Goal: Task Accomplishment & Management: Use online tool/utility

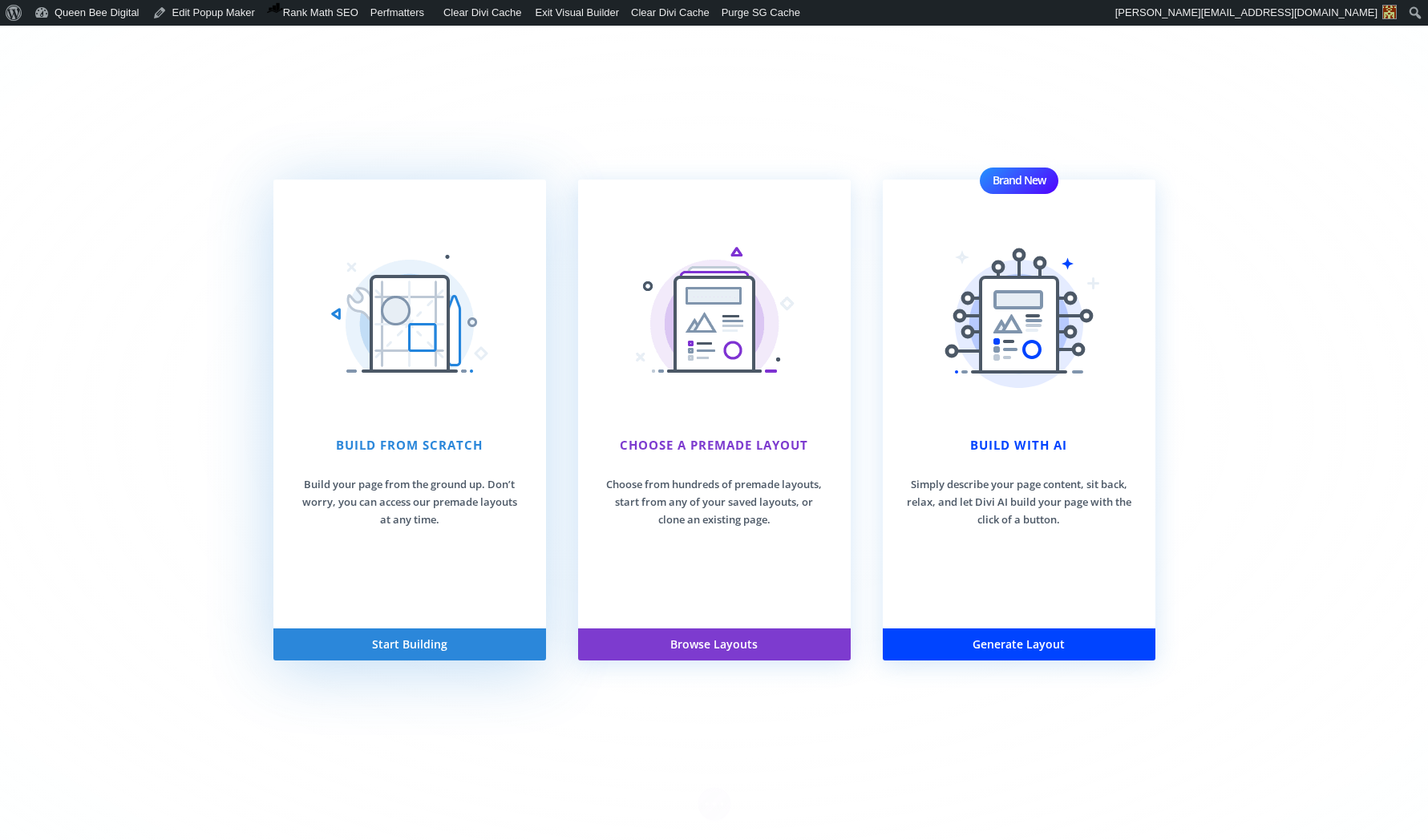
click at [409, 462] on div "Build From Scratch Build your page from the ground up. Don’t worry, you can acc…" at bounding box center [409, 482] width 224 height 92
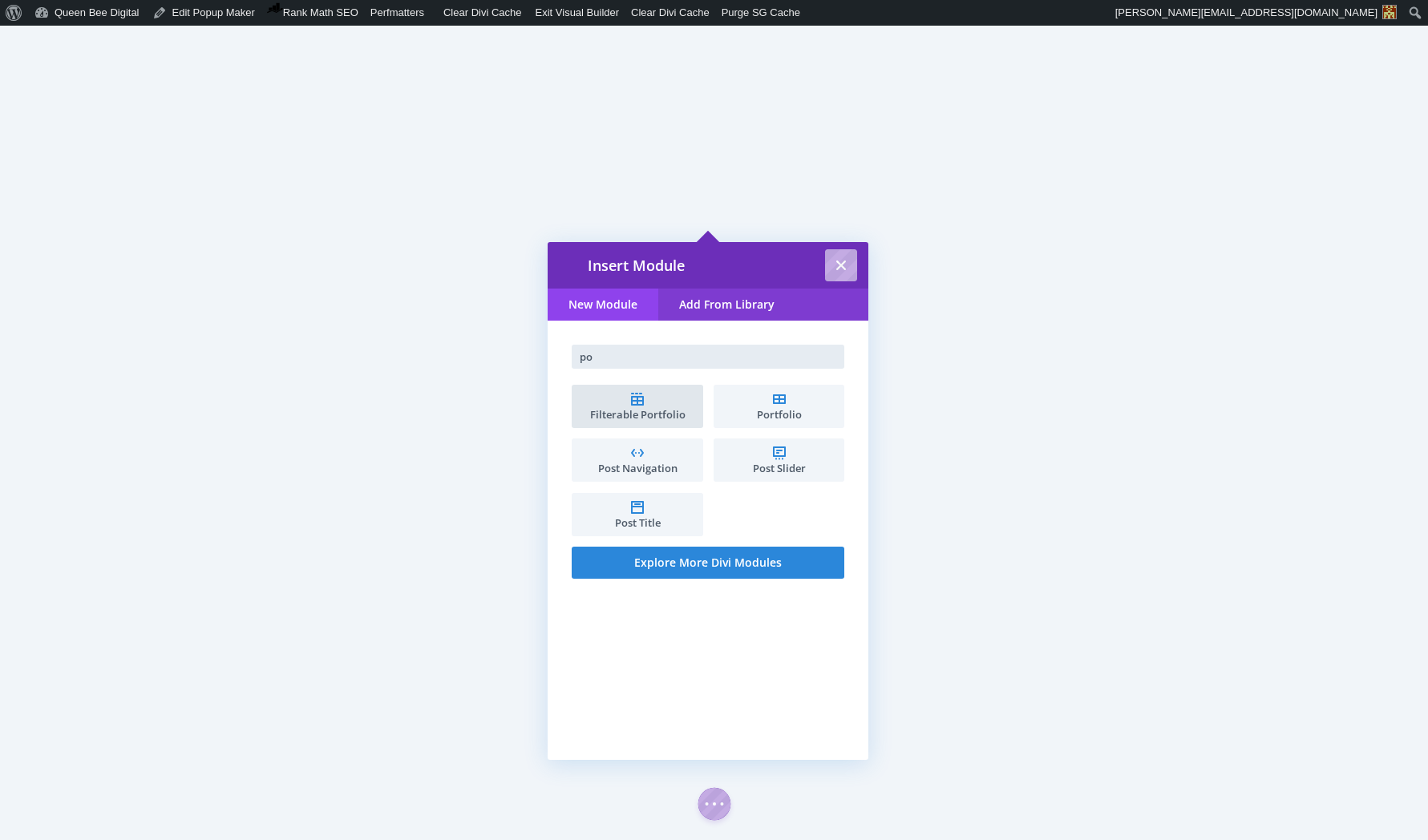
type input "p"
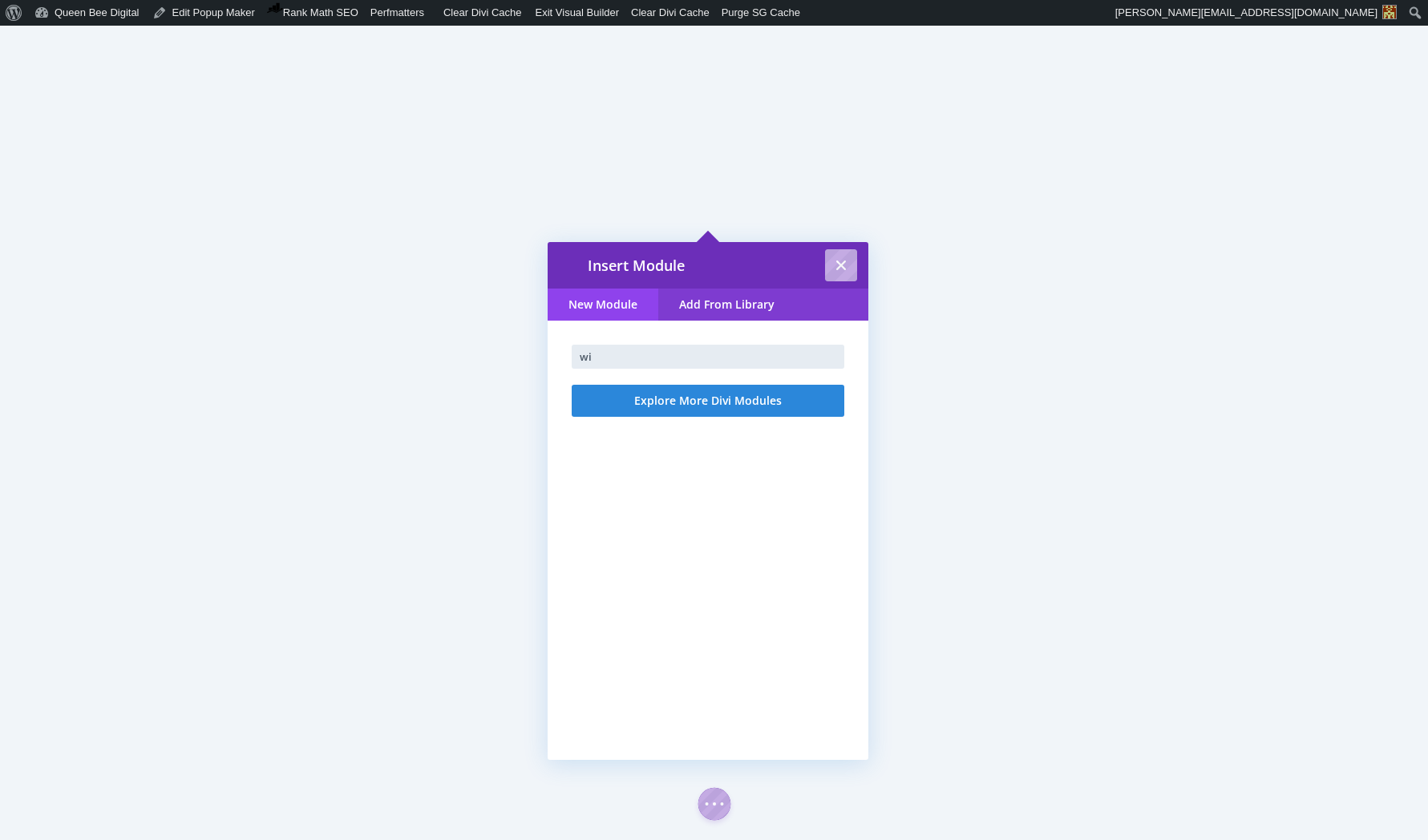
type input "w"
type input "pop"
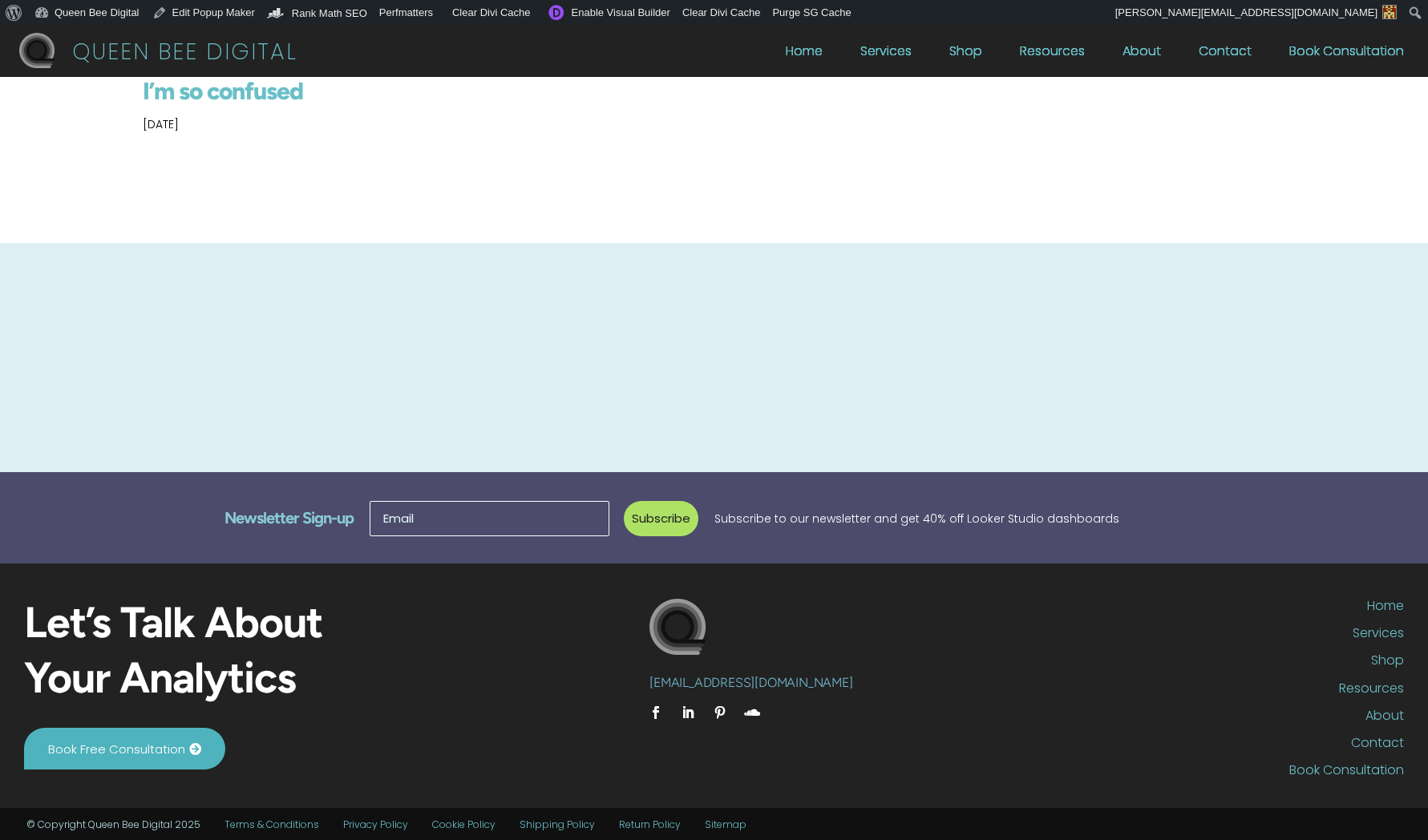
click at [223, 92] on h1 "I’m so confused" at bounding box center [714, 95] width 1142 height 37
click at [220, 130] on p "[DATE]" at bounding box center [714, 131] width 1142 height 34
click at [290, 180] on div "I’m so confused Aug 26, 2025" at bounding box center [714, 159] width 1142 height 166
click at [185, 92] on h1 "I’m so confused" at bounding box center [714, 95] width 1142 height 37
drag, startPoint x: 337, startPoint y: 109, endPoint x: 413, endPoint y: 128, distance: 78.3
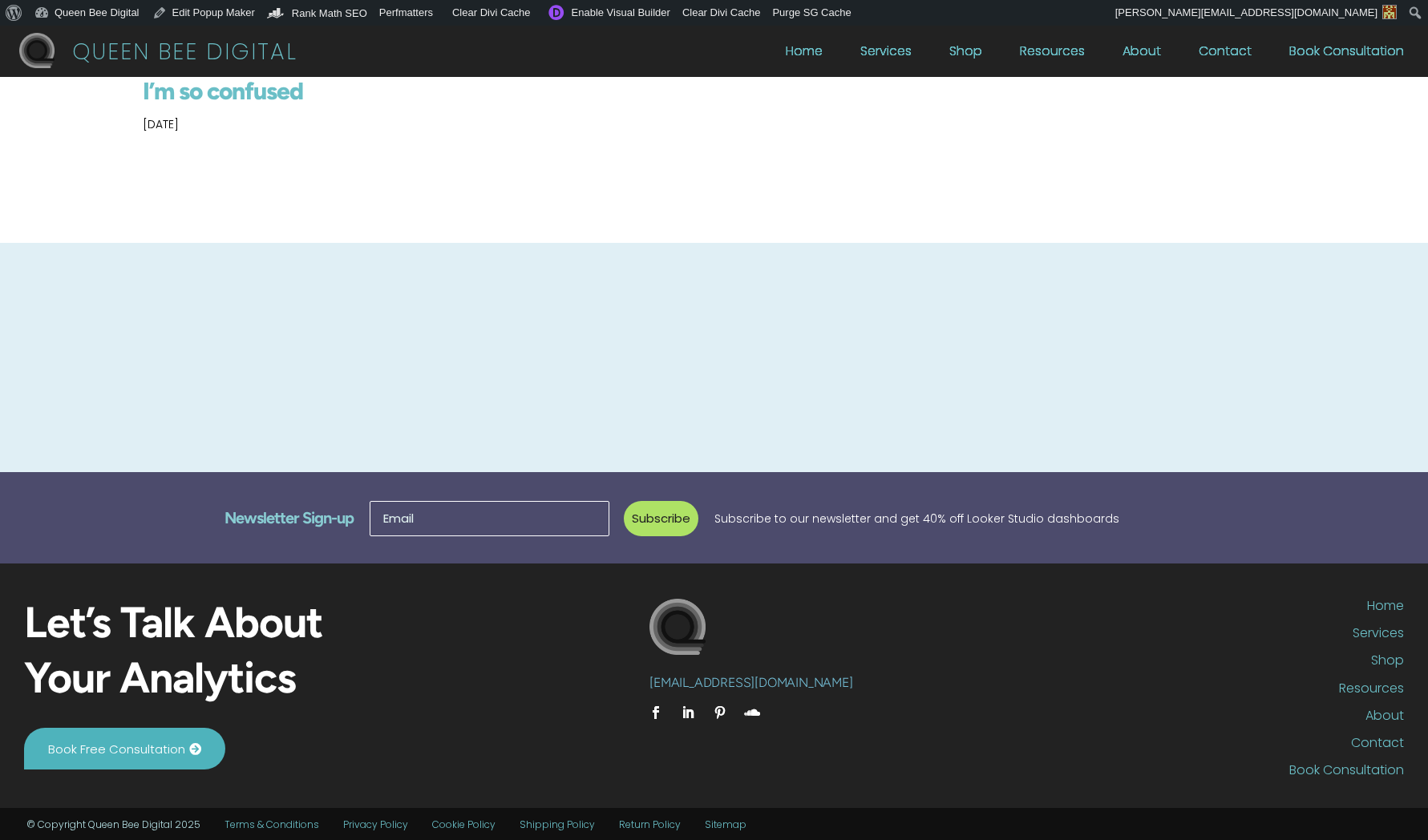
click at [337, 109] on h1 "I’m so confused" at bounding box center [714, 95] width 1142 height 37
click at [895, 243] on html "QUEEN BEE DIGITAL Home Services Shop Resources About Contact Book Consultation …" at bounding box center [714, 134] width 1428 height 217
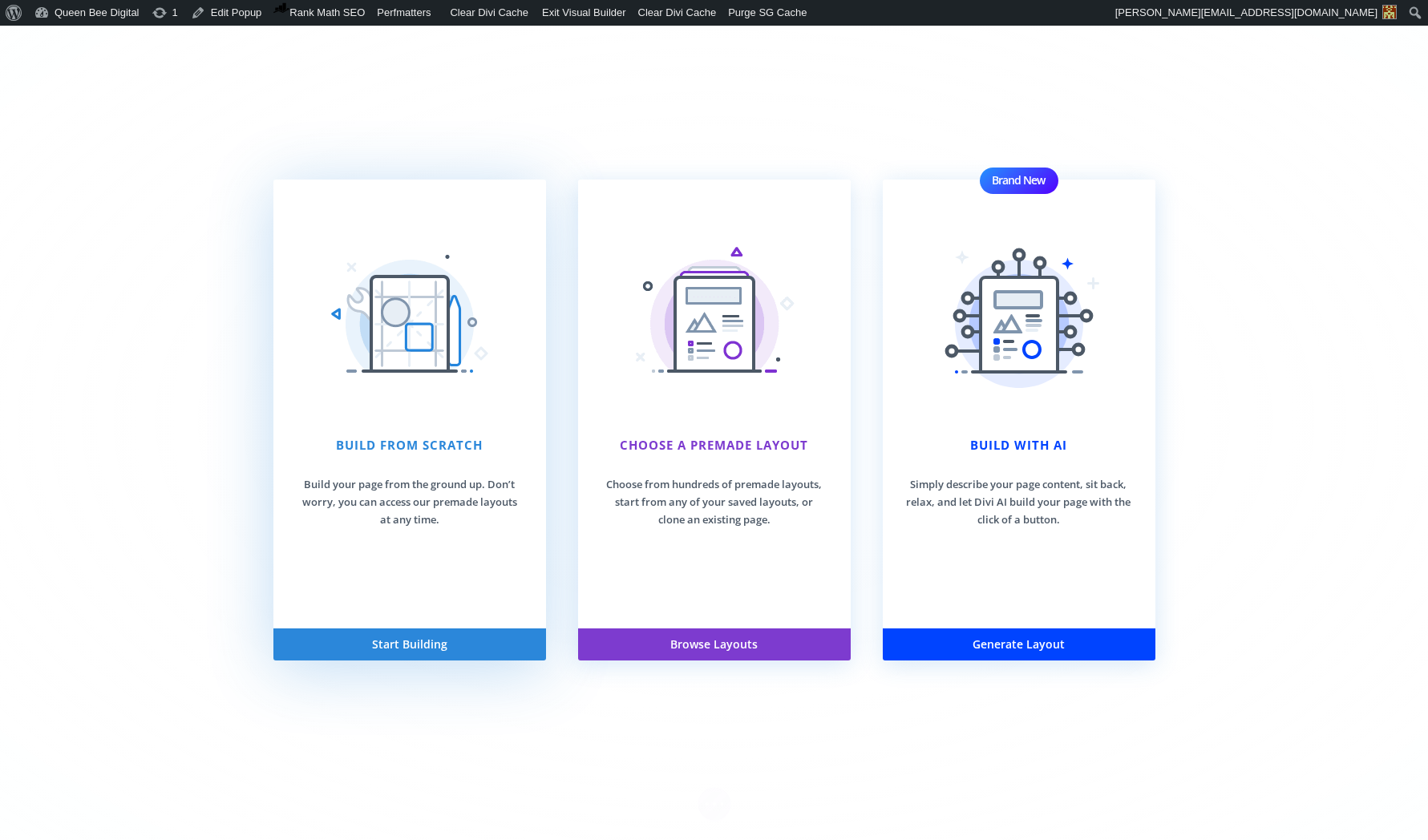
click at [418, 366] on img at bounding box center [409, 323] width 160 height 160
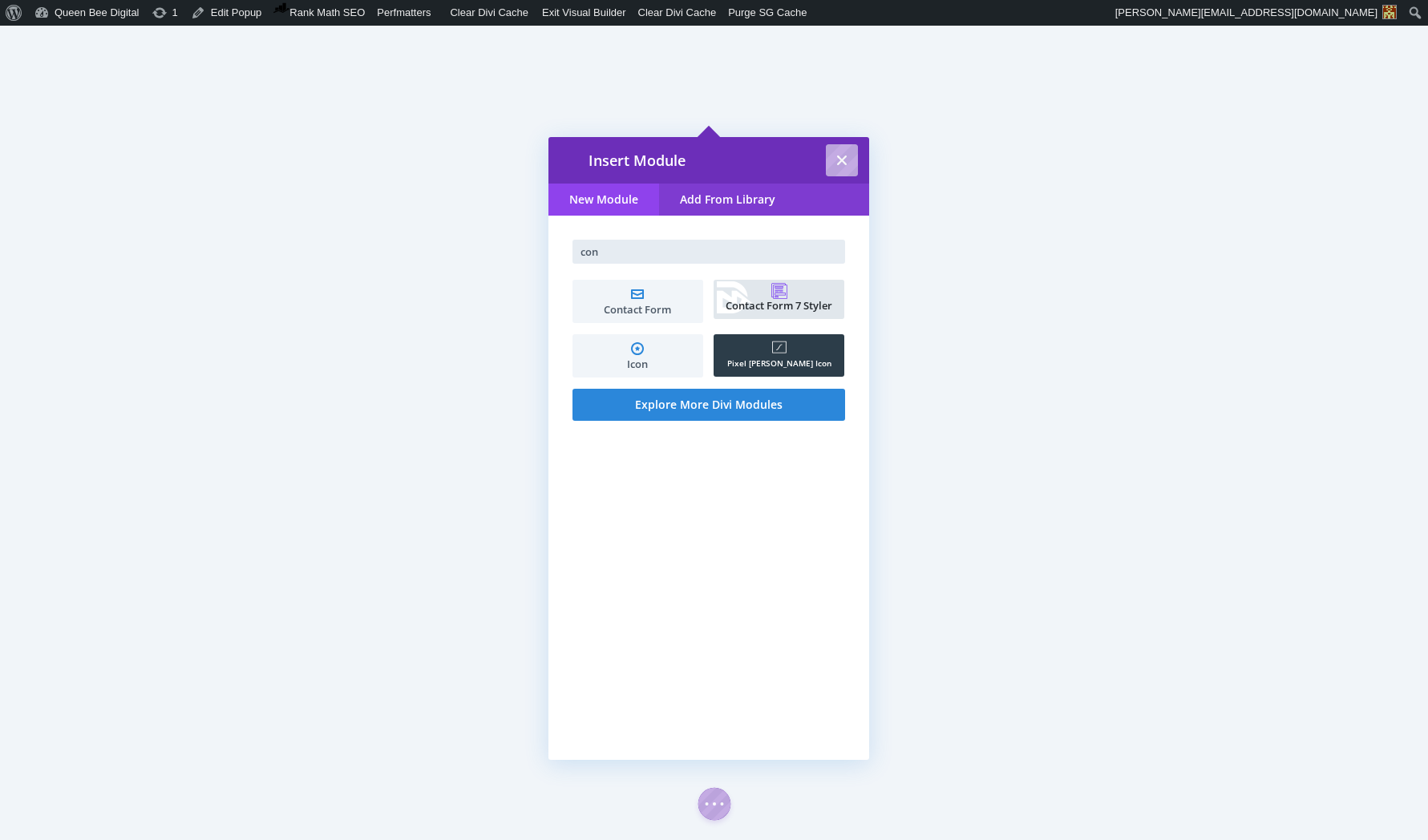
type input "con"
click at [775, 290] on icon at bounding box center [778, 291] width 16 height 16
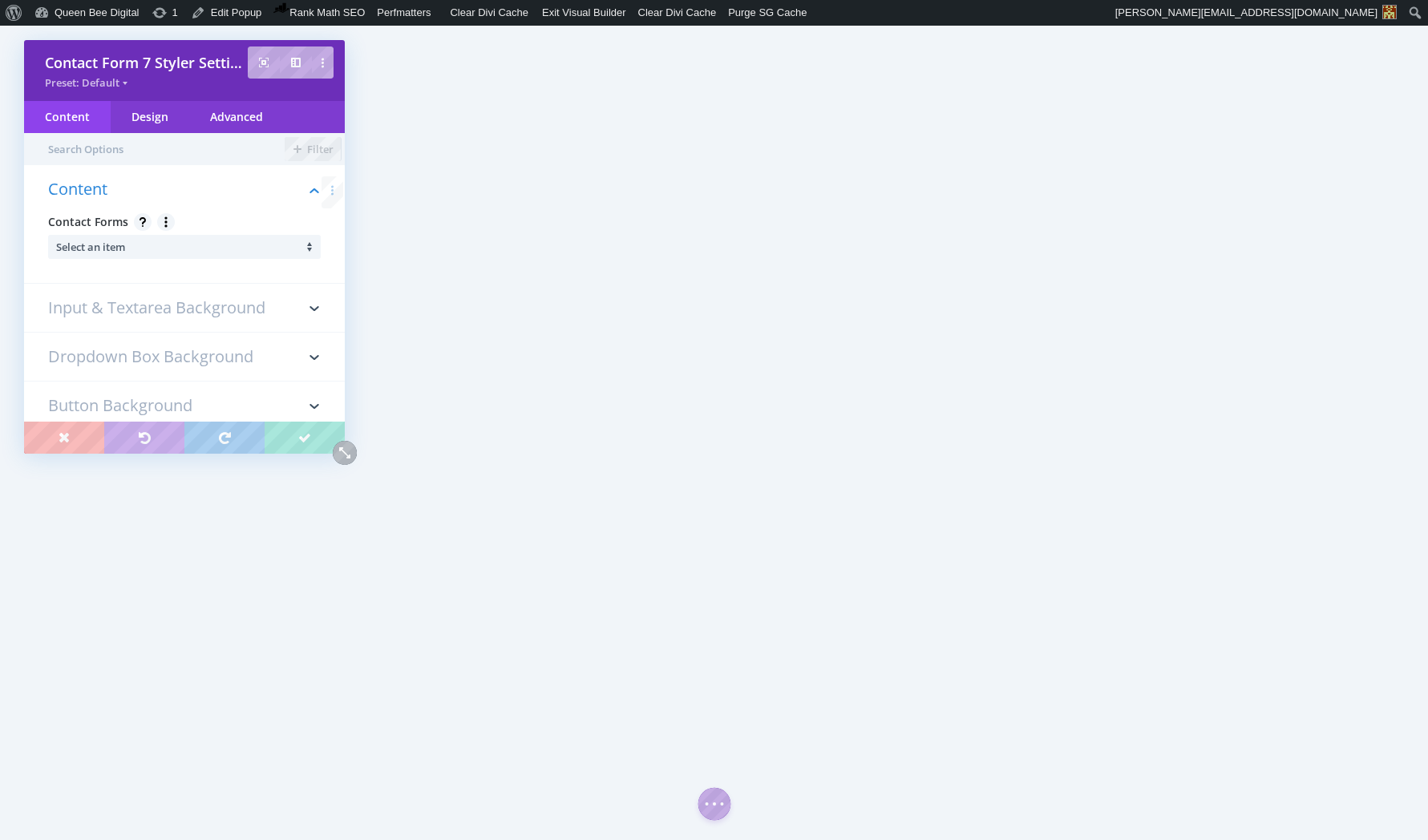
click at [164, 245] on li "Select an item" at bounding box center [187, 246] width 264 height 24
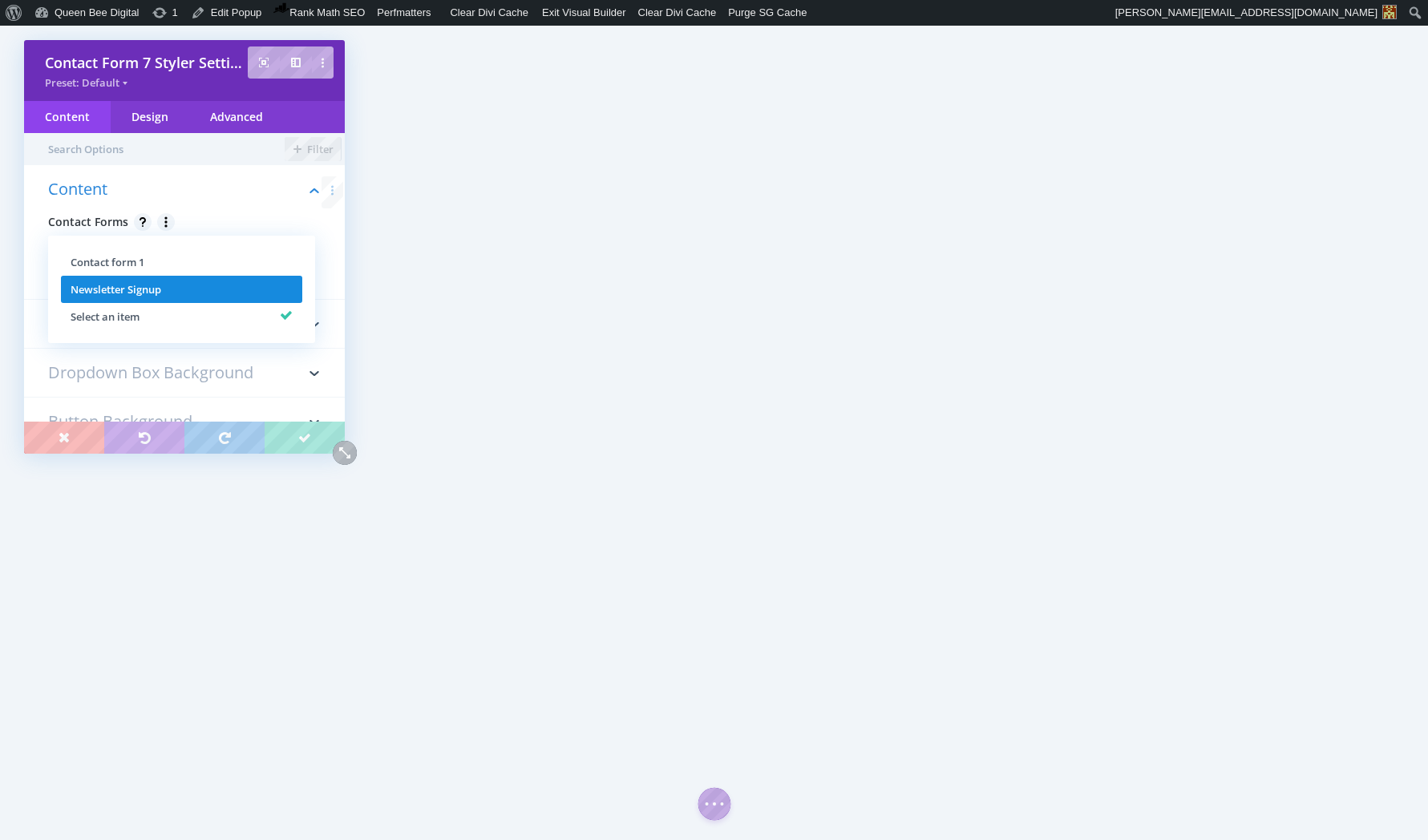
click at [161, 289] on span "Newsletter Signup" at bounding box center [116, 289] width 91 height 14
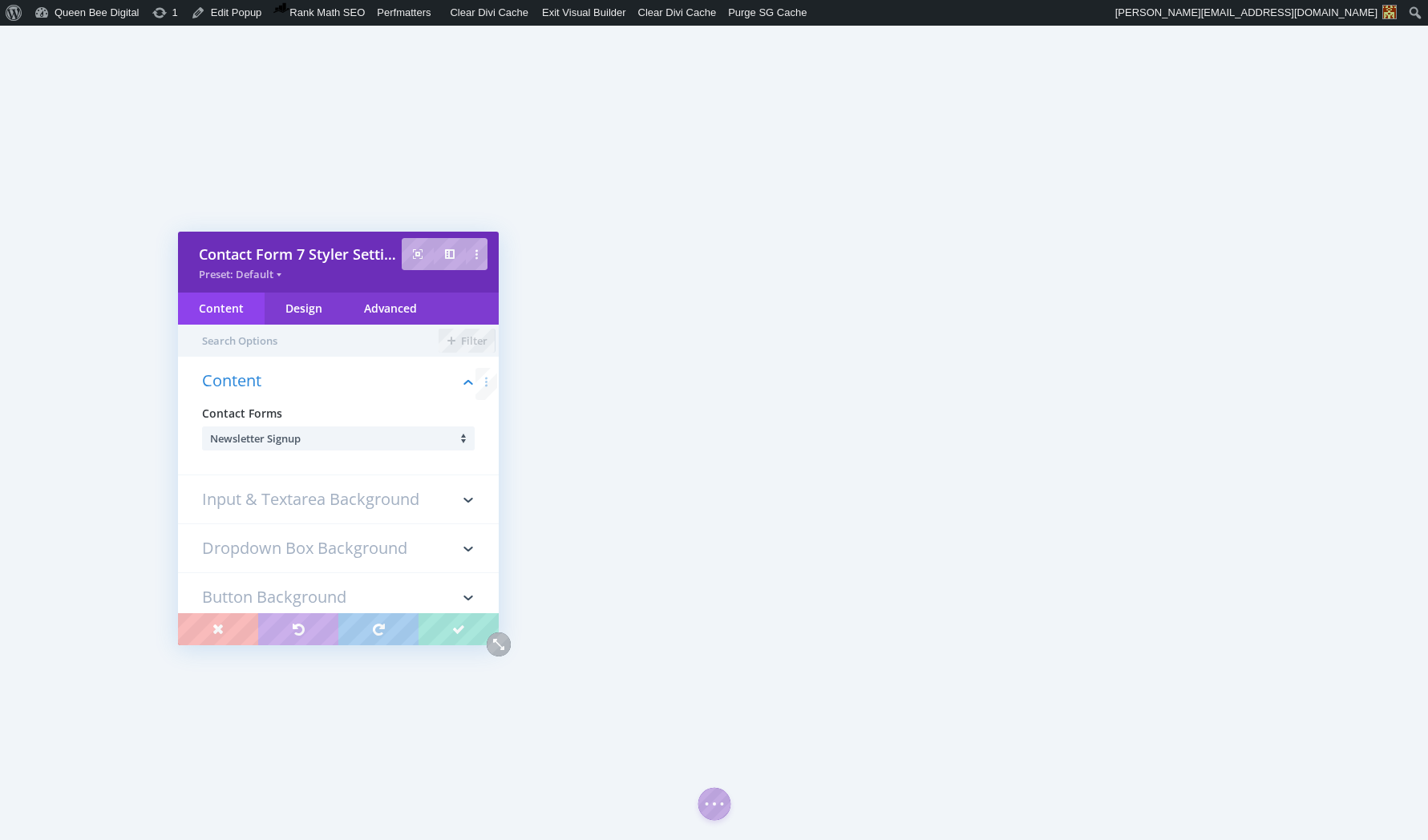
drag, startPoint x: 153, startPoint y: 55, endPoint x: 307, endPoint y: 247, distance: 246.1
click at [307, 247] on span "Contact Form 7 Styler Settings" at bounding box center [300, 254] width 203 height 19
click at [328, 501] on h3 "Input & Textarea Background" at bounding box center [338, 499] width 273 height 48
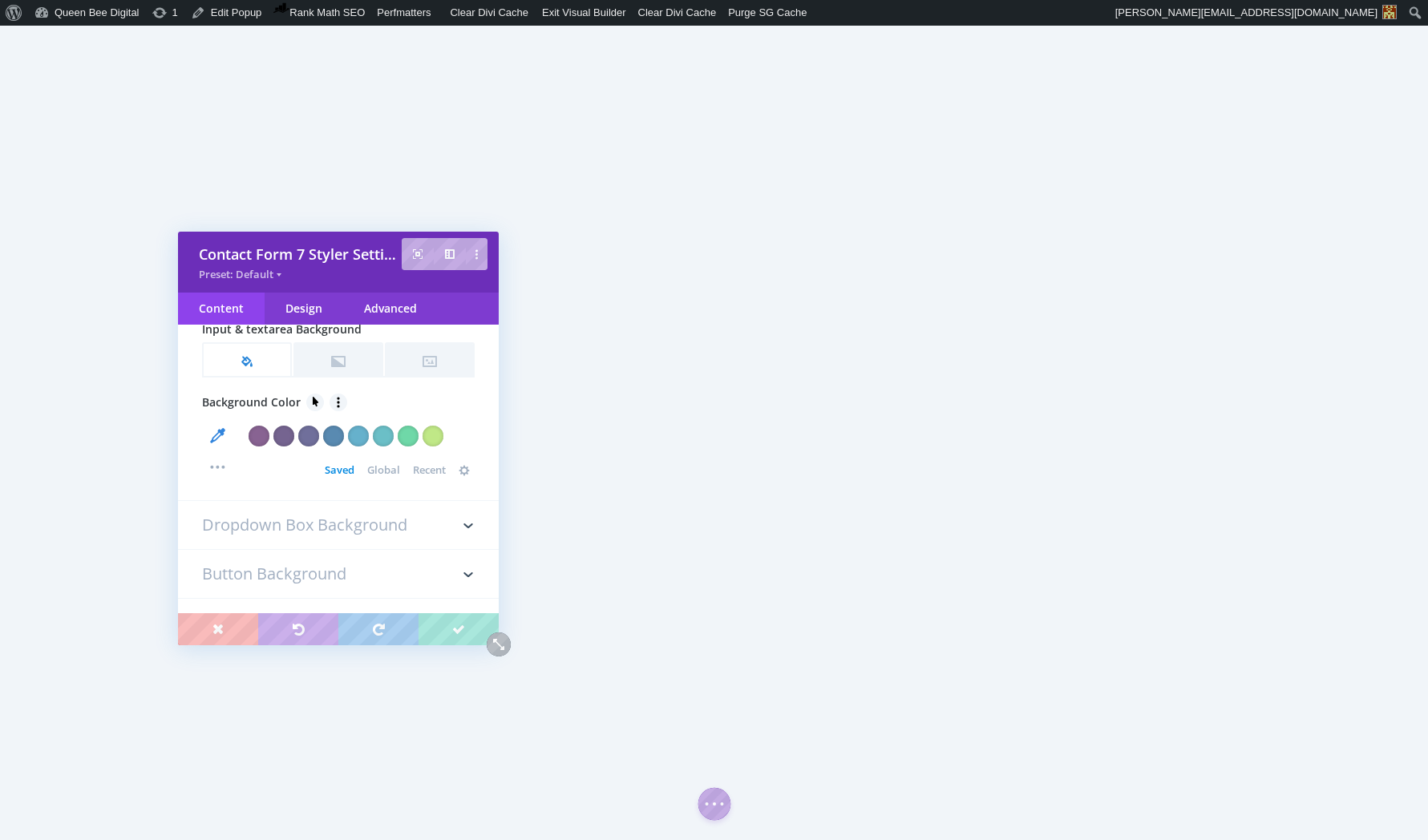
scroll to position [157, 0]
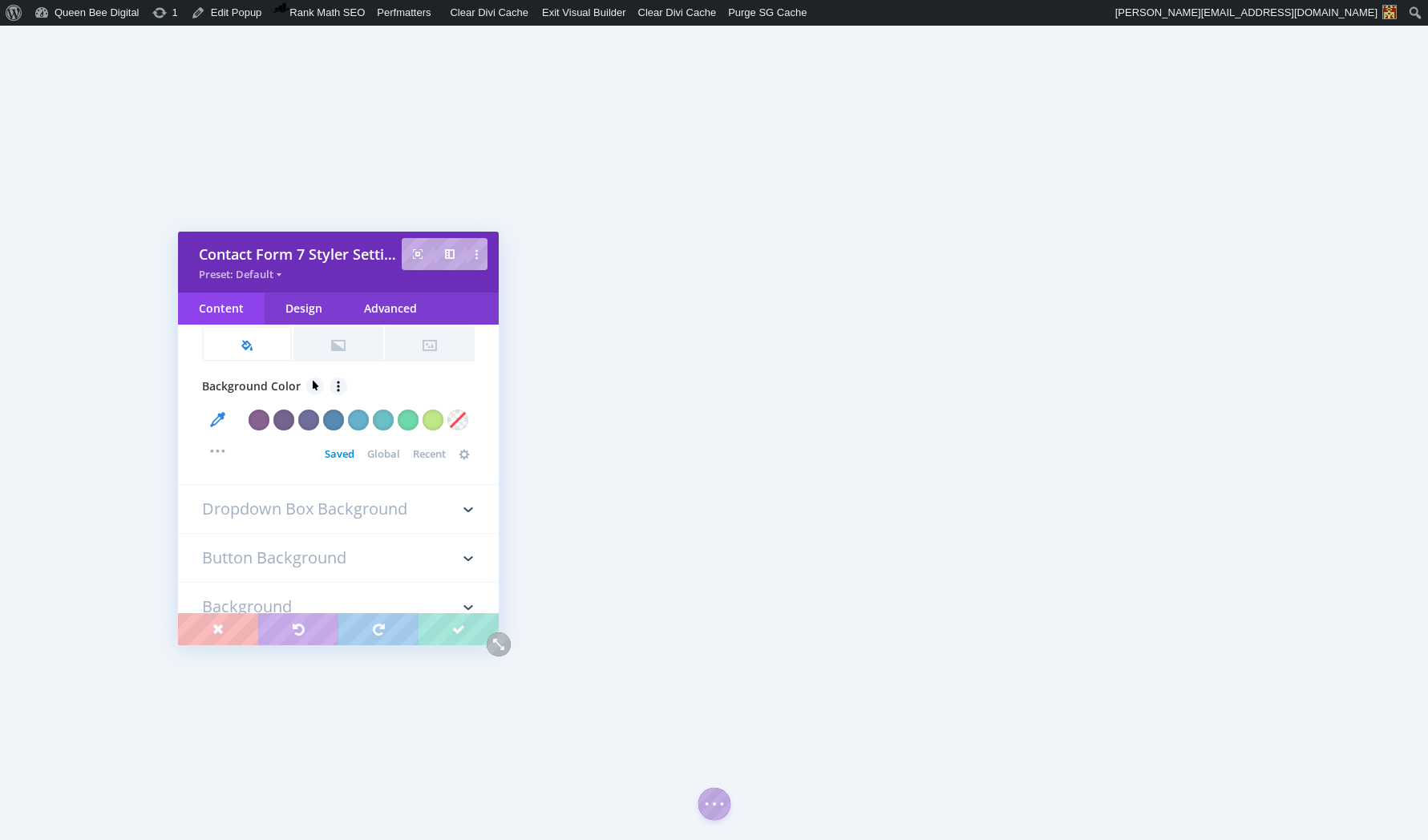
click at [271, 552] on h3 "Button Background" at bounding box center [338, 558] width 273 height 48
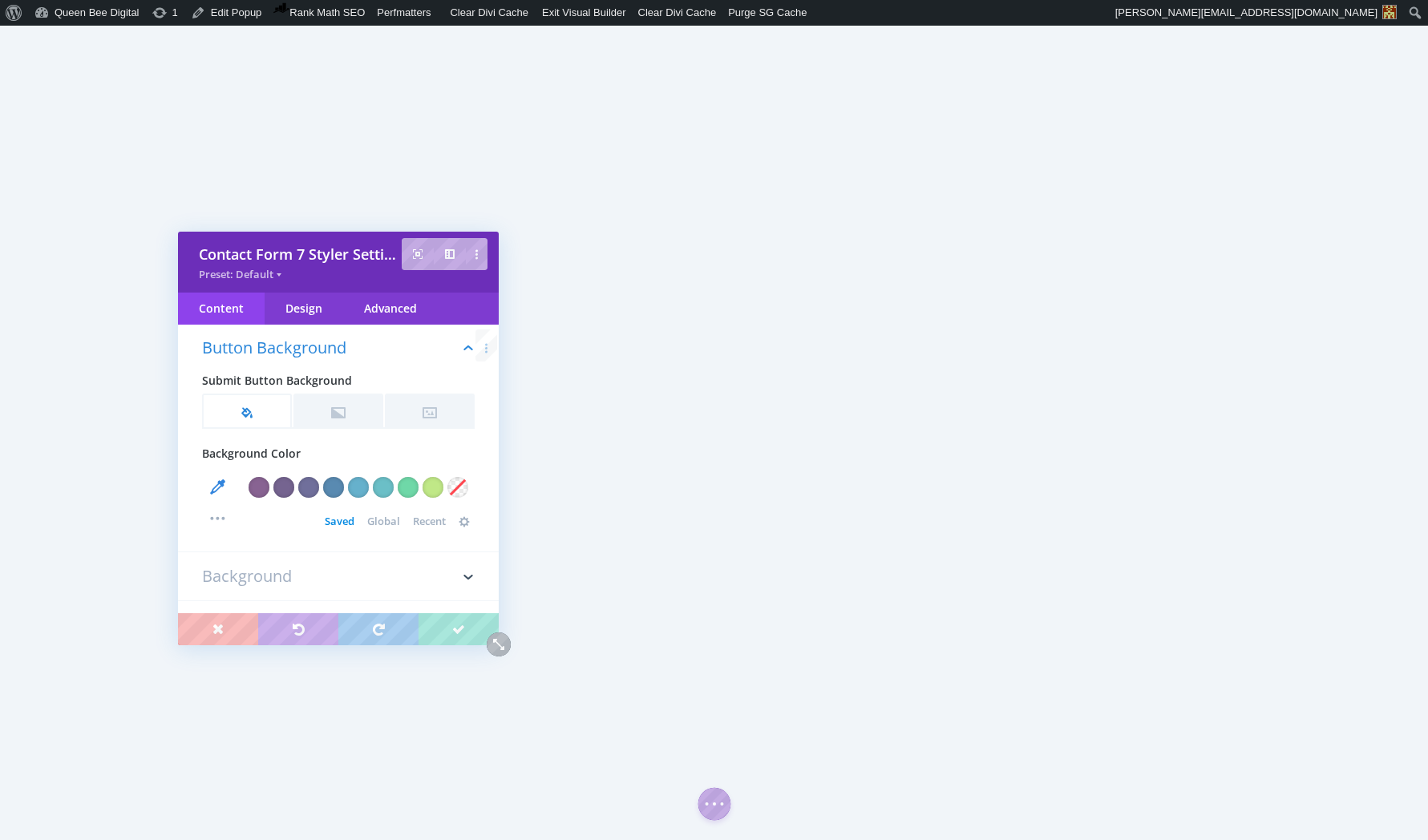
scroll to position [188, 0]
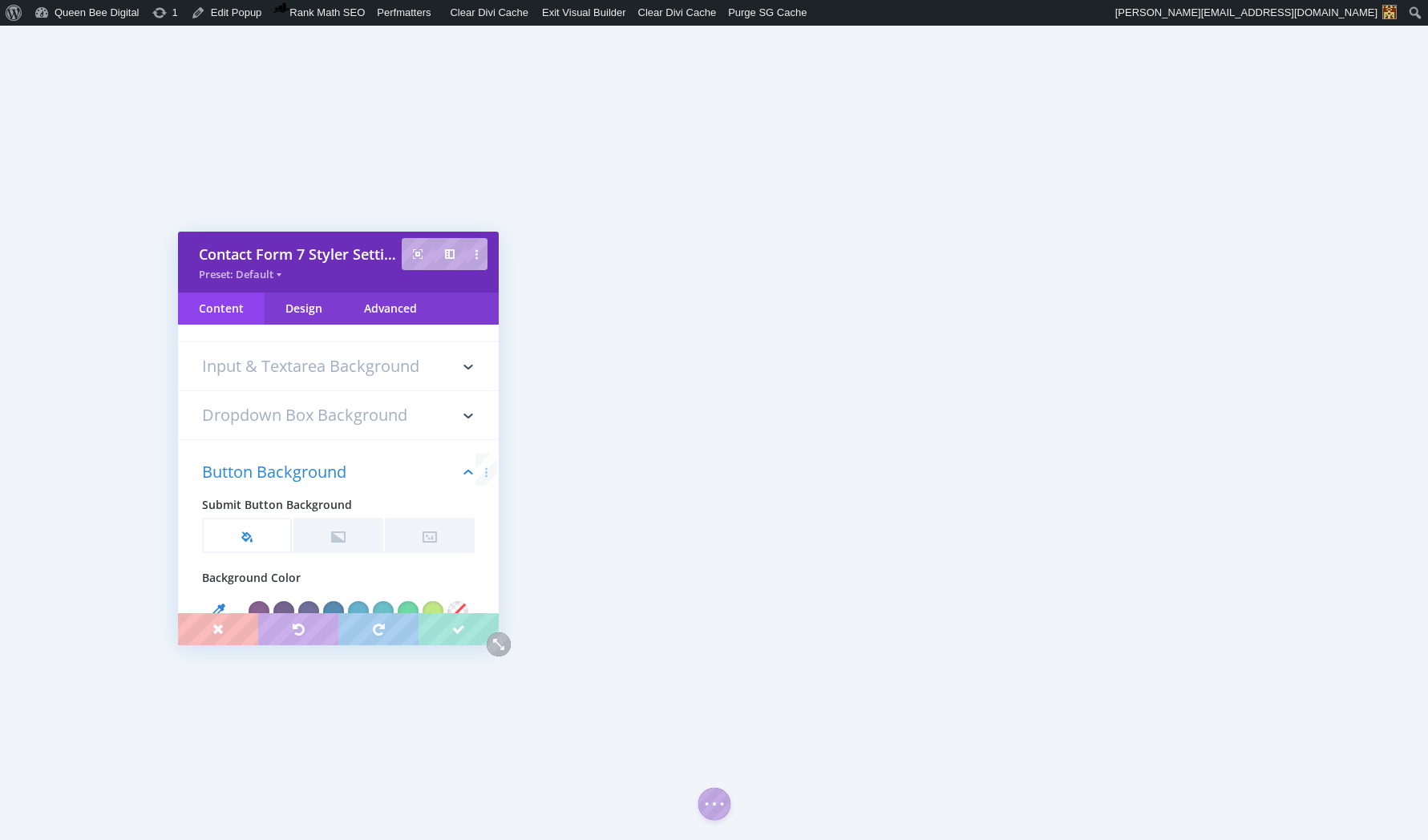
click at [275, 364] on h3 "Input & Textarea Background" at bounding box center [338, 366] width 273 height 48
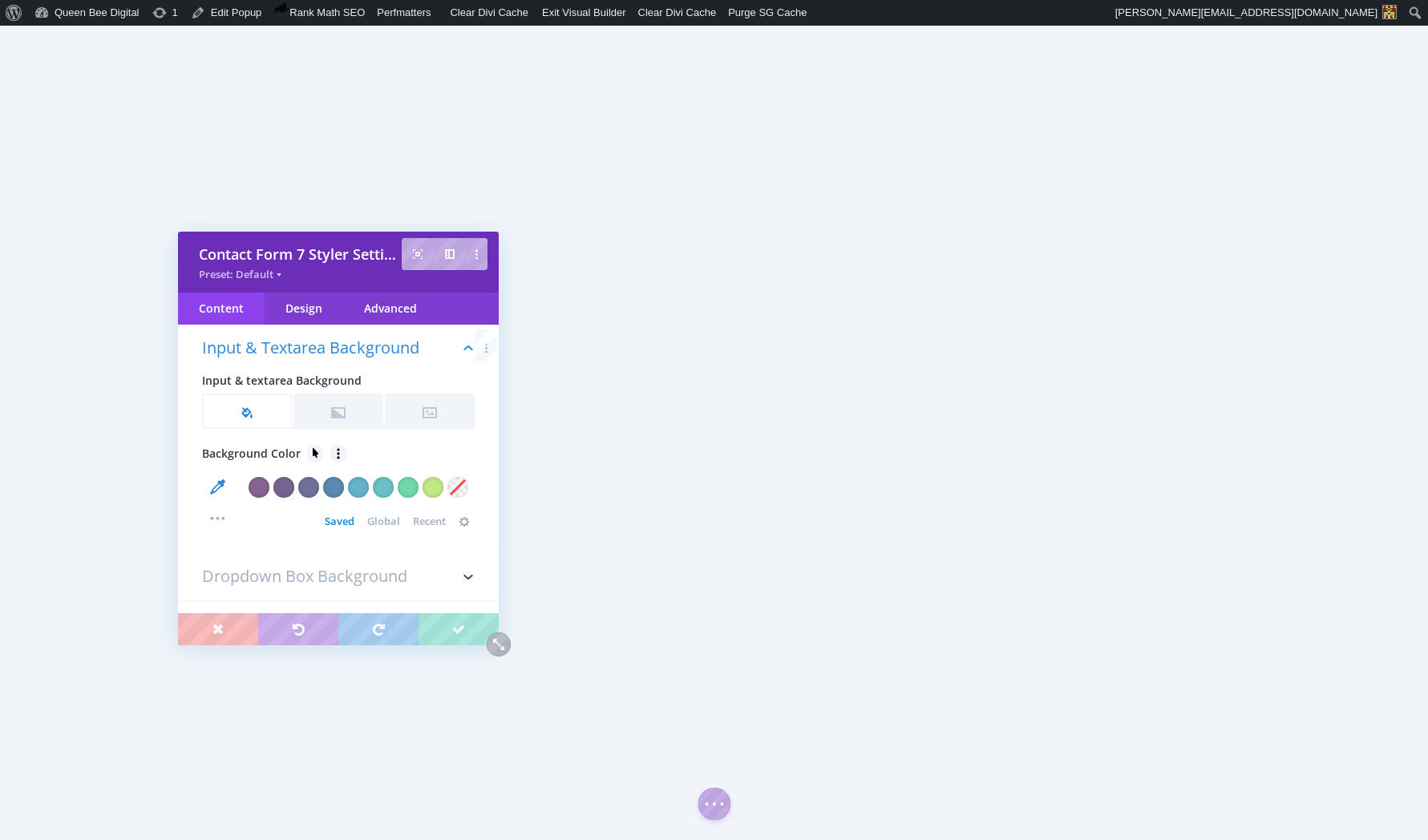
scroll to position [0, 0]
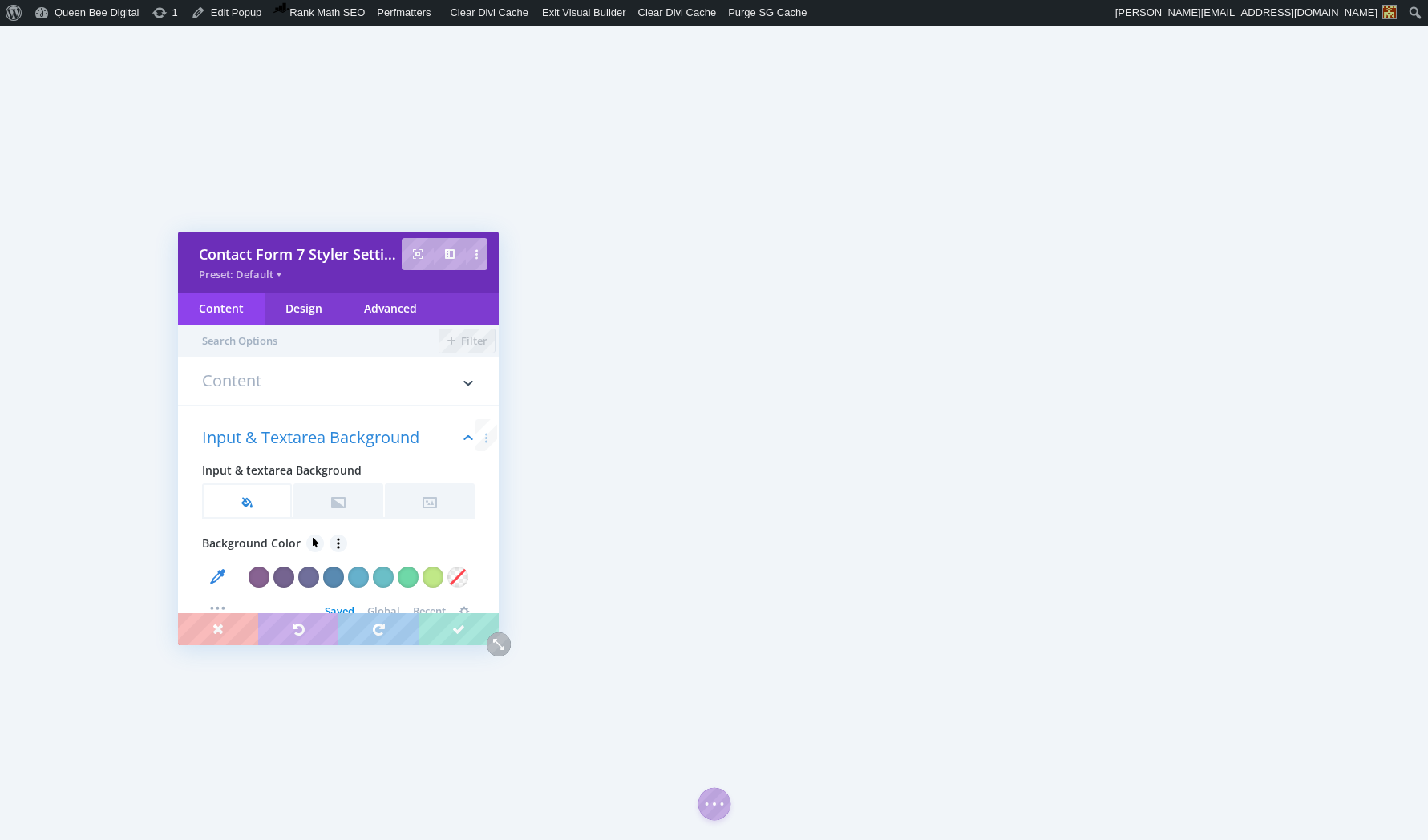
click at [265, 379] on h3 "Content" at bounding box center [338, 389] width 273 height 32
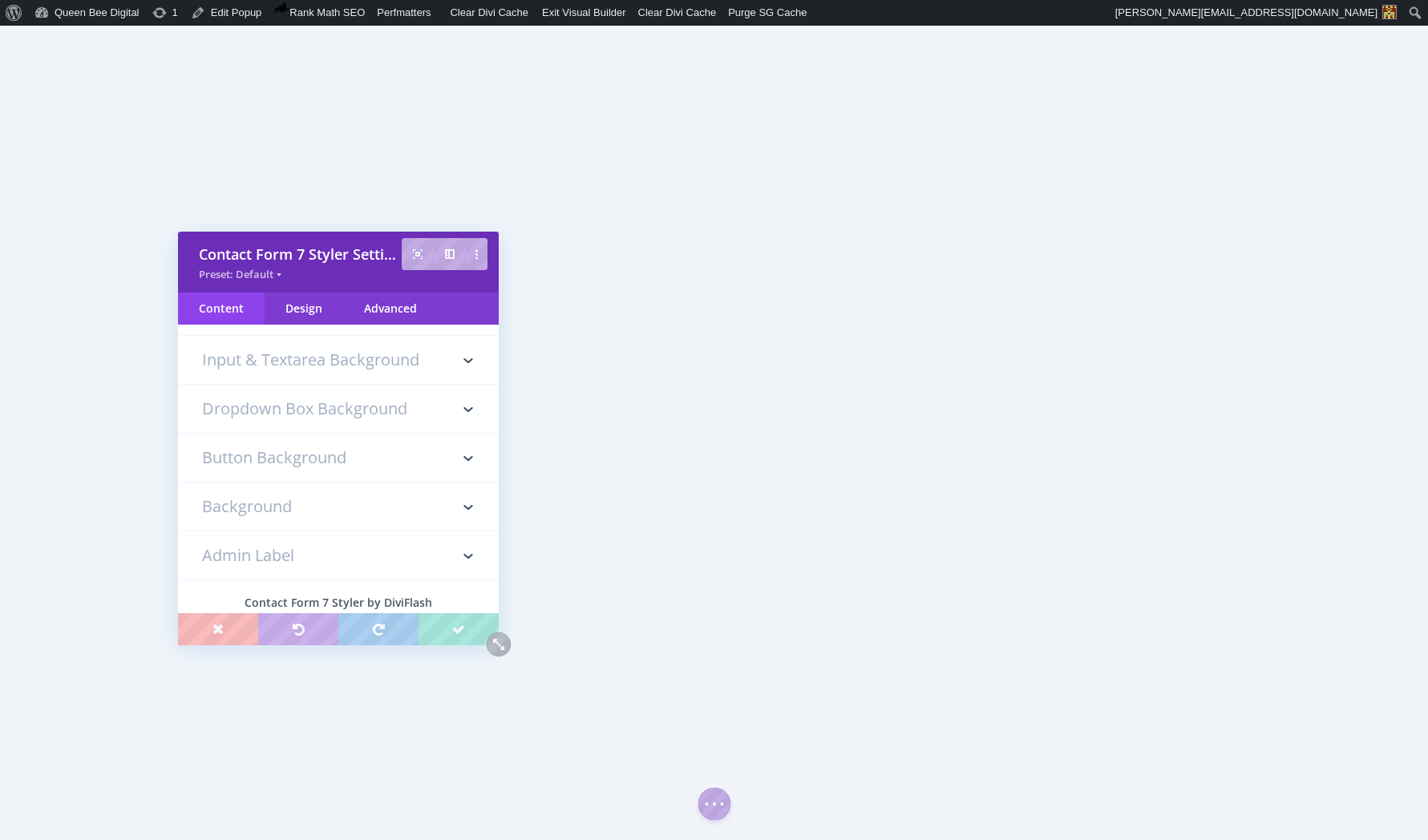
scroll to position [150, 0]
click at [288, 442] on h3 "Button Background" at bounding box center [338, 447] width 273 height 48
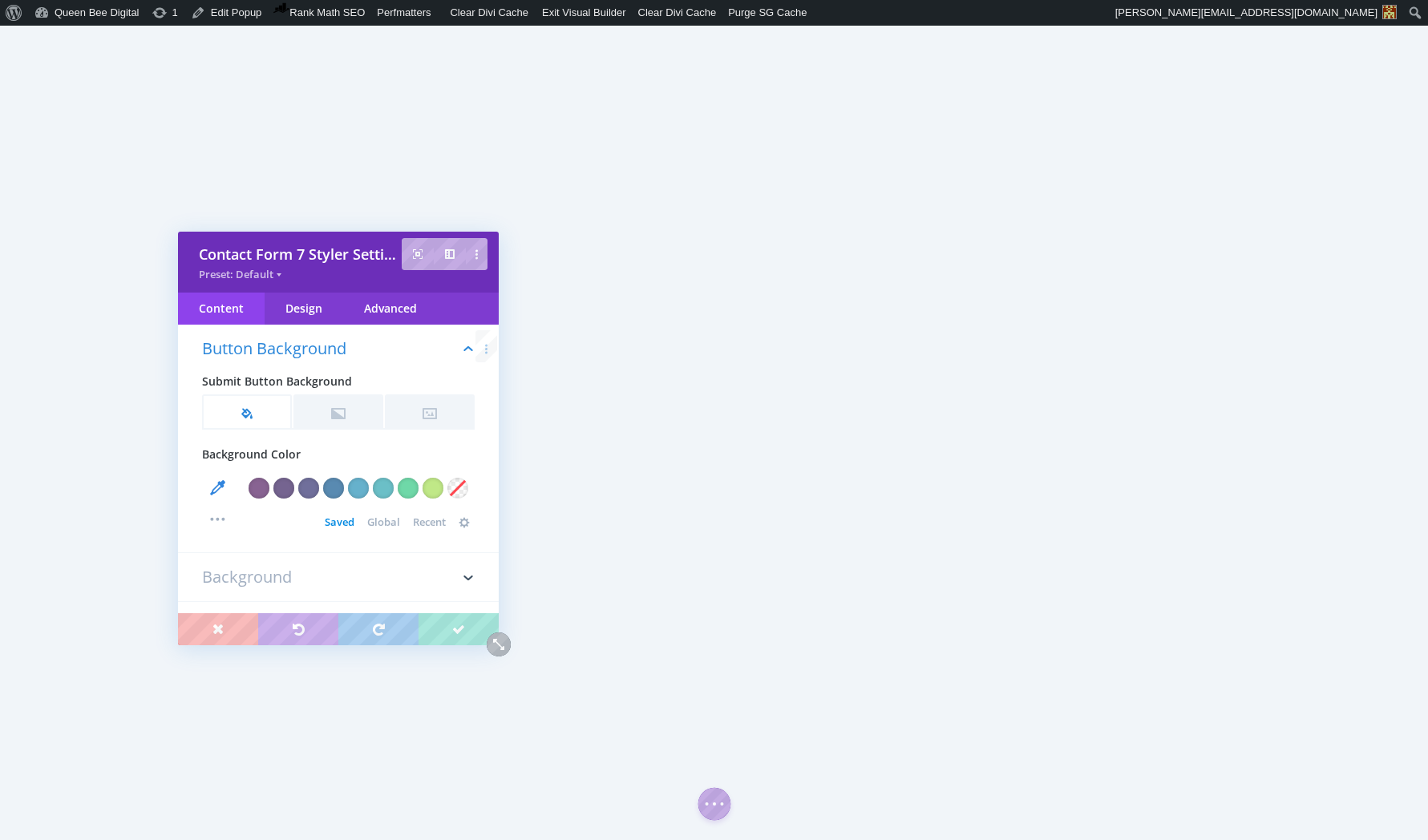
scroll to position [188, 0]
click at [372, 524] on span "Global" at bounding box center [384, 522] width 33 height 13
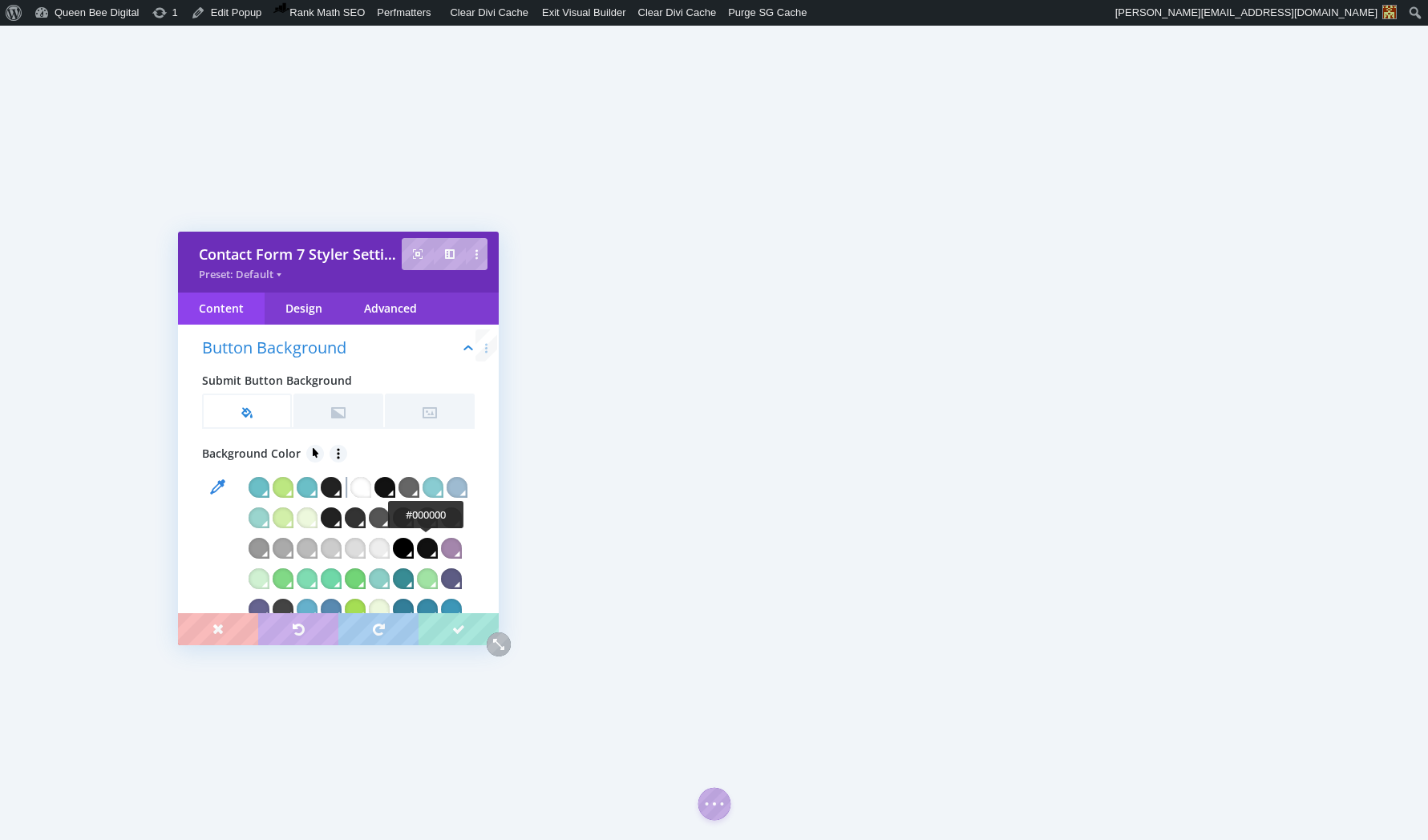
click at [414, 547] on div at bounding box center [403, 548] width 21 height 21
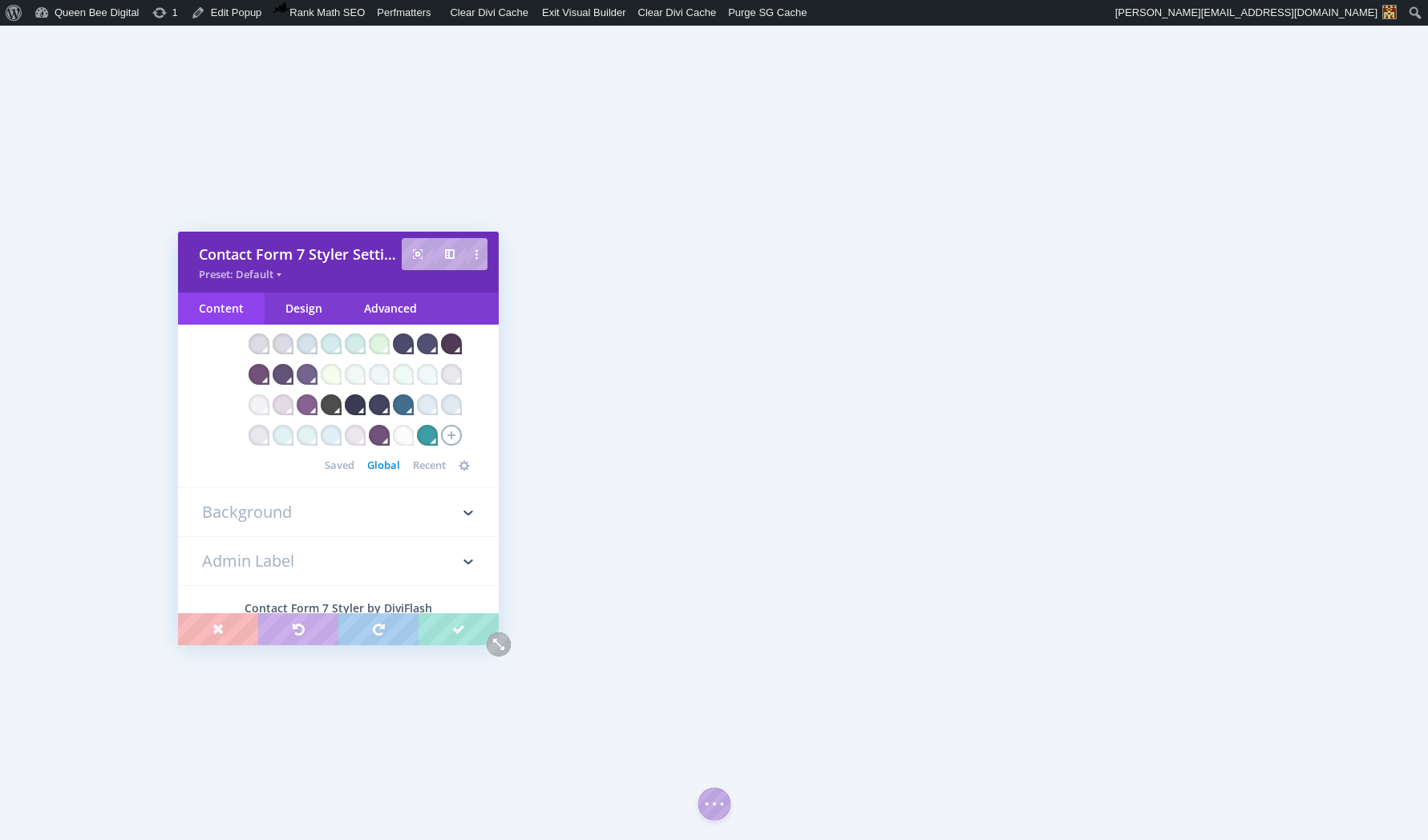
scroll to position [739, 0]
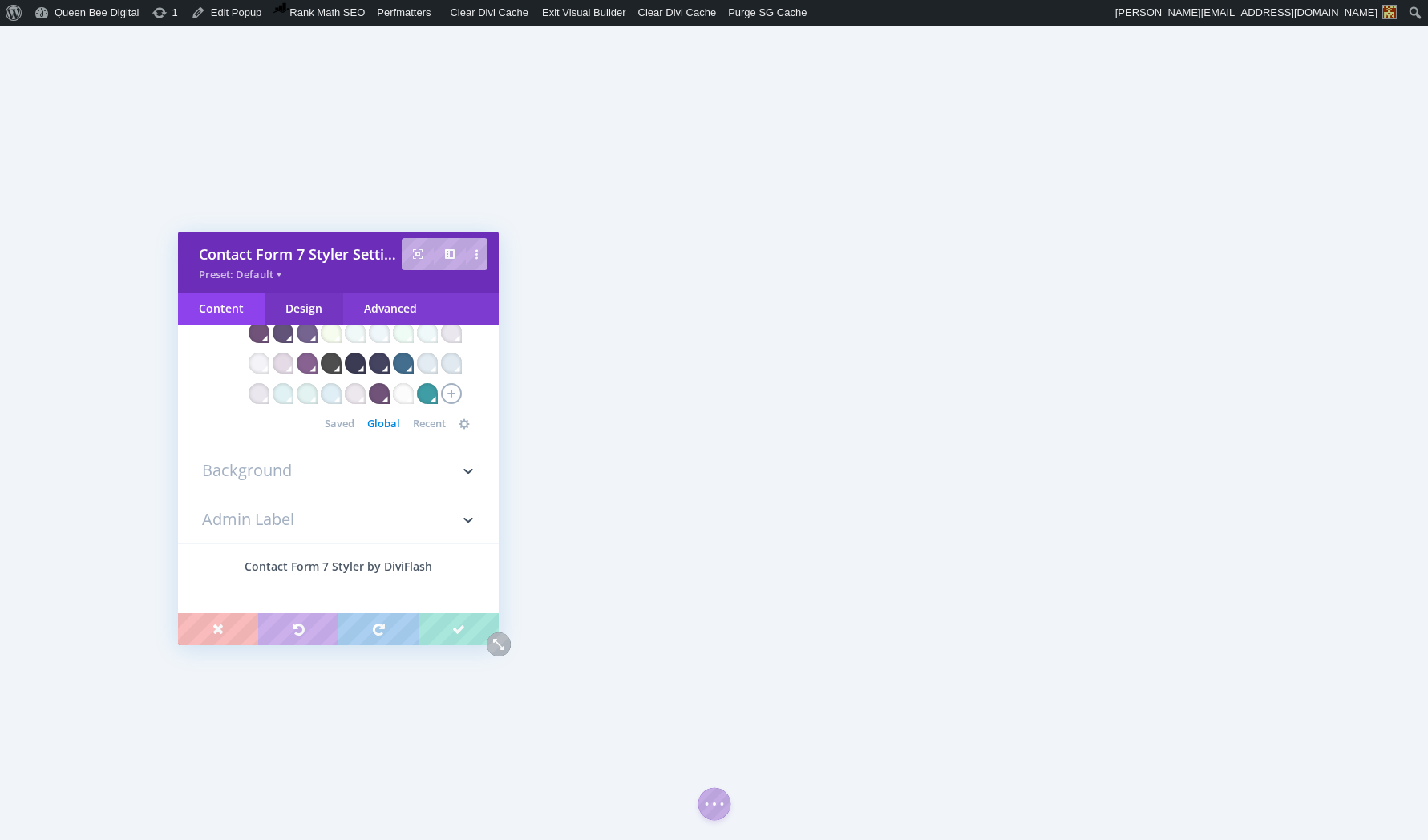
click at [300, 308] on div "Design" at bounding box center [303, 309] width 79 height 32
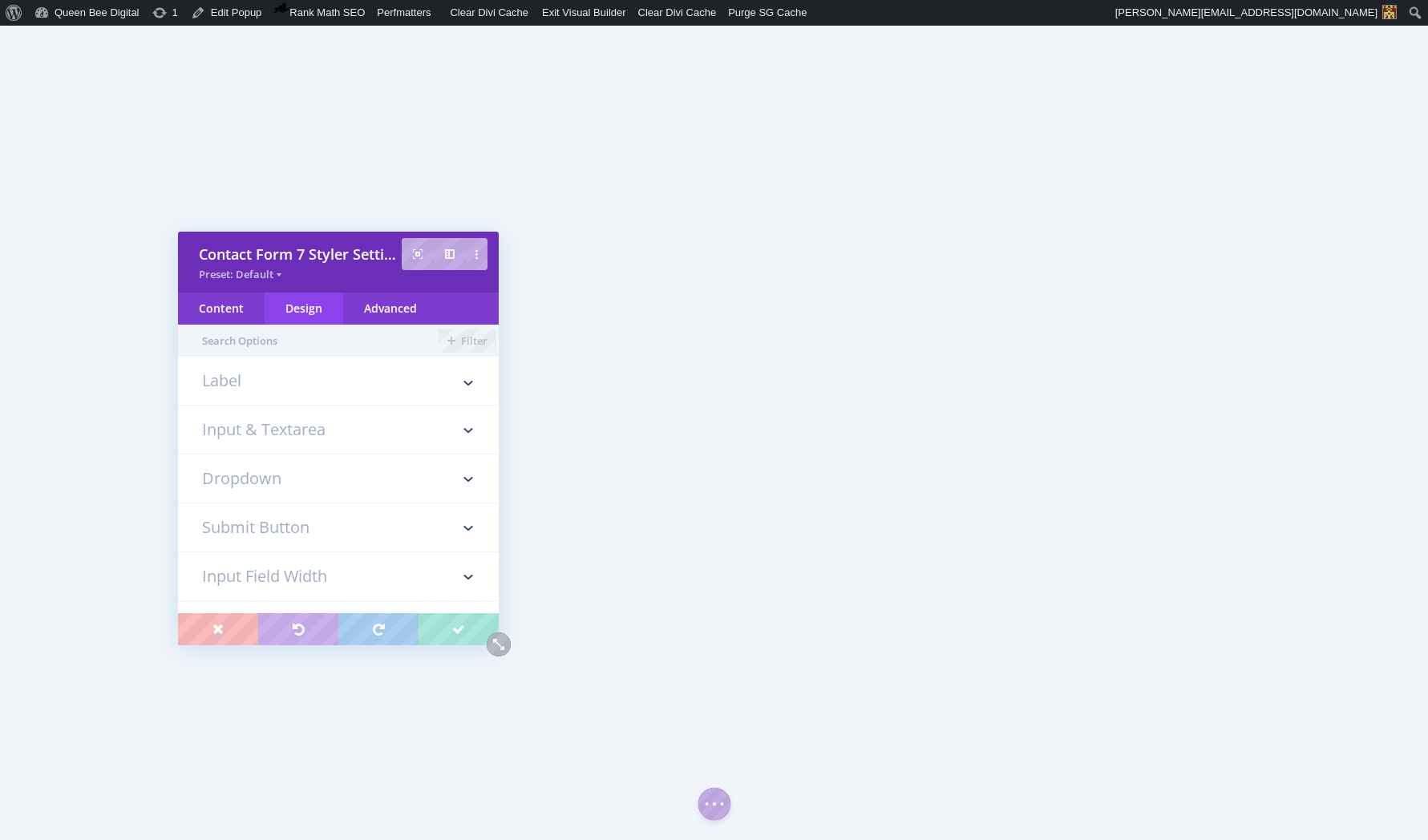
click at [308, 530] on h3 "Submit Button" at bounding box center [338, 527] width 273 height 48
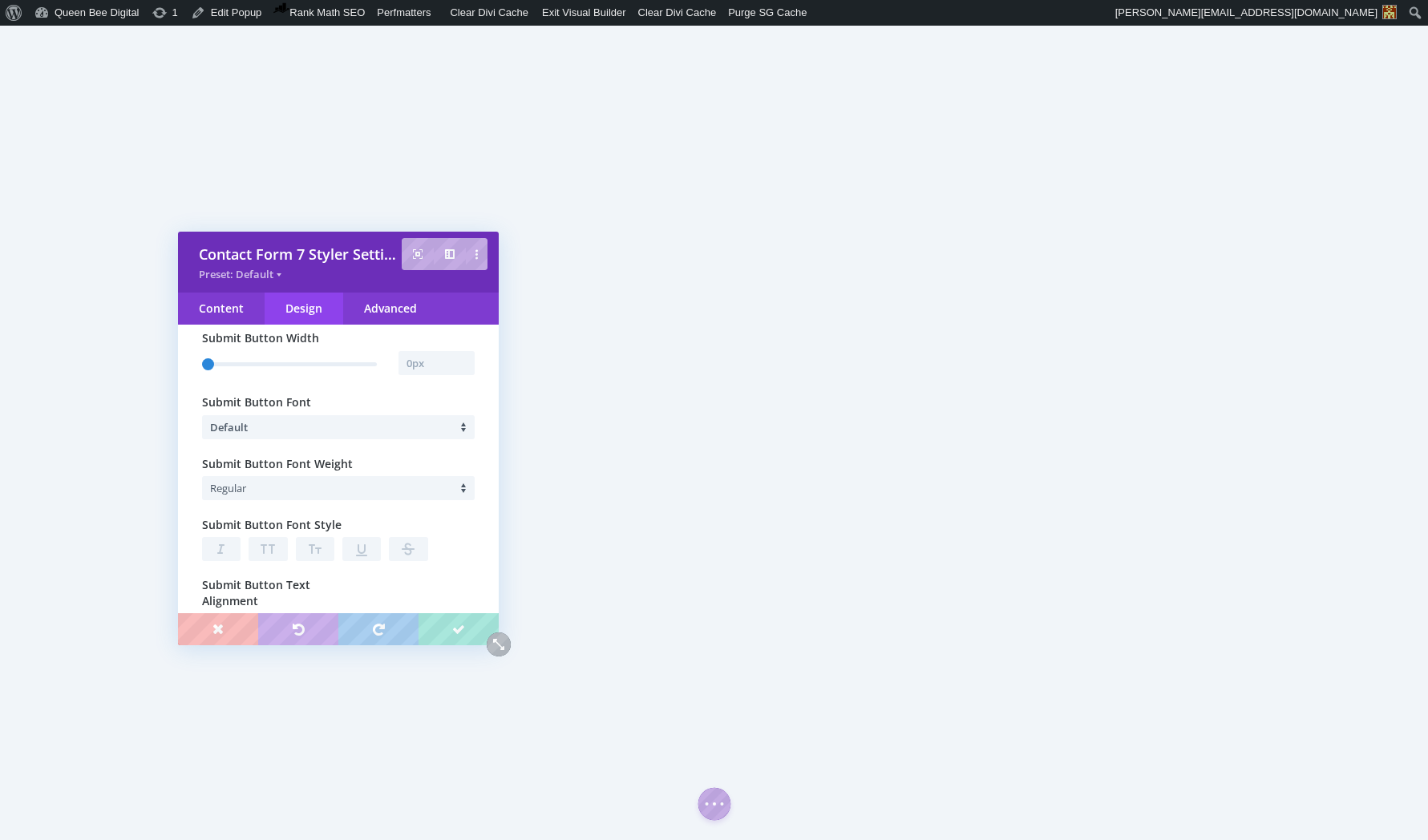
scroll to position [291, 0]
click at [314, 490] on li "Regular" at bounding box center [342, 490] width 264 height 24
click at [307, 441] on body "About WordPress About WordPress Get Involved WordPress.org Documentation Learn …" at bounding box center [714, 420] width 1428 height 840
click at [306, 431] on li "Default" at bounding box center [342, 428] width 264 height 24
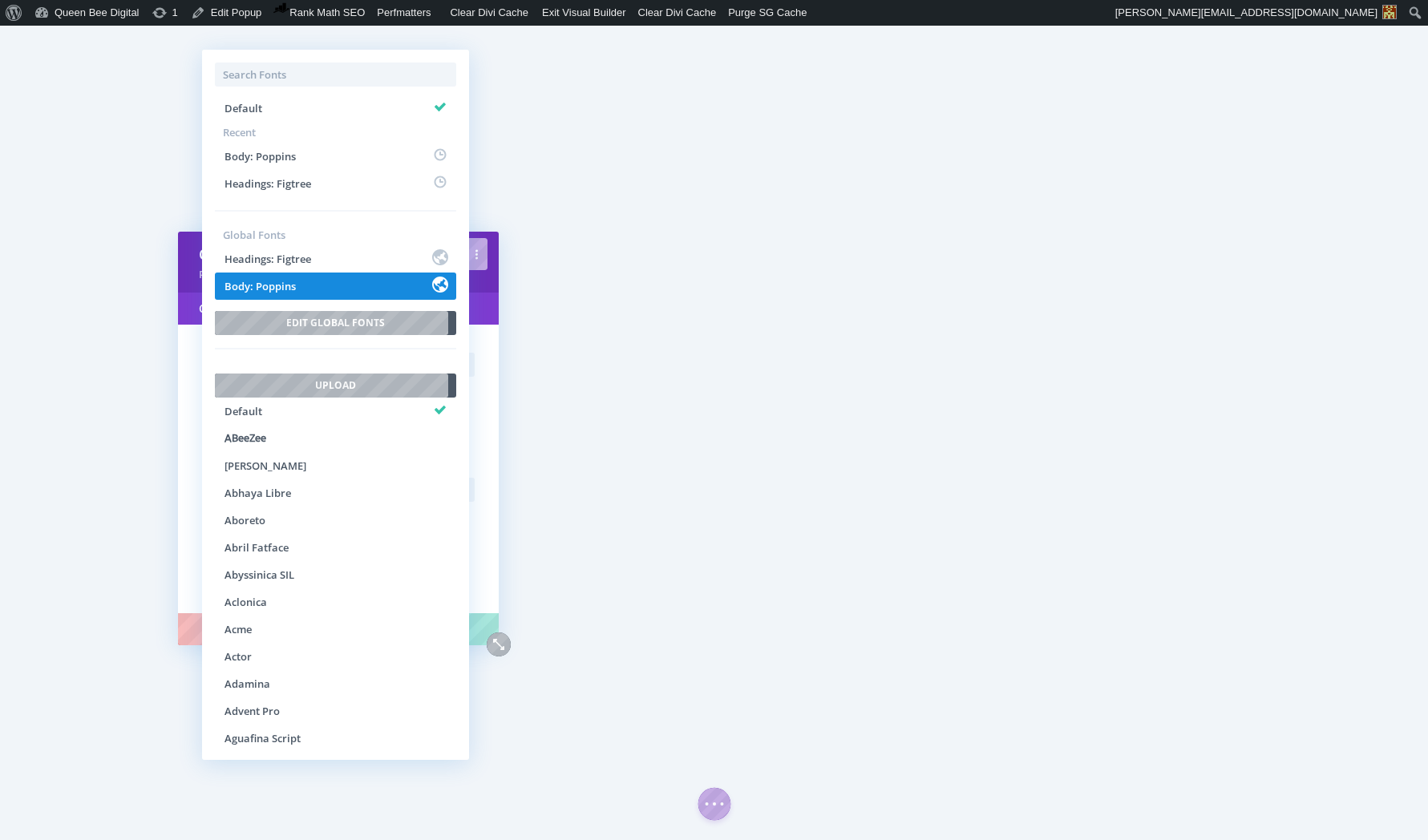
click at [323, 292] on li "Body: Poppins" at bounding box center [335, 286] width 241 height 27
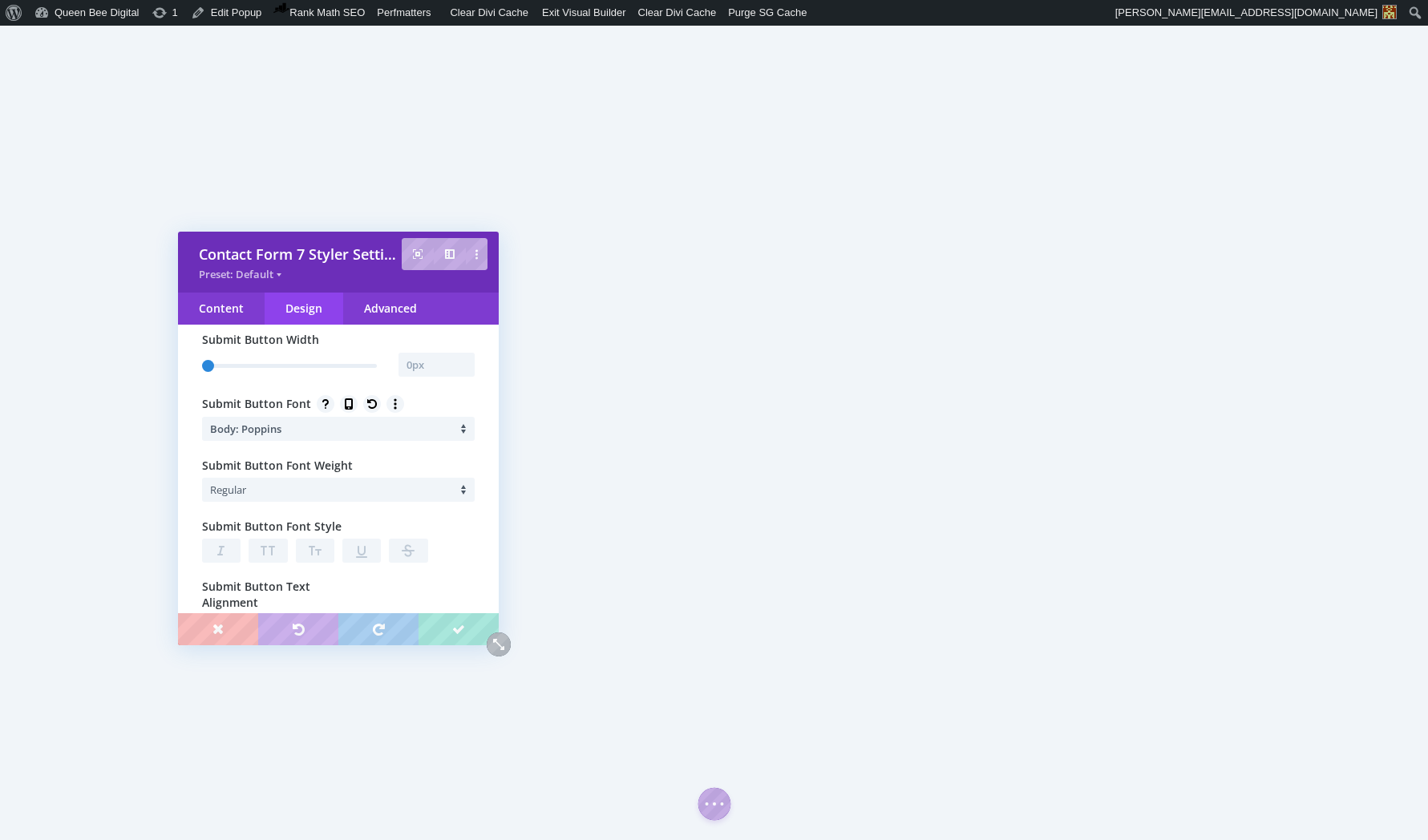
click at [306, 486] on li "Regular" at bounding box center [342, 490] width 264 height 24
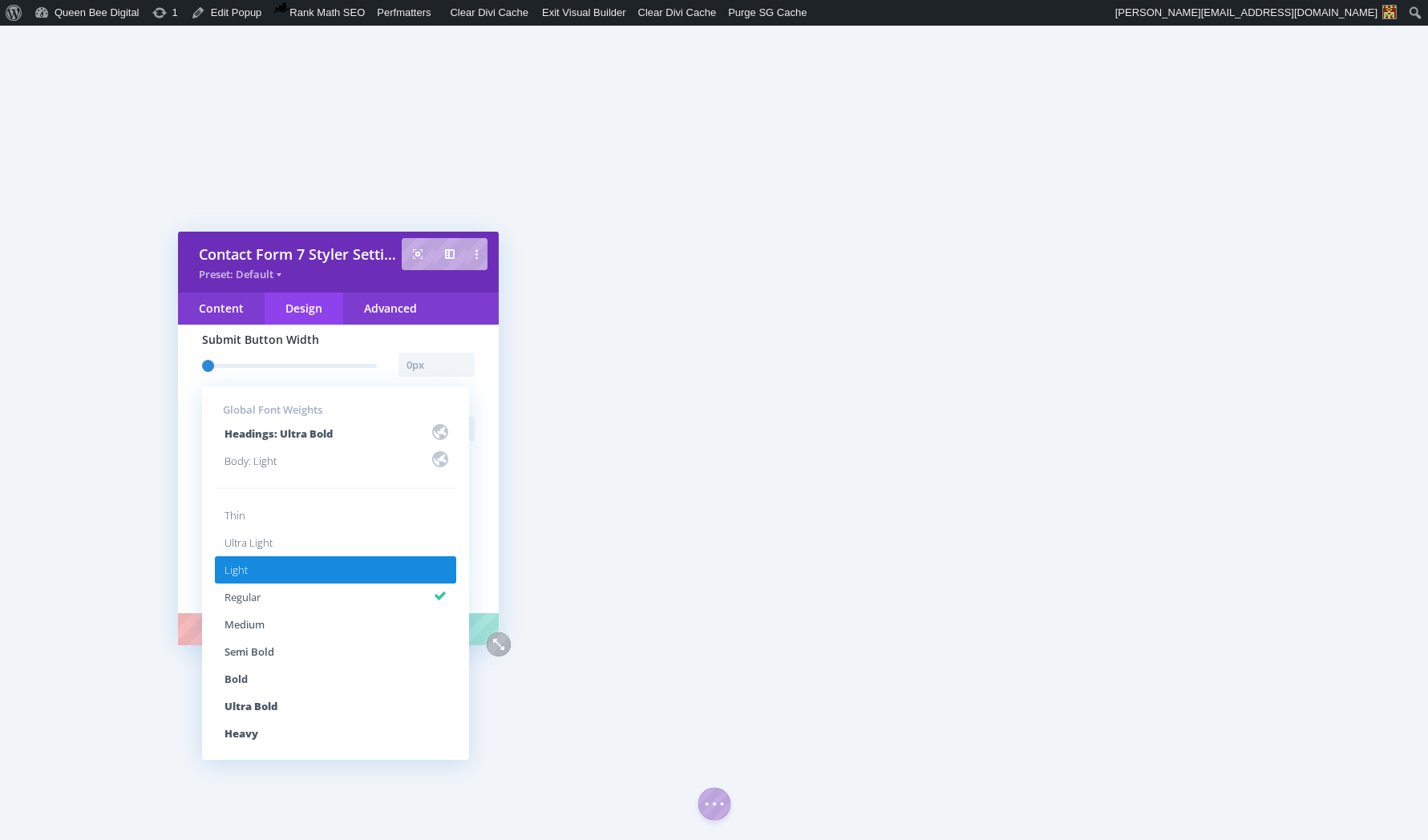
click at [290, 562] on li "Light" at bounding box center [335, 570] width 241 height 27
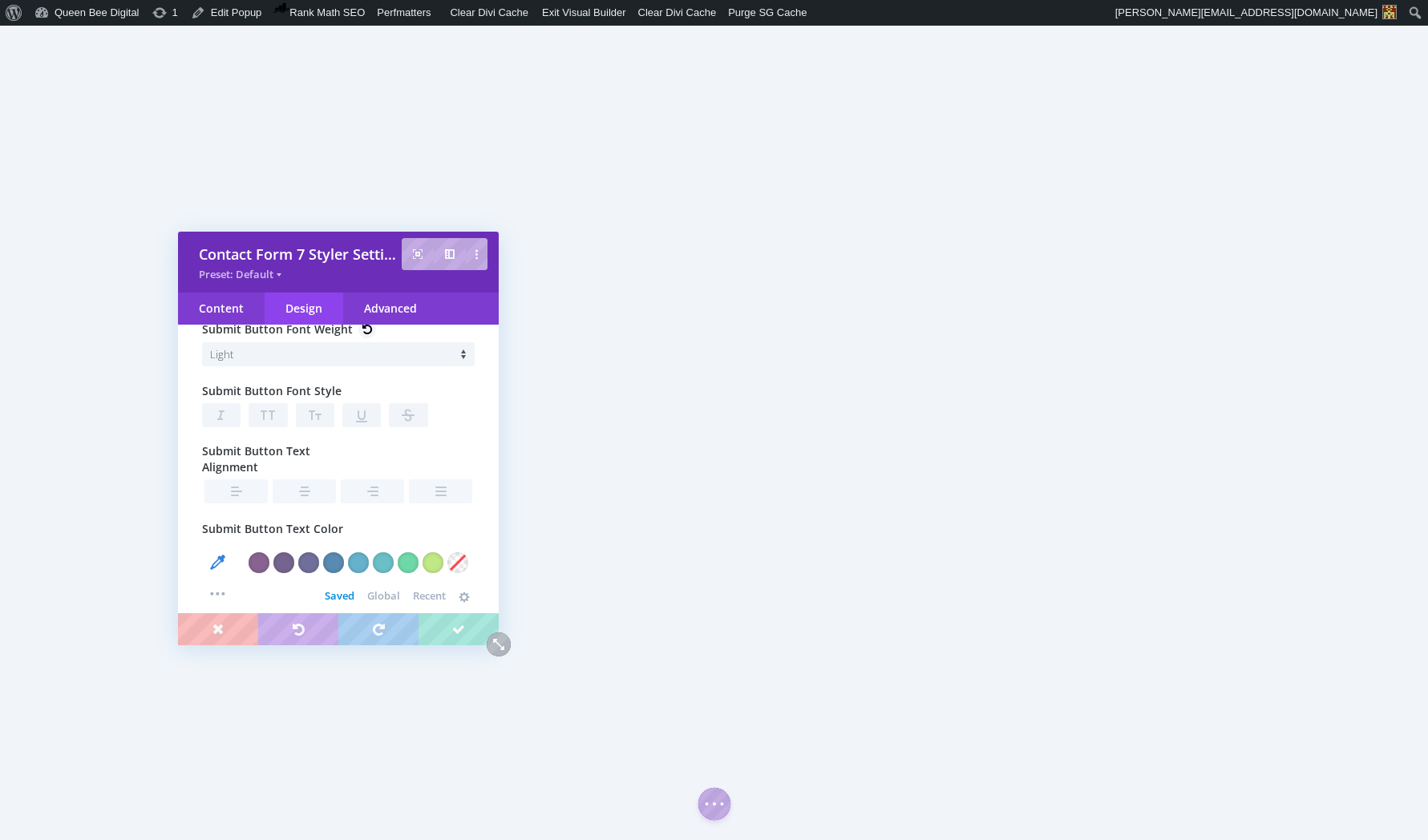
scroll to position [447, 0]
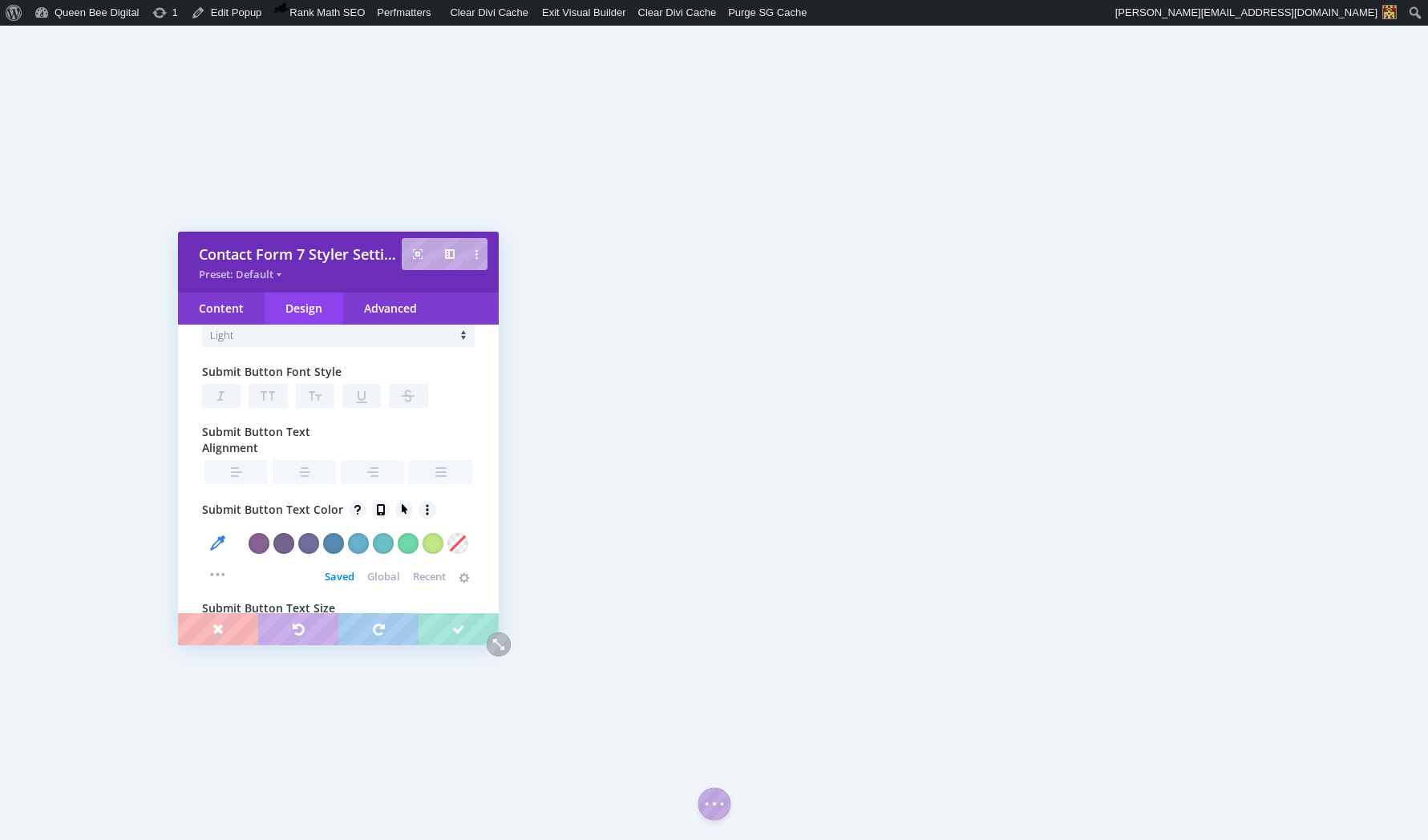
click at [375, 578] on span "Global" at bounding box center [384, 577] width 33 height 13
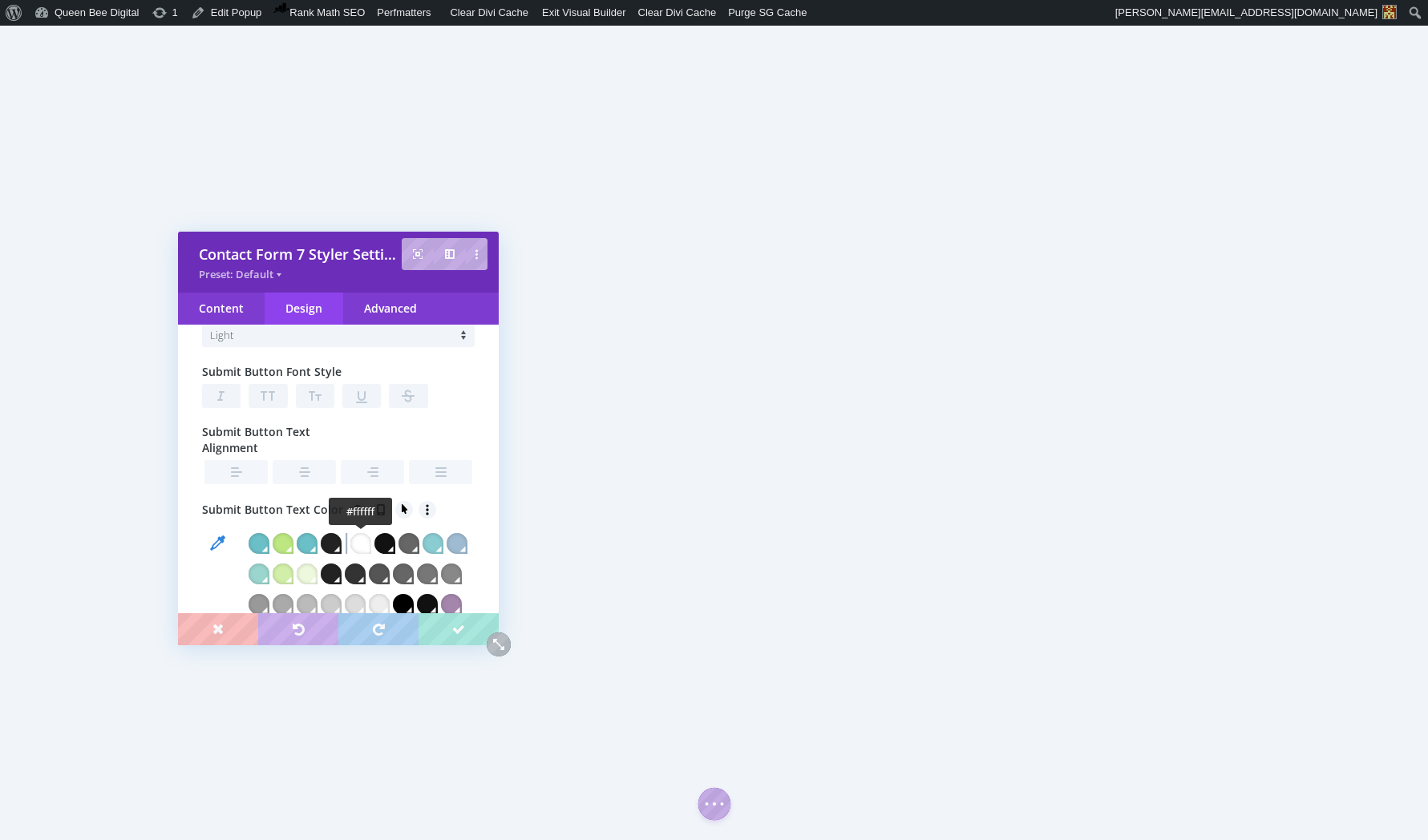
click at [364, 546] on div at bounding box center [361, 544] width 21 height 21
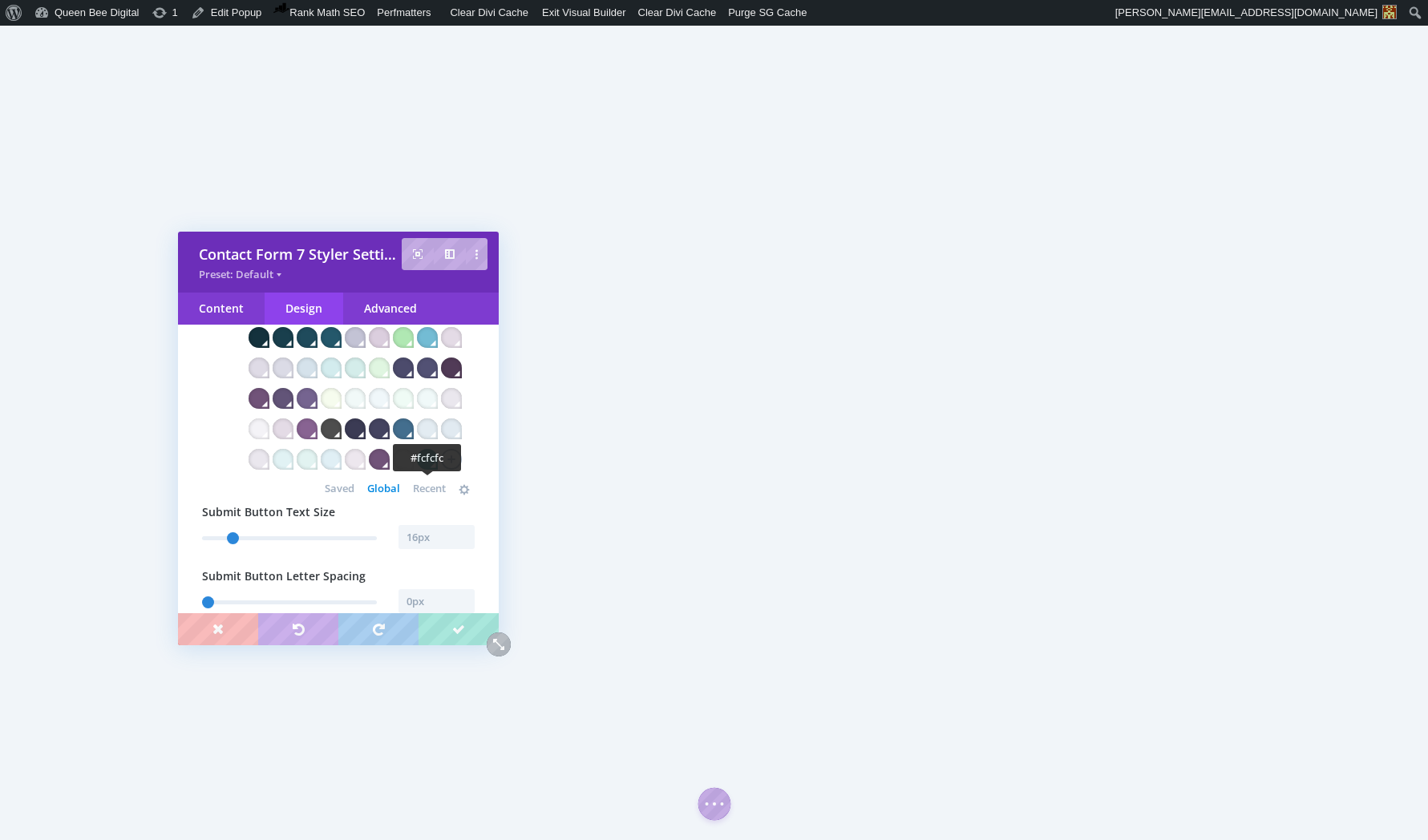
scroll to position [960, 0]
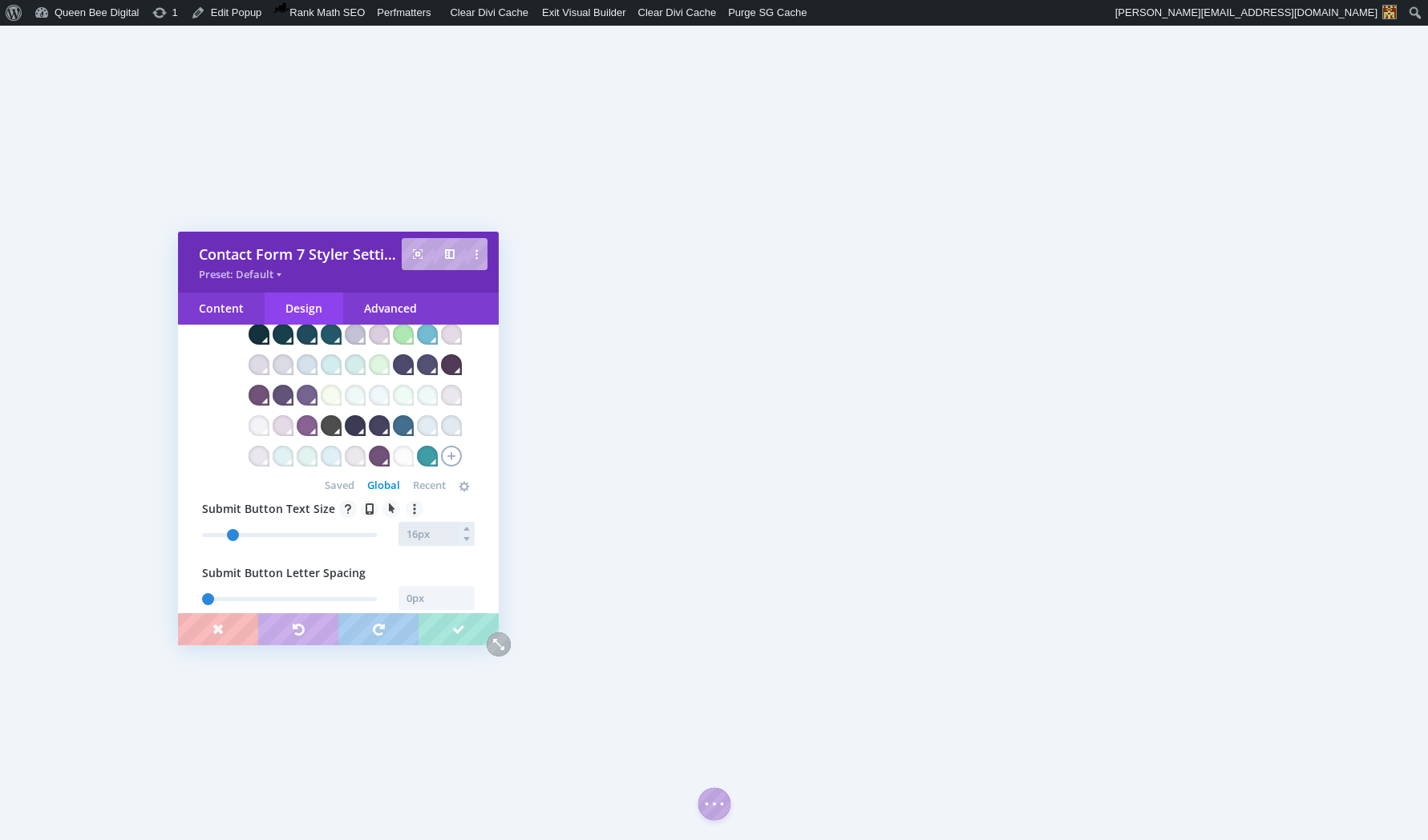
click at [418, 546] on input "text" at bounding box center [437, 533] width 76 height 24
type input "15"
type input "15px"
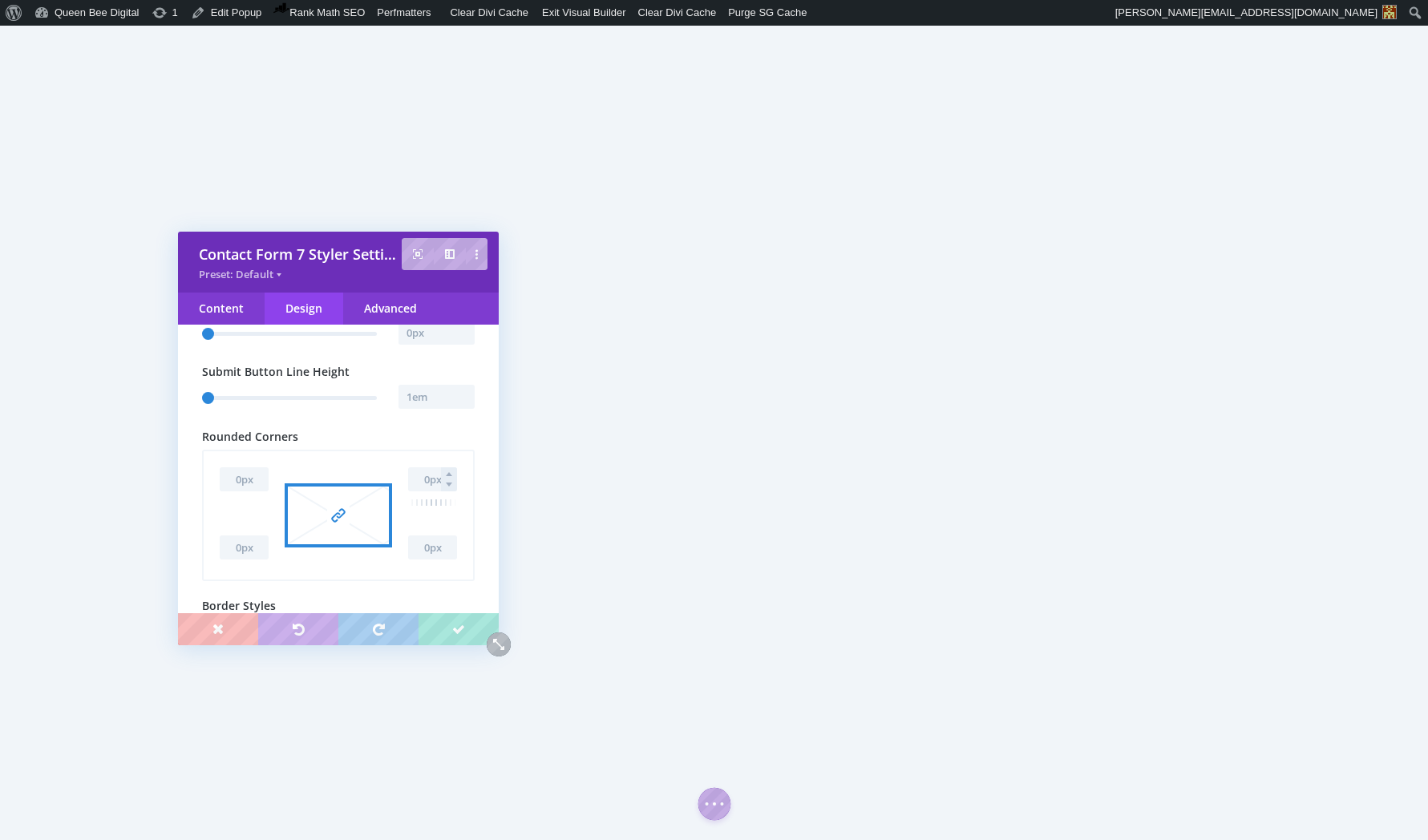
scroll to position [1229, 0]
click at [420, 489] on input "text" at bounding box center [433, 475] width 49 height 24
type input "30"
type input "30px"
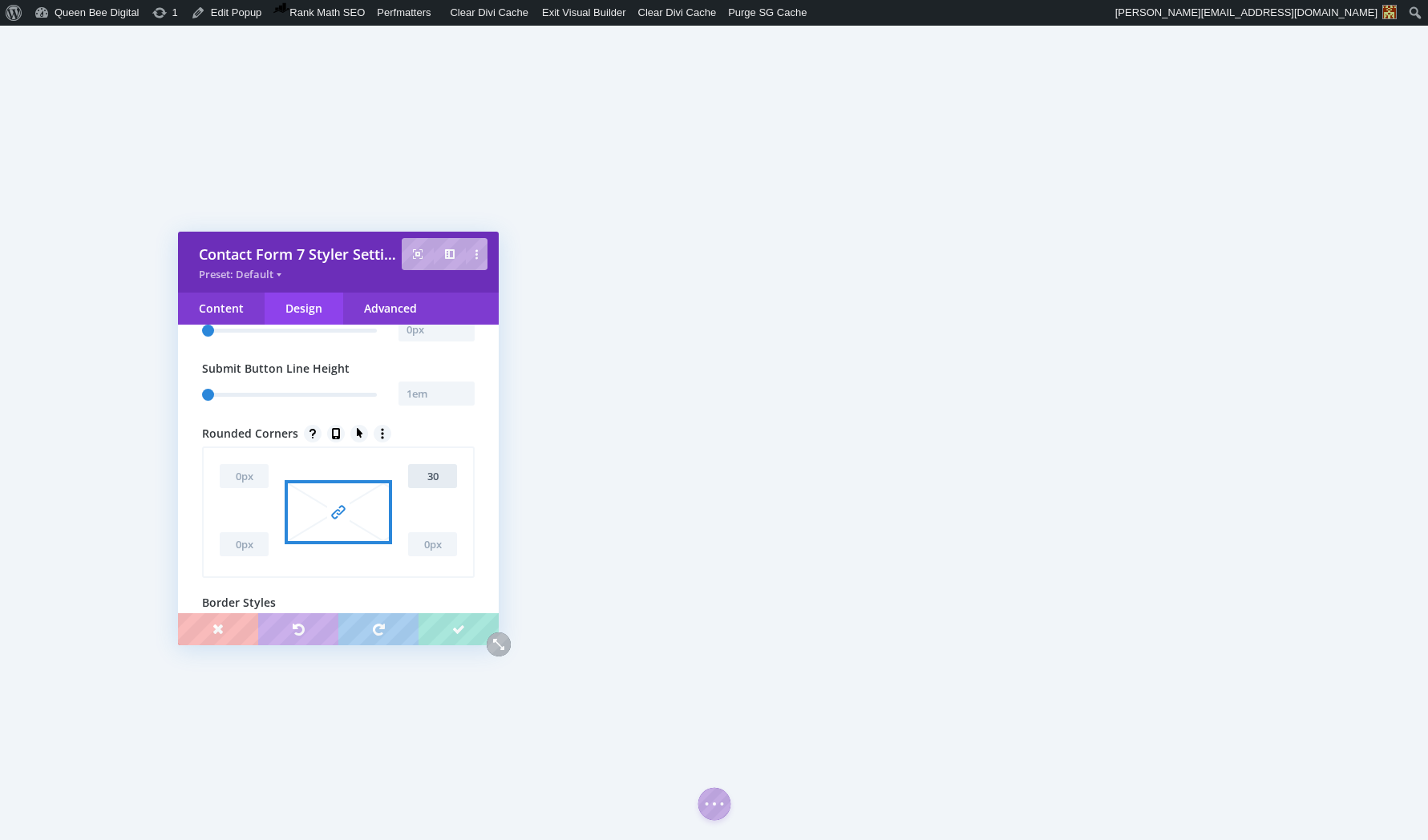
type input "30px"
click at [341, 524] on icon "button" at bounding box center [338, 512] width 23 height 23
click at [230, 557] on input "30px" at bounding box center [244, 544] width 49 height 24
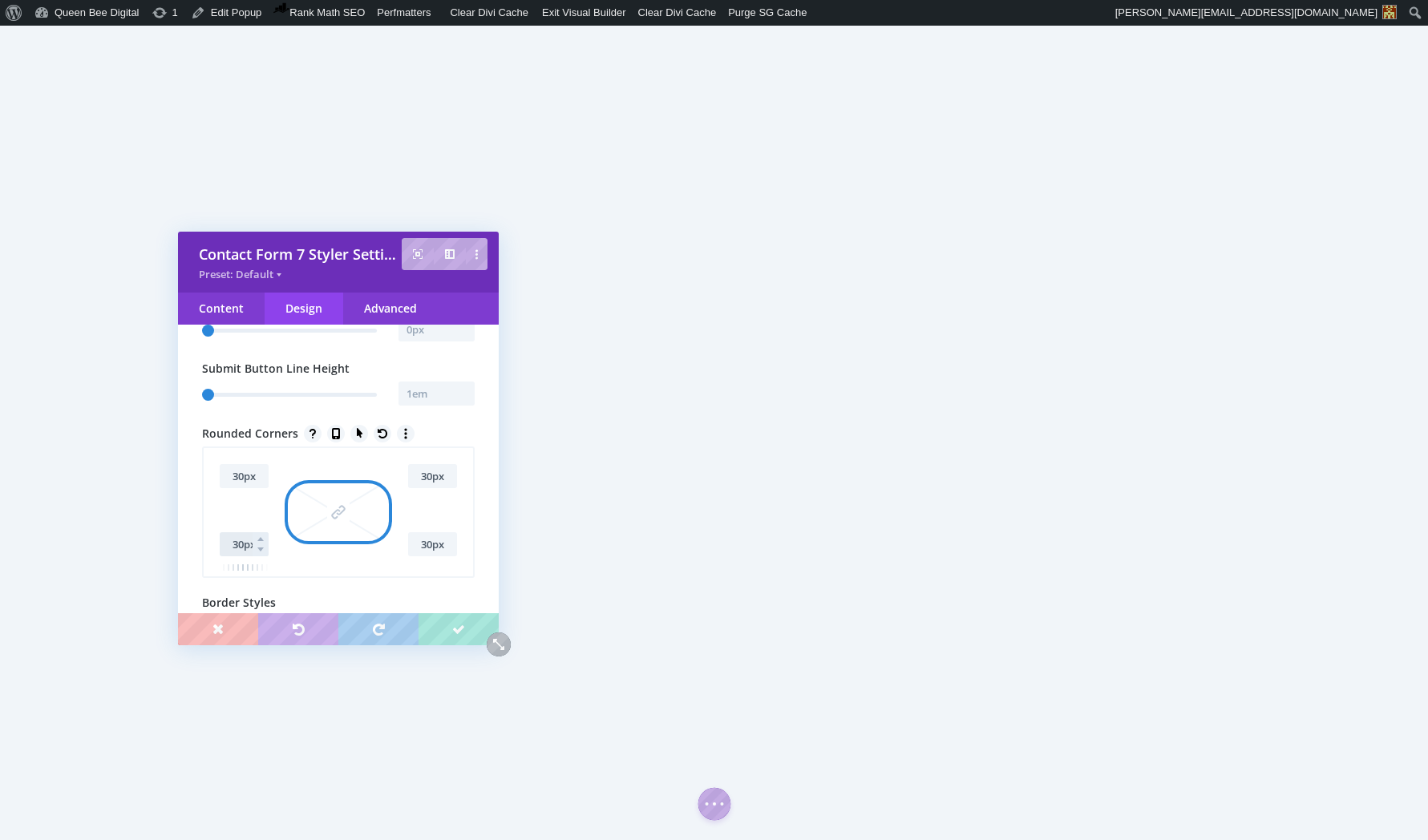
type input "0px"
click at [420, 405] on input "text" at bounding box center [437, 393] width 76 height 24
type input "1.4em"
type input "1.4"
type input "1.5em"
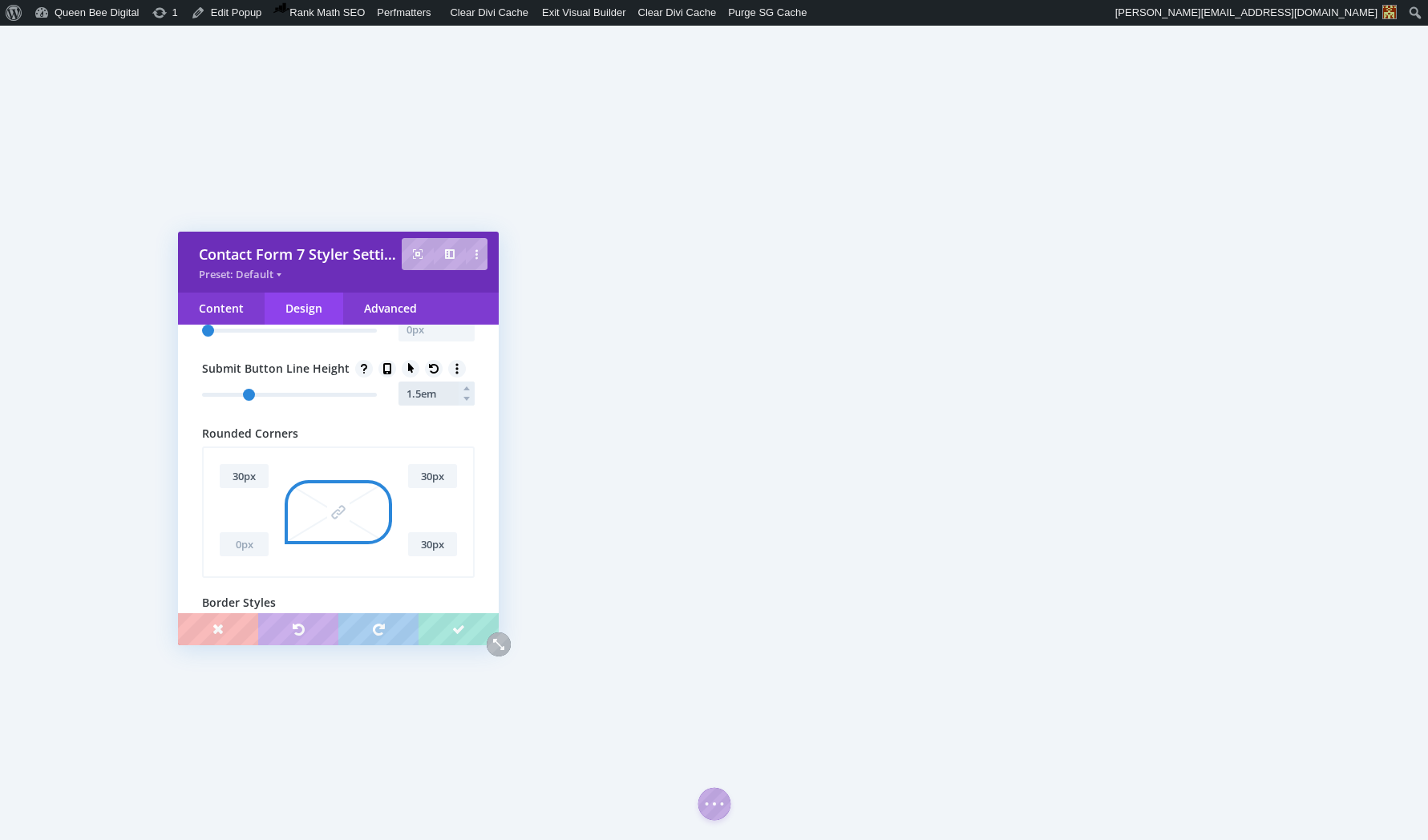
type input "1.6"
type input "1.7em"
type input "1.8"
type input "1.8em"
type input "1.9"
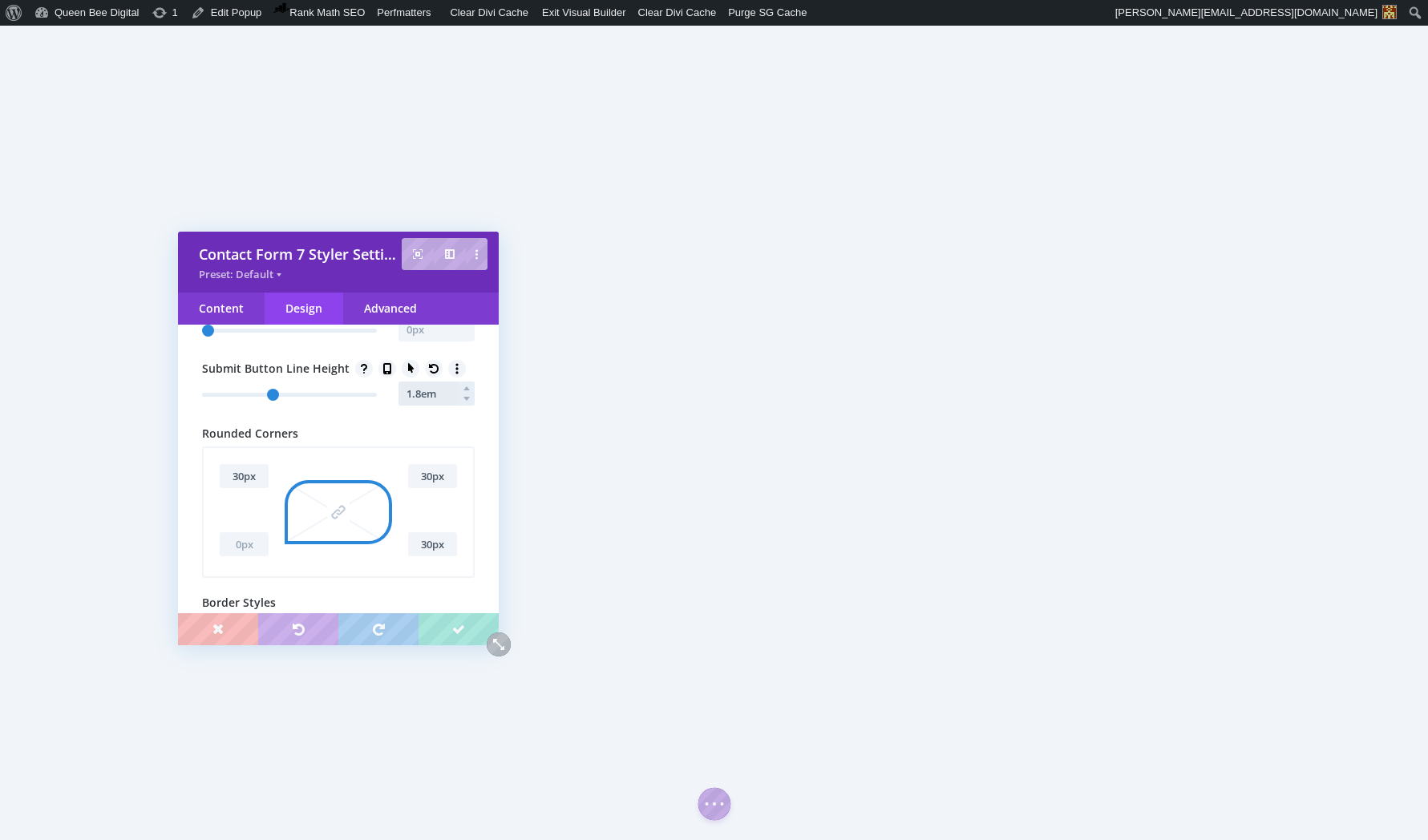
type input "1.9em"
type input "1.8"
type input "1.8em"
type input "1.7"
type input "1.7em"
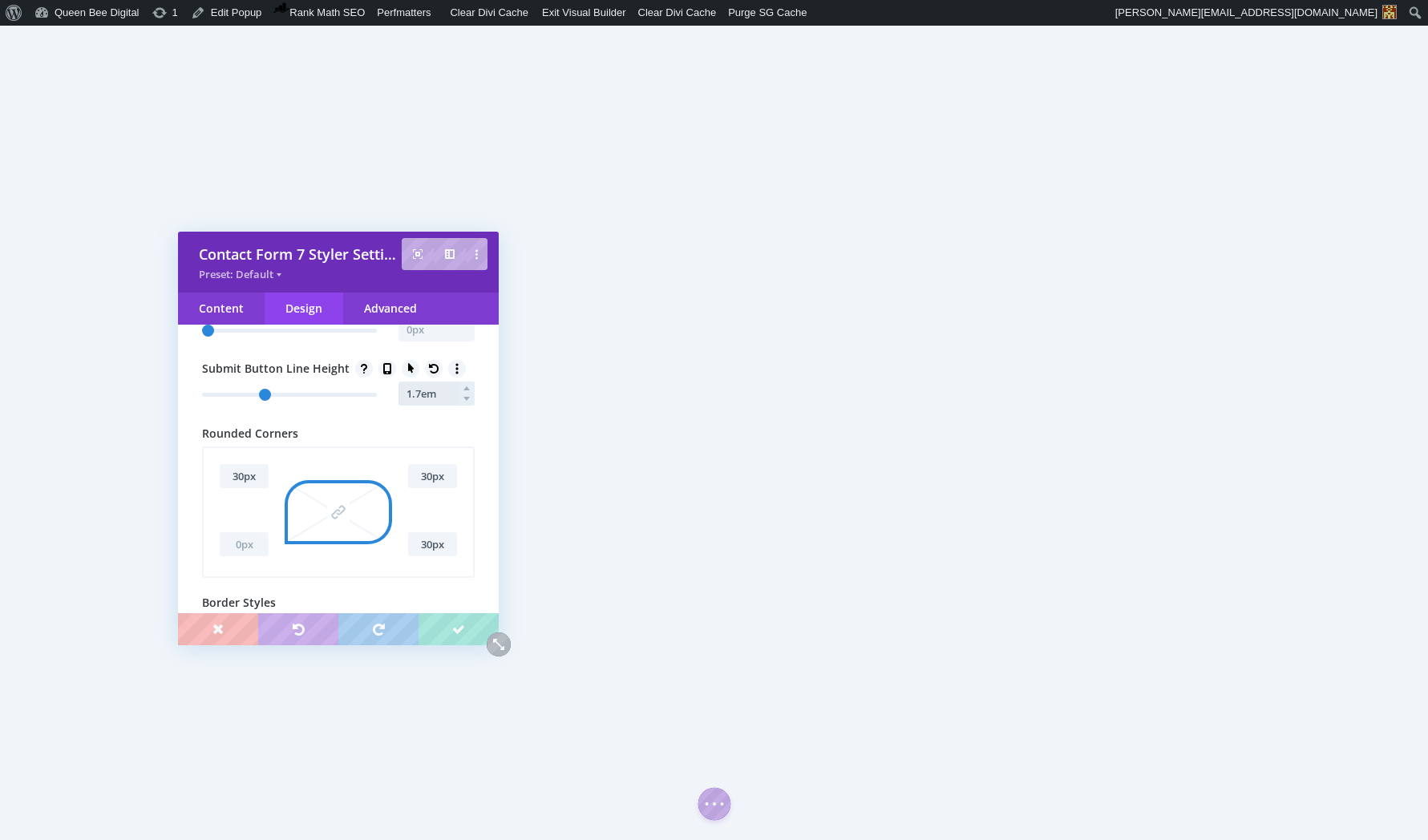
type input "1.6"
type input "1.5em"
type input "1.4"
type input "1.4em"
type input "1.3"
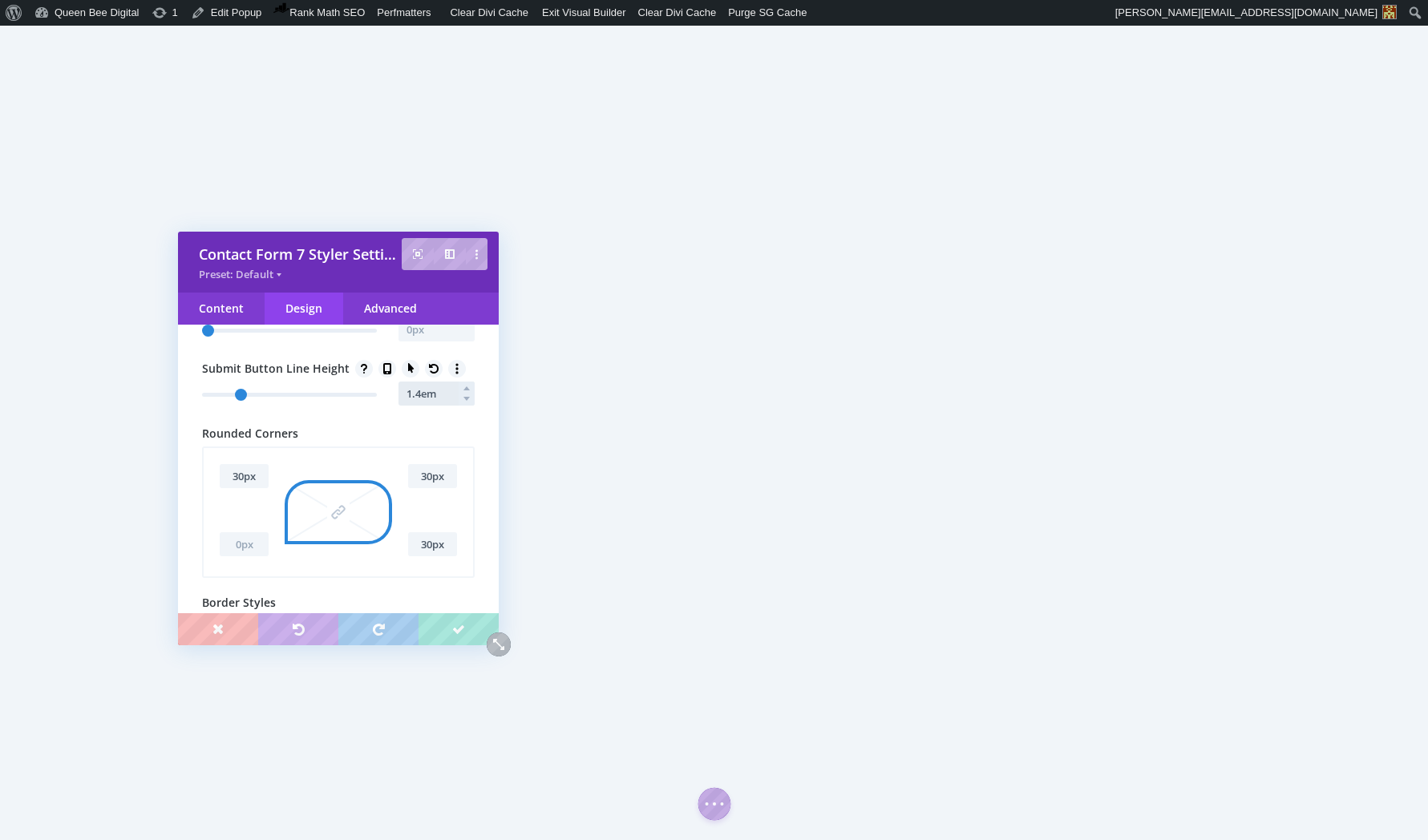
type input "1.3em"
type input "1.2"
type input "1.1em"
type input "1.1"
type input "1"
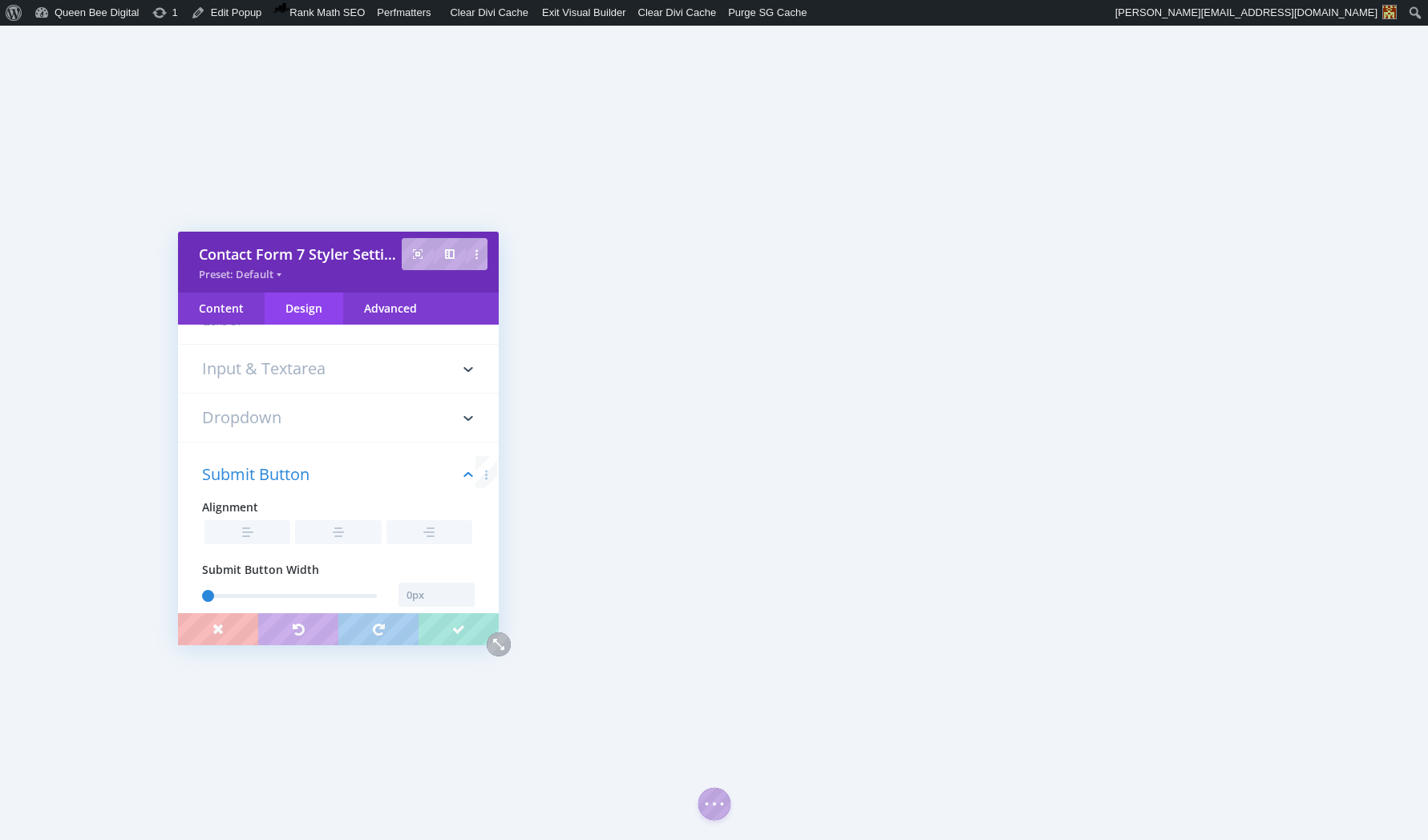
scroll to position [113, 0]
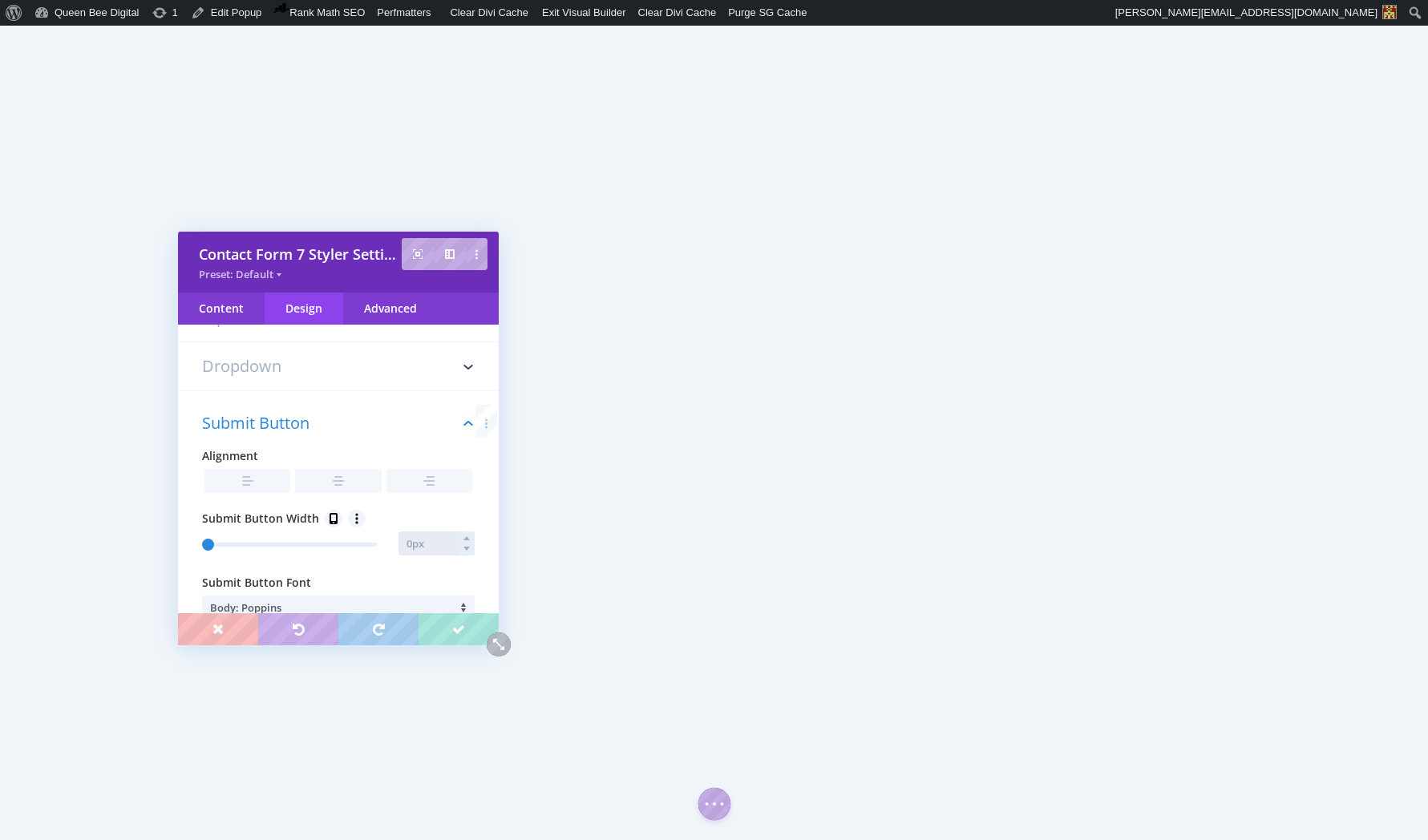
click at [437, 544] on input "text" at bounding box center [437, 543] width 76 height 24
type input "140px"
type input "141"
type input "142px"
type input "143"
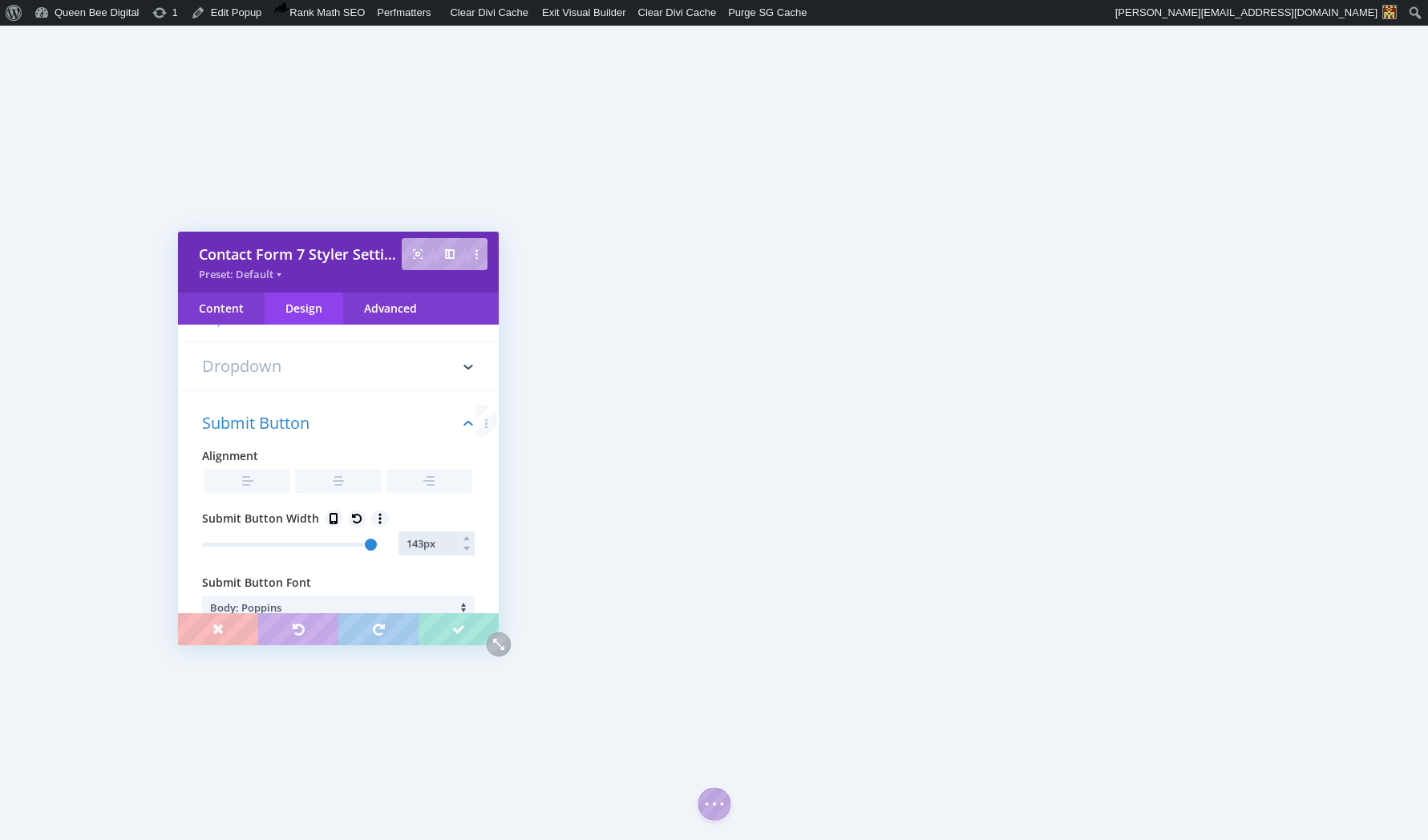
type input "144px"
type input "144"
type input "145px"
type input "146"
type input "147px"
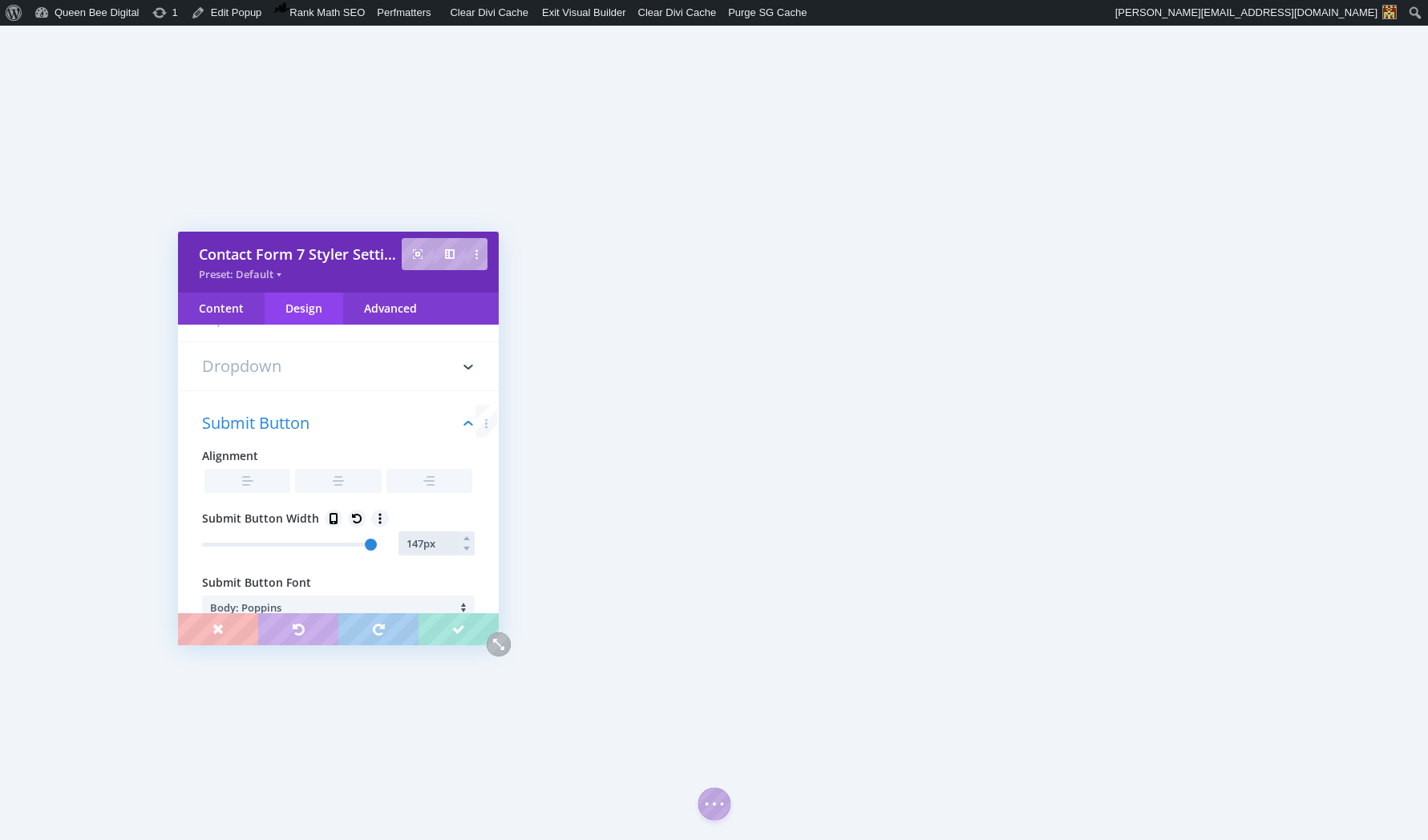
type input "148"
type input "149px"
type input "150"
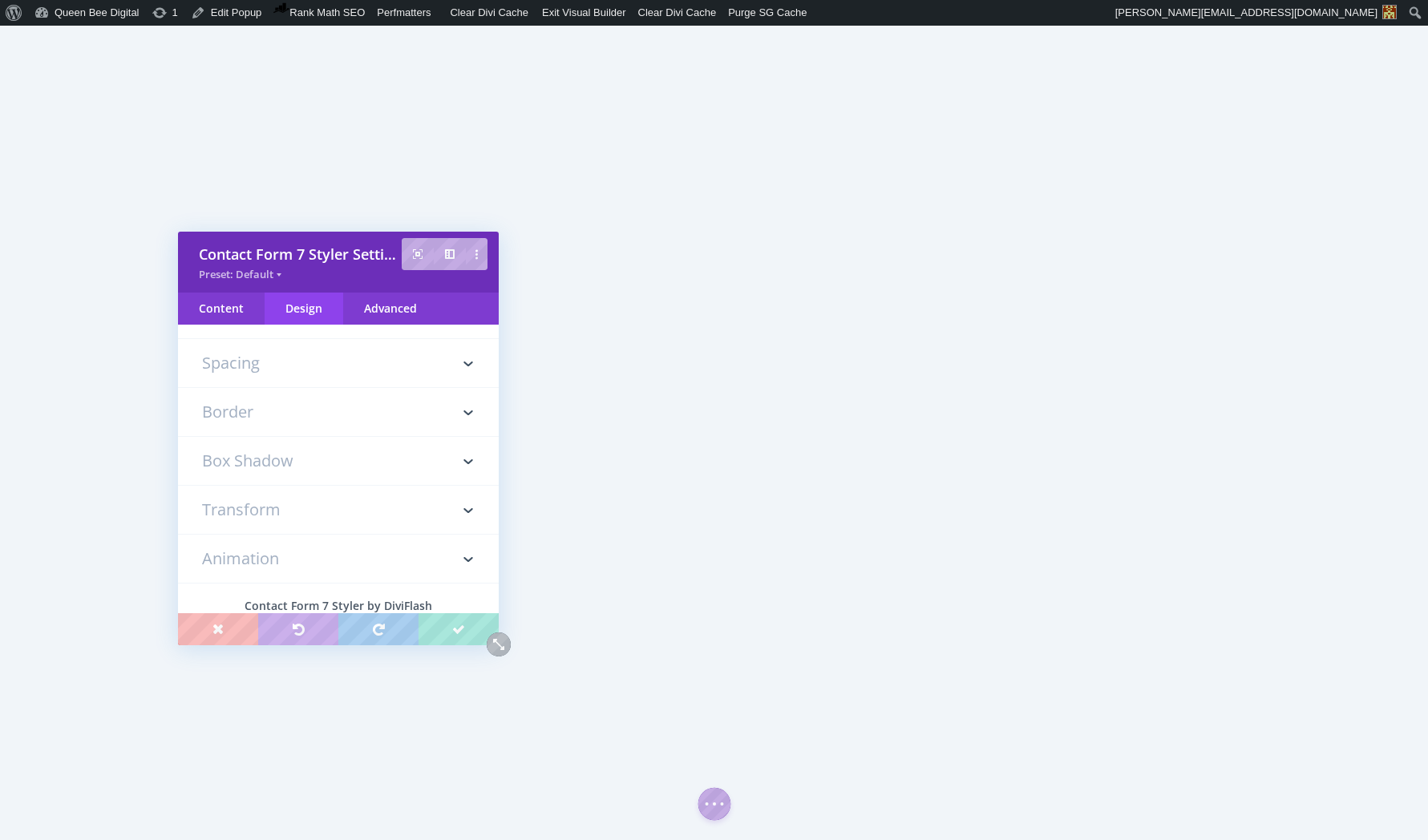
scroll to position [2140, 0]
type input "150px"
click at [288, 390] on h3 "Spacing" at bounding box center [338, 366] width 273 height 48
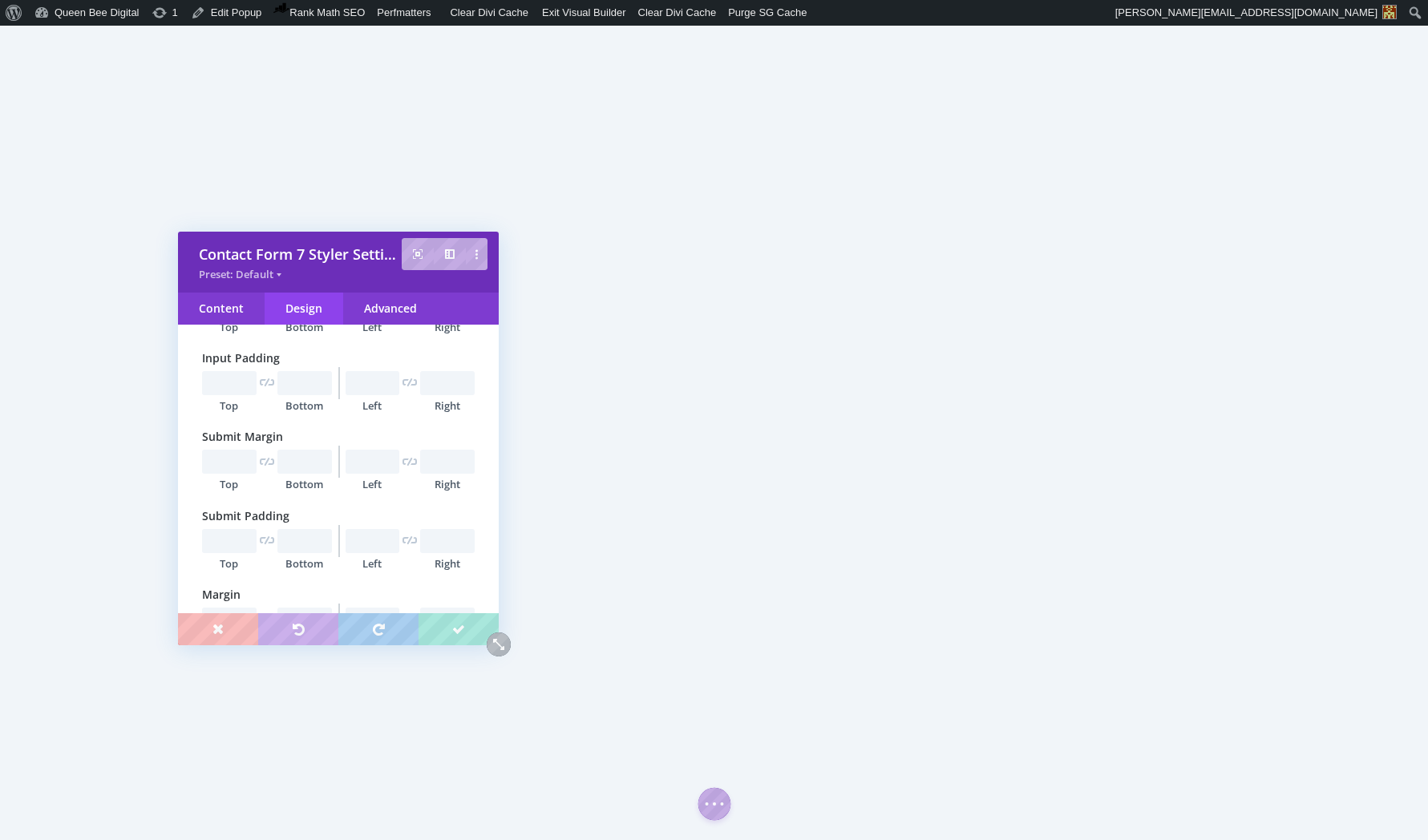
scroll to position [545, 0]
drag, startPoint x: 229, startPoint y: 540, endPoint x: 246, endPoint y: 546, distance: 18.0
click at [229, 540] on input "text" at bounding box center [229, 540] width 55 height 24
type input "8px"
type input "10px"
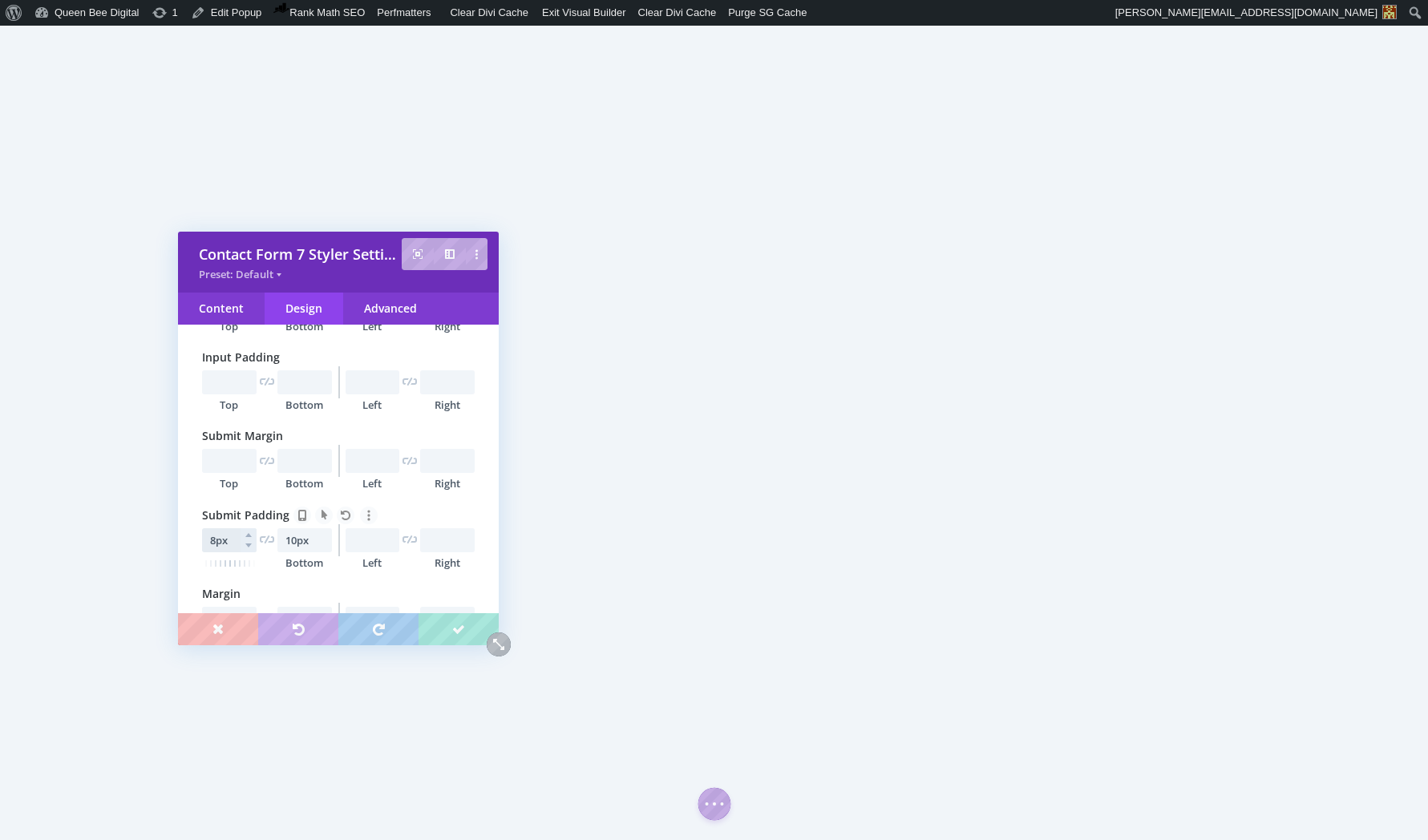
click at [223, 546] on input "8px" at bounding box center [229, 540] width 55 height 24
type input "10px"
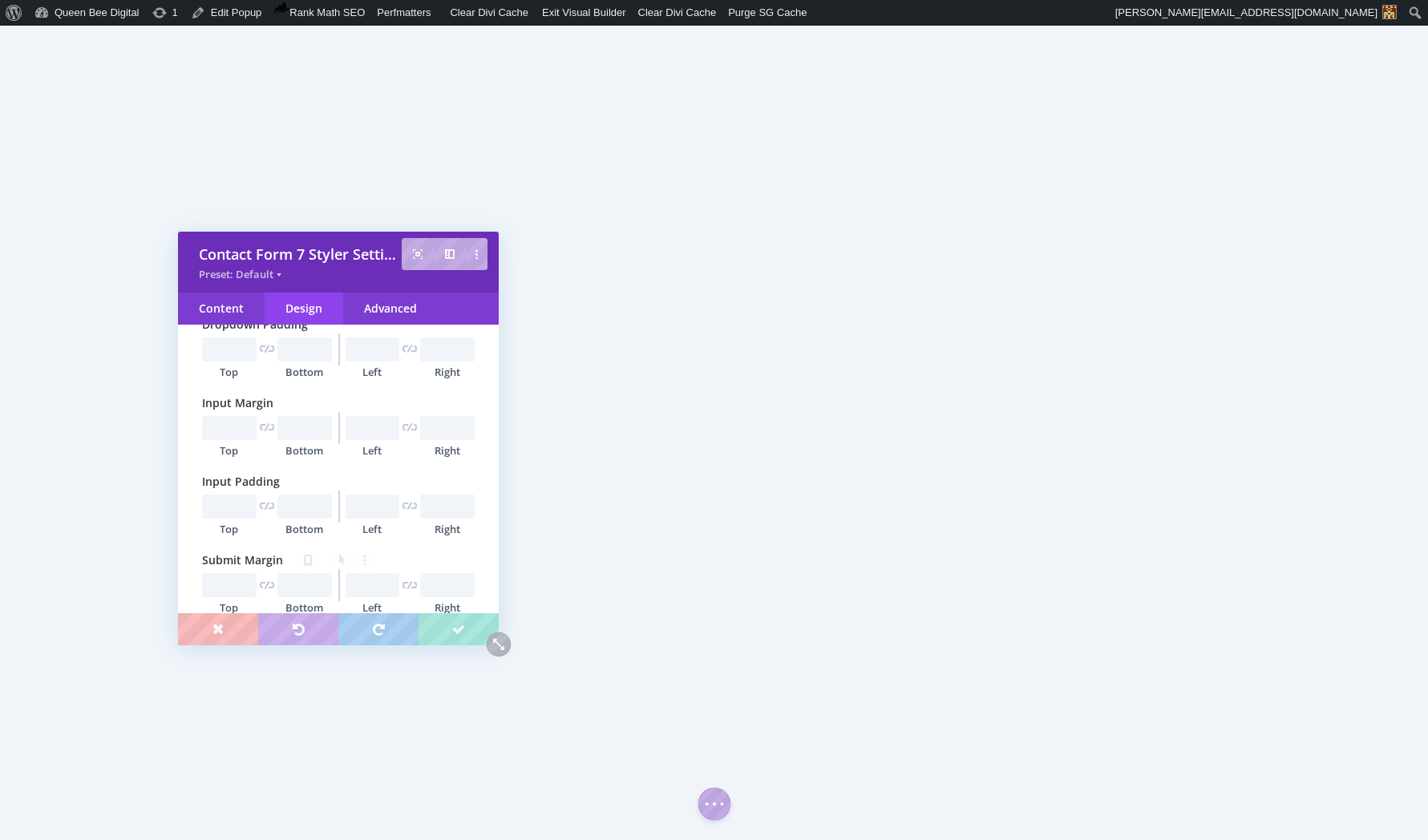
scroll to position [418, 0]
click at [227, 508] on input "text" at bounding box center [229, 509] width 55 height 24
type input "10px"
click at [303, 521] on input "text" at bounding box center [305, 509] width 55 height 24
type input "11px"
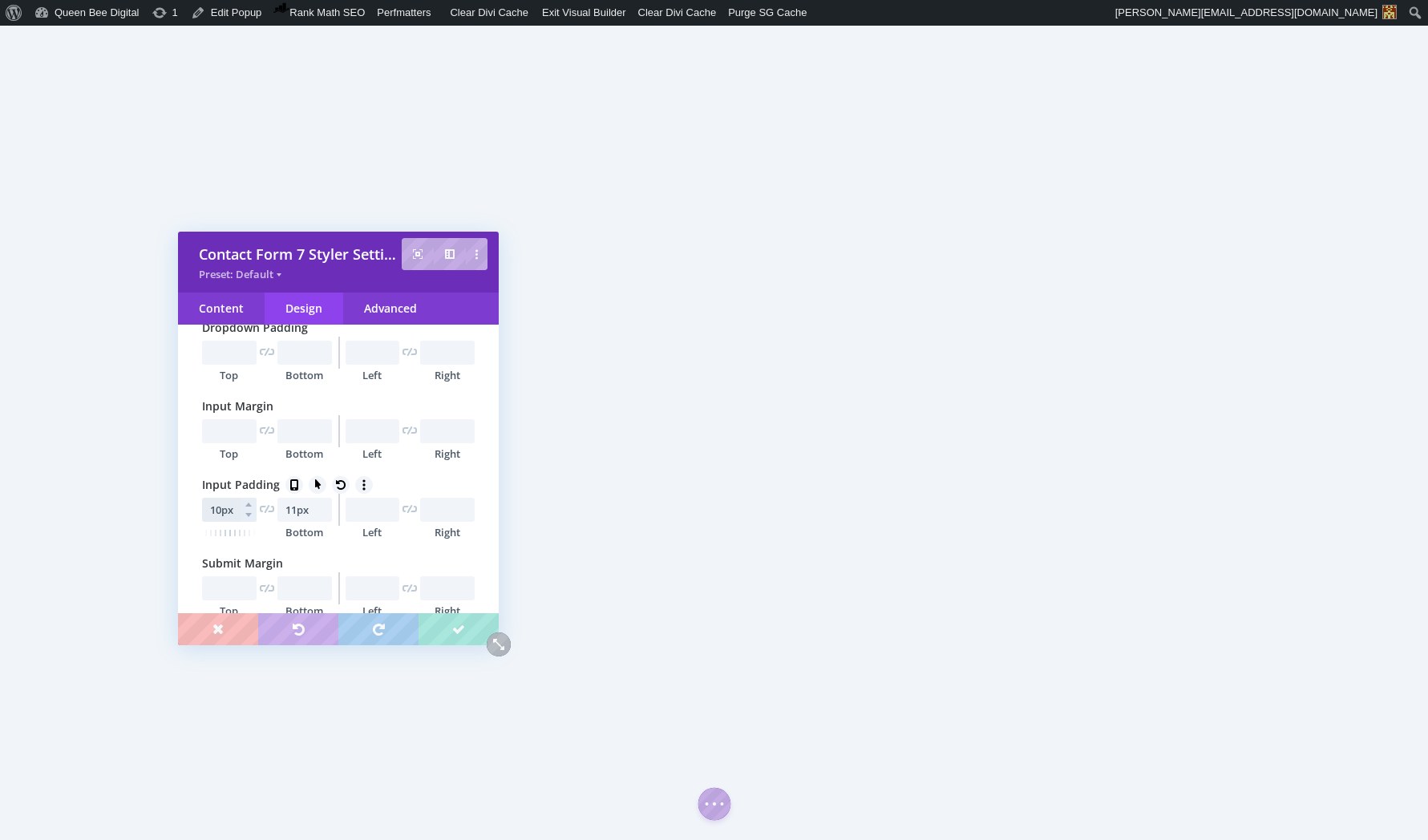
click at [227, 513] on input "10px" at bounding box center [229, 509] width 55 height 24
type input "10px"
click at [437, 432] on input "text" at bounding box center [448, 431] width 55 height 24
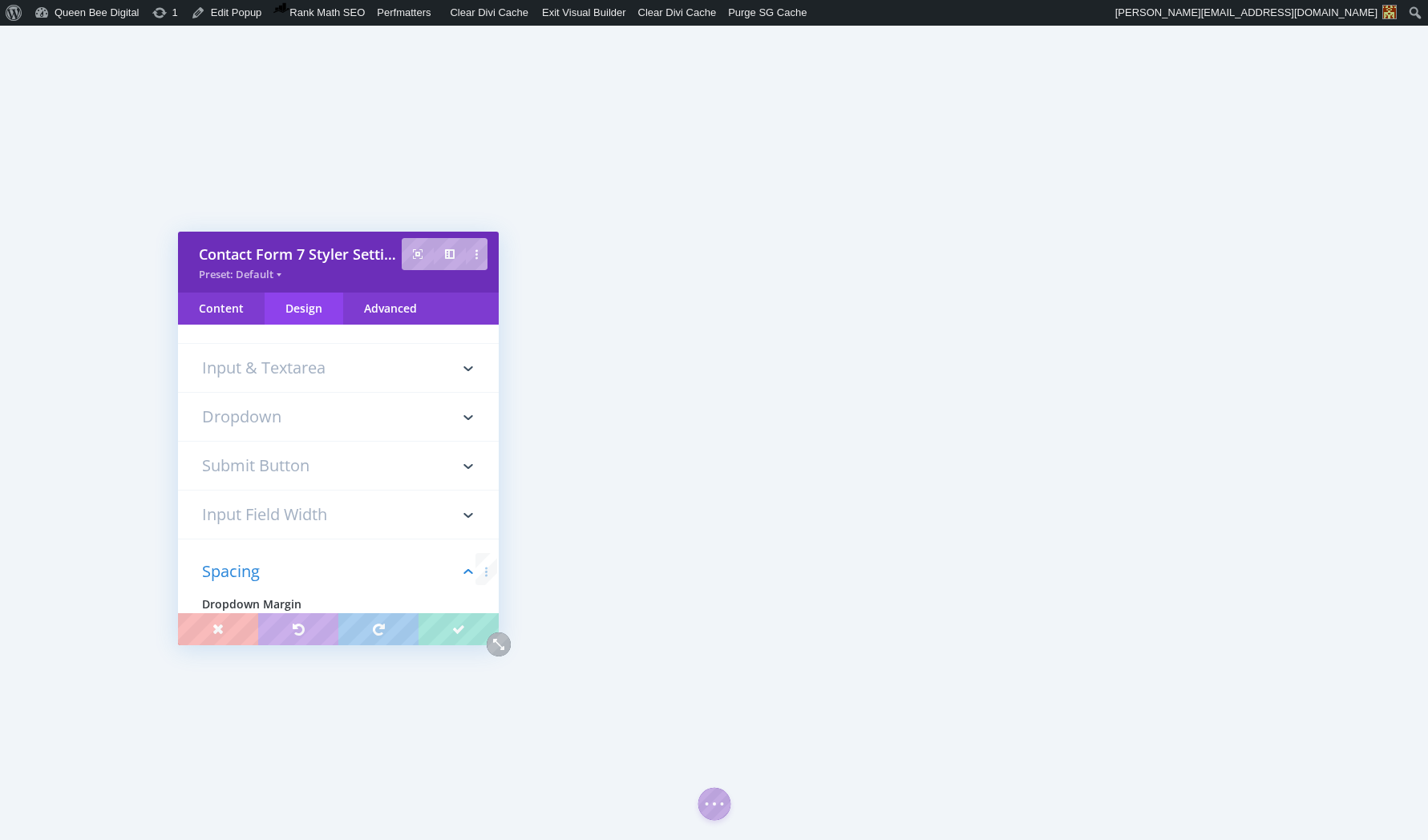
scroll to position [0, 0]
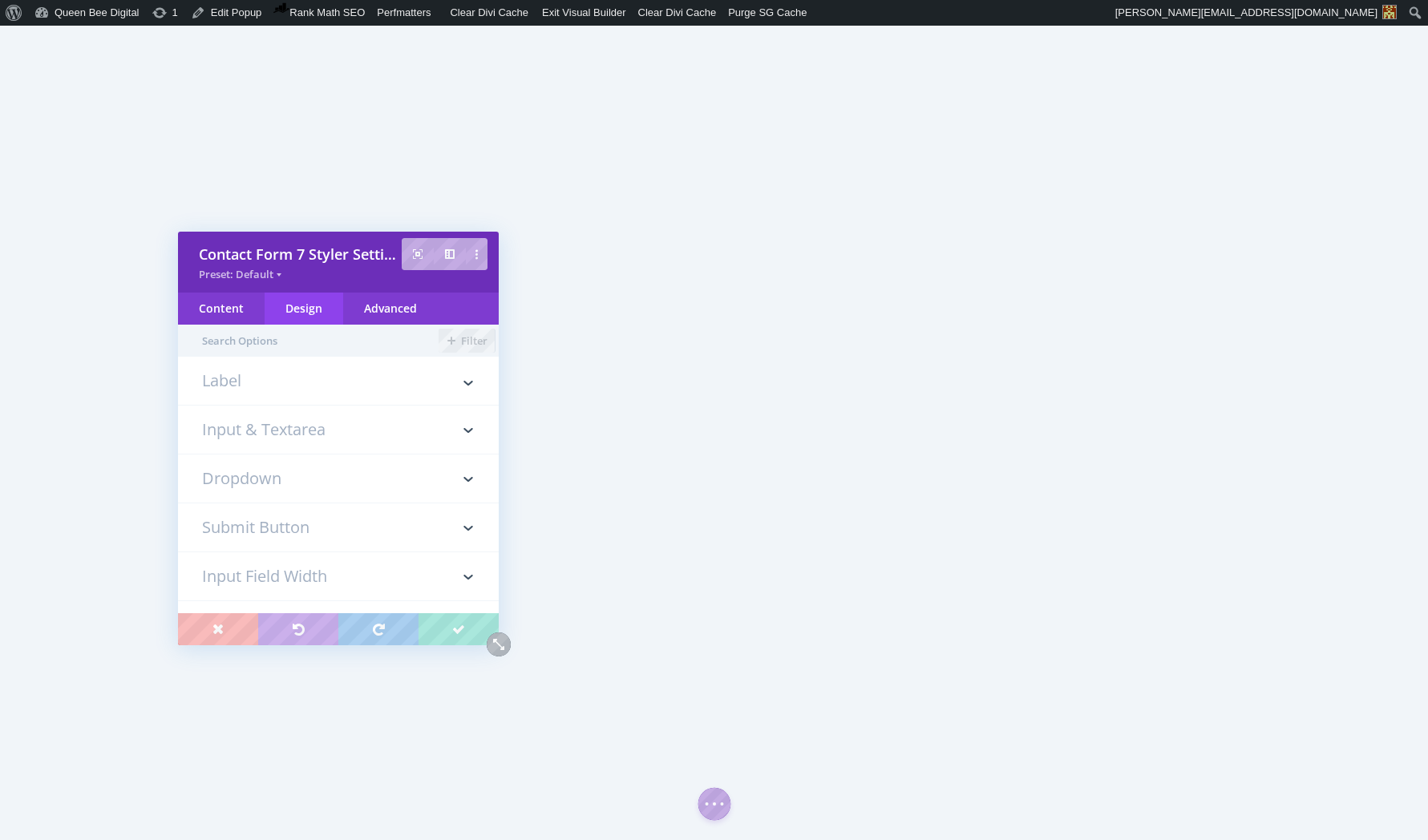
type input "15px"
click at [309, 439] on h3 "Input & Textarea" at bounding box center [338, 429] width 273 height 48
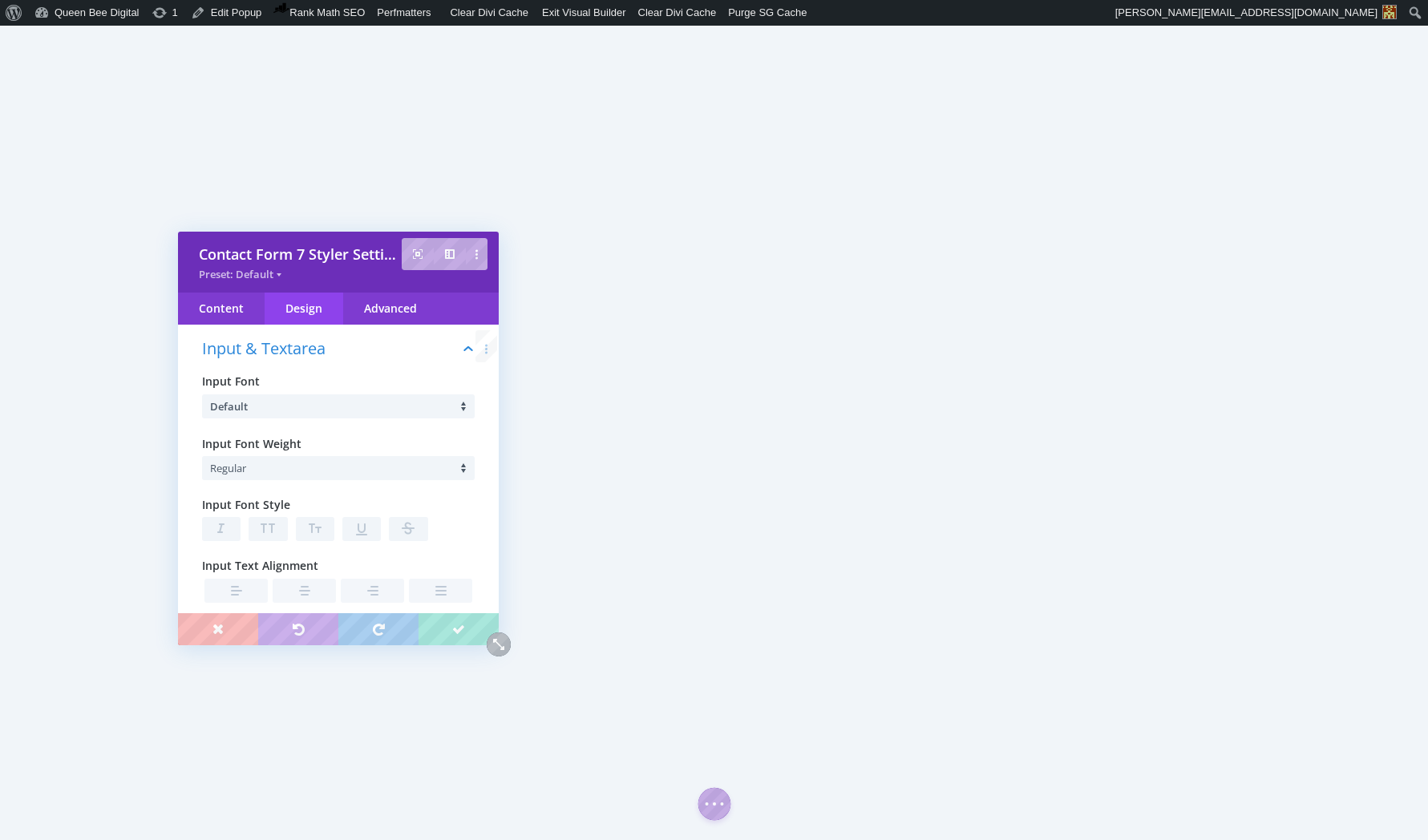
scroll to position [90, 0]
click at [344, 405] on li "Default" at bounding box center [342, 405] width 264 height 24
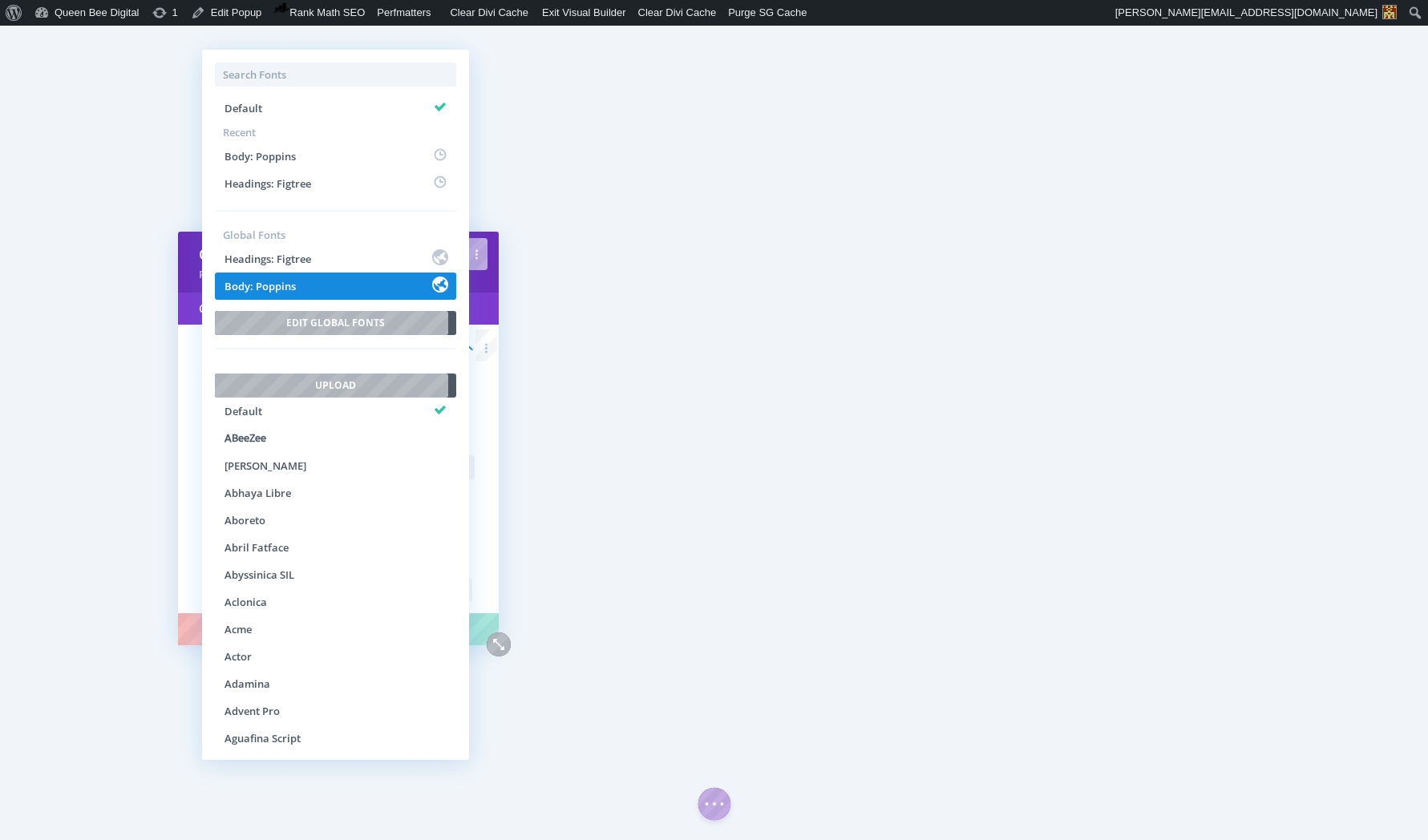
click at [316, 284] on li "Body: Poppins" at bounding box center [335, 286] width 241 height 27
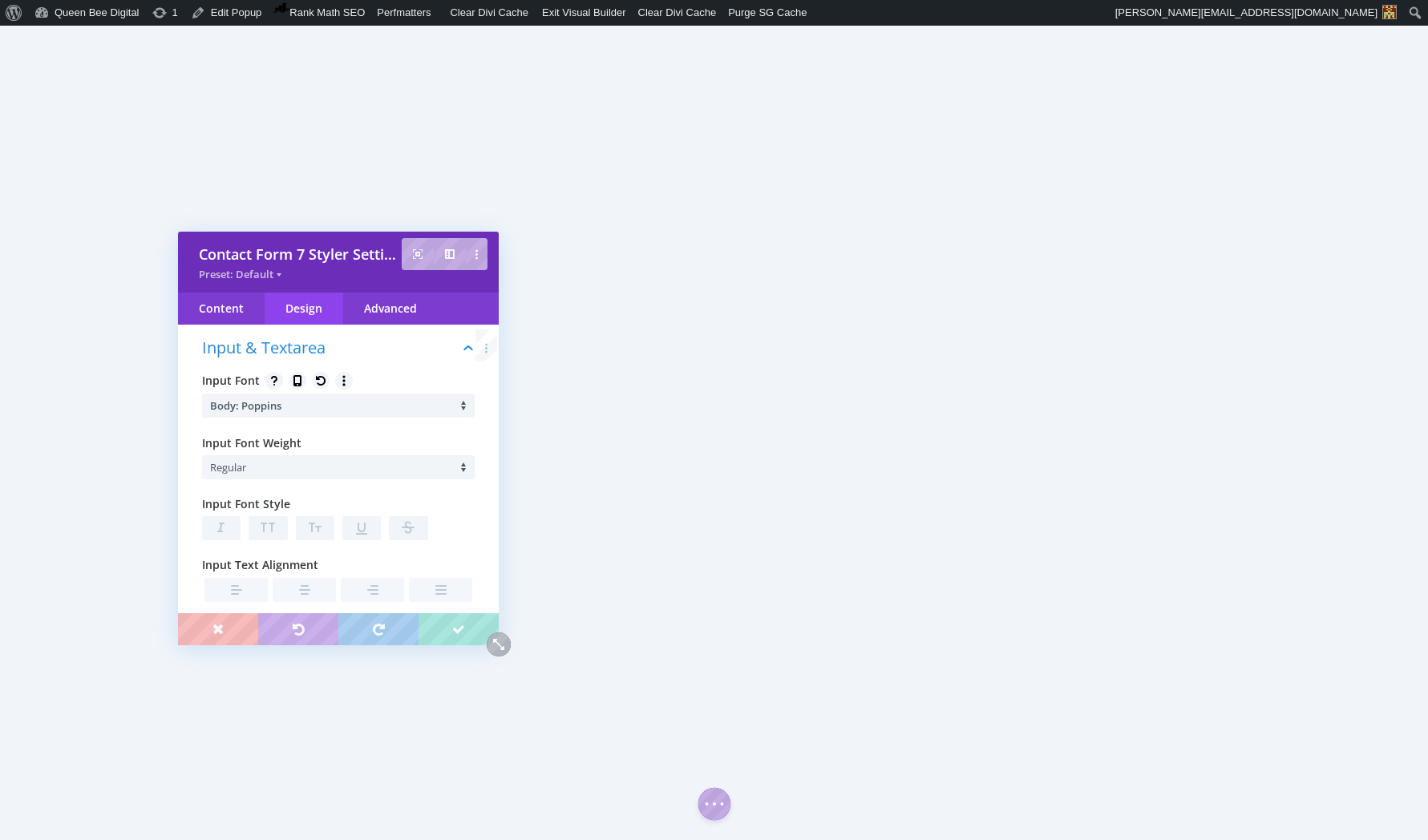
click at [265, 460] on li "Regular" at bounding box center [342, 467] width 264 height 24
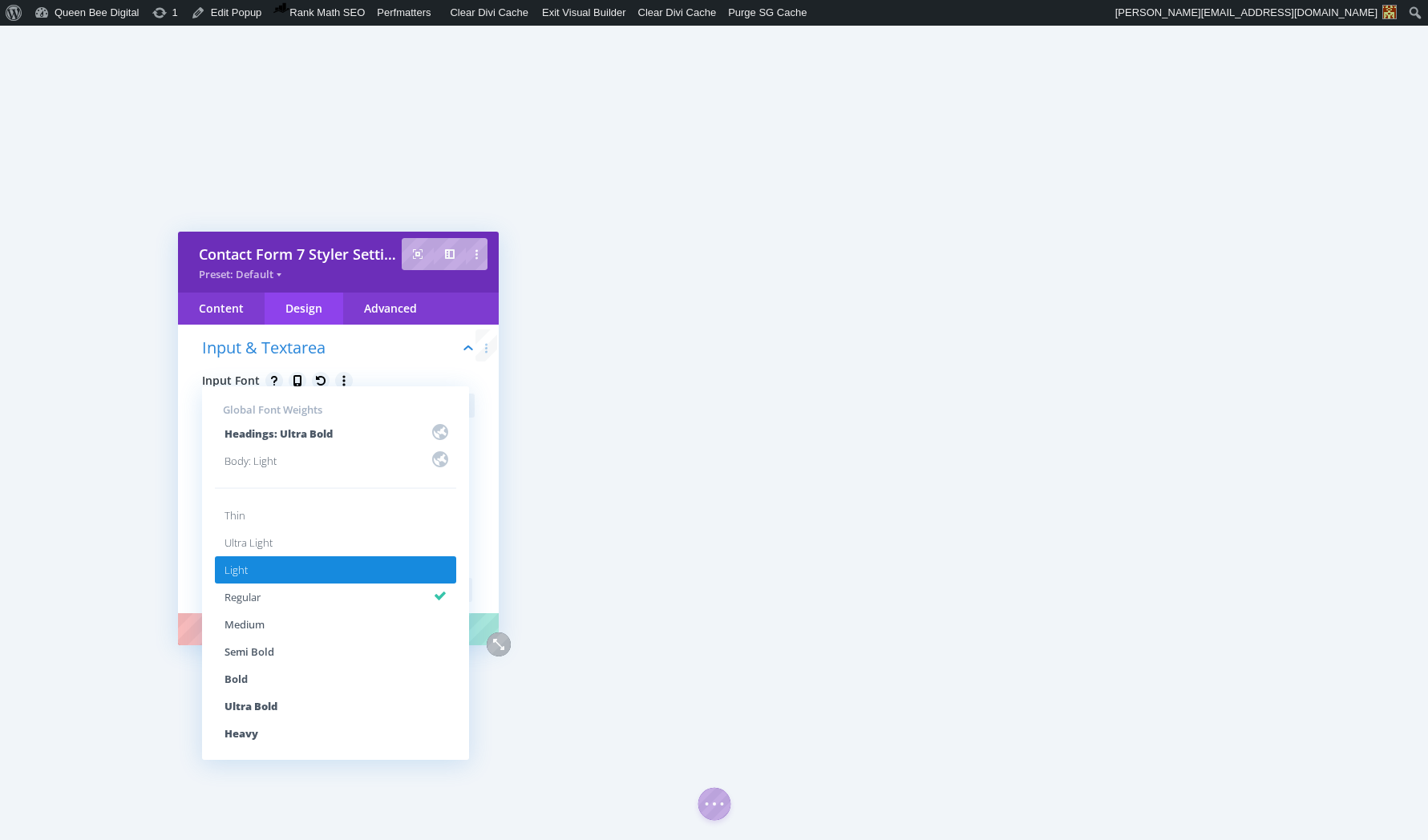
click at [288, 572] on li "Light" at bounding box center [335, 570] width 241 height 27
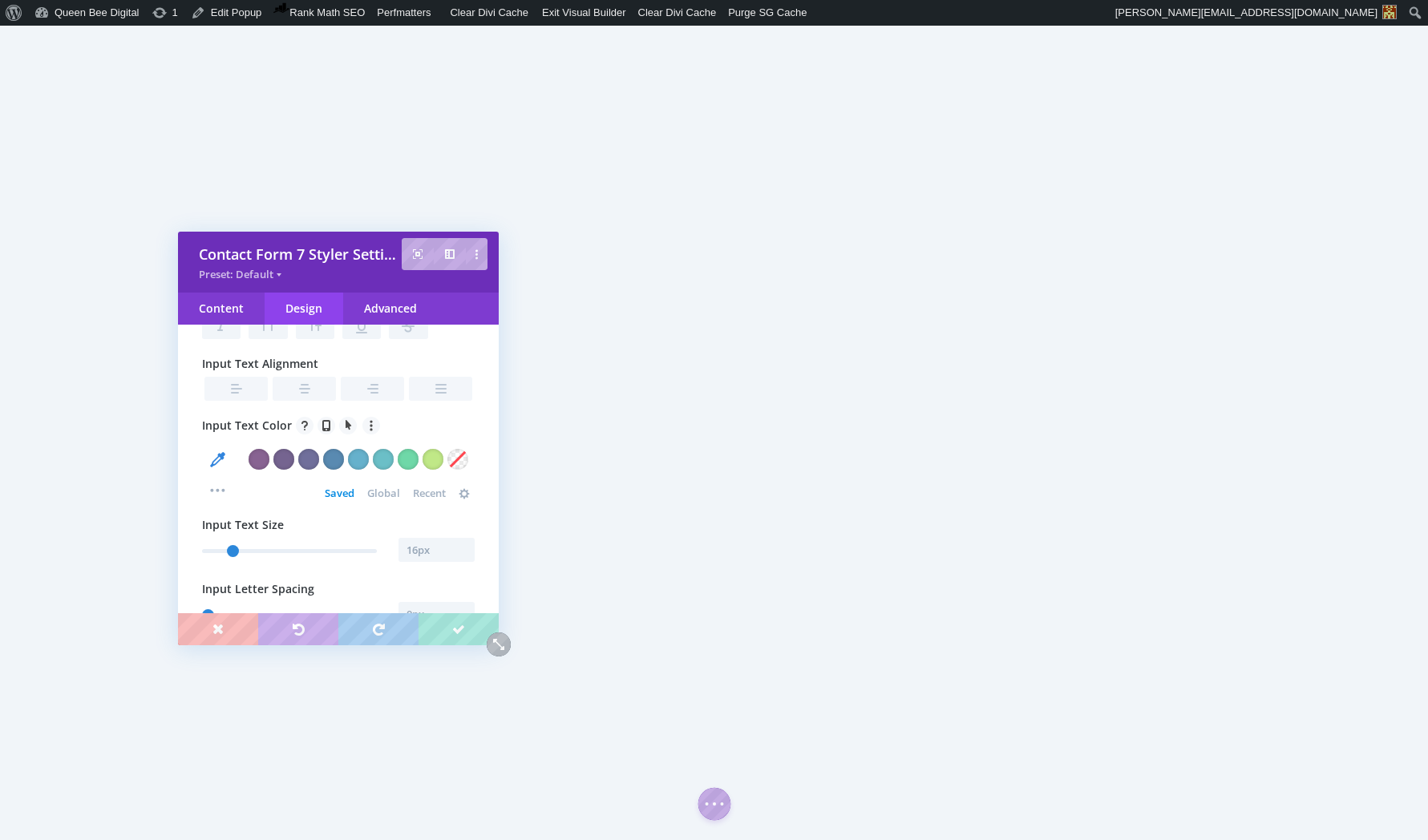
scroll to position [295, 0]
click at [380, 490] on span "Global" at bounding box center [384, 490] width 33 height 13
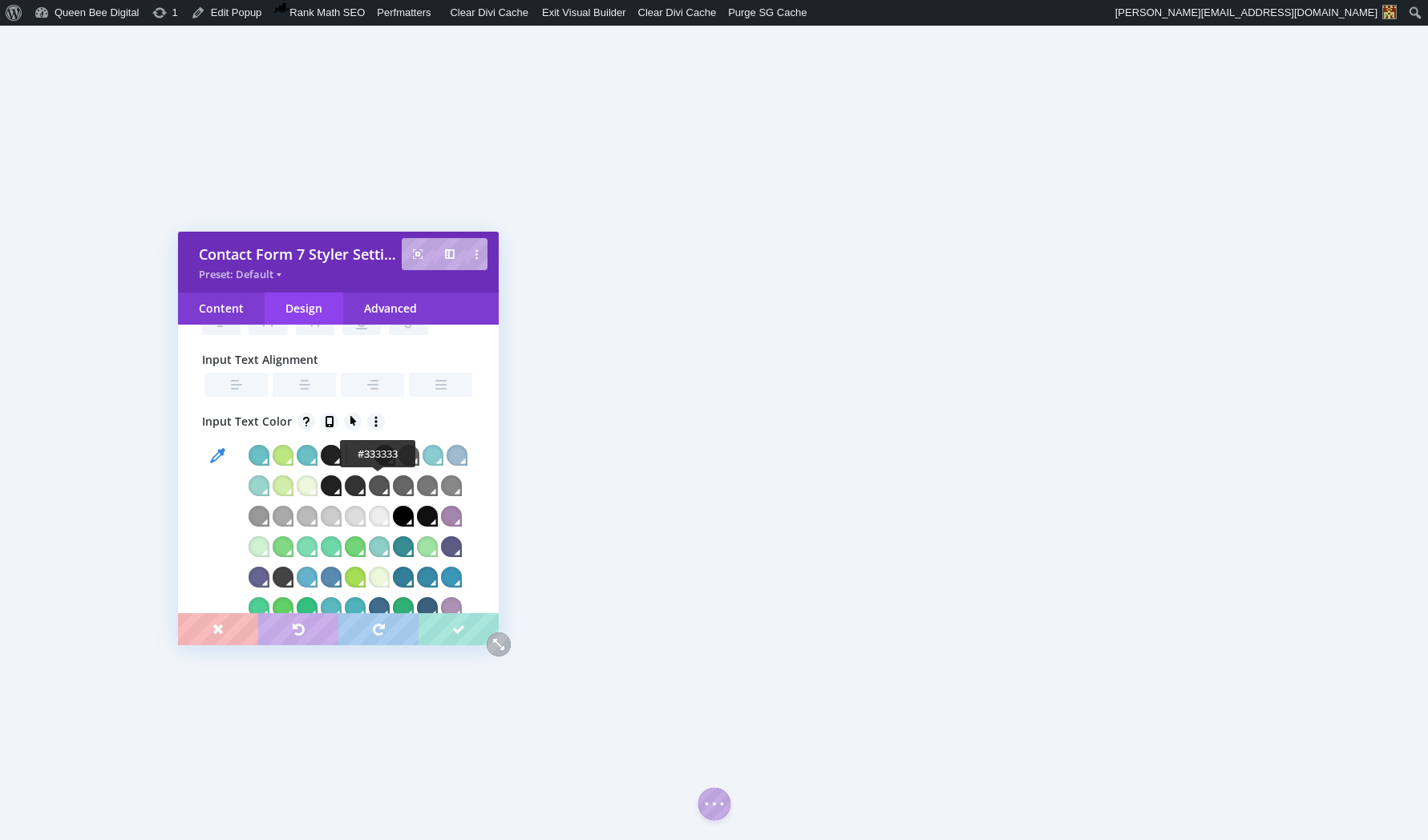
click at [366, 485] on div at bounding box center [355, 486] width 21 height 21
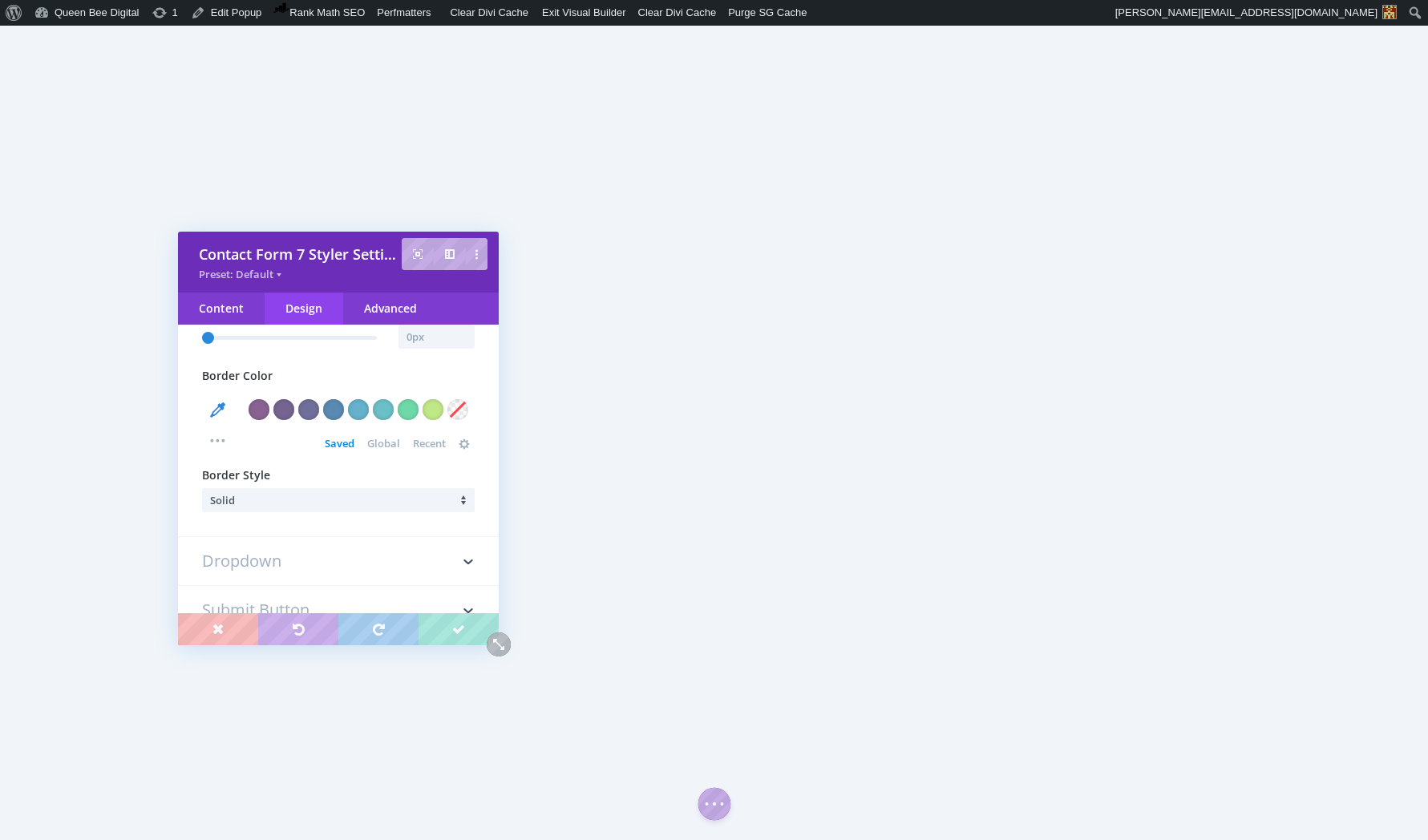
scroll to position [1505, 0]
click at [385, 417] on div at bounding box center [384, 406] width 21 height 21
click at [332, 417] on div at bounding box center [333, 406] width 21 height 21
click at [358, 417] on div at bounding box center [358, 406] width 21 height 21
click at [307, 417] on div at bounding box center [309, 406] width 21 height 21
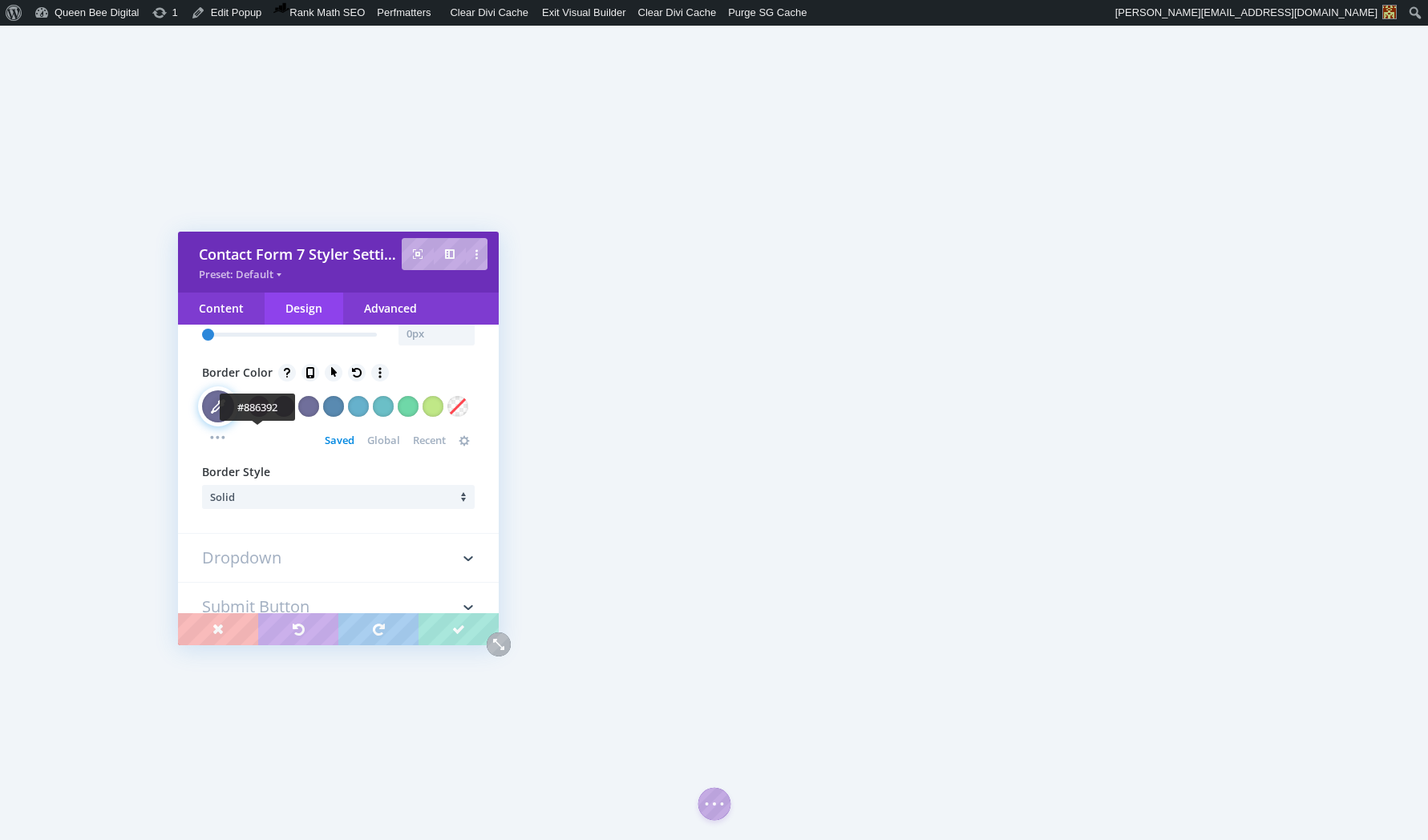
click at [259, 417] on div at bounding box center [259, 406] width 21 height 21
click at [333, 417] on div at bounding box center [333, 406] width 21 height 21
click at [356, 417] on div at bounding box center [358, 406] width 21 height 21
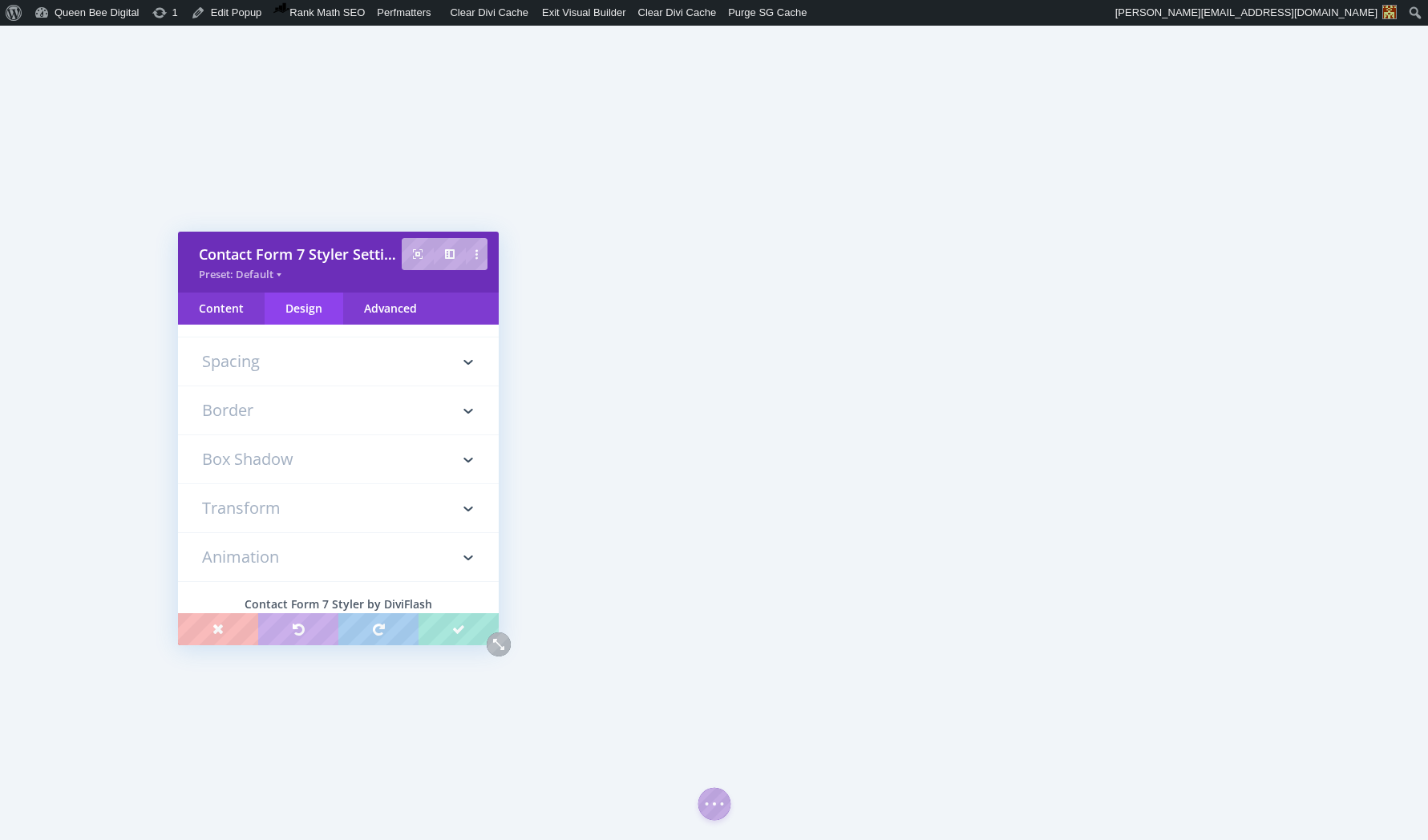
click at [283, 385] on h3 "Spacing" at bounding box center [338, 361] width 273 height 48
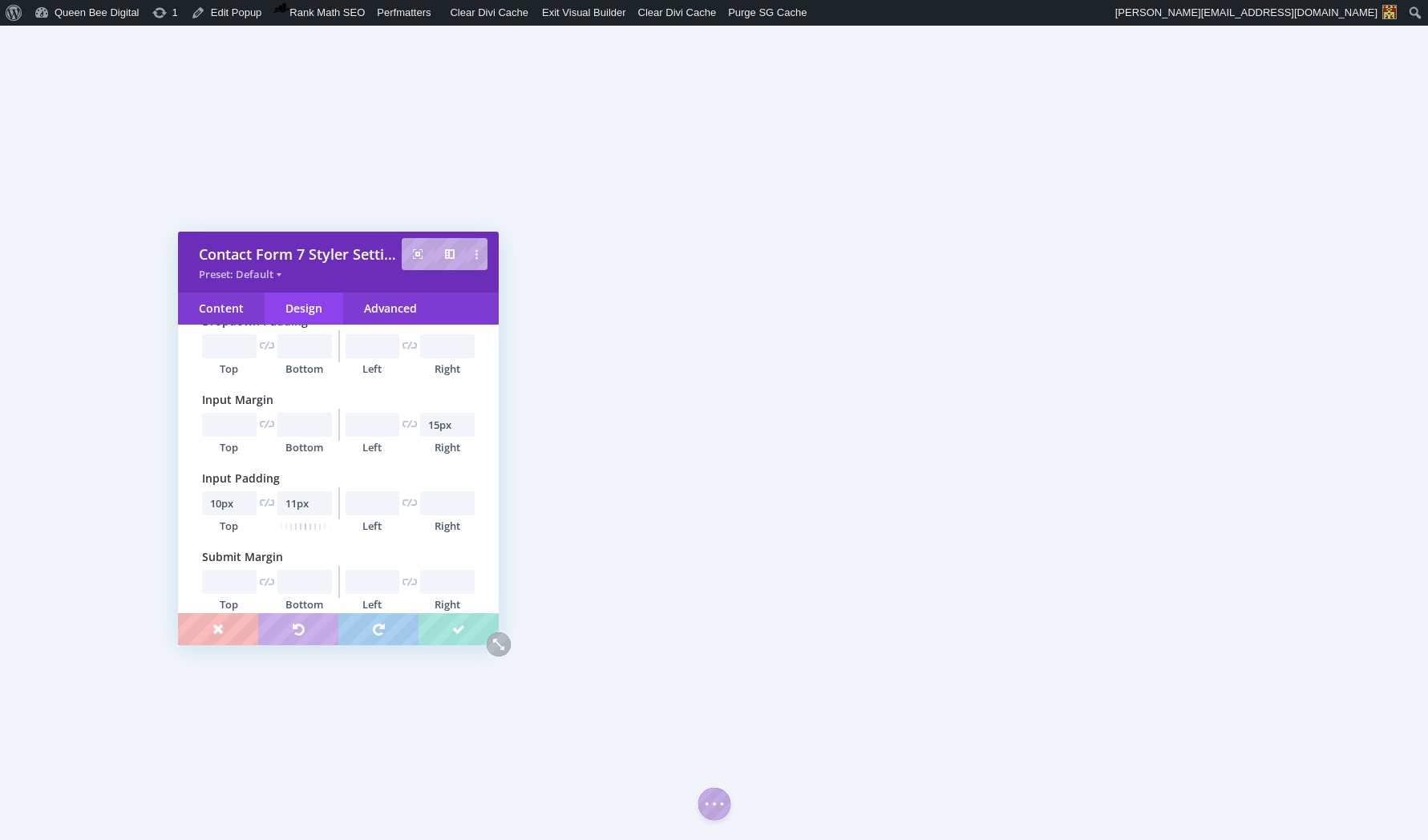
scroll to position [462, 0]
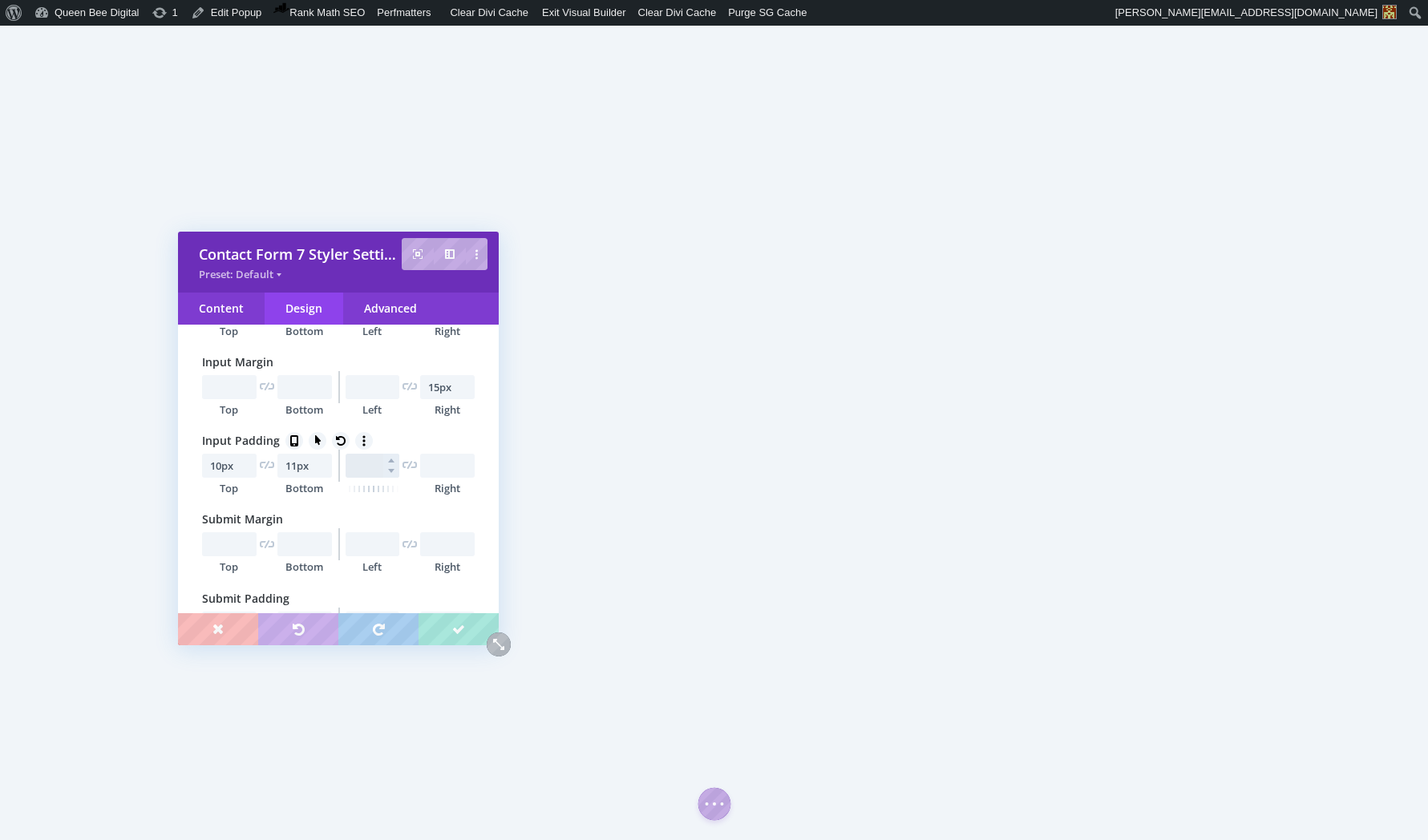
click at [364, 464] on input "text" at bounding box center [373, 465] width 55 height 24
type input "15px"
click at [429, 464] on input "text" at bounding box center [448, 465] width 55 height 24
type input "10px"
click at [449, 389] on input "15px" at bounding box center [448, 386] width 55 height 24
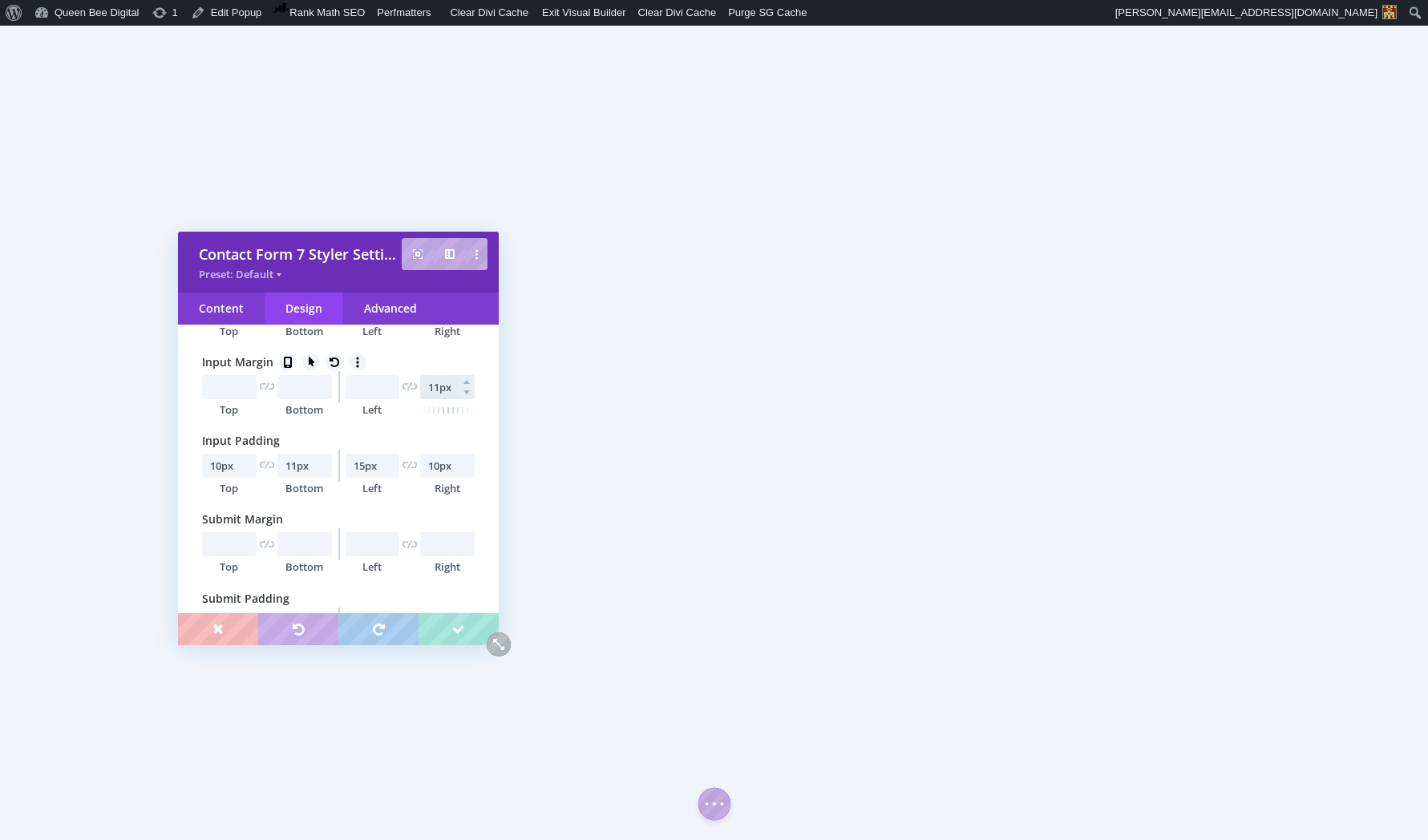
type input "12px"
click at [294, 471] on input "11px" at bounding box center [305, 465] width 55 height 24
type input "11px"
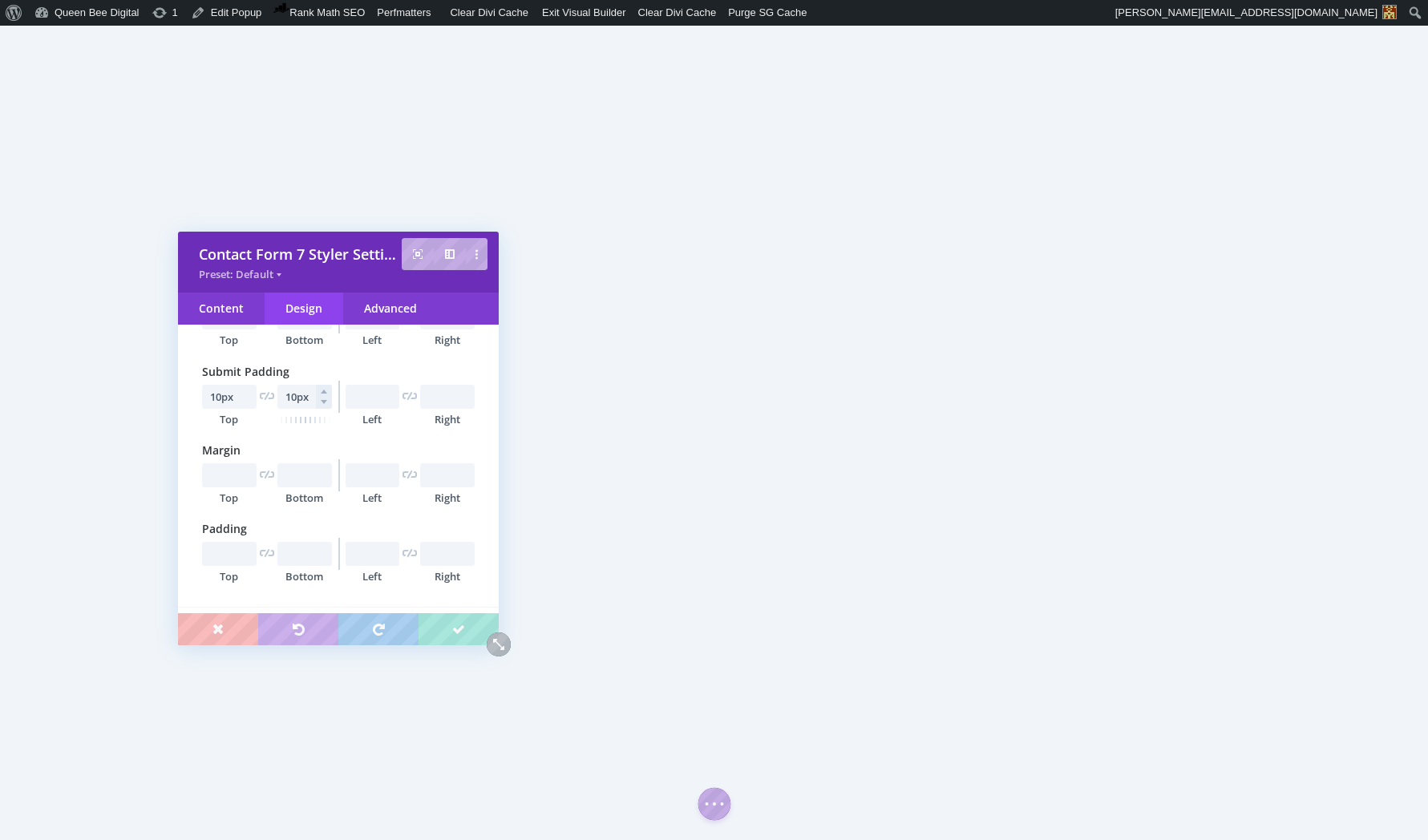
scroll to position [694, 0]
click at [295, 387] on input "10px" at bounding box center [305, 390] width 55 height 24
type input "10px"
click at [223, 395] on input "10px" at bounding box center [229, 390] width 55 height 24
type input "10px"
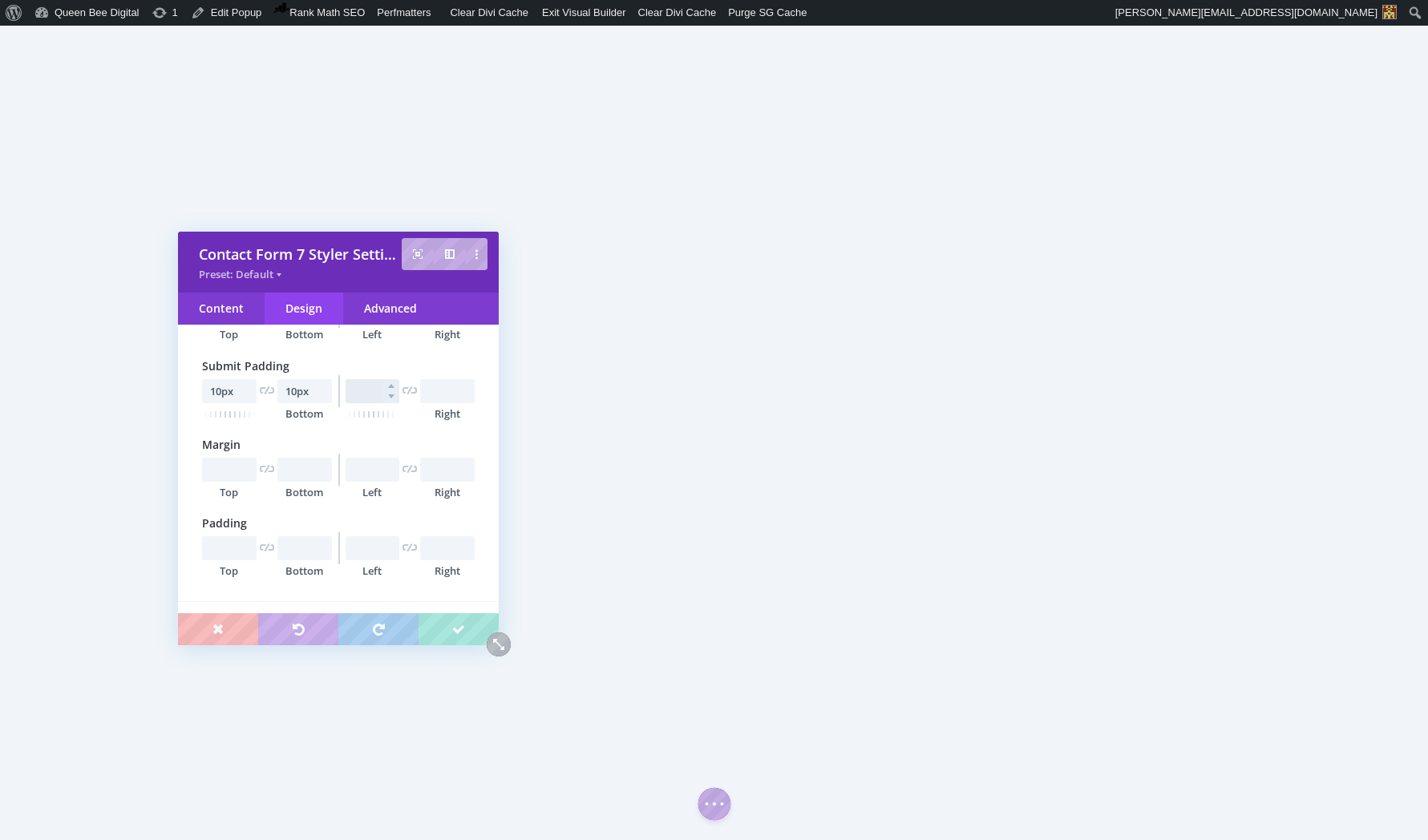
click at [352, 395] on input "text" at bounding box center [373, 390] width 55 height 24
type input "30px"
click at [433, 394] on input "text" at bounding box center [448, 390] width 55 height 24
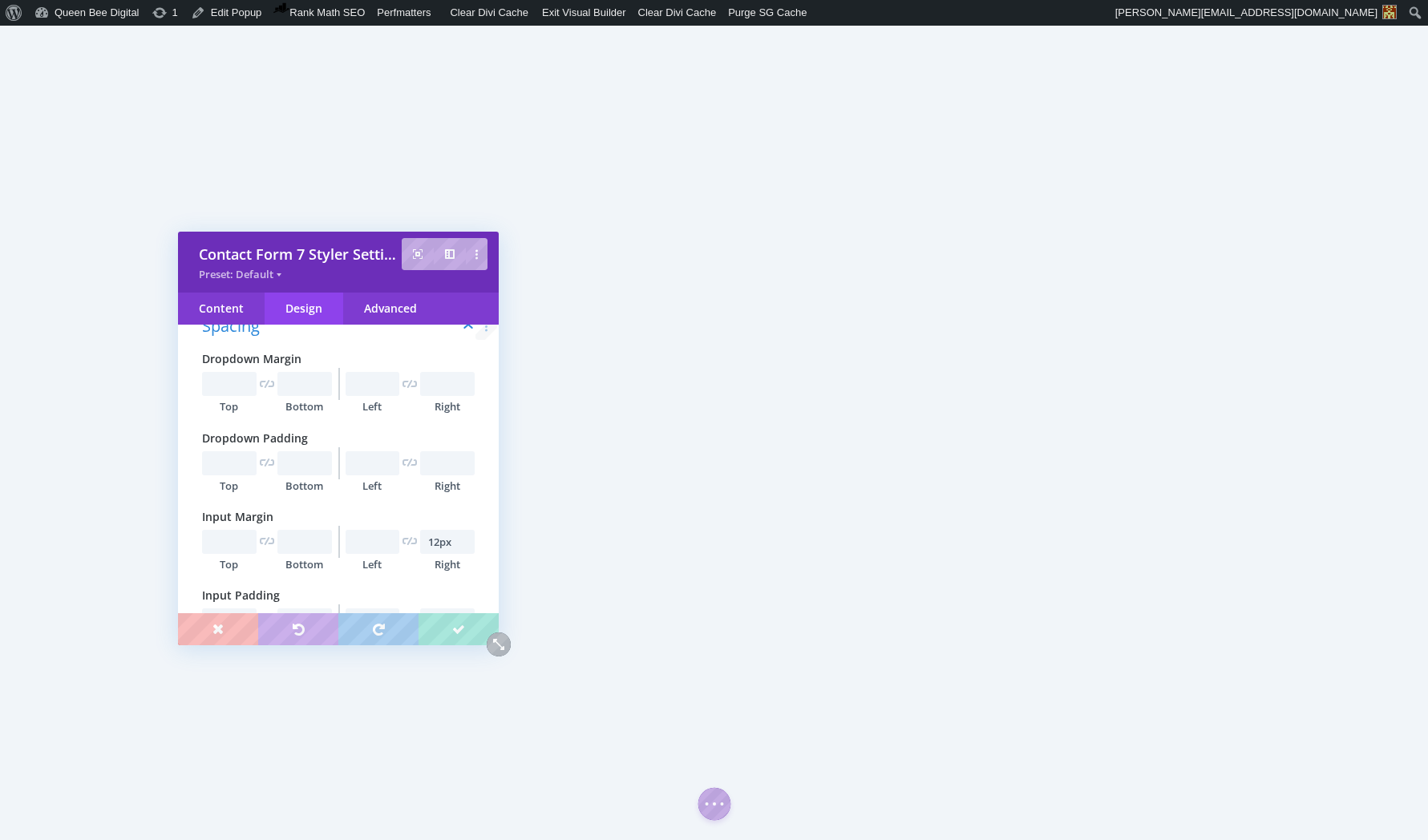
scroll to position [0, 0]
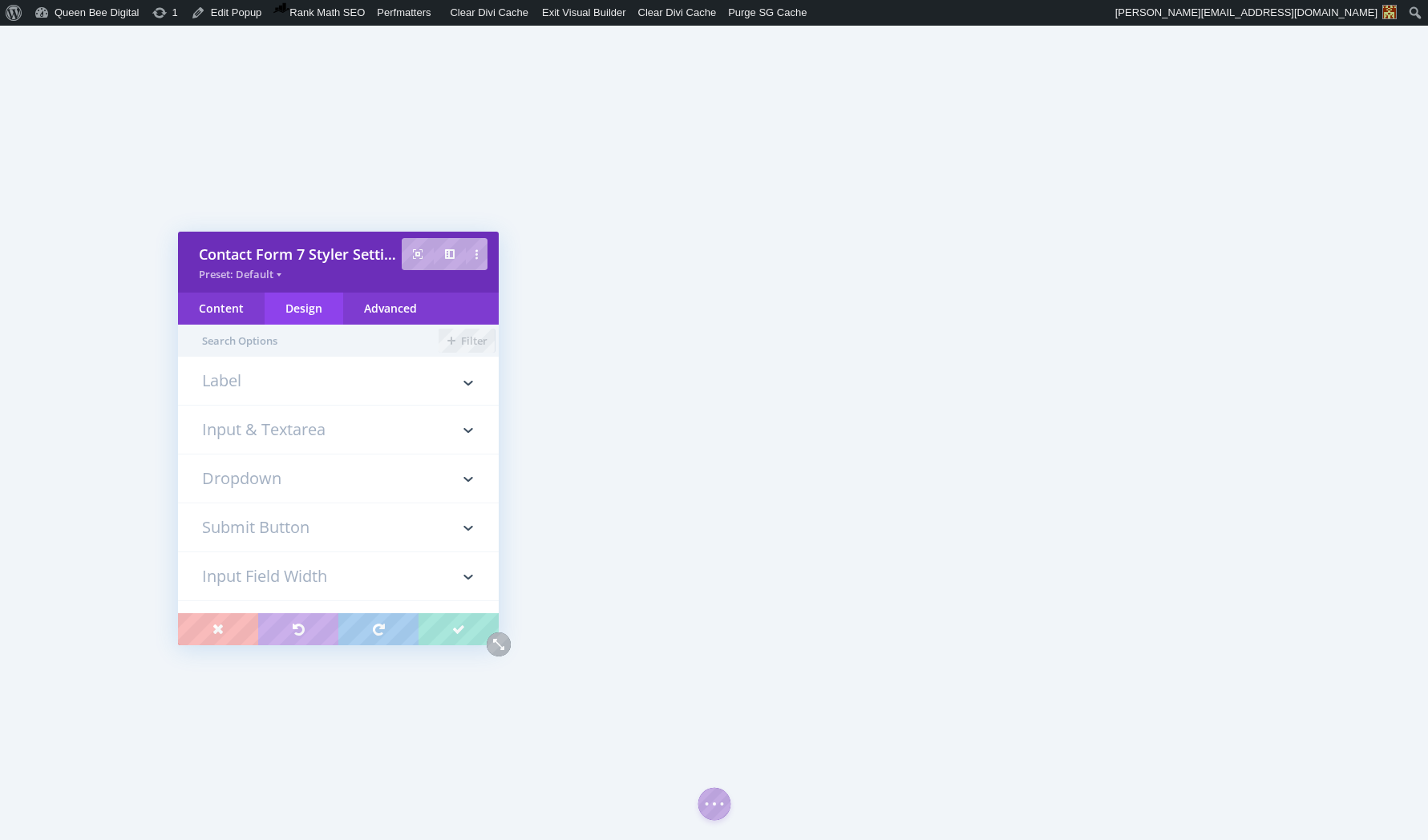
type input "30px"
click at [289, 525] on h3 "Submit Button" at bounding box center [338, 527] width 273 height 48
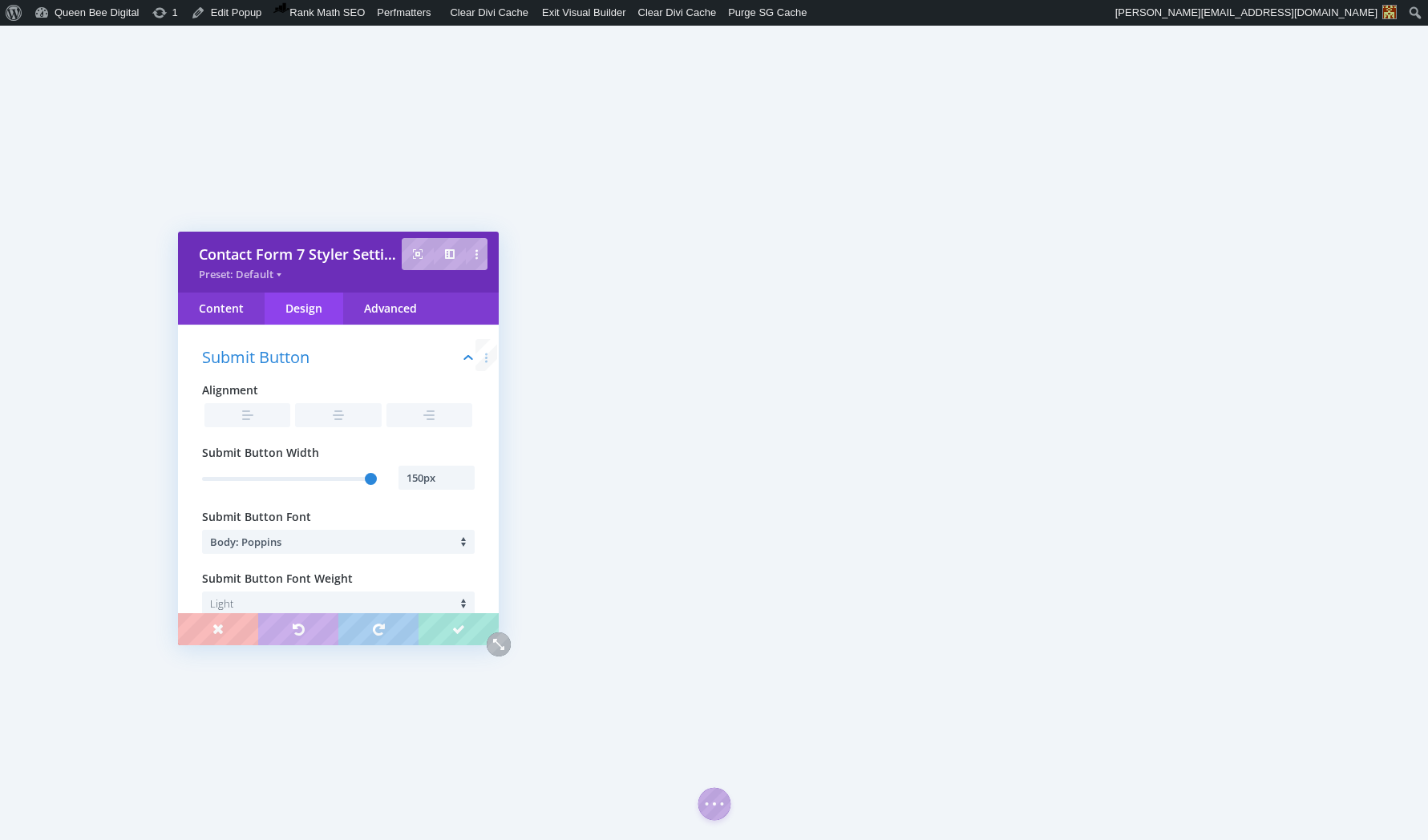
scroll to position [188, 0]
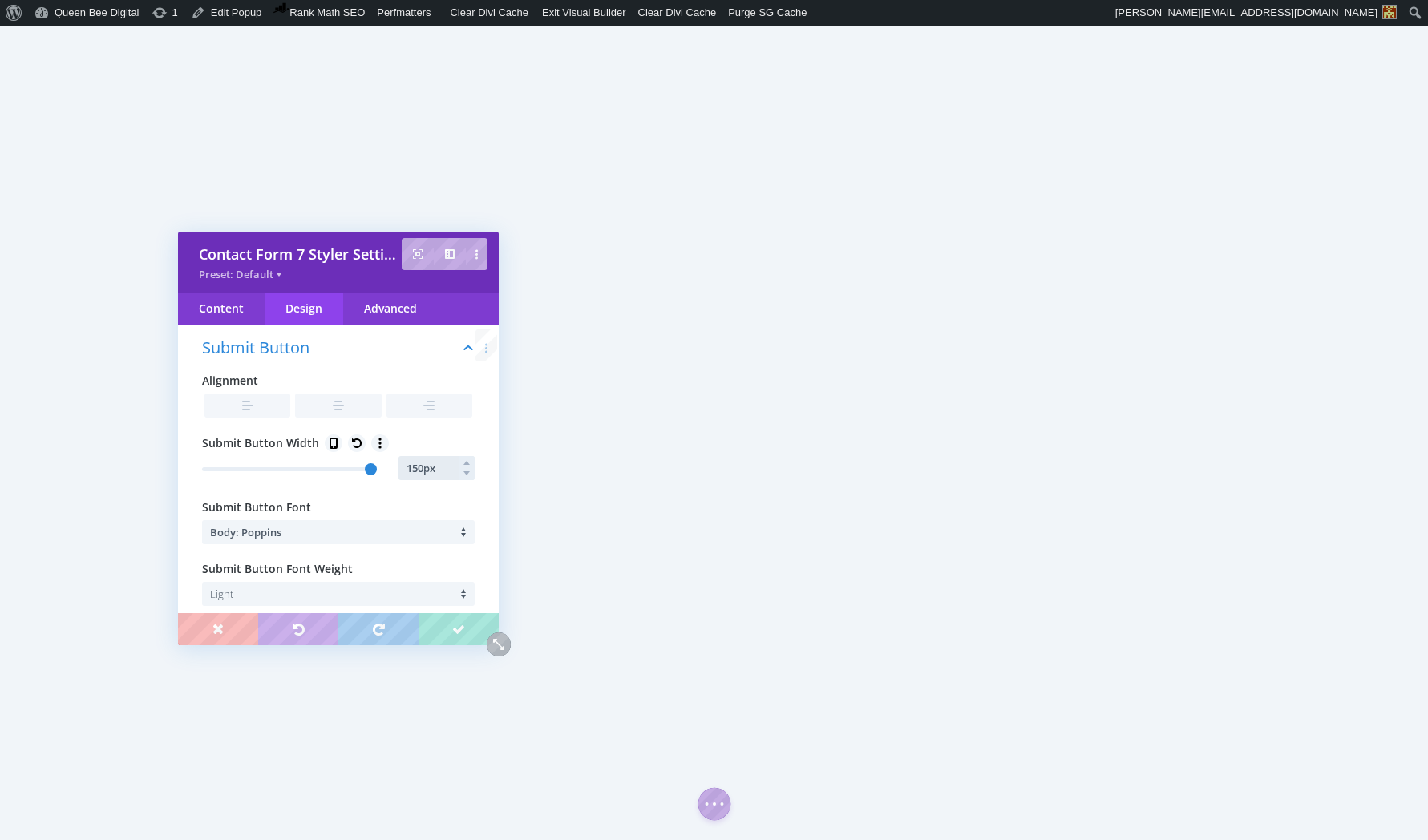
drag, startPoint x: 437, startPoint y: 468, endPoint x: 400, endPoint y: 470, distance: 37.1
click at [400, 470] on input "150px" at bounding box center [437, 468] width 76 height 24
type input "0"
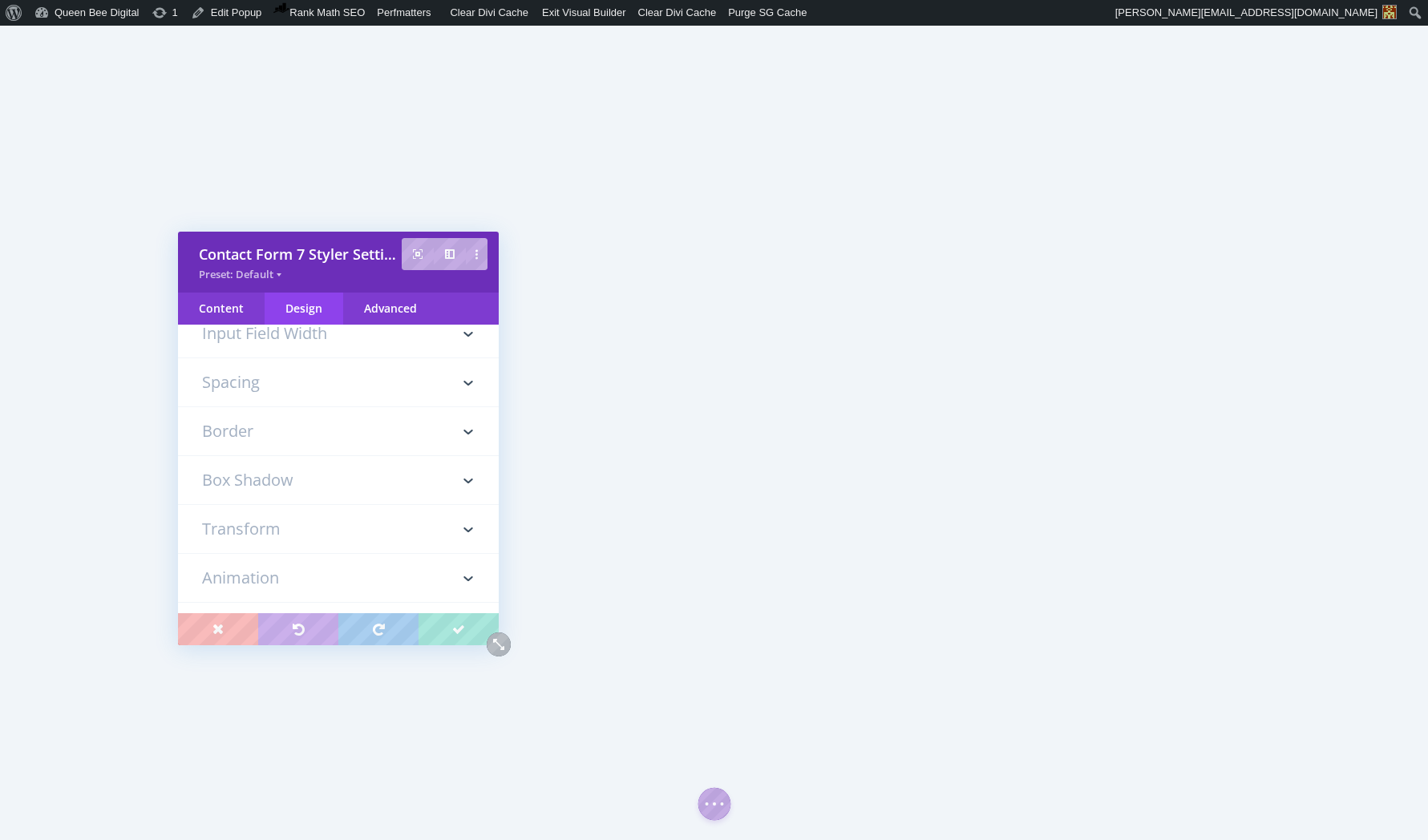
click at [301, 387] on h3 "Spacing" at bounding box center [338, 382] width 273 height 48
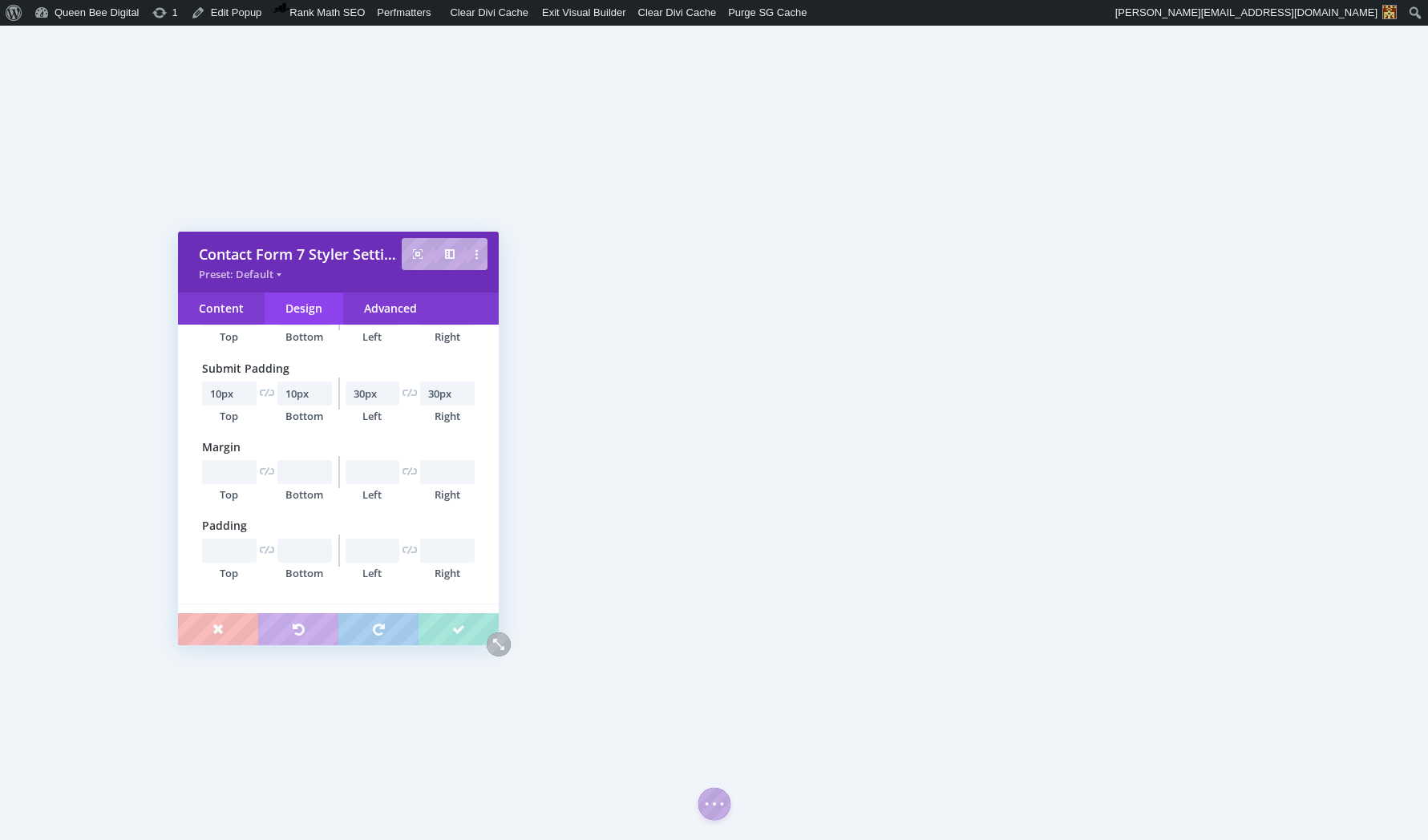
scroll to position [671, 0]
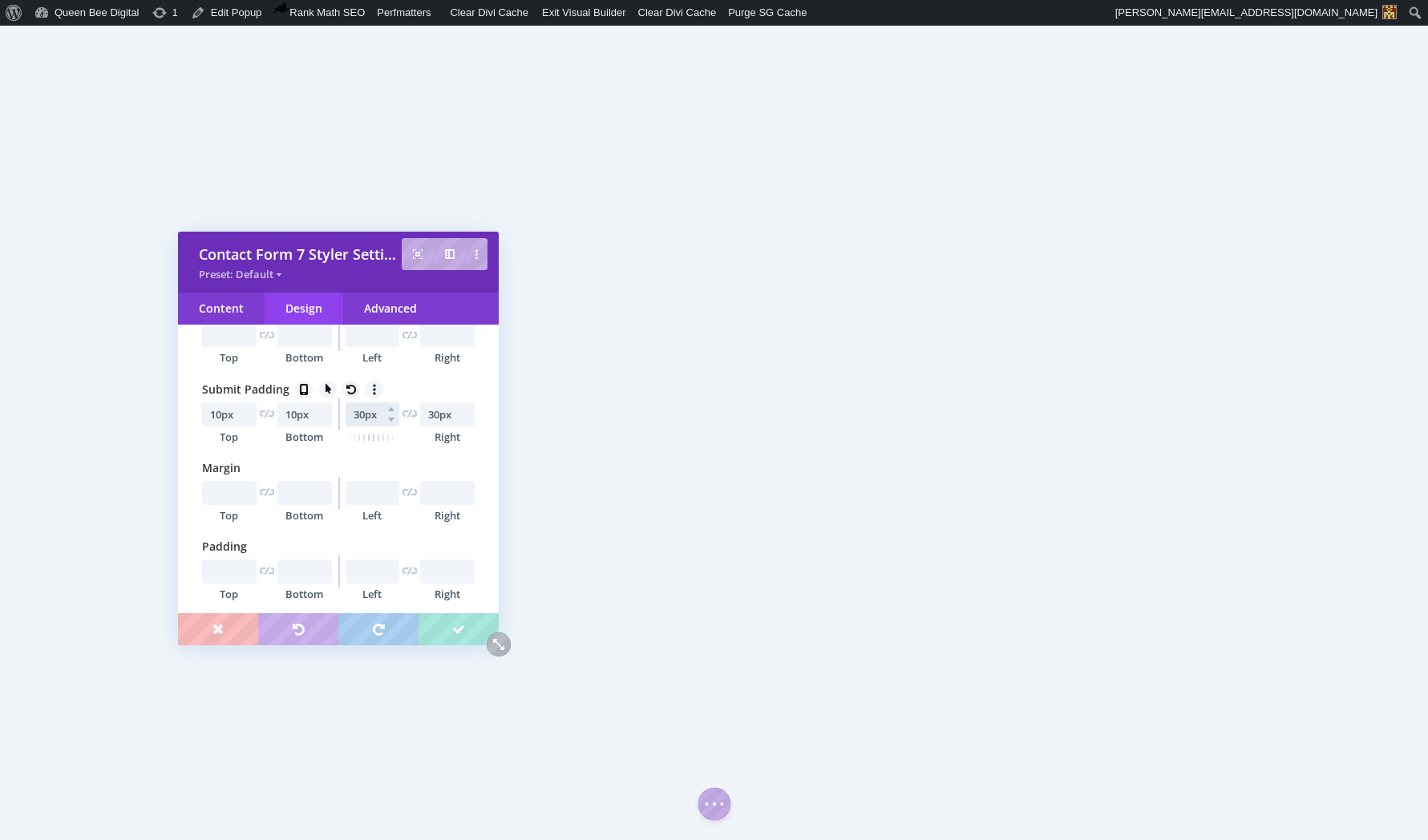
click at [353, 419] on input "30px" at bounding box center [373, 414] width 55 height 24
type input "50px"
click at [432, 416] on input "30px" at bounding box center [448, 414] width 55 height 24
type input "50px"
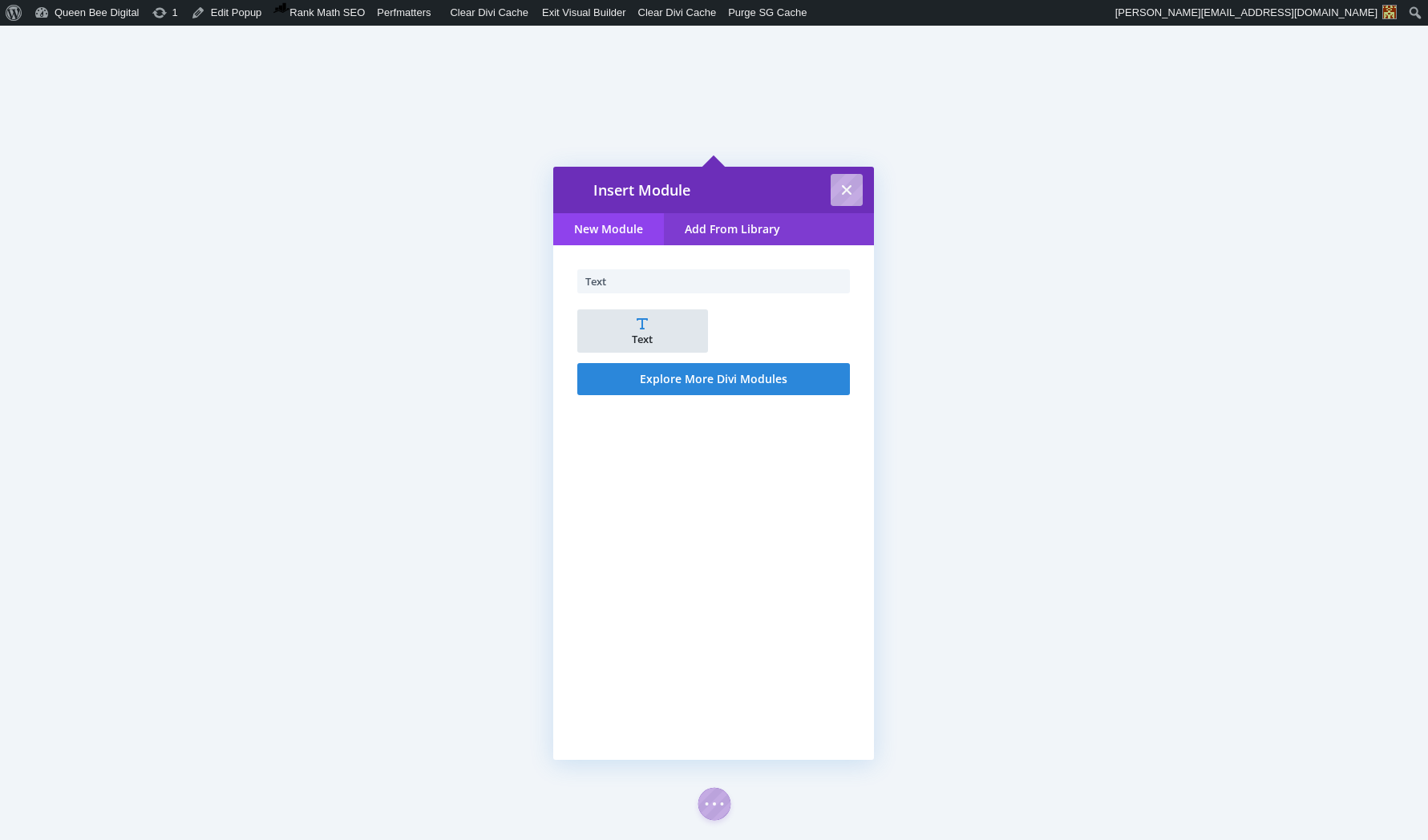
type input "Text"
click at [652, 331] on li "Text" at bounding box center [643, 331] width 131 height 44
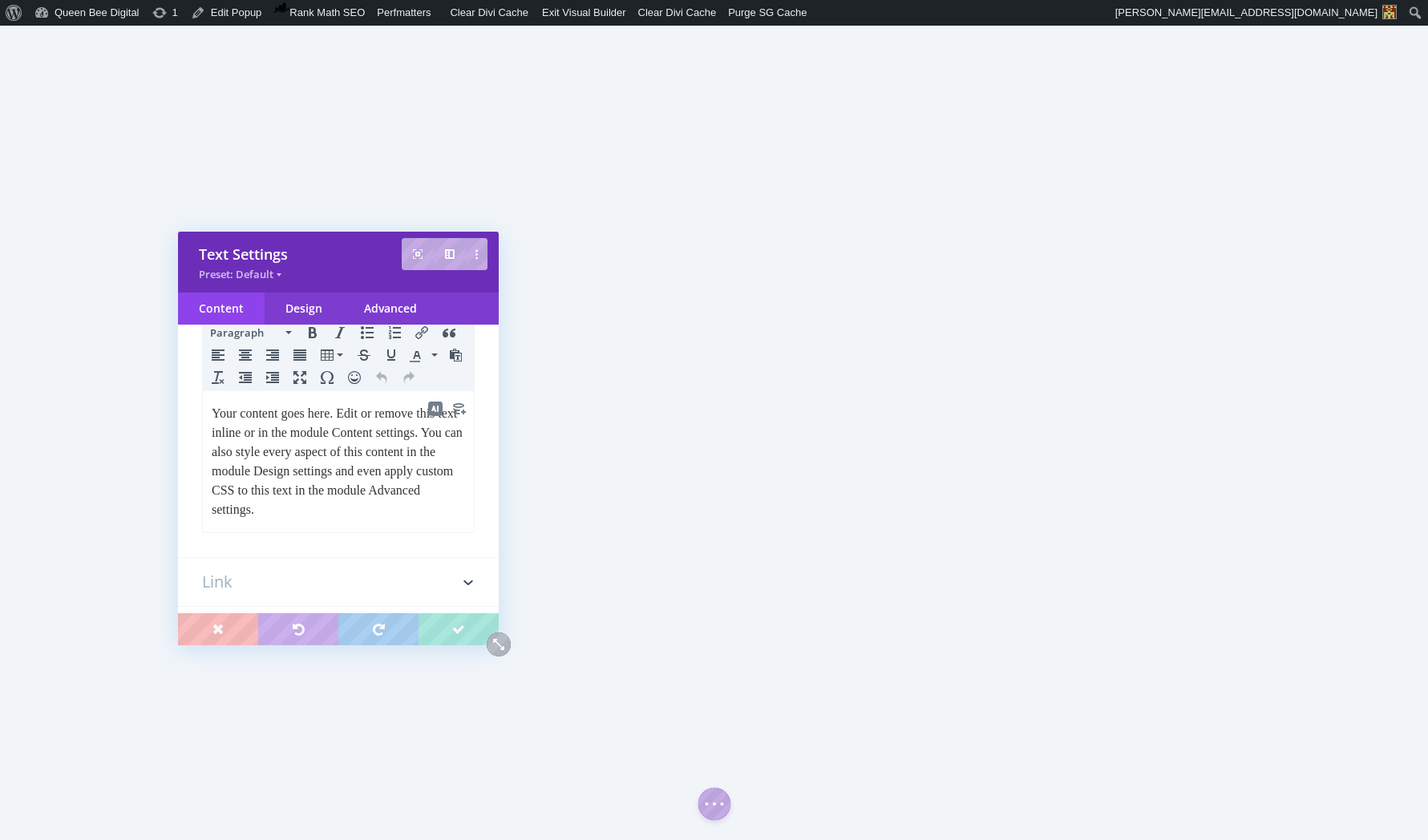
scroll to position [193, 0]
click at [276, 431] on p "Your content goes here. Edit or remove this text inline or in the module Conten…" at bounding box center [339, 456] width 254 height 116
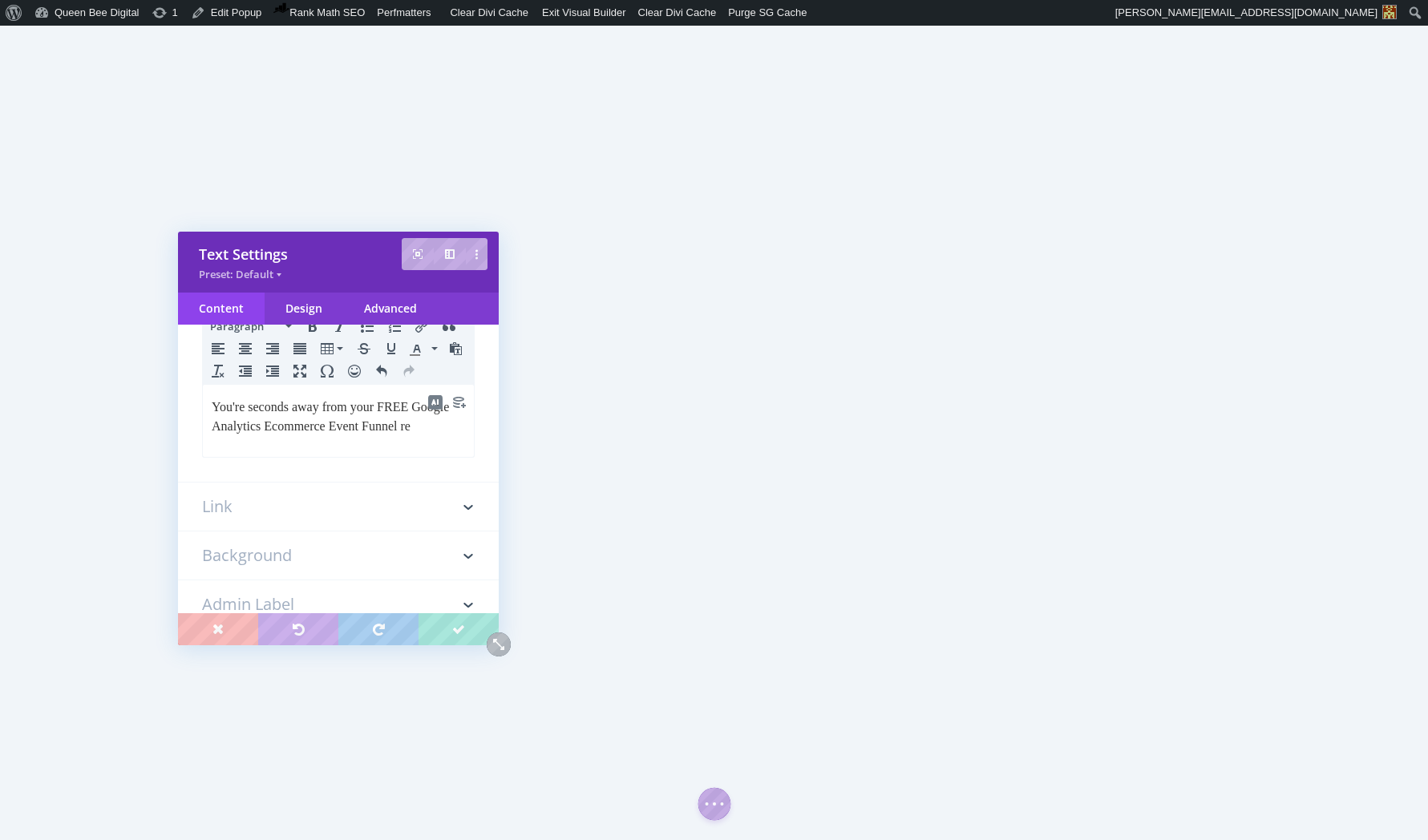
scroll to position [0, 0]
click at [316, 424] on p "You're seconds away from your FREE Google Analytics Ecommerce Event Funnel repo…" at bounding box center [339, 417] width 254 height 39
click at [389, 426] on p "You're seconds away from your FREE Google Analytics e-commerce Event Funnel rep…" at bounding box center [339, 417] width 254 height 39
click at [424, 426] on p "You're seconds away from your FREE Google Analytics e-commerce event Funnel rep…" at bounding box center [339, 417] width 254 height 39
drag, startPoint x: 212, startPoint y: 447, endPoint x: 247, endPoint y: 447, distance: 35.0
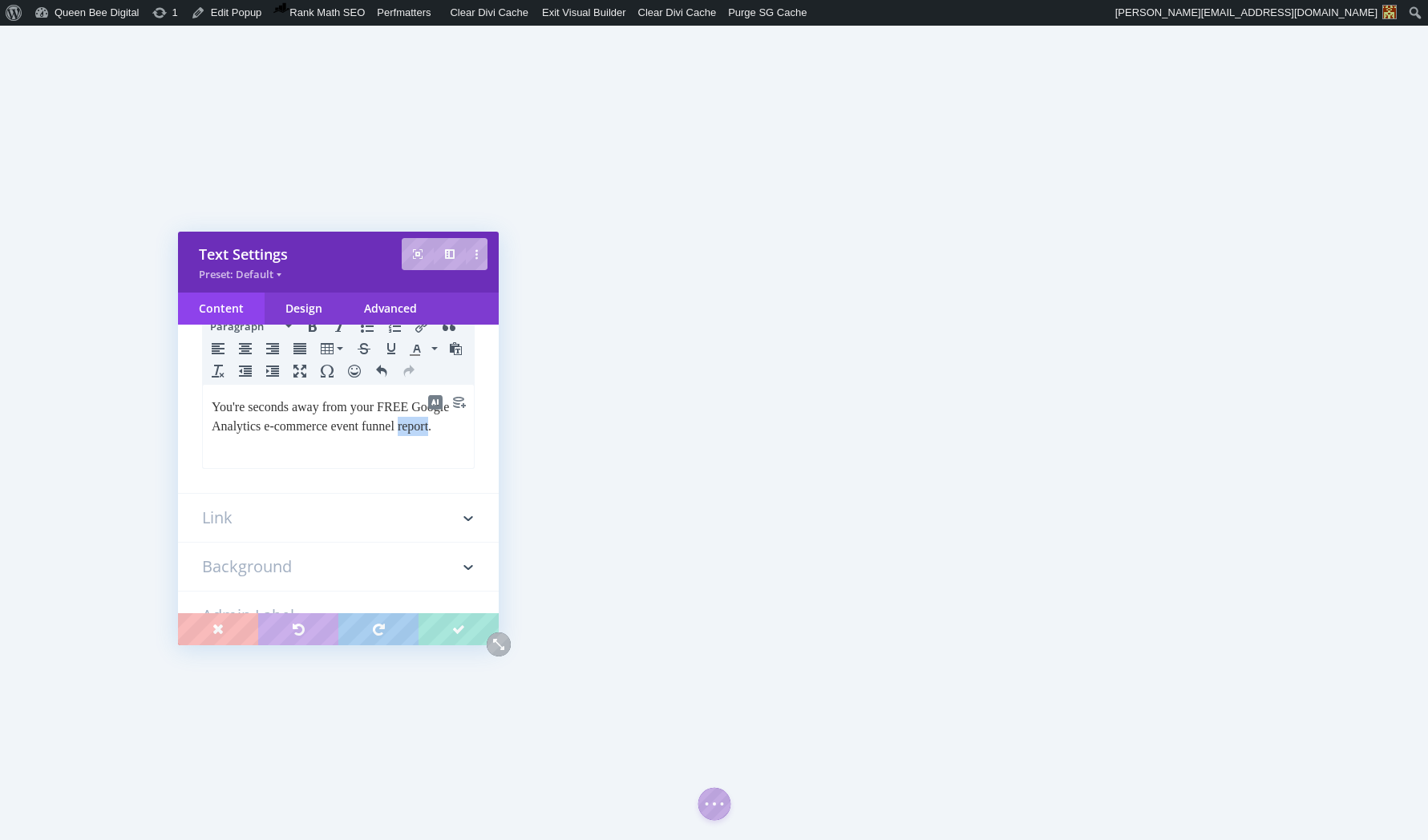
click at [248, 437] on p "You're seconds away from your FREE Google Analytics e-commerce event funnel rep…" at bounding box center [339, 417] width 254 height 39
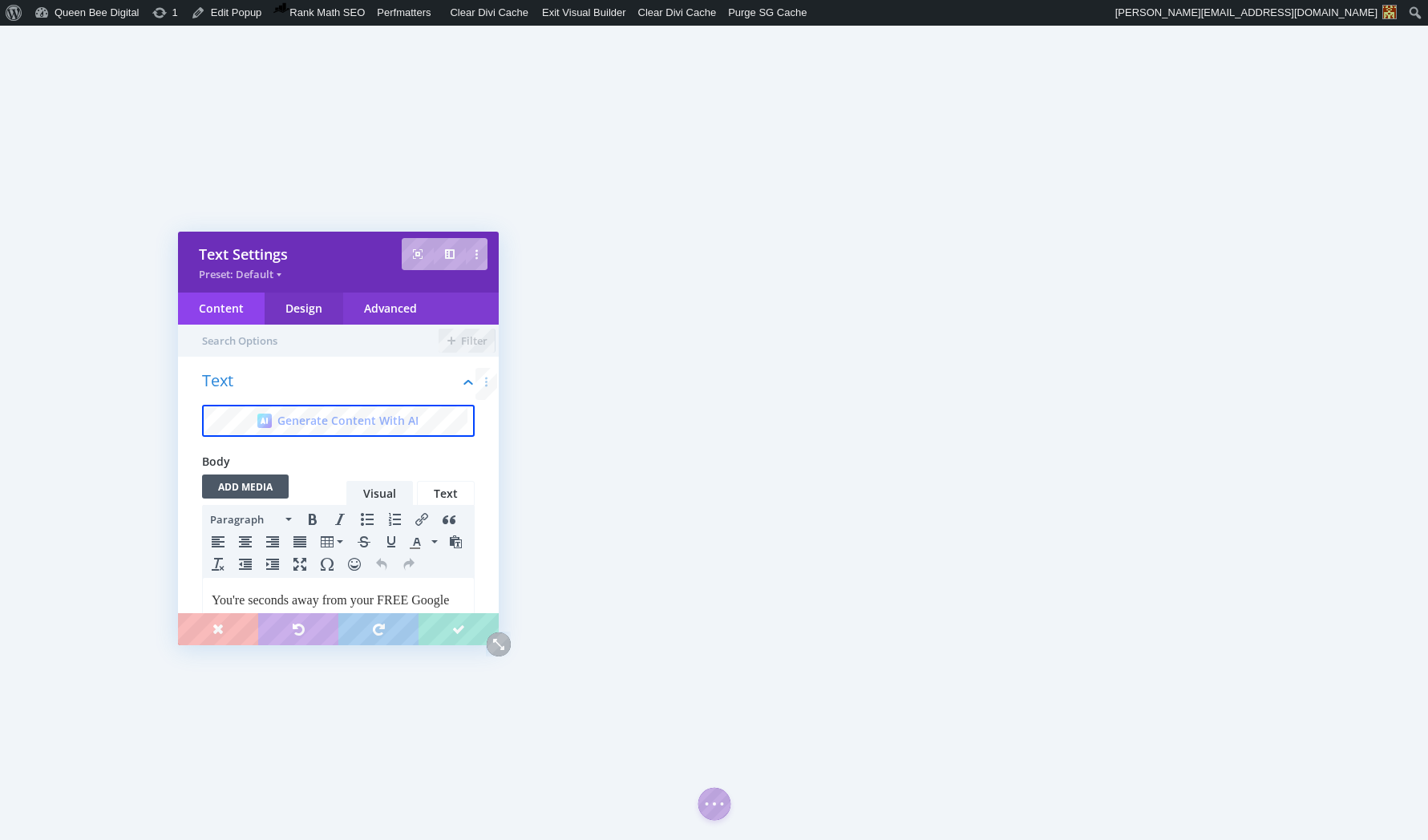
click at [303, 323] on div "Content Design Advanced Filter Text Generate Content With AI Body Add Media Add…" at bounding box center [338, 453] width 321 height 321
click at [299, 321] on div "Design" at bounding box center [303, 309] width 79 height 32
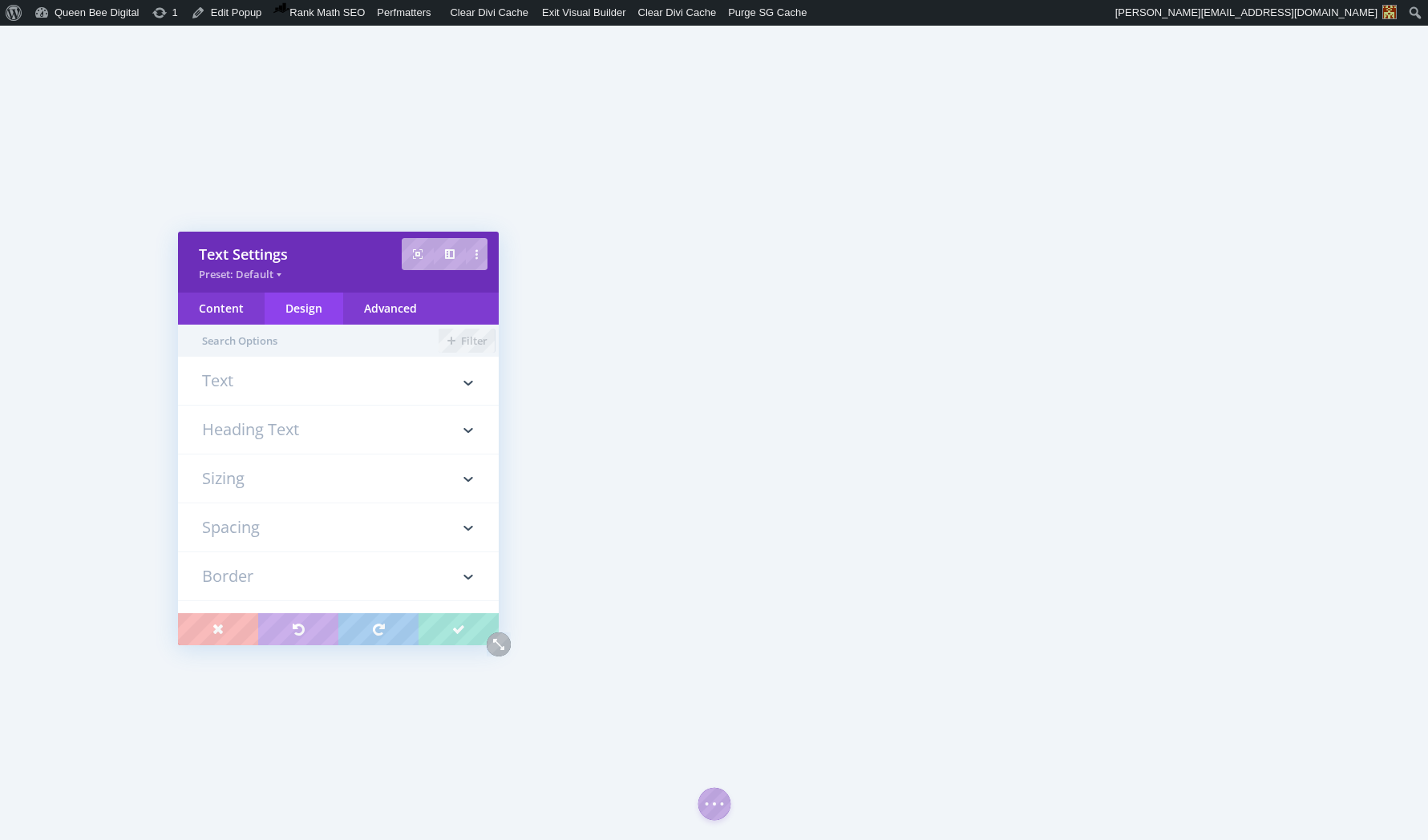
click at [275, 515] on h3 "Spacing" at bounding box center [338, 527] width 273 height 48
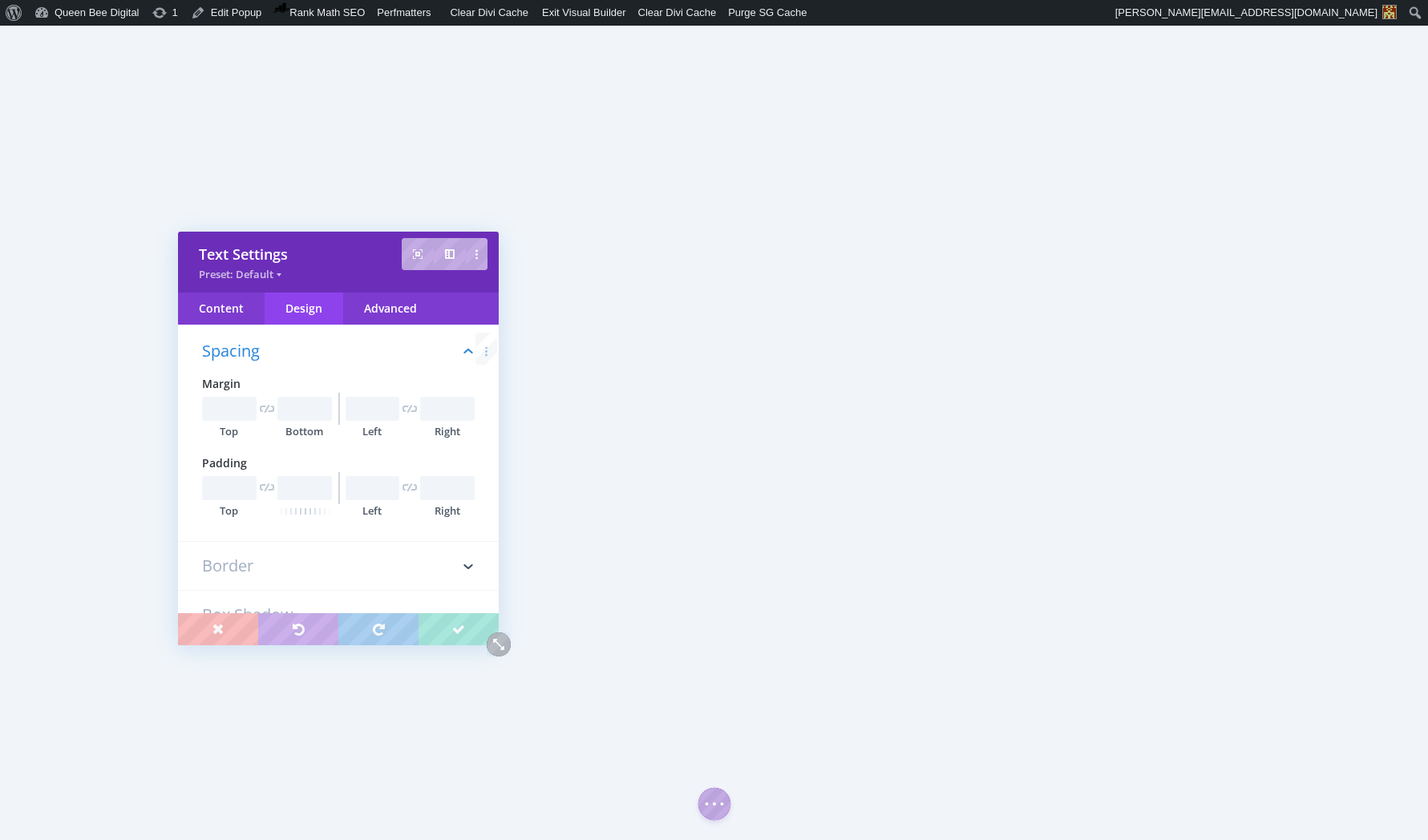
scroll to position [188, 0]
click at [295, 484] on input "text" at bounding box center [305, 485] width 55 height 24
type input "20px"
click at [233, 308] on div "Content" at bounding box center [221, 309] width 86 height 32
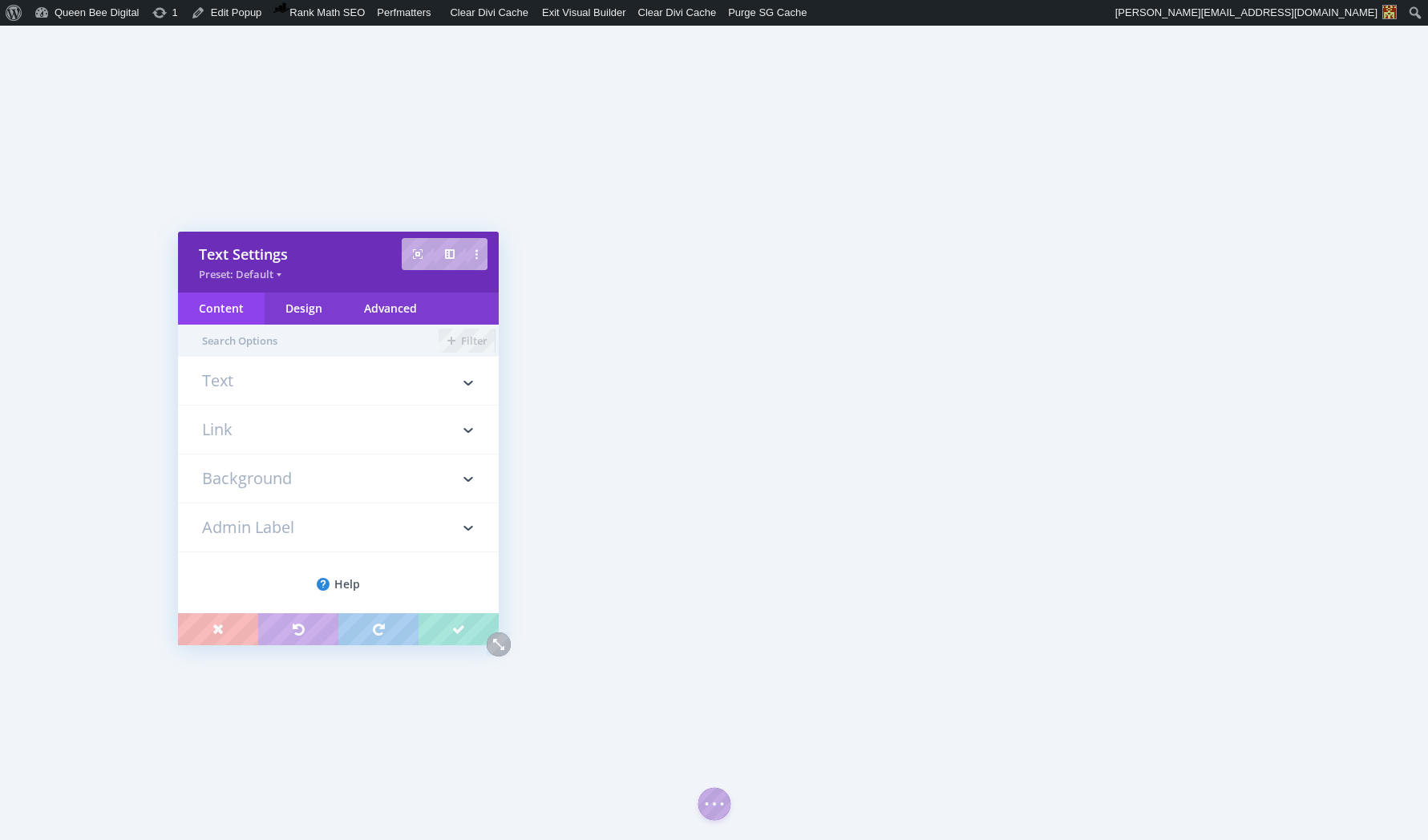
click at [223, 384] on h3 "Text" at bounding box center [338, 389] width 273 height 32
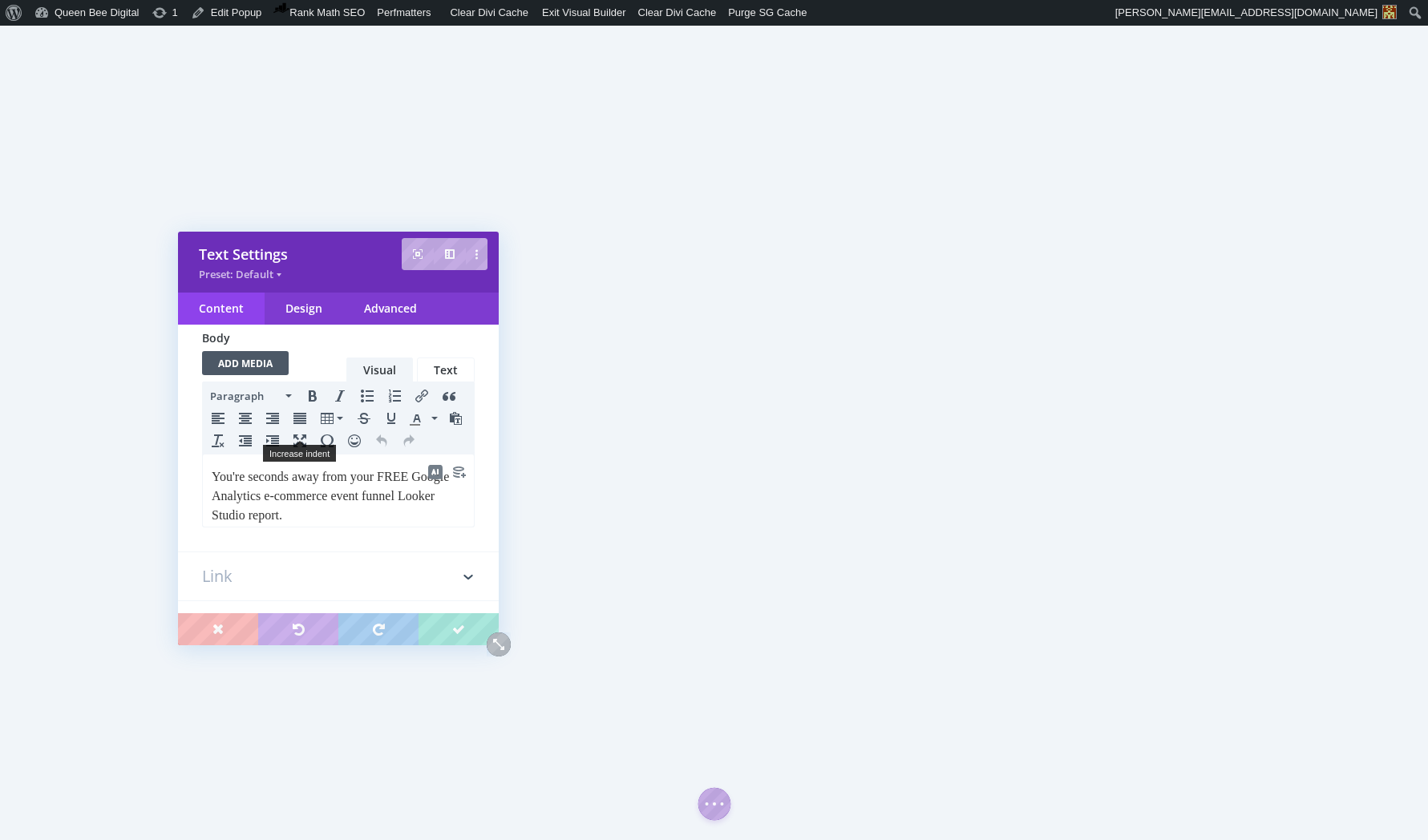
scroll to position [135, 0]
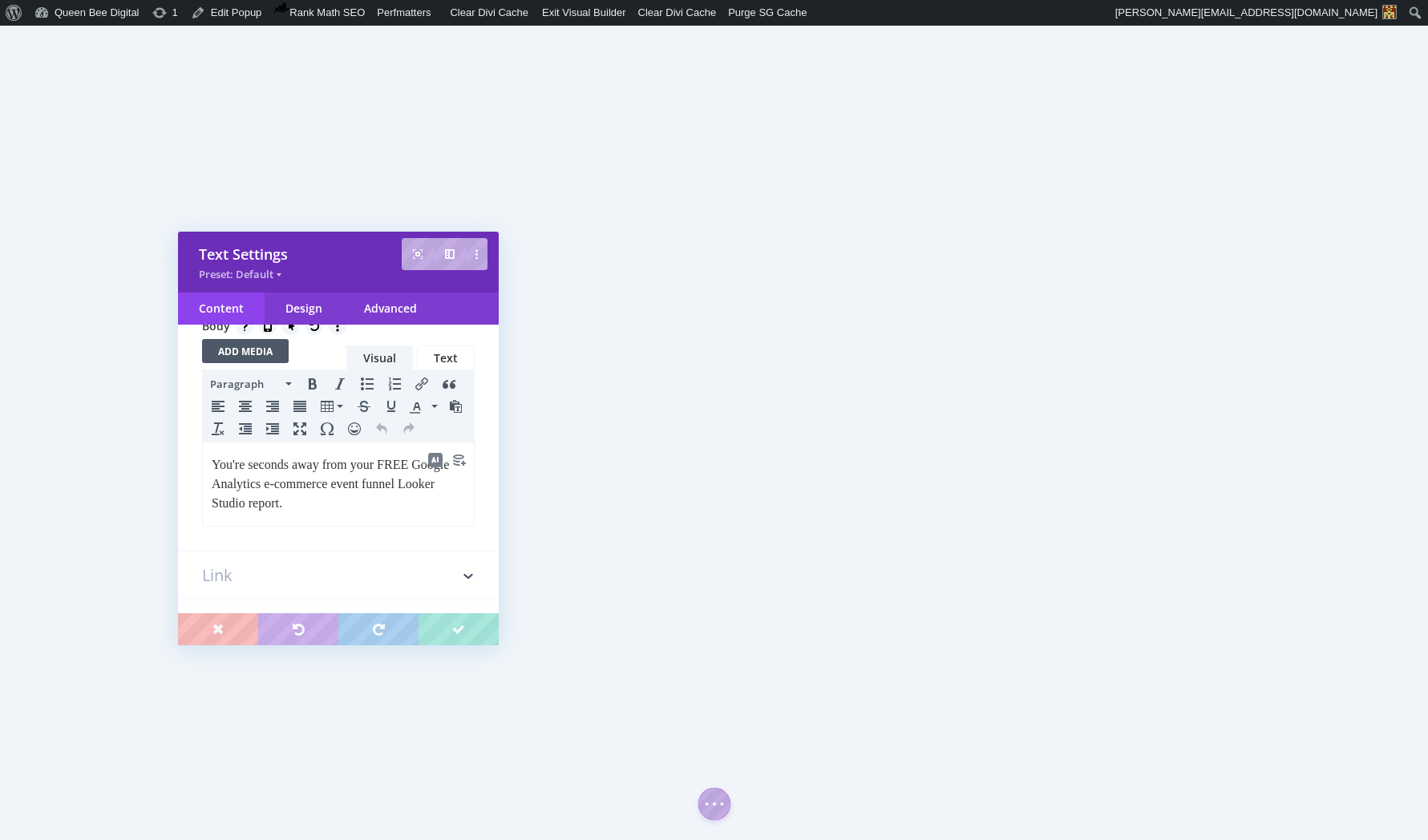
click at [363, 464] on p "You're seconds away from your FREE Google Analytics e-commerce event funnel Loo…" at bounding box center [339, 484] width 254 height 58
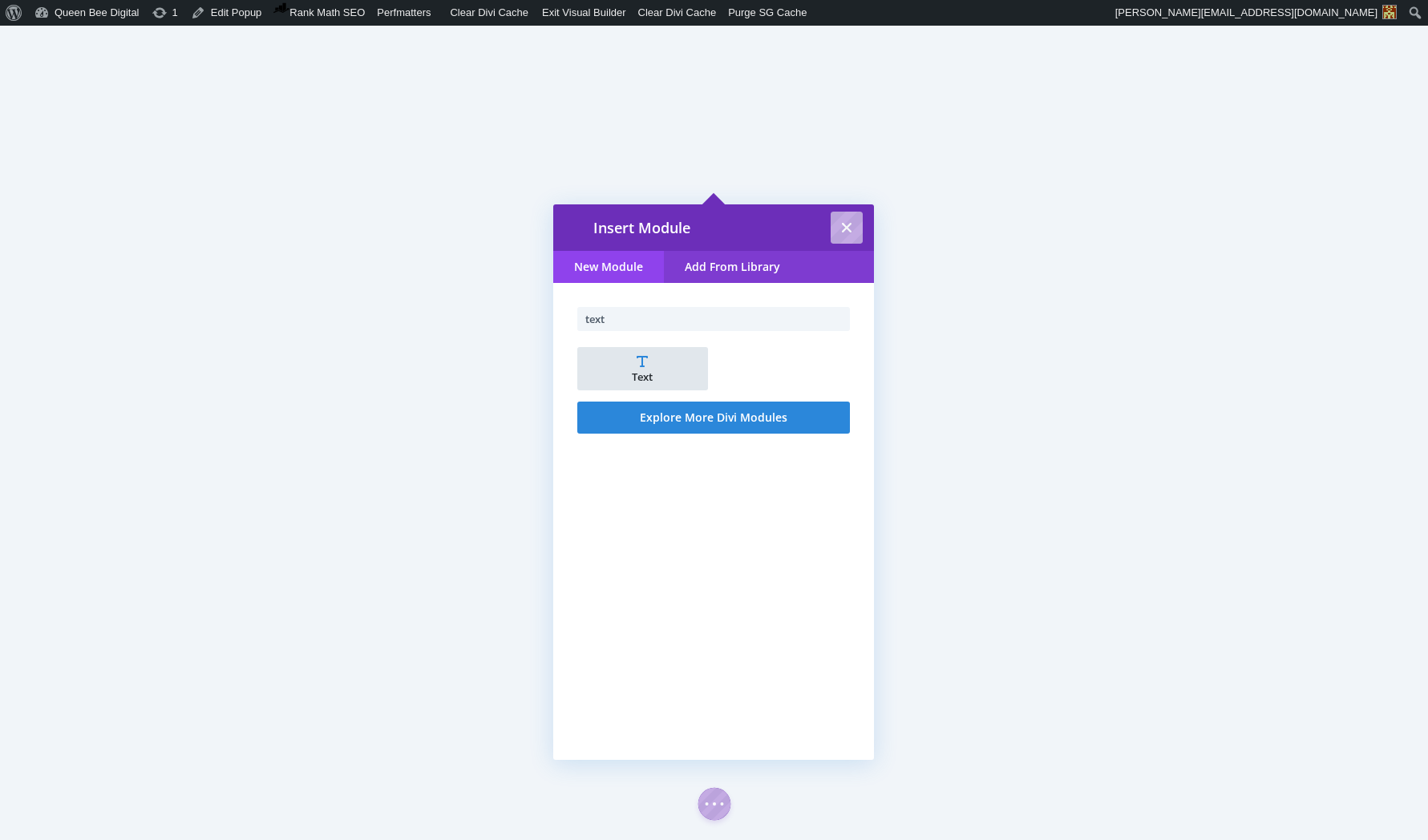
type input "text"
click at [662, 368] on li "Text" at bounding box center [643, 369] width 131 height 44
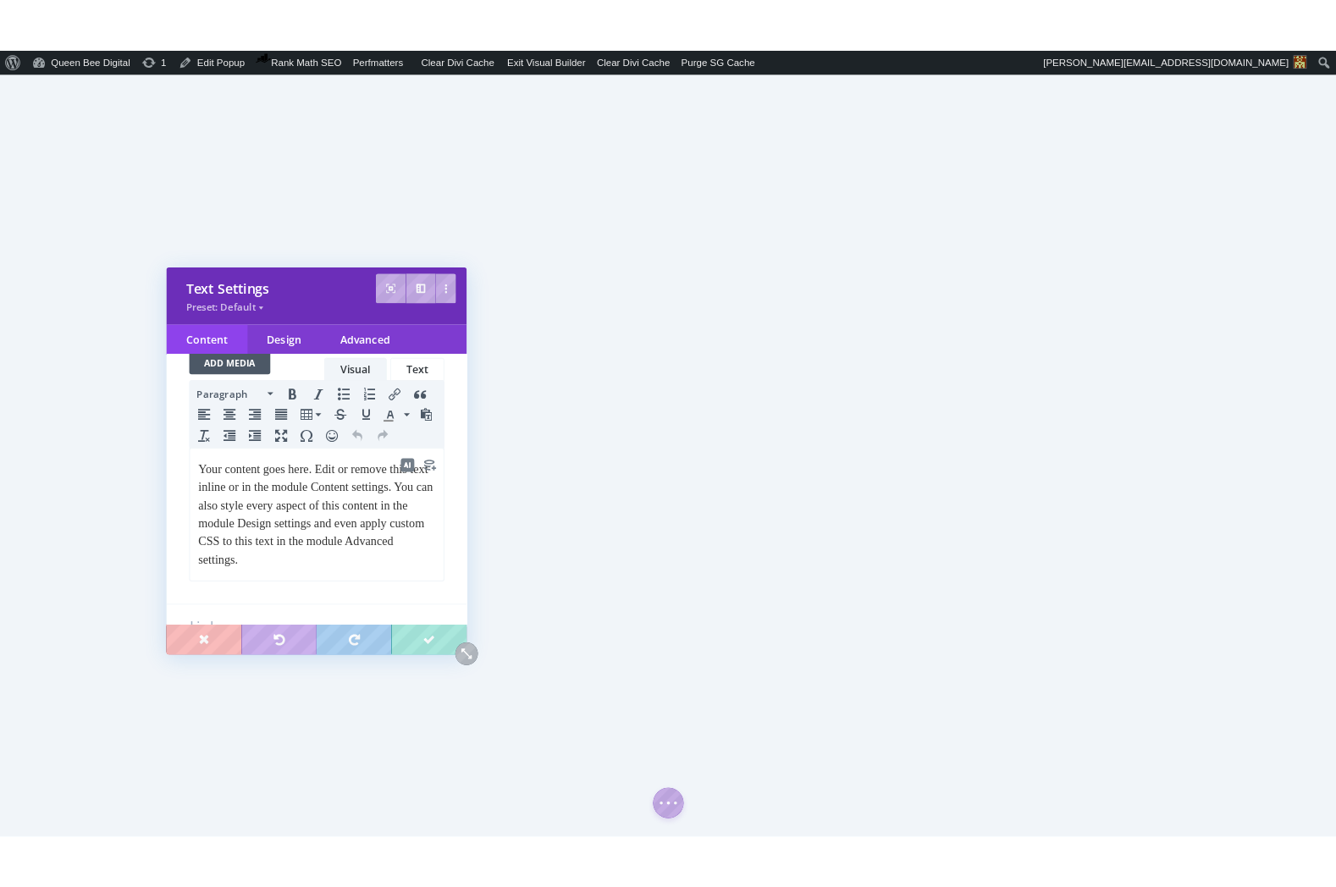
scroll to position [165, 0]
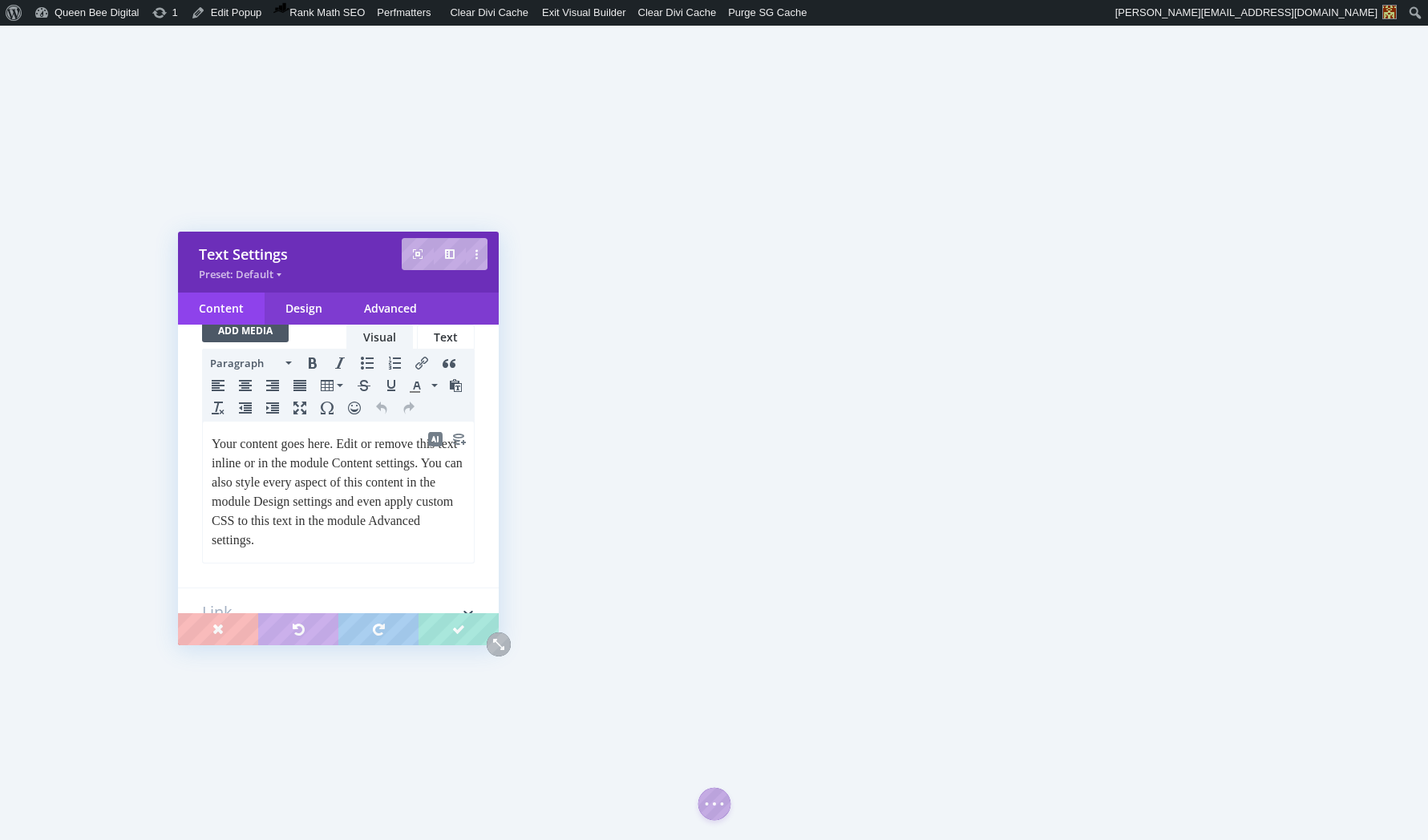
click at [325, 494] on p "Your content goes here. Edit or remove this text inline or in the module Conten…" at bounding box center [339, 492] width 254 height 116
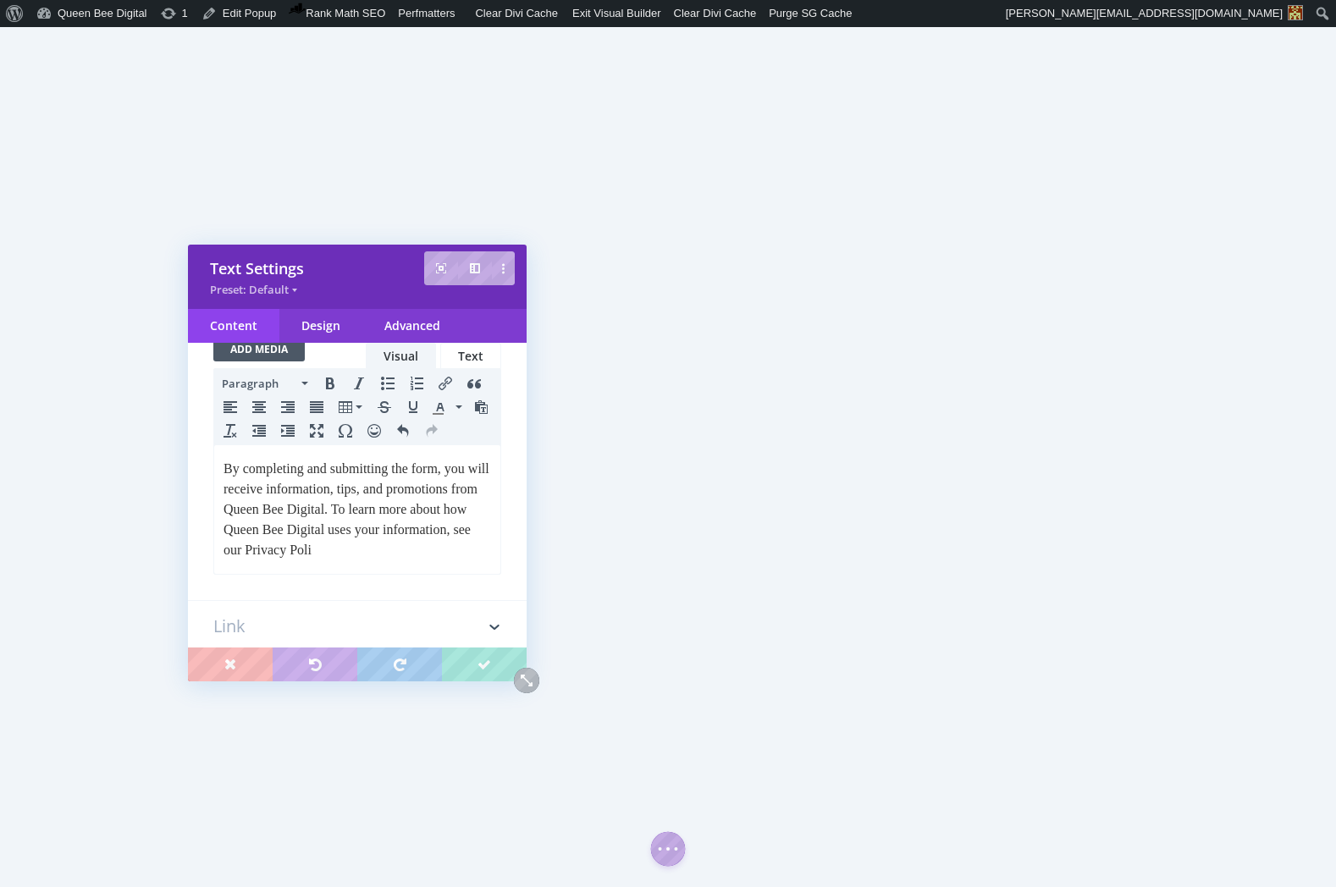
scroll to position [0, 0]
drag, startPoint x: 411, startPoint y: 547, endPoint x: 261, endPoint y: 564, distance: 150.8
click at [261, 560] on p "By completing and submitting the form, you will receive information, tips, and …" at bounding box center [358, 510] width 268 height 102
click at [445, 373] on button "Insert/edit link" at bounding box center [445, 384] width 27 height 24
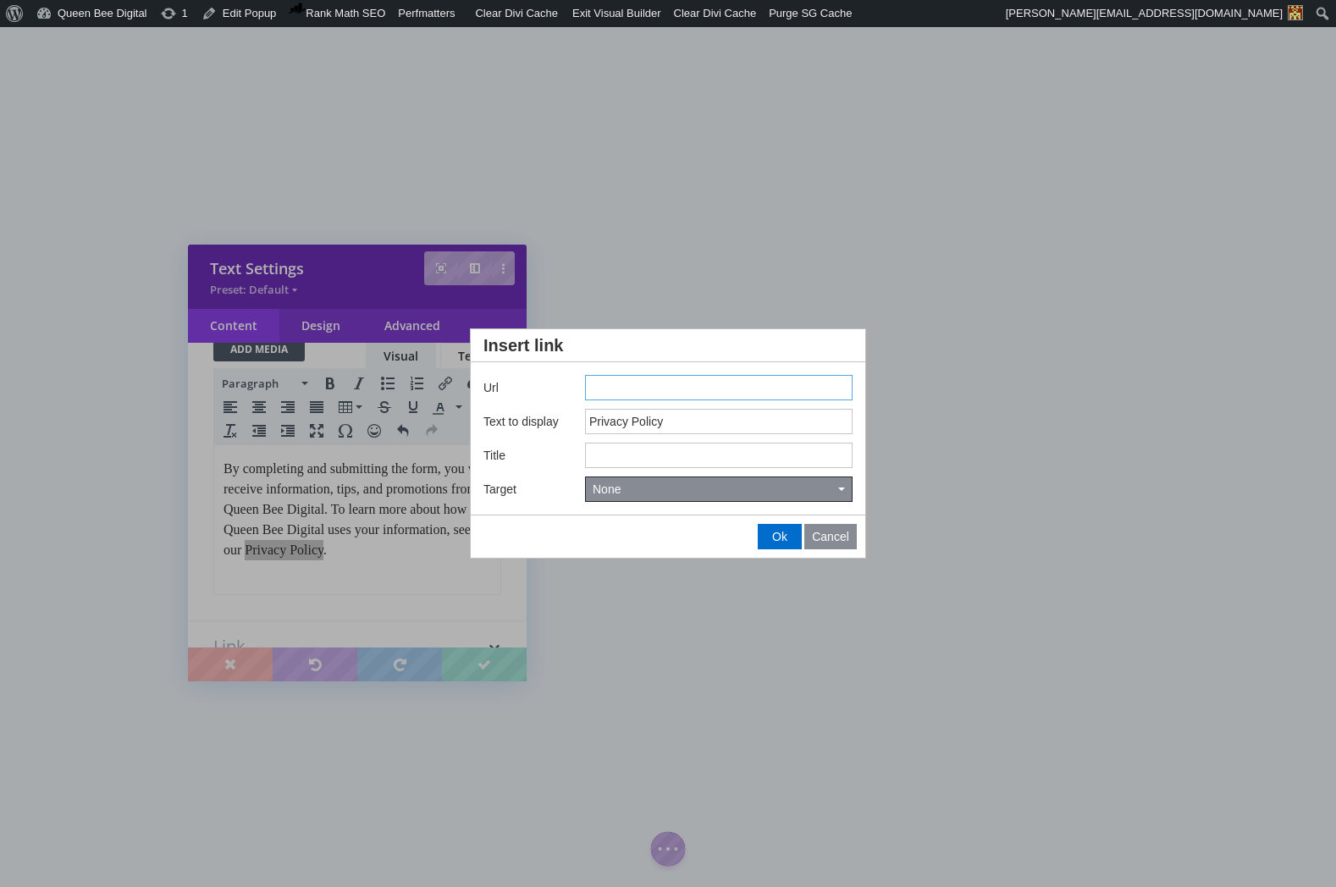
click at [601, 385] on input "Insert link" at bounding box center [719, 387] width 268 height 25
click at [588, 385] on input "/privacy" at bounding box center [719, 387] width 268 height 25
type input "https://queenbee.digital/privacy"
click at [600, 446] on input "Title" at bounding box center [719, 455] width 268 height 25
click at [636, 494] on button "None" at bounding box center [719, 489] width 266 height 24
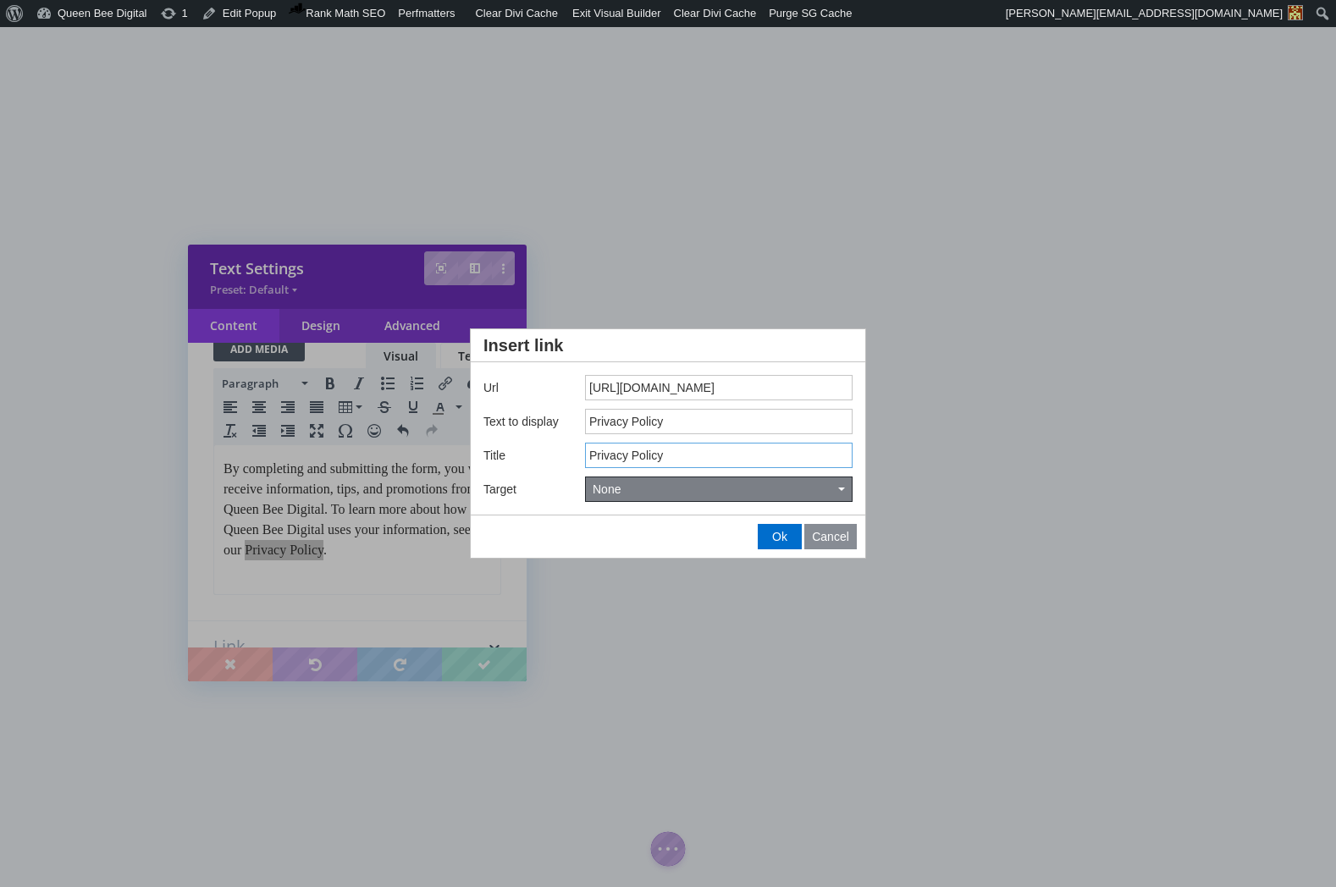
type input "Privacy Policy"
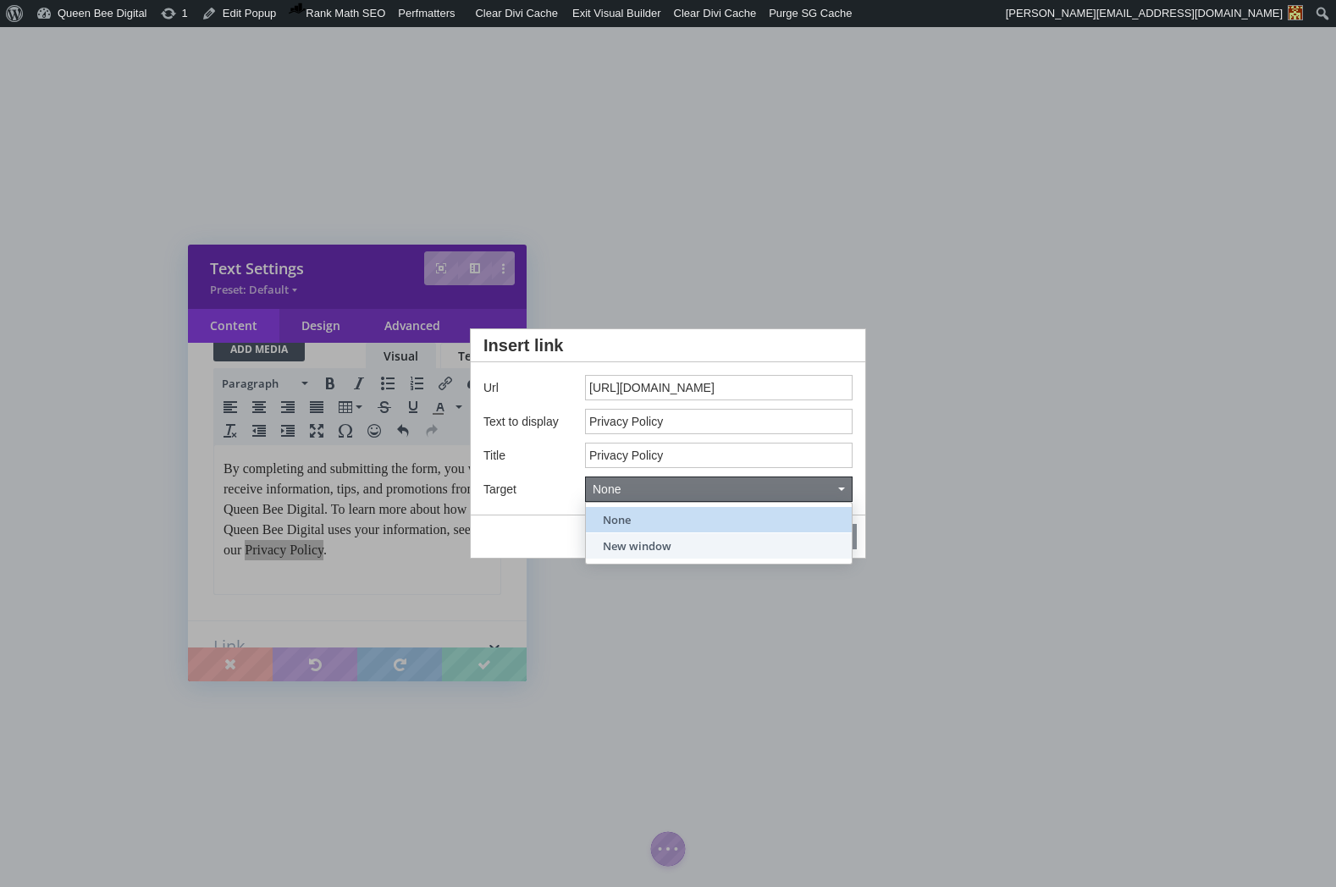
drag, startPoint x: 651, startPoint y: 546, endPoint x: 686, endPoint y: 549, distance: 34.9
click at [651, 547] on span "New window" at bounding box center [637, 545] width 69 height 15
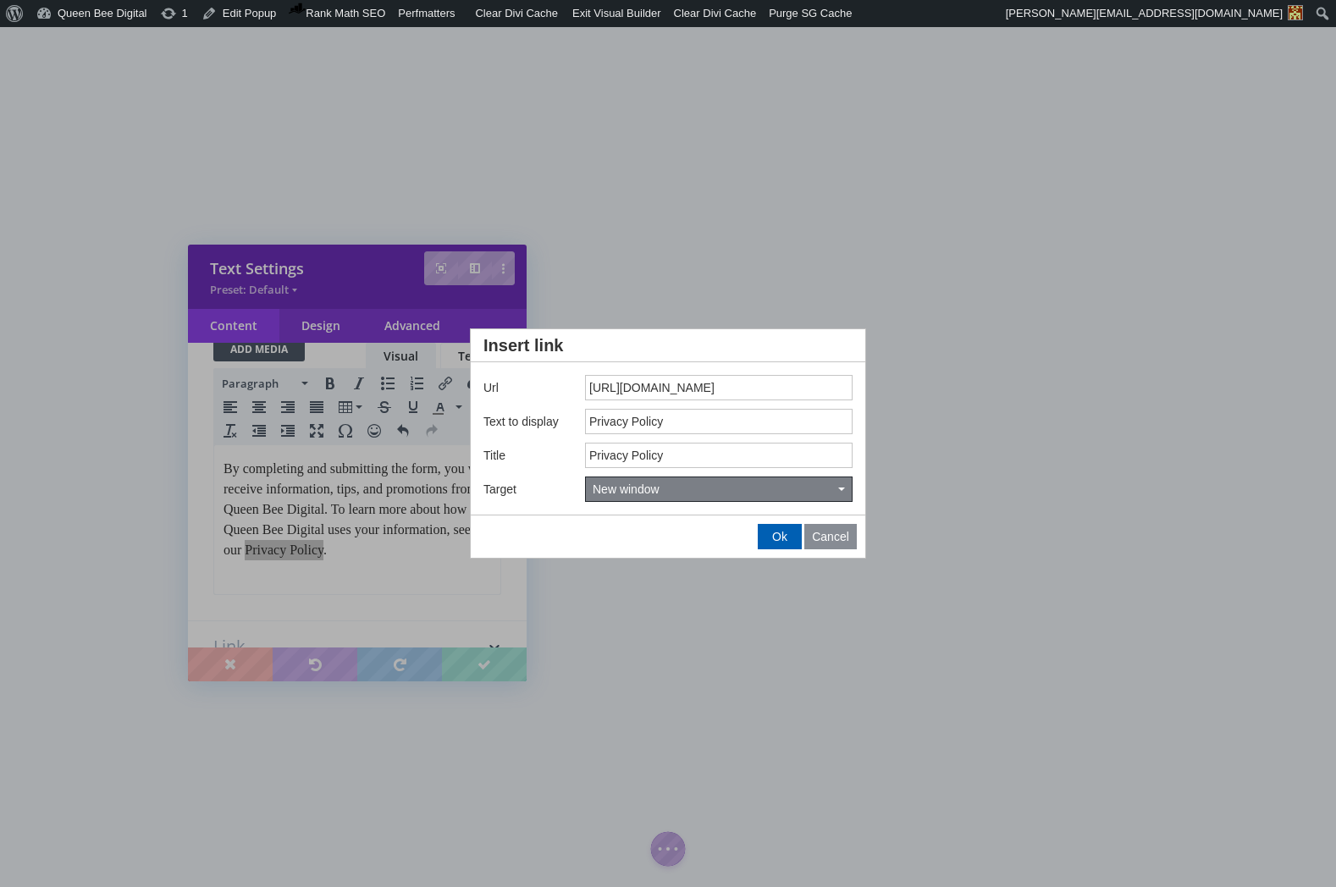
click at [781, 537] on span "Ok" at bounding box center [779, 537] width 15 height 14
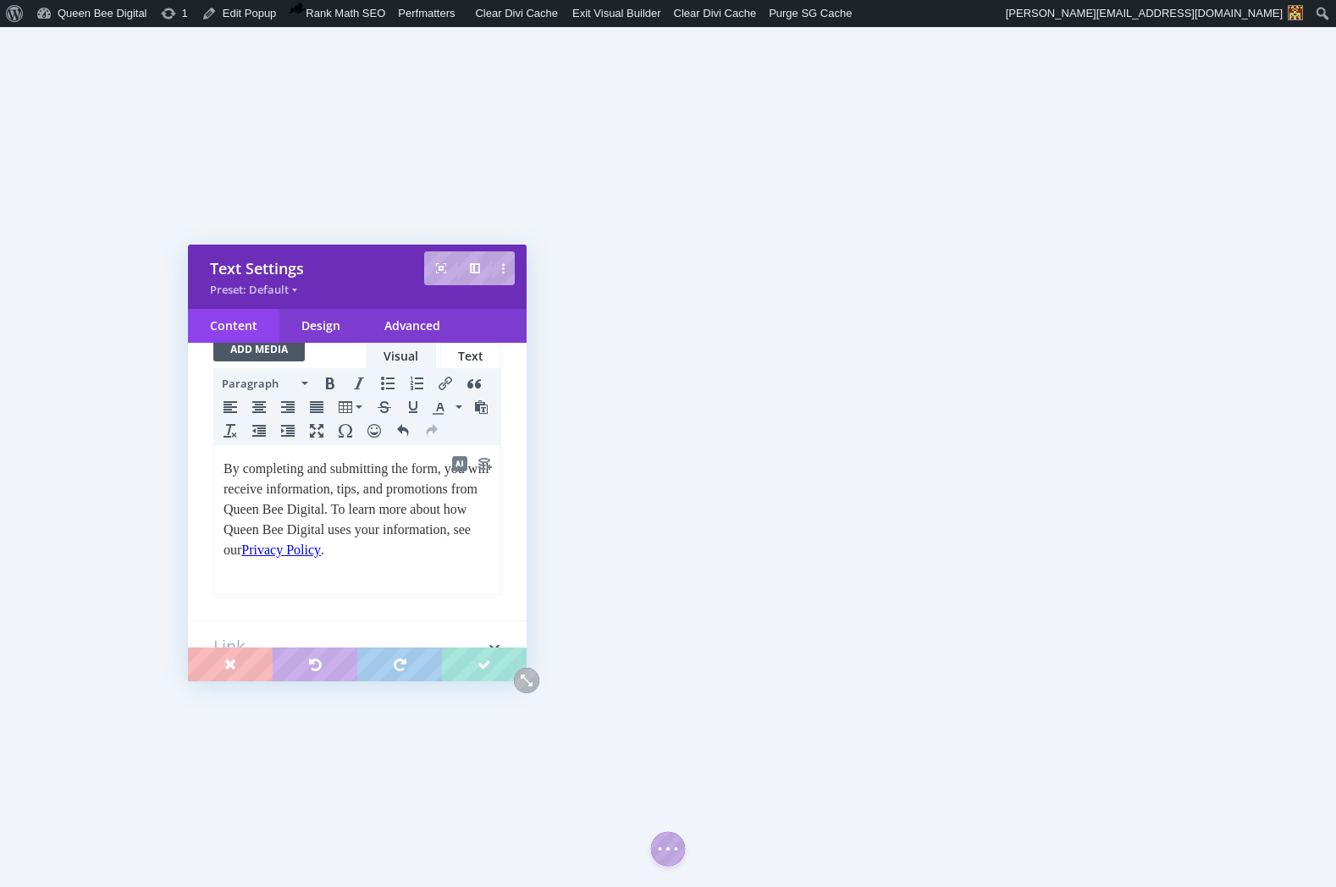
click at [312, 560] on p "By completing and submitting the form, you will receive information, tips, and …" at bounding box center [358, 510] width 268 height 102
drag, startPoint x: 225, startPoint y: 466, endPoint x: 351, endPoint y: 565, distance: 159.9
click at [350, 560] on p "By completing and submitting the form, you will receive information, tips, and …" at bounding box center [358, 510] width 268 height 102
click at [351, 560] on p "By completing and submitting the form, you will receive information, tips, and …" at bounding box center [358, 510] width 268 height 102
click at [324, 323] on div "Design" at bounding box center [320, 326] width 83 height 34
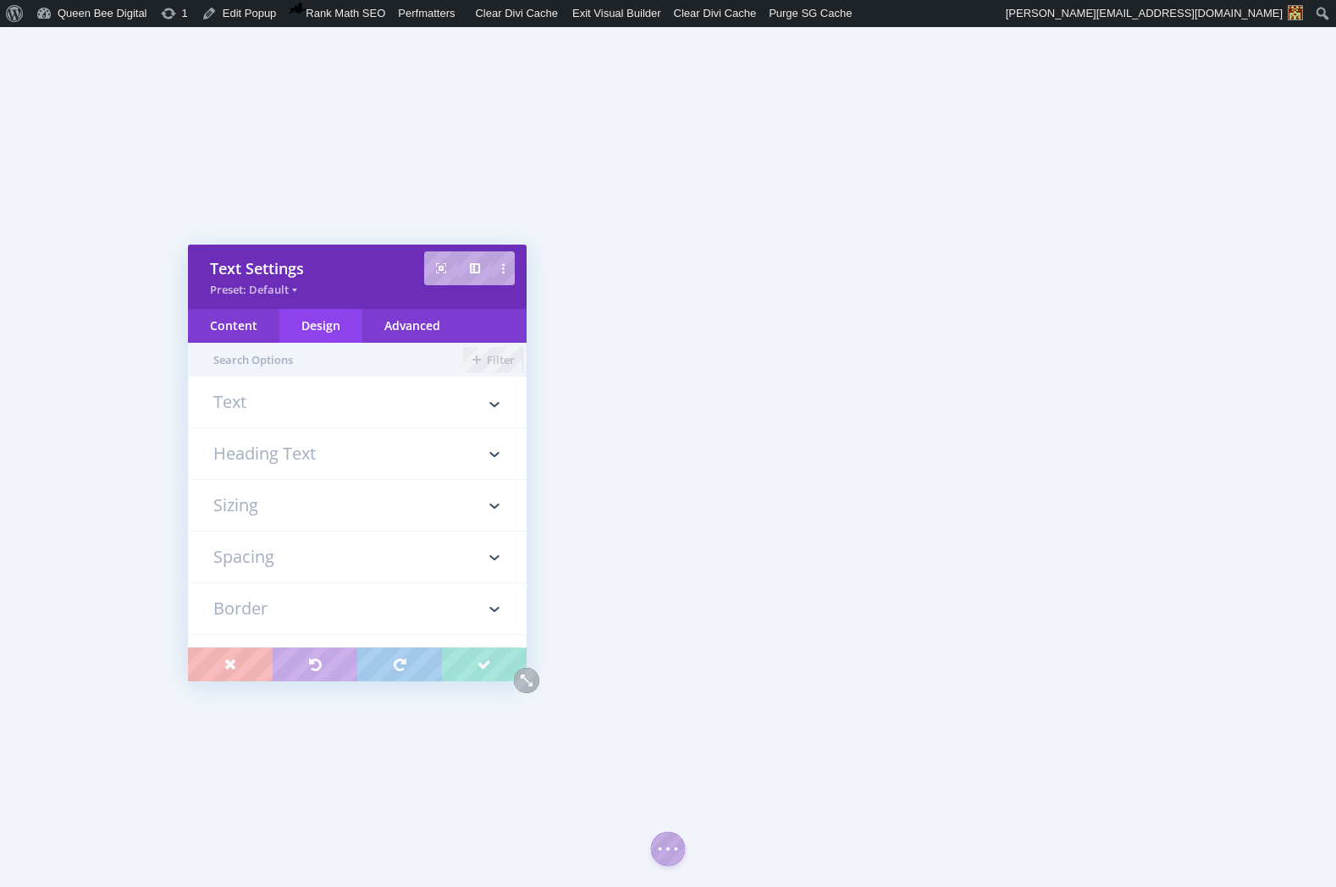
drag, startPoint x: 258, startPoint y: 556, endPoint x: 276, endPoint y: 546, distance: 20.5
click at [258, 556] on h3 "Spacing" at bounding box center [357, 557] width 288 height 51
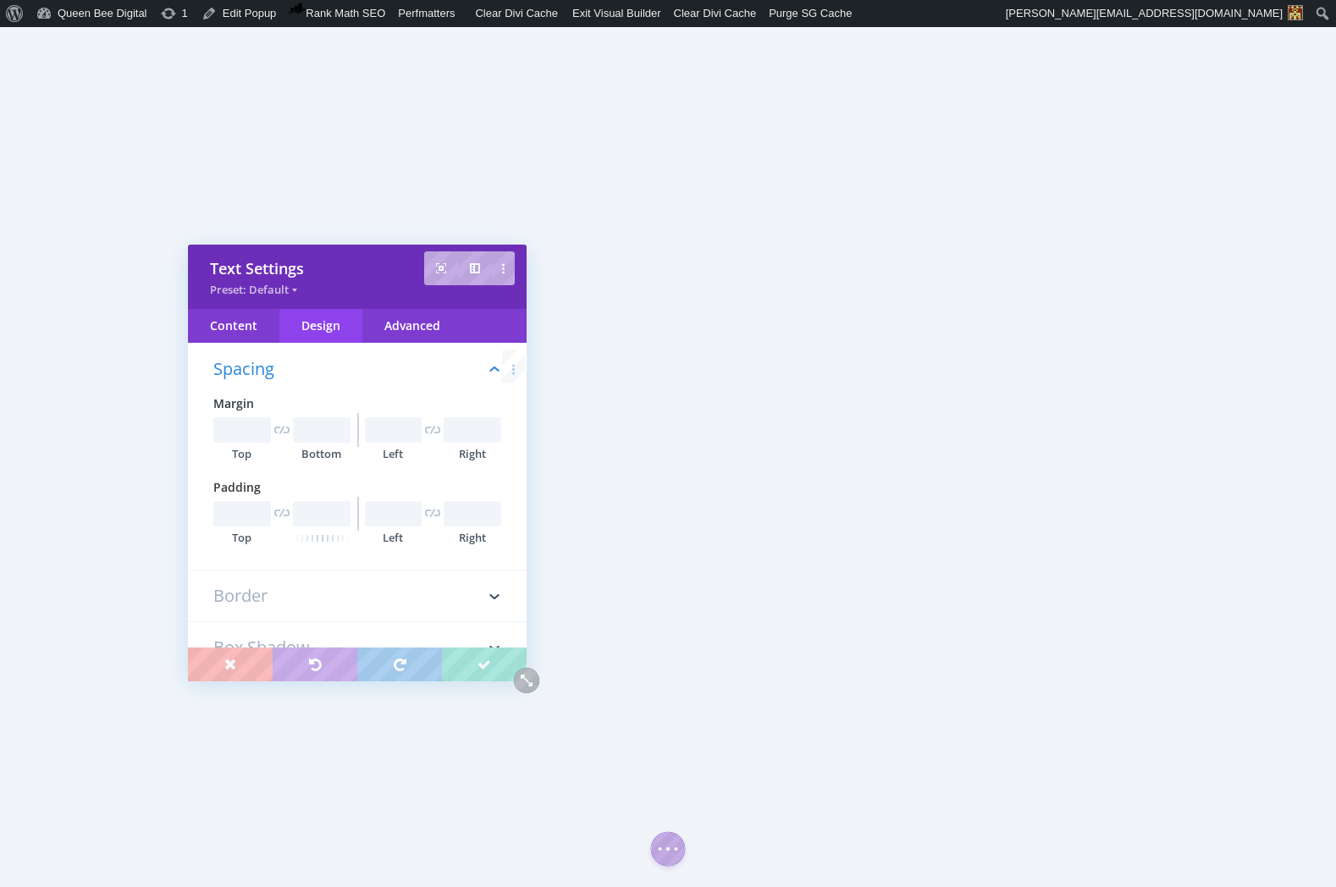
scroll to position [198, 0]
click at [240, 513] on input "text" at bounding box center [242, 512] width 58 height 25
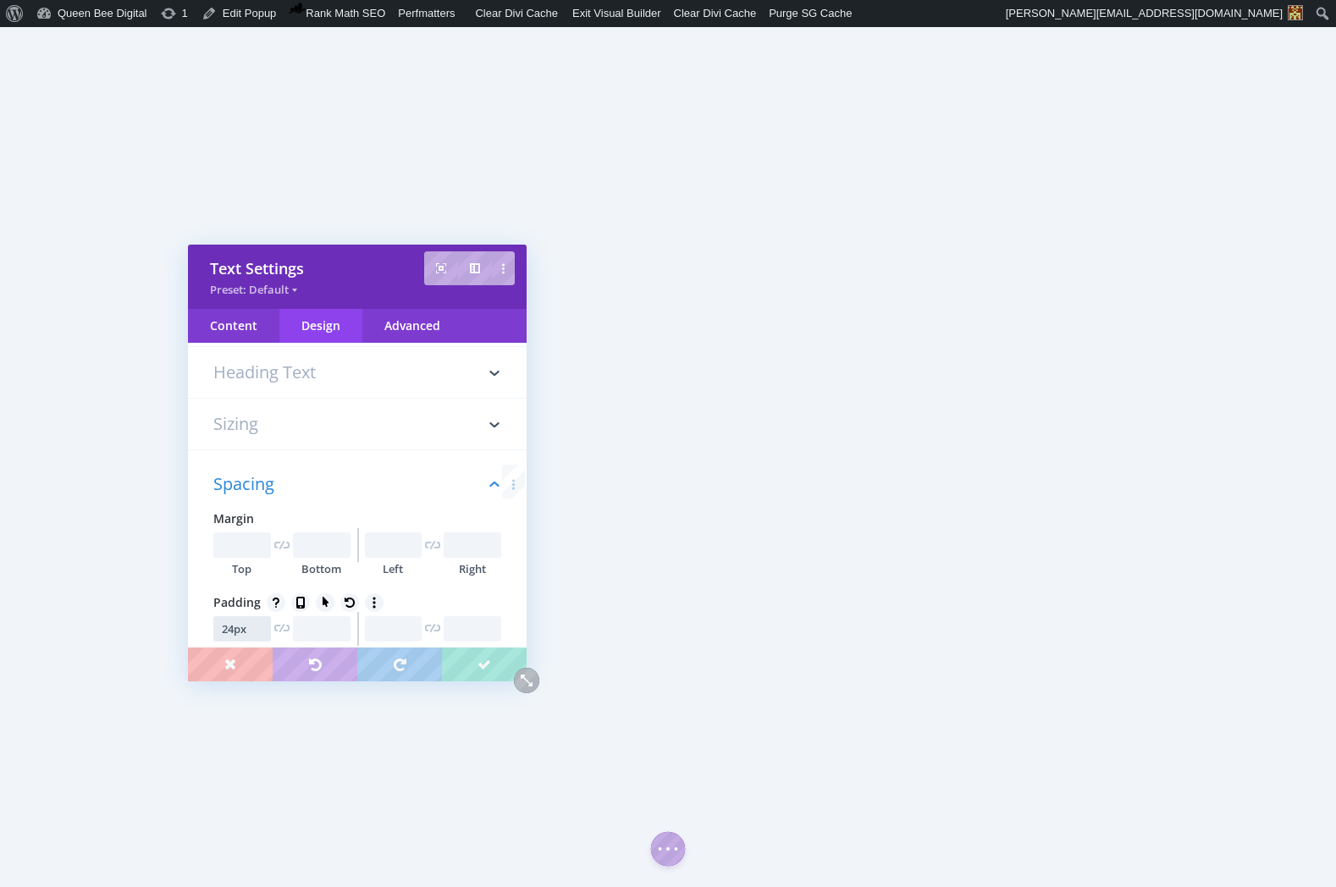
scroll to position [0, 0]
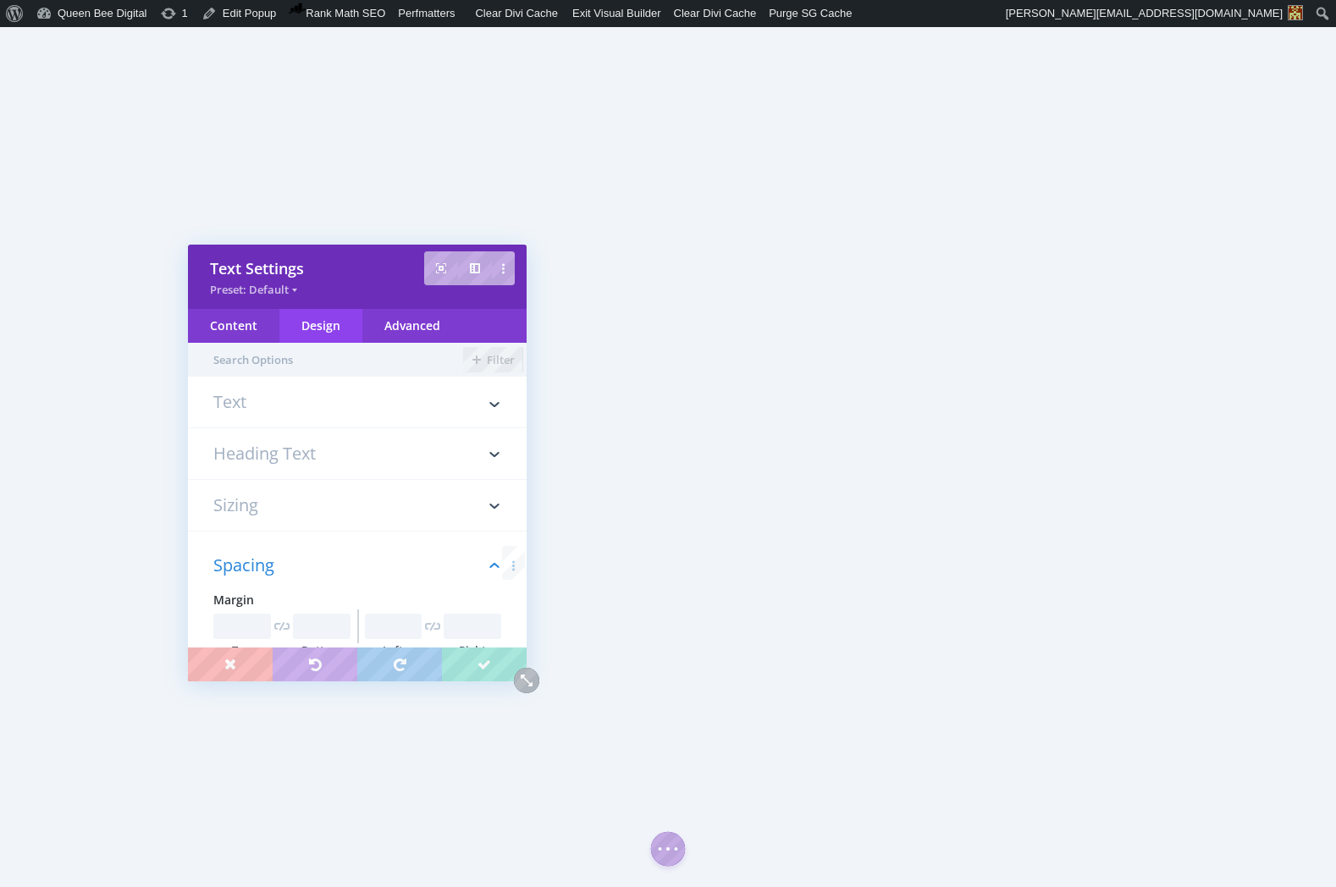
type input "24px"
click at [305, 394] on h3 "Text" at bounding box center [357, 411] width 288 height 34
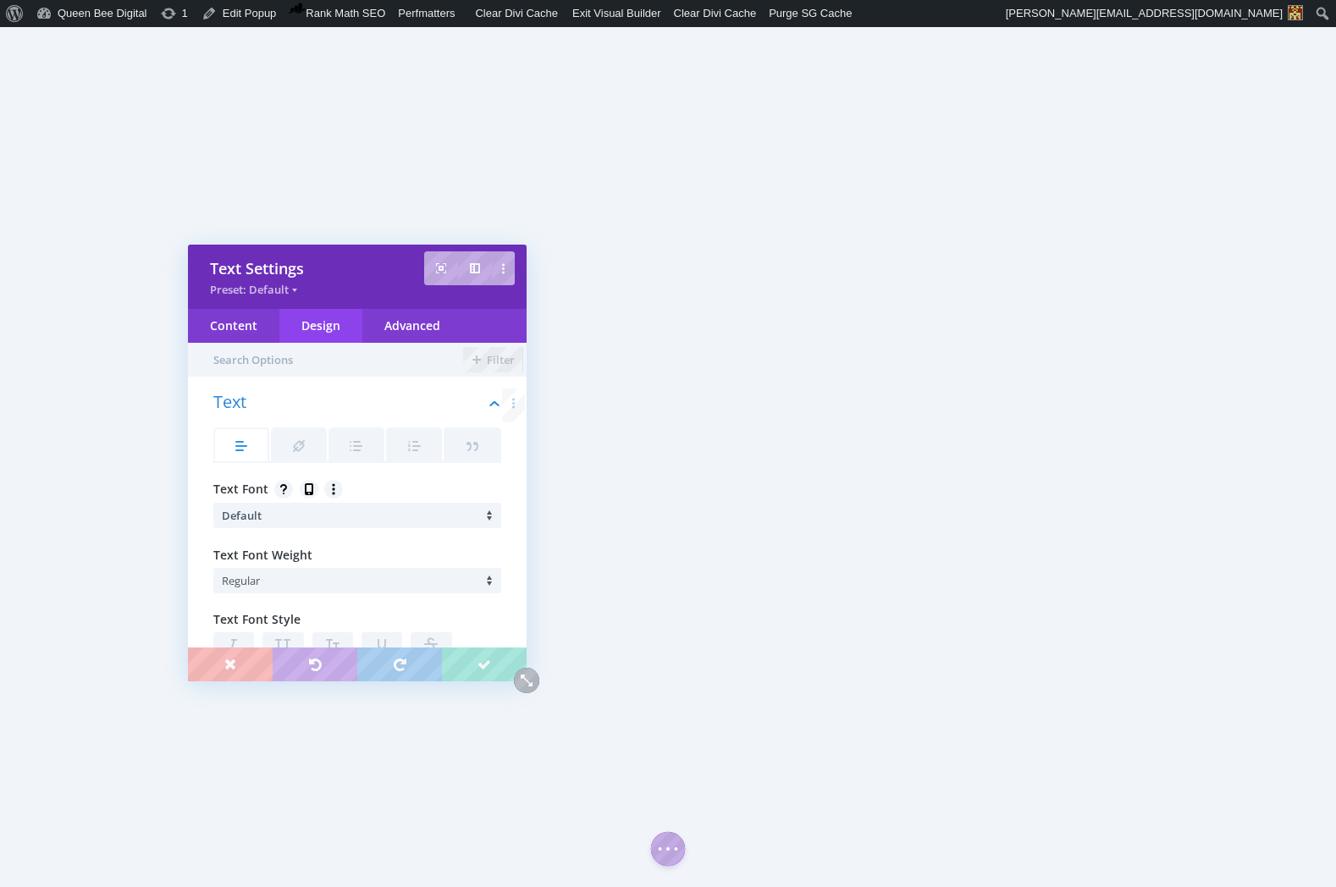
click at [376, 522] on li "Default" at bounding box center [361, 515] width 279 height 25
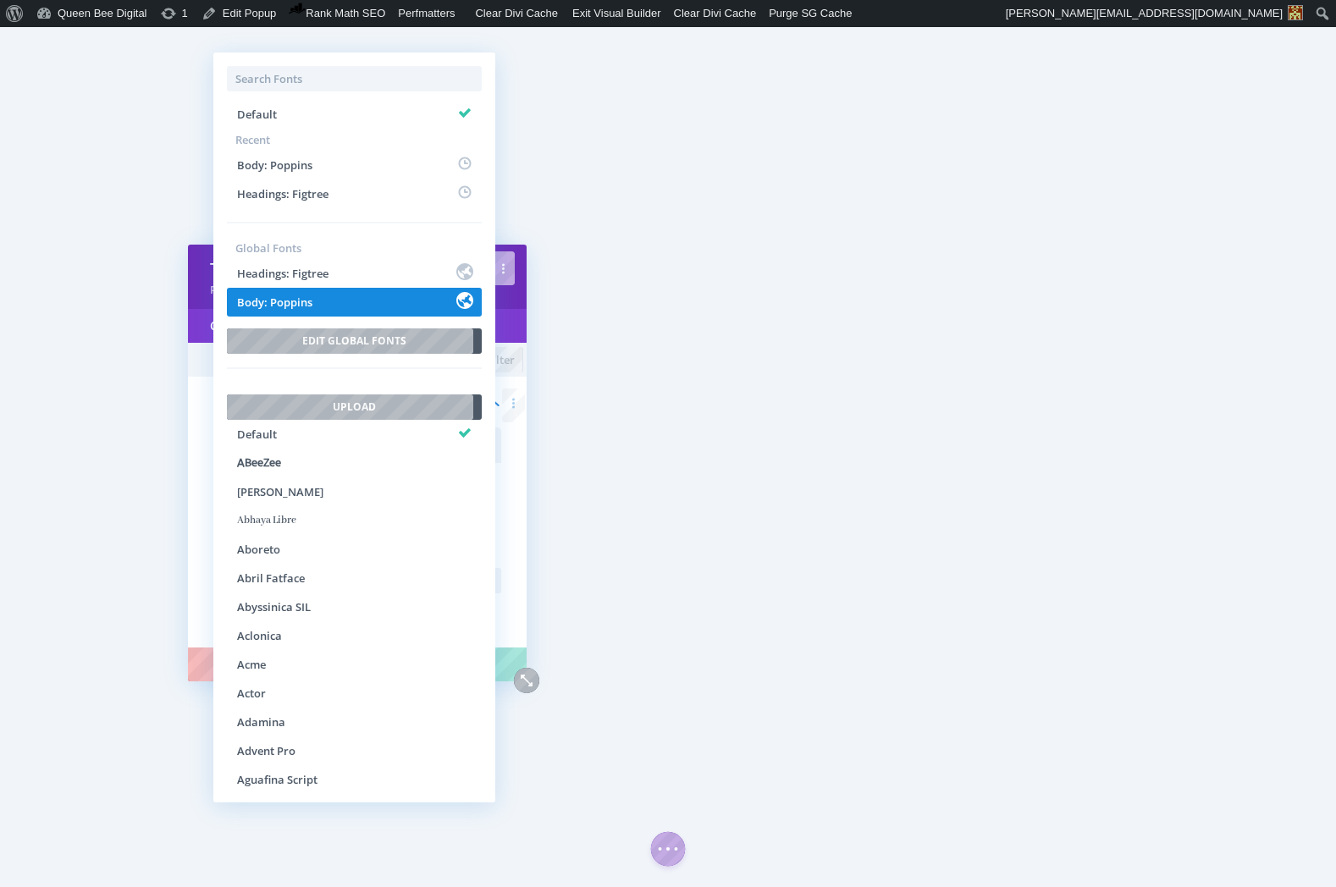
click at [317, 306] on li "Body: Poppins" at bounding box center [354, 302] width 255 height 29
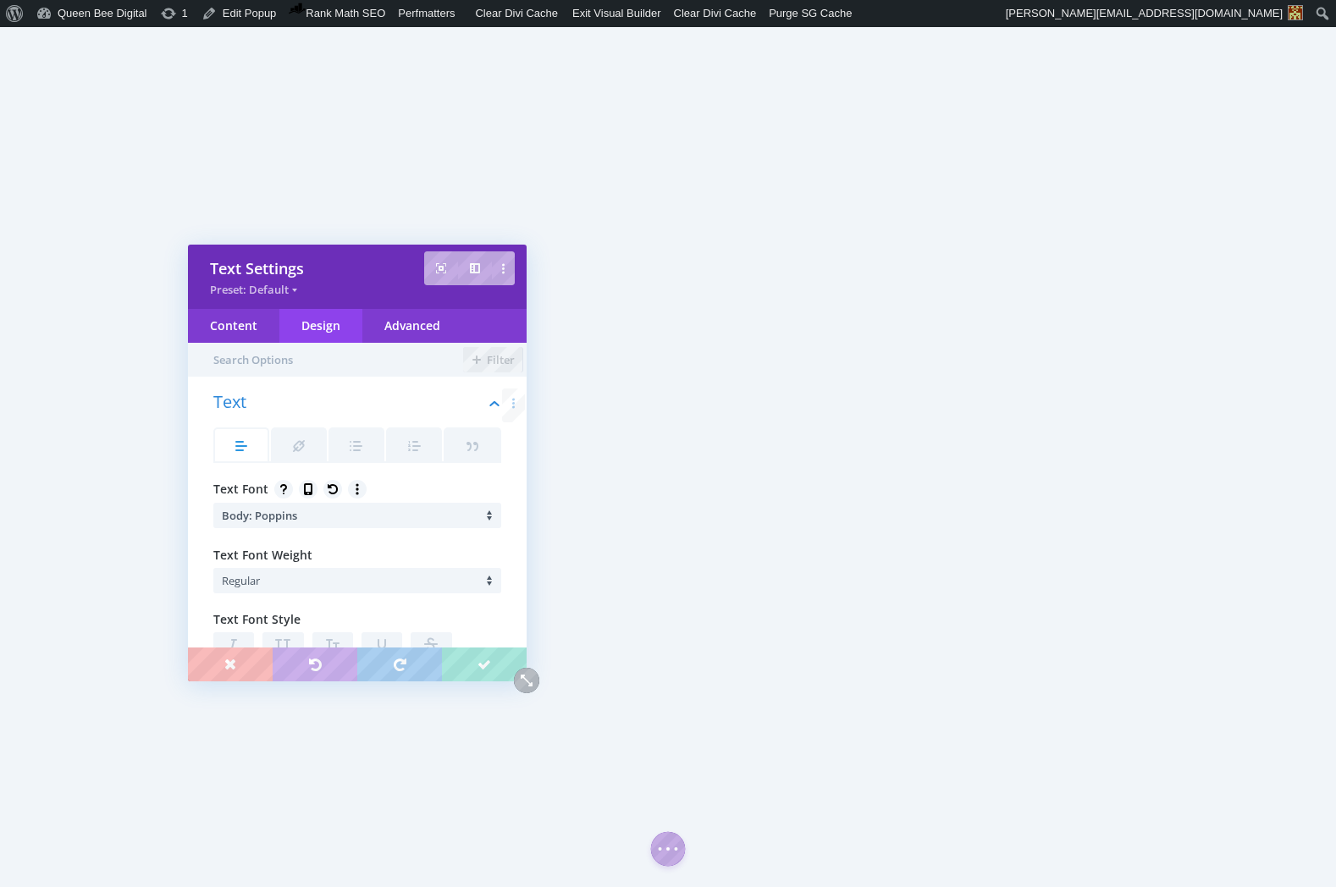
click at [291, 583] on li "Regular" at bounding box center [361, 580] width 279 height 25
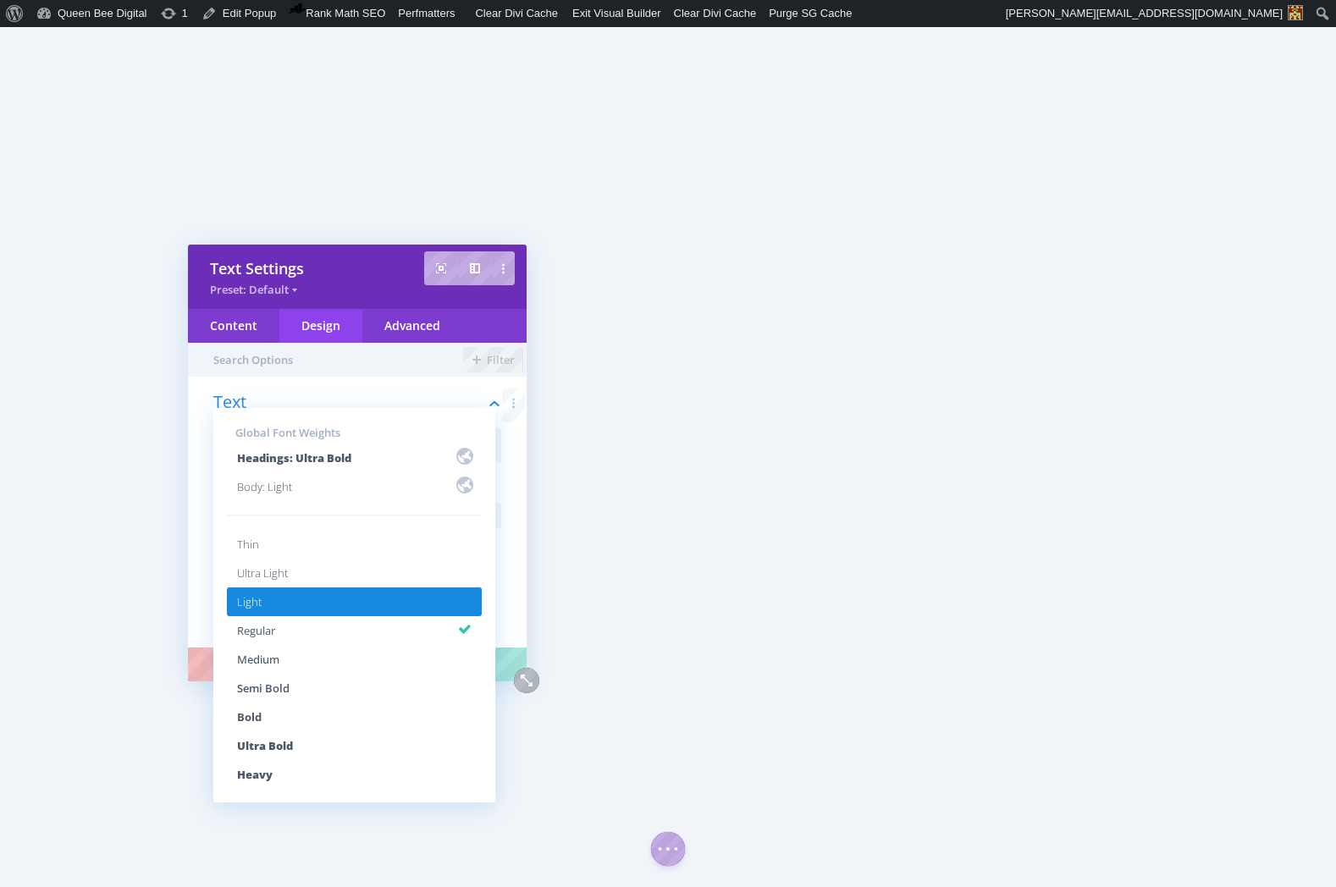
click at [301, 611] on li "Light" at bounding box center [354, 602] width 255 height 29
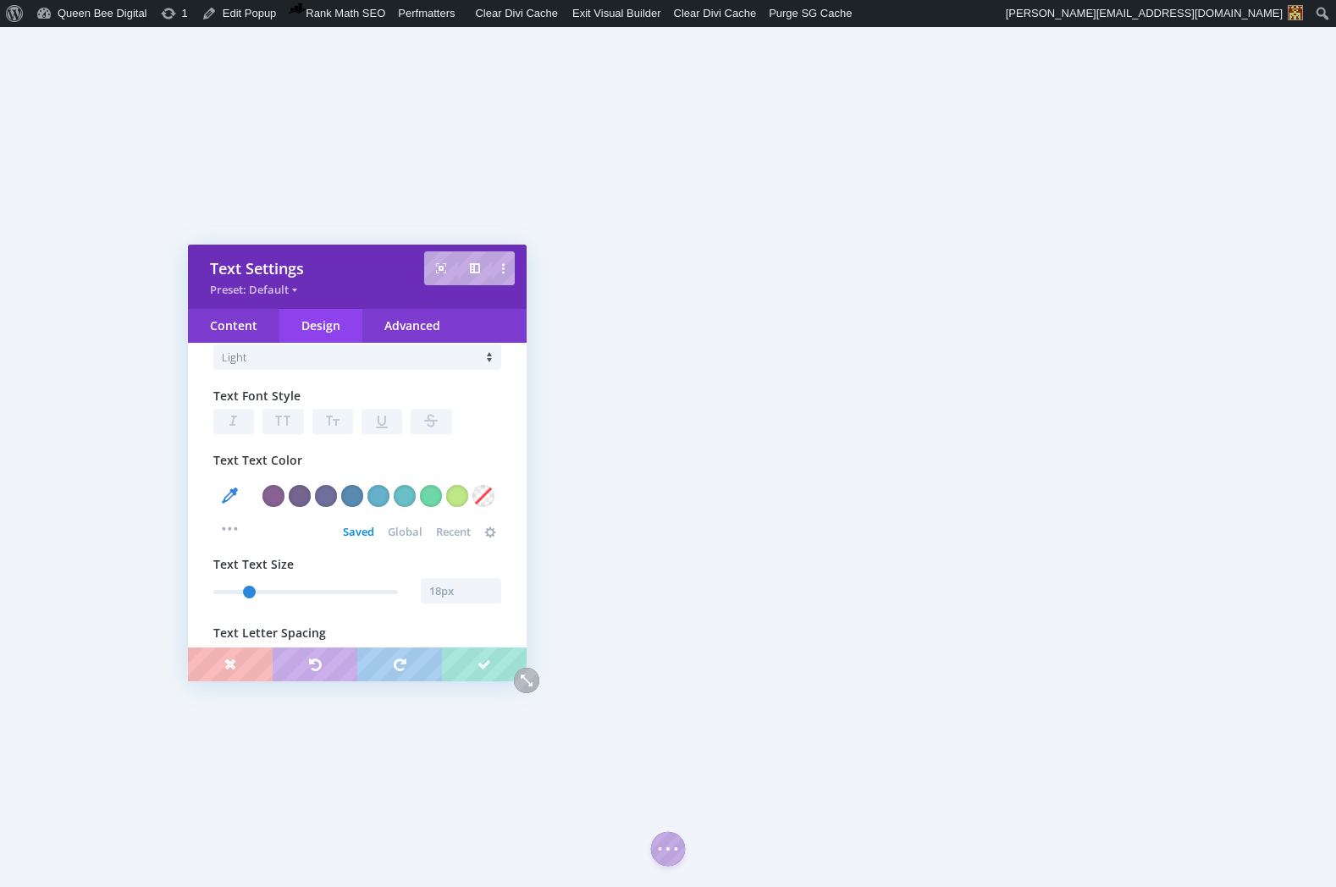
scroll to position [257, 0]
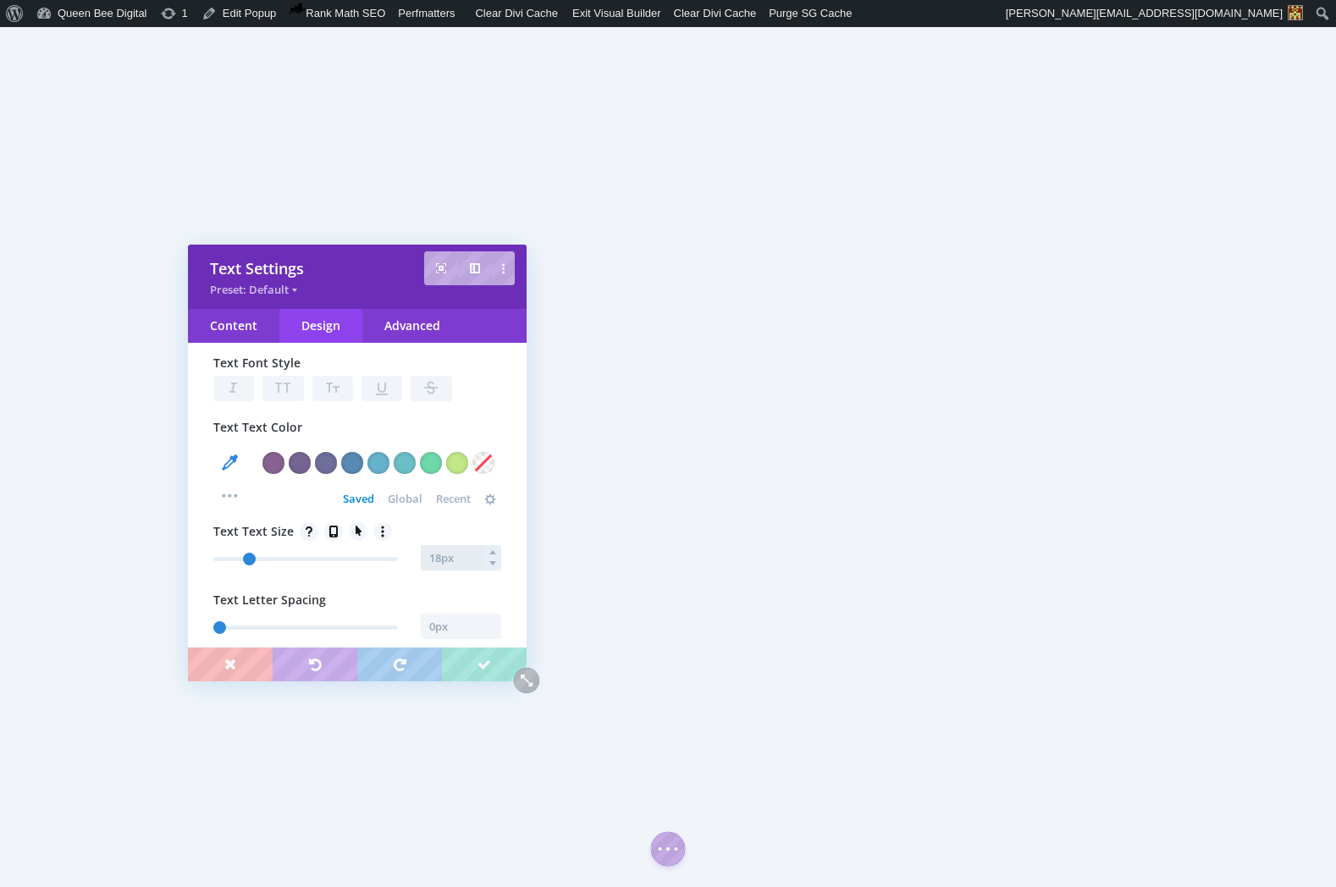
click at [462, 562] on input "text" at bounding box center [461, 557] width 80 height 25
type input "12px"
click at [407, 499] on span "Global" at bounding box center [405, 499] width 35 height 14
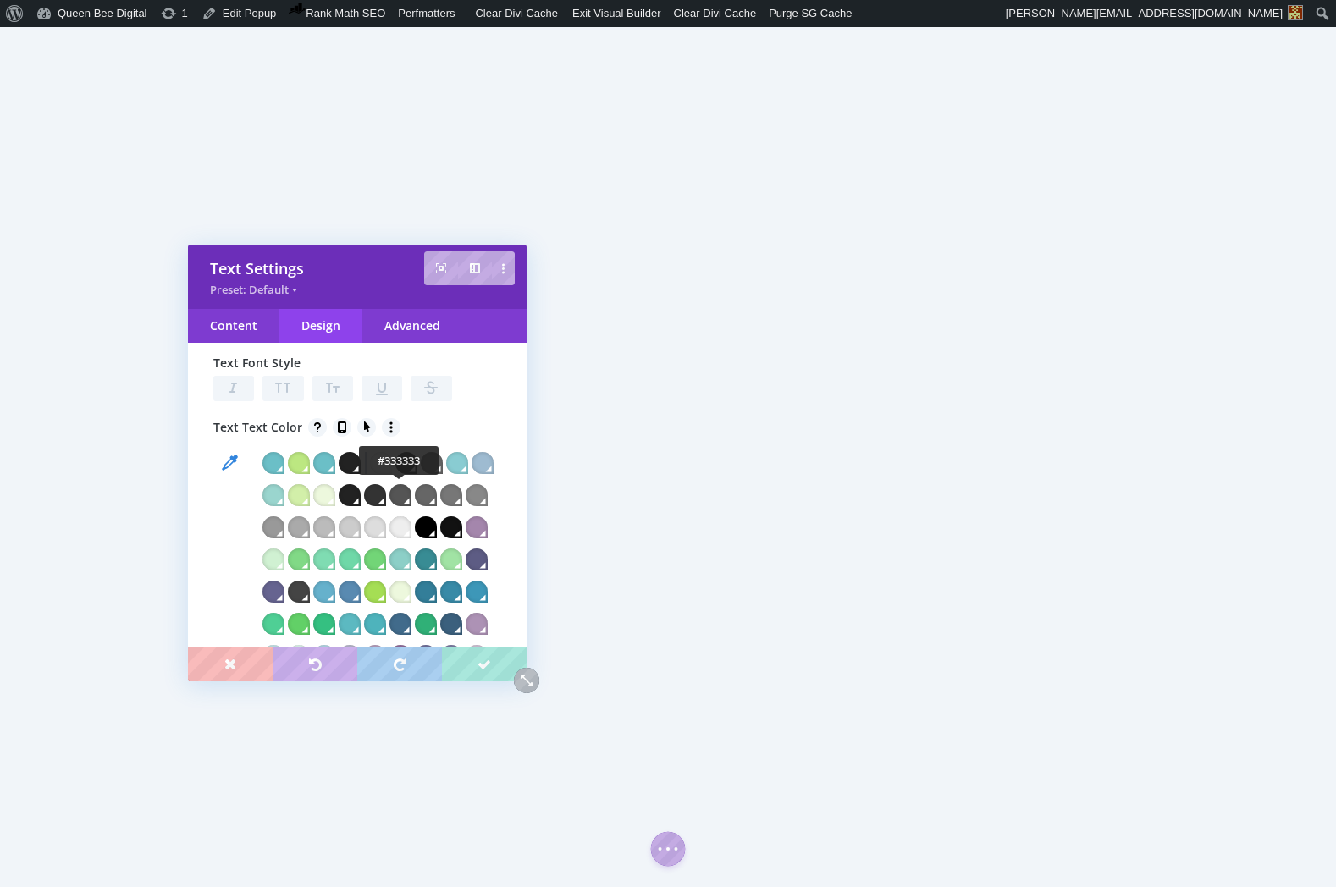
click at [386, 497] on div at bounding box center [375, 495] width 22 height 22
click at [243, 329] on div "Content" at bounding box center [233, 326] width 91 height 34
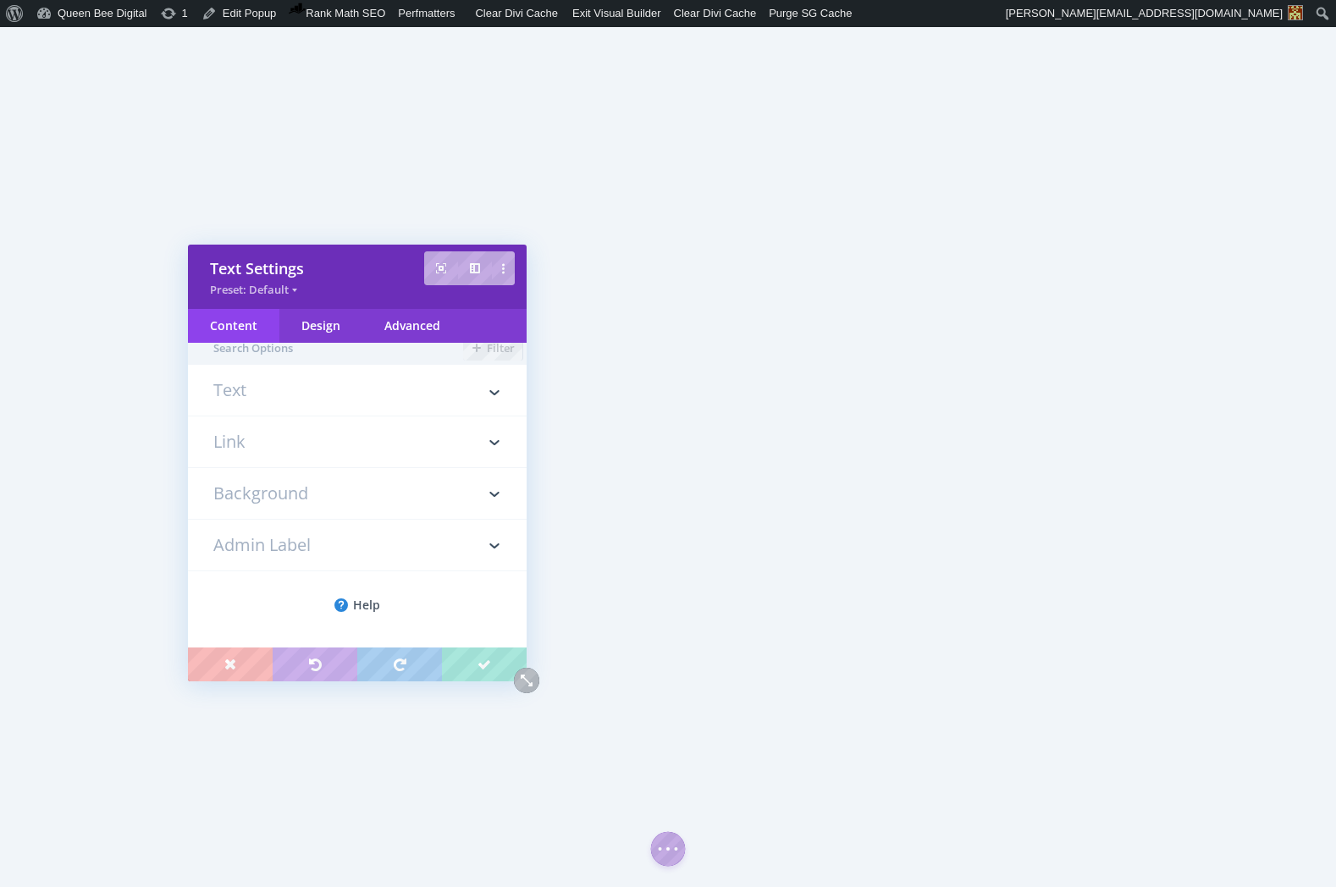
scroll to position [0, 0]
click at [279, 396] on h3 "Text" at bounding box center [357, 411] width 288 height 34
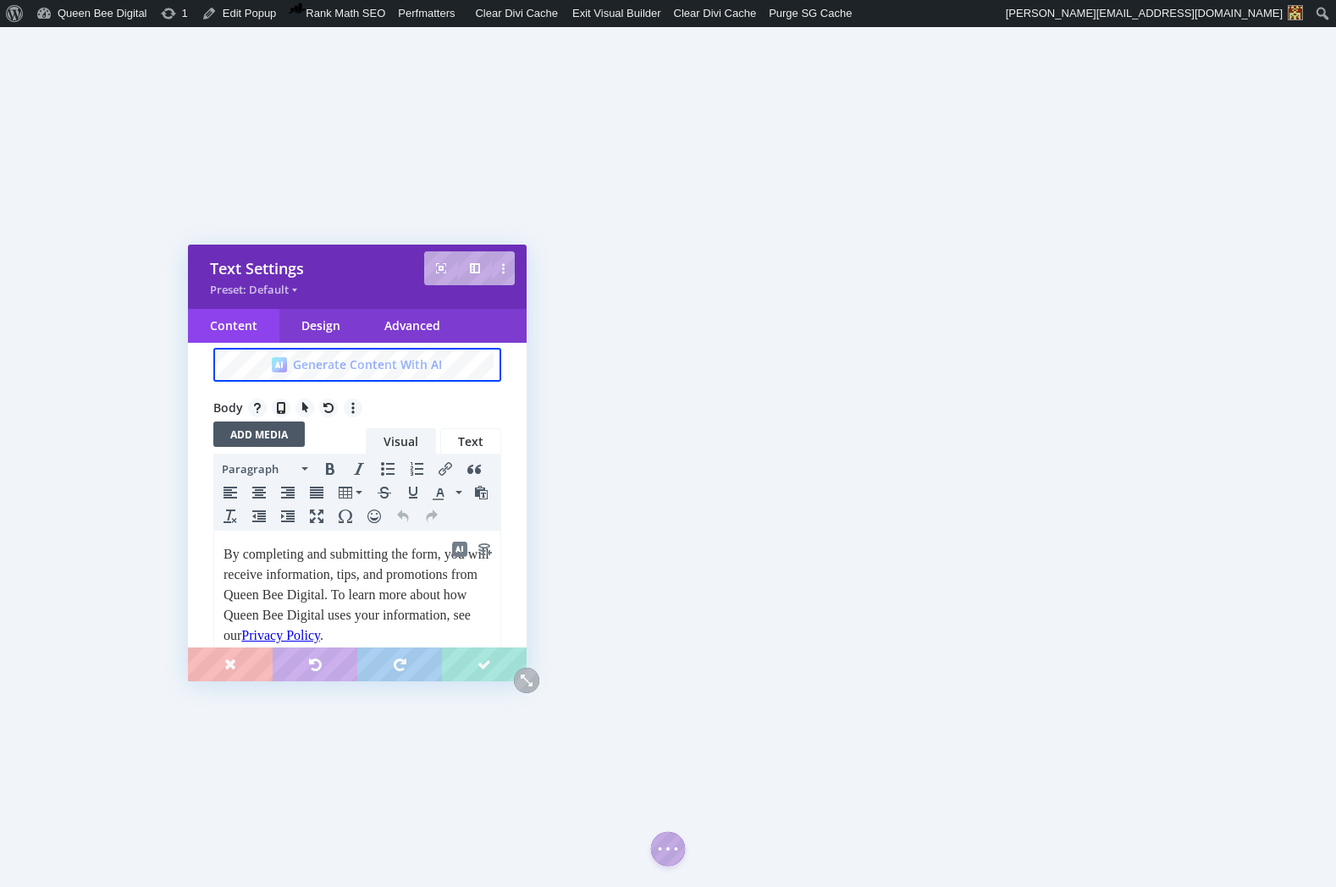
scroll to position [124, 0]
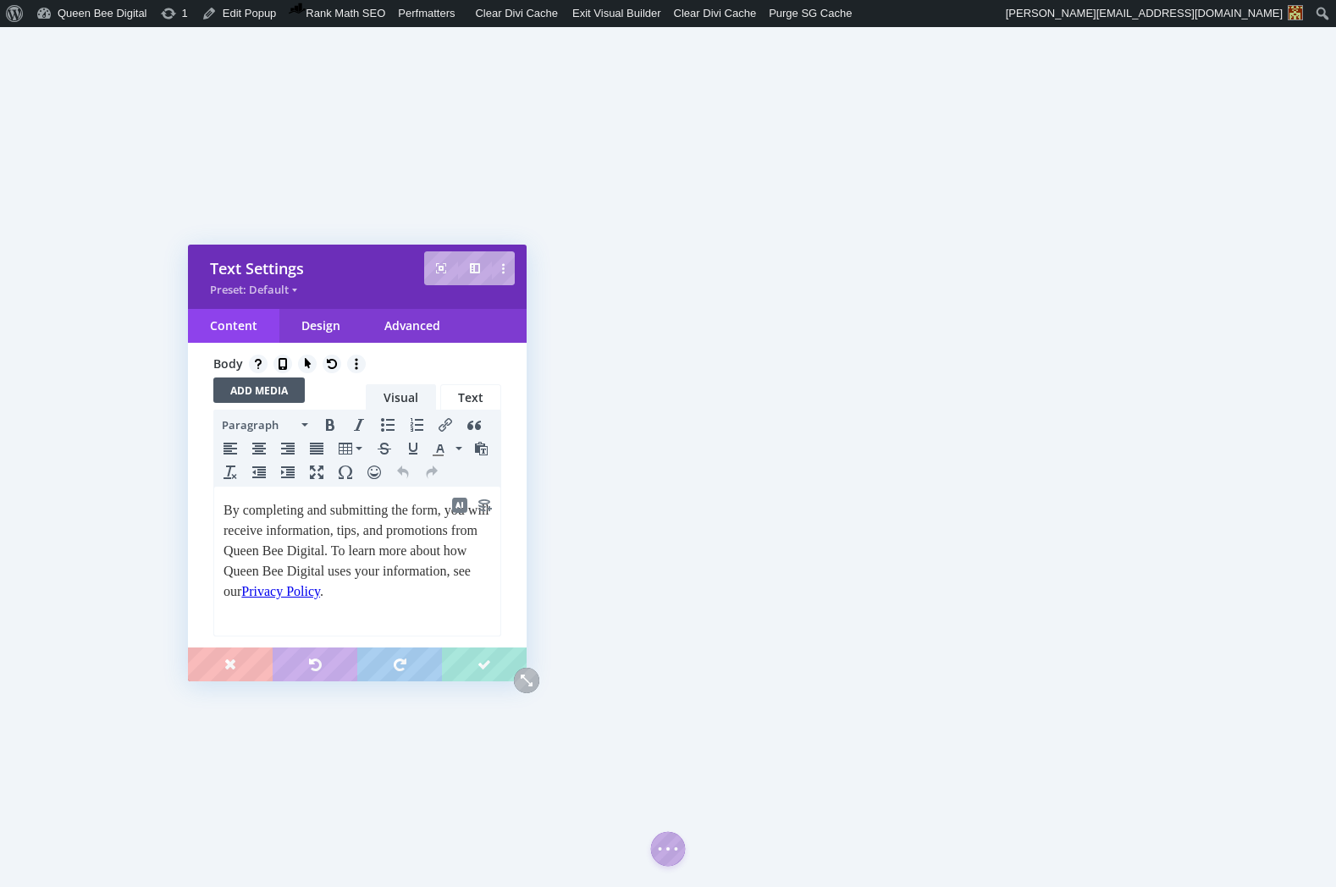
click at [319, 532] on p "By completing and submitting the form, you will receive information, tips, and …" at bounding box center [358, 551] width 268 height 102
click at [463, 552] on p "By completing and submitting the form, you will receive periodic information, t…" at bounding box center [358, 551] width 268 height 102
drag, startPoint x: 224, startPoint y: 571, endPoint x: 462, endPoint y: 575, distance: 238.8
click at [462, 573] on p "By completing and submitting the form, you will receive periodic information, t…" at bounding box center [358, 561] width 268 height 122
click at [410, 571] on p "By completing and submitting the form, you will receive periodic information, t…" at bounding box center [358, 561] width 268 height 122
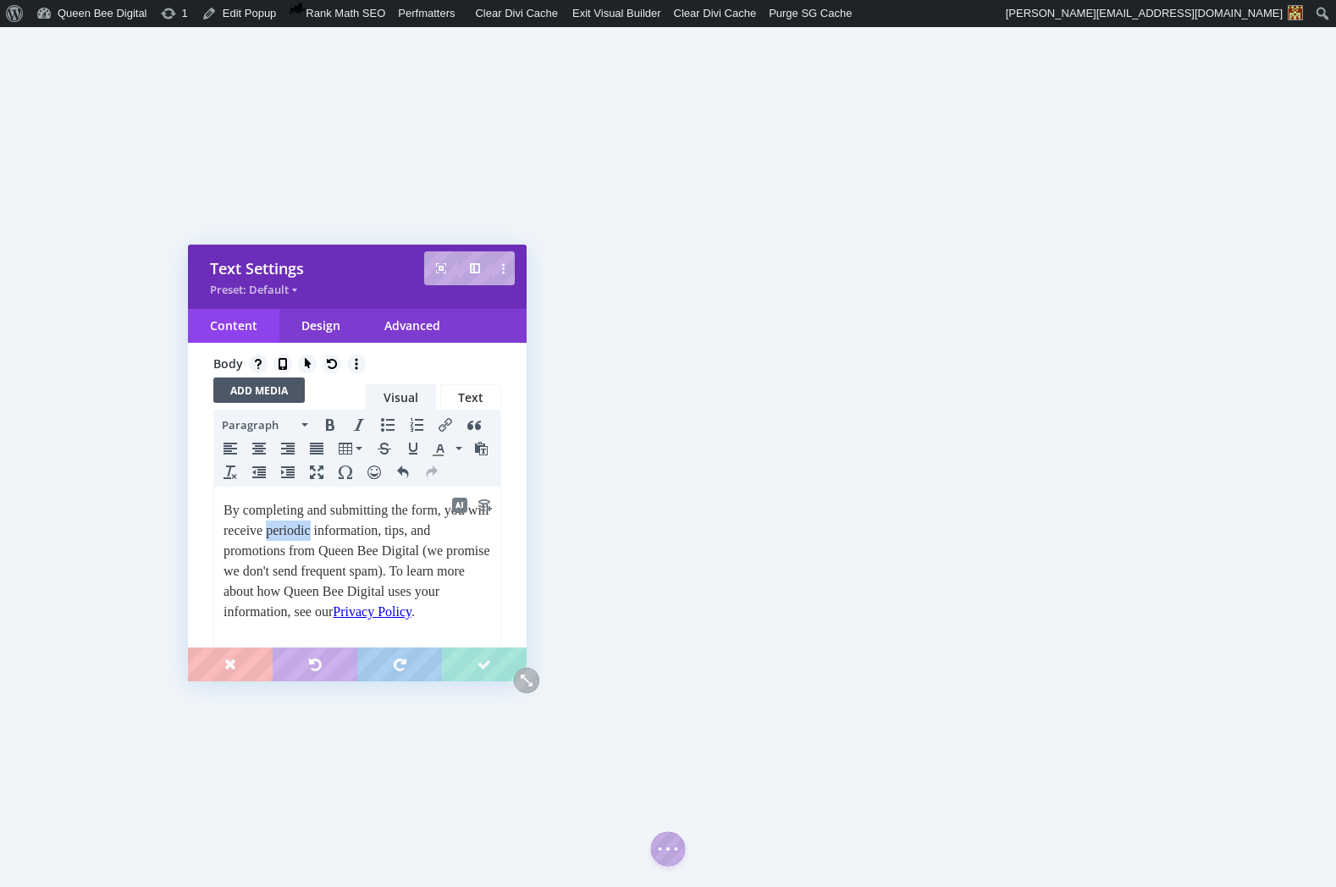
drag, startPoint x: 318, startPoint y: 531, endPoint x: 366, endPoint y: 530, distance: 47.4
click at [366, 530] on p "By completing and submitting the form, you will receive periodic information, t…" at bounding box center [358, 561] width 268 height 122
click at [352, 549] on p "By completing and submitting the form, you will receive occassional information…" at bounding box center [358, 561] width 268 height 122
click at [257, 589] on p "By completing and submitting the form, you will receive occassional information…" at bounding box center [358, 561] width 268 height 122
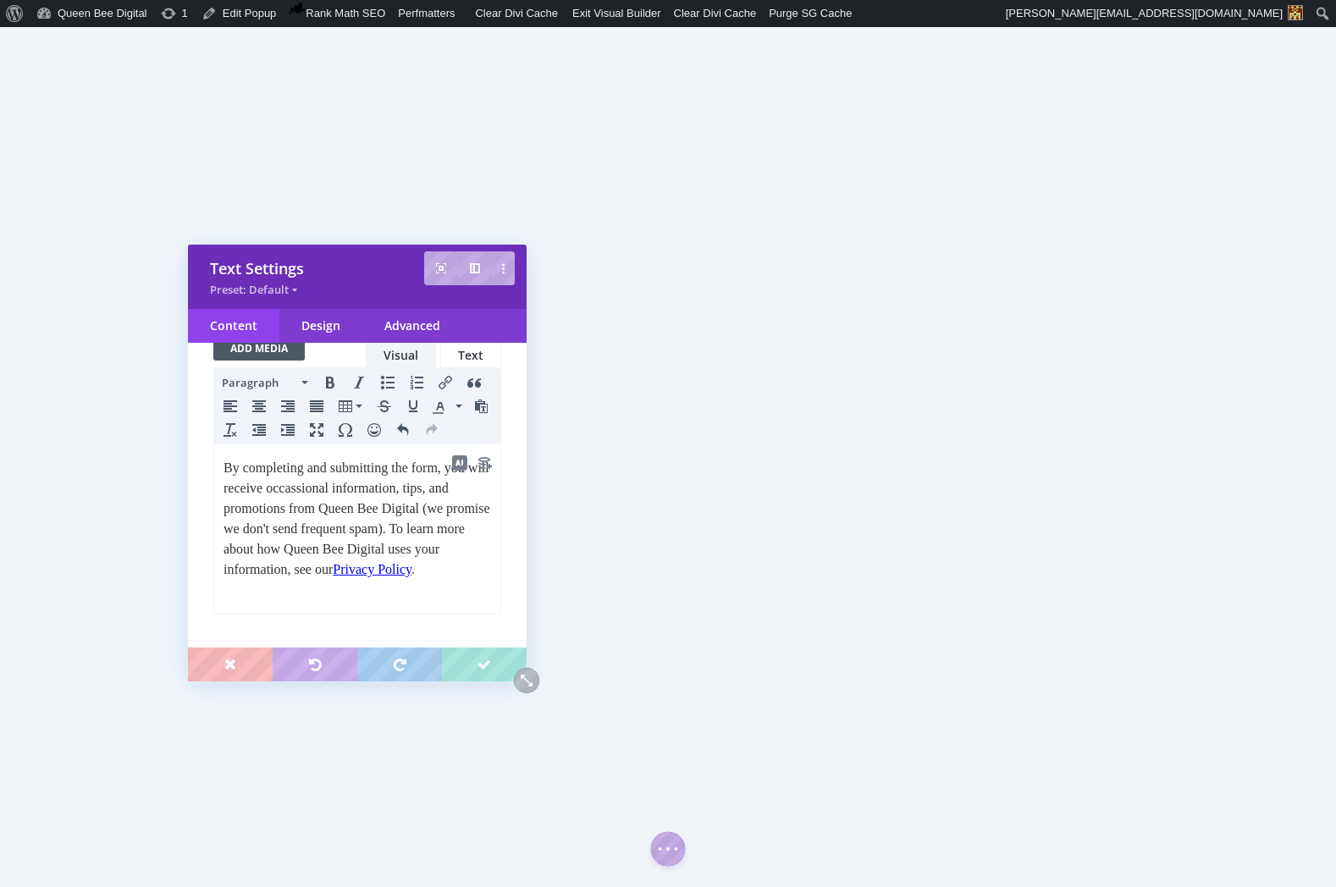
scroll to position [171, 0]
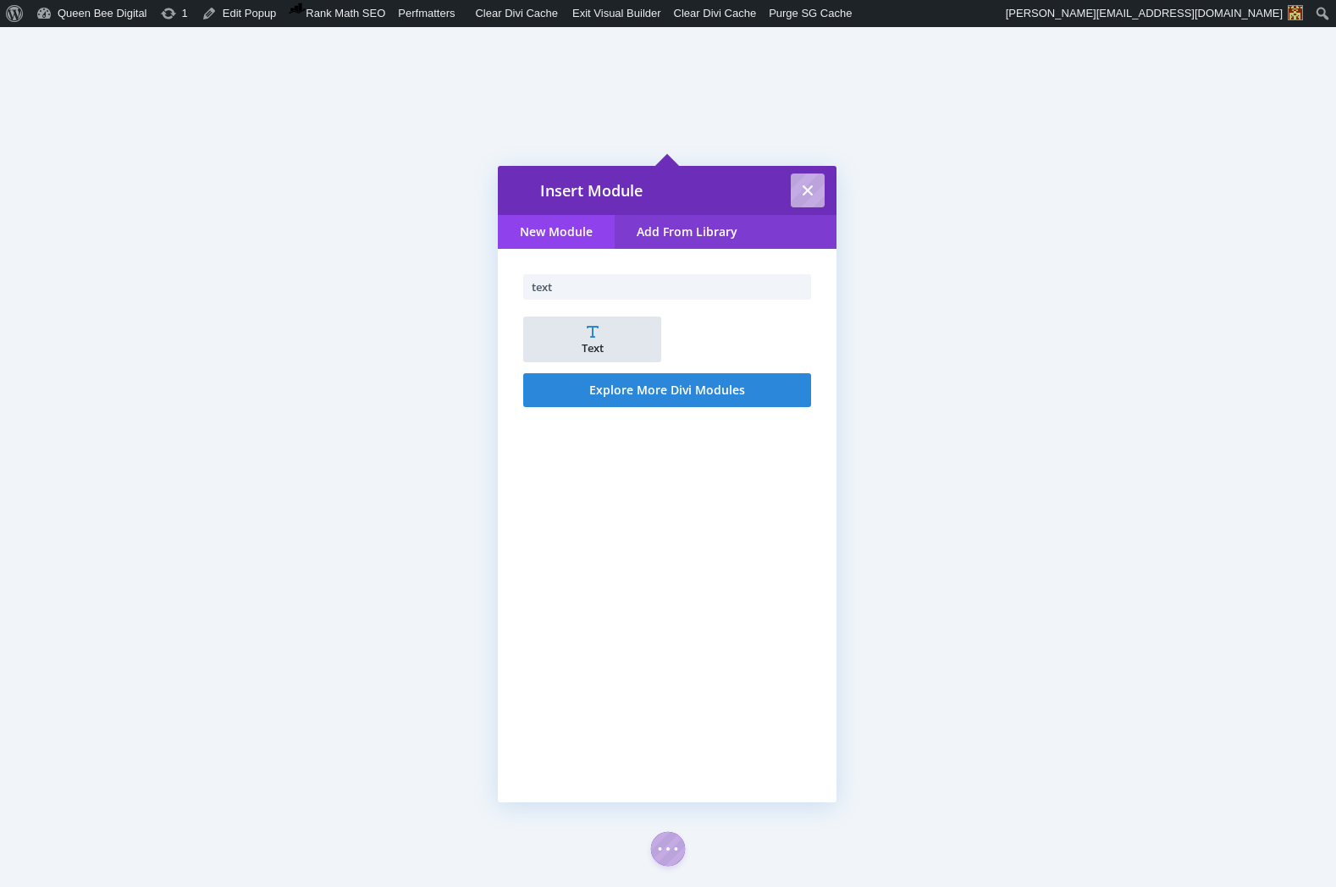
type input "text"
click at [613, 334] on li "Text" at bounding box center [592, 340] width 138 height 46
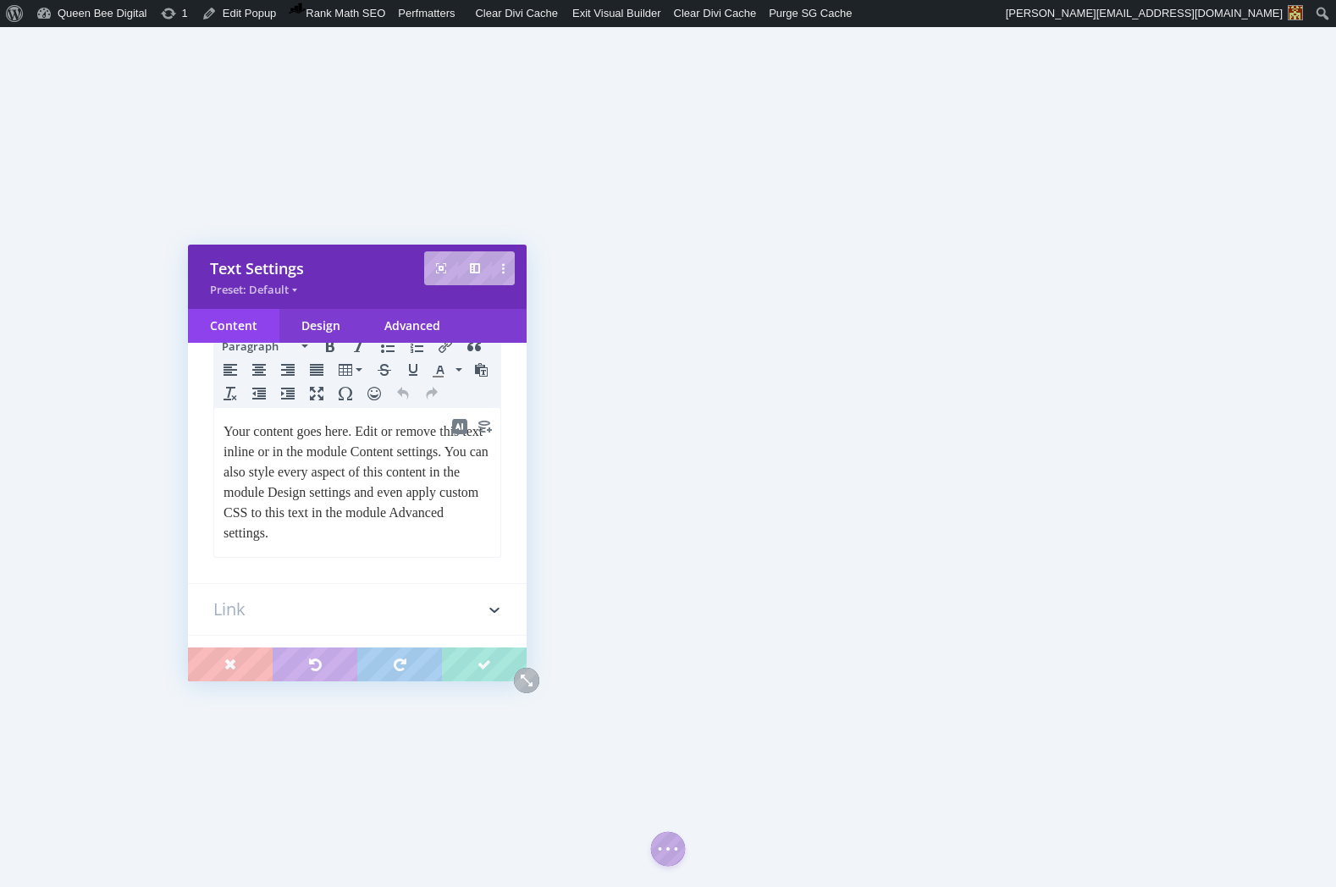
scroll to position [241, 0]
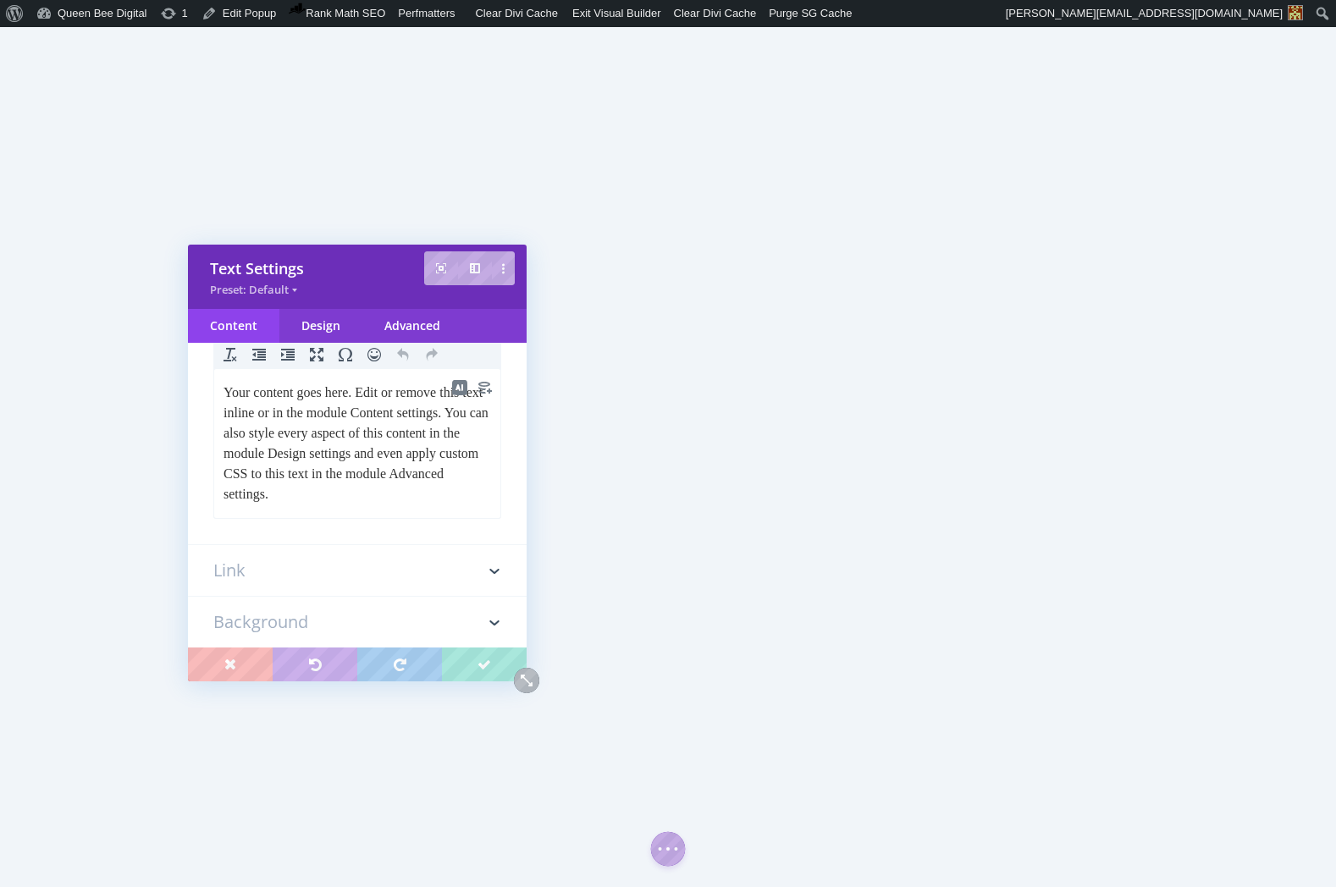
click at [343, 480] on p "Your content goes here. Edit or remove this text inline or in the module Conten…" at bounding box center [358, 444] width 268 height 122
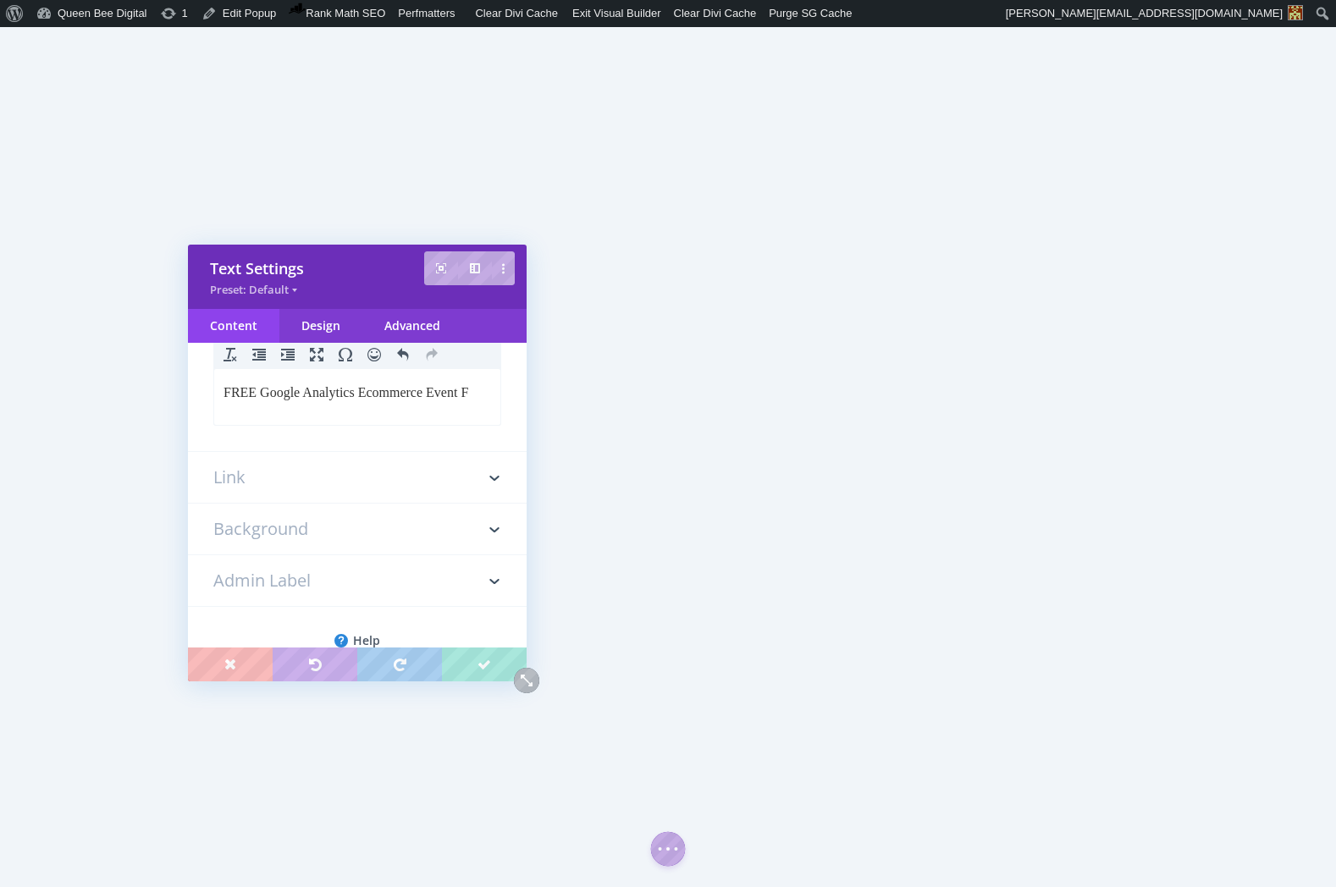
scroll to position [0, 0]
click at [224, 392] on p "FREE Google Analytics Ecommerce Event Funnel Looker Studio Report" at bounding box center [358, 403] width 268 height 41
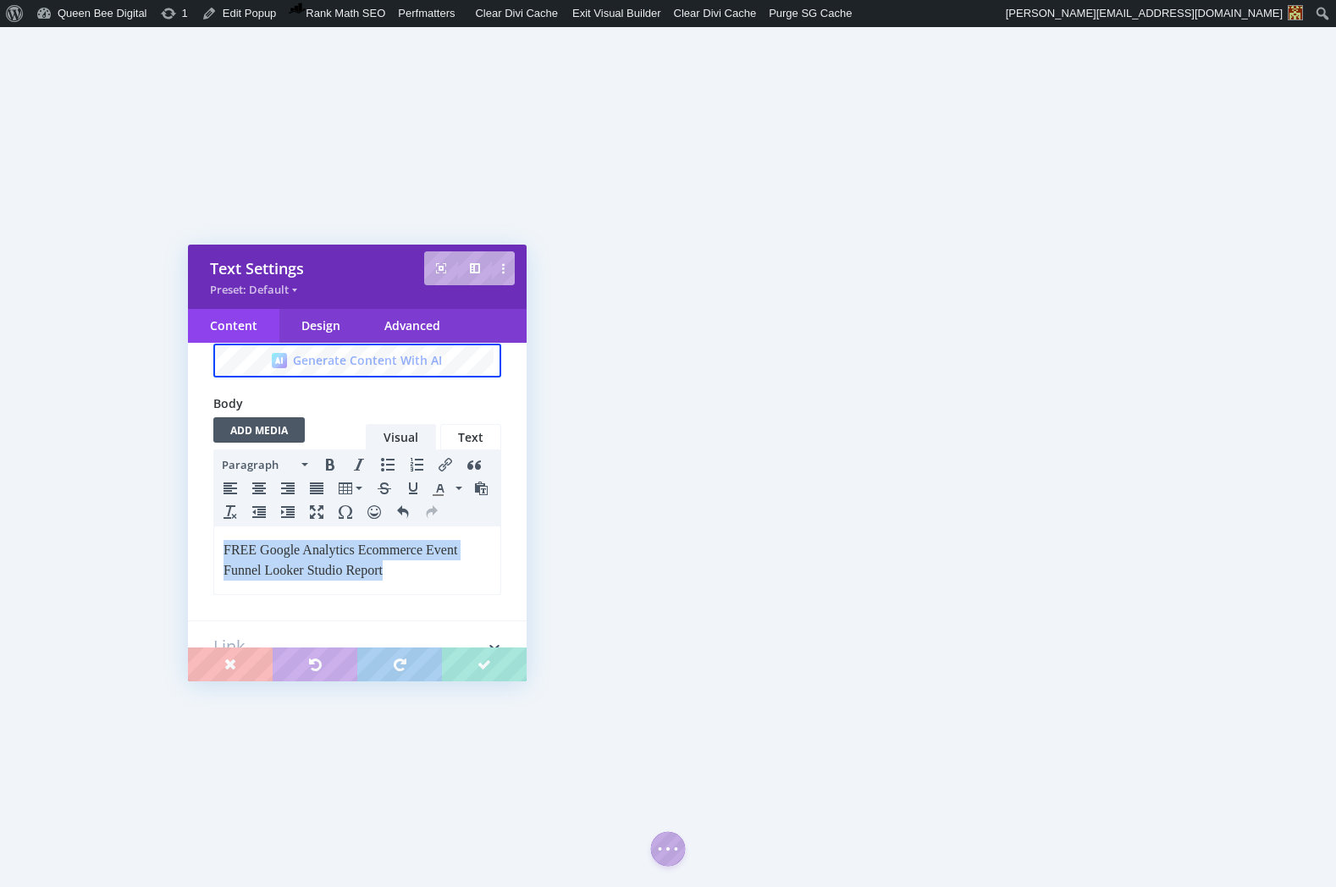
scroll to position [11, 0]
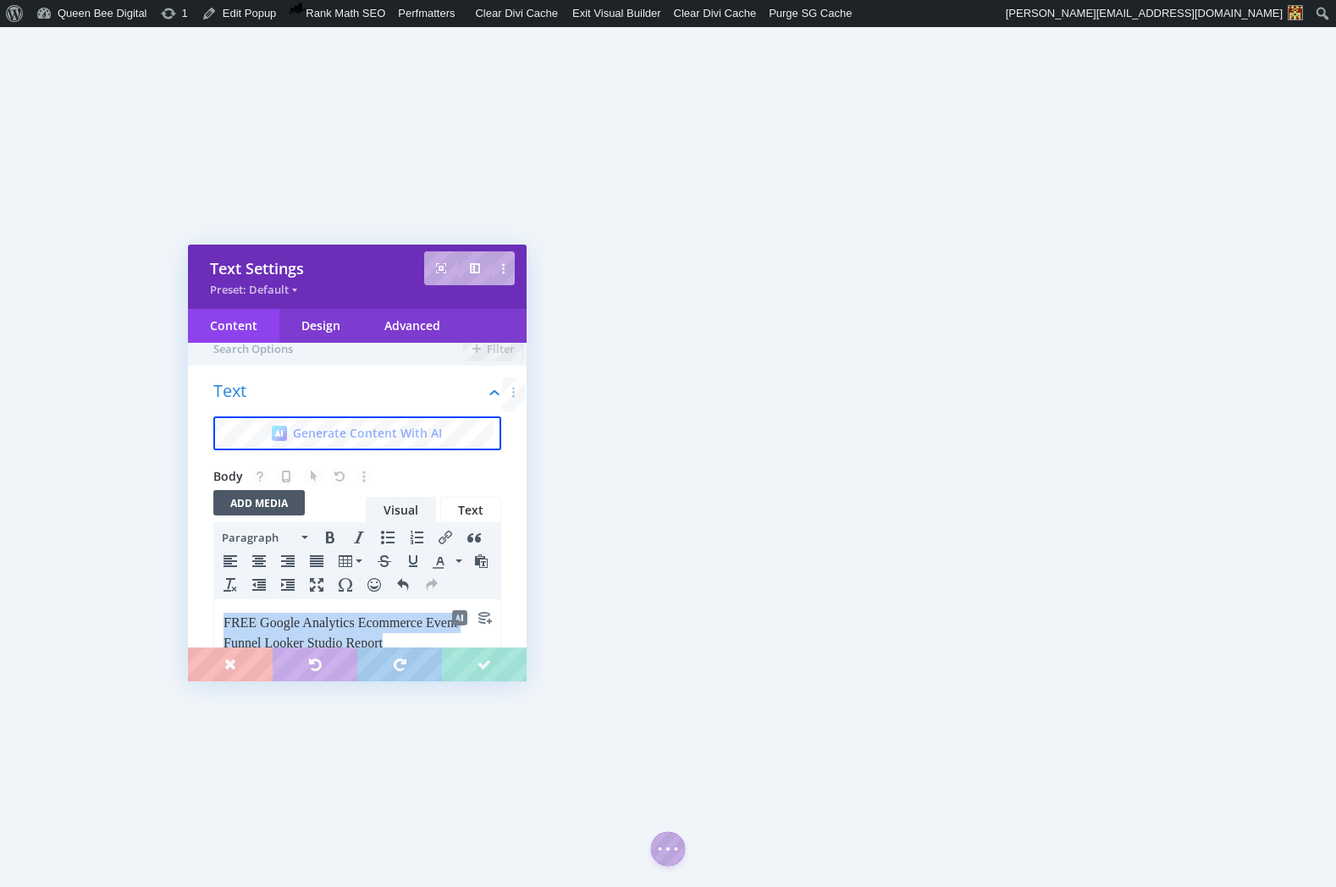
click at [245, 536] on span "Paragraph" at bounding box center [260, 537] width 76 height 17
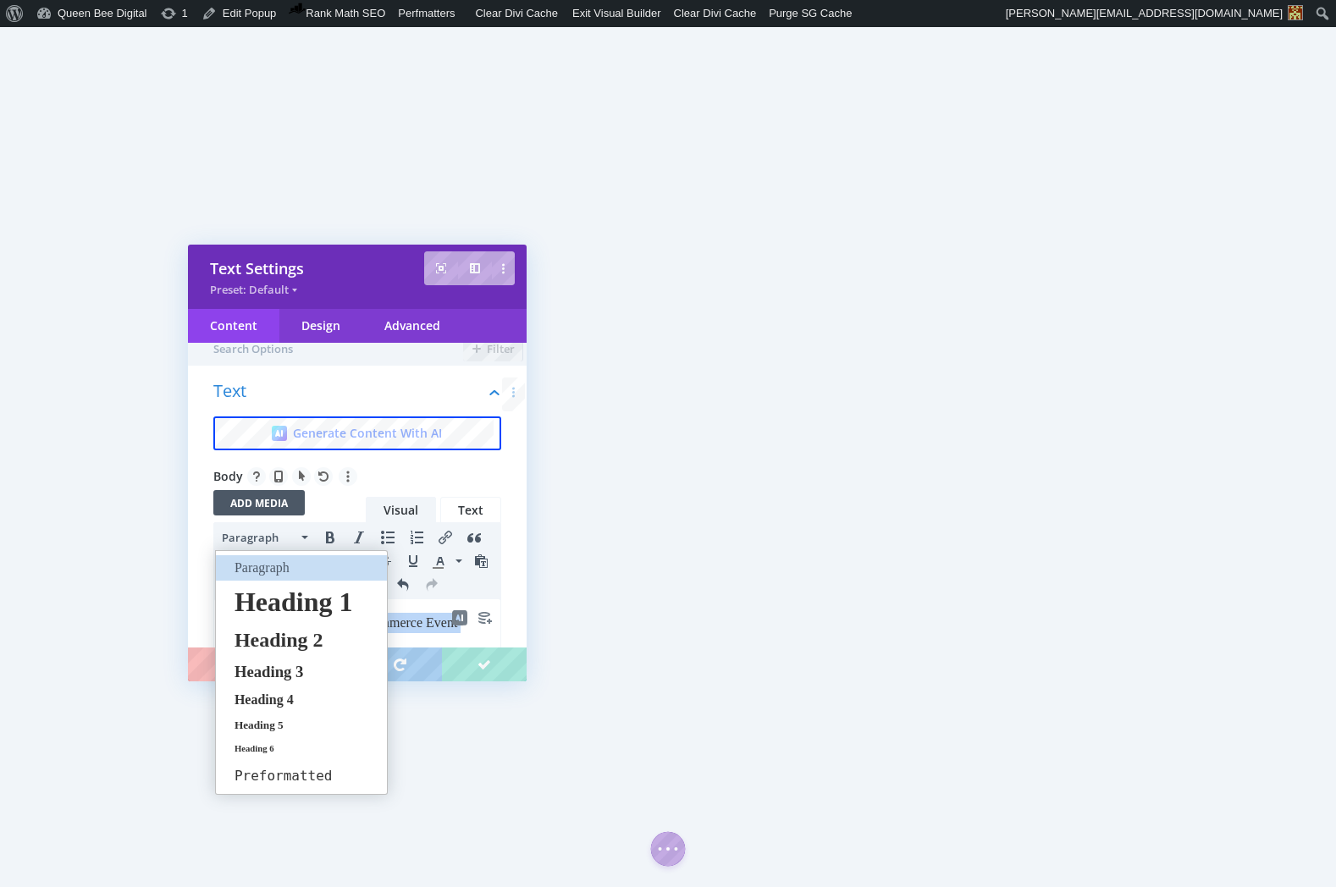
scroll to position [17, 0]
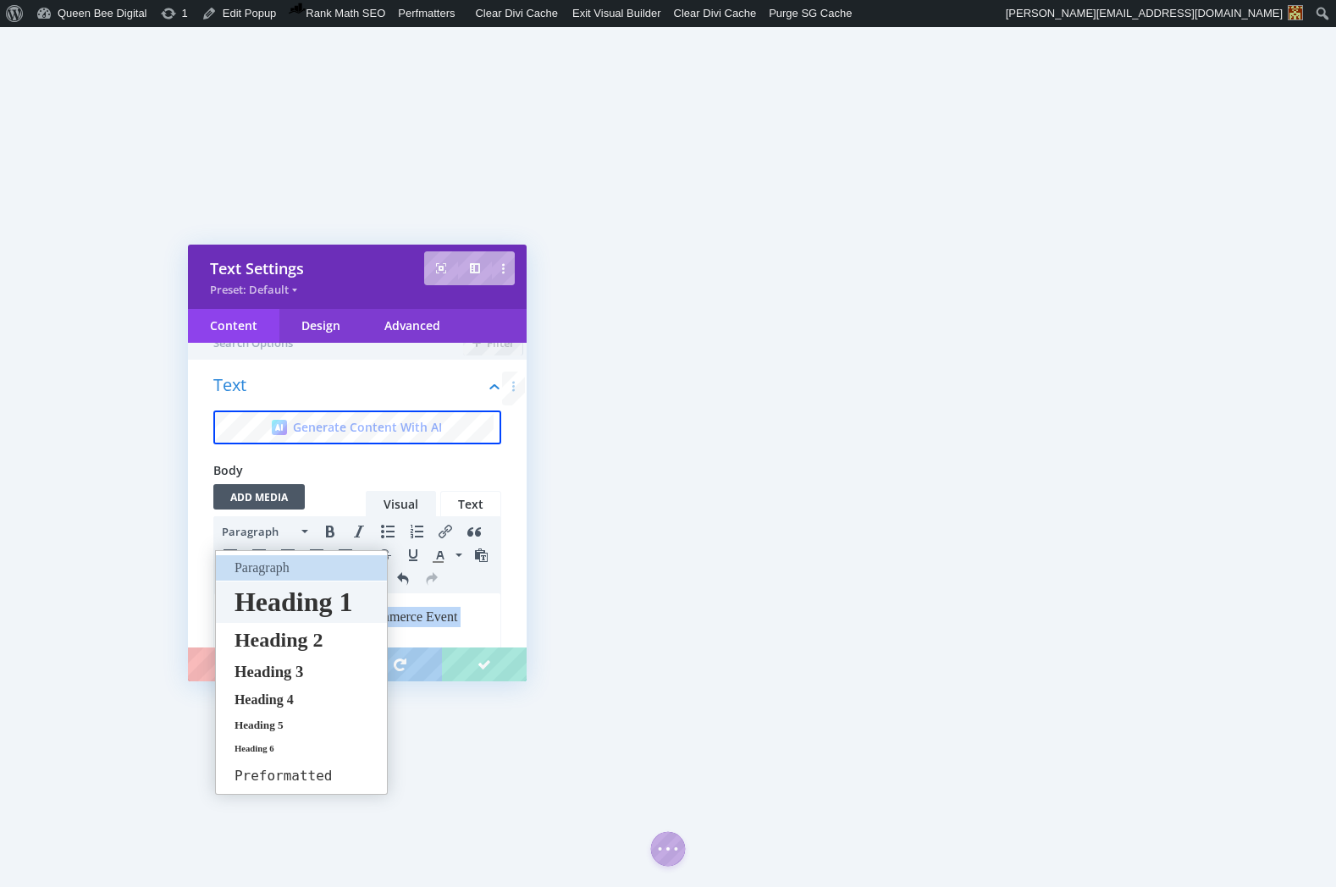
click at [265, 607] on span "Heading 1" at bounding box center [294, 602] width 122 height 30
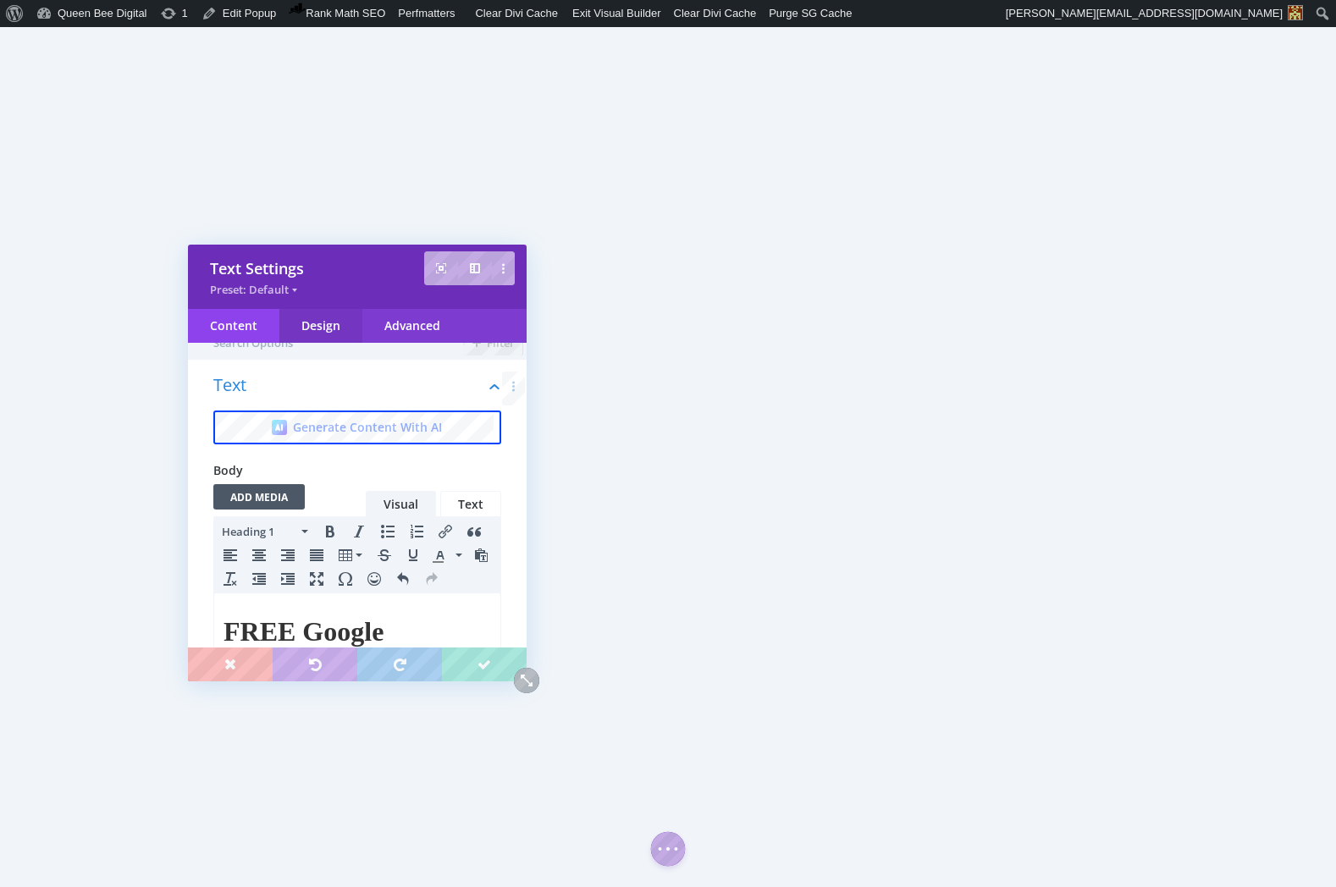
click at [328, 332] on div "Design" at bounding box center [320, 326] width 83 height 34
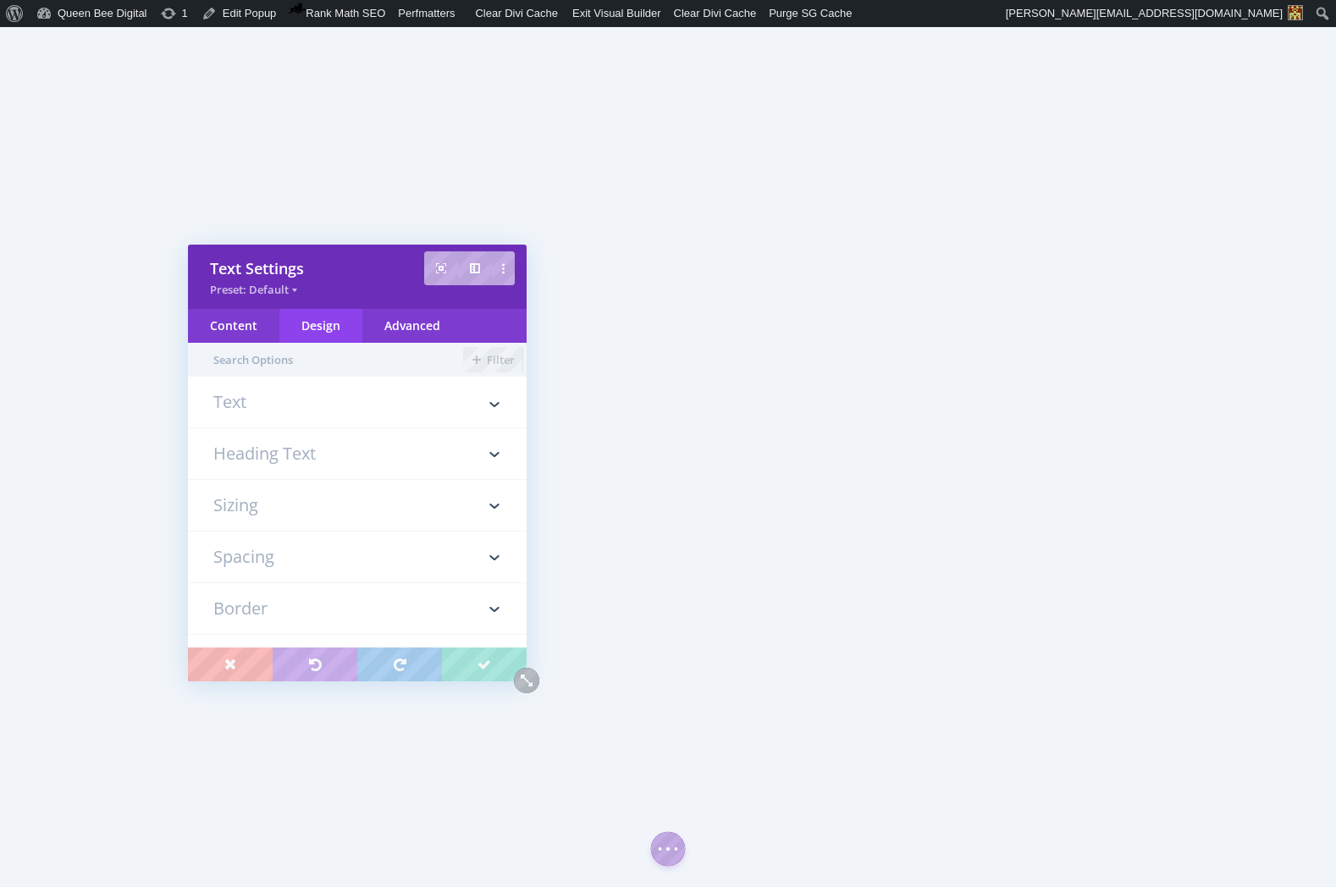
click at [294, 454] on h3 "Heading Text" at bounding box center [357, 453] width 288 height 51
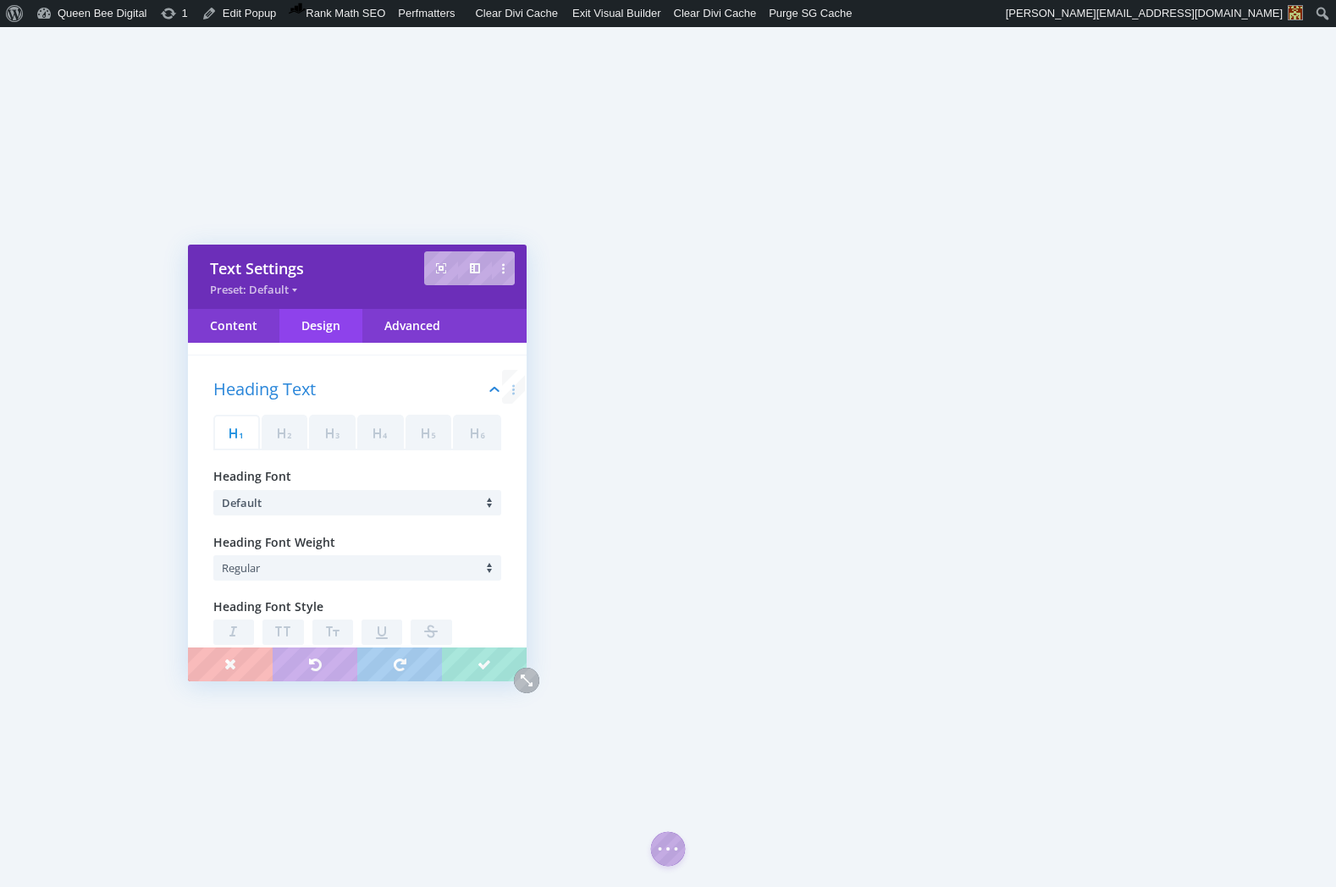
scroll to position [95, 0]
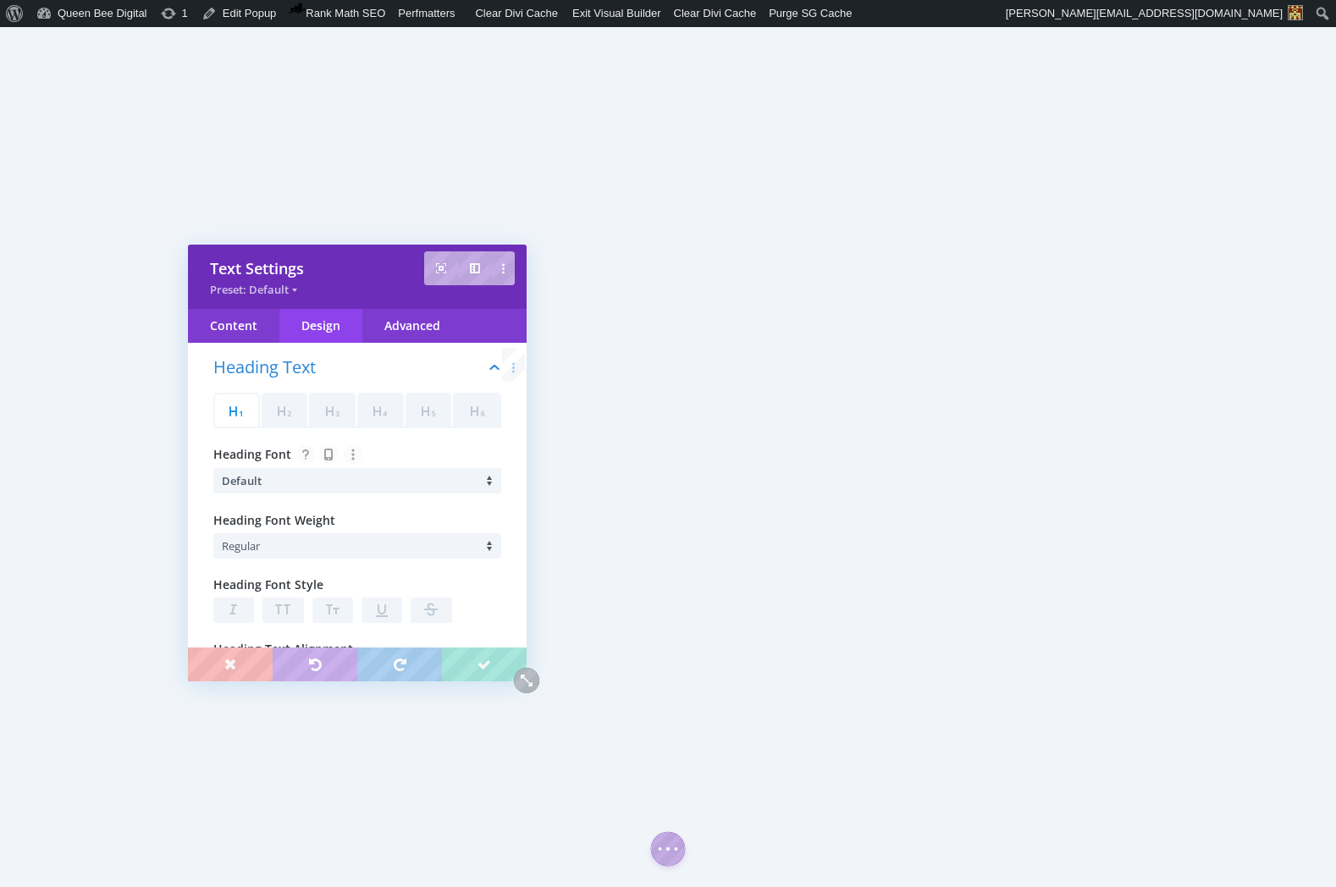
click at [301, 487] on li "Default" at bounding box center [361, 480] width 279 height 25
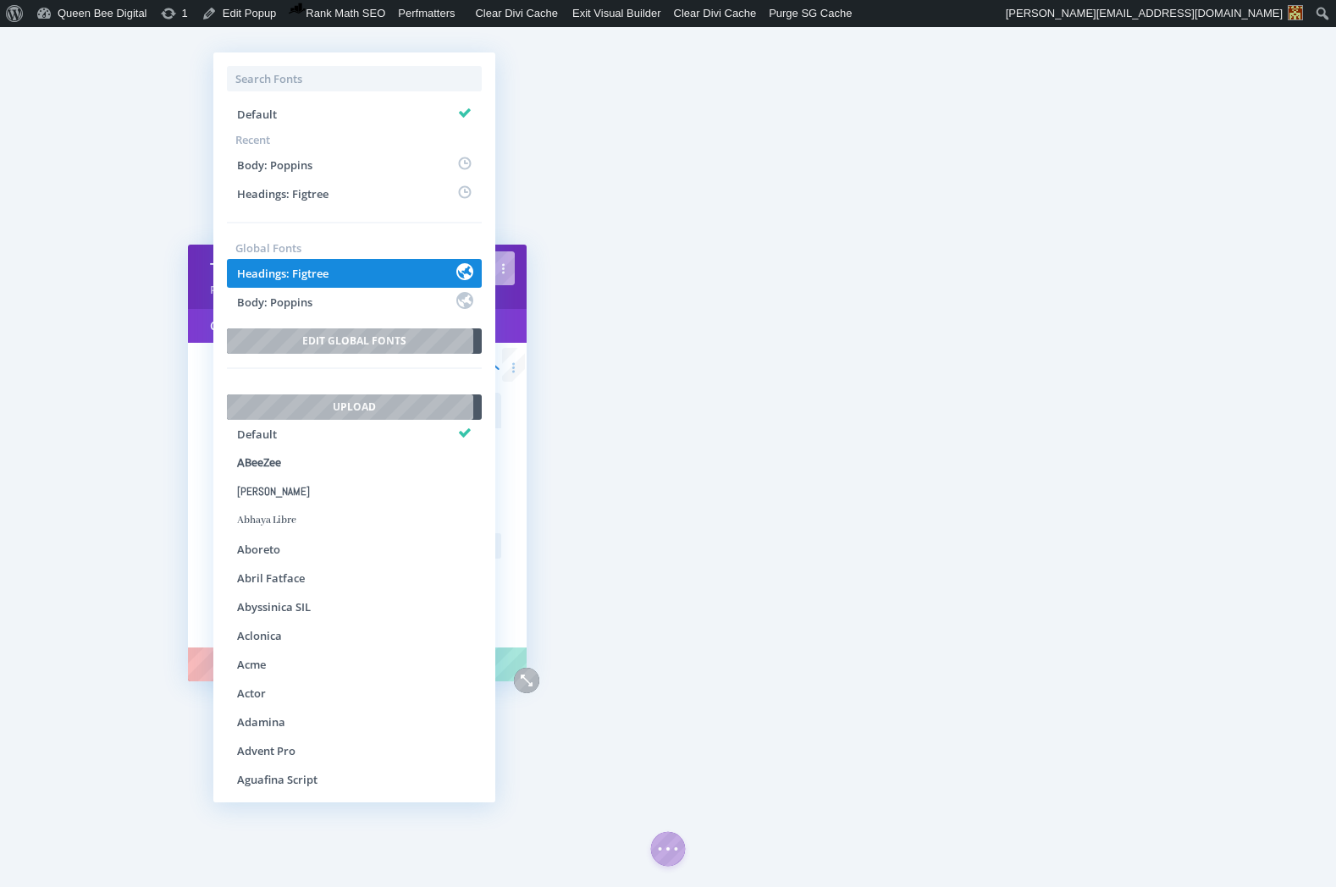
click at [309, 279] on span "Headings: Figtree" at bounding box center [282, 273] width 91 height 15
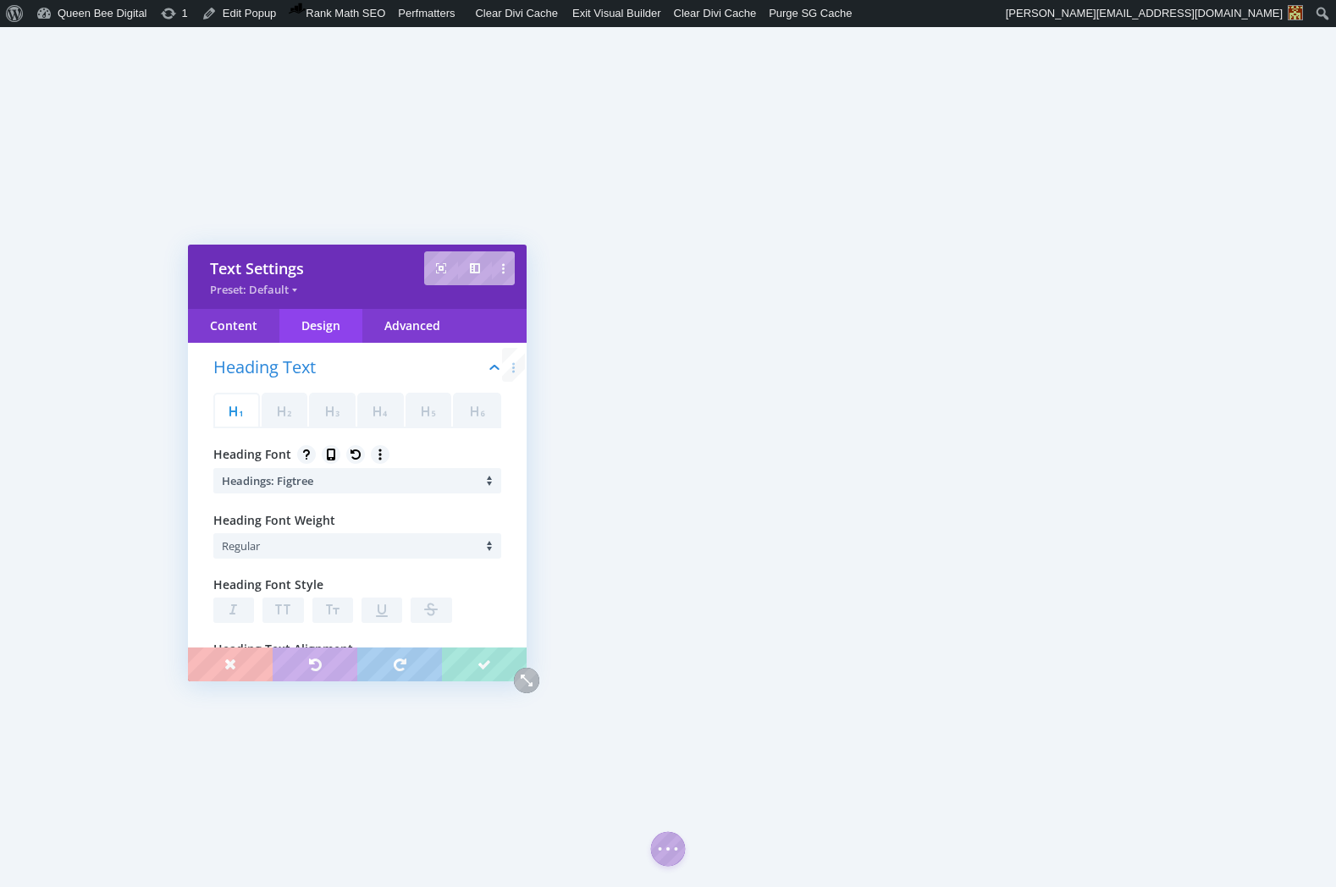
click at [272, 543] on li "Regular" at bounding box center [361, 545] width 279 height 25
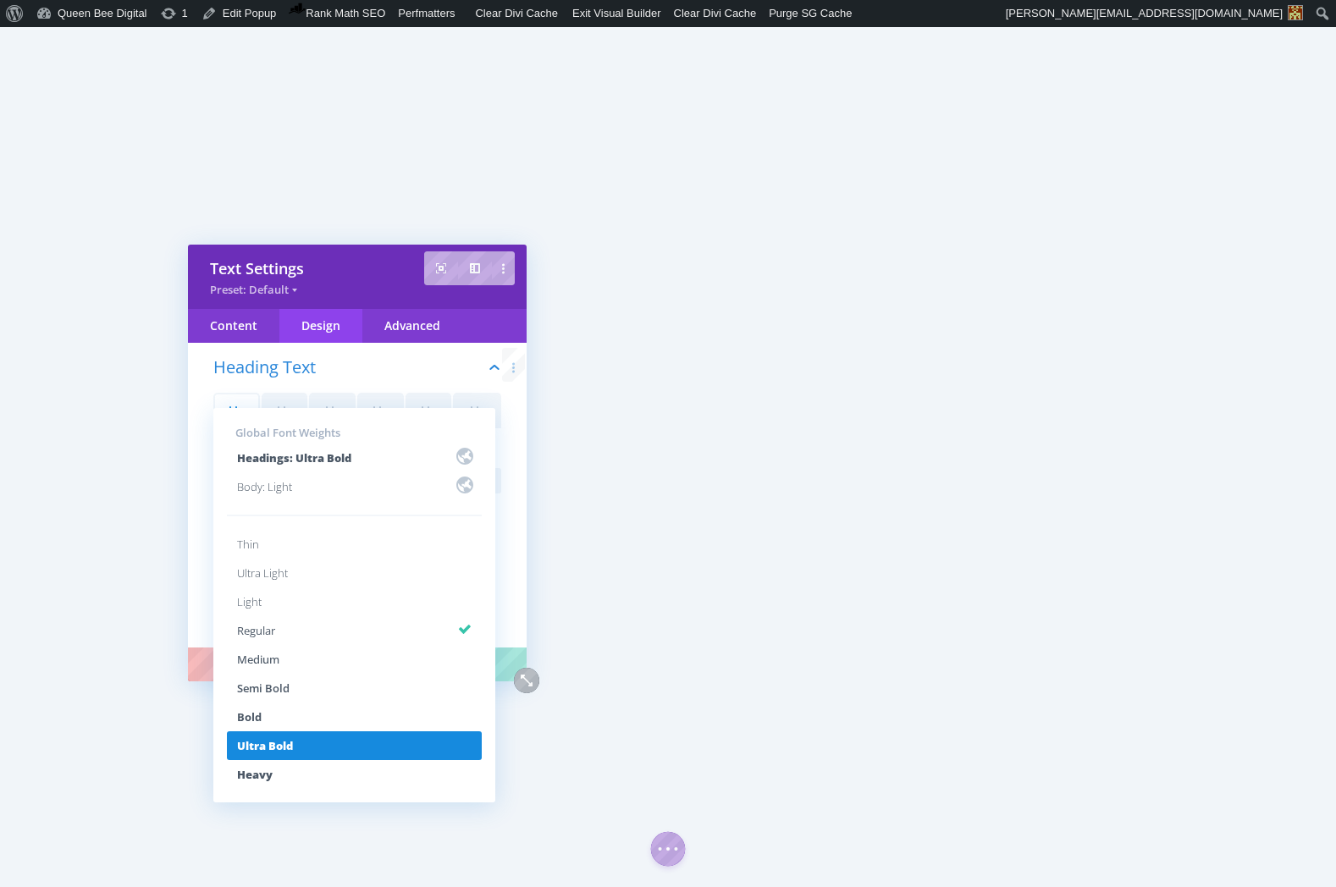
click at [298, 739] on li "Ultra Bold" at bounding box center [354, 745] width 255 height 29
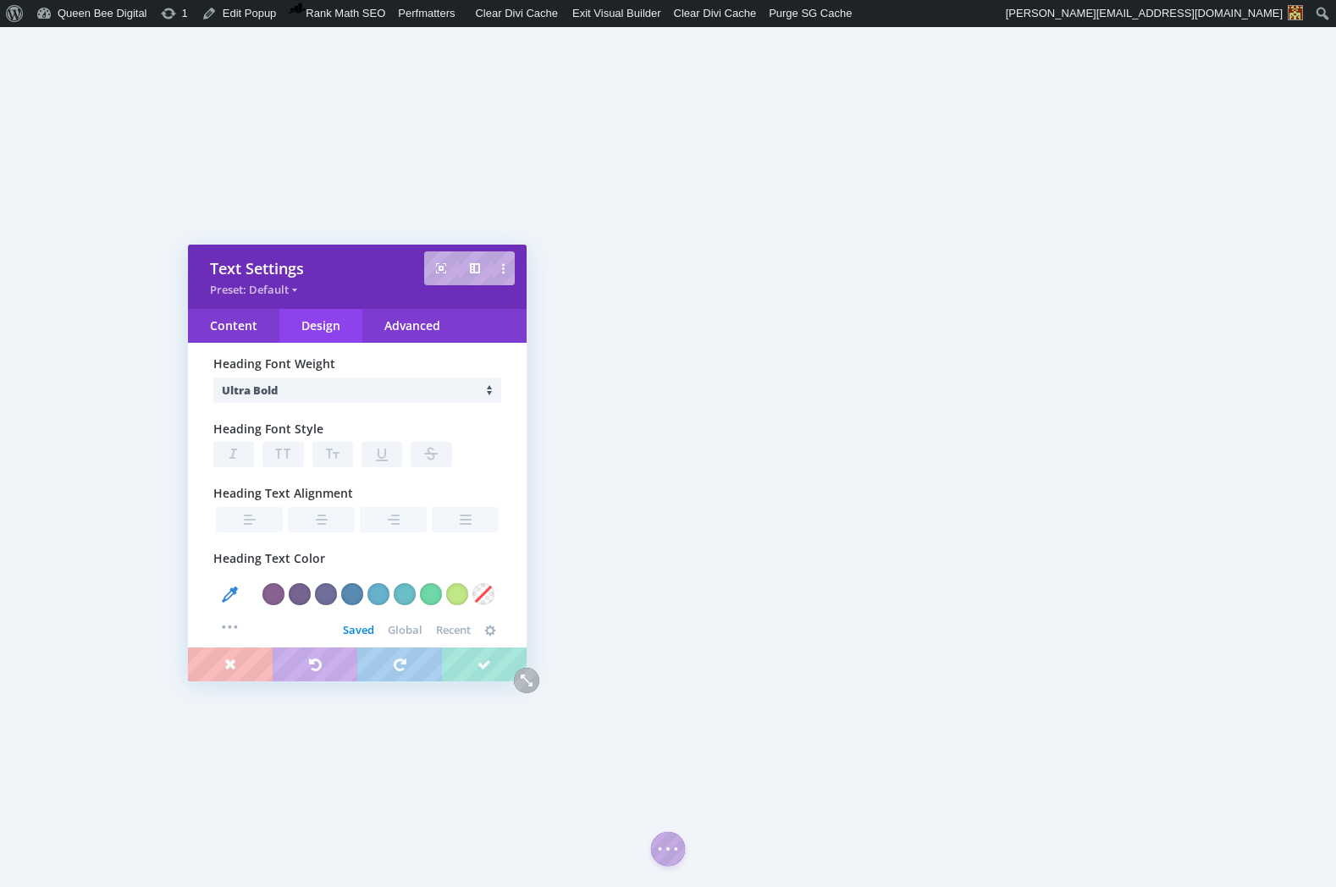
scroll to position [263, 0]
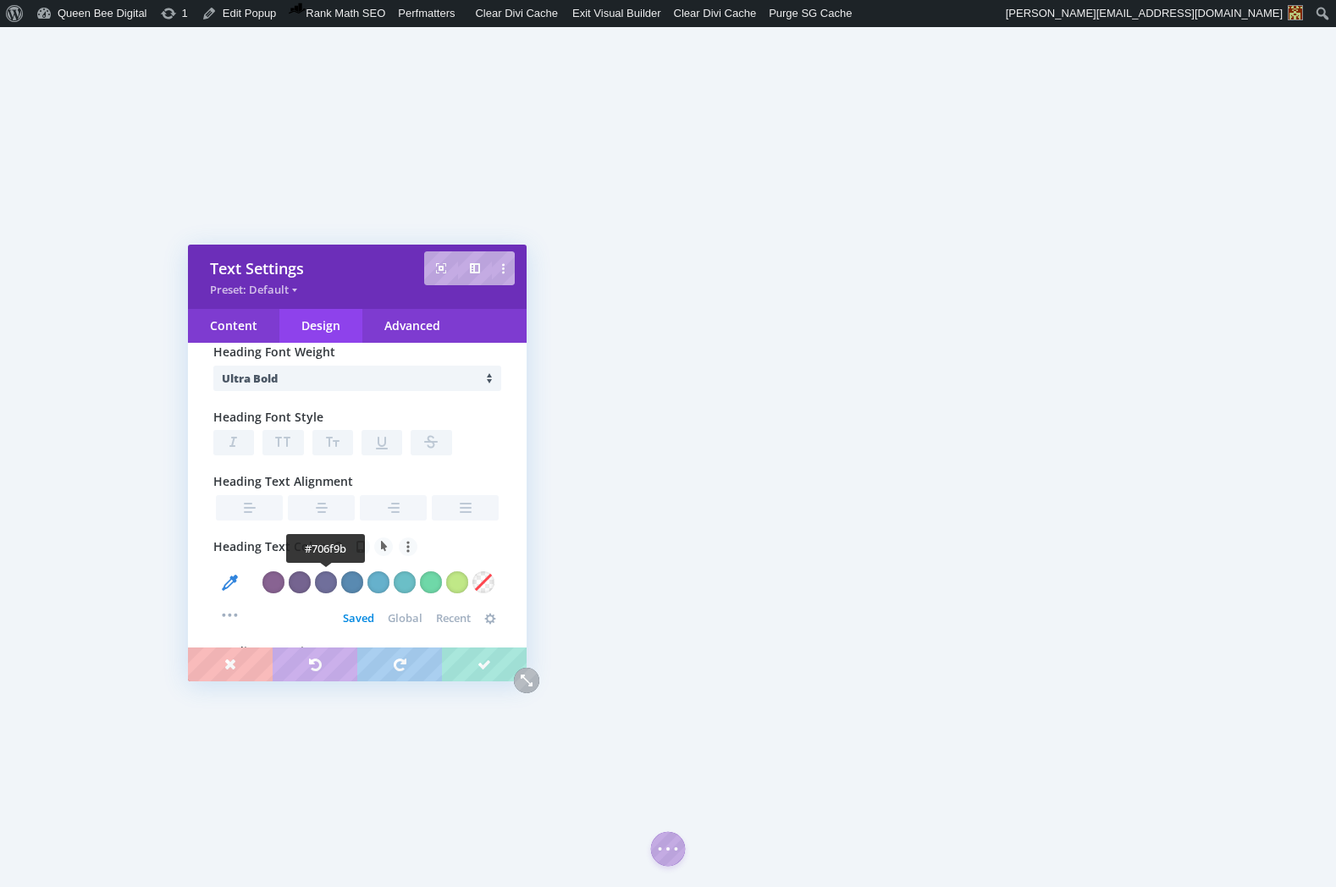
click at [325, 582] on div at bounding box center [326, 582] width 22 height 22
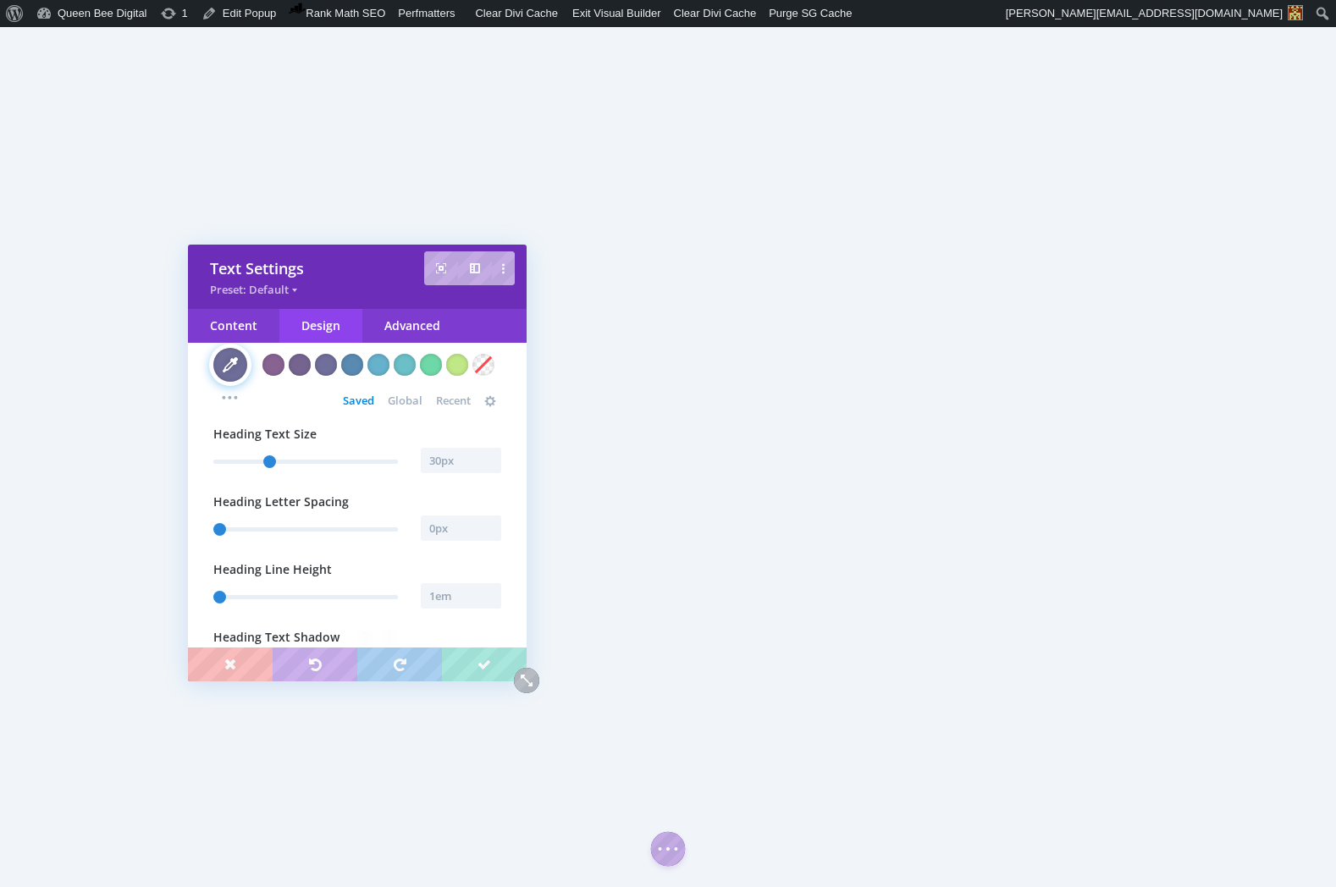
scroll to position [494, 0]
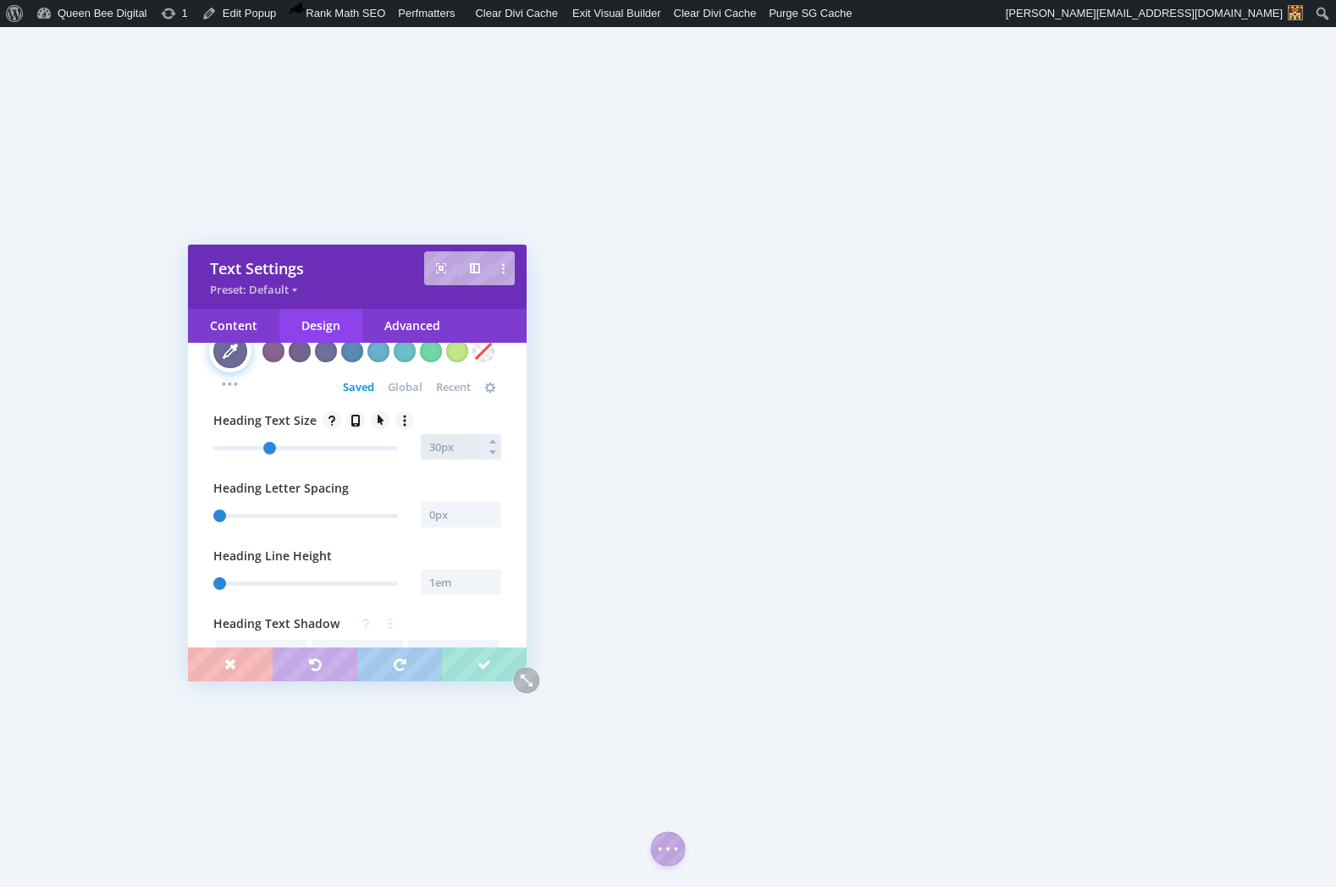
click at [445, 450] on input "text" at bounding box center [461, 446] width 80 height 25
type input "32px"
click at [446, 516] on input "text" at bounding box center [461, 514] width 80 height 25
type input "-1.2px"
click at [452, 584] on input "text" at bounding box center [461, 582] width 80 height 25
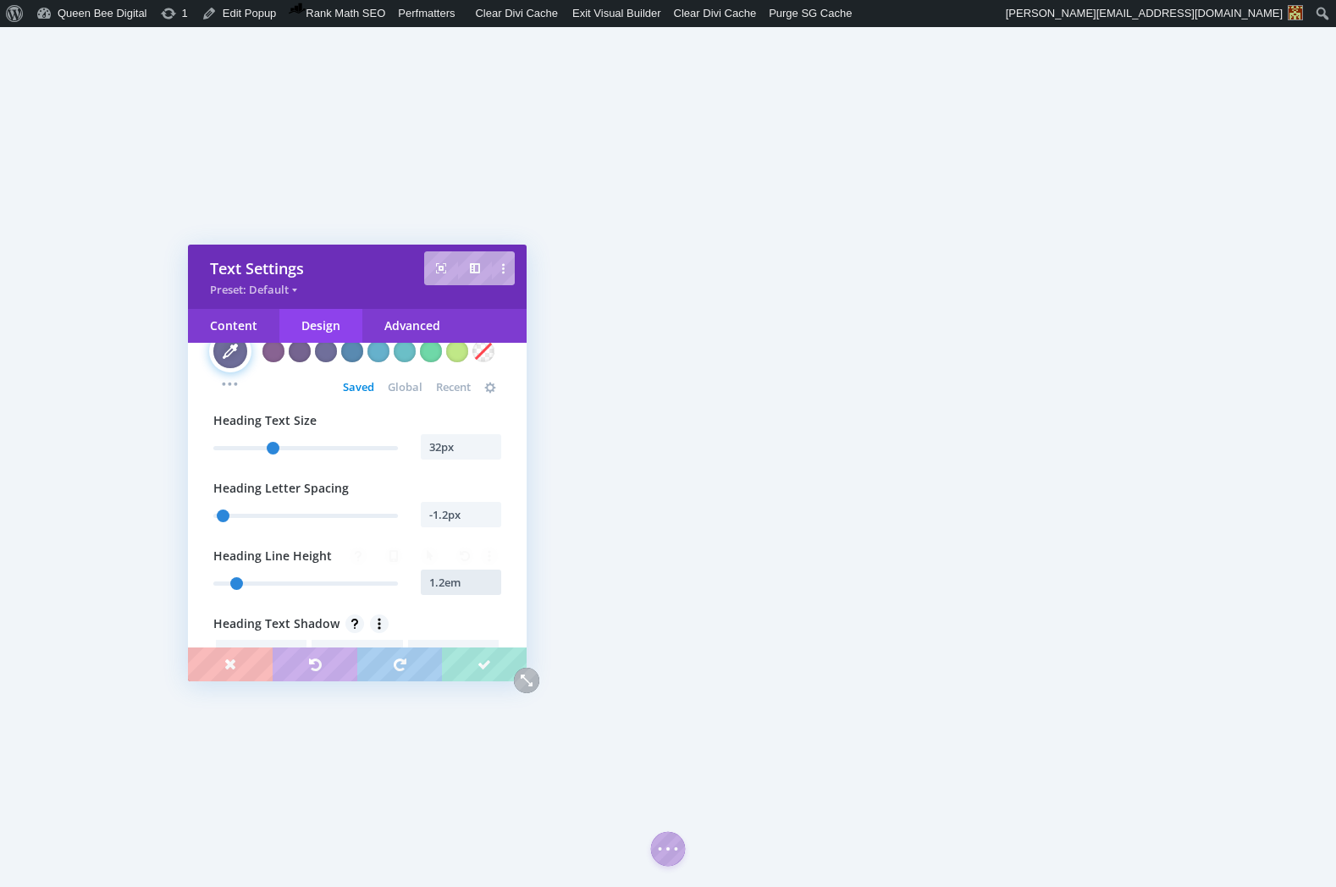
type input "1.2em"
click at [407, 622] on span "Heading Text Shadow" at bounding box center [357, 624] width 288 height 19
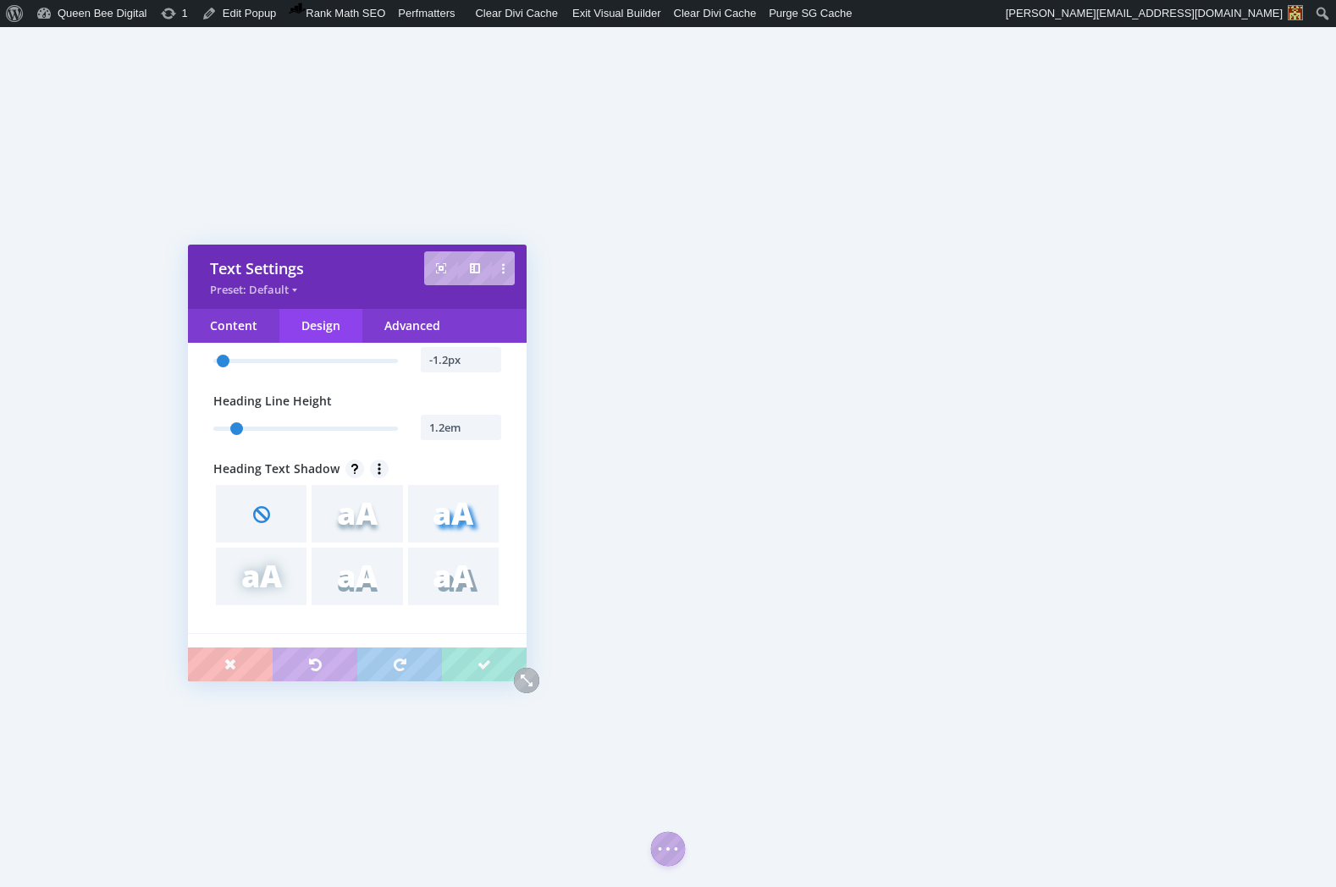
scroll to position [659, 0]
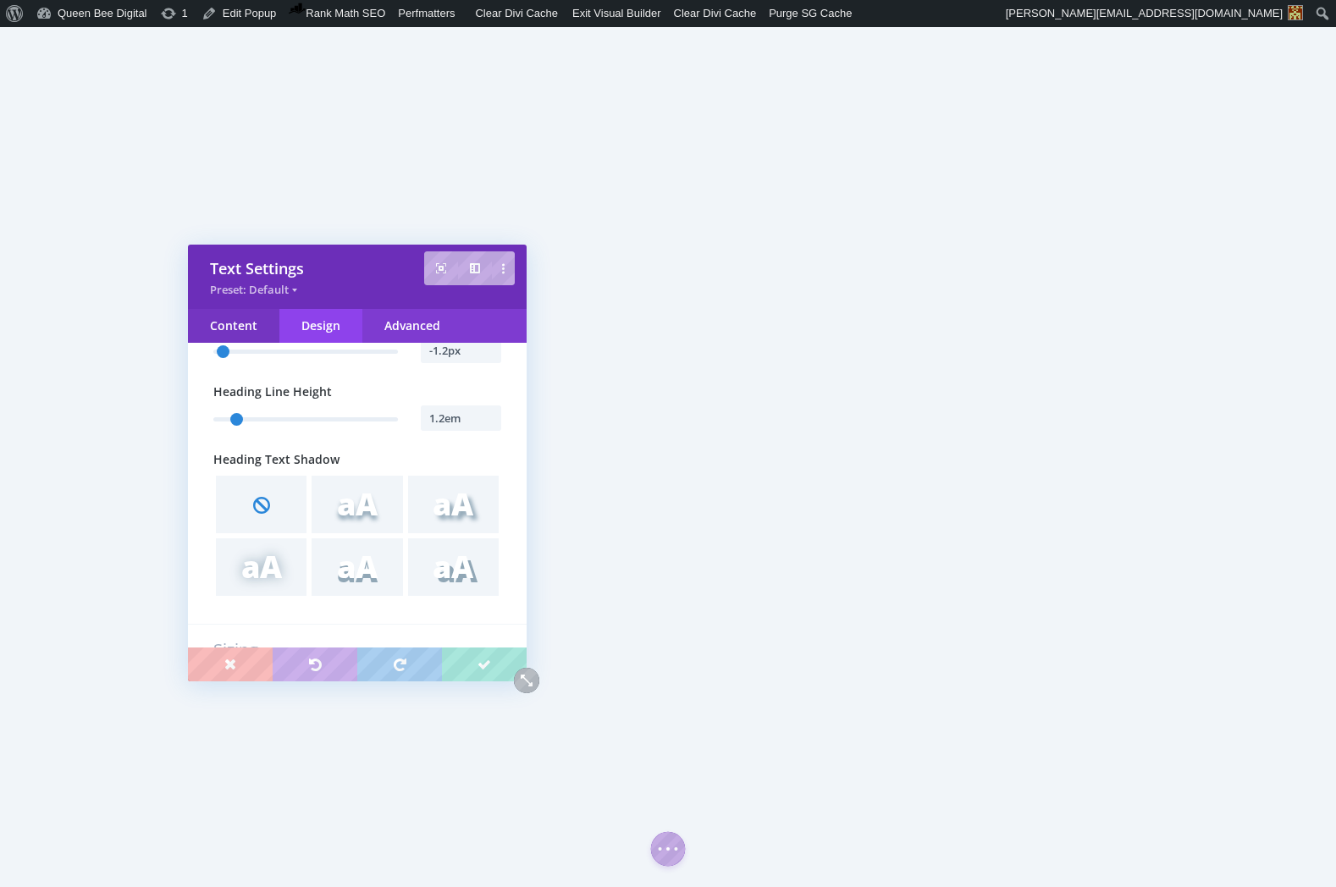
click at [240, 325] on div "Content" at bounding box center [233, 326] width 91 height 34
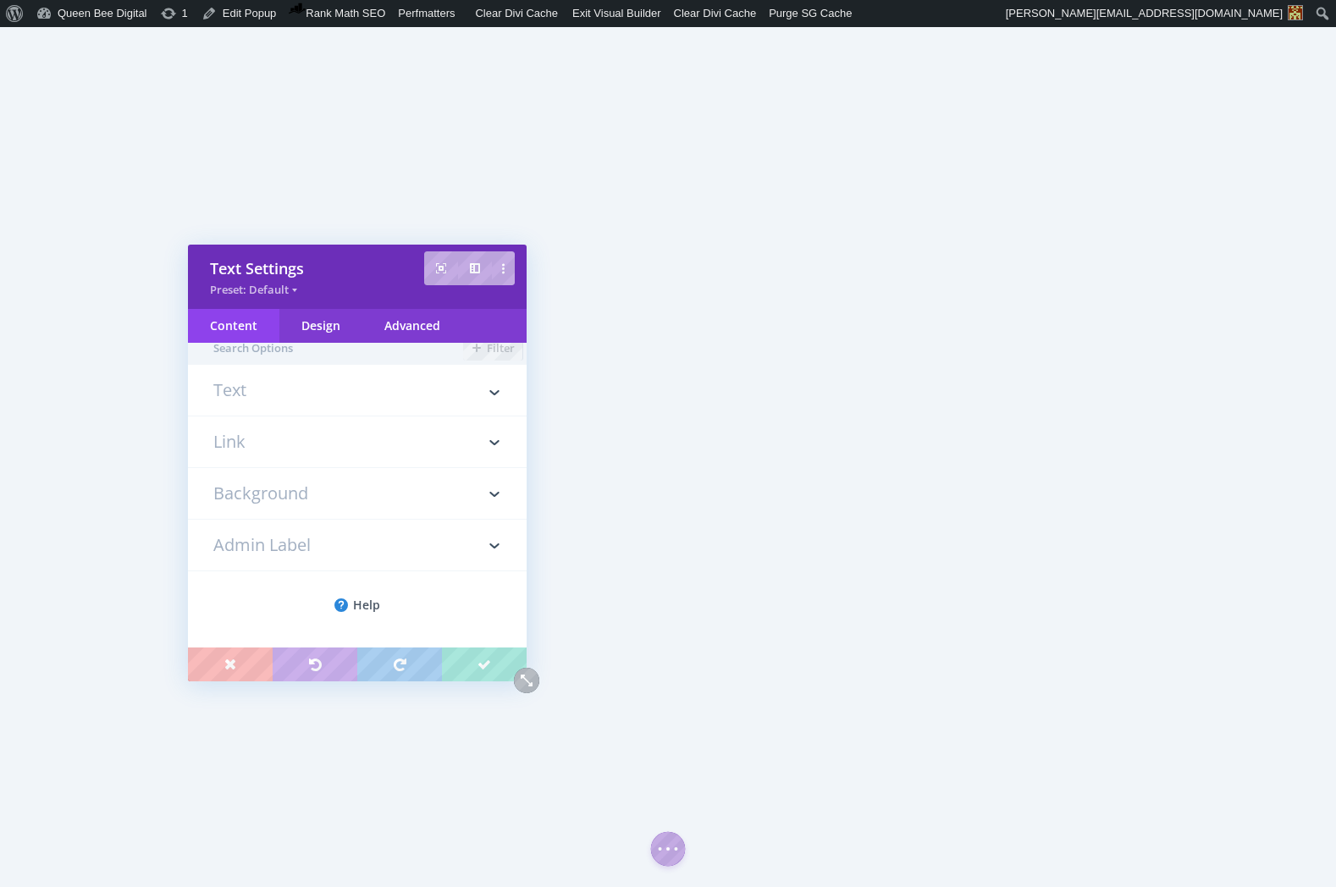
scroll to position [0, 0]
click at [303, 406] on h3 "Text" at bounding box center [357, 411] width 288 height 34
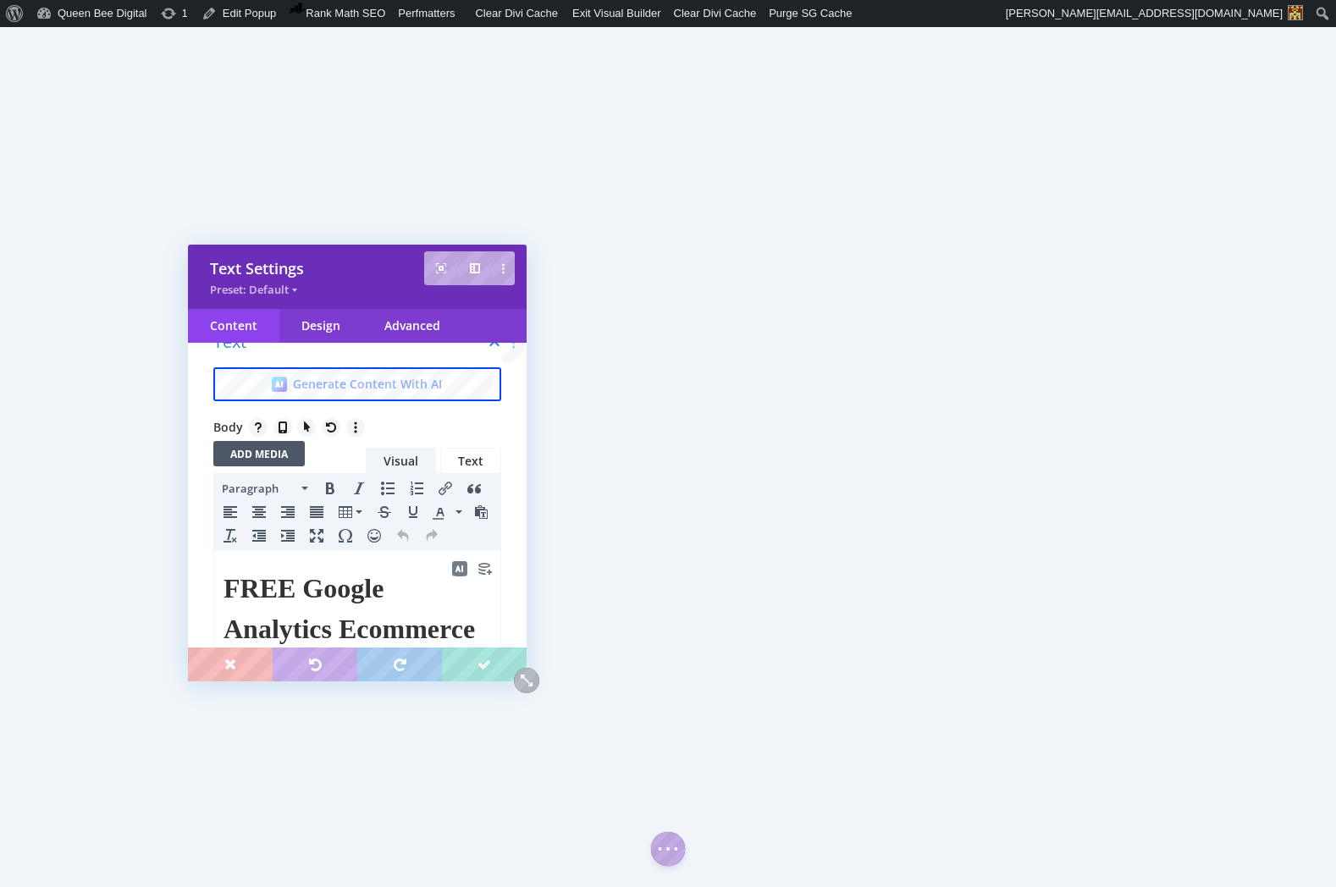
scroll to position [192, 0]
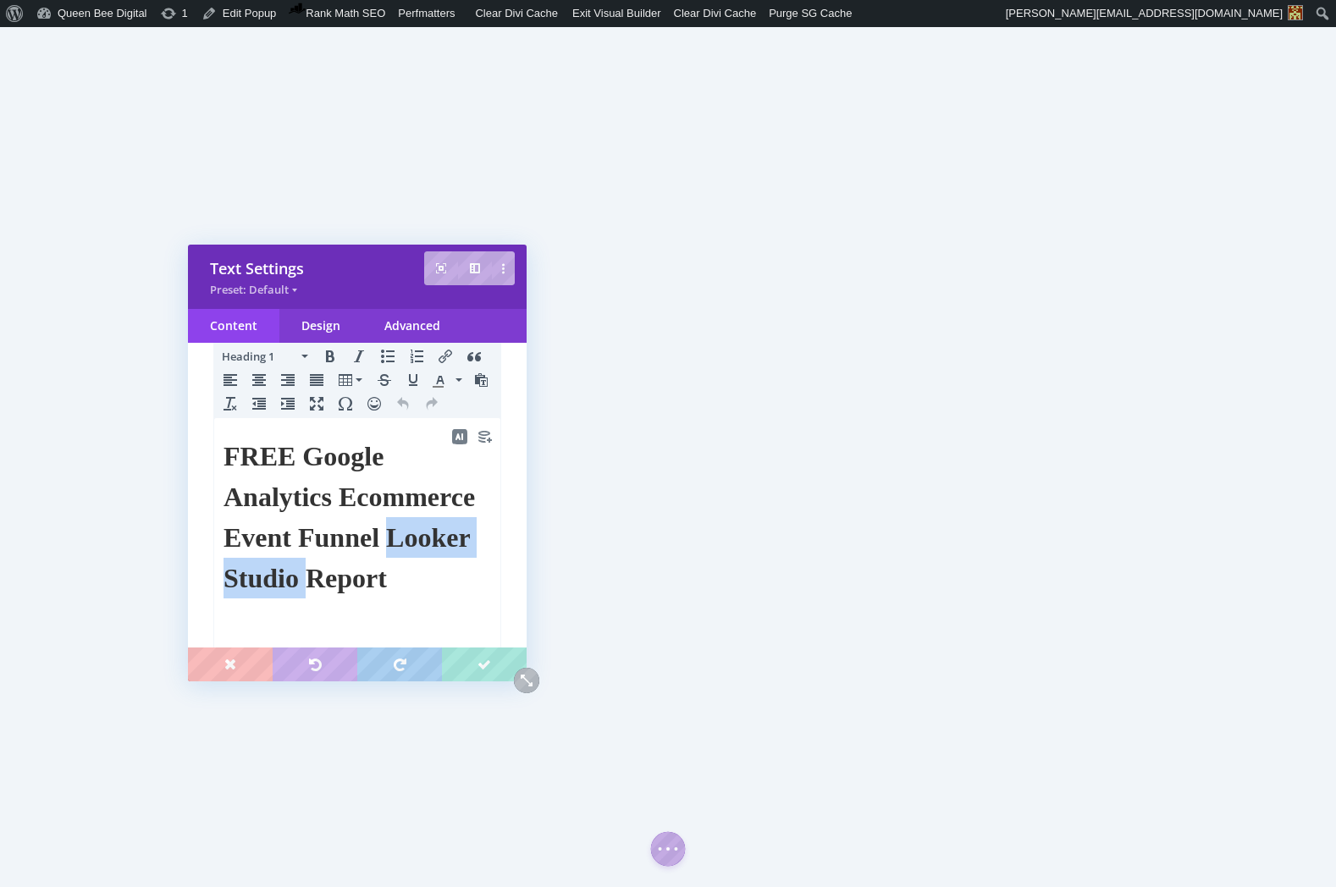
drag, startPoint x: 333, startPoint y: 578, endPoint x: 322, endPoint y: 617, distance: 40.5
click at [322, 599] on h1 "FREE Google Analytics Ecommerce Event Funnel Looker Studio Report" at bounding box center [358, 517] width 268 height 163
drag, startPoint x: 398, startPoint y: 534, endPoint x: 471, endPoint y: 538, distance: 72.9
click at [471, 538] on h1 "FREE Google Analytics Ecommerce Event Funnel Report" at bounding box center [358, 496] width 268 height 122
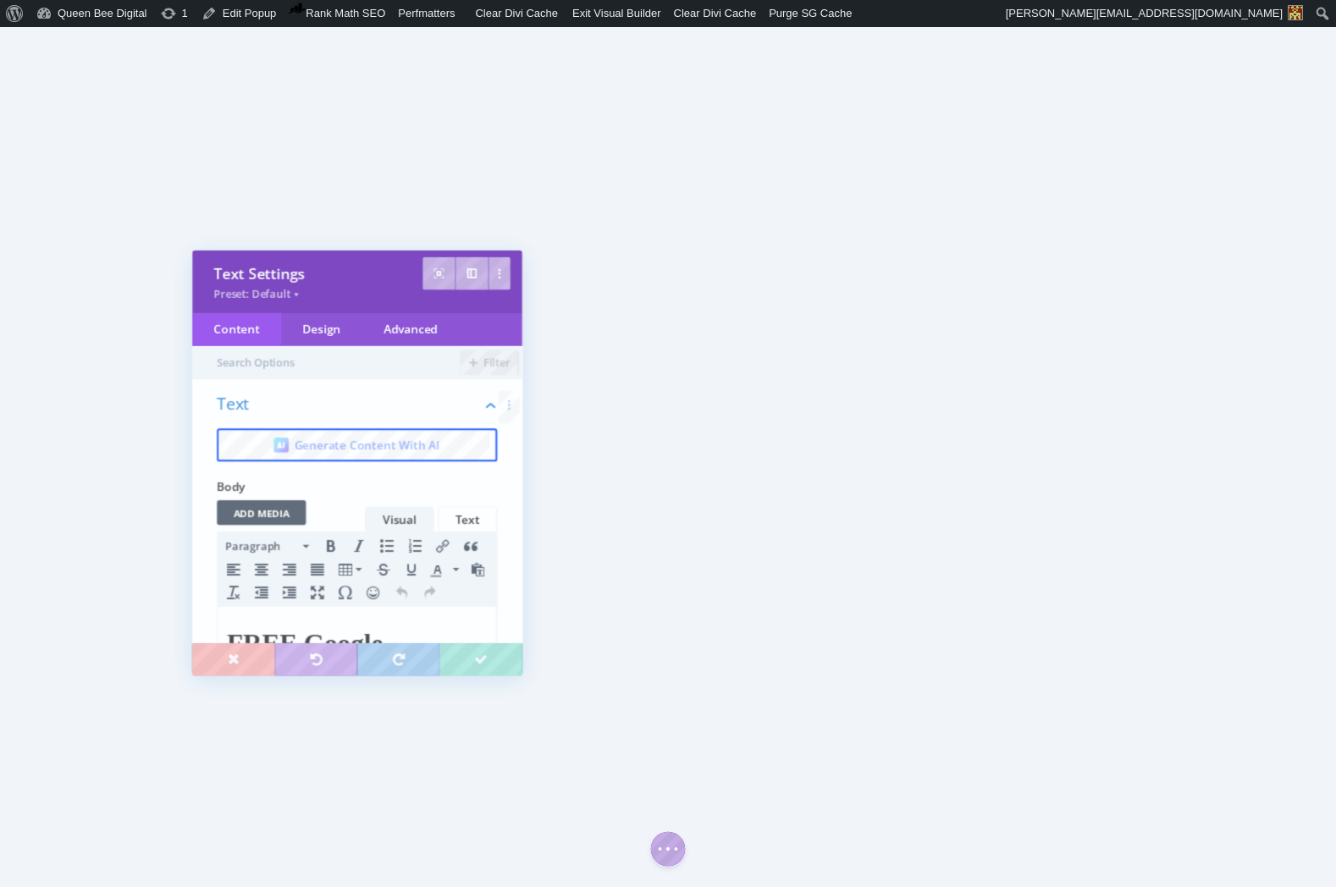
scroll to position [0, 0]
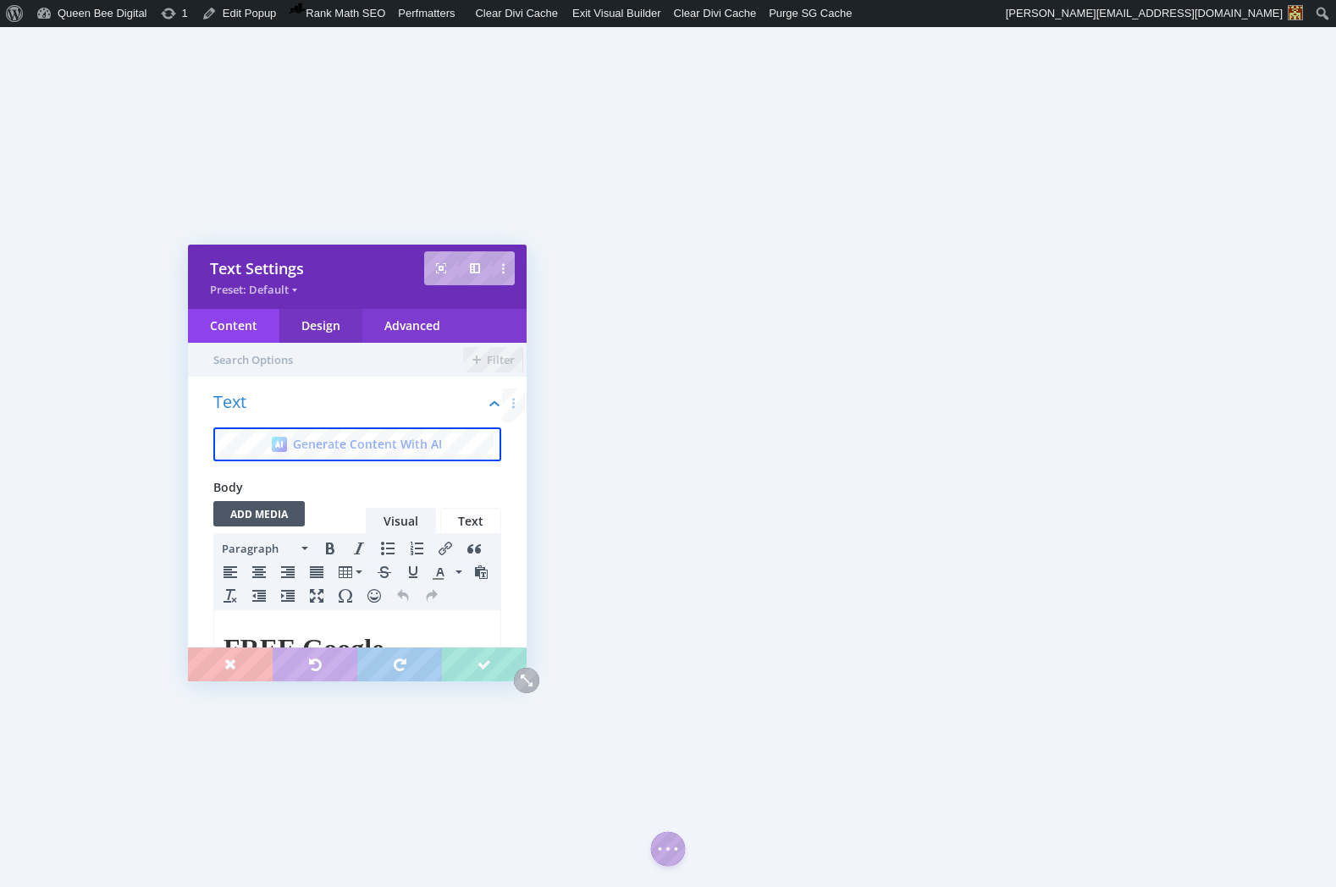
click at [323, 332] on div "Design" at bounding box center [320, 326] width 83 height 34
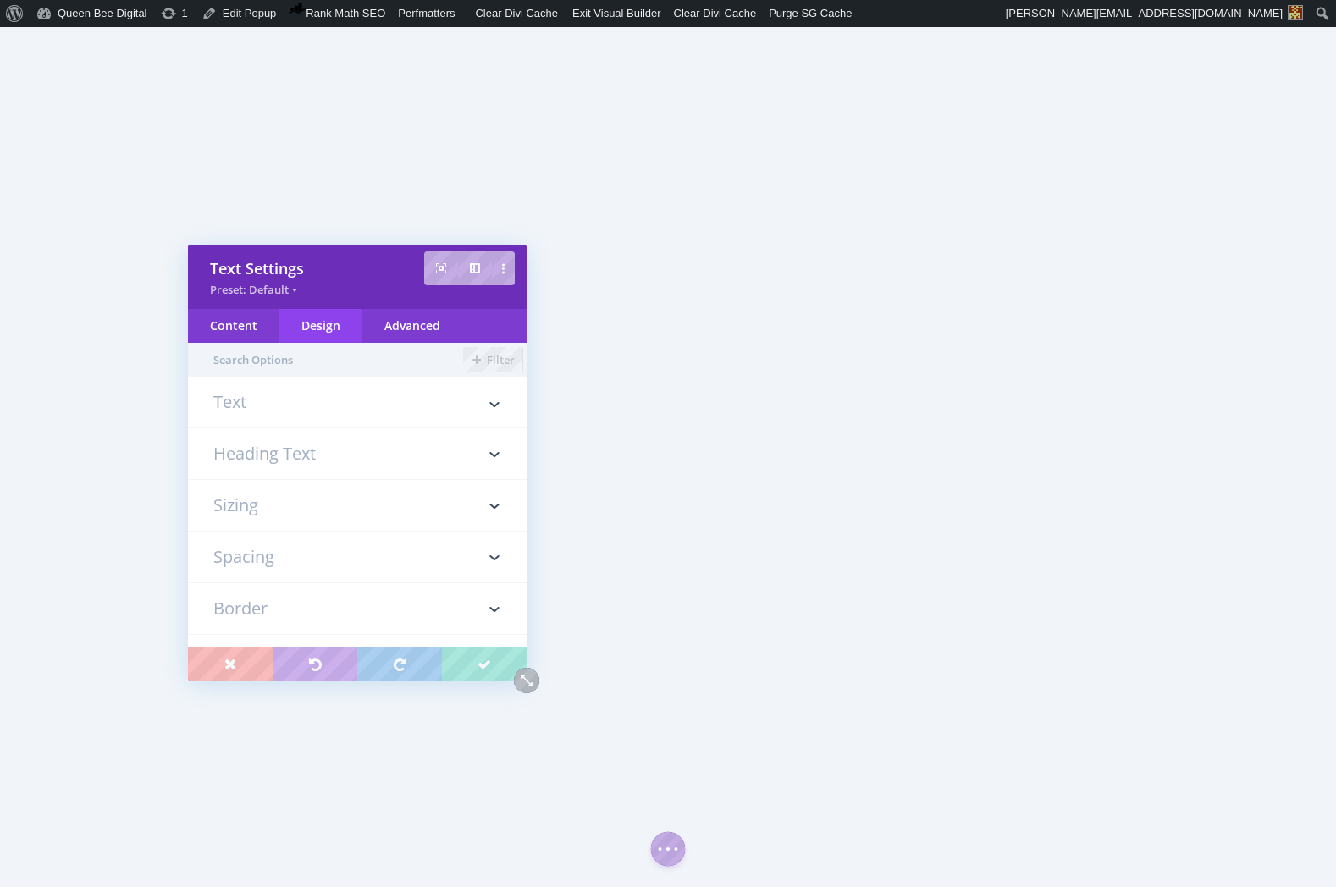
click at [262, 567] on h3 "Spacing" at bounding box center [357, 557] width 288 height 51
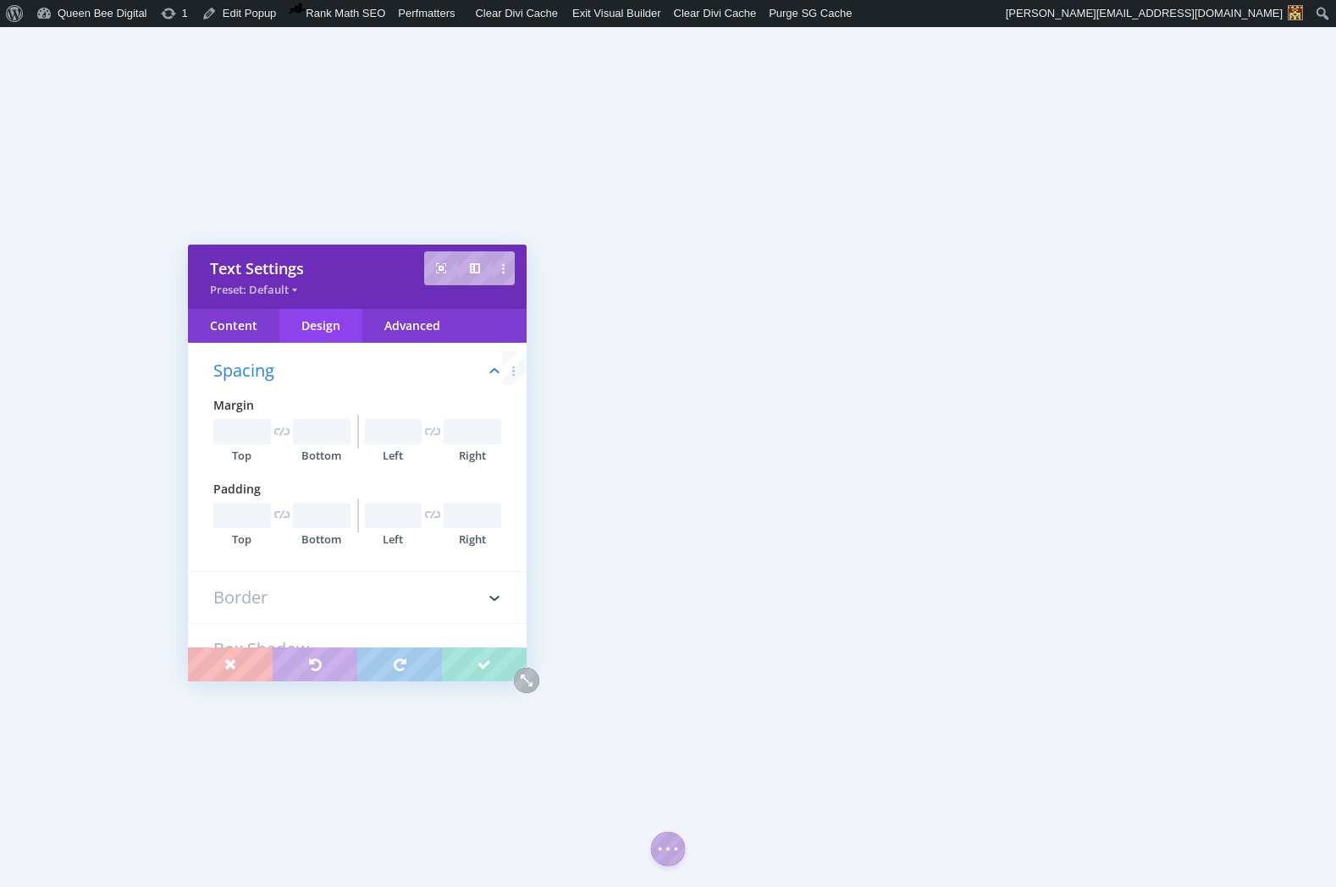
scroll to position [198, 0]
click at [307, 510] on input "text" at bounding box center [322, 512] width 58 height 25
type input "5px"
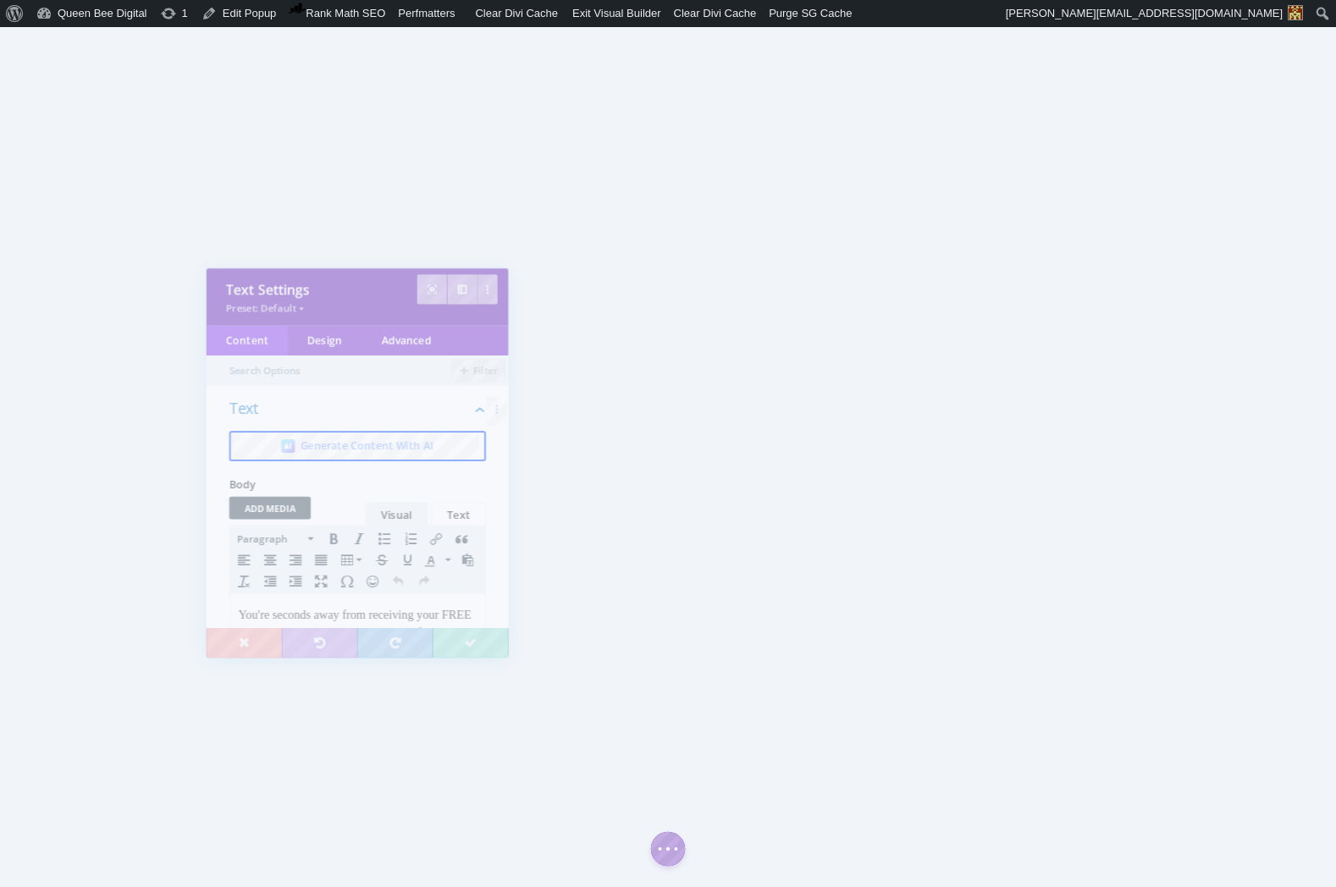
scroll to position [0, 0]
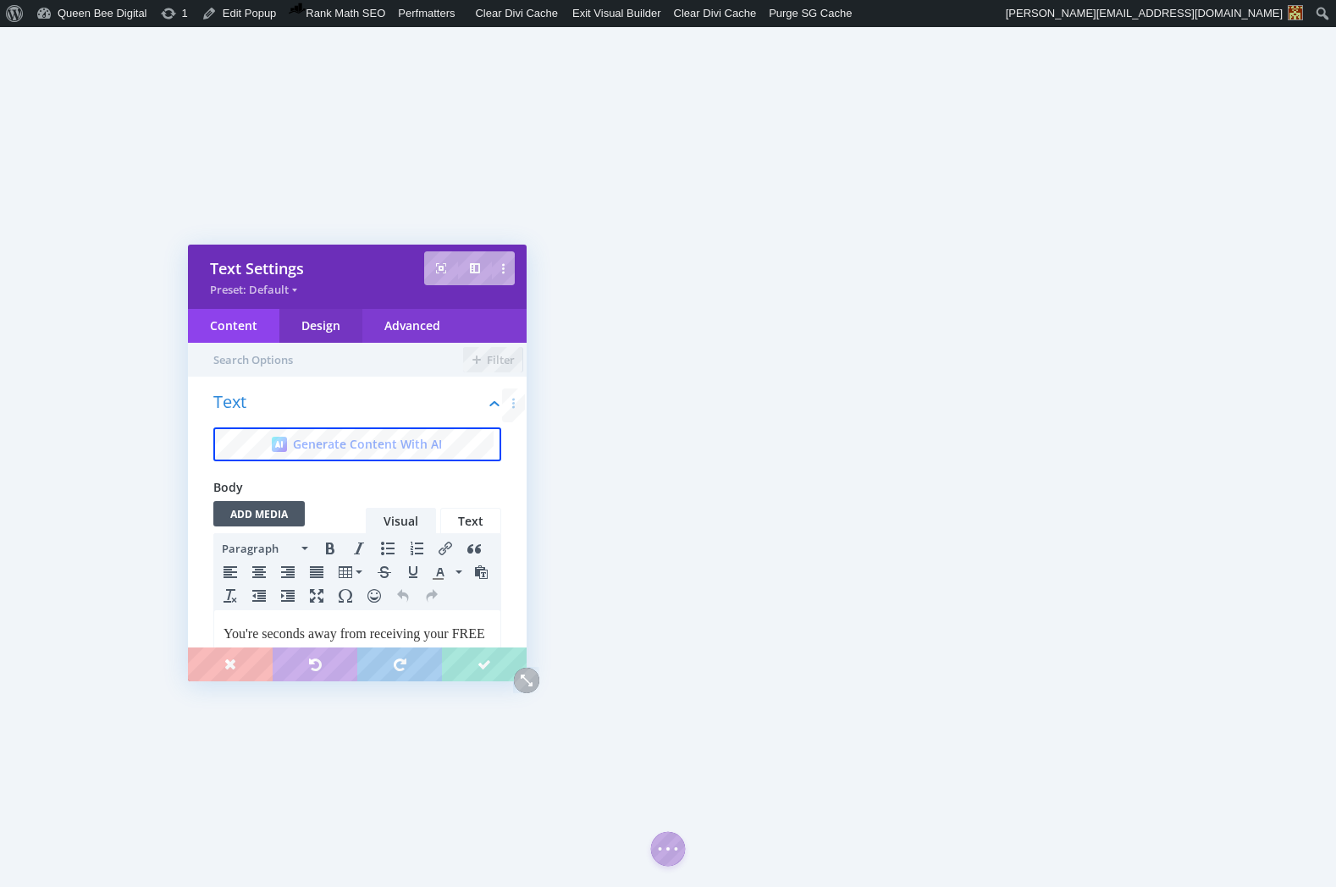
click at [326, 323] on div "Design" at bounding box center [320, 326] width 83 height 34
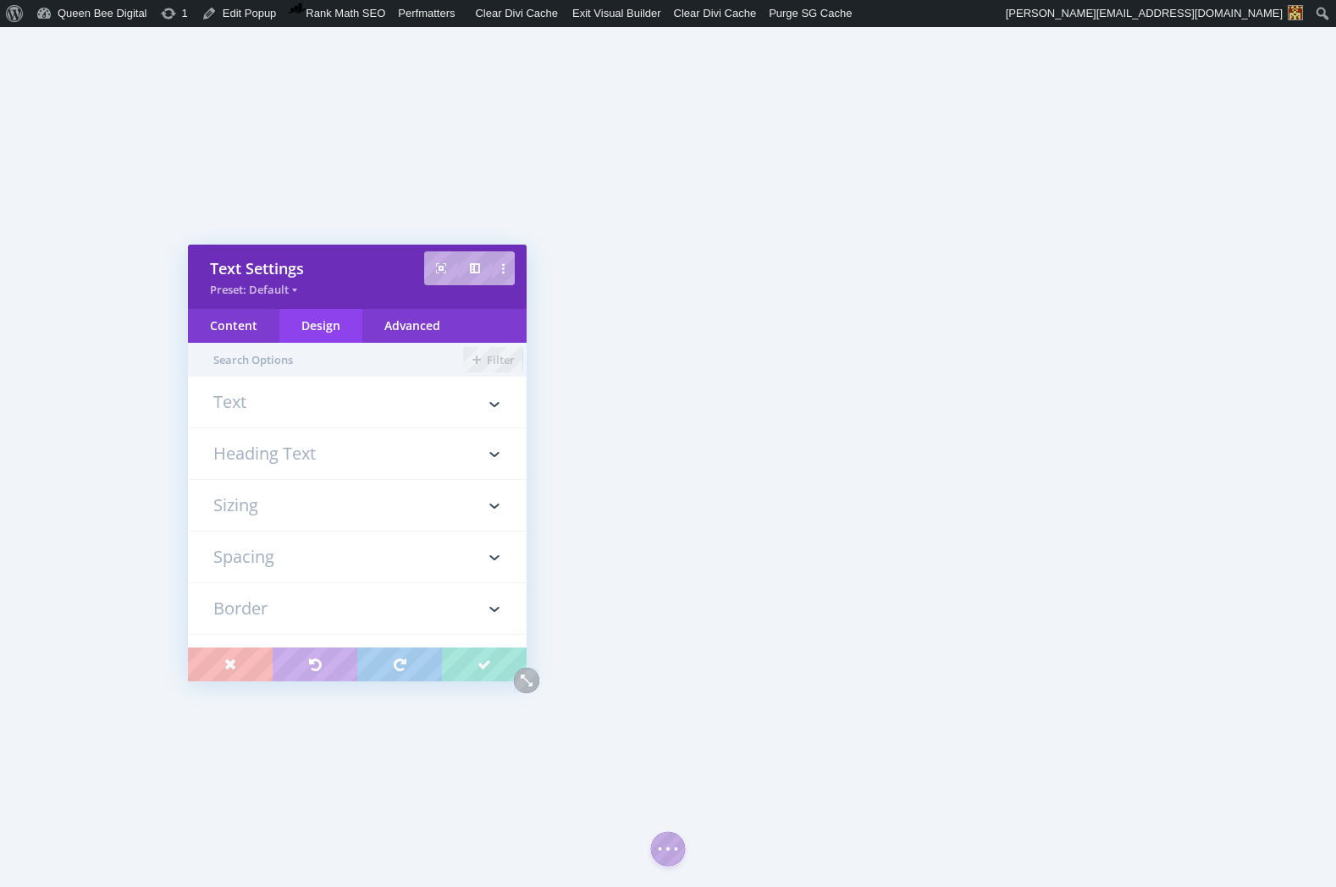
click at [268, 566] on h3 "Spacing" at bounding box center [357, 557] width 288 height 51
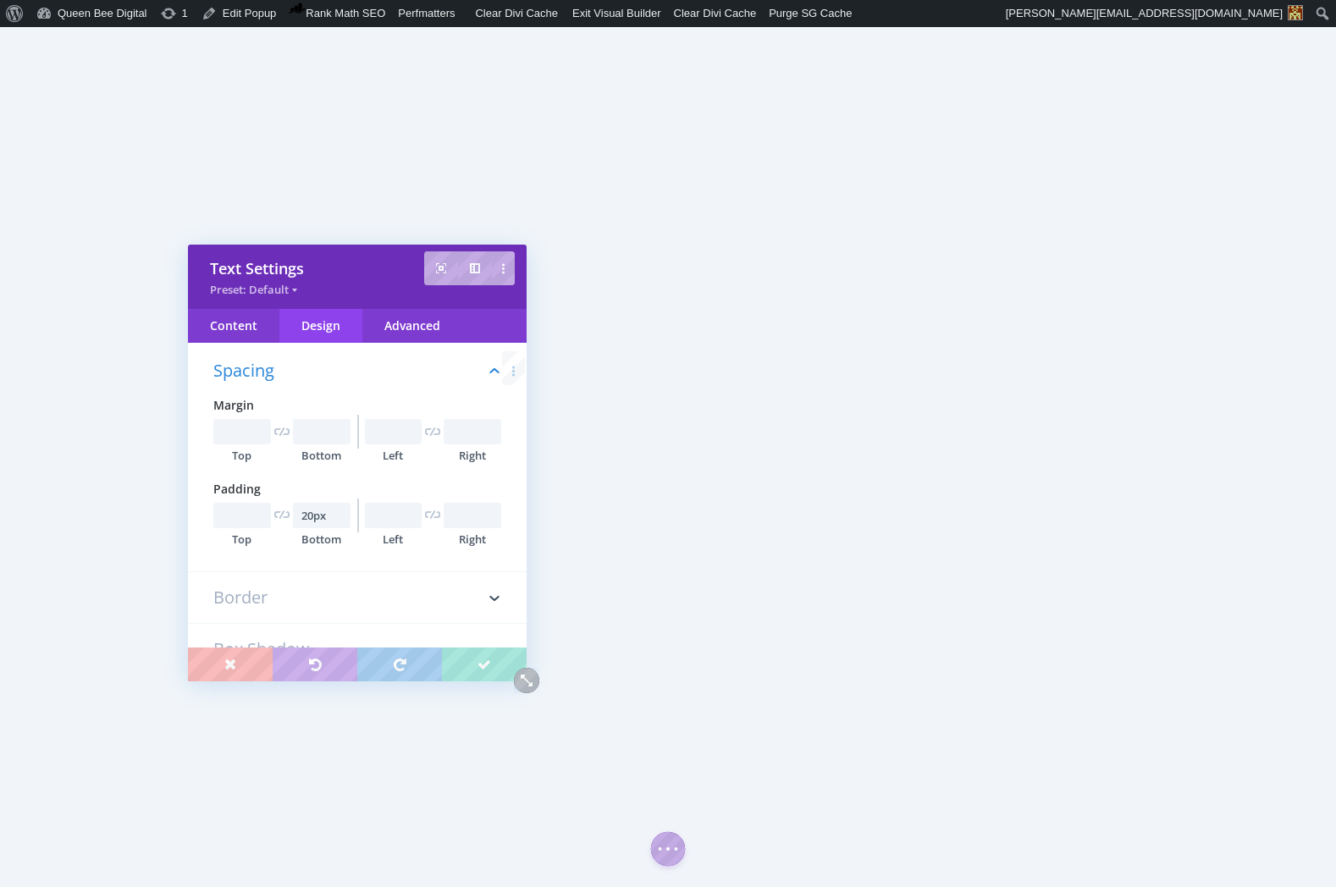
scroll to position [198, 0]
click at [308, 514] on input "20px" at bounding box center [322, 512] width 58 height 25
type input "30px"
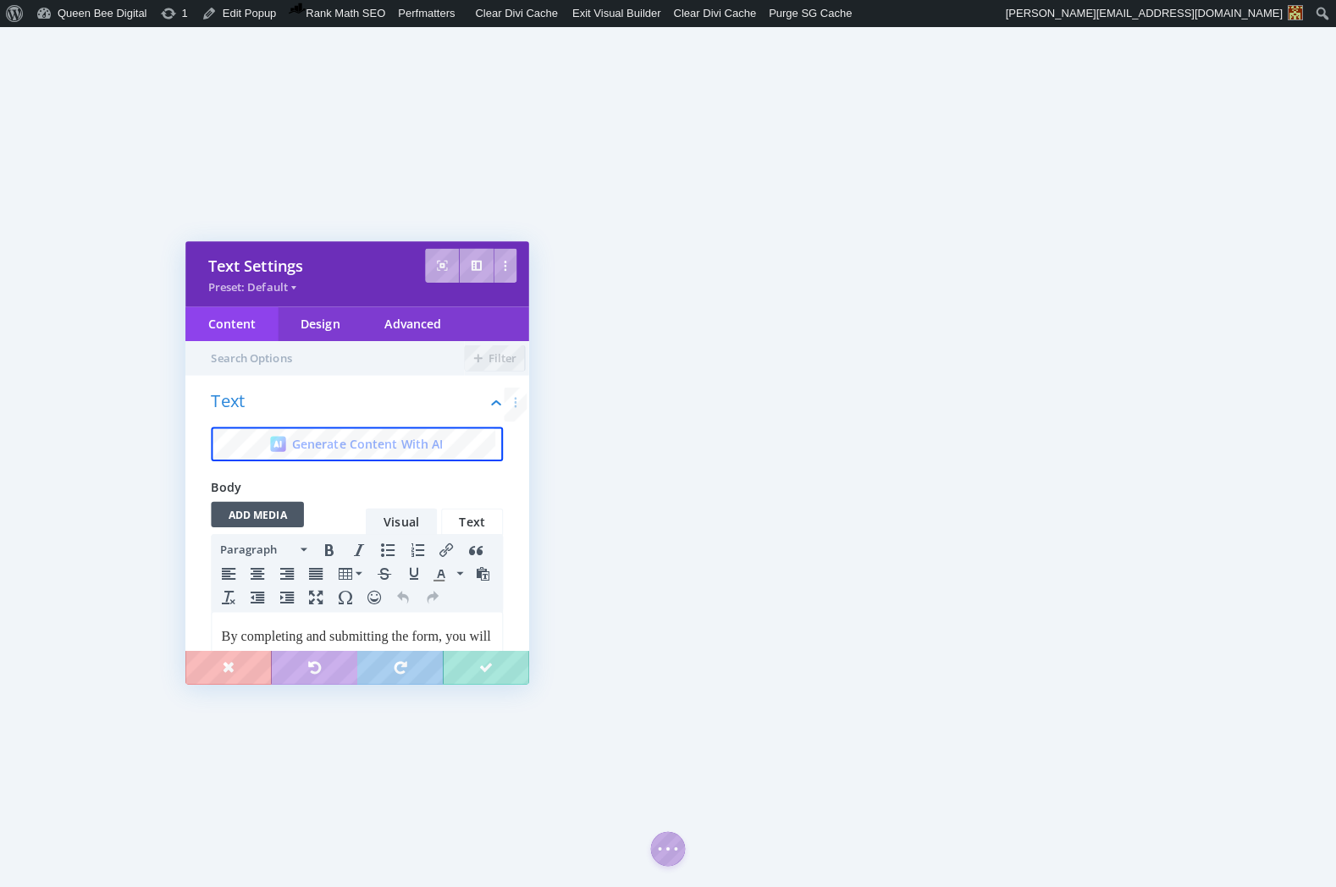
scroll to position [0, 0]
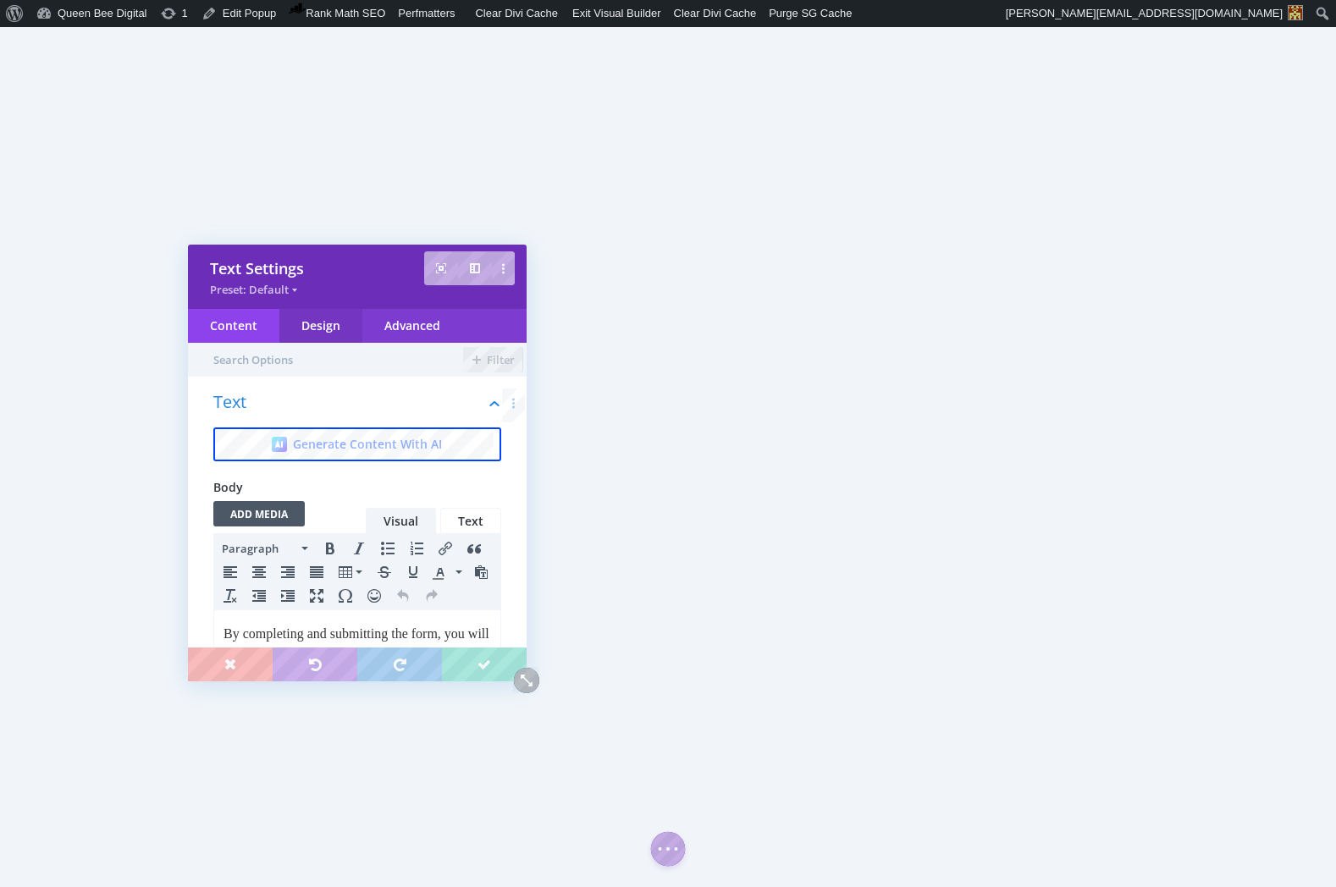
click at [320, 322] on div "Design" at bounding box center [320, 326] width 83 height 34
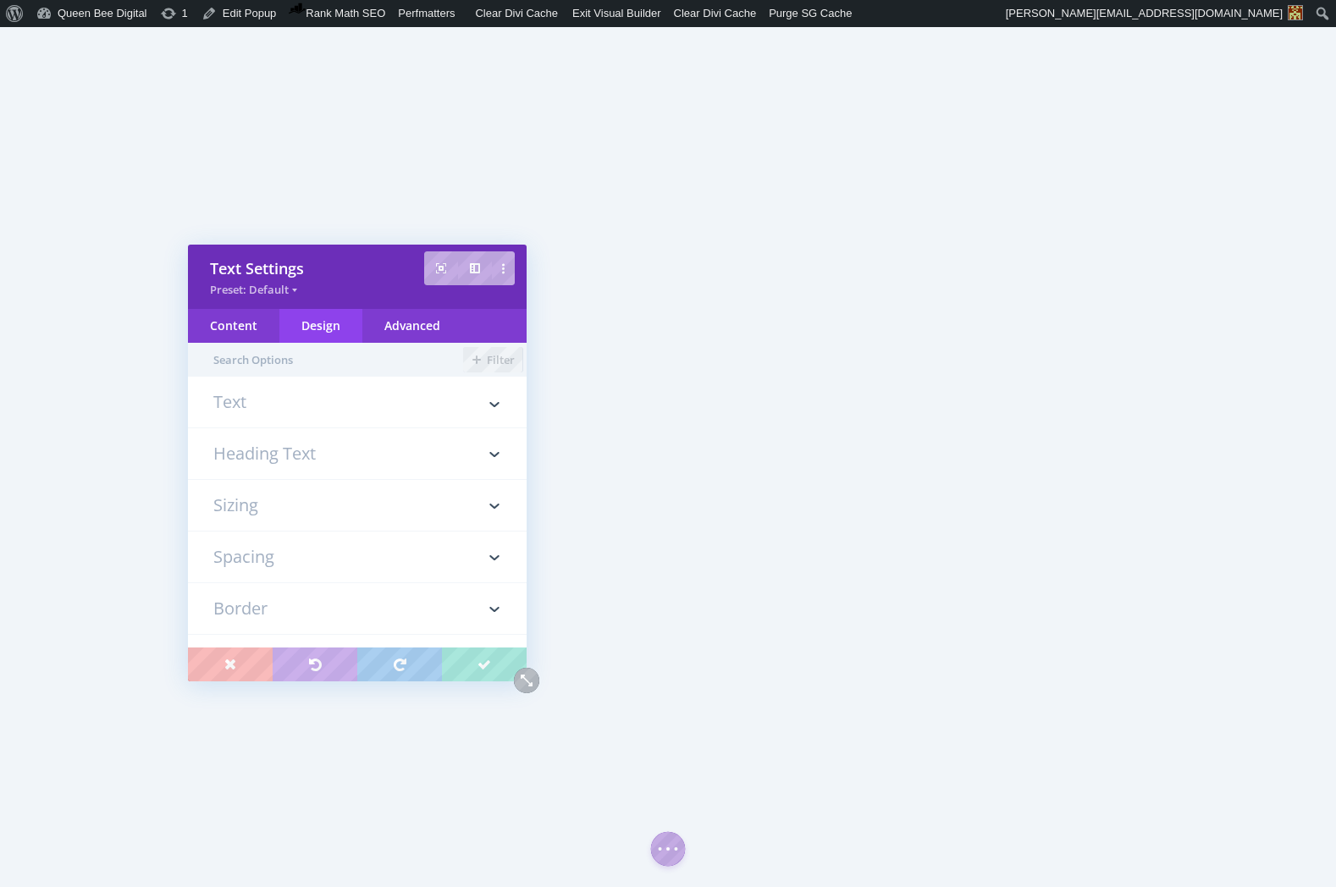
click at [247, 551] on h3 "Spacing" at bounding box center [357, 557] width 288 height 51
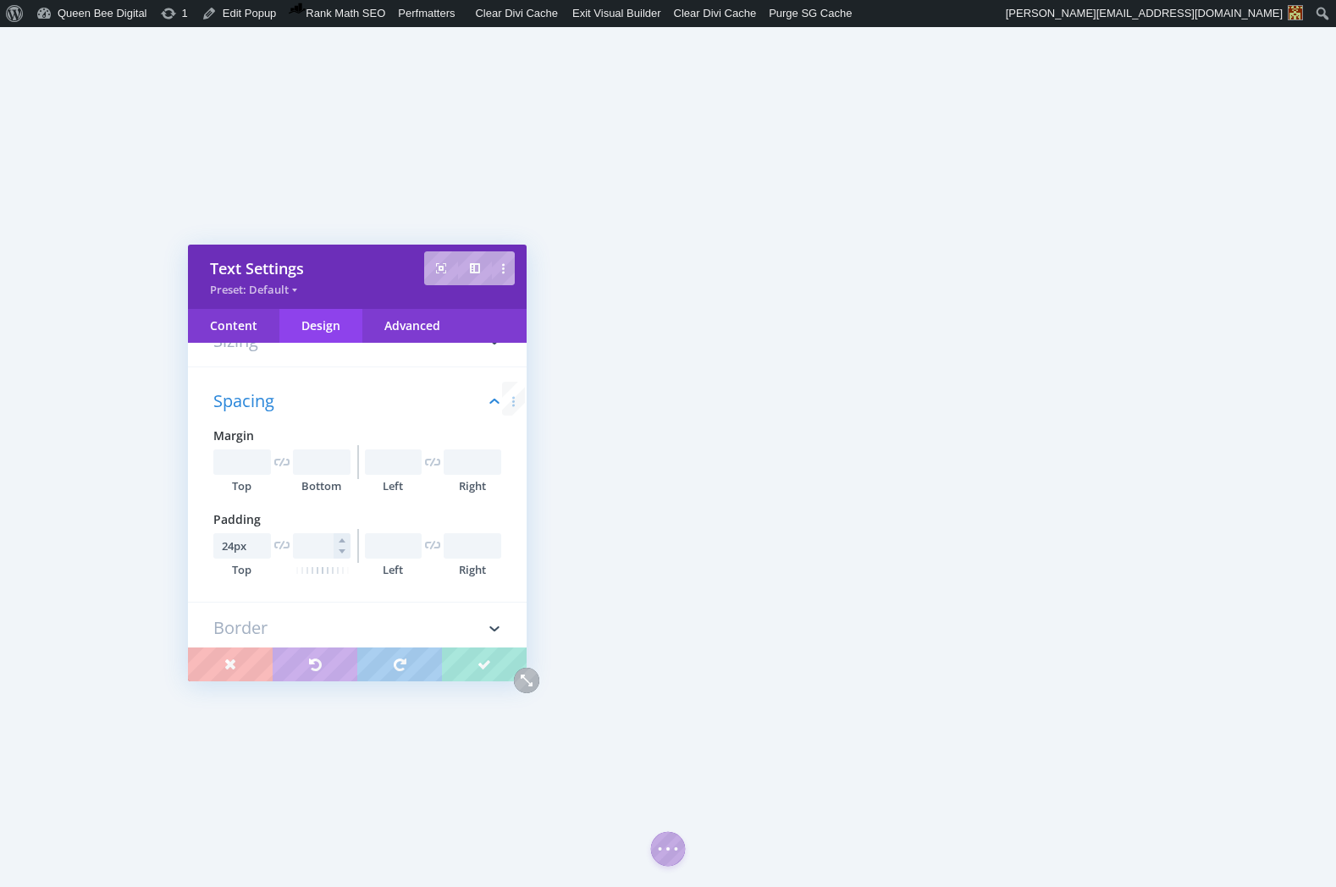
scroll to position [198, 0]
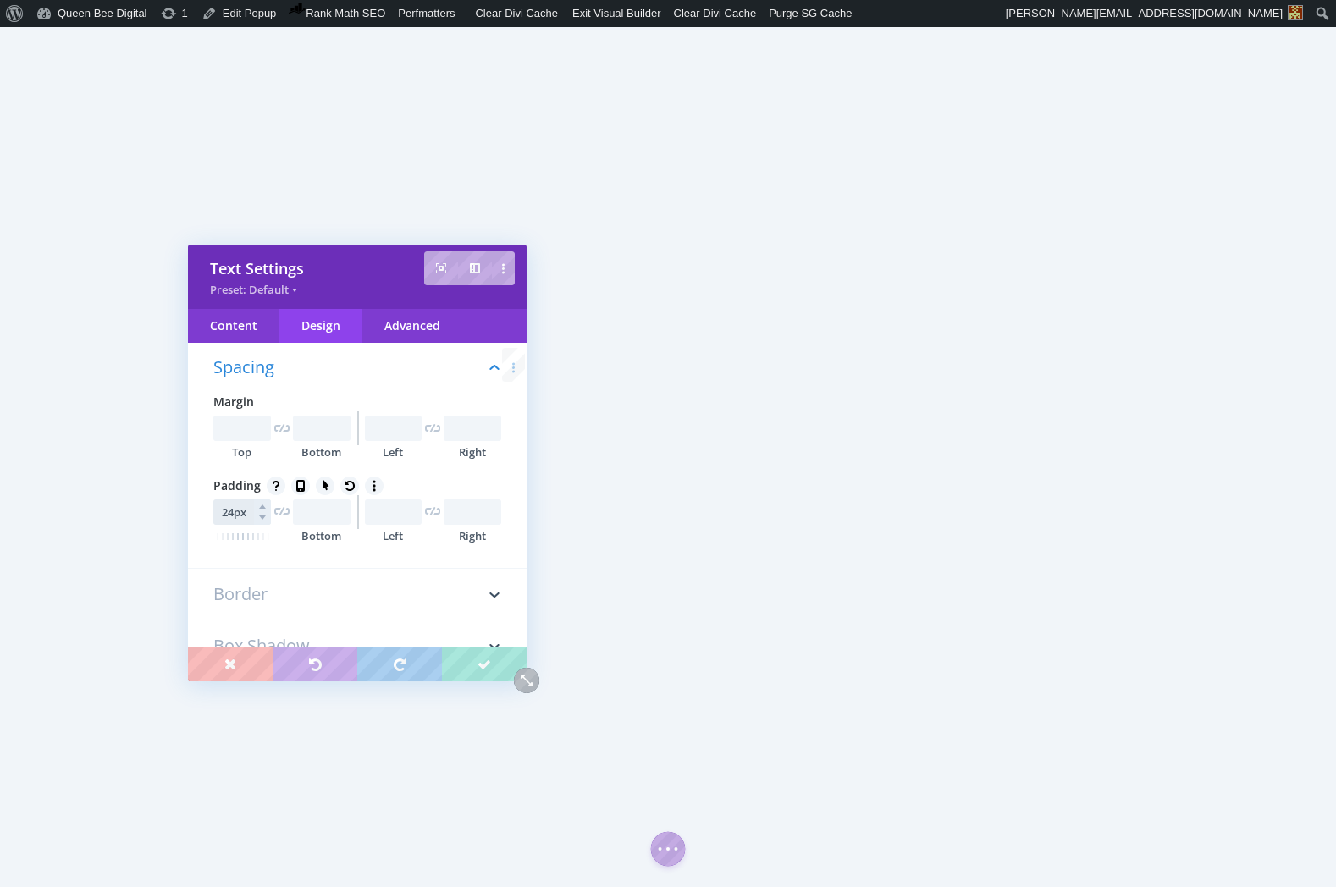
drag, startPoint x: 229, startPoint y: 511, endPoint x: 241, endPoint y: 512, distance: 11.9
click at [231, 511] on input "24px" at bounding box center [242, 512] width 58 height 25
type input "30px"
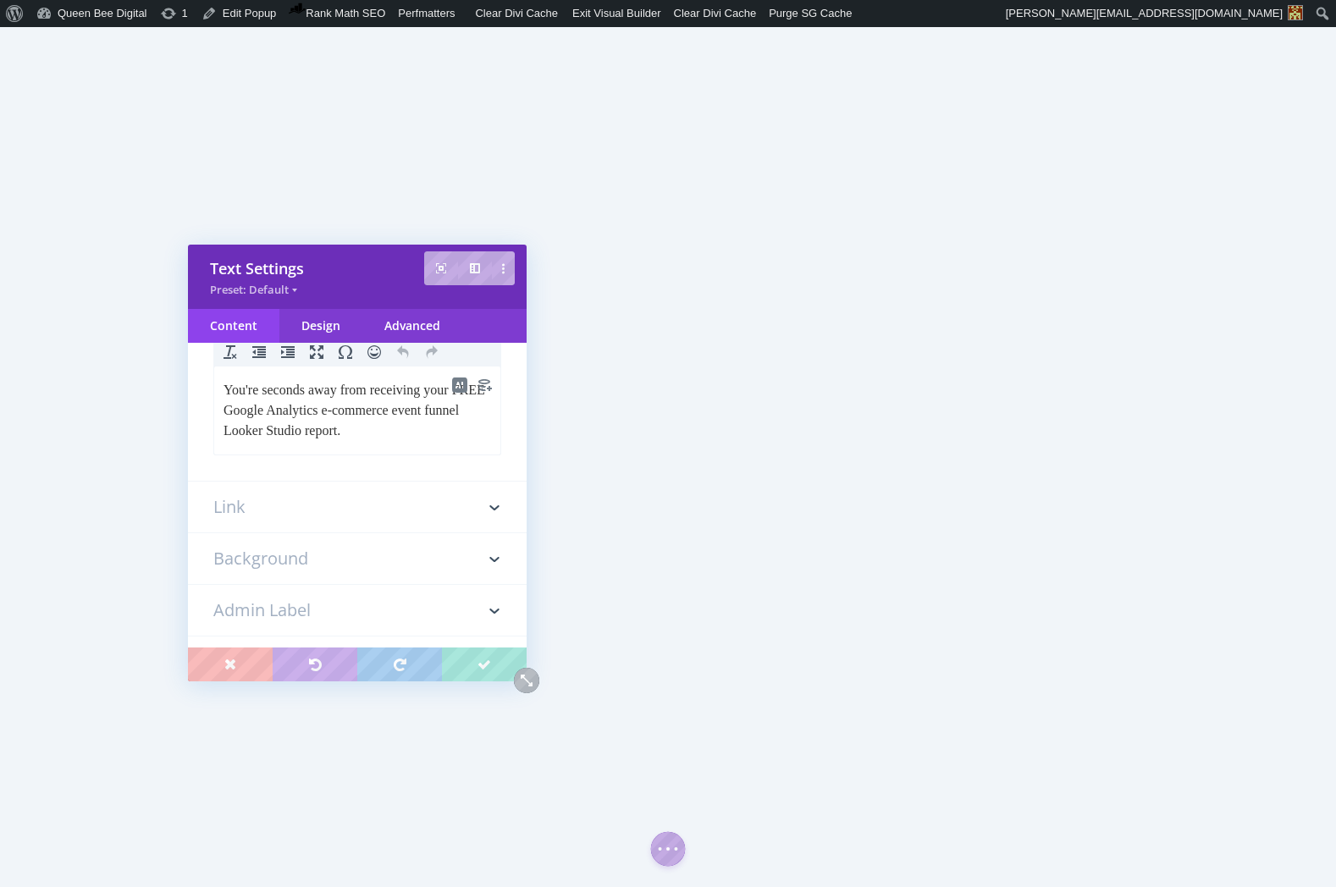
scroll to position [178, 0]
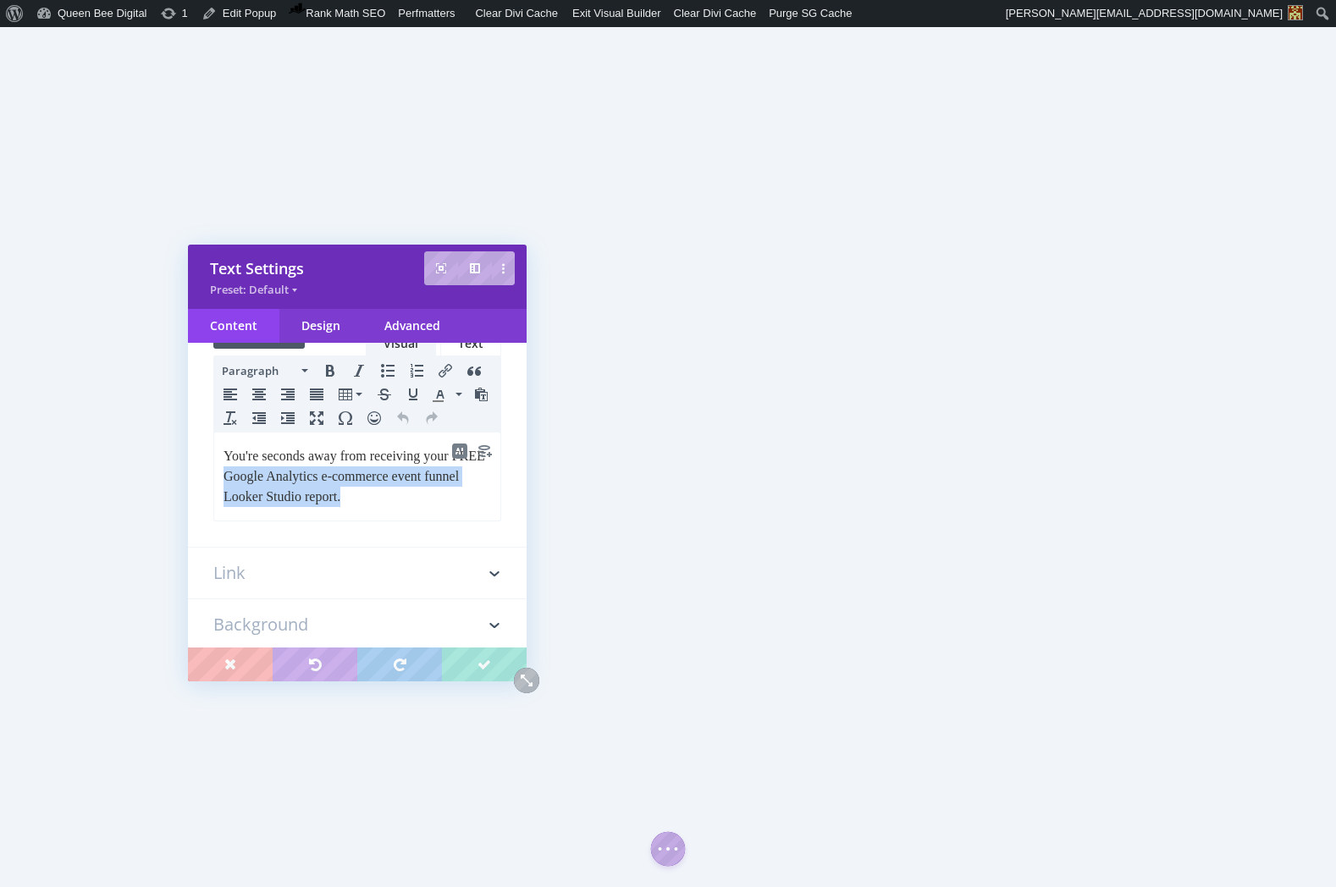
drag, startPoint x: 263, startPoint y: 476, endPoint x: 432, endPoint y: 489, distance: 169.0
click at [432, 489] on p "You're seconds away from receiving your FREE Google Analytics e-commerce event …" at bounding box center [358, 476] width 268 height 61
click at [263, 455] on p "You're seconds away from your free copy!" at bounding box center [358, 456] width 268 height 20
click at [407, 457] on p "You're just seconds away from your free copy!" at bounding box center [358, 456] width 268 height 20
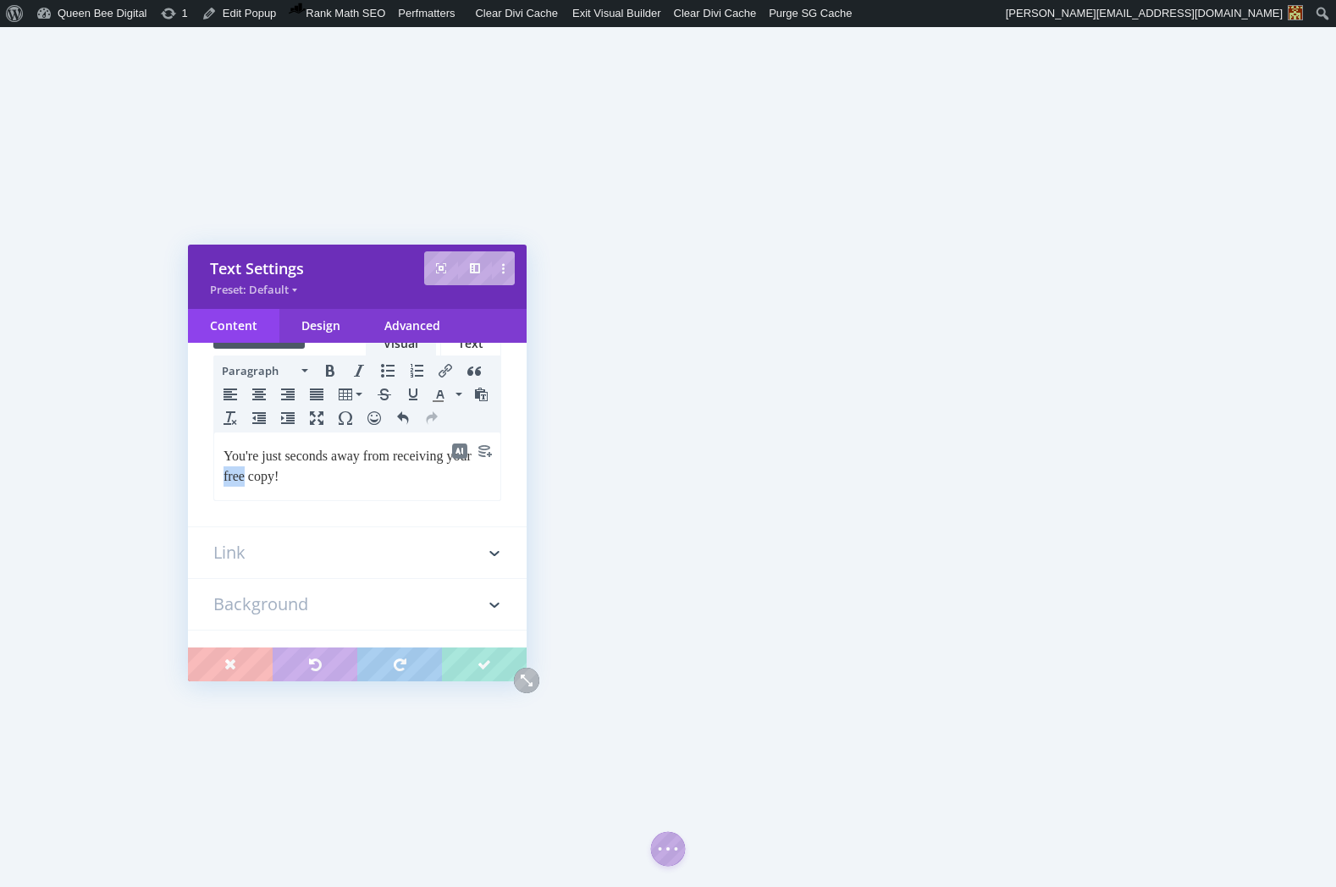
drag, startPoint x: 255, startPoint y: 474, endPoint x: 276, endPoint y: 474, distance: 21.2
click at [276, 474] on p "You're just seconds away from receiving your free copy!" at bounding box center [358, 466] width 268 height 41
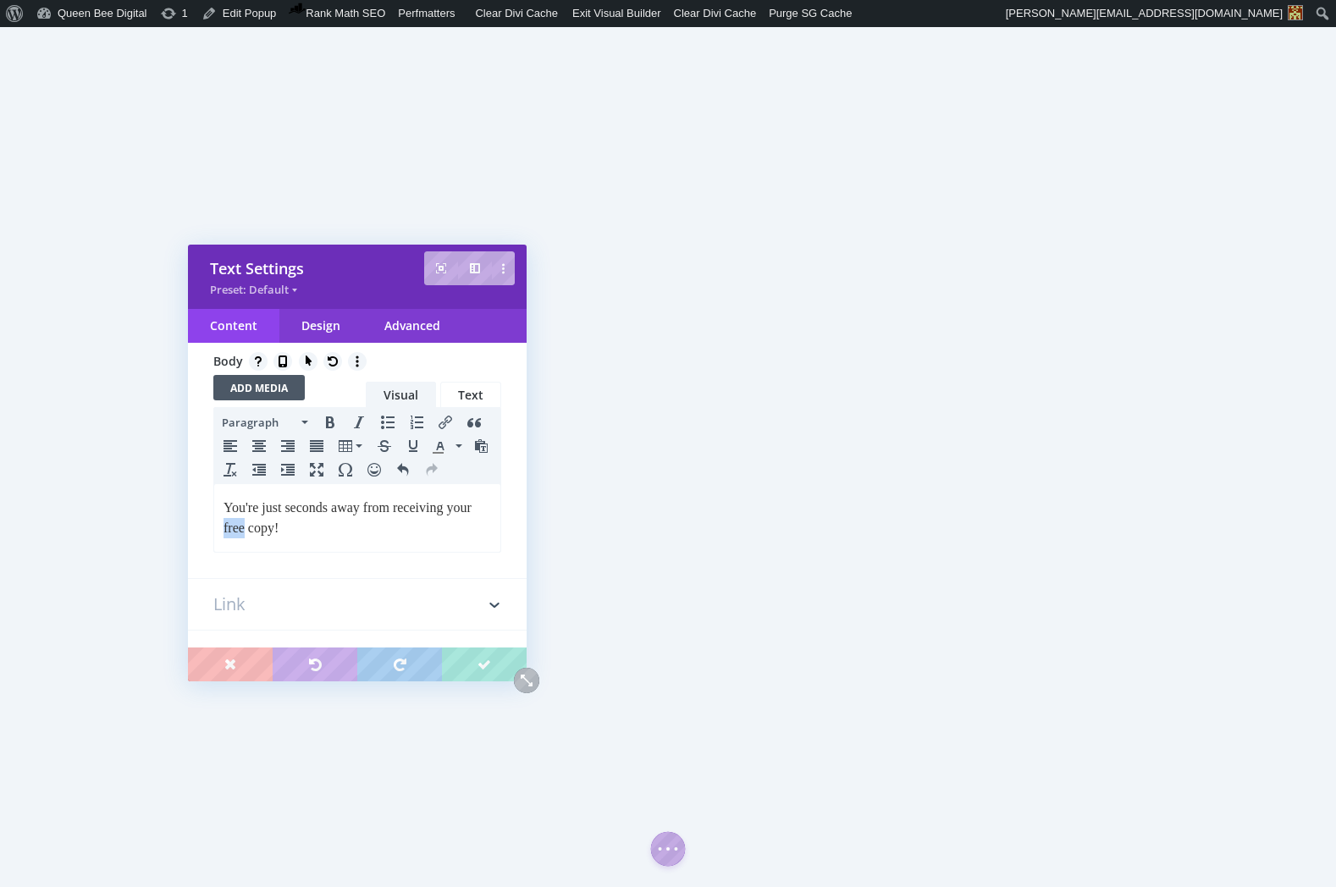
scroll to position [120, 0]
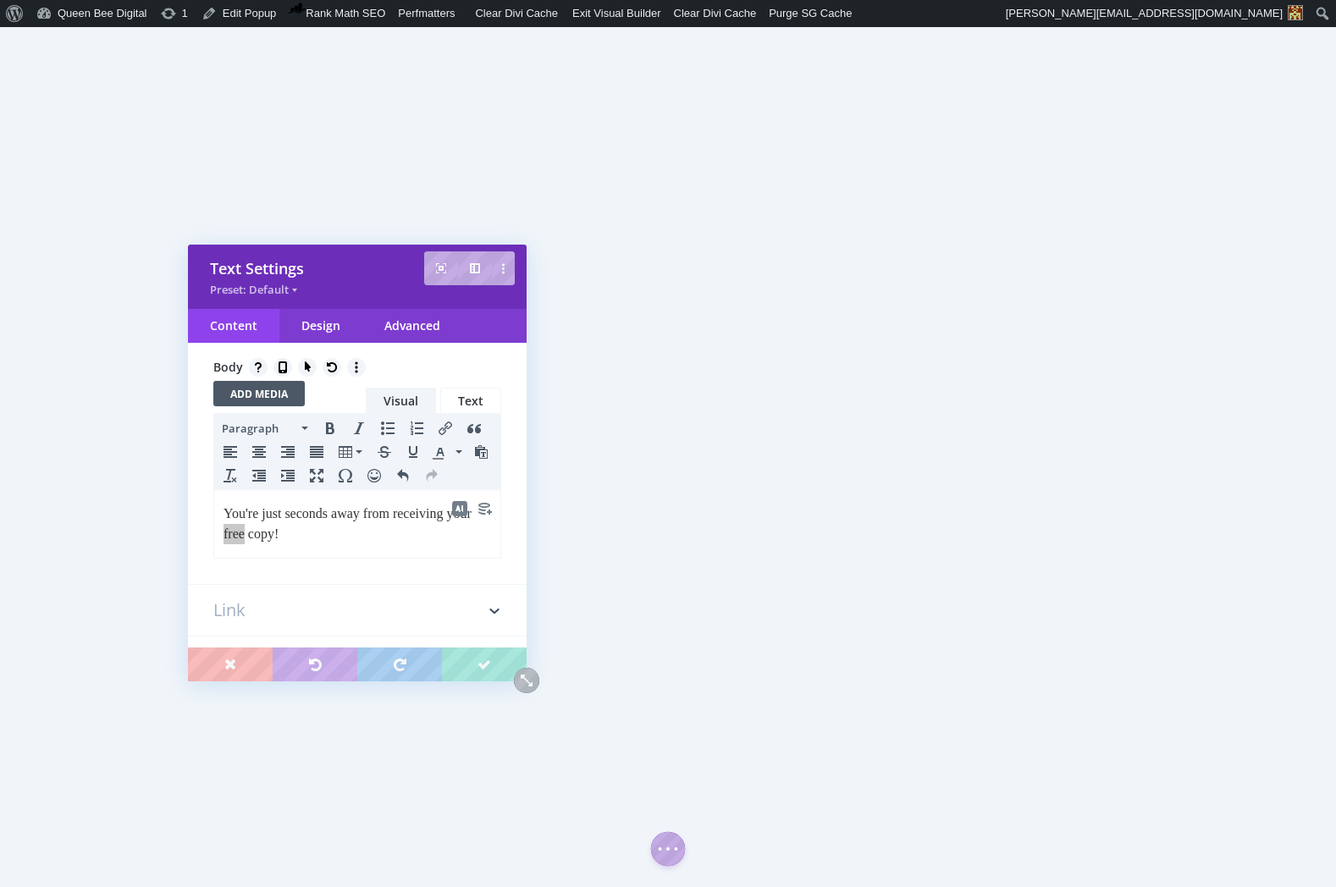
click at [459, 399] on link "Text" at bounding box center [470, 401] width 61 height 26
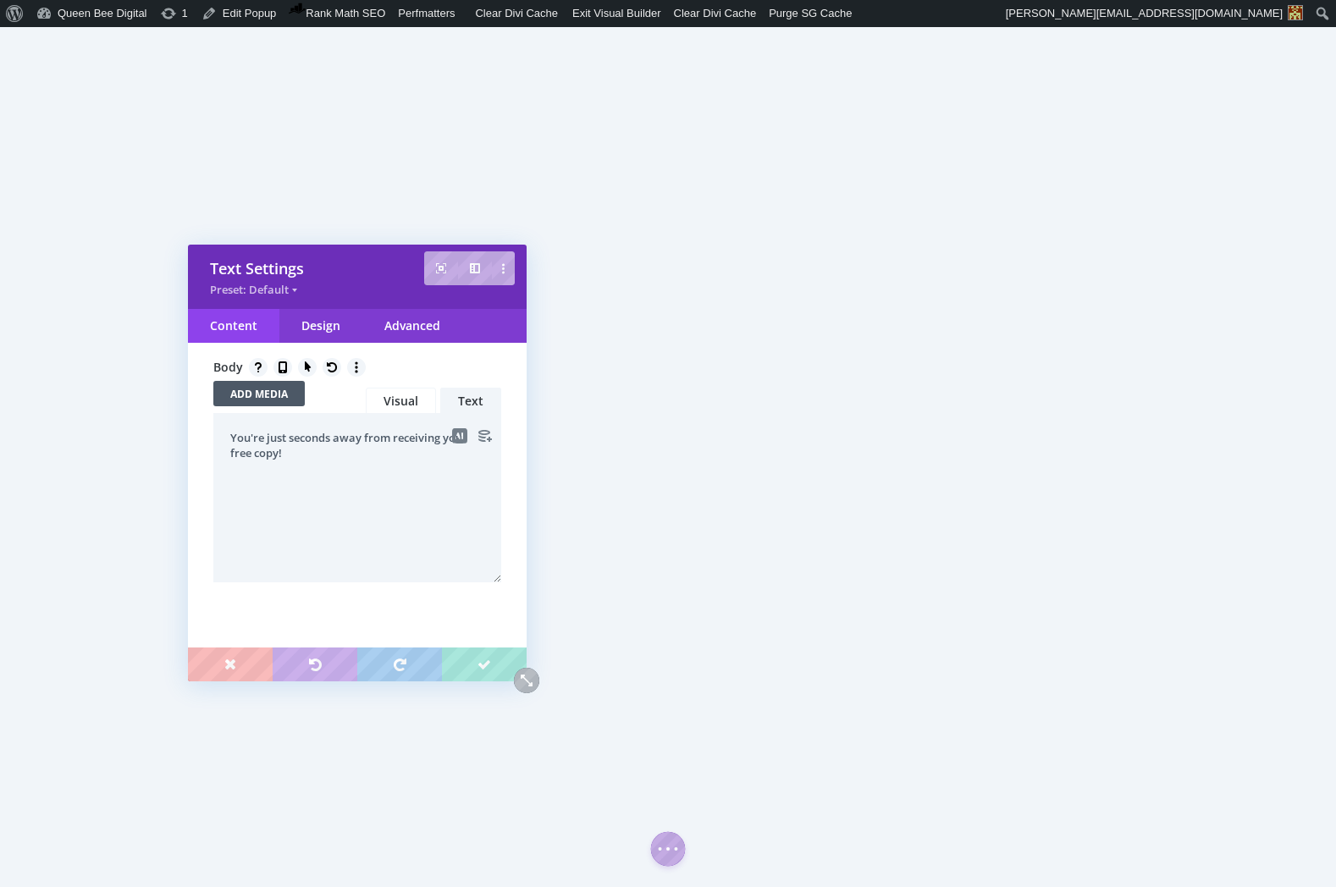
click at [231, 454] on textarea "You're just seconds away from receiving your free copy!" at bounding box center [357, 497] width 288 height 169
click at [264, 452] on textarea "You're just seconds away from receiving your <span>free</span> copy!" at bounding box center [357, 497] width 288 height 169
type textarea "You're just seconds away from receiving your <span style="font-weight: 600; fon…"
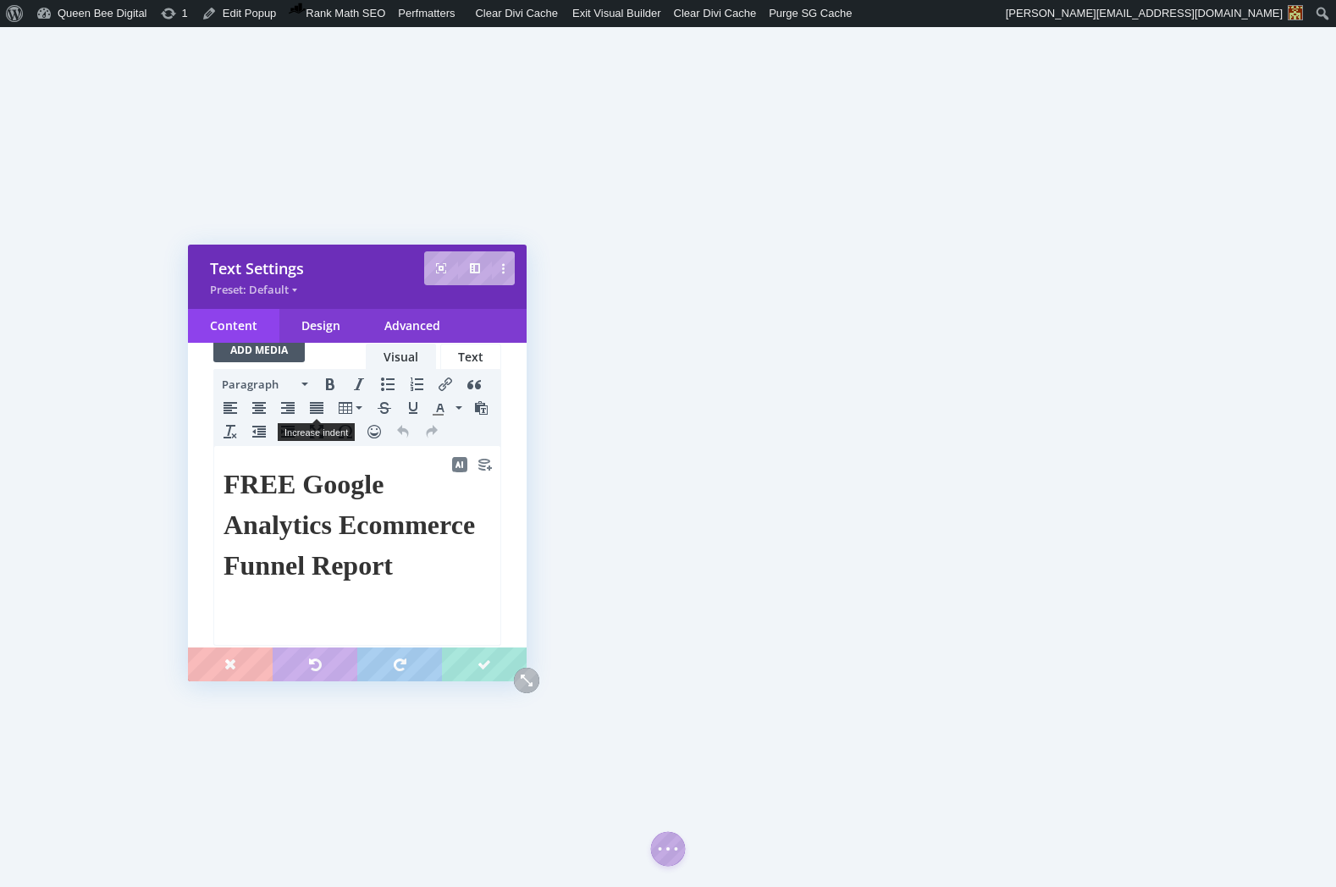
scroll to position [190, 0]
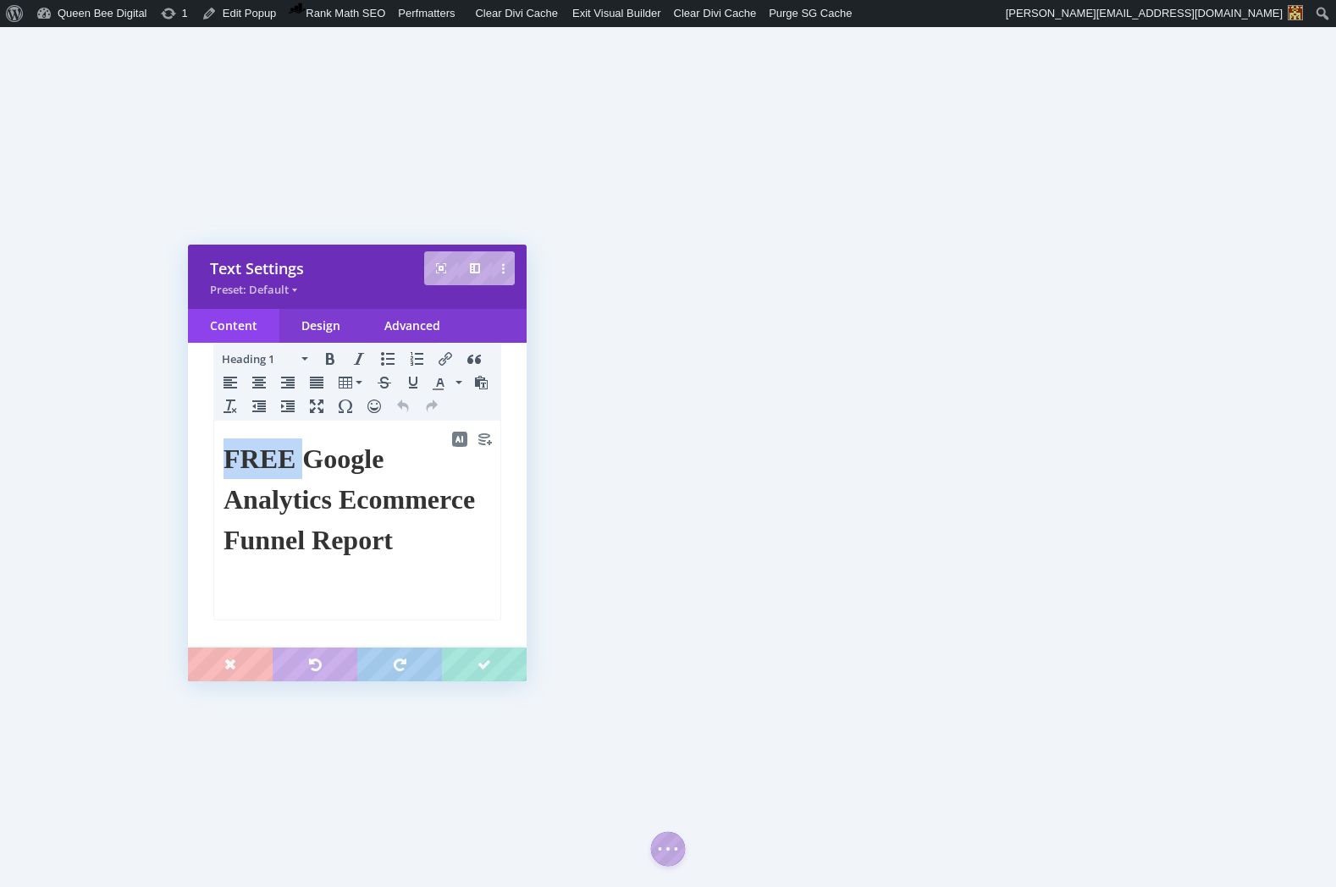
drag, startPoint x: 312, startPoint y: 453, endPoint x: 225, endPoint y: 461, distance: 87.5
click at [225, 461] on h1 "FREE Google Analytics Ecommerce Funnel Report" at bounding box center [358, 500] width 268 height 122
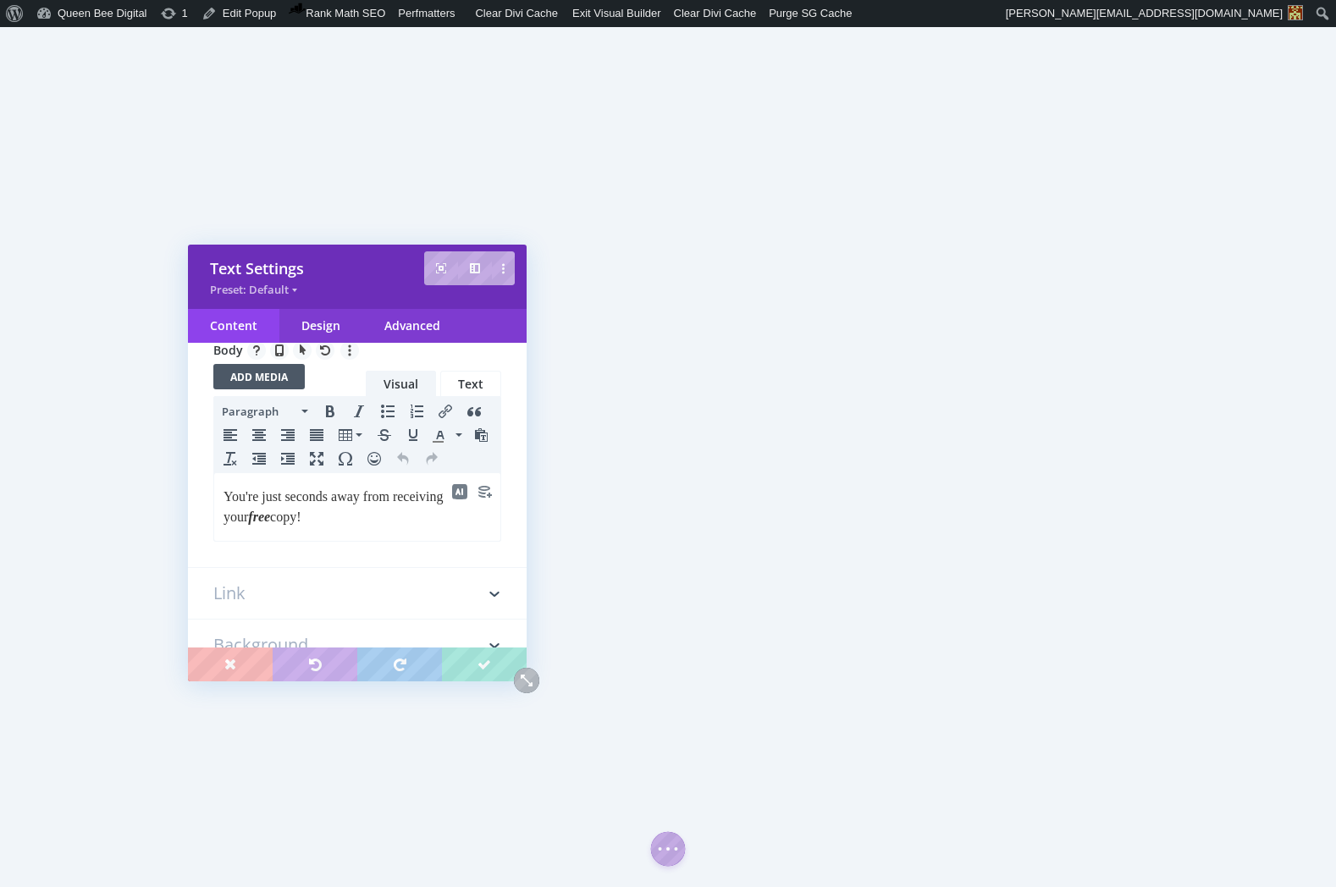
scroll to position [188, 0]
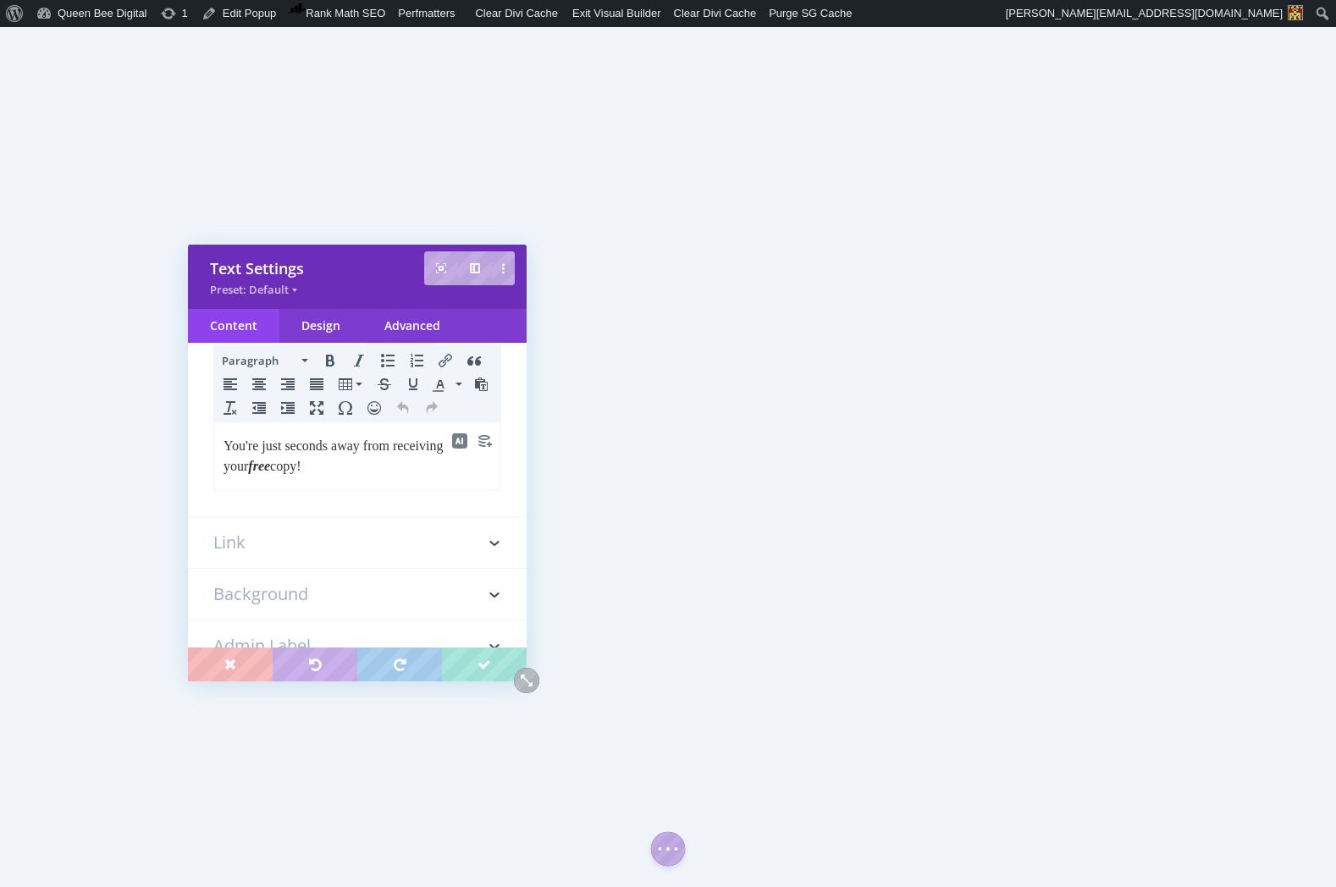
click at [312, 466] on p "You're just seconds away from receiving your free copy!" at bounding box center [358, 456] width 268 height 41
drag, startPoint x: 268, startPoint y: 506, endPoint x: 295, endPoint y: 505, distance: 26.3
click at [295, 505] on p "You're just seconds away from receiving your free copy of Queen Bee Digital's G…" at bounding box center [358, 476] width 268 height 81
drag, startPoint x: 401, startPoint y: 487, endPoint x: 438, endPoint y: 486, distance: 36.4
click at [438, 486] on p "You're just seconds away from receiving your free copy of Queen Bee Digital's G…" at bounding box center [358, 476] width 268 height 81
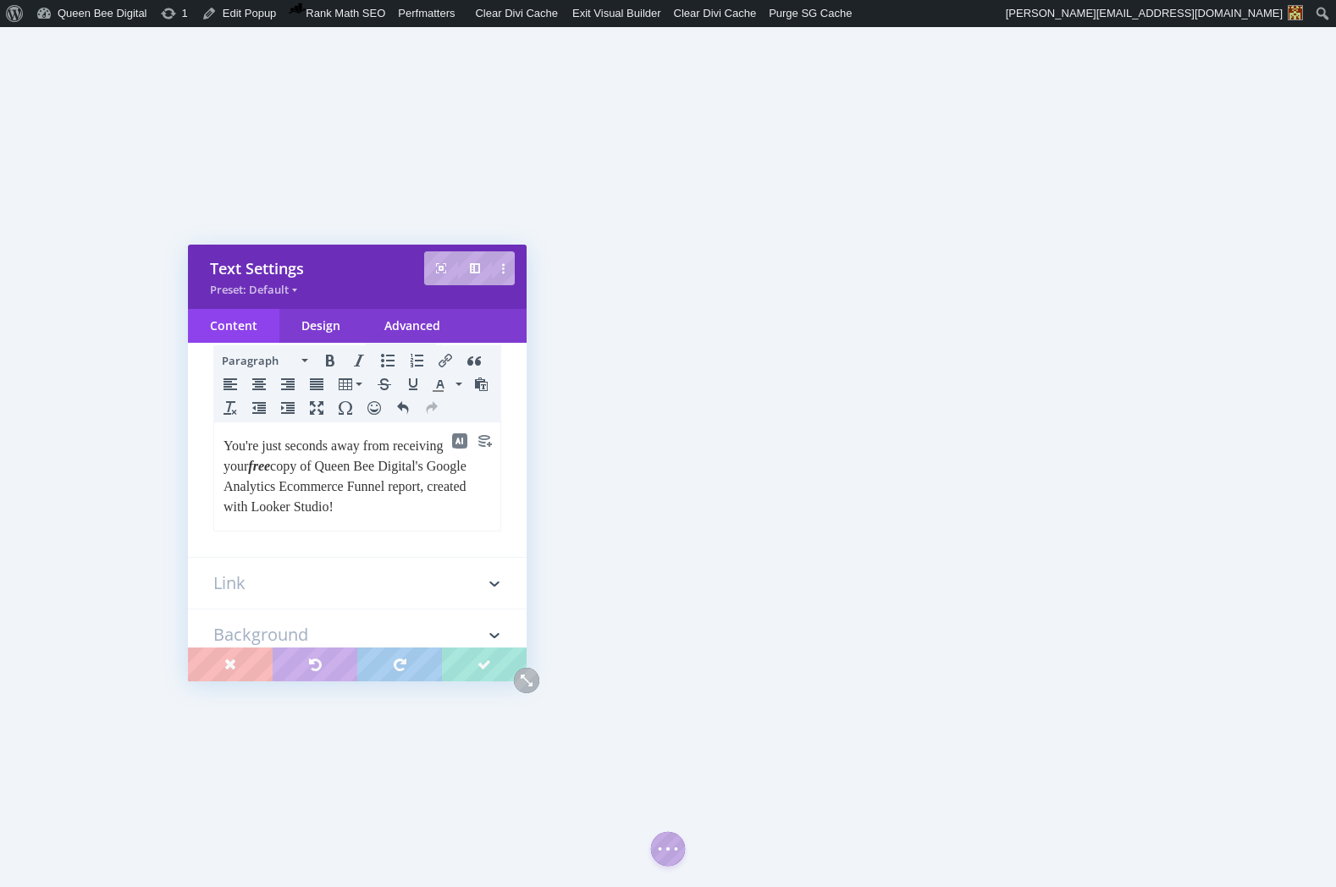
click at [268, 505] on p "You're just seconds away from receiving your free copy of Queen Bee Digital's G…" at bounding box center [358, 476] width 268 height 81
drag, startPoint x: 274, startPoint y: 507, endPoint x: 298, endPoint y: 506, distance: 23.7
click at [298, 506] on p "You're just seconds away from receiving your free copy of Queen Bee Digital's G…" at bounding box center [358, 476] width 268 height 81
click at [224, 507] on p "You're just seconds away from receiving your free copy of Queen Bee Digital's G…" at bounding box center [358, 476] width 268 height 81
drag, startPoint x: 316, startPoint y: 507, endPoint x: 338, endPoint y: 507, distance: 22.0
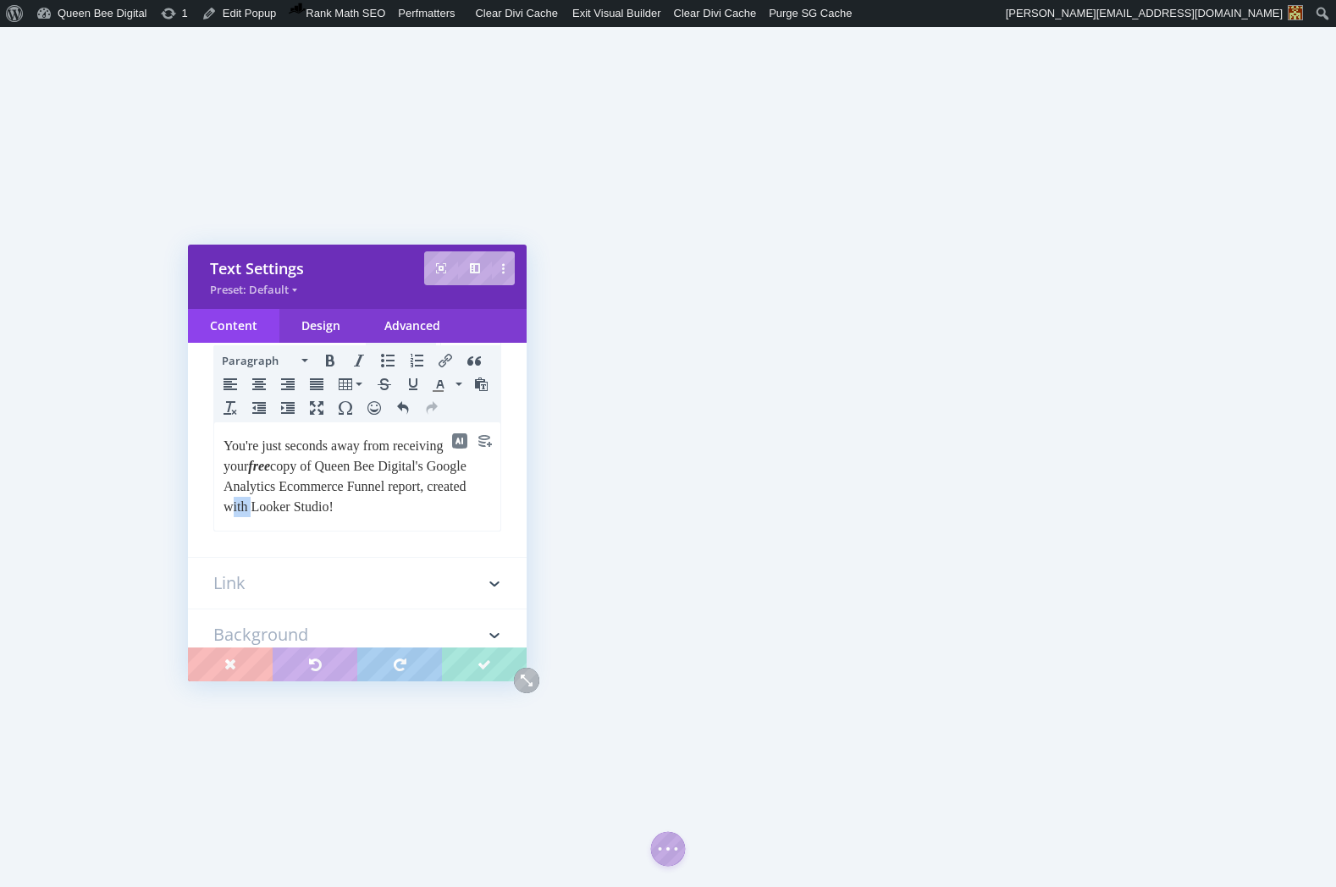
click at [338, 507] on p "You're just seconds away from receiving your free copy of Queen Bee Digital's G…" at bounding box center [358, 476] width 268 height 81
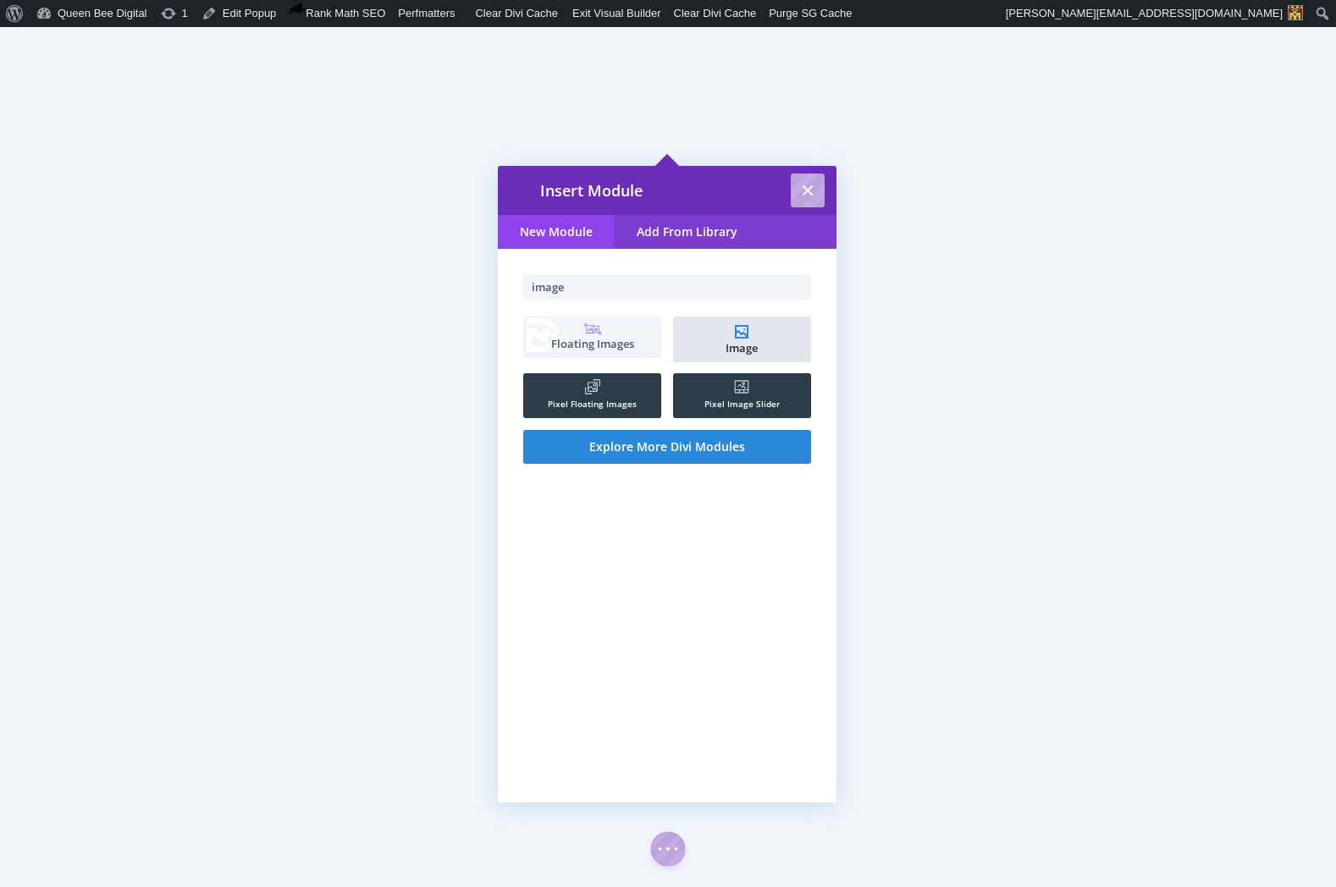
type input "image"
click at [744, 326] on li "Image" at bounding box center [742, 340] width 138 height 46
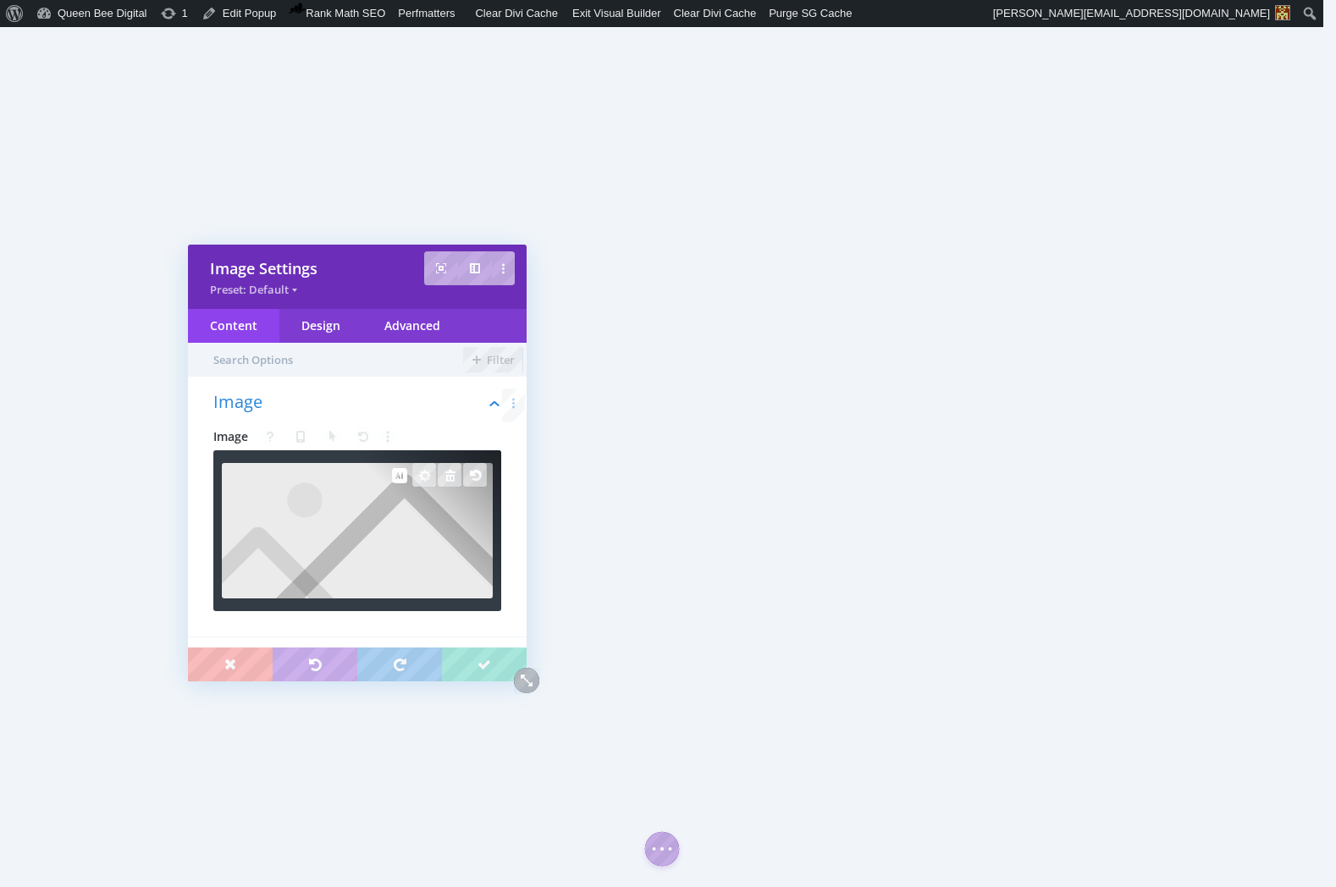
click at [316, 523] on img at bounding box center [357, 530] width 271 height 135
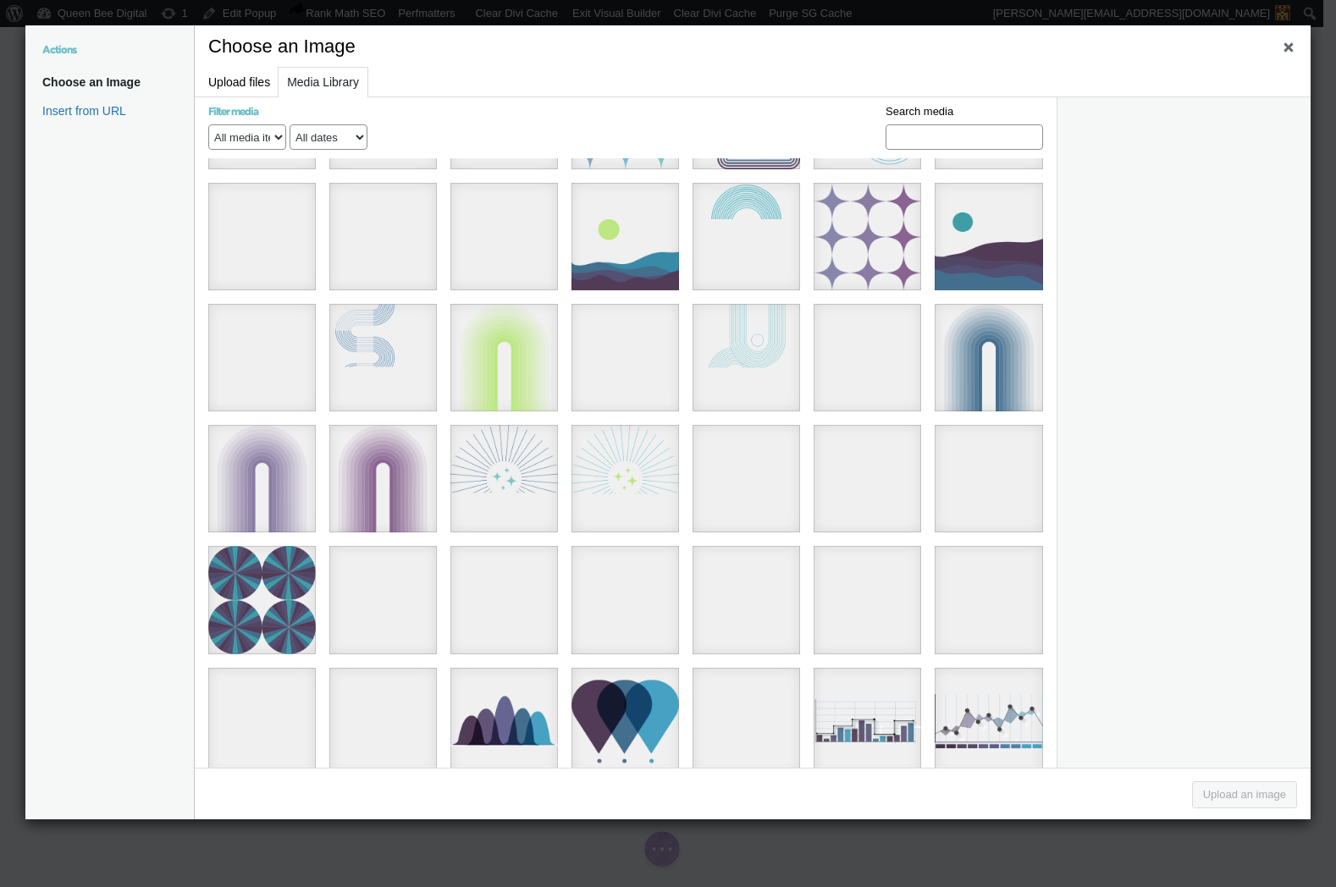
scroll to position [3381, 0]
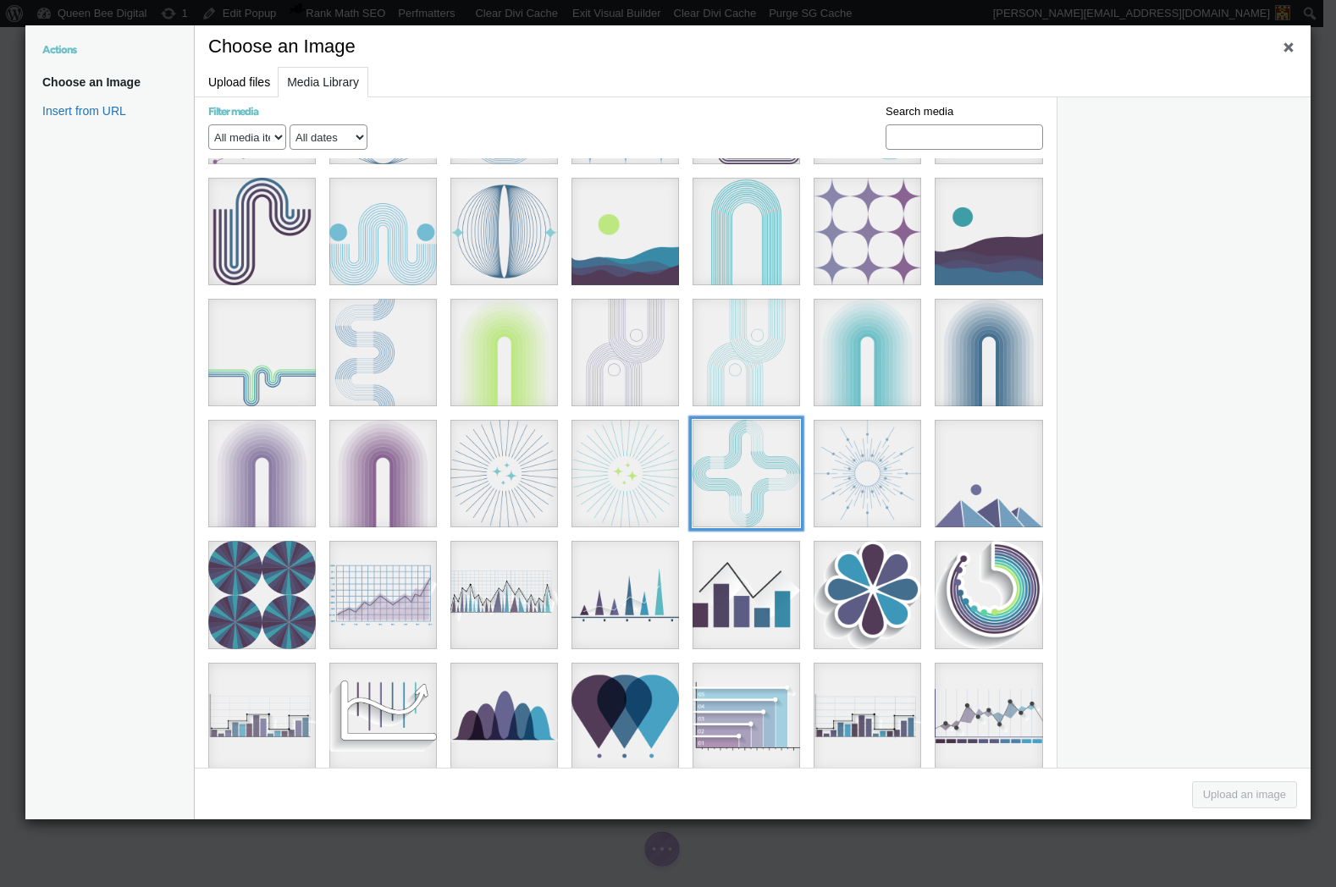
click at [731, 435] on div "2024-11-24 abstract geometric design-93A7D81TJy" at bounding box center [747, 474] width 108 height 108
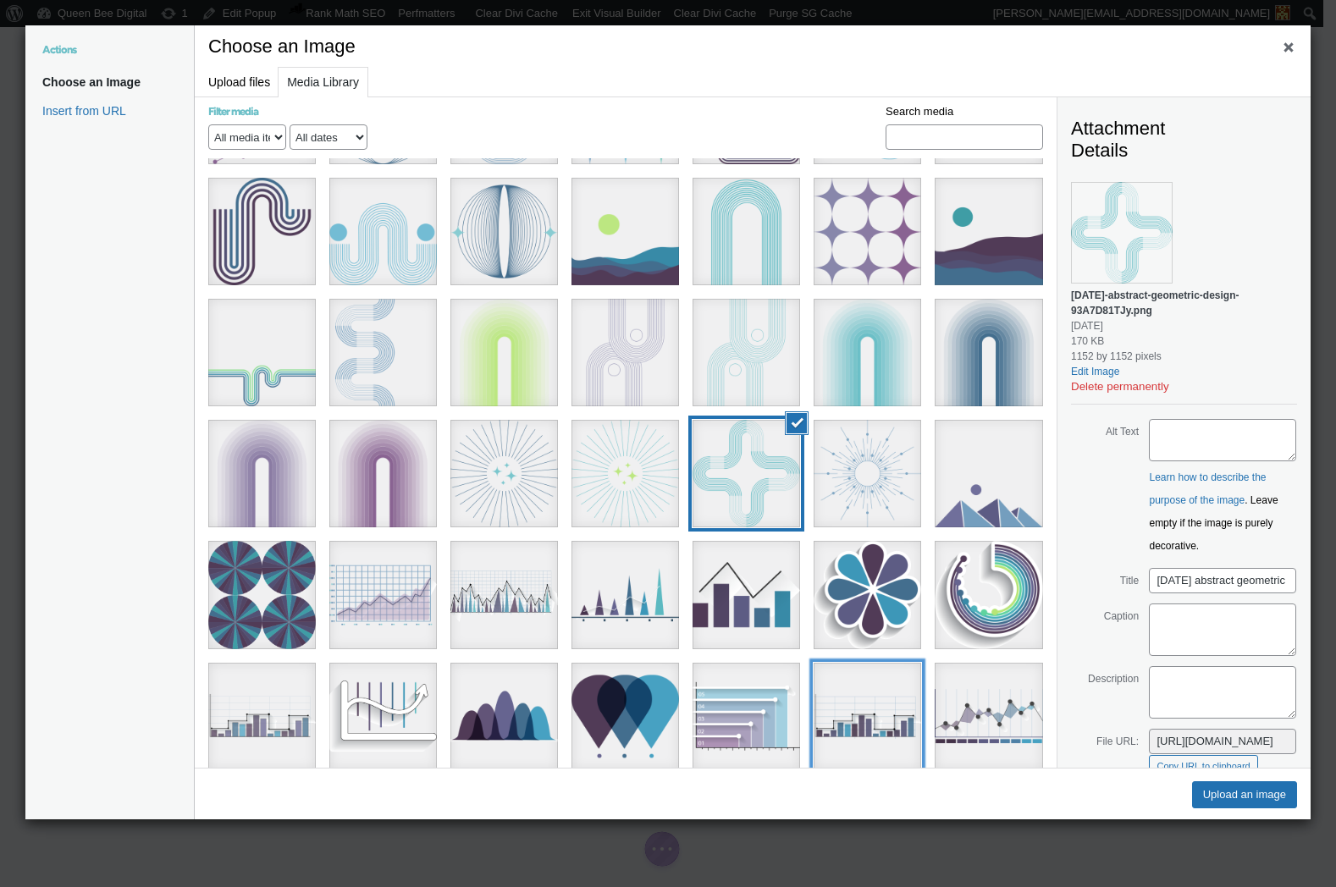
click at [864, 665] on div "graphs4Asset 33@8x" at bounding box center [868, 717] width 108 height 108
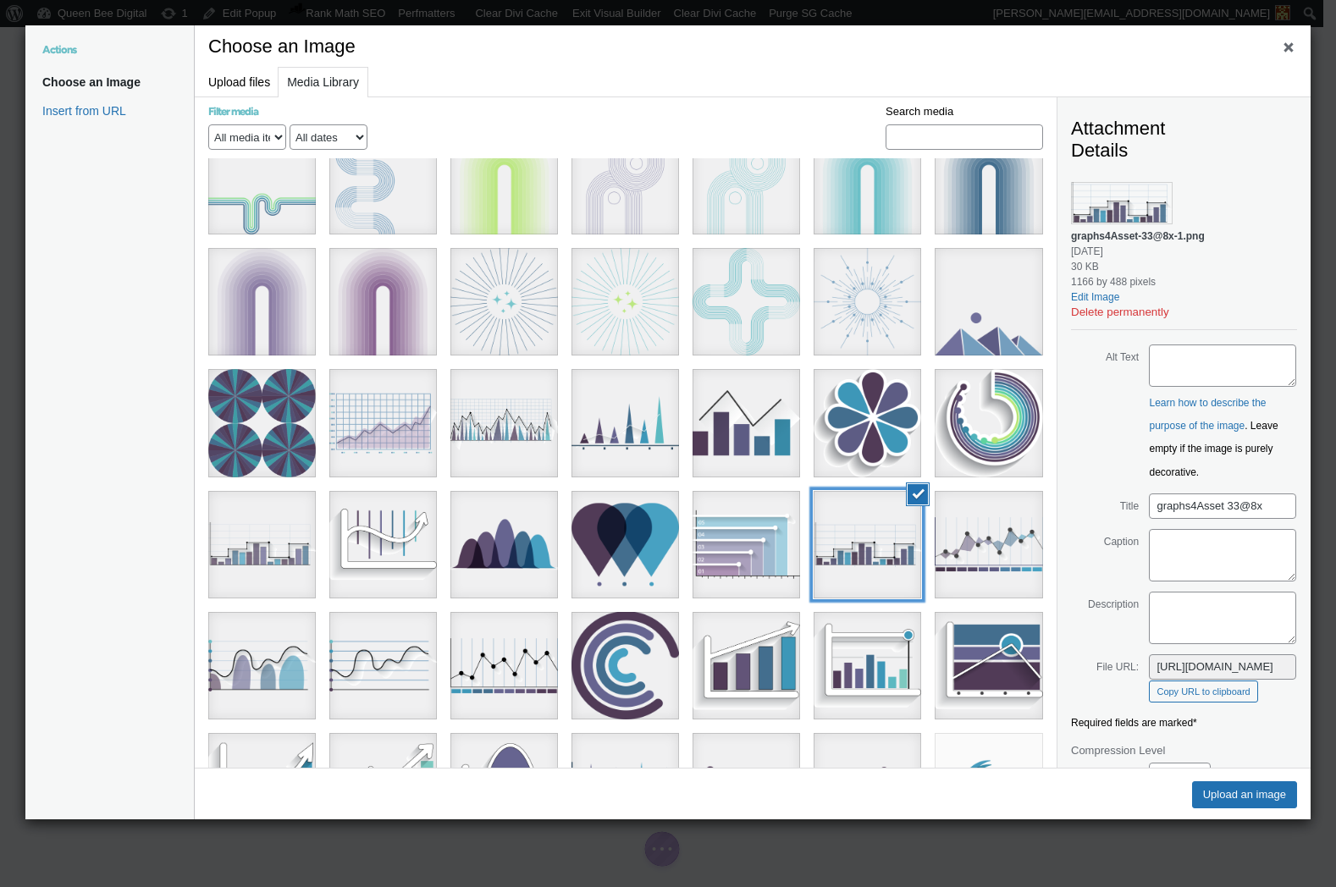
scroll to position [3557, 0]
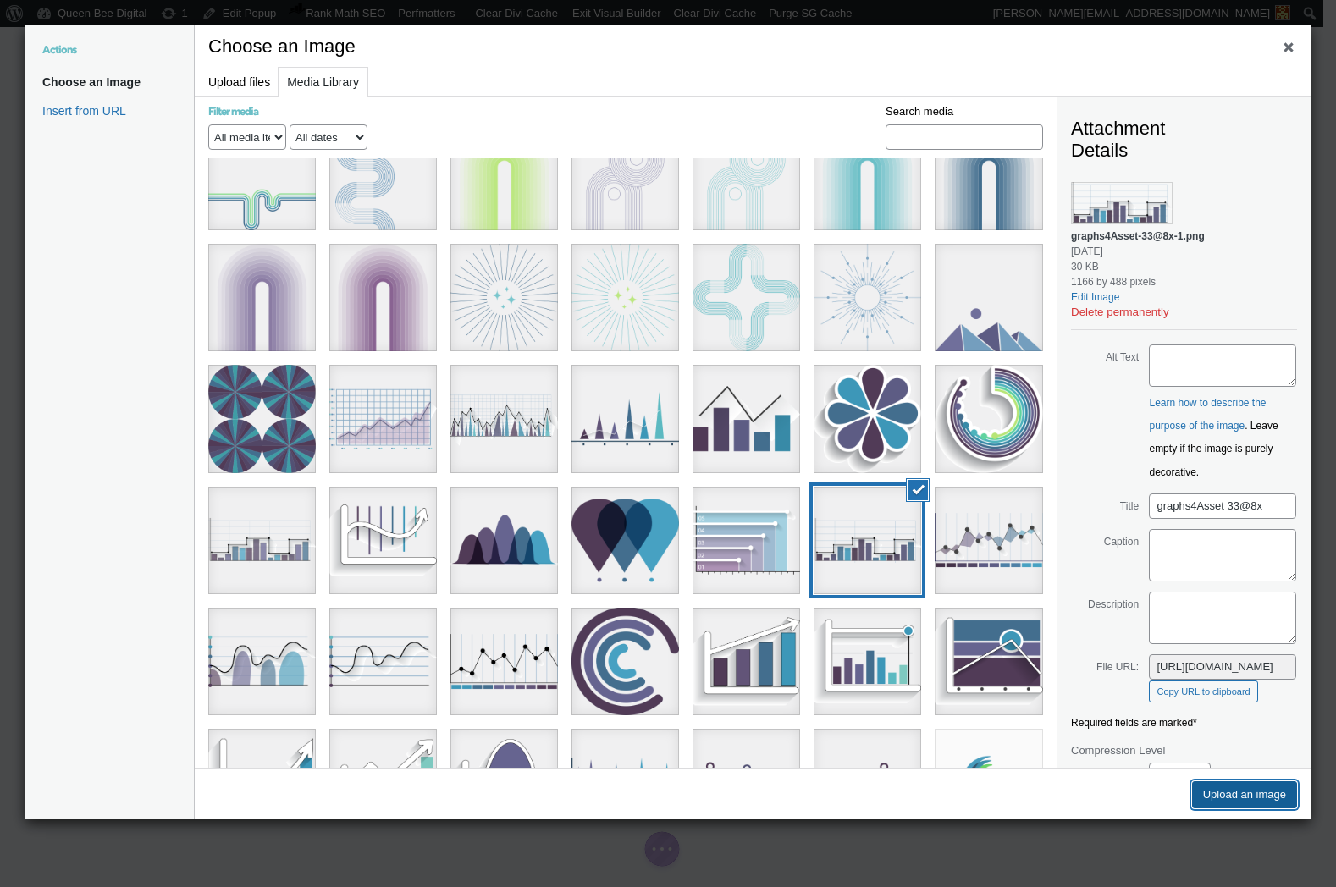
click at [1234, 790] on button "Upload an image" at bounding box center [1244, 794] width 105 height 27
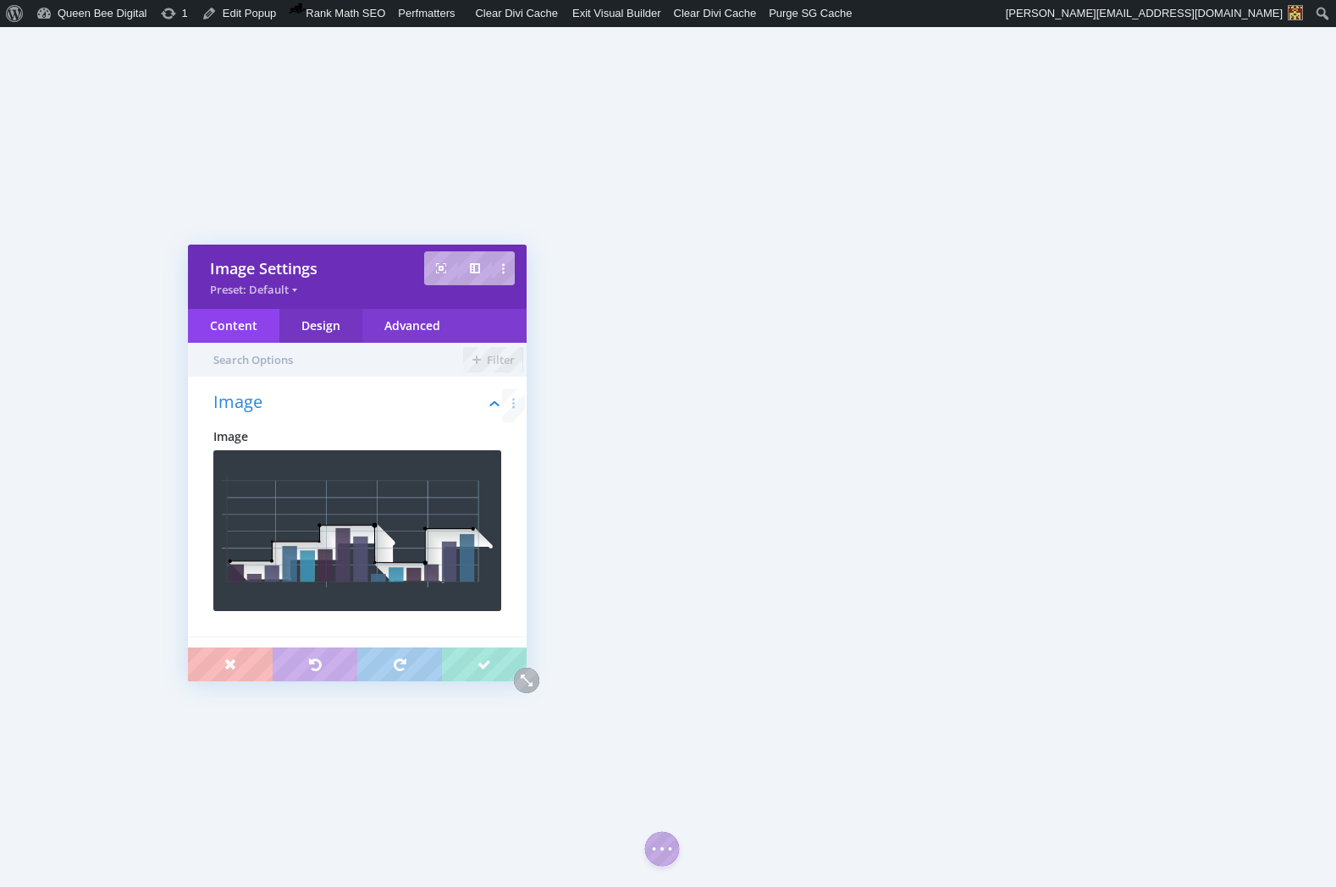
click at [318, 327] on div "Design" at bounding box center [320, 326] width 83 height 34
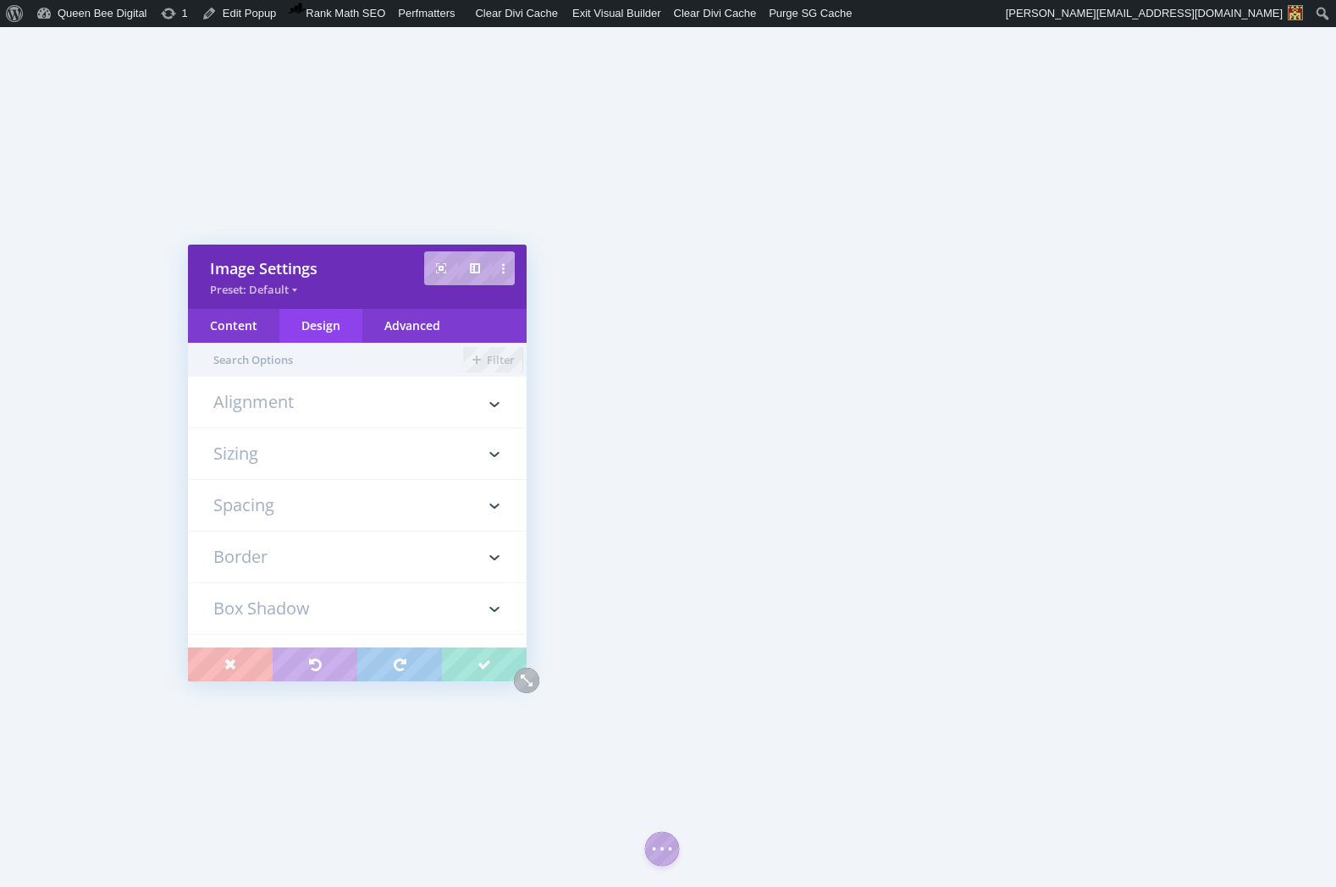
click at [266, 448] on h3 "Sizing" at bounding box center [357, 453] width 288 height 51
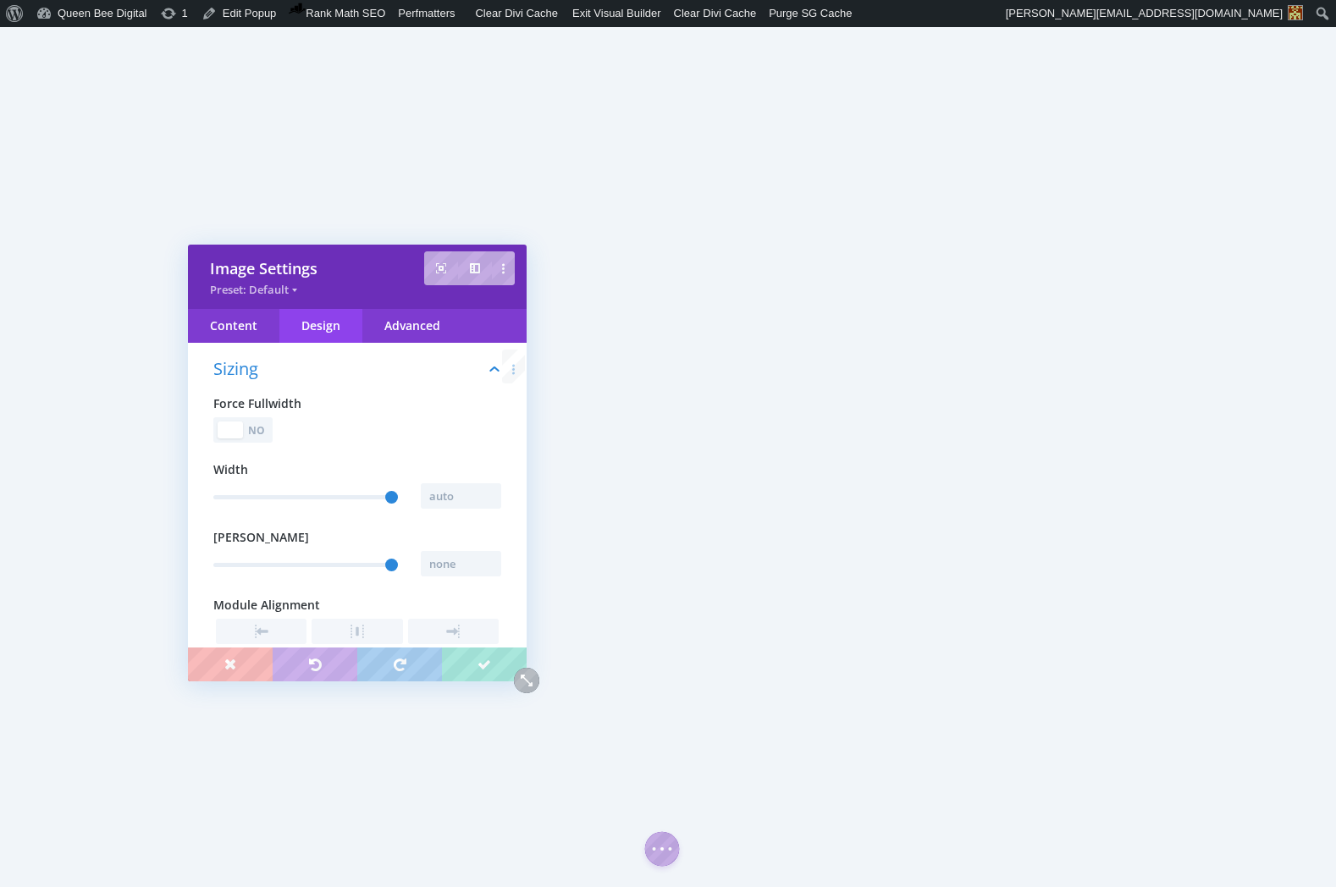
scroll to position [95, 0]
click at [457, 493] on input "text" at bounding box center [461, 494] width 80 height 25
type input "500px"
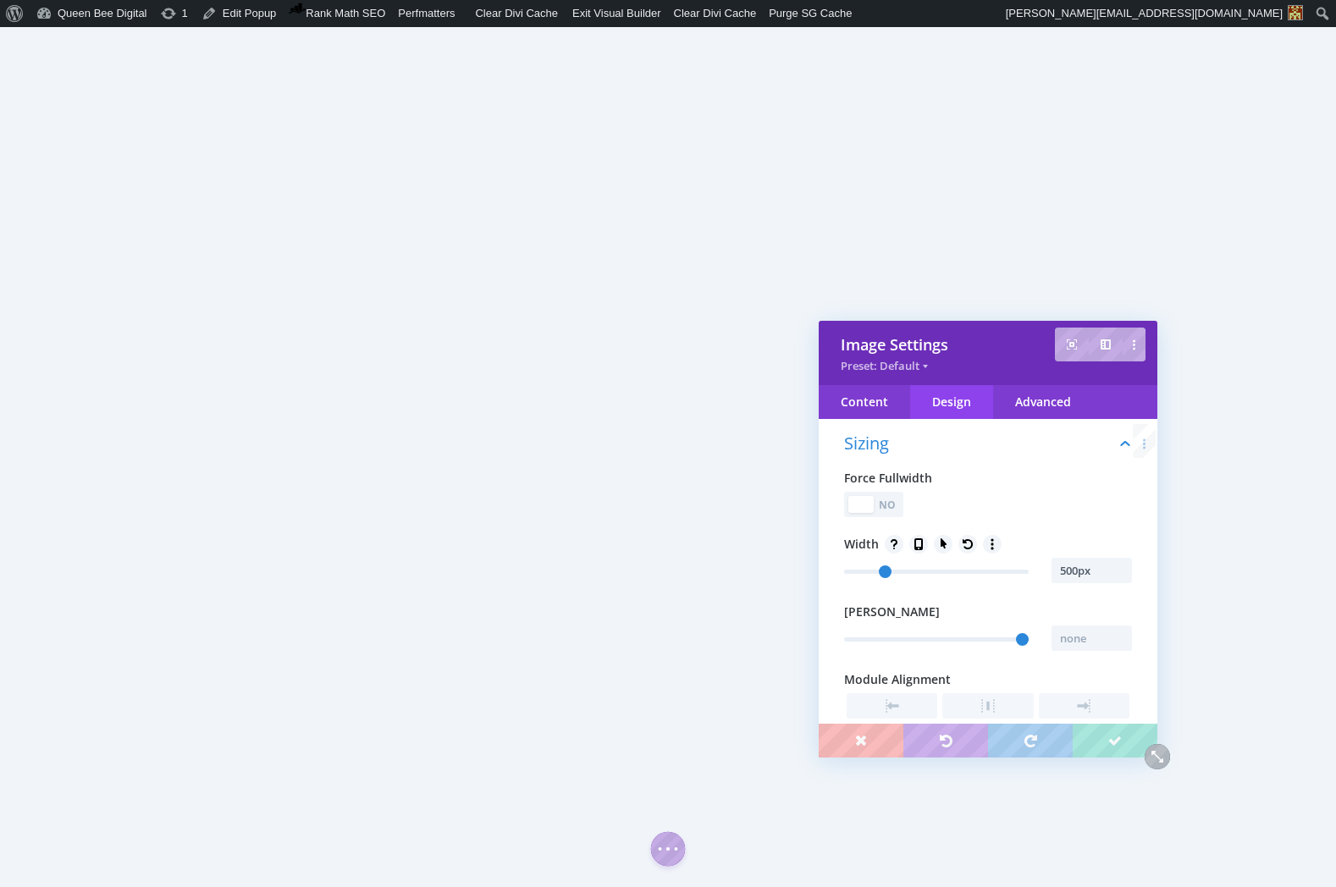
drag, startPoint x: 372, startPoint y: 261, endPoint x: 1002, endPoint y: 337, distance: 635.3
click at [1002, 337] on div "Image Settings" at bounding box center [988, 344] width 295 height 20
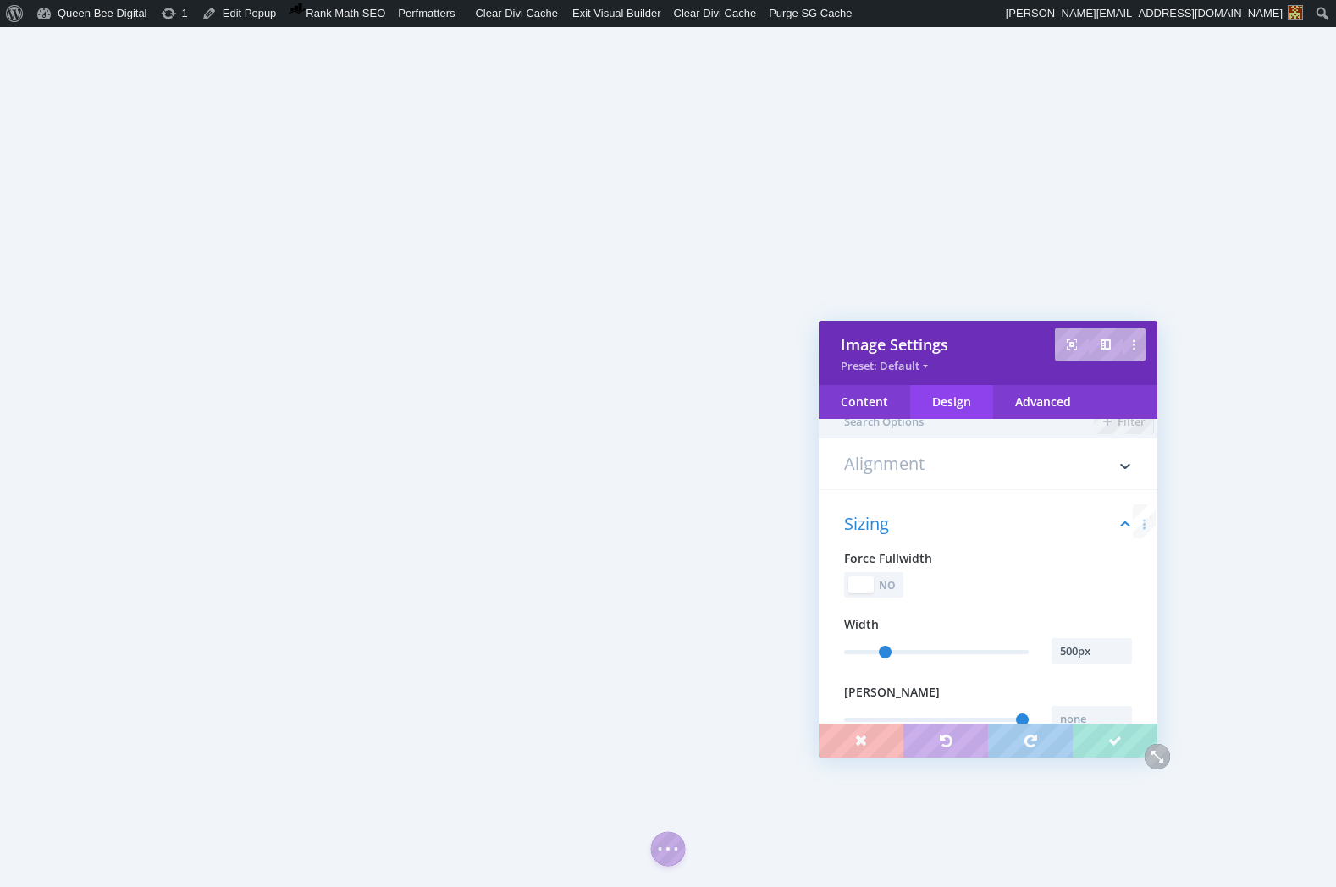
scroll to position [0, 0]
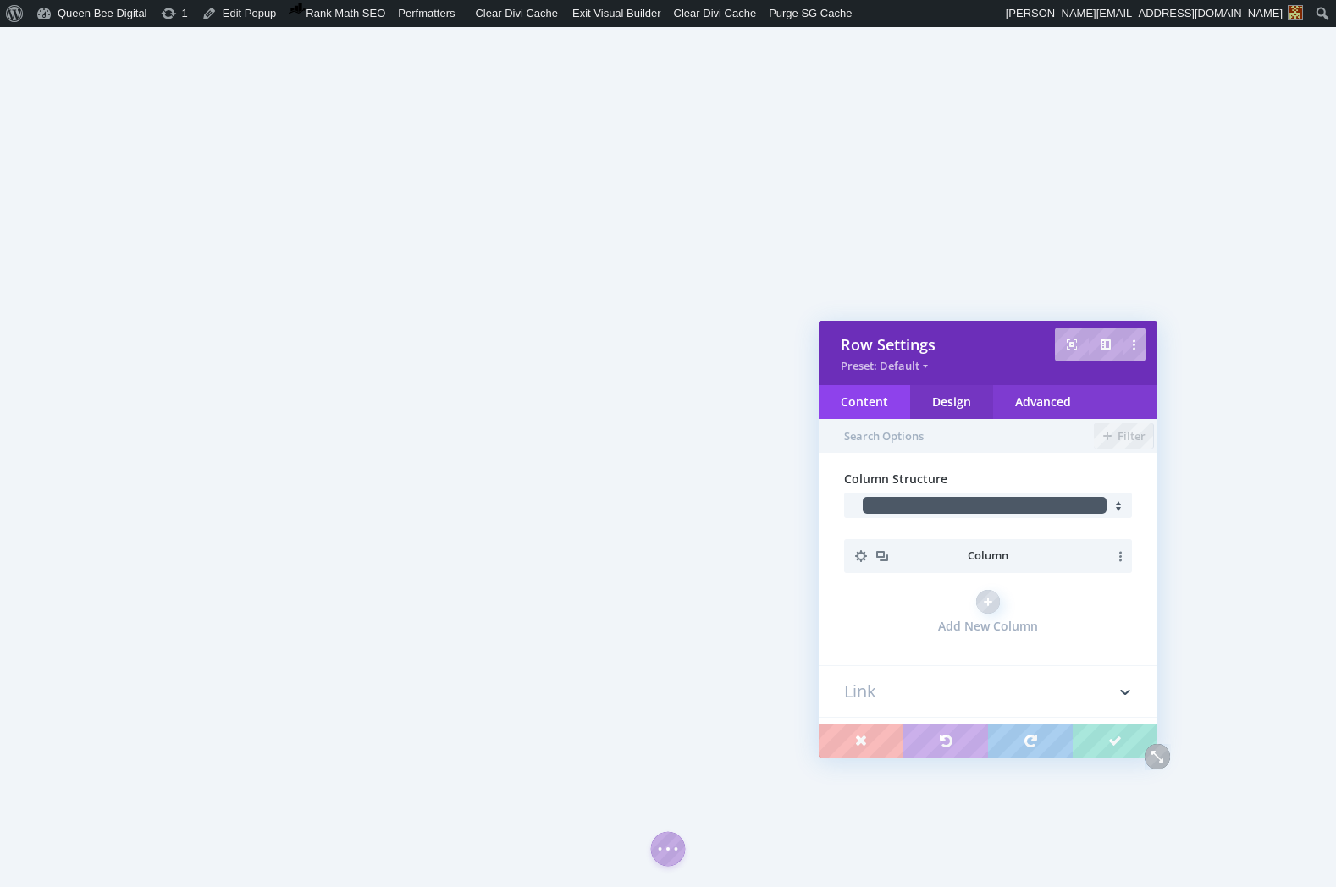
click at [954, 399] on div "Design" at bounding box center [951, 402] width 83 height 34
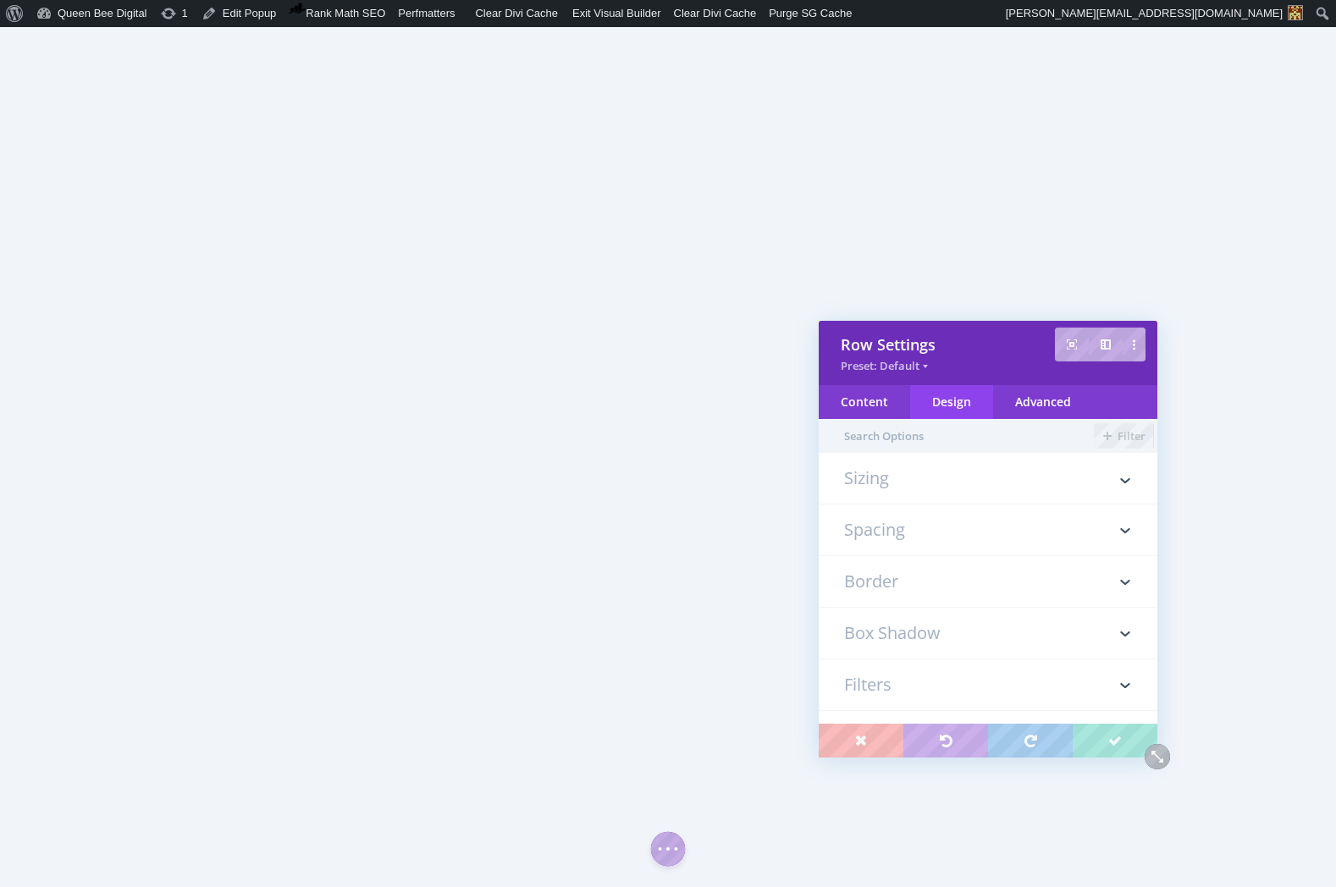
click at [918, 477] on h3 "Sizing" at bounding box center [988, 487] width 288 height 34
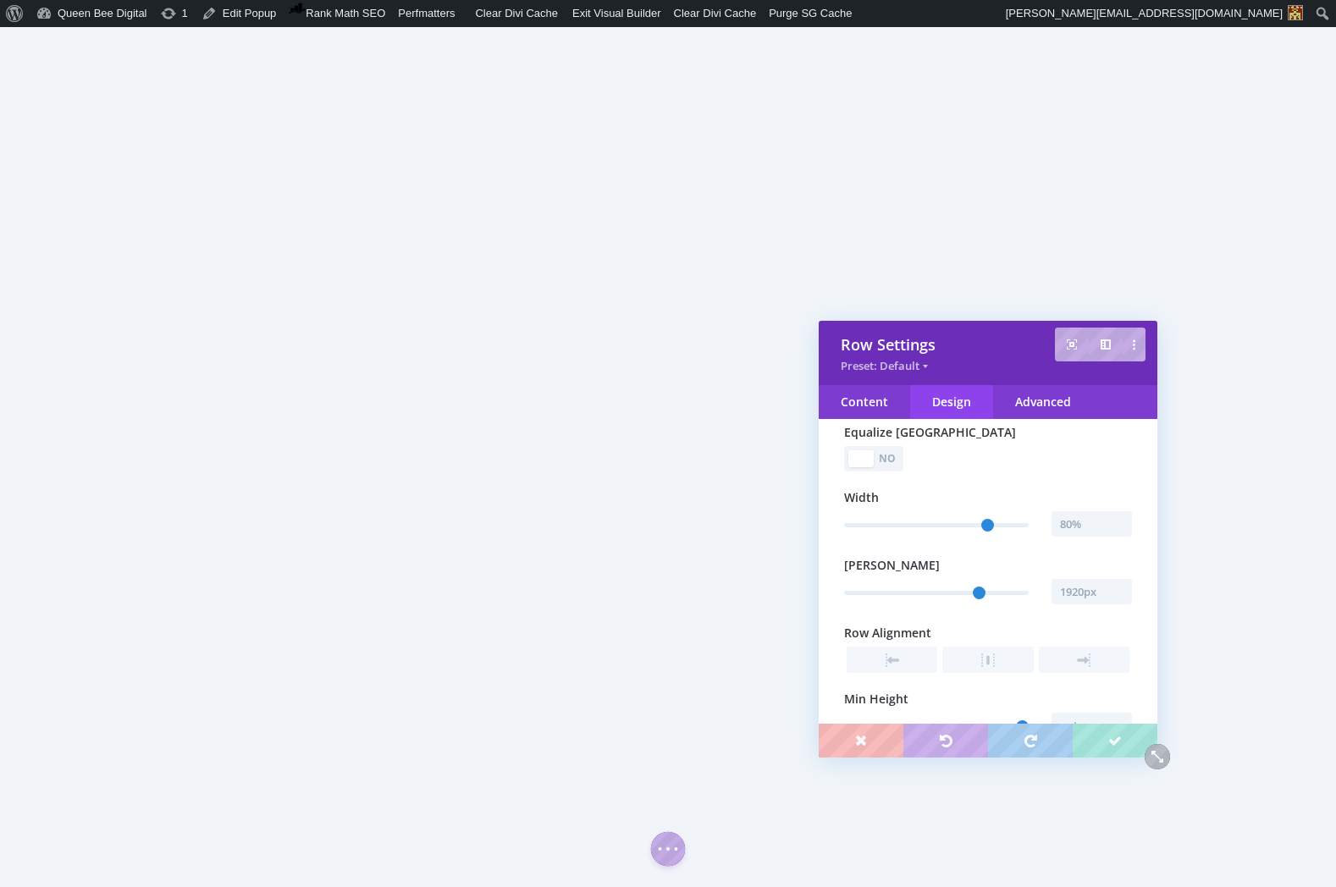
scroll to position [159, 0]
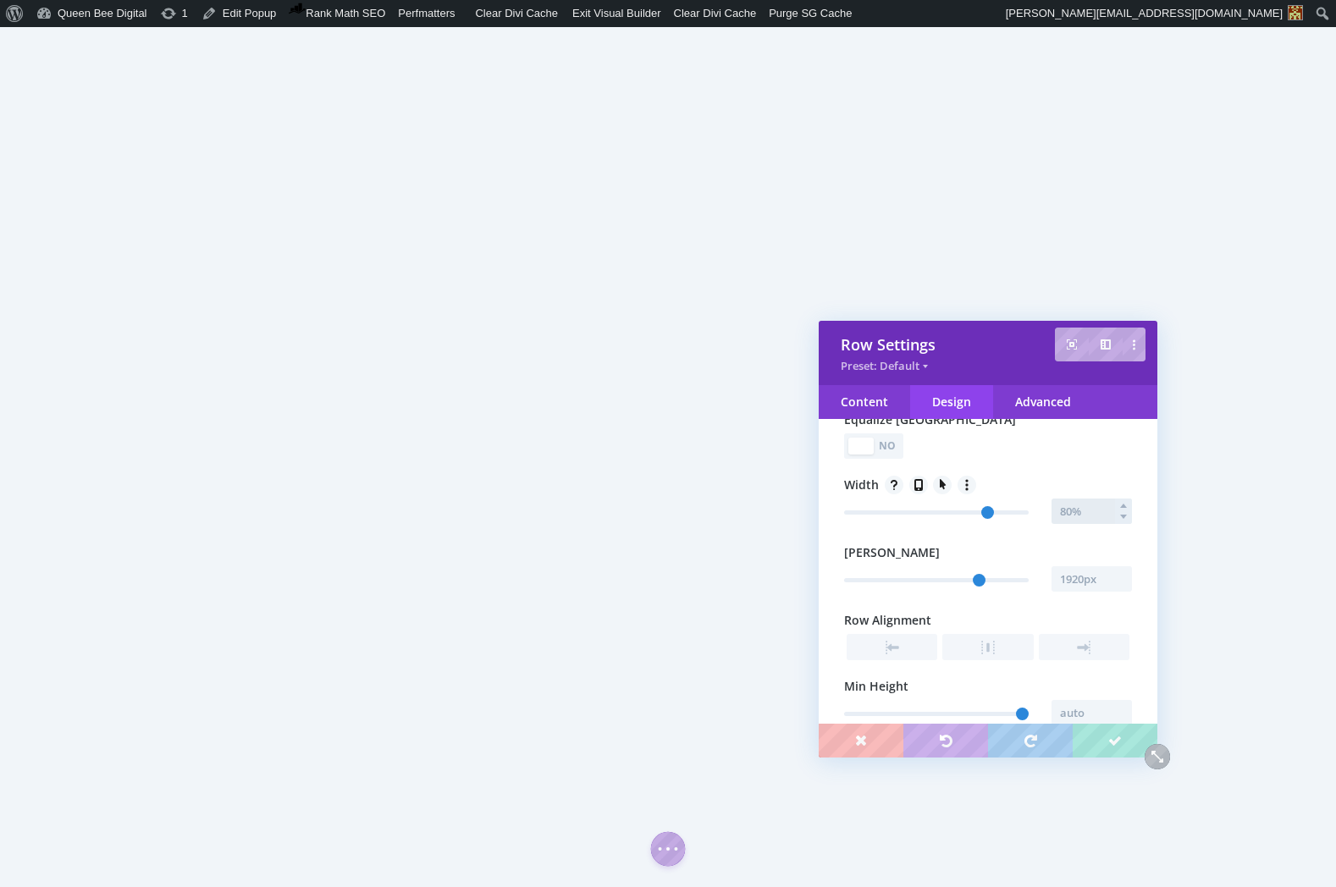
click at [1078, 511] on input "text" at bounding box center [1091, 511] width 80 height 25
type input "500px"
click at [1086, 583] on input "text" at bounding box center [1091, 578] width 80 height 25
type input "500px"
click at [1070, 513] on input "500px" at bounding box center [1091, 511] width 80 height 25
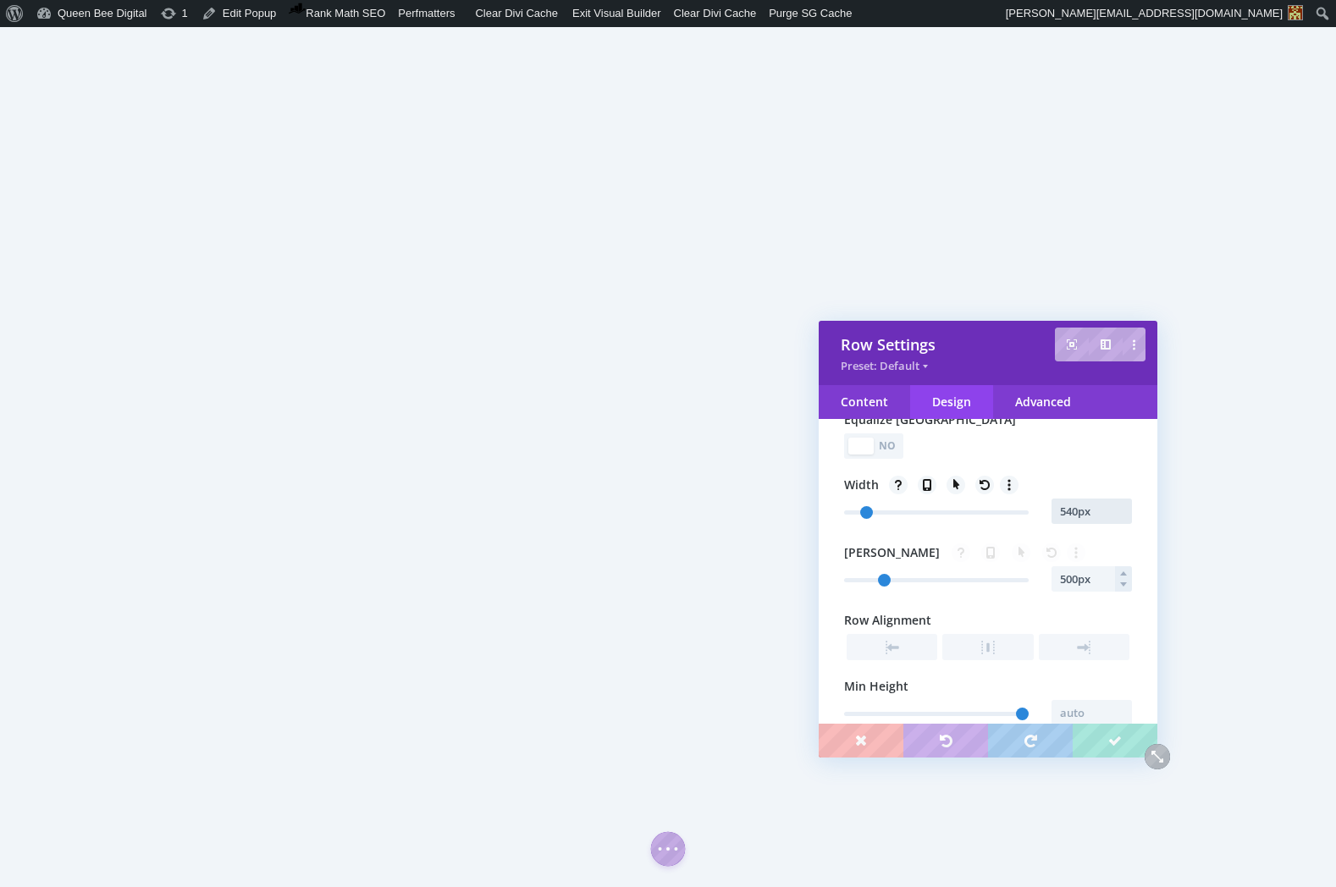
type input "540px"
click at [1070, 577] on input "500px" at bounding box center [1091, 578] width 80 height 25
type input "540px"
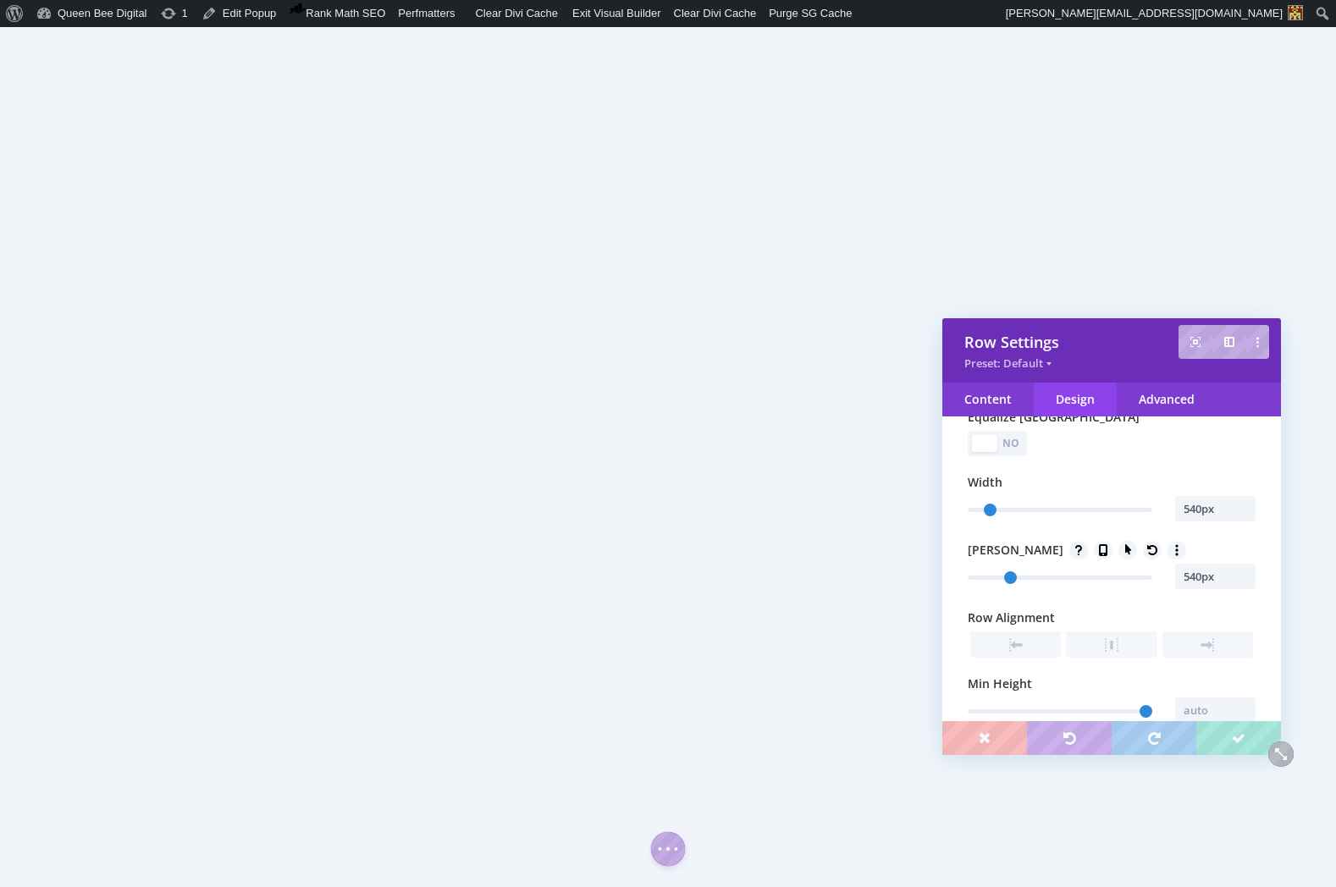
drag, startPoint x: 1004, startPoint y: 334, endPoint x: 1123, endPoint y: 333, distance: 119.4
click at [1128, 332] on div "Row Settings" at bounding box center [1111, 342] width 295 height 20
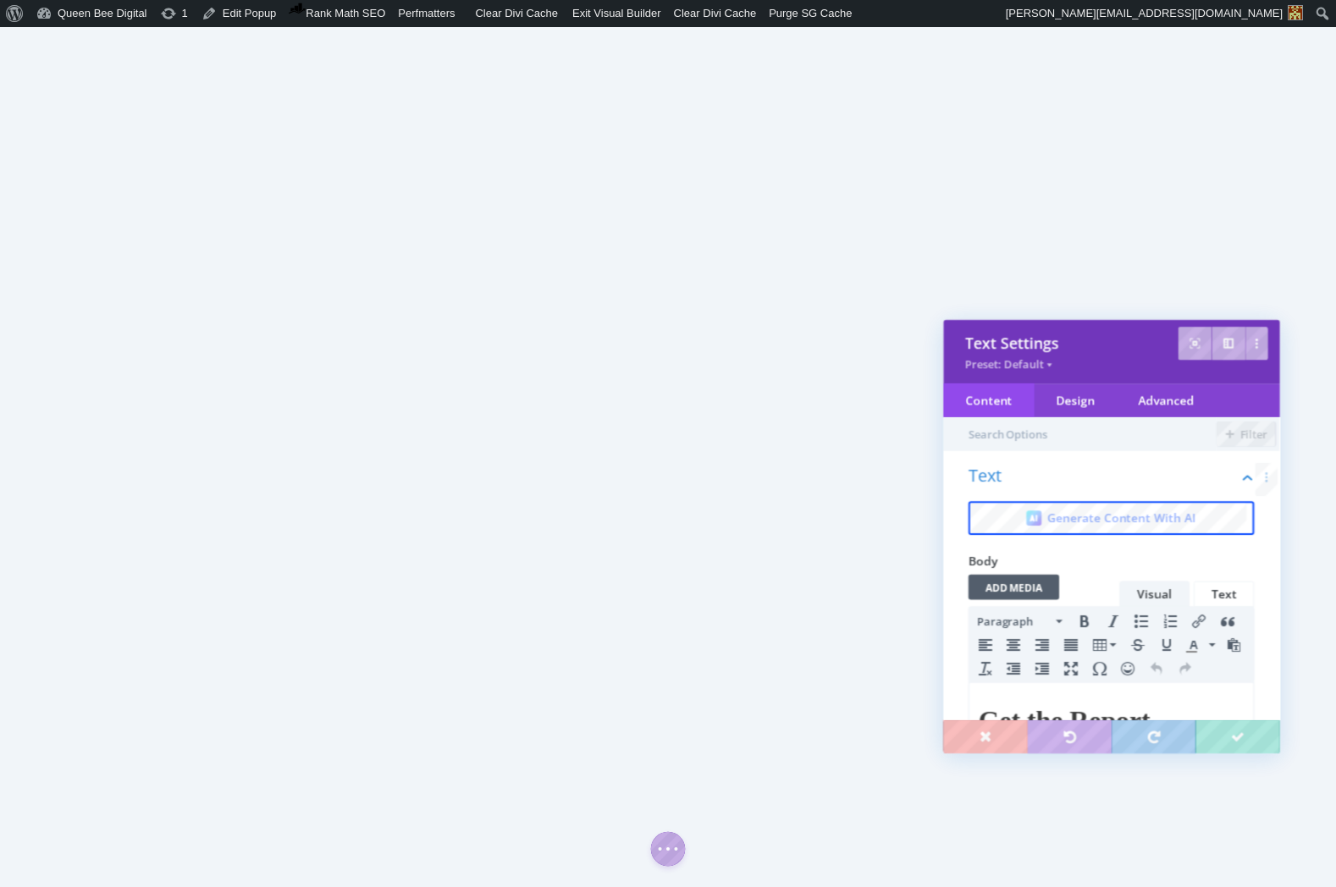
scroll to position [0, 0]
click at [1070, 401] on div "Design" at bounding box center [1075, 400] width 83 height 34
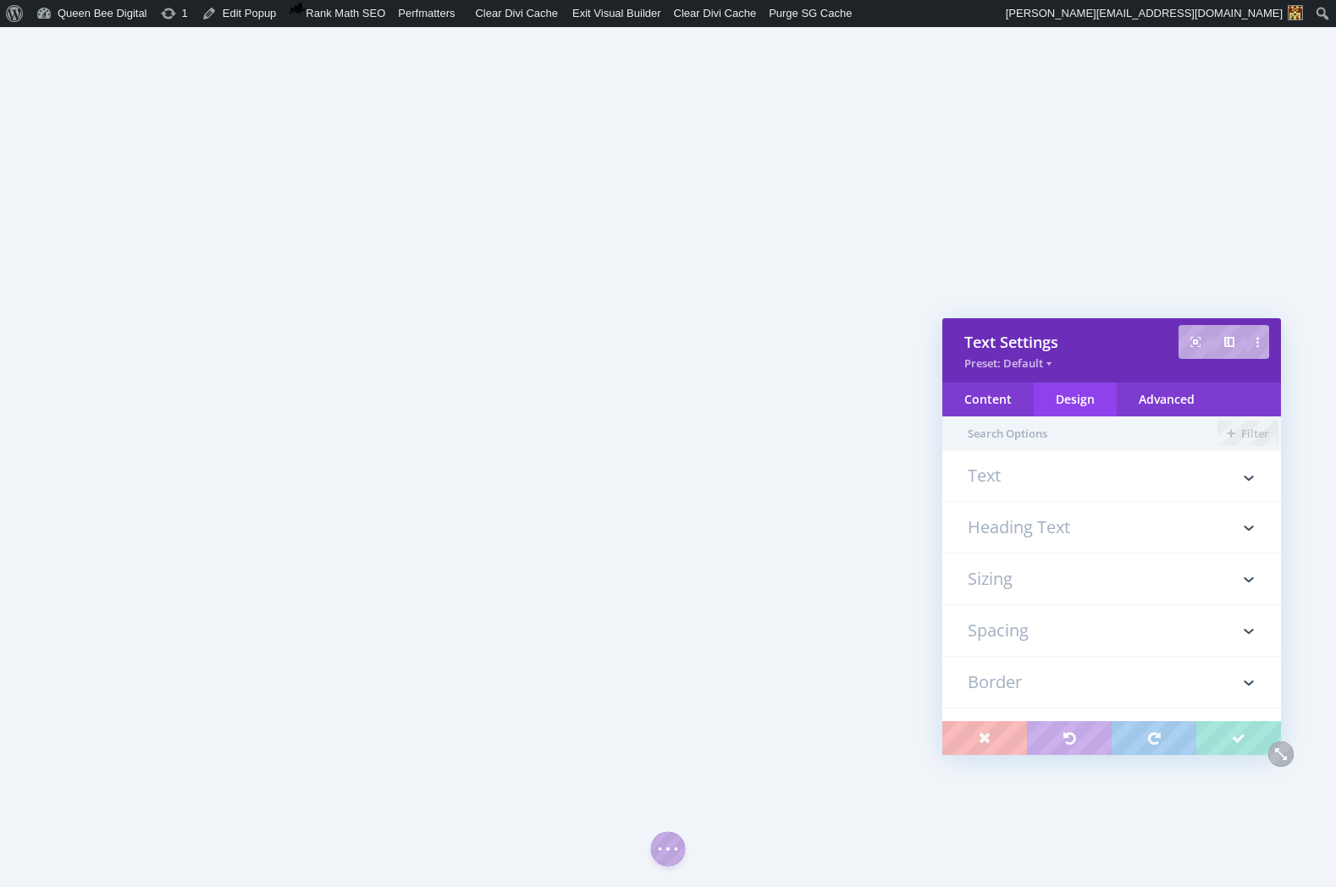
click at [1073, 624] on h3 "Spacing" at bounding box center [1112, 630] width 288 height 51
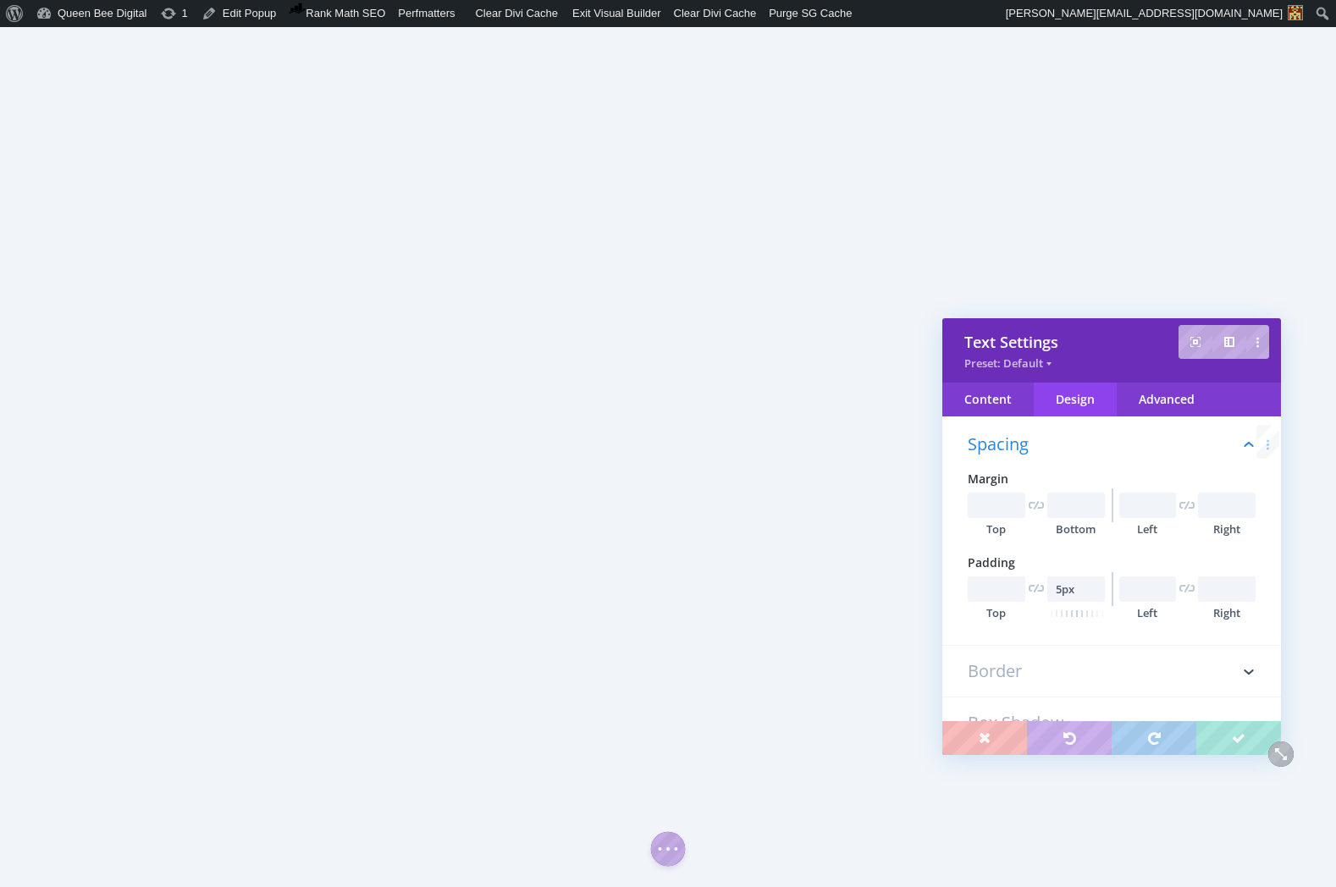
scroll to position [198, 0]
click at [999, 583] on input "text" at bounding box center [997, 585] width 58 height 25
type input "15px"
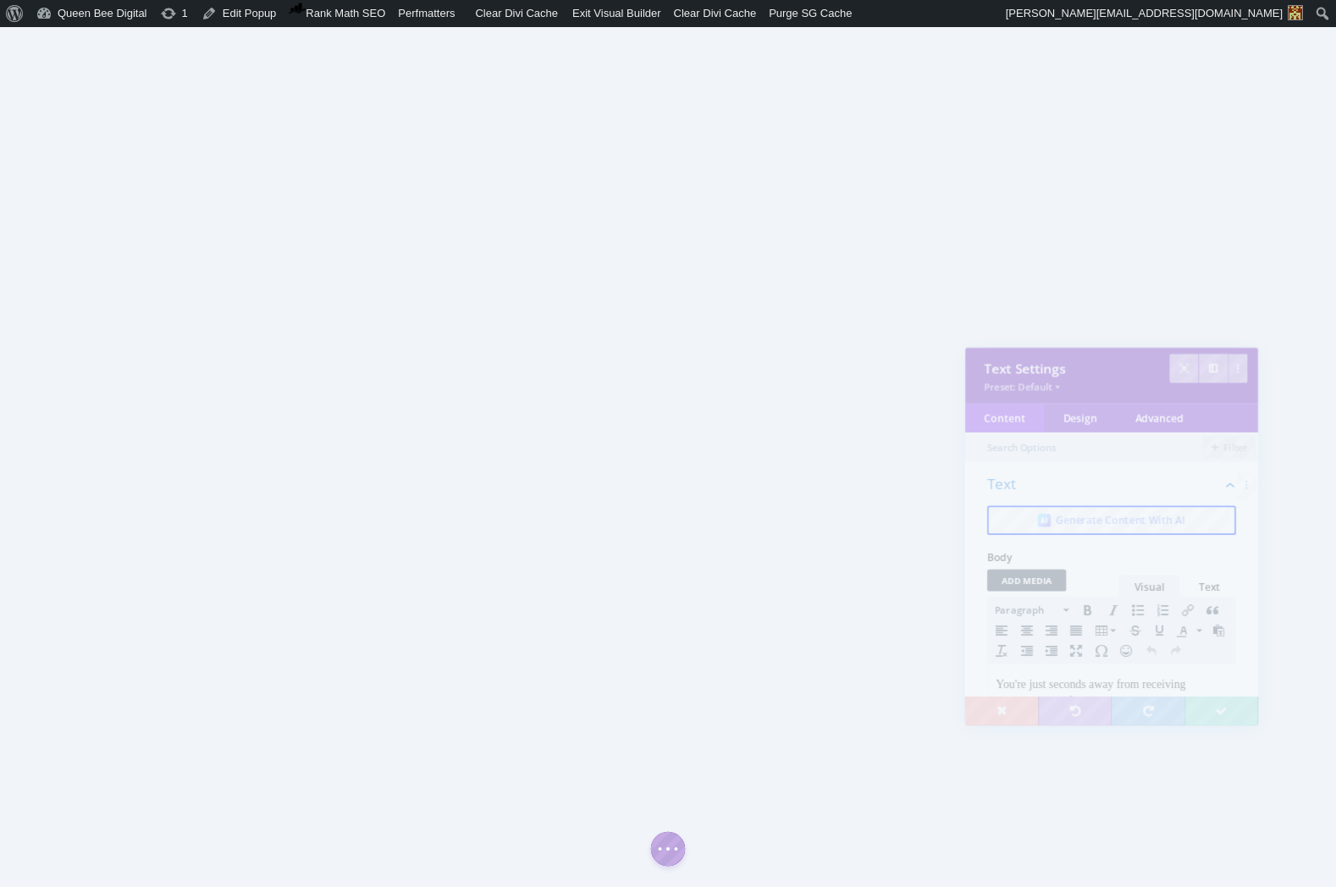
scroll to position [0, 0]
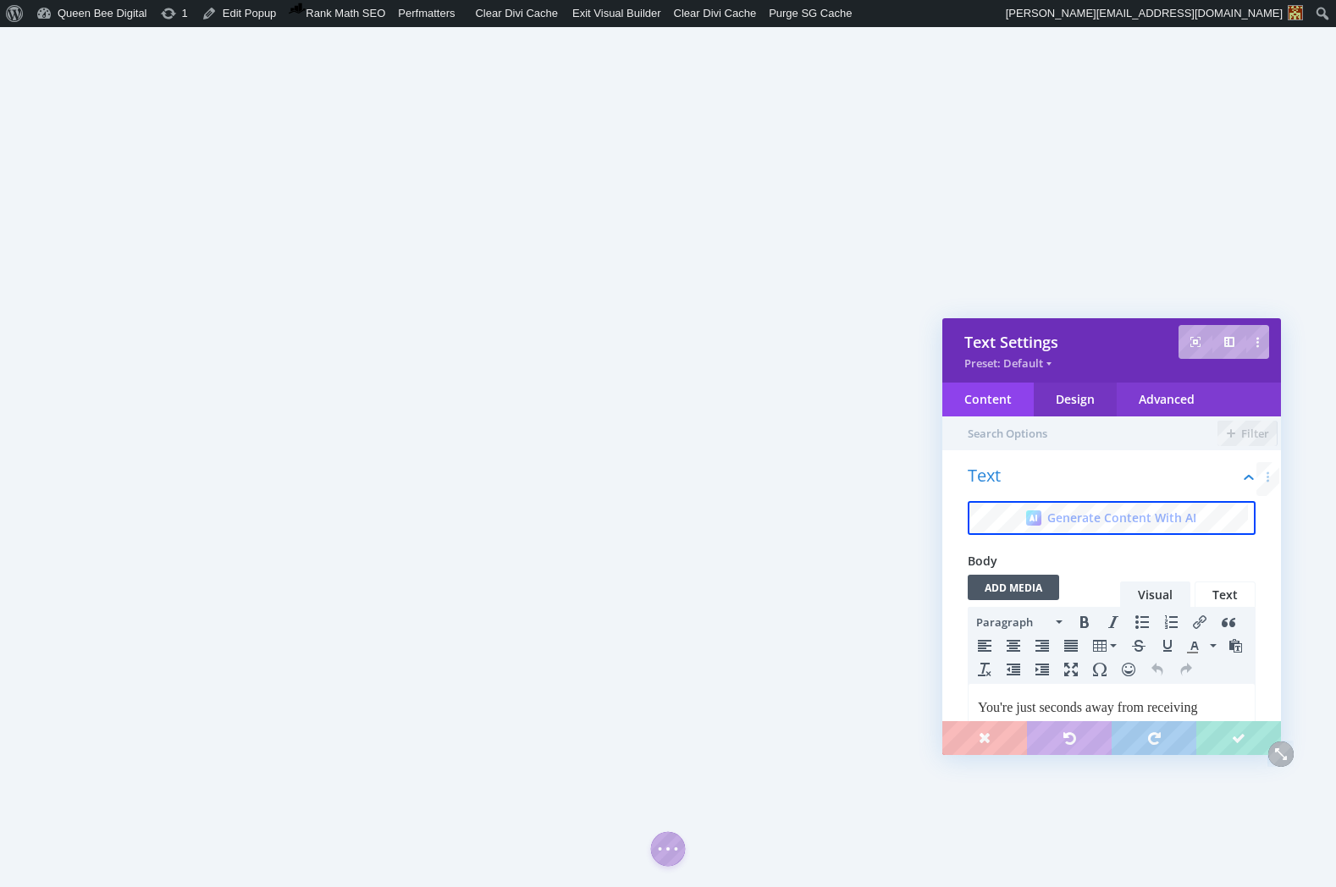
click at [1085, 396] on div "Design" at bounding box center [1075, 400] width 83 height 34
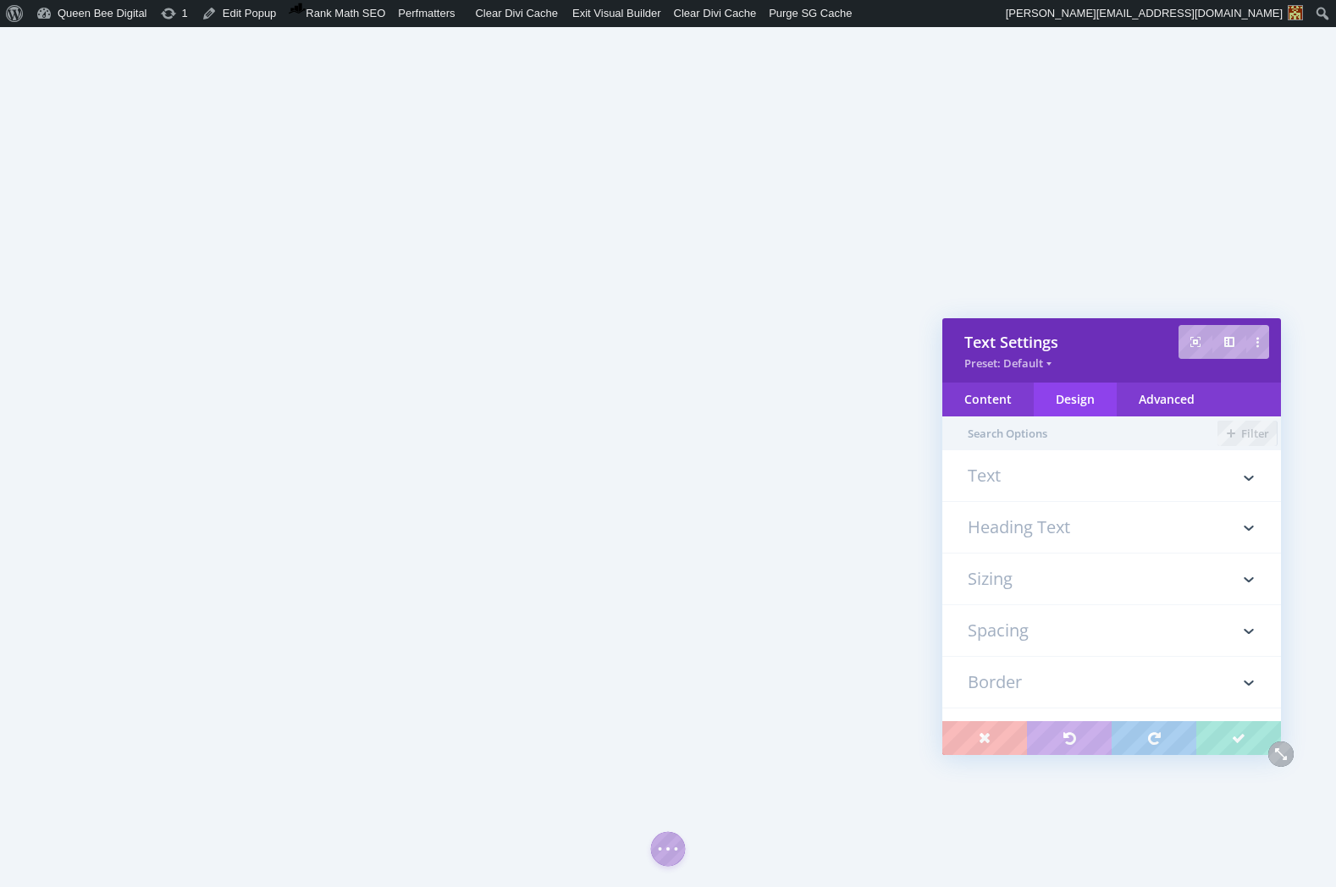
click at [1049, 476] on h3 "Text" at bounding box center [1112, 484] width 288 height 34
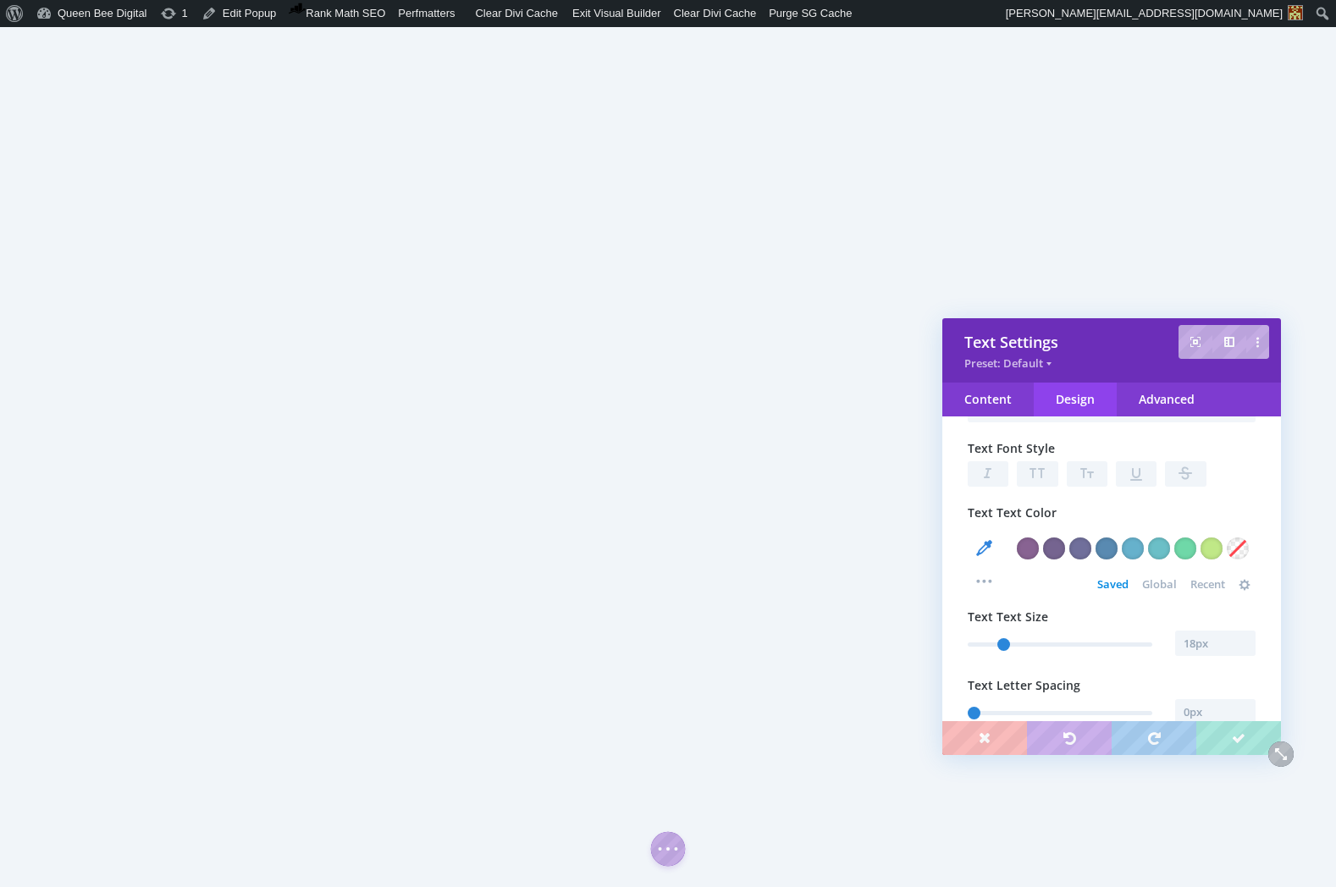
scroll to position [256, 0]
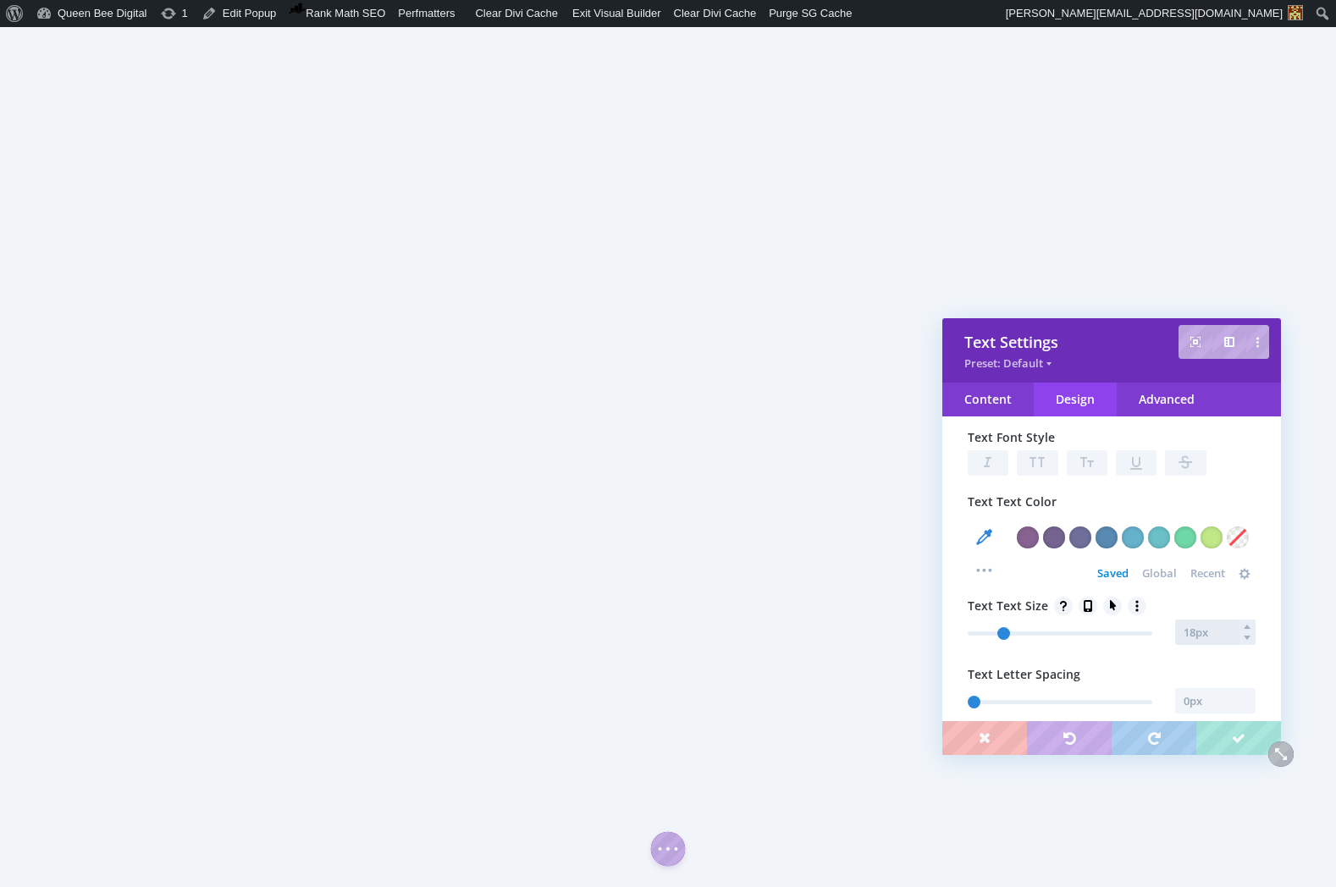
click at [1196, 638] on input "text" at bounding box center [1215, 632] width 80 height 25
type input "17px"
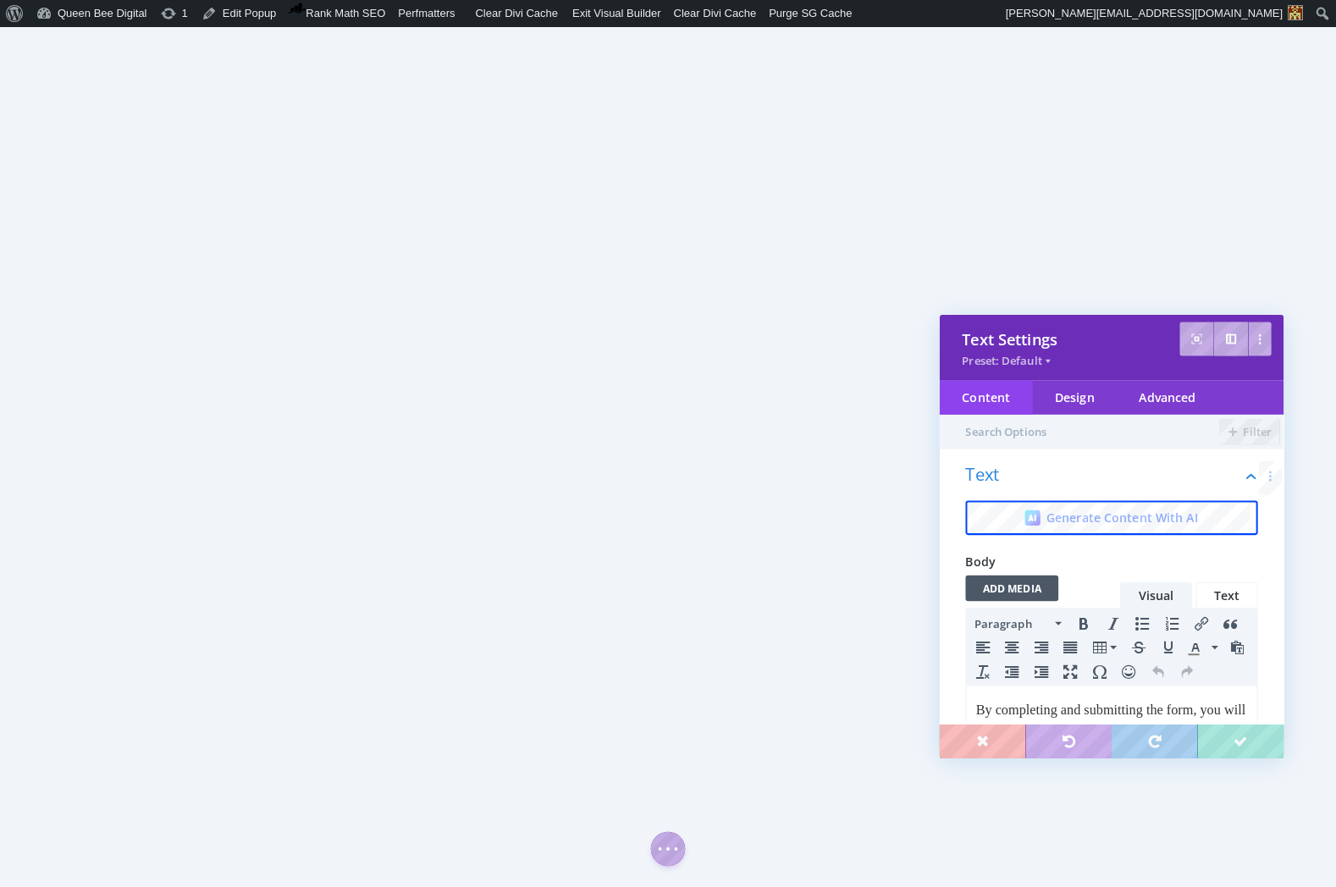
scroll to position [0, 0]
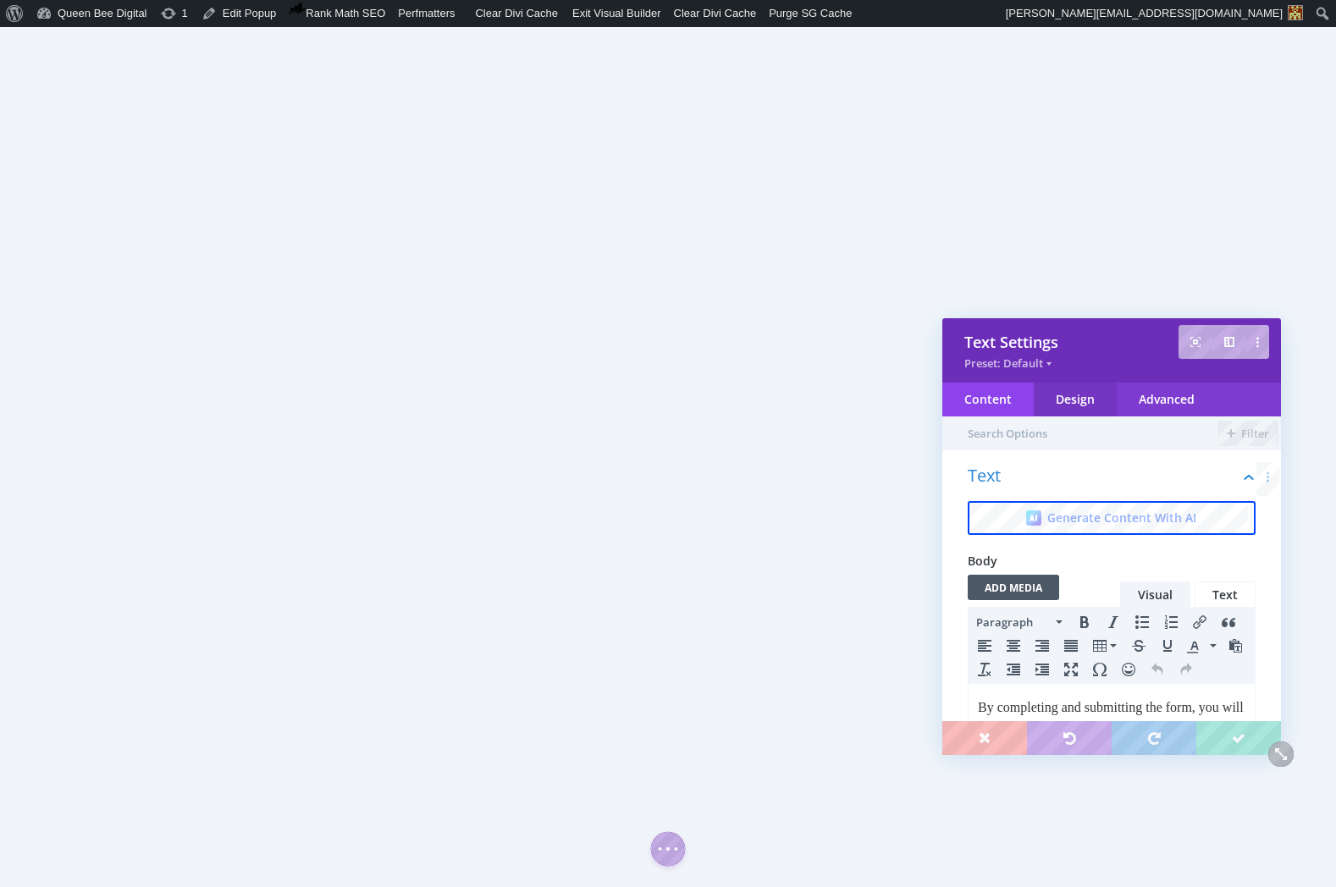
click at [1064, 401] on div "Design" at bounding box center [1075, 400] width 83 height 34
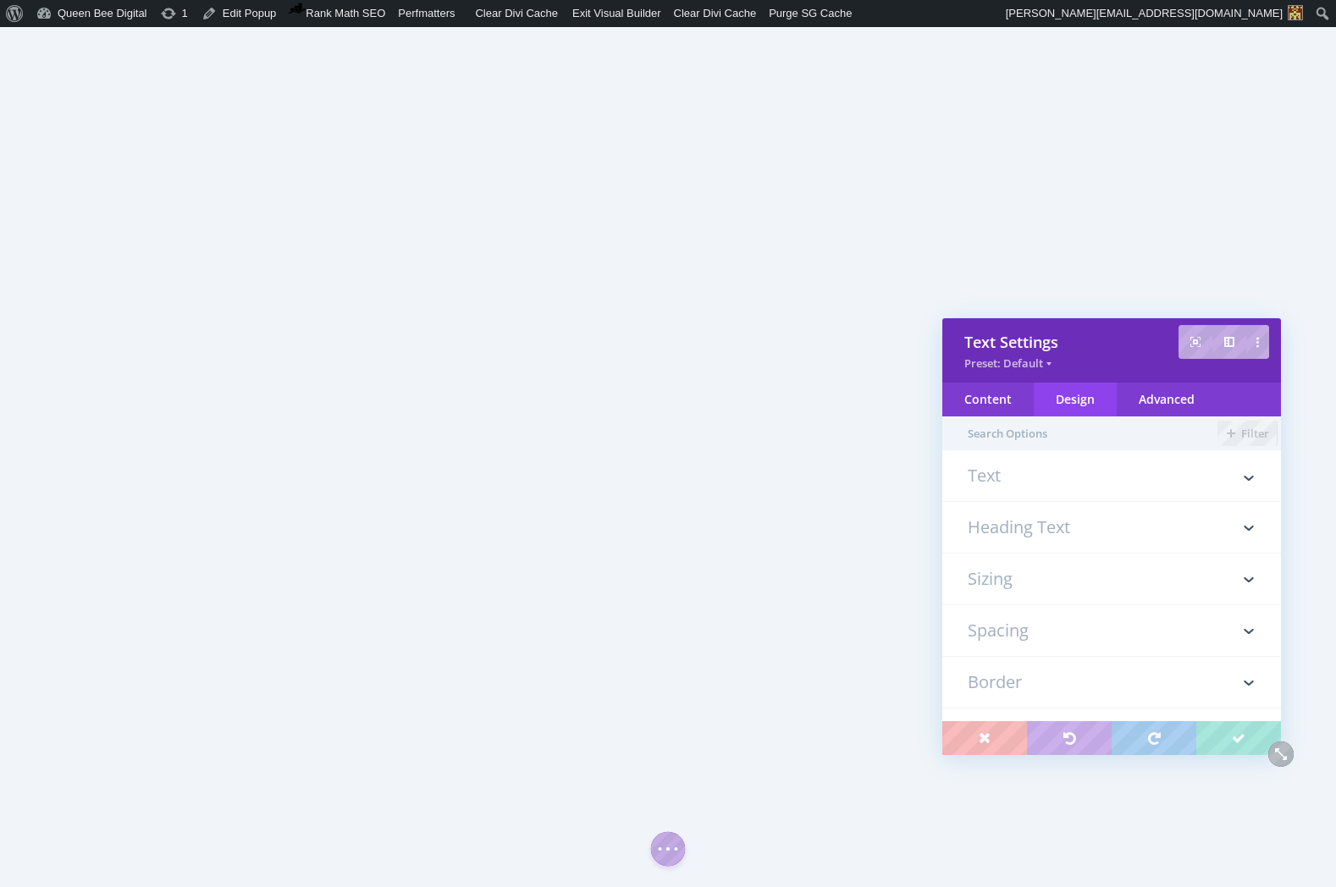
click at [1029, 472] on h3 "Text" at bounding box center [1112, 484] width 288 height 34
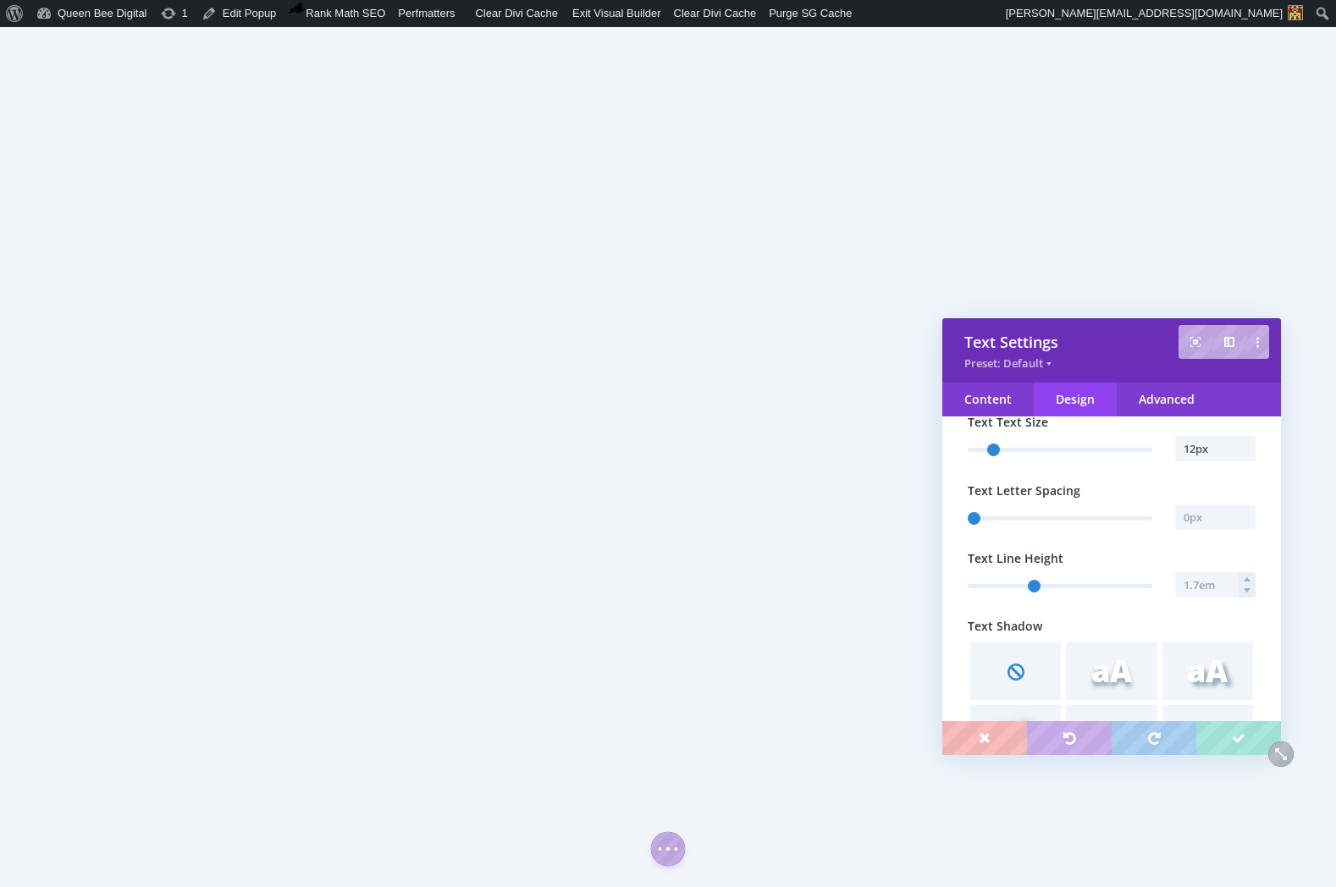
scroll to position [446, 0]
click at [1199, 580] on input "text" at bounding box center [1215, 578] width 80 height 25
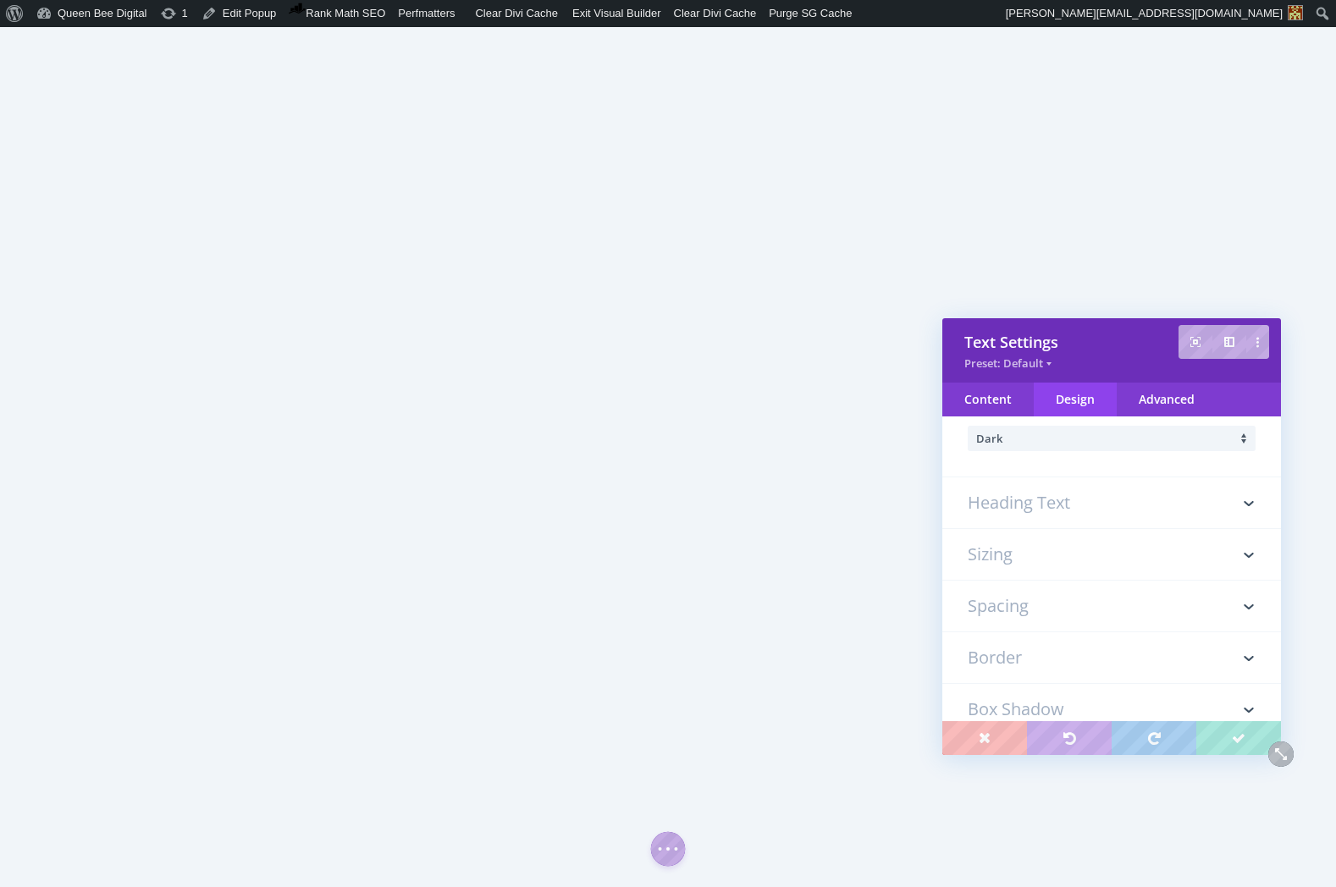
type input "1.6em"
click at [1019, 610] on h3 "Spacing" at bounding box center [1112, 606] width 288 height 51
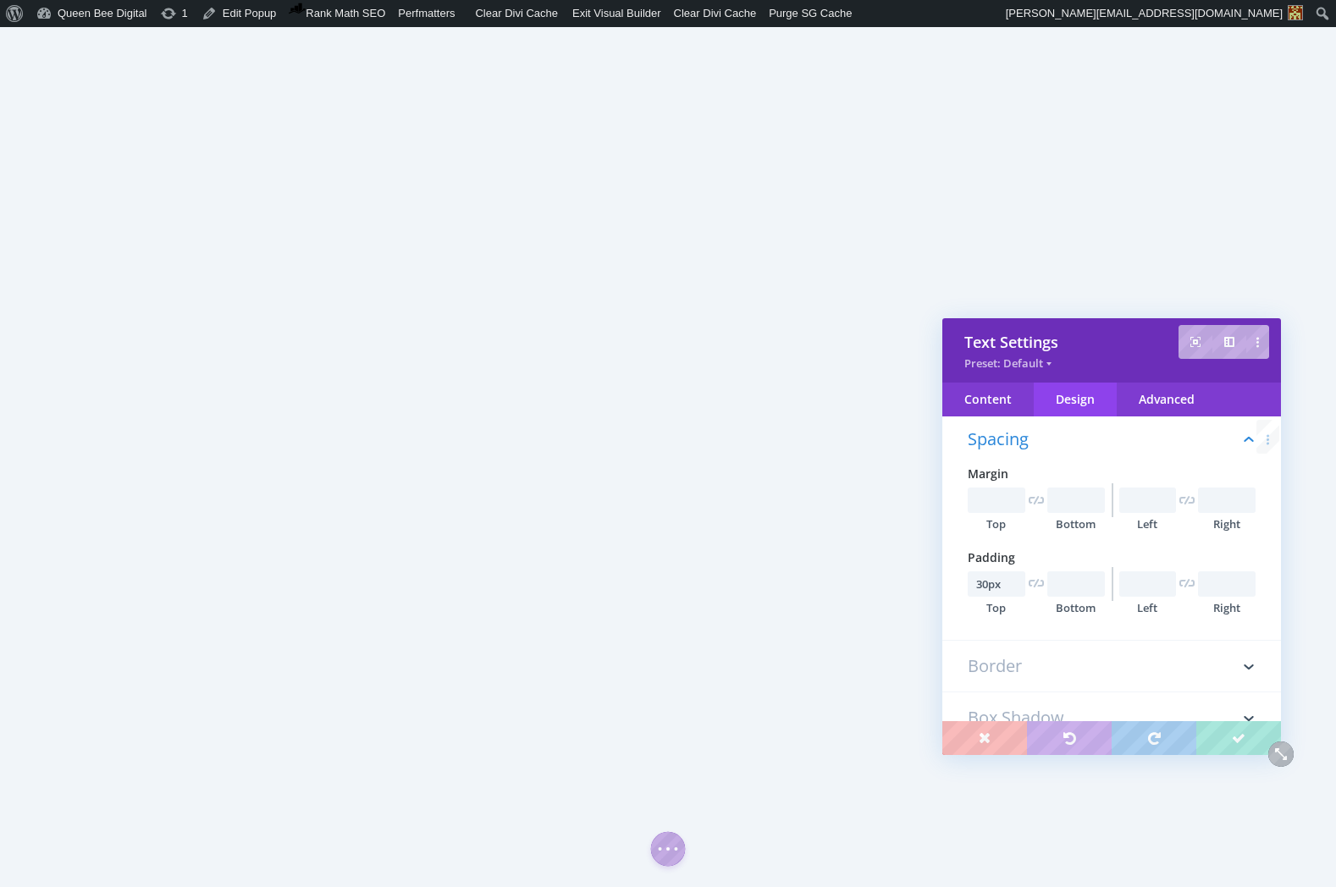
scroll to position [198, 0]
click at [985, 585] on input "30px" at bounding box center [997, 585] width 58 height 25
click at [980, 582] on input "50px" at bounding box center [997, 585] width 58 height 25
type input "40px"
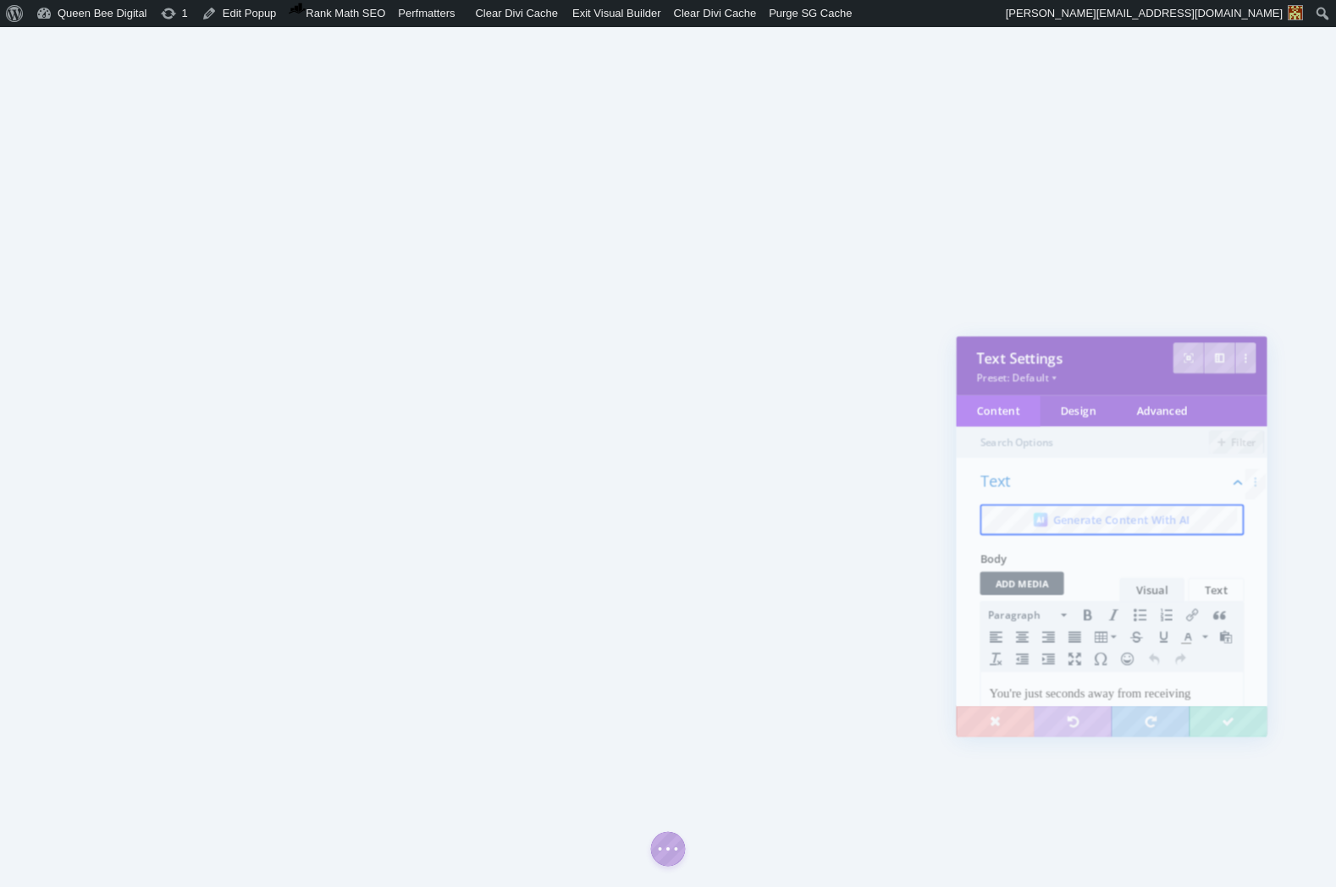
scroll to position [0, 0]
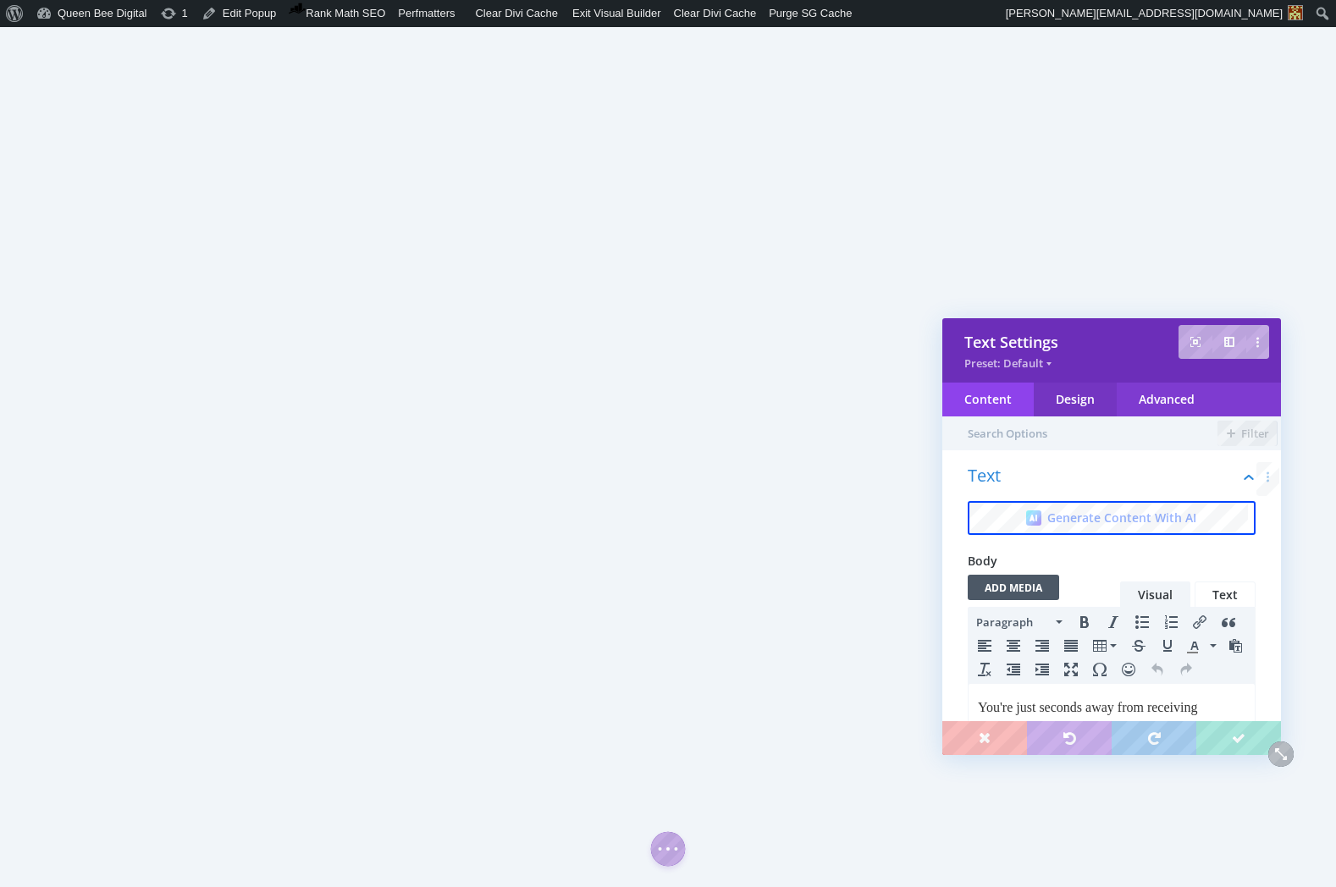
click at [1110, 395] on div "Design" at bounding box center [1075, 400] width 83 height 34
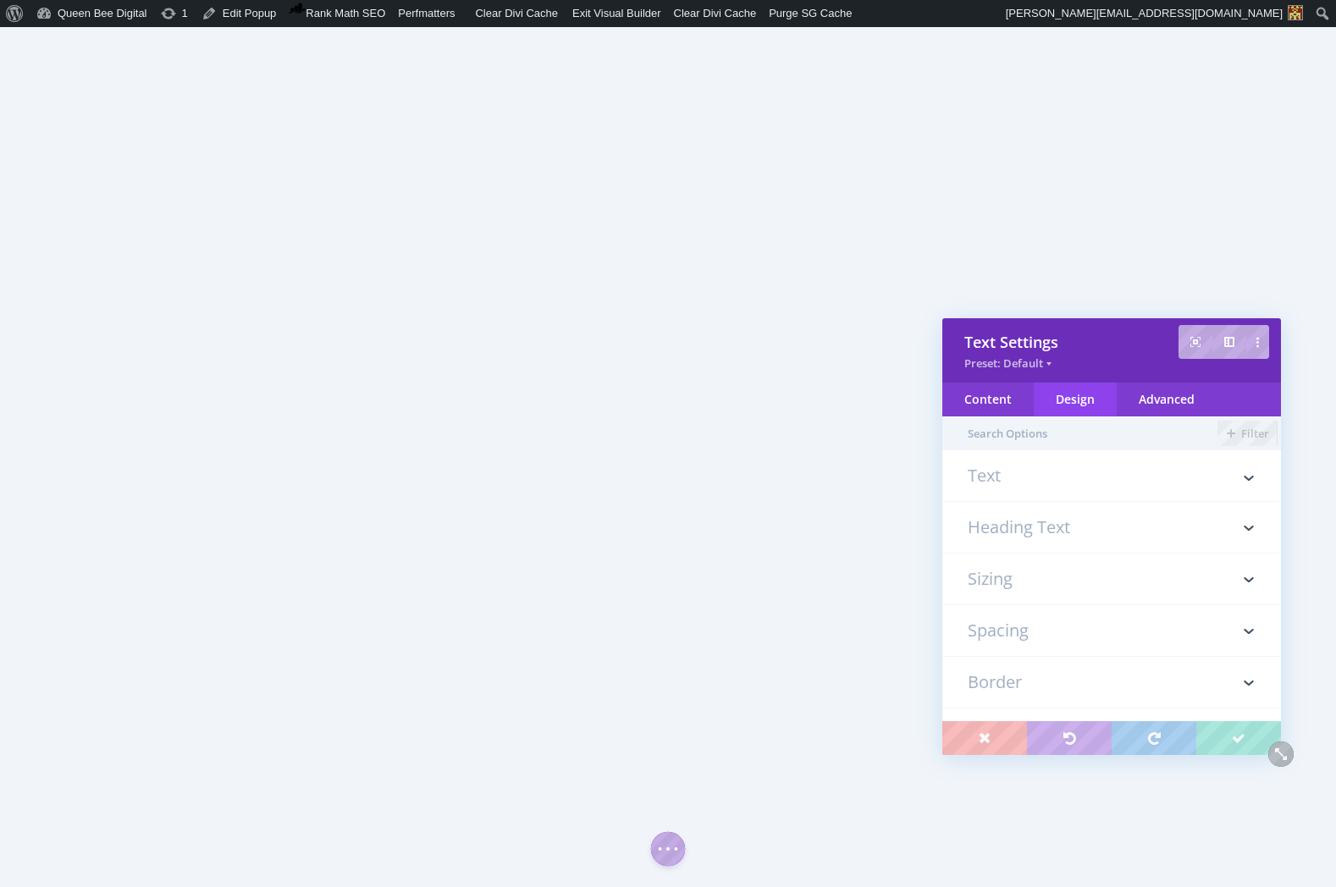
click at [1049, 622] on h3 "Spacing" at bounding box center [1112, 630] width 288 height 51
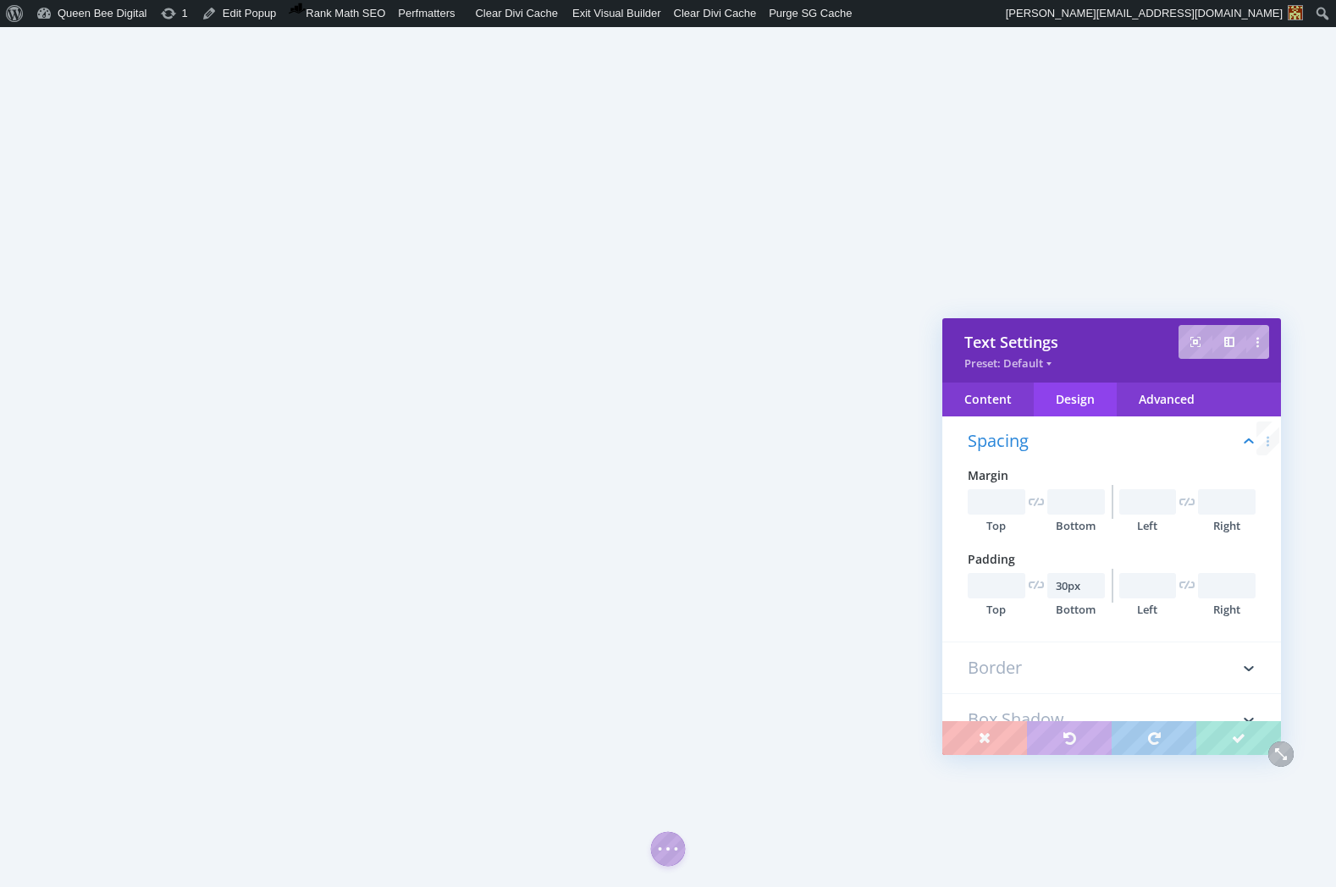
scroll to position [198, 0]
click at [1062, 581] on input "30px" at bounding box center [1076, 585] width 58 height 25
type input "40px"
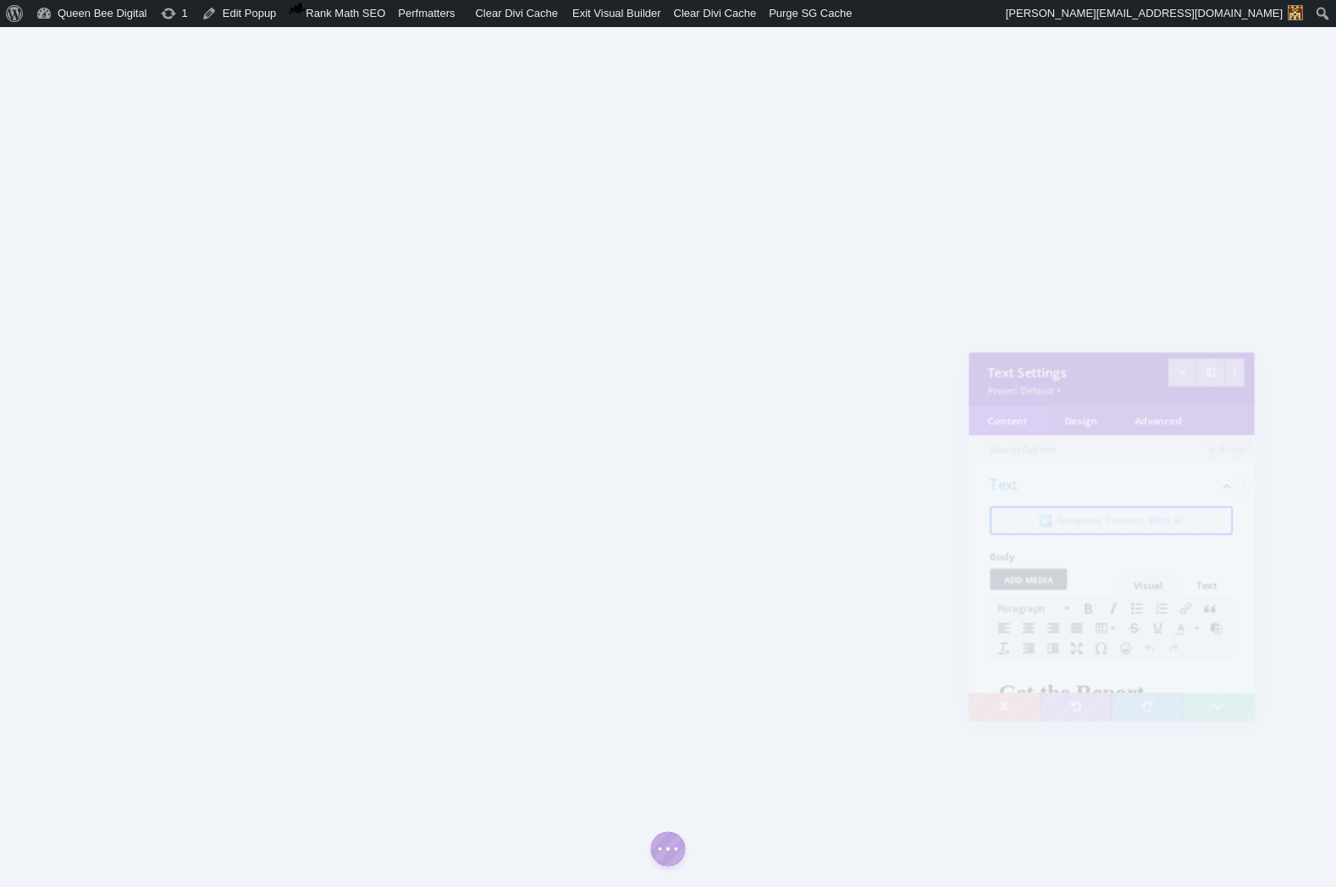
scroll to position [0, 0]
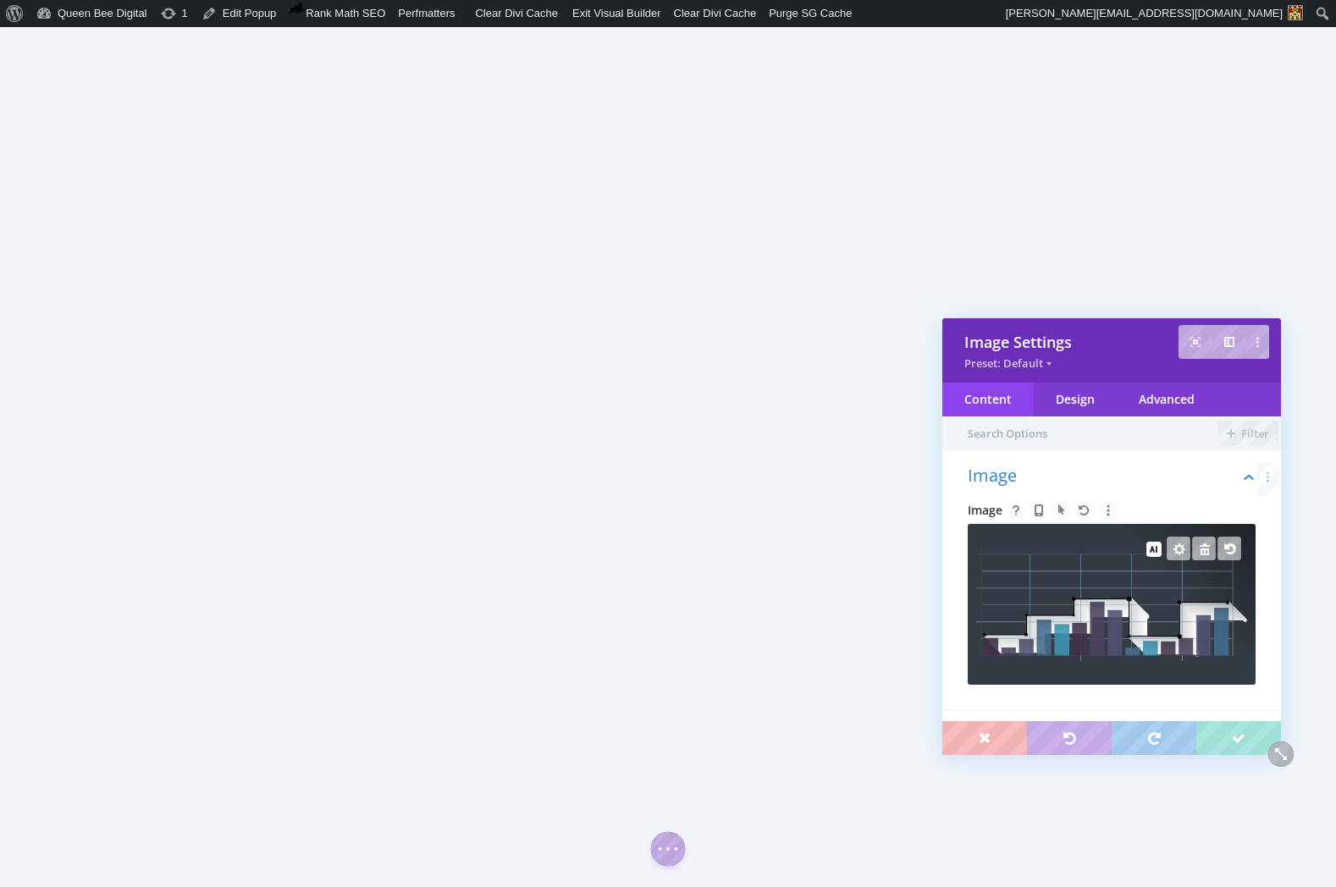
click at [1127, 592] on img at bounding box center [1111, 604] width 271 height 113
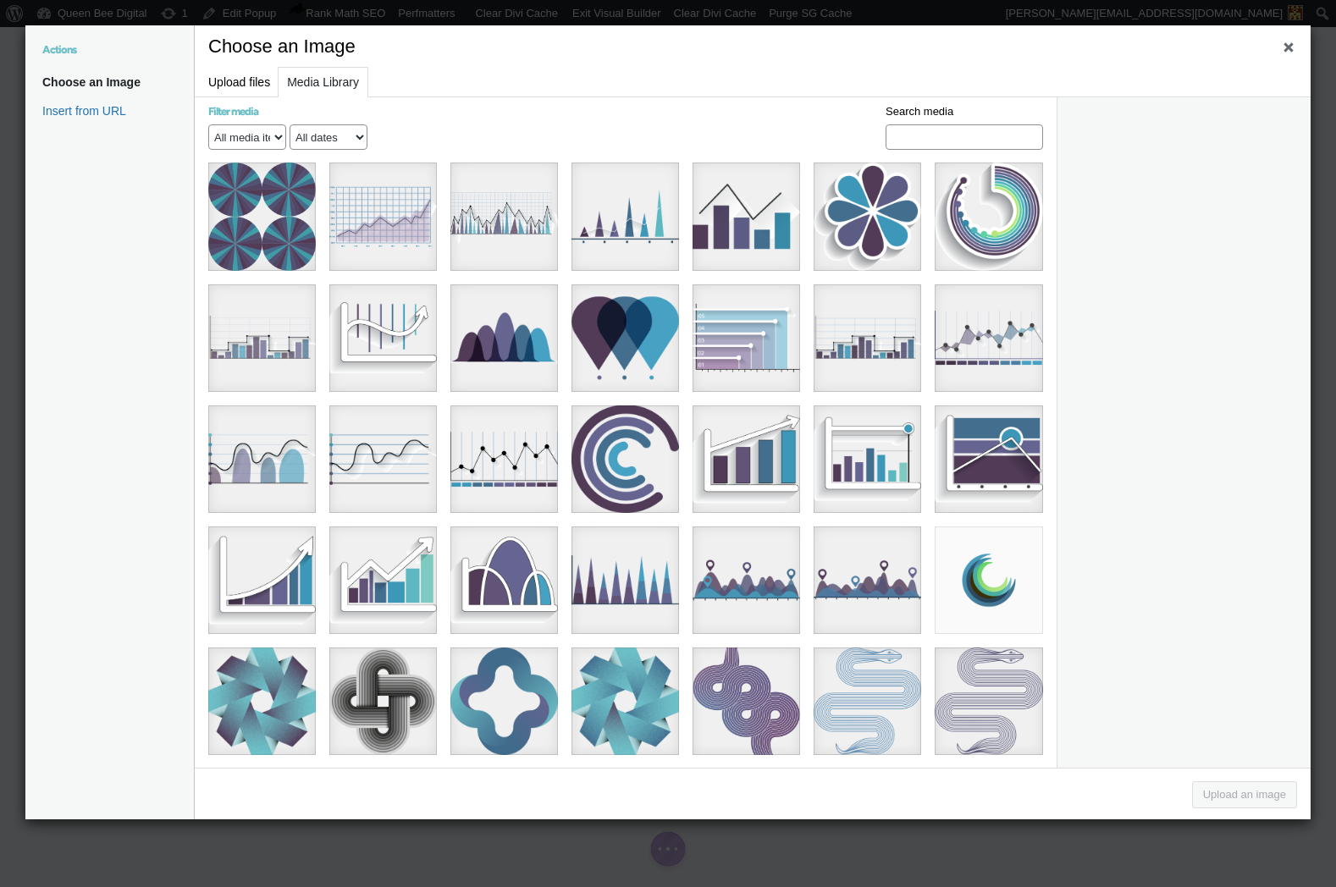
scroll to position [3764, 0]
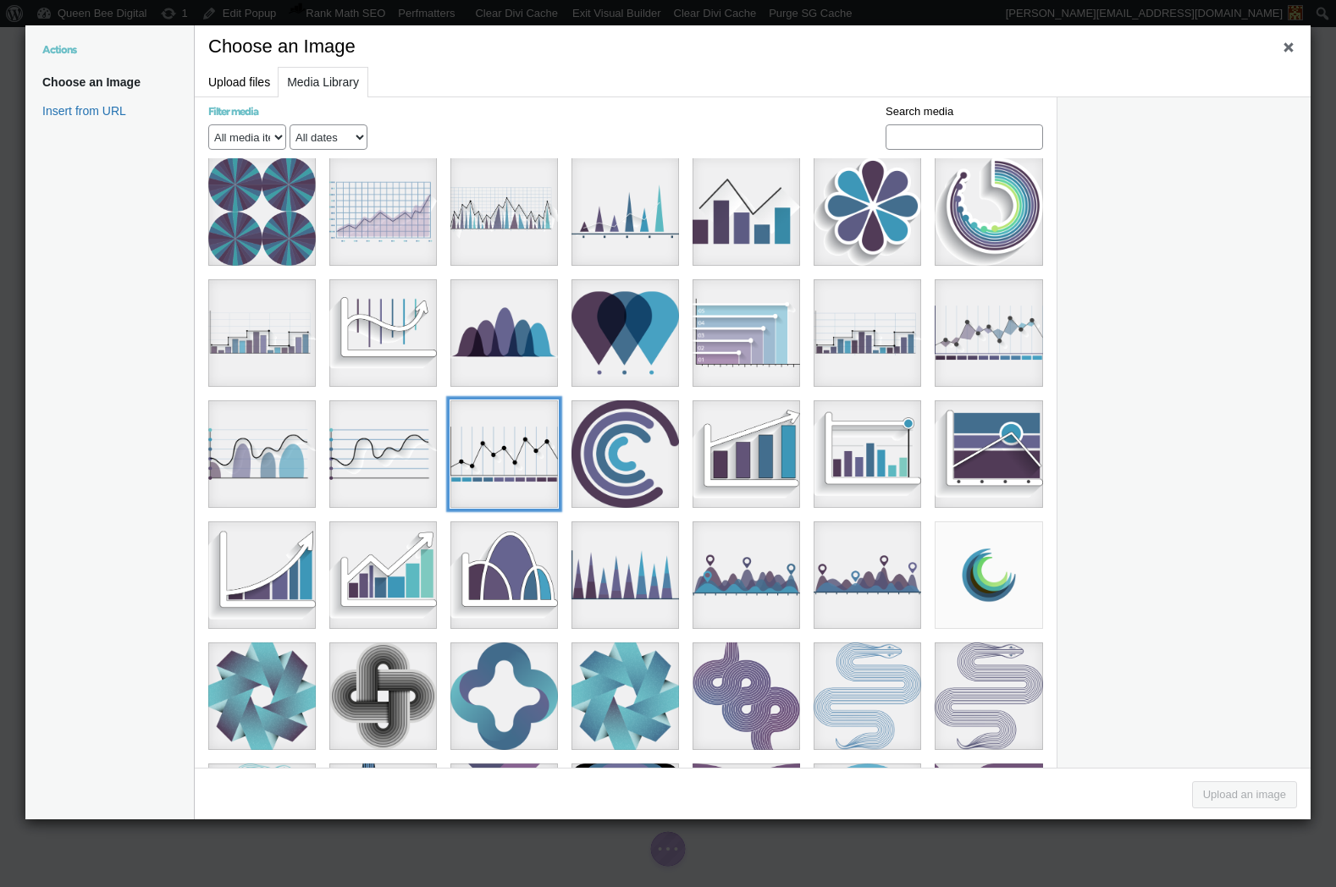
click at [511, 400] on div "graphs4Asset 23@8x" at bounding box center [504, 454] width 108 height 108
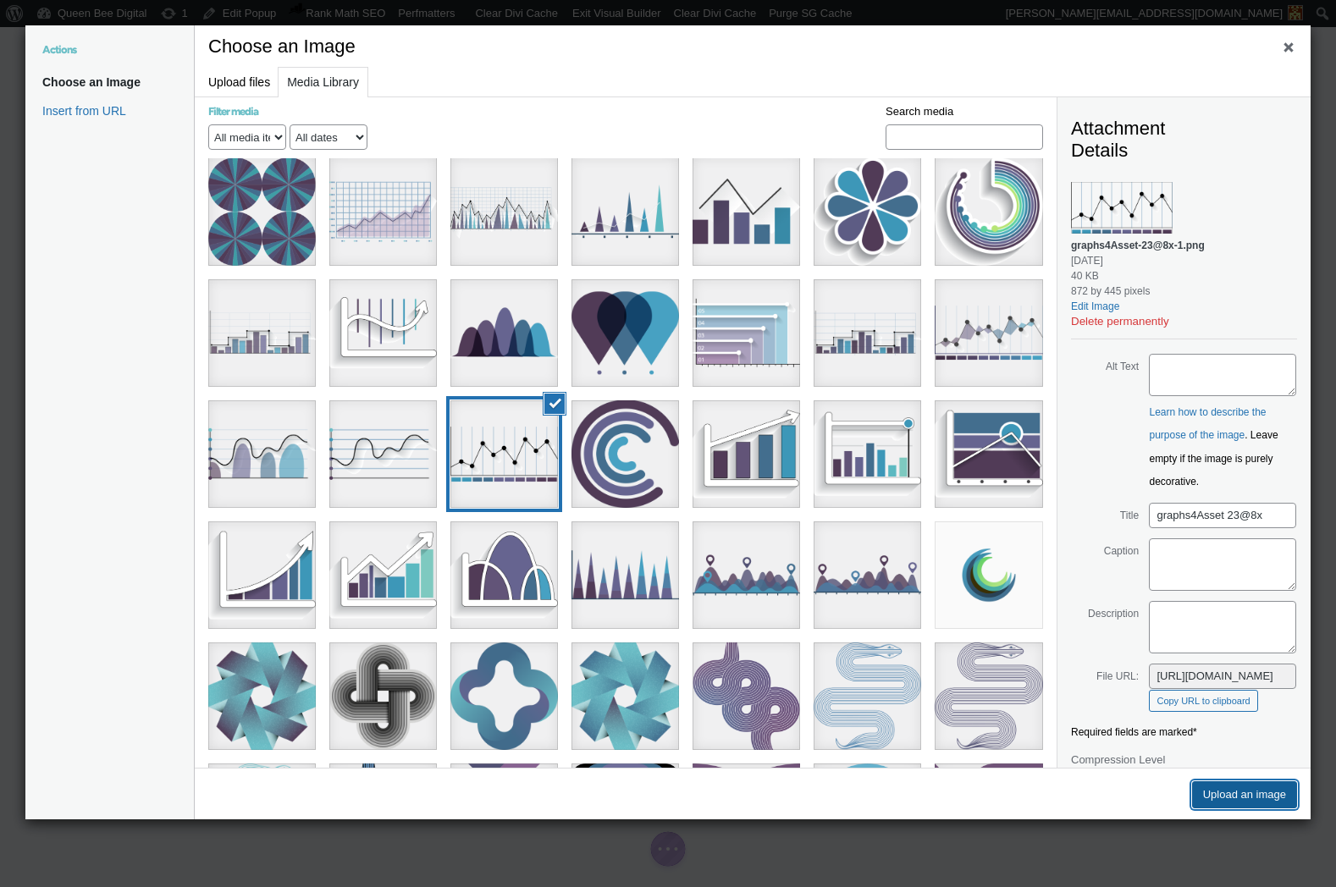
click at [1247, 798] on button "Upload an image" at bounding box center [1244, 794] width 105 height 27
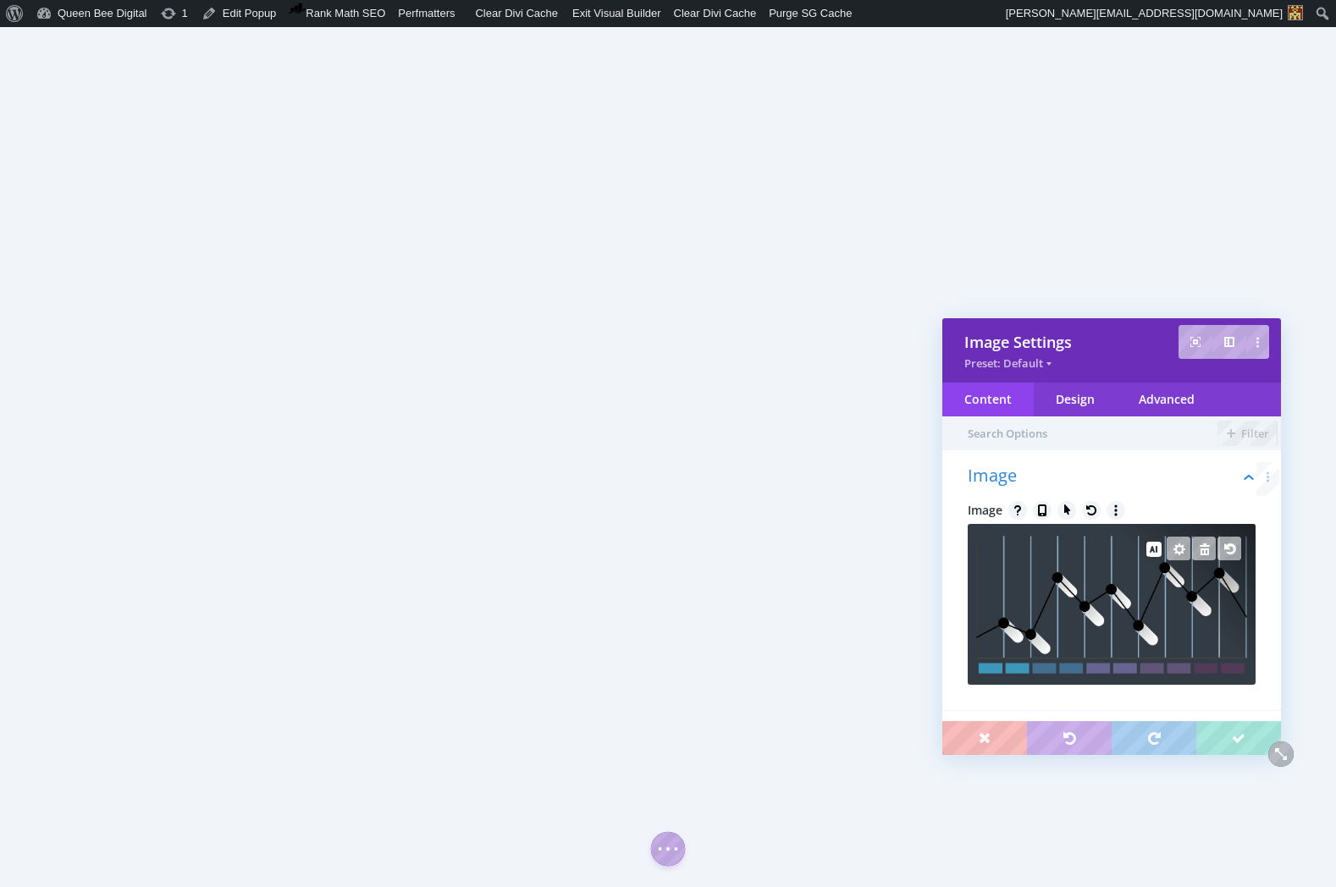
click at [1101, 583] on img at bounding box center [1111, 605] width 271 height 138
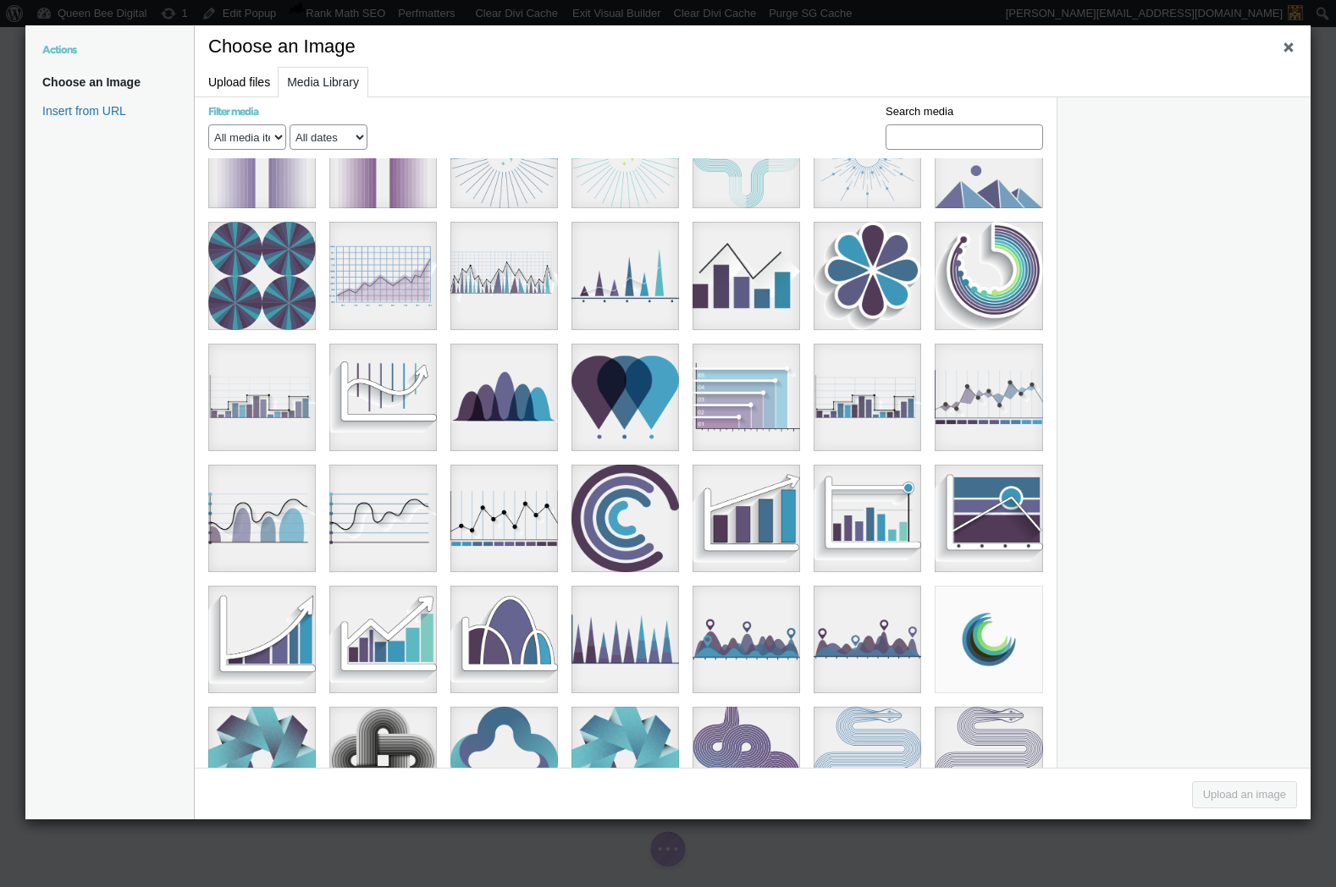
scroll to position [3703, 0]
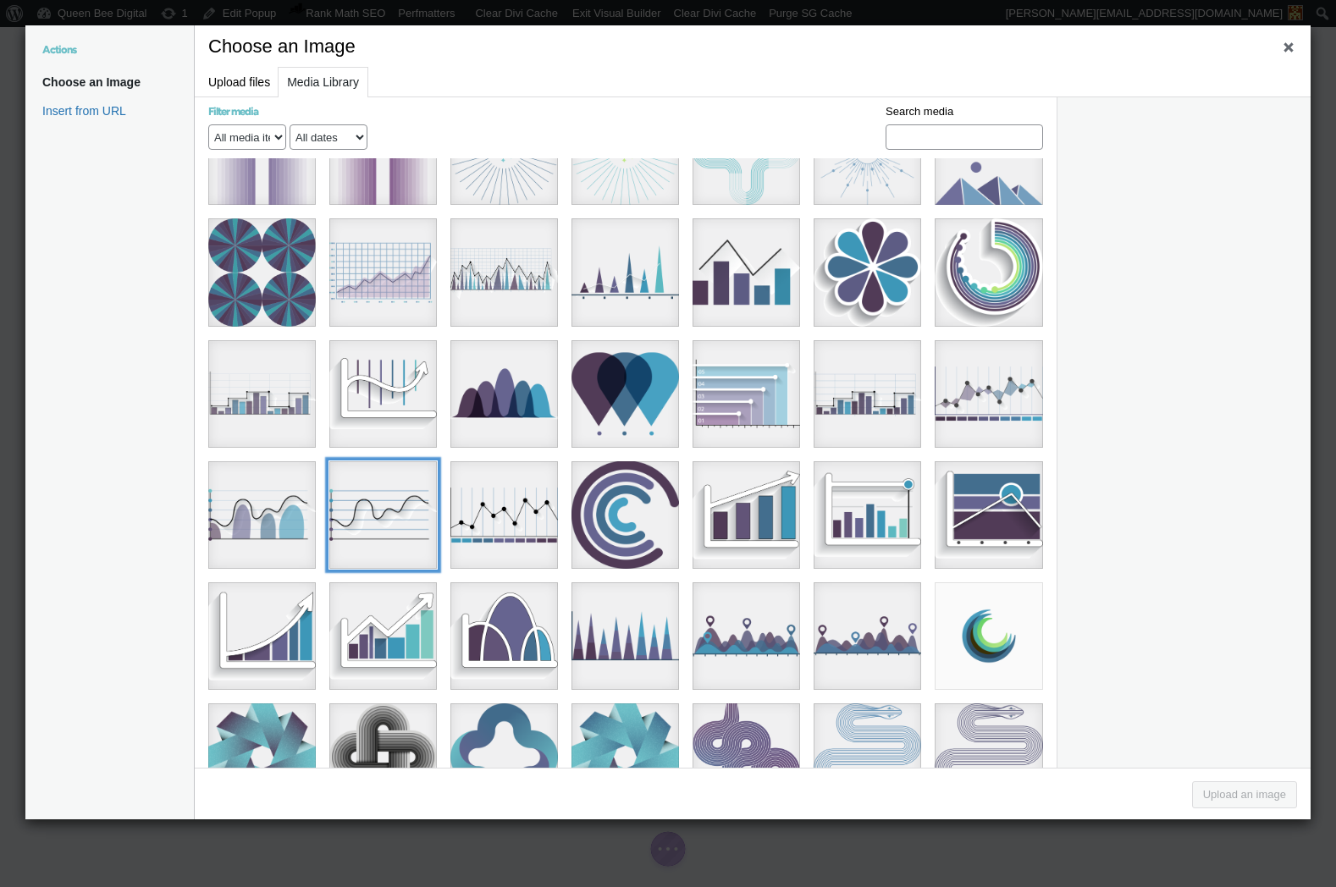
click at [389, 461] on div "graphs4Asset 24@8x" at bounding box center [383, 515] width 108 height 108
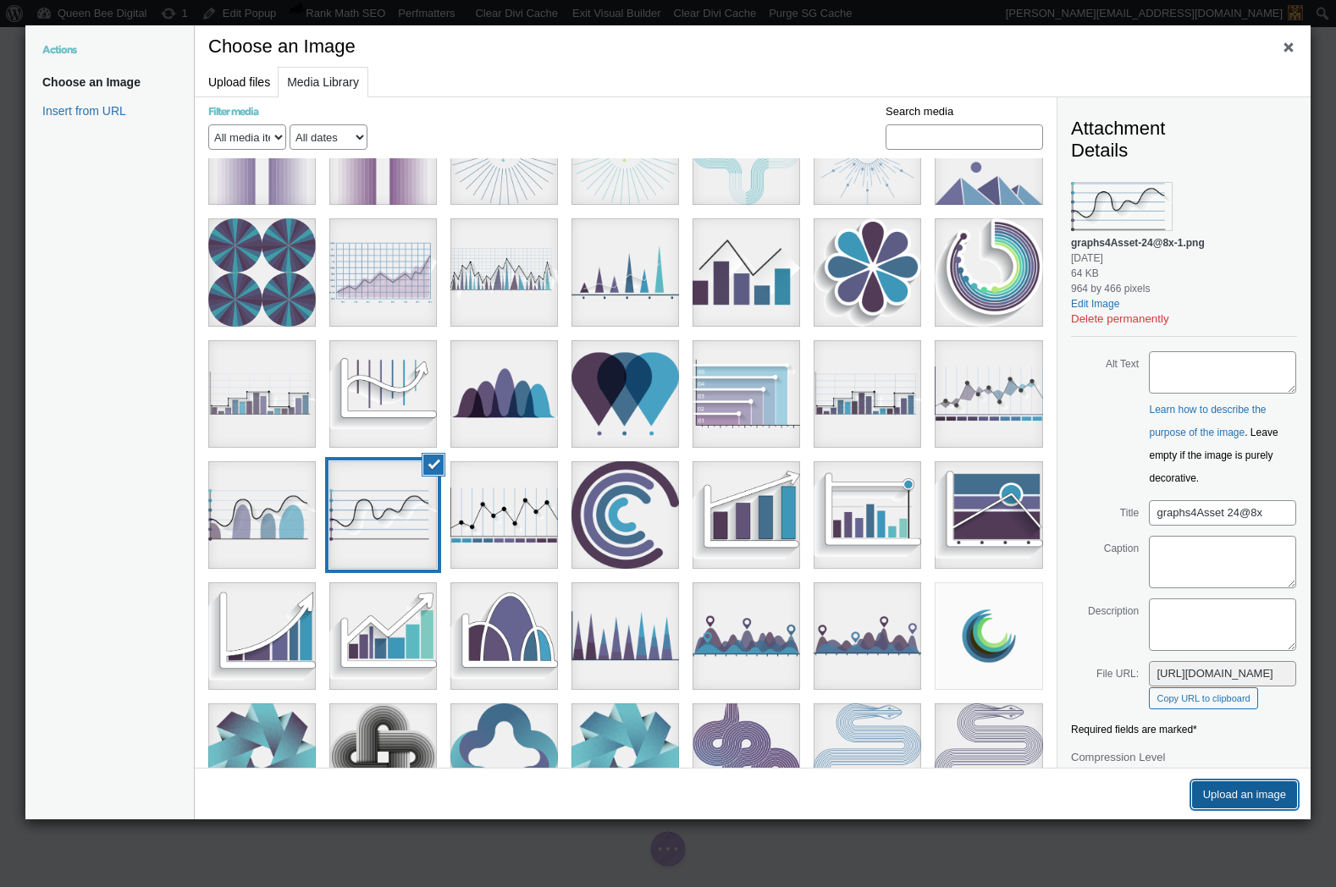
click at [1247, 789] on button "Upload an image" at bounding box center [1244, 794] width 105 height 27
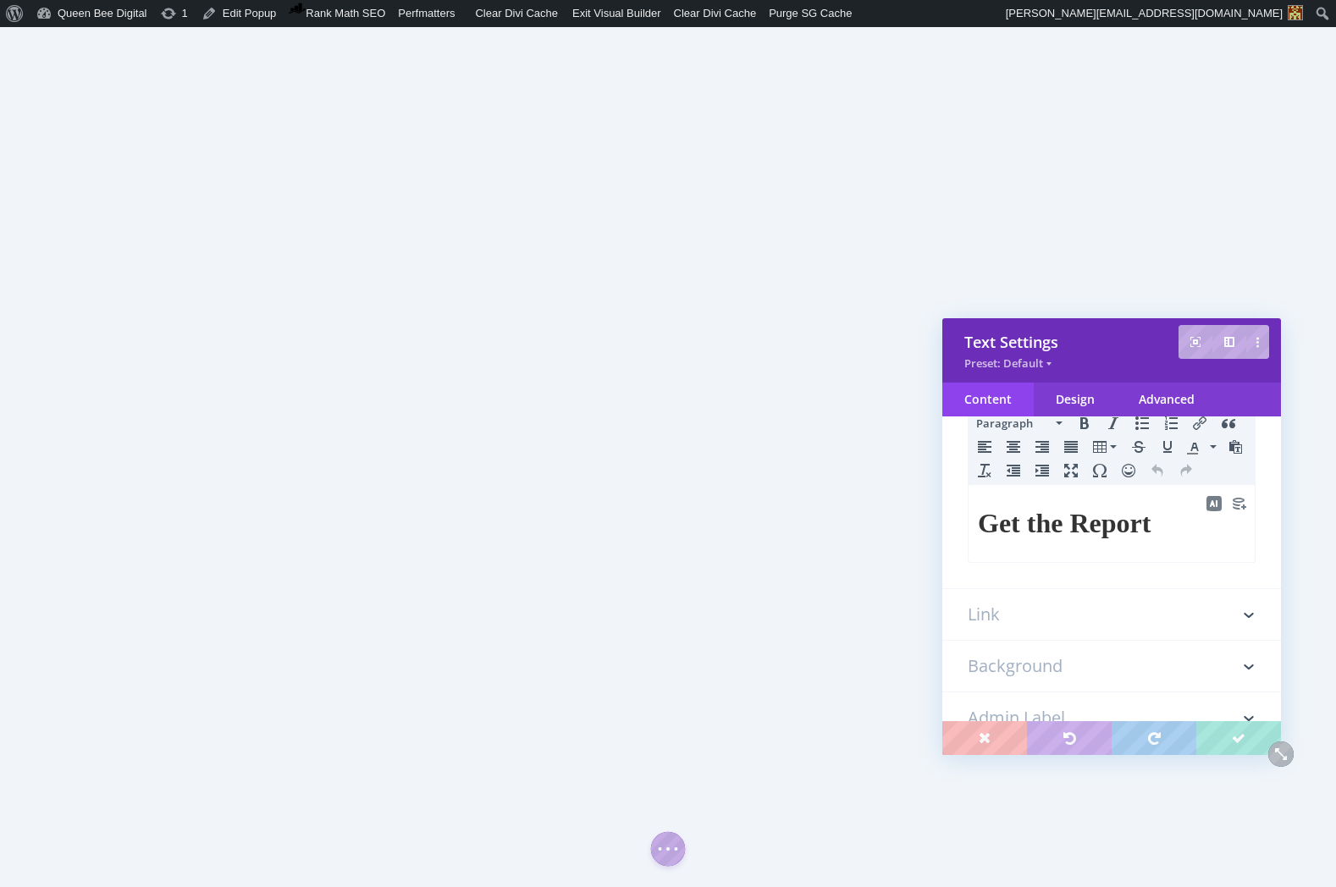
scroll to position [218, 0]
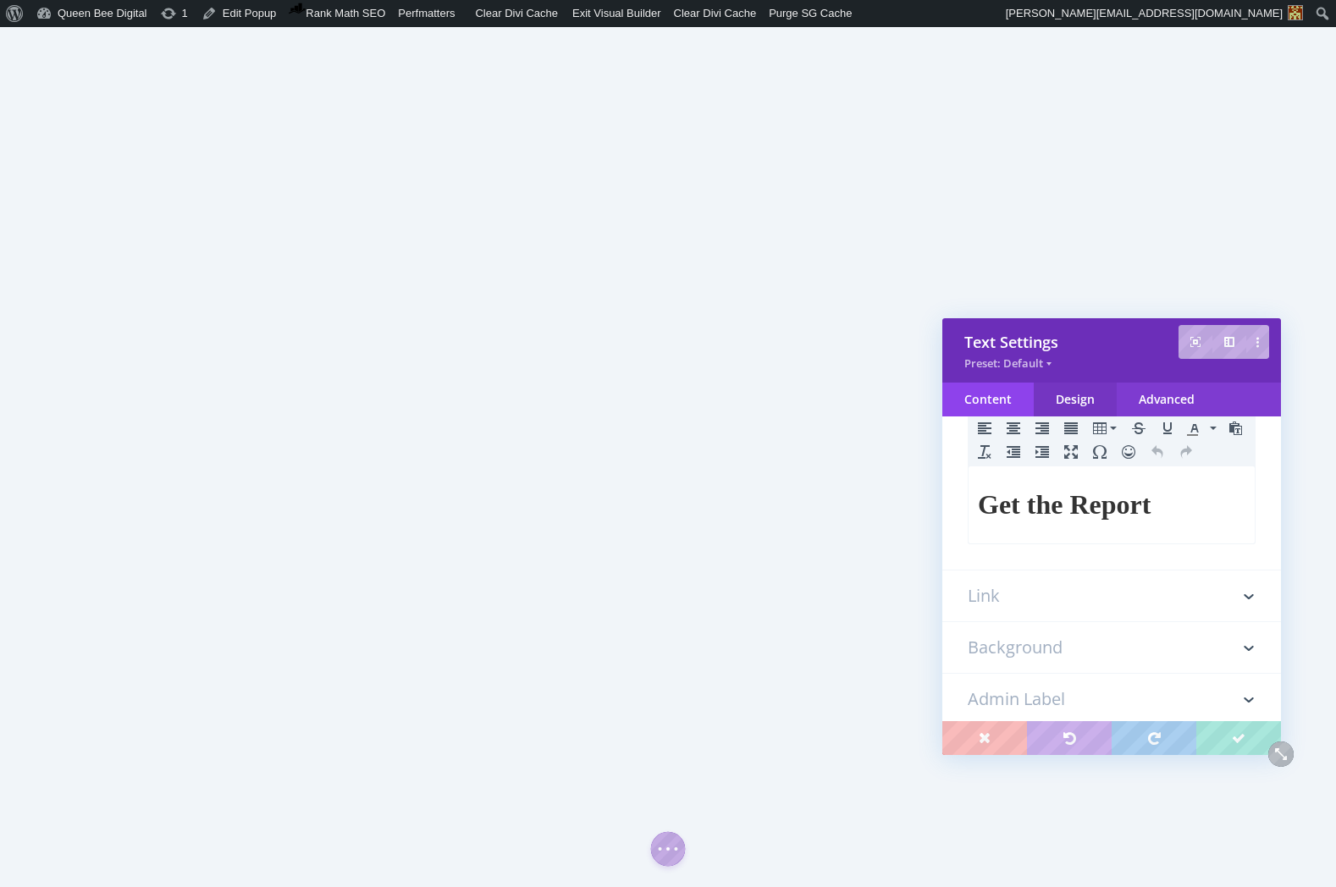
click at [1085, 395] on div "Design" at bounding box center [1075, 400] width 83 height 34
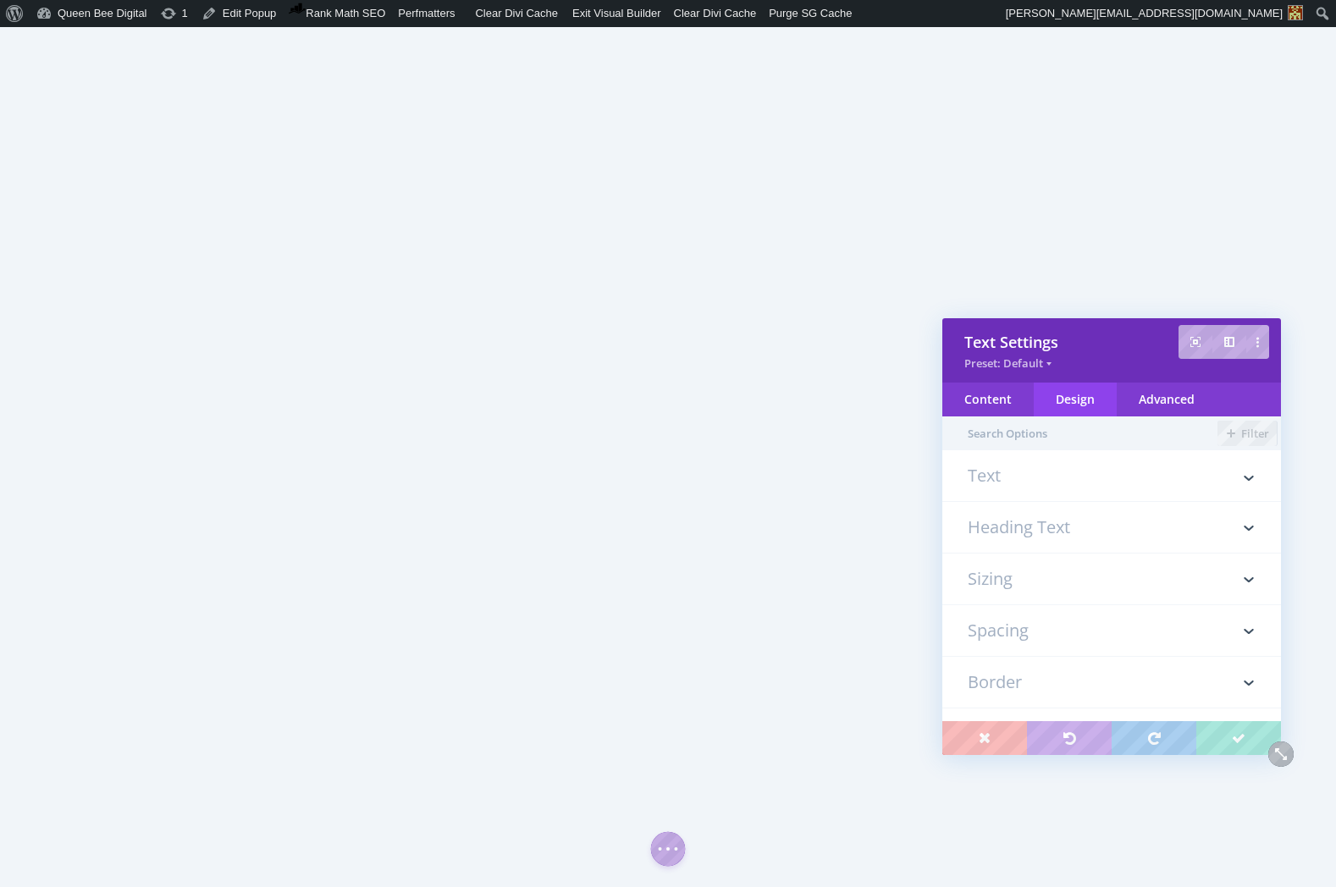
click at [999, 629] on h3 "Spacing" at bounding box center [1112, 630] width 288 height 51
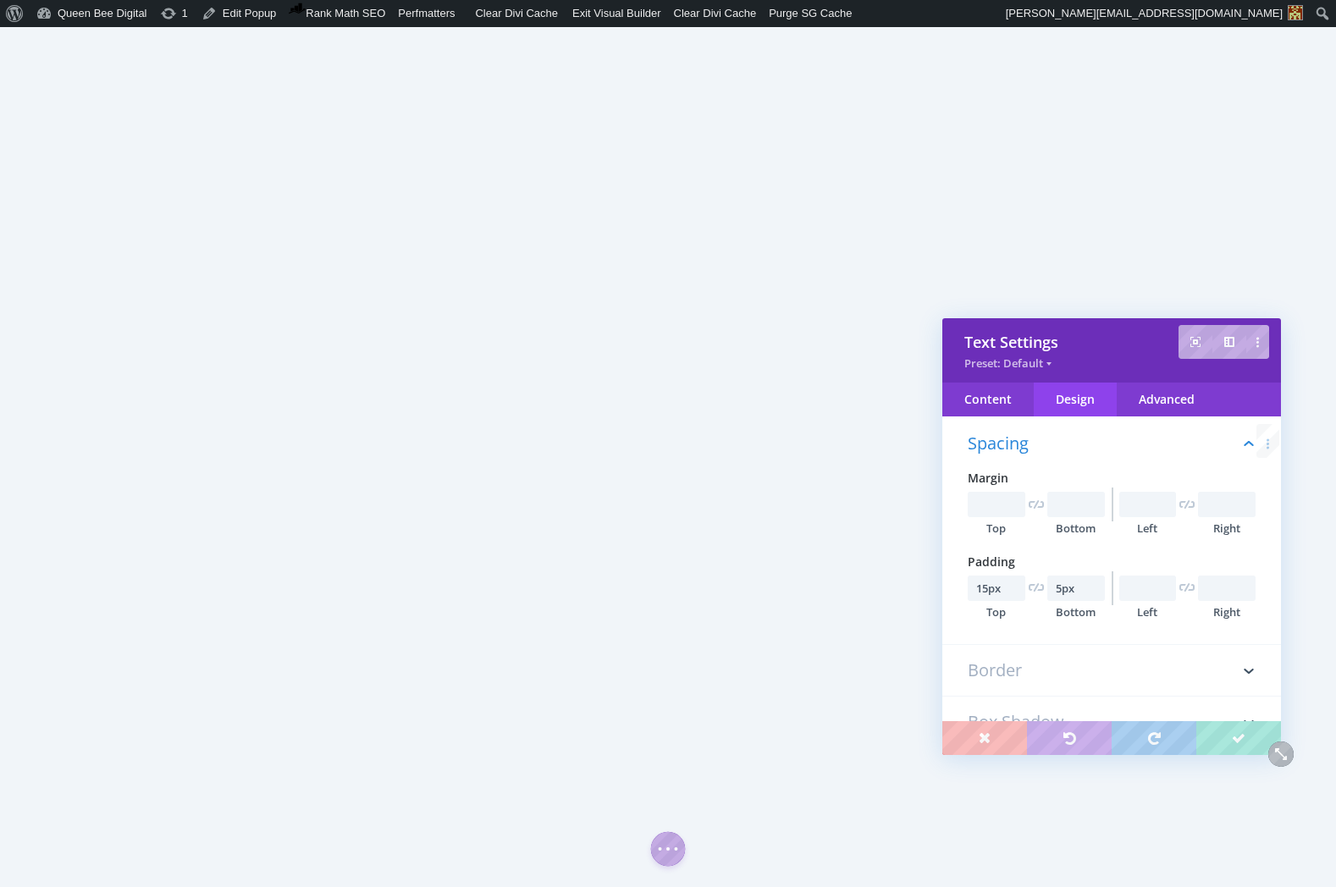
scroll to position [198, 0]
click at [991, 588] on input "15px" at bounding box center [997, 585] width 58 height 25
type input "30px"
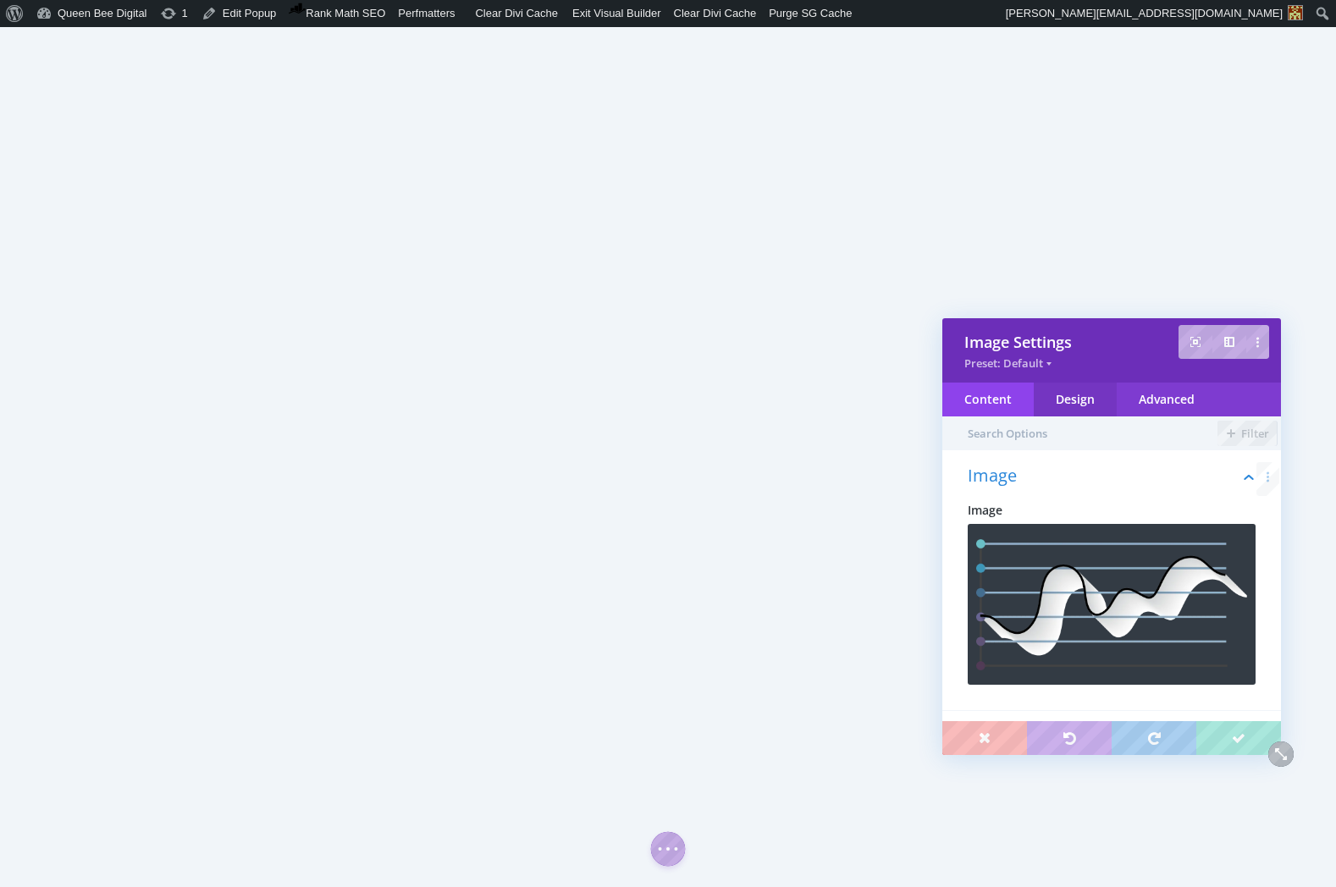
click at [1068, 400] on div "Design" at bounding box center [1075, 400] width 83 height 34
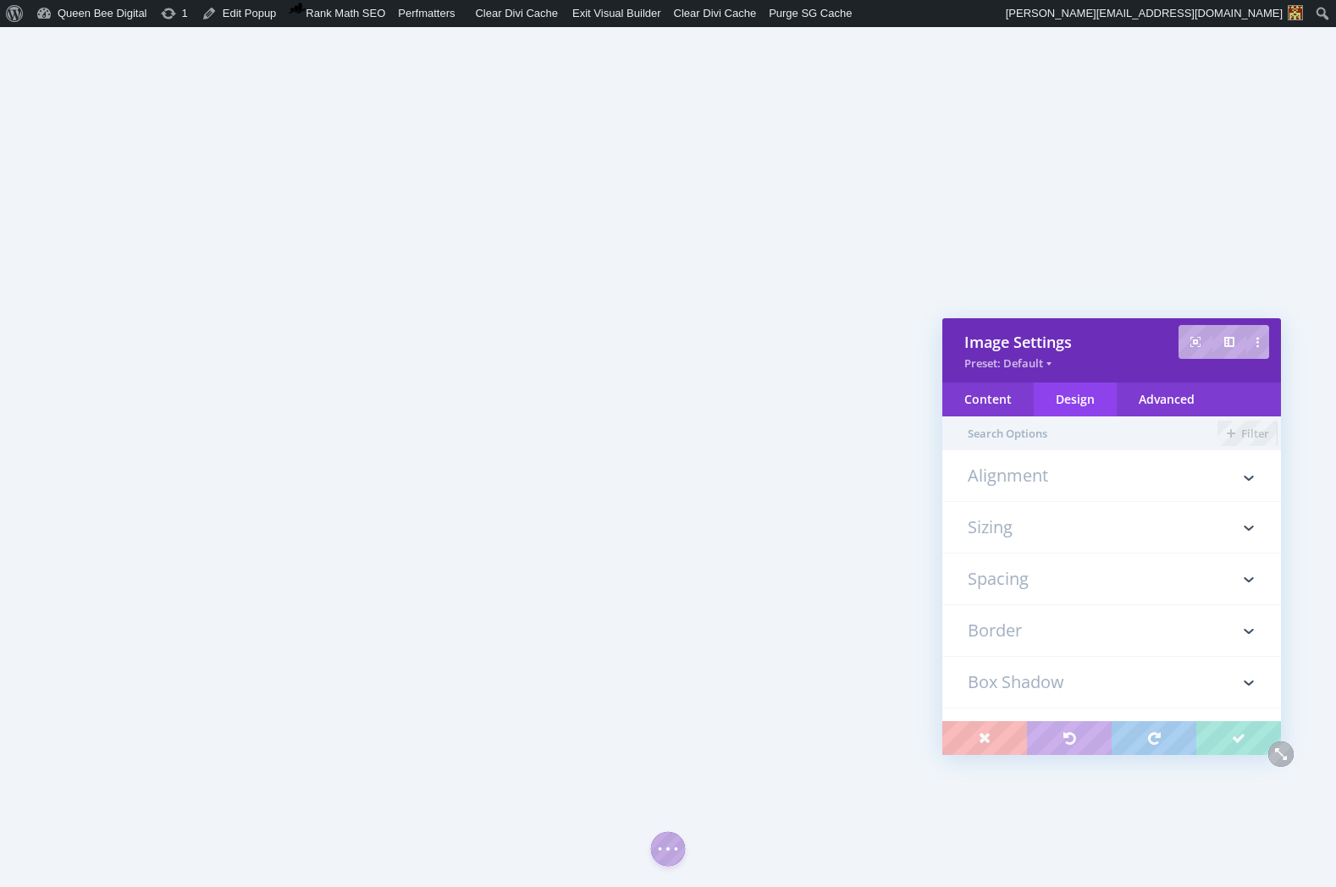
click at [1008, 523] on h3 "Sizing" at bounding box center [1112, 527] width 288 height 51
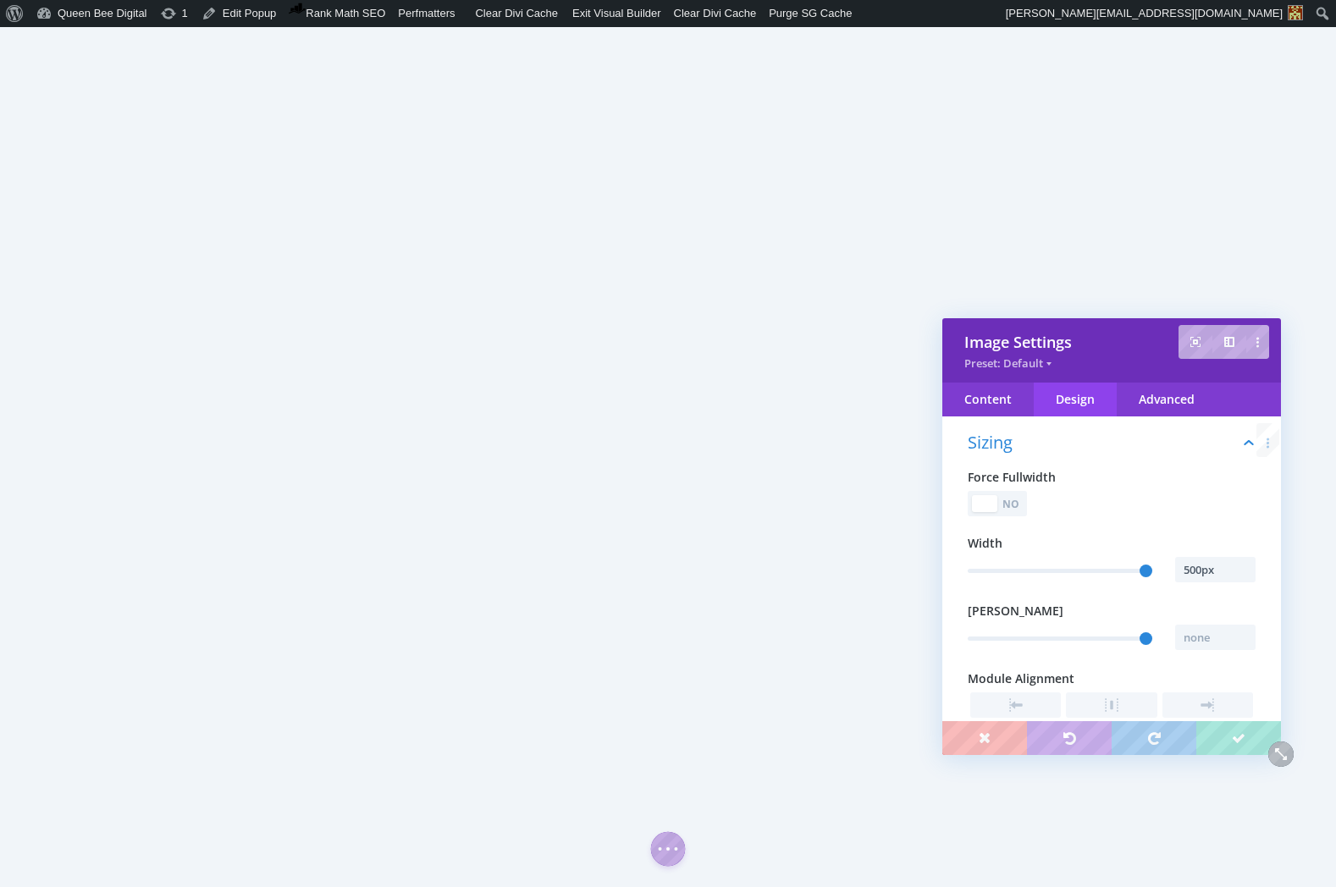
scroll to position [95, 0]
drag, startPoint x: 1188, startPoint y: 566, endPoint x: 1202, endPoint y: 566, distance: 14.4
click at [1188, 566] on input "500px" at bounding box center [1215, 567] width 80 height 25
type input "540px"
click at [1196, 637] on input "text" at bounding box center [1215, 635] width 80 height 25
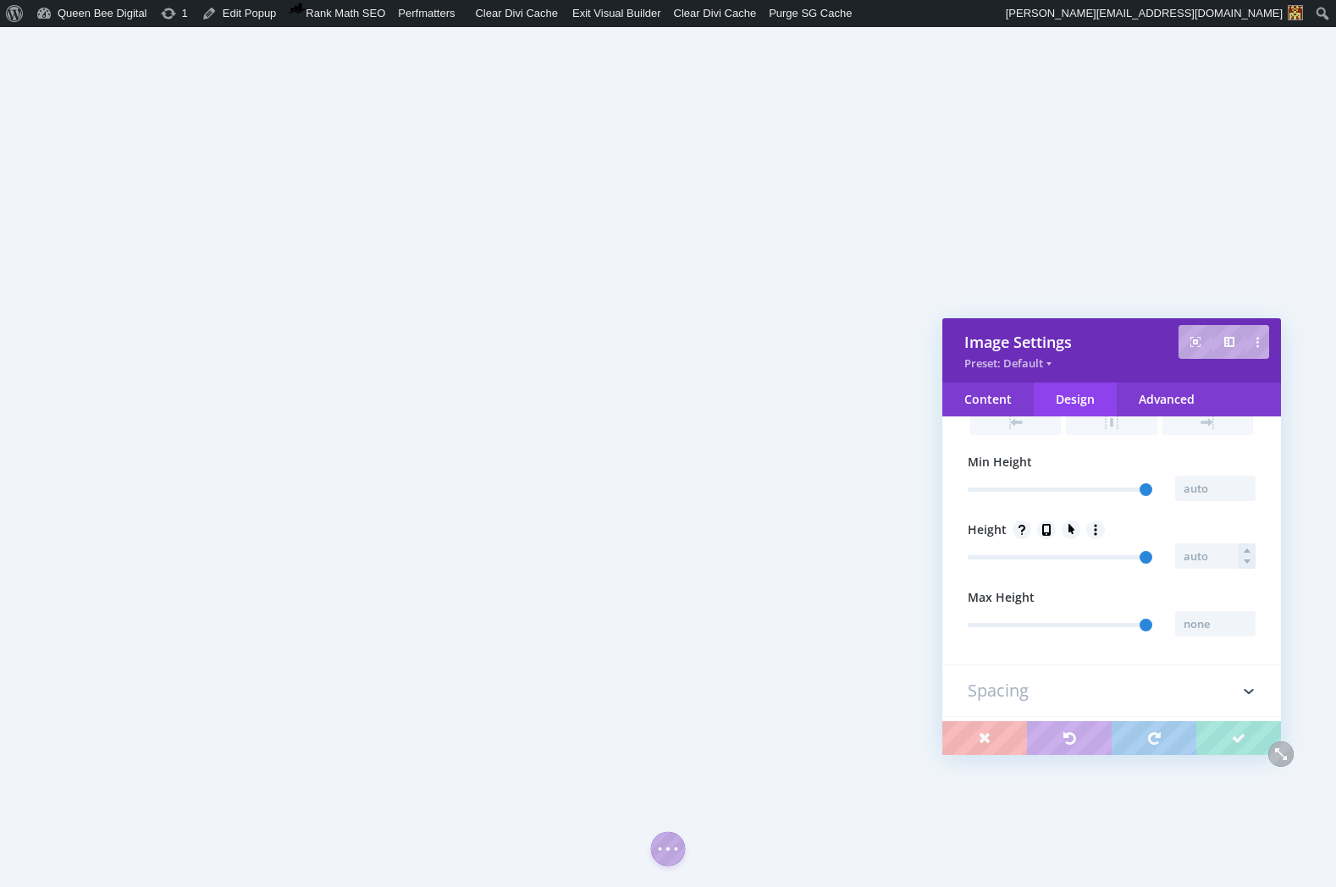
scroll to position [374, 0]
type input "540px"
click at [1202, 559] on input "text" at bounding box center [1215, 557] width 80 height 25
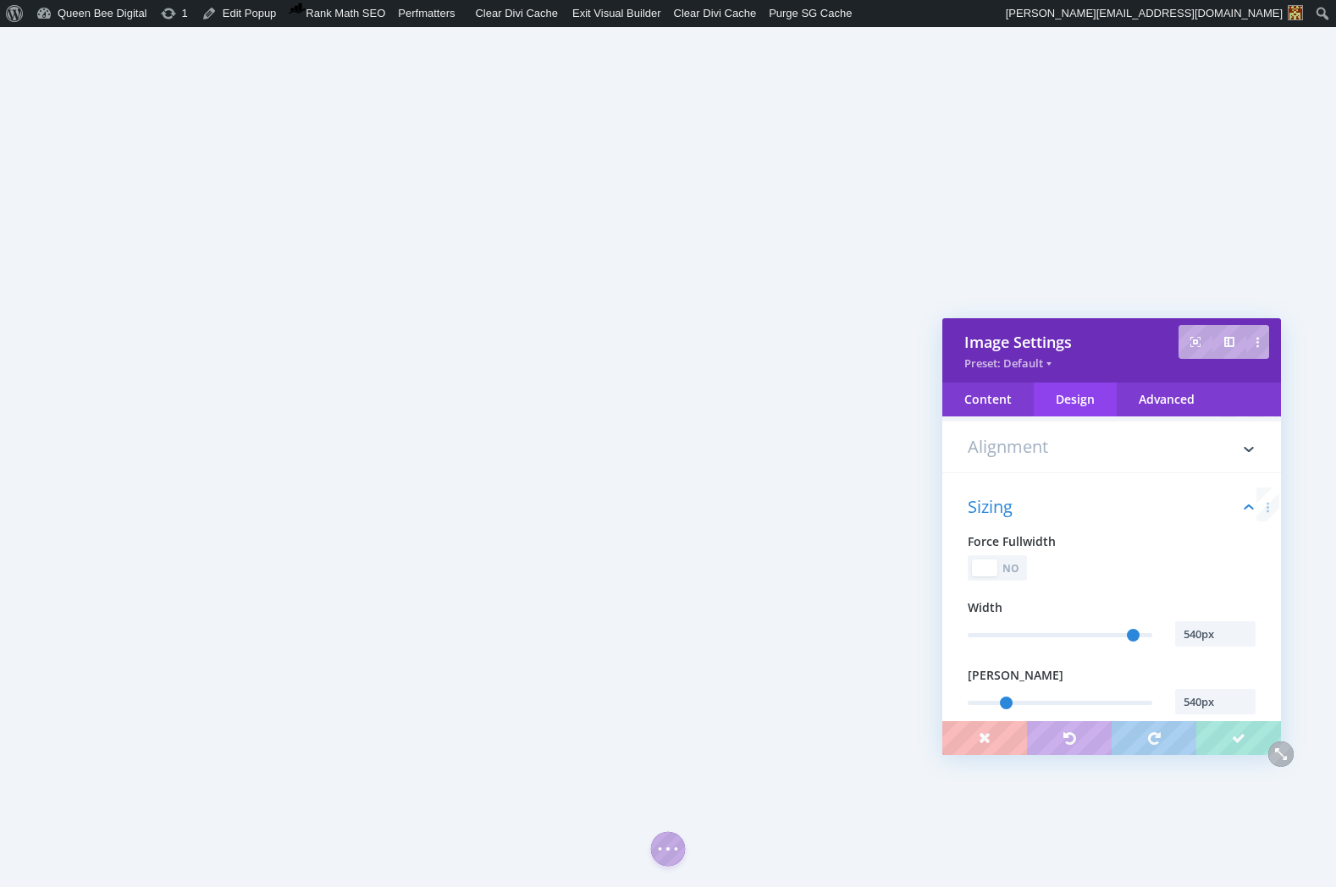
scroll to position [0, 0]
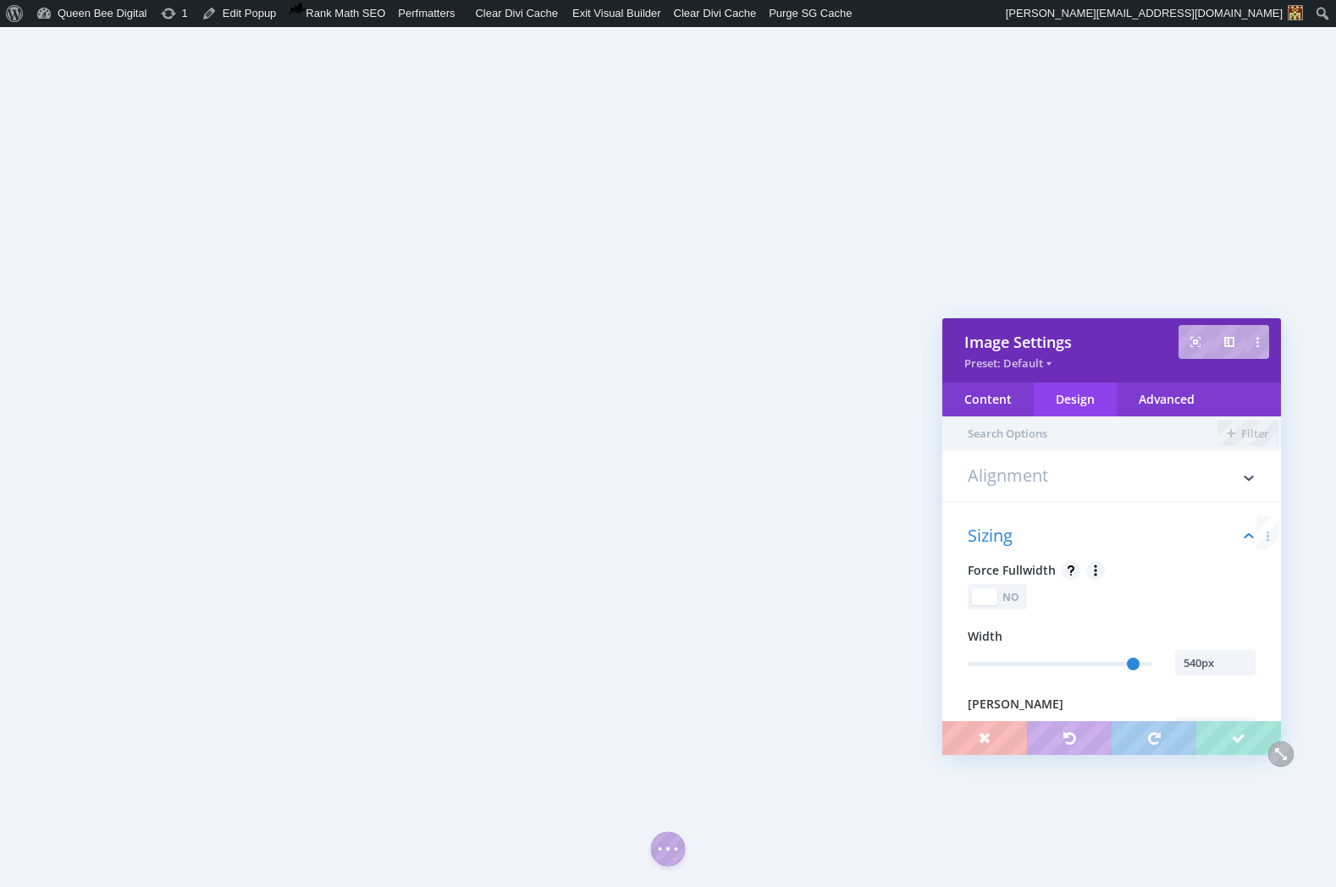
click at [1022, 604] on div "No" at bounding box center [1012, 597] width 24 height 16
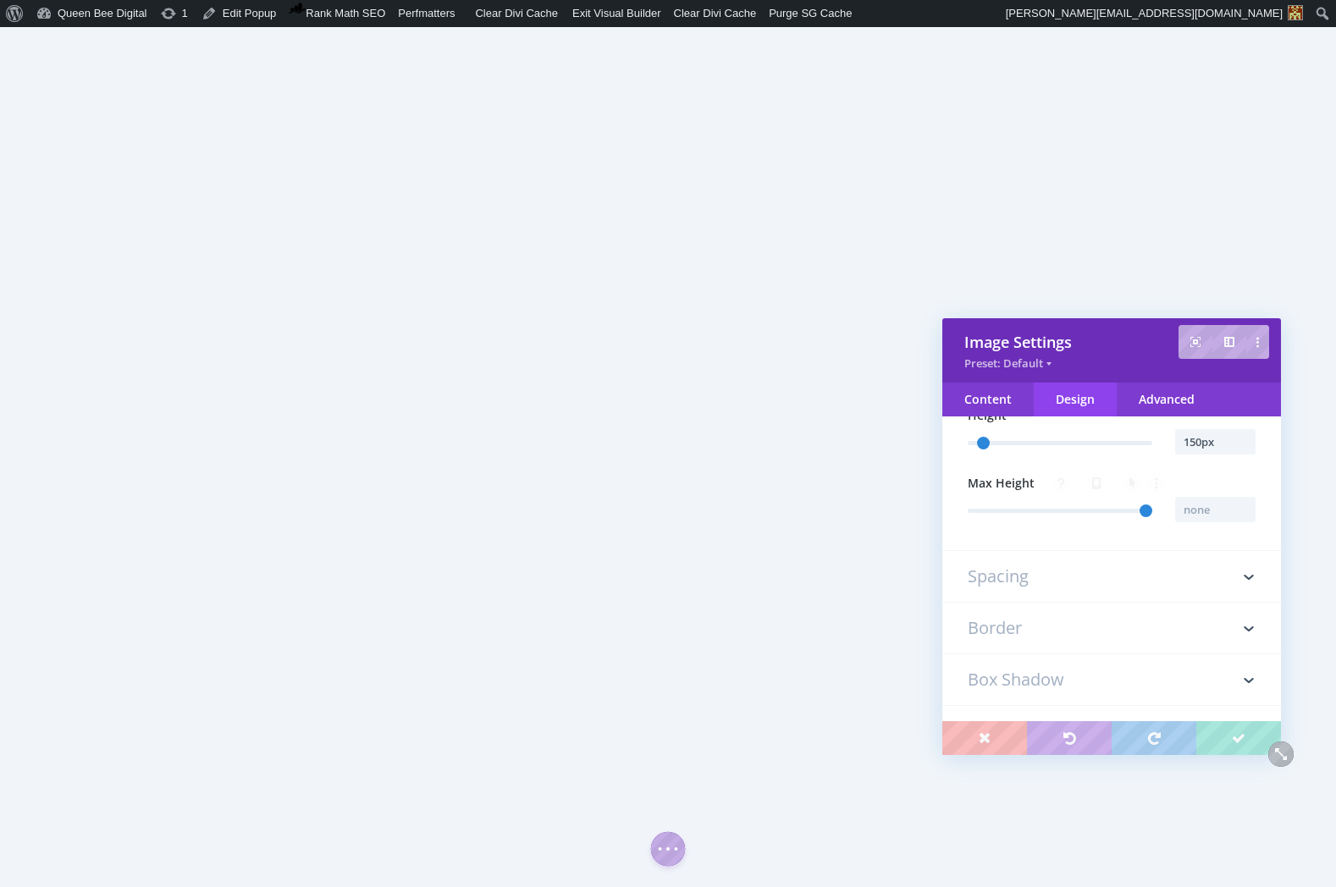
scroll to position [291, 0]
click at [1190, 439] on input "150px" at bounding box center [1215, 439] width 80 height 25
type input "200px"
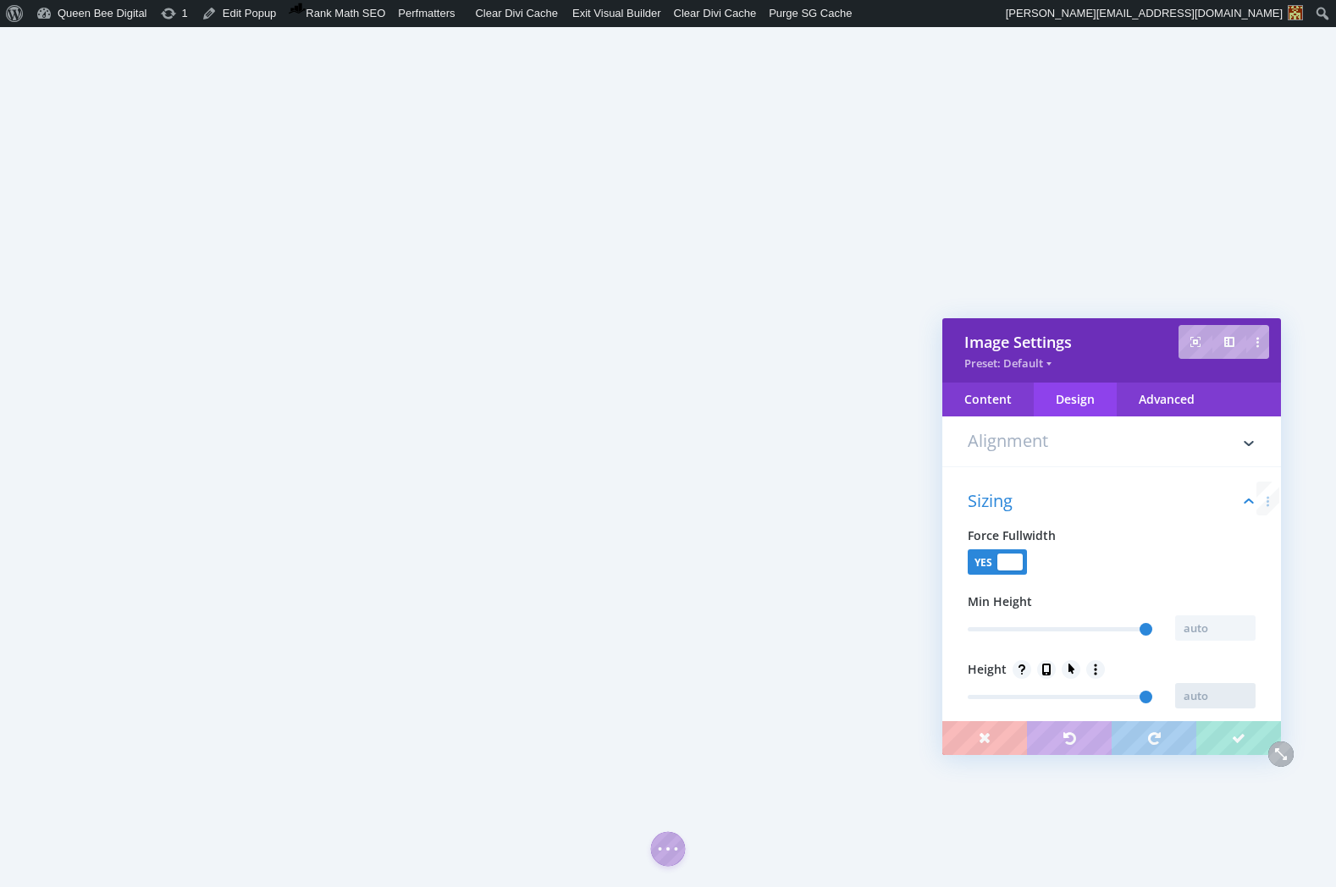
scroll to position [0, 0]
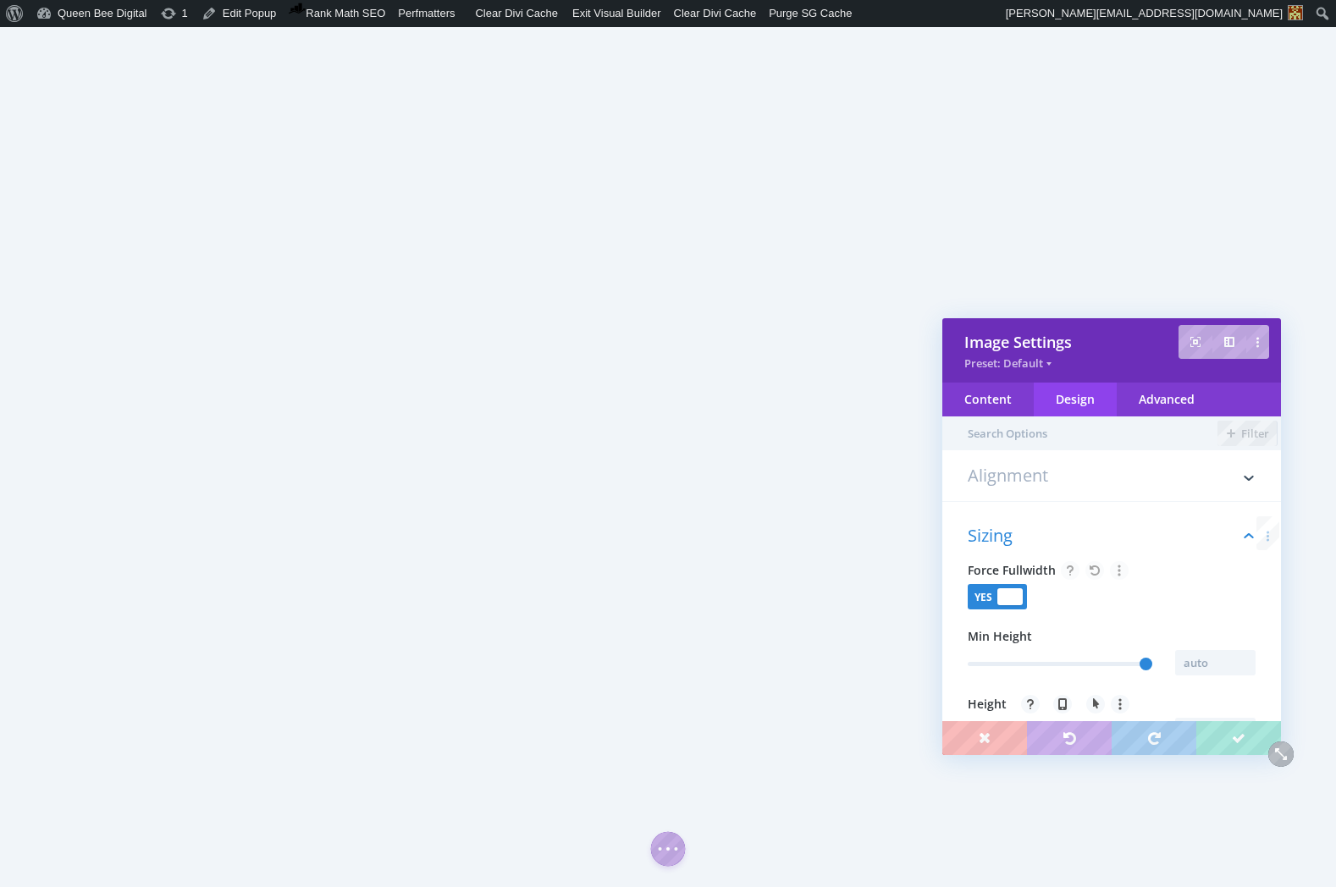
click at [1002, 595] on div at bounding box center [1009, 596] width 25 height 17
click at [978, 390] on div "Content" at bounding box center [987, 400] width 91 height 34
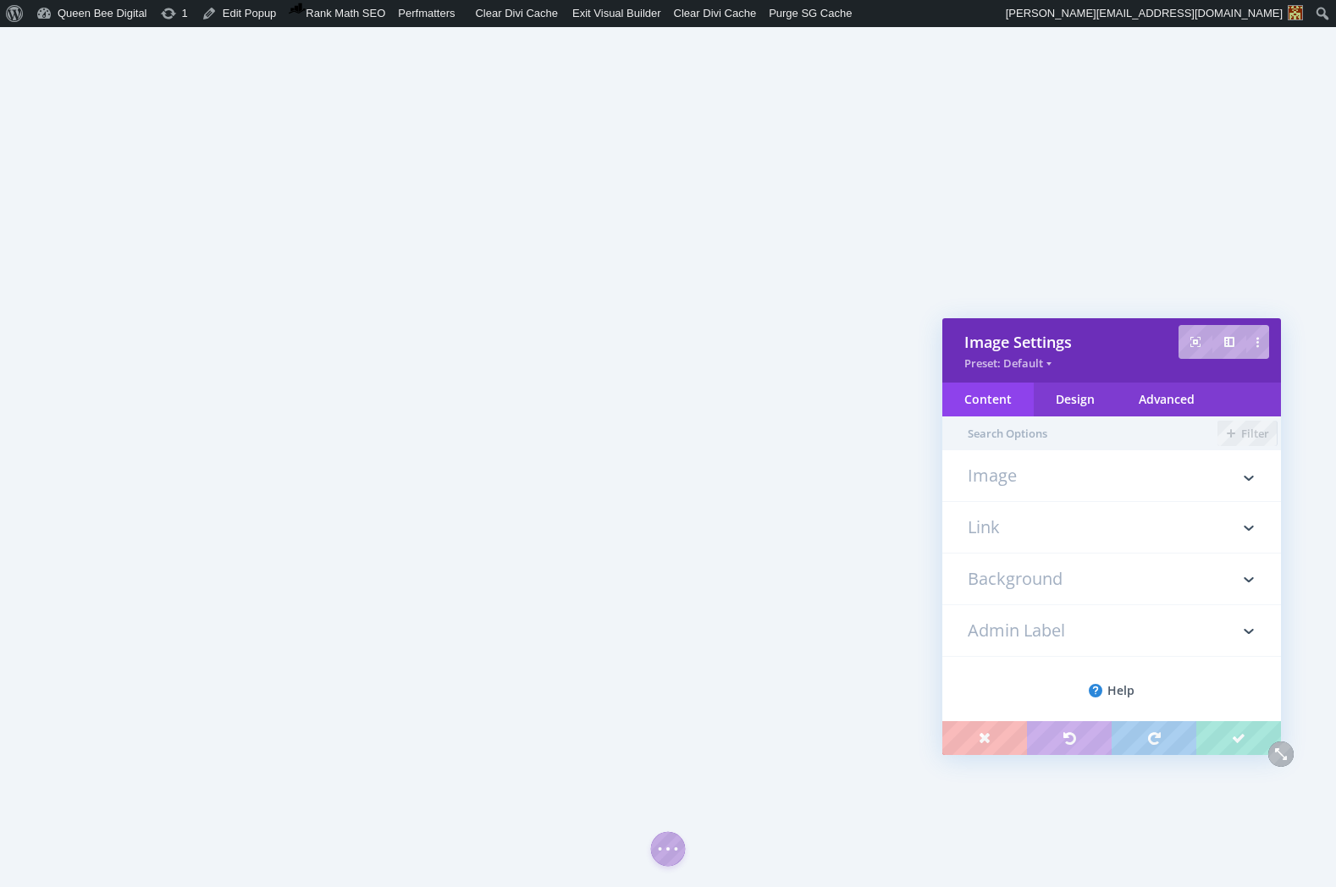
click at [1040, 483] on h3 "Image" at bounding box center [1112, 484] width 288 height 34
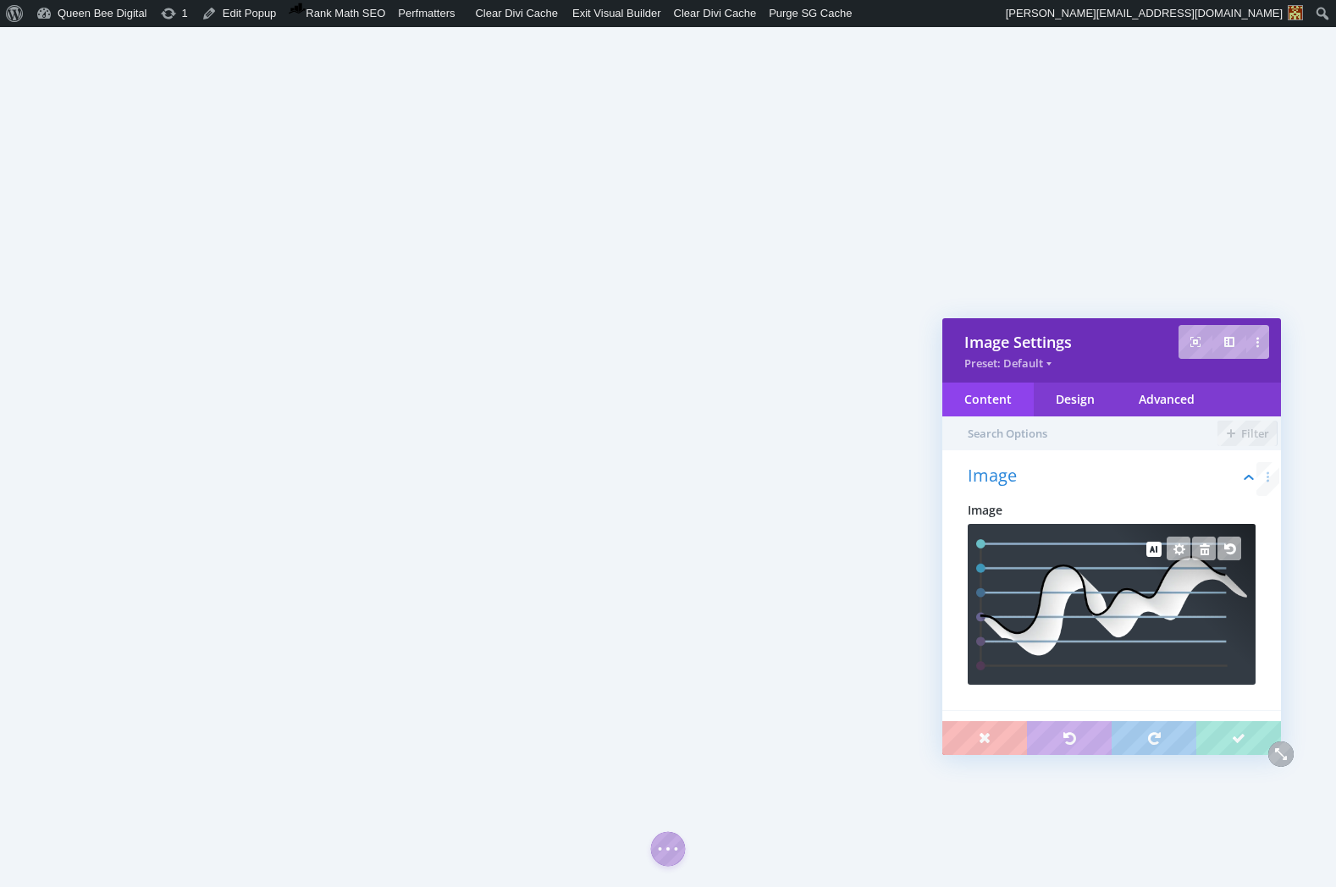
click at [1092, 587] on img at bounding box center [1111, 604] width 271 height 131
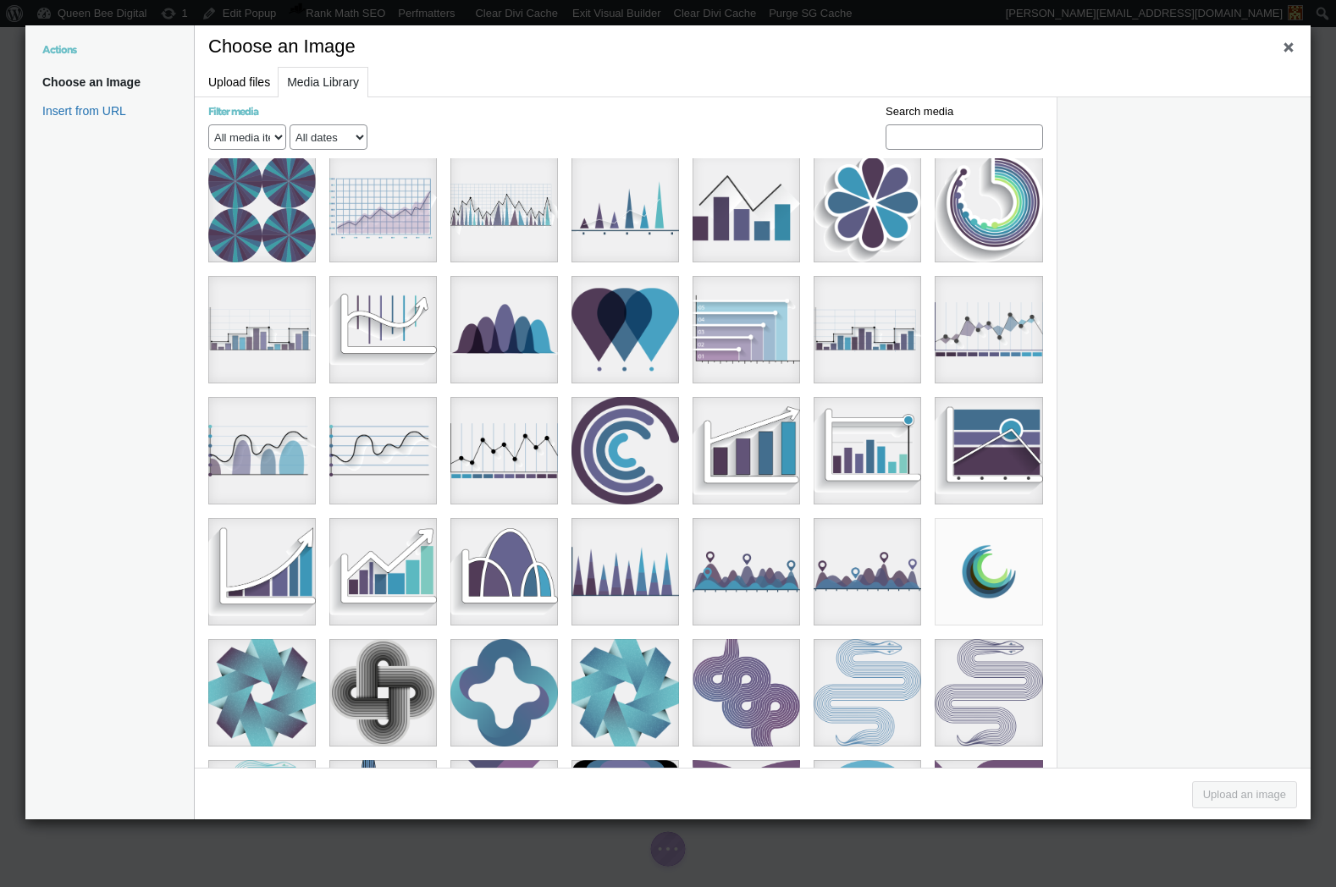
scroll to position [3803, 0]
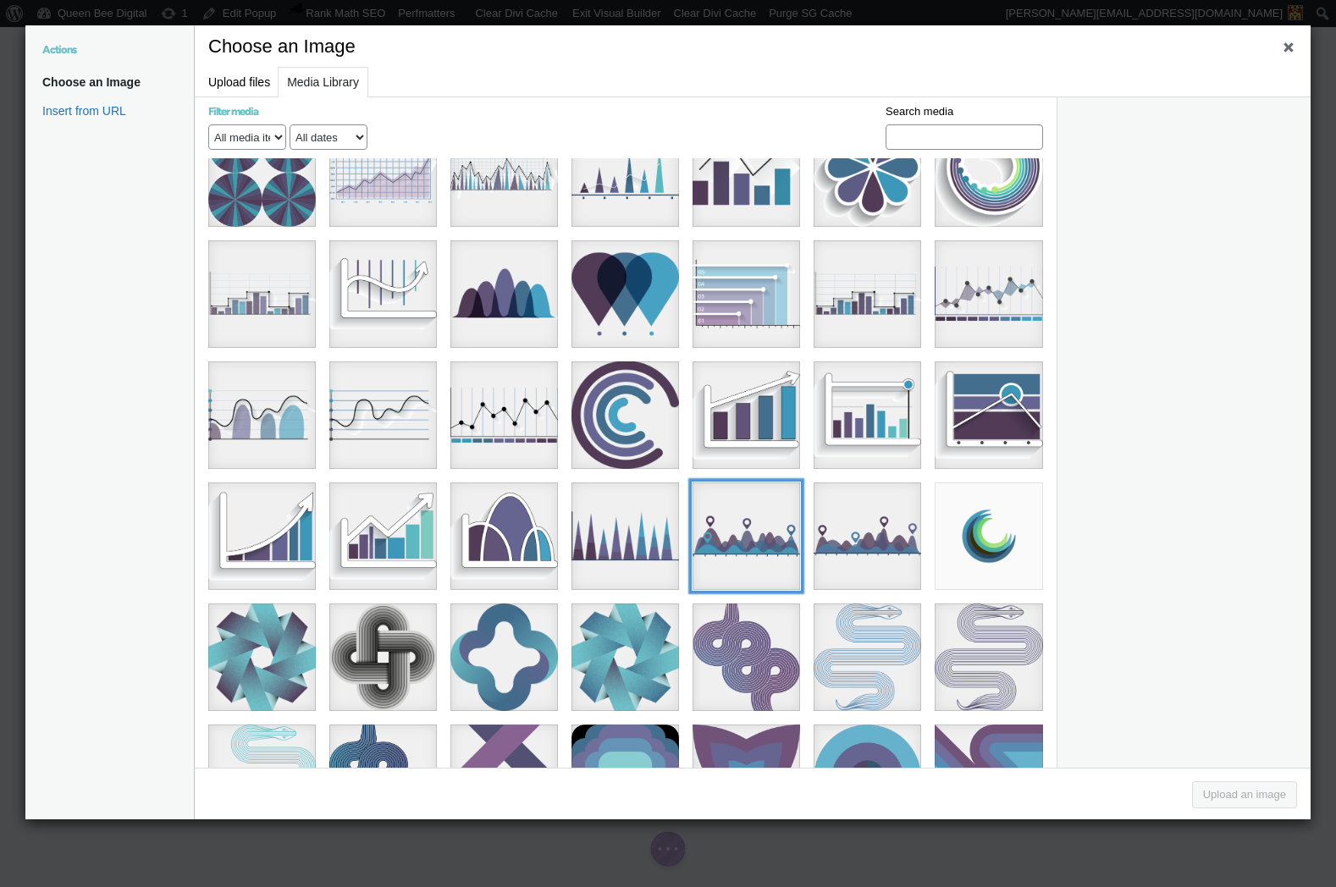
click at [739, 483] on div "2d chartsAsset 3@4x" at bounding box center [747, 537] width 108 height 108
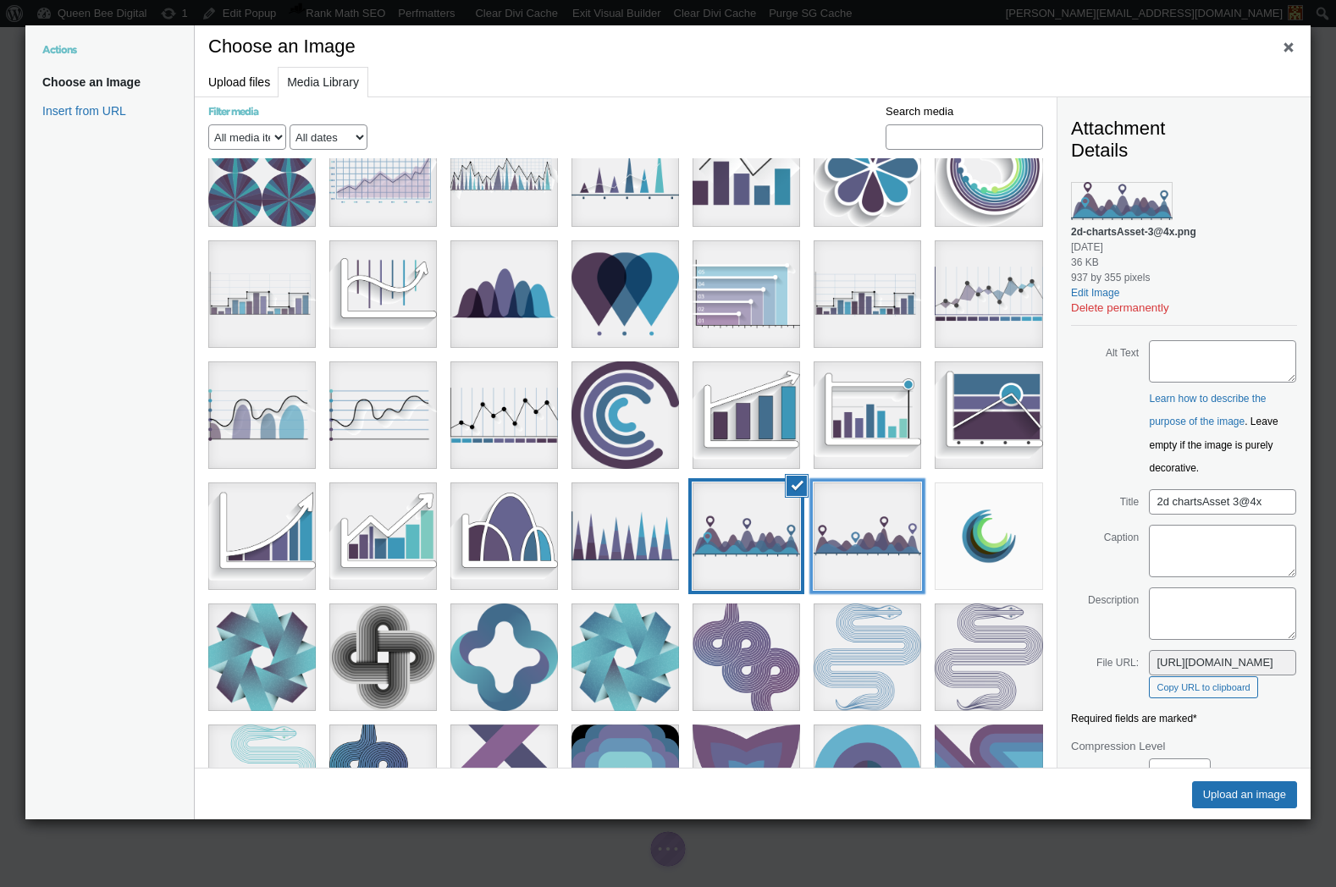
click at [855, 483] on div "2d chartsAsset 2@4x" at bounding box center [868, 537] width 108 height 108
click at [760, 483] on div "2d chartsAsset 3@4x" at bounding box center [747, 537] width 108 height 108
click at [1253, 795] on button "Upload an image" at bounding box center [1244, 794] width 105 height 27
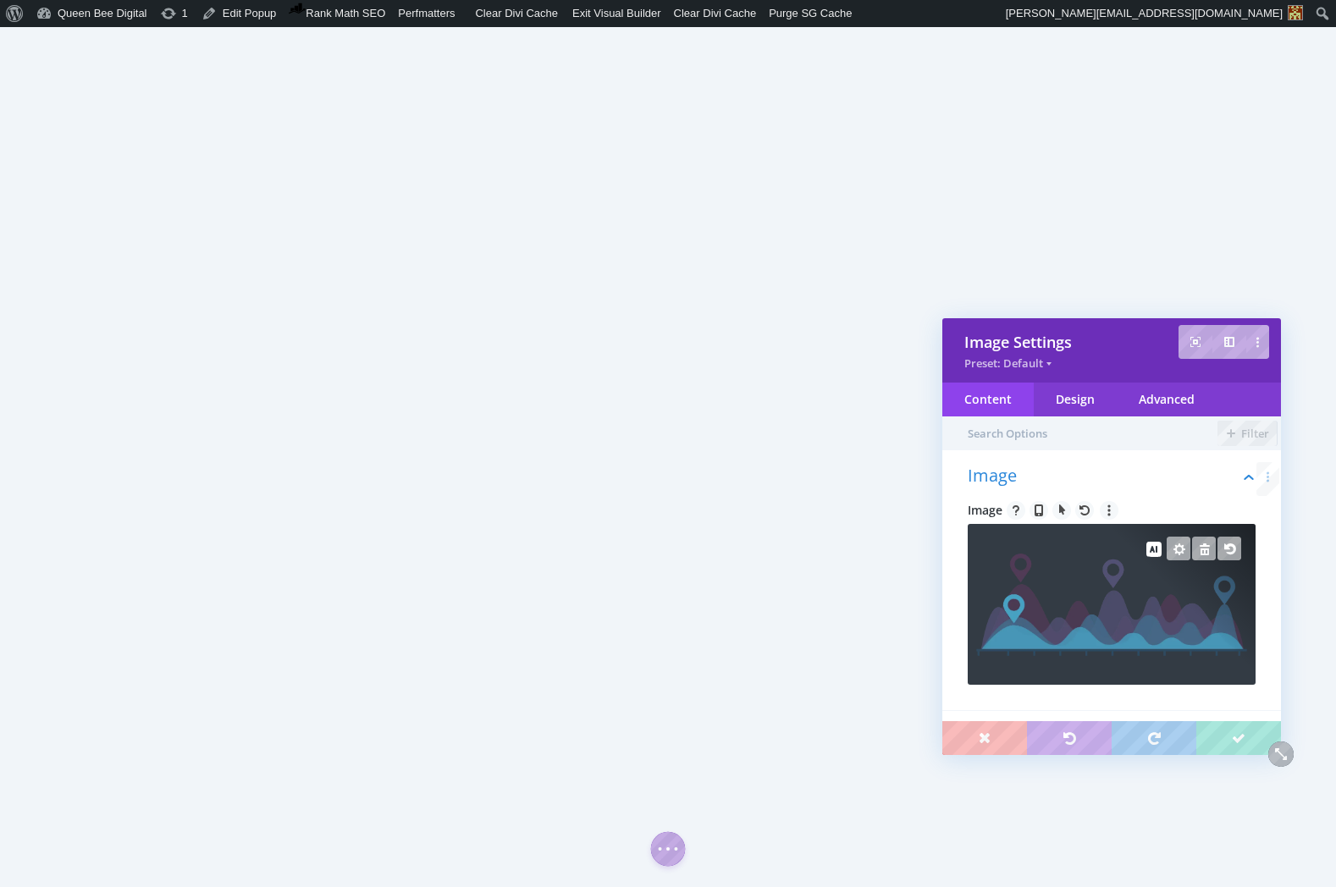
click at [1138, 616] on img at bounding box center [1111, 605] width 271 height 102
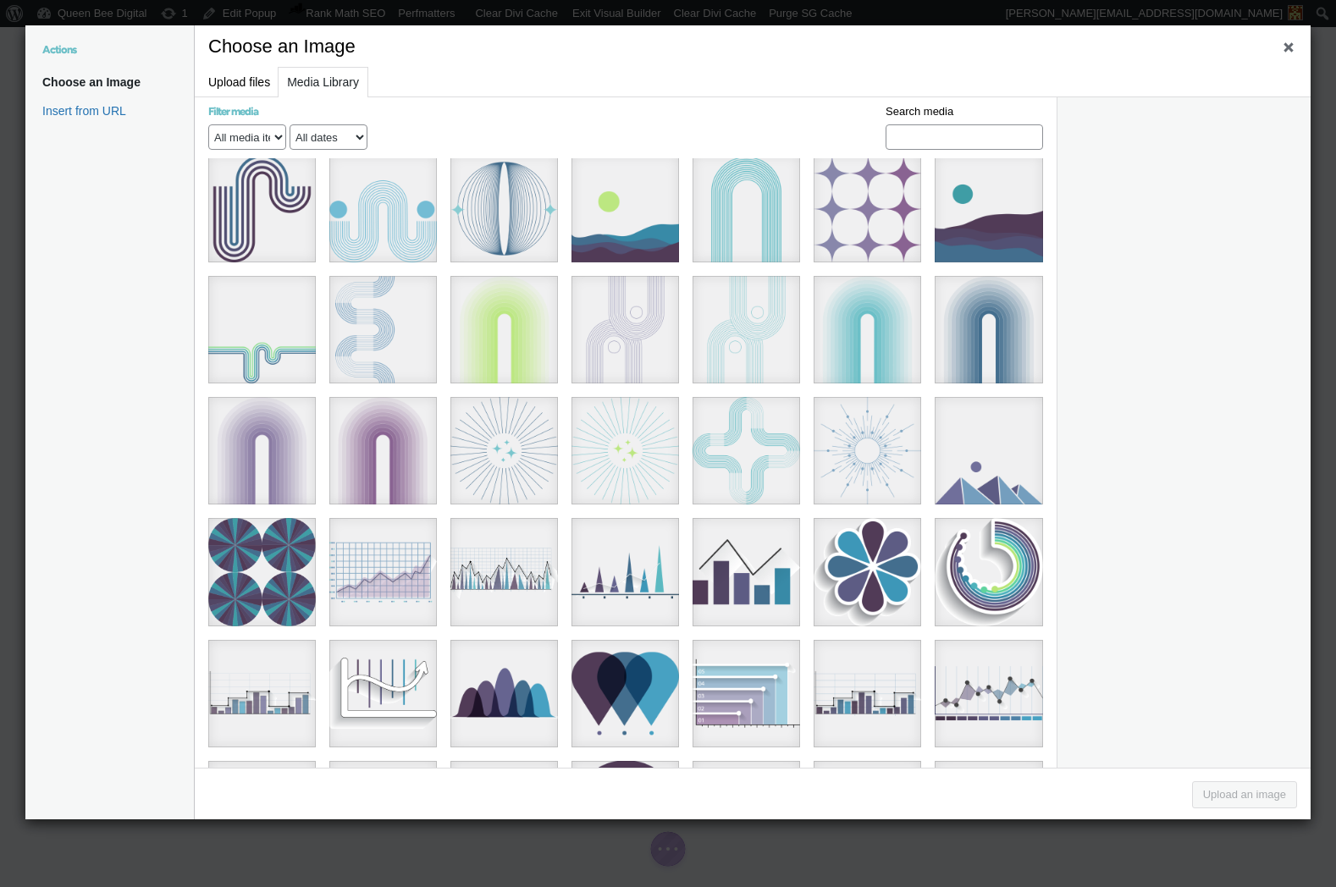
scroll to position [3407, 0]
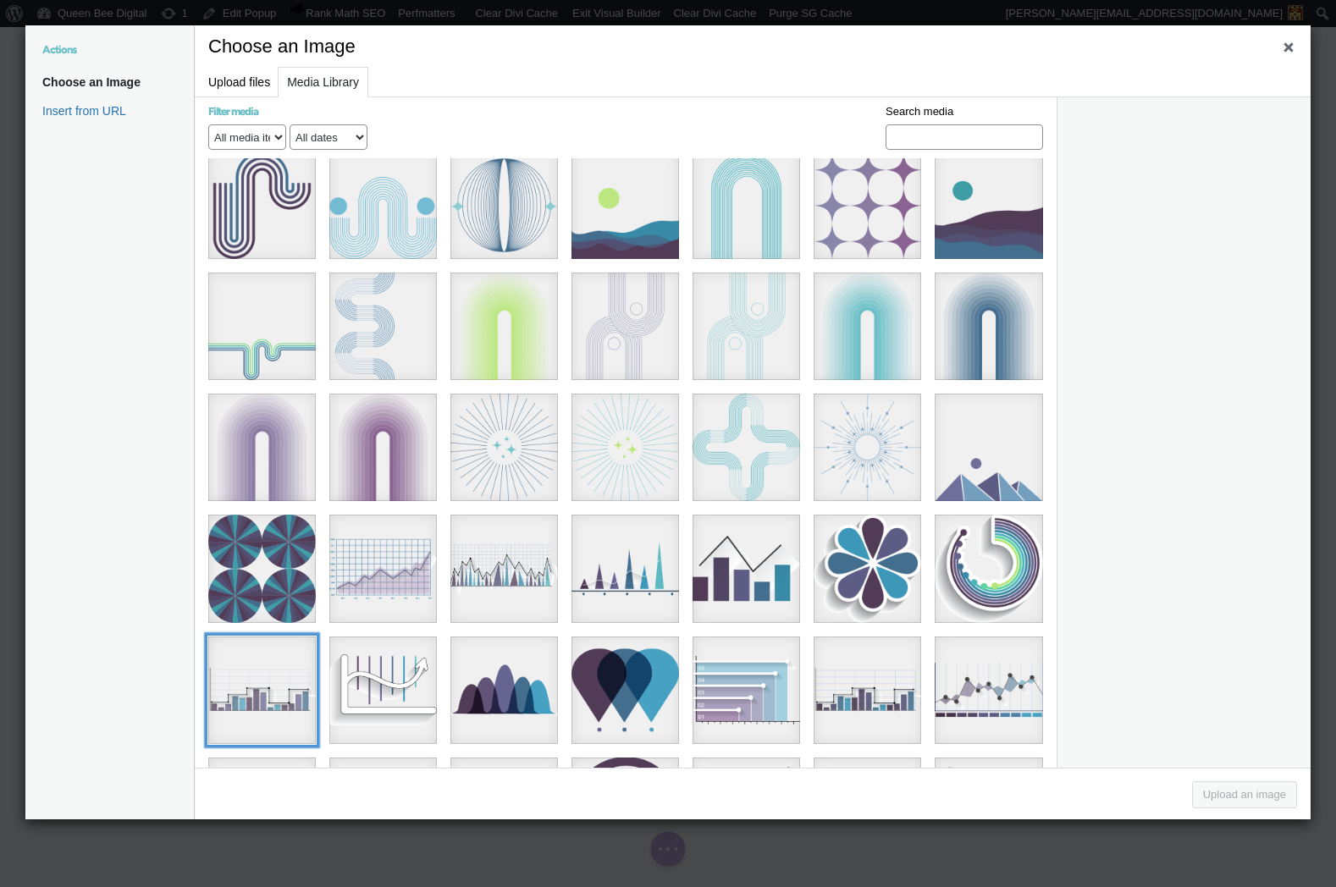
click at [250, 637] on div "3d charts 1Asset 1@33.33x" at bounding box center [262, 691] width 108 height 108
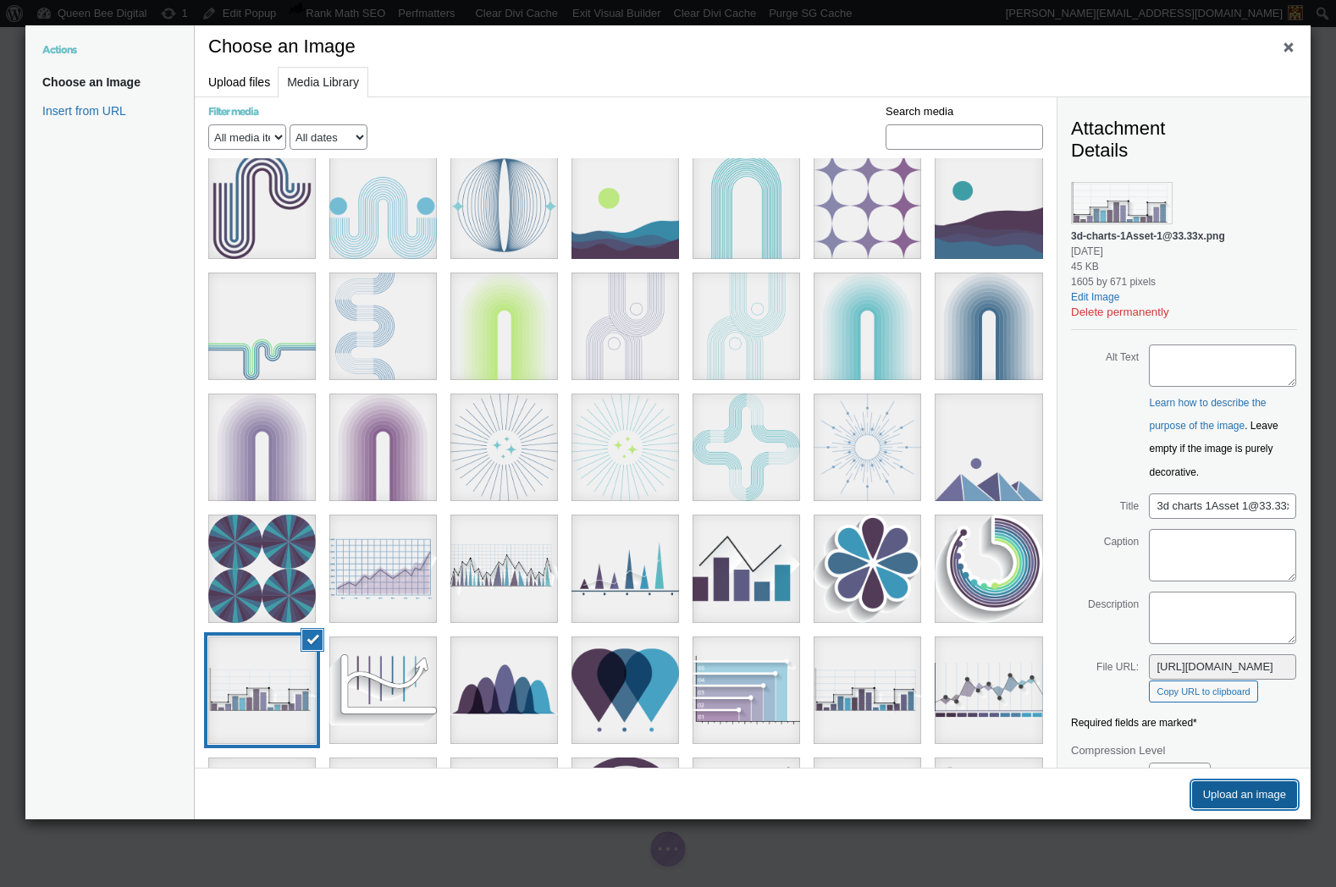
click at [1218, 794] on button "Upload an image" at bounding box center [1244, 794] width 105 height 27
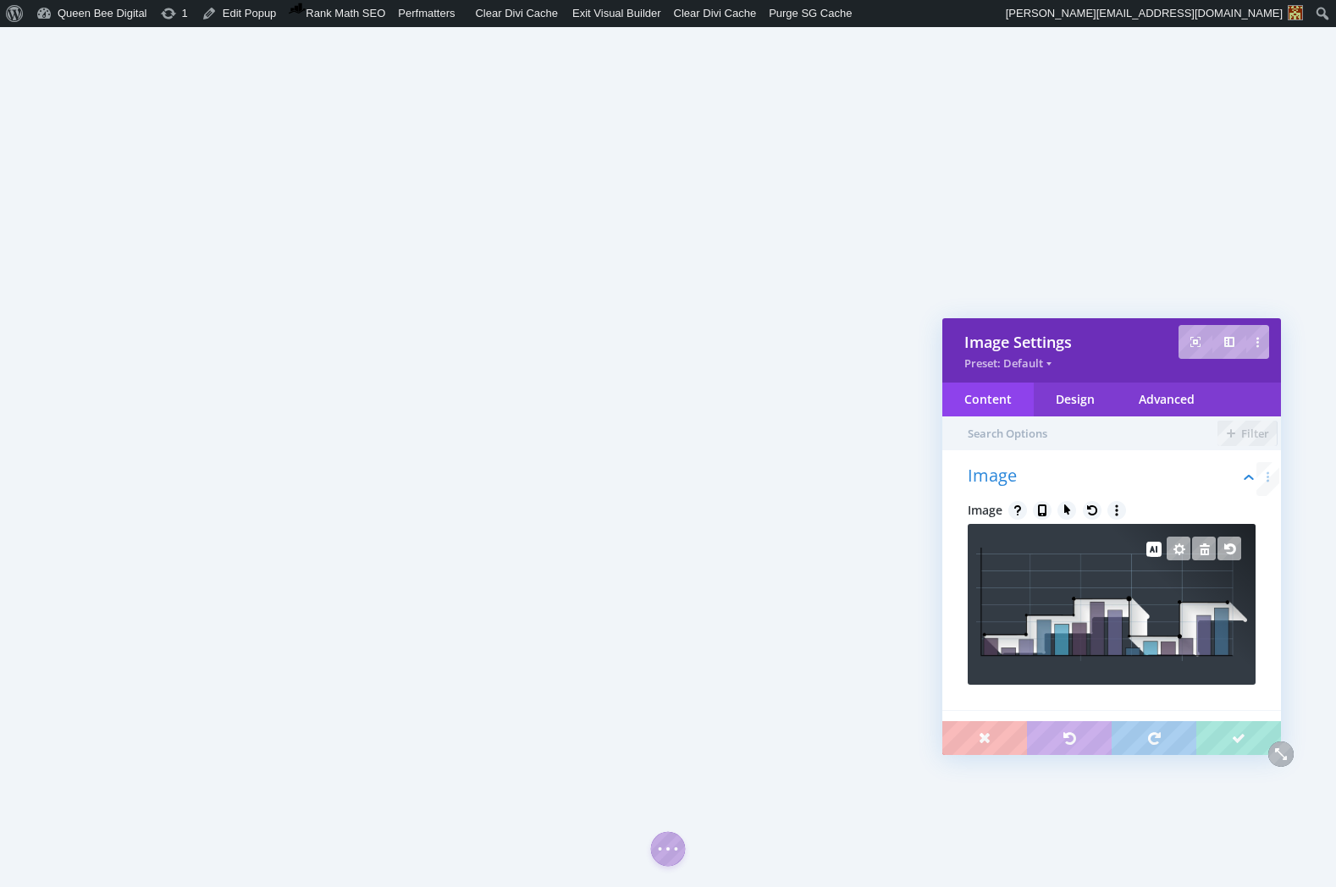
click at [1133, 619] on img at bounding box center [1111, 604] width 271 height 113
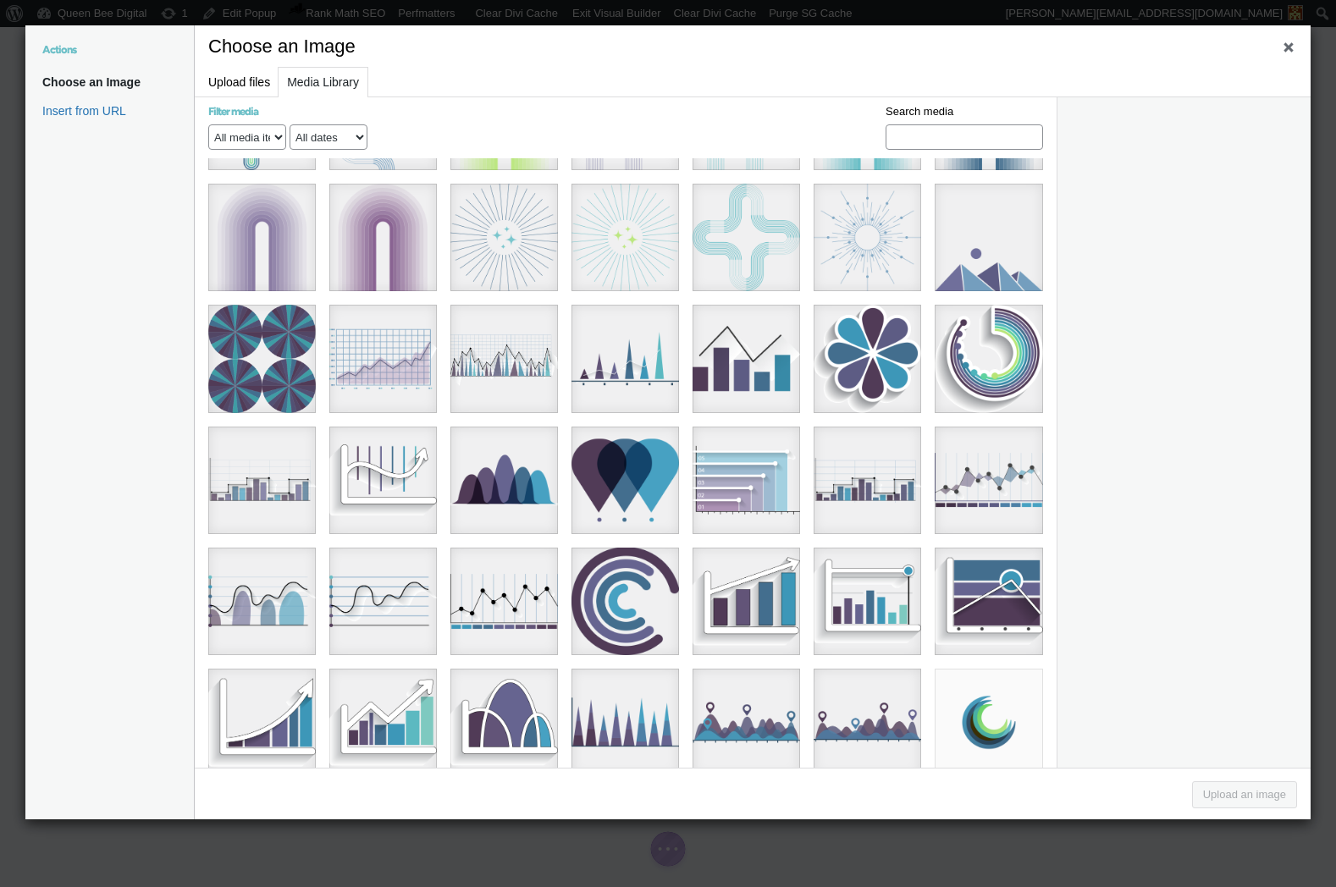
scroll to position [3701, 0]
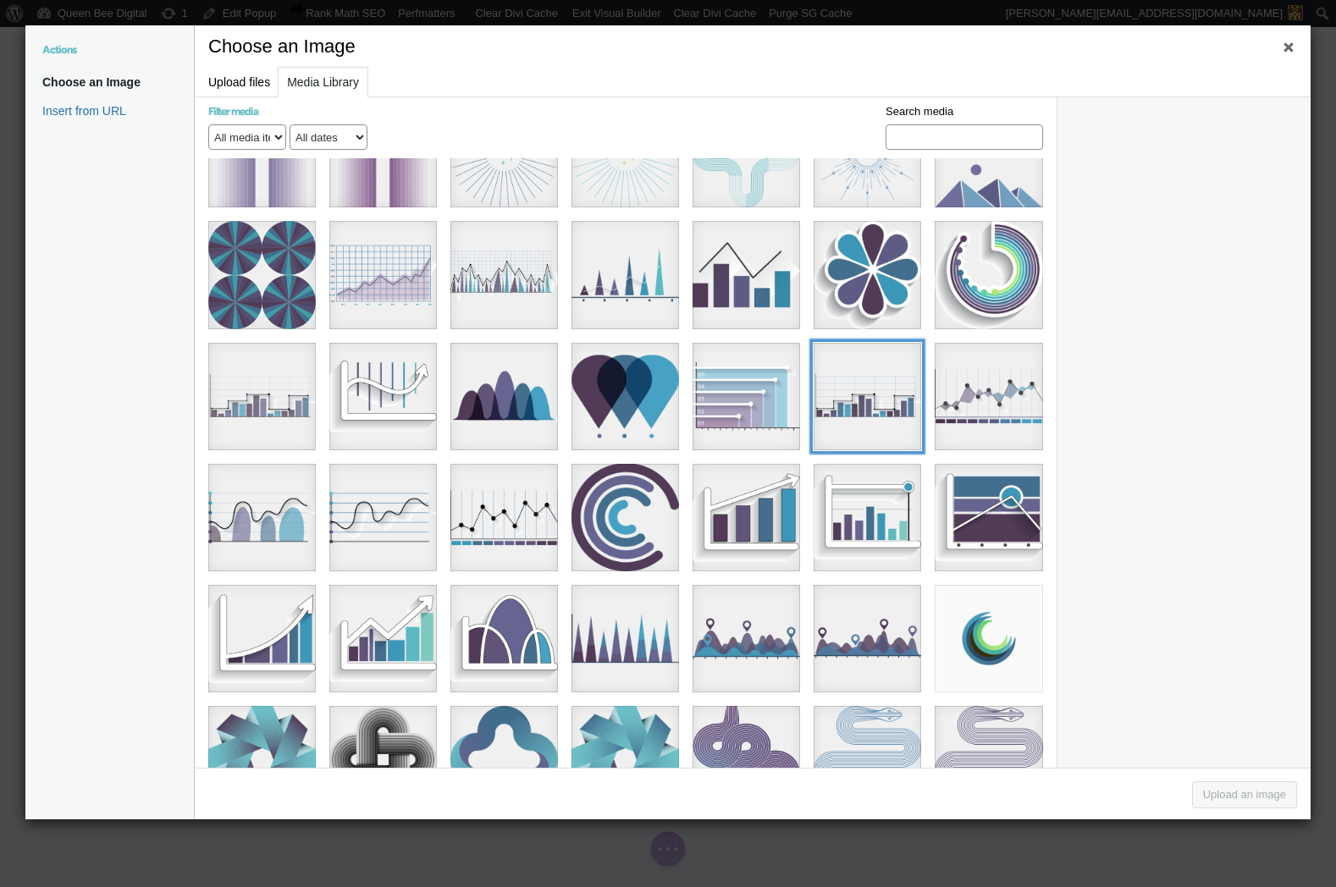
click at [868, 343] on div "graphs4Asset 33@8x" at bounding box center [868, 397] width 108 height 108
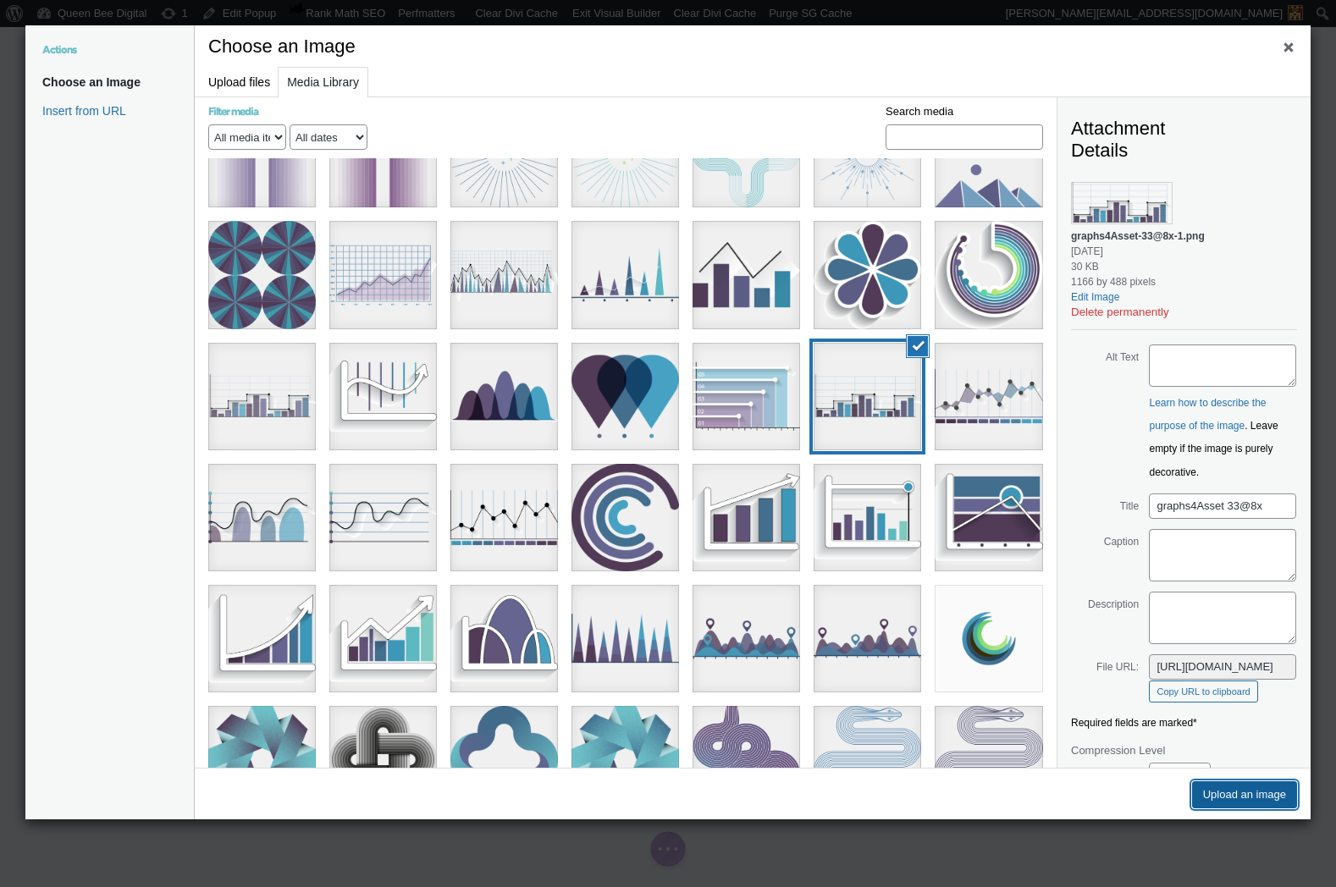
click at [1240, 794] on button "Upload an image" at bounding box center [1244, 794] width 105 height 27
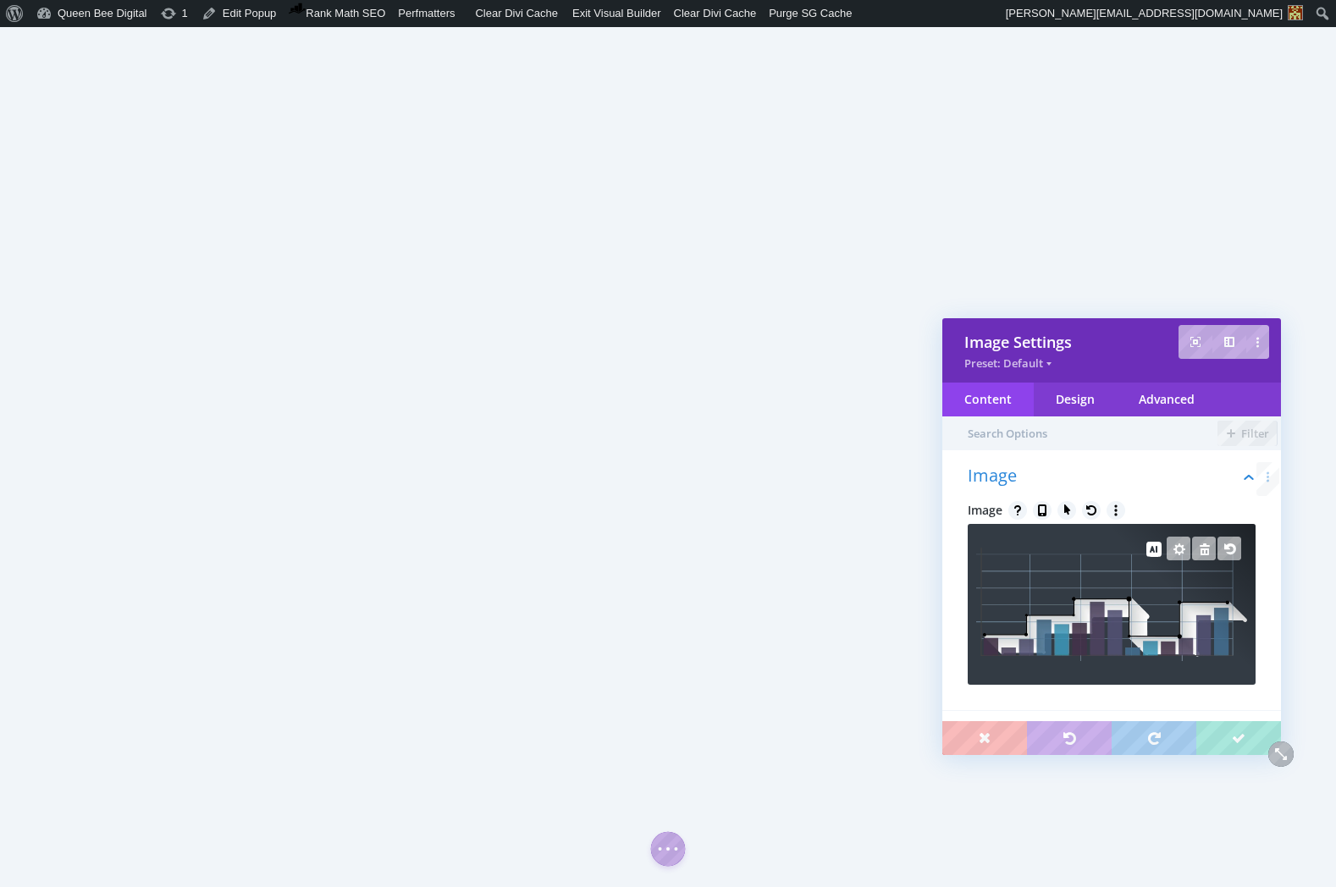
click at [1118, 609] on img at bounding box center [1111, 604] width 271 height 113
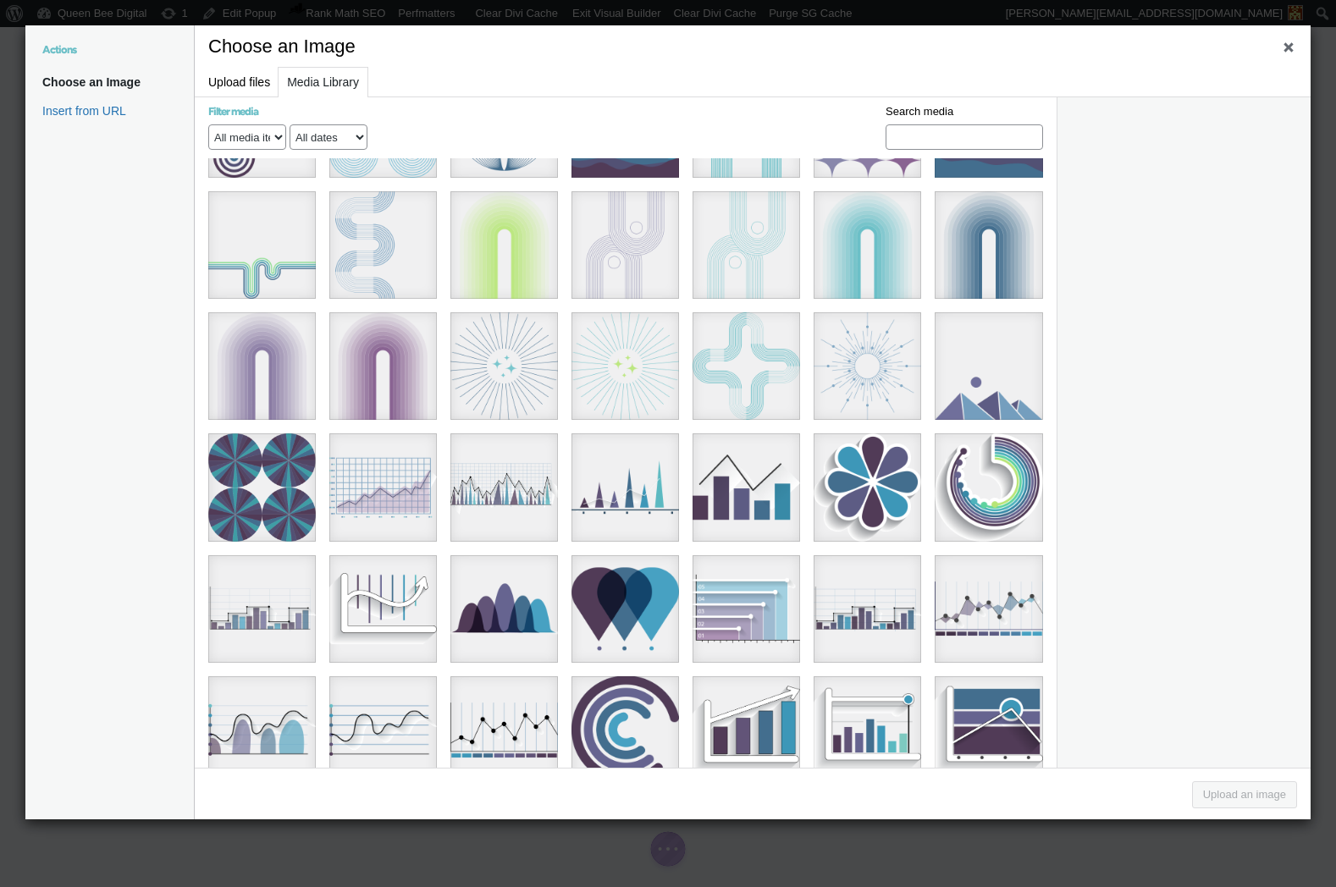
scroll to position [3567, 0]
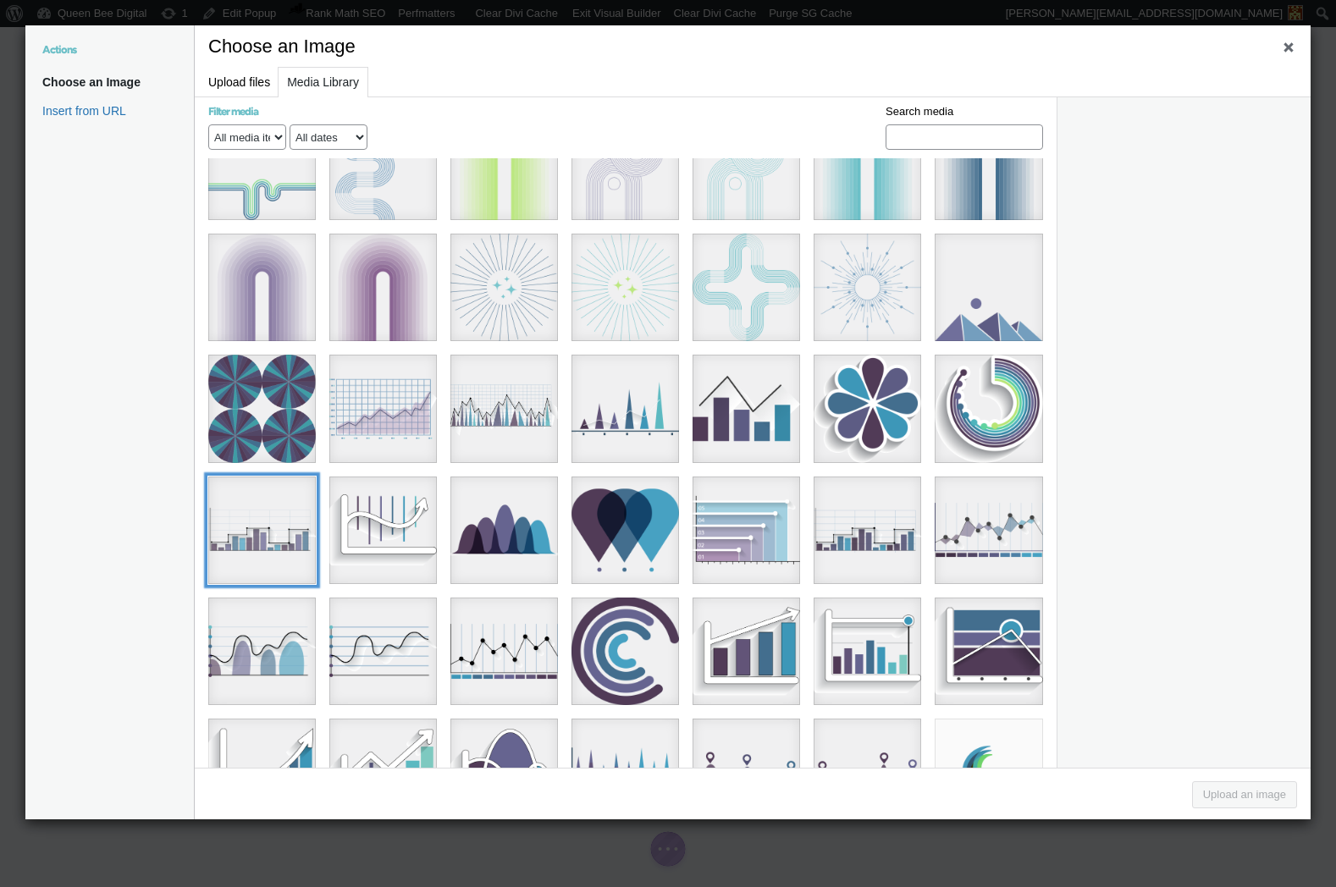
click at [249, 477] on div "3d charts 1Asset 1@33.33x" at bounding box center [262, 531] width 108 height 108
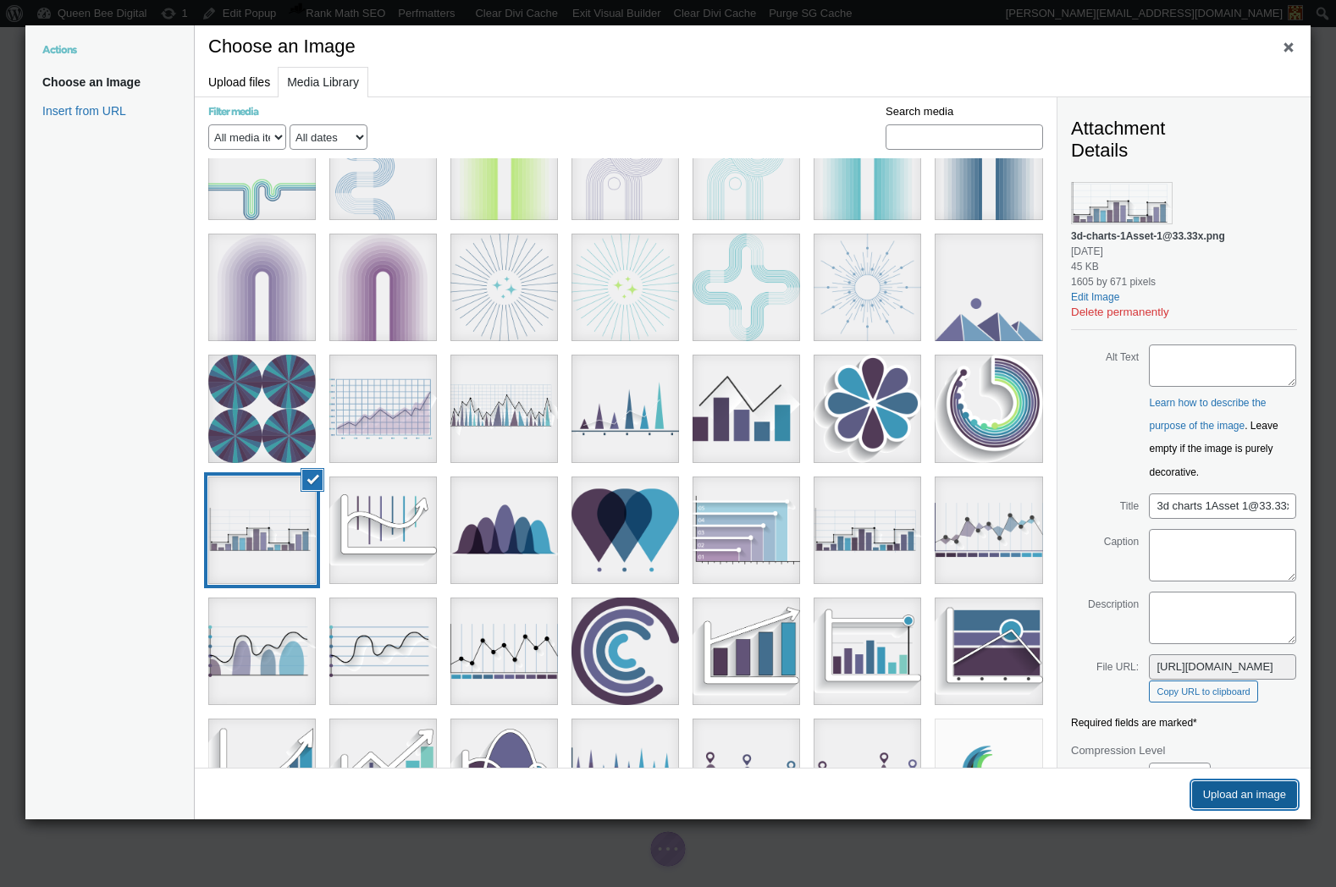
click at [1249, 794] on button "Upload an image" at bounding box center [1244, 794] width 105 height 27
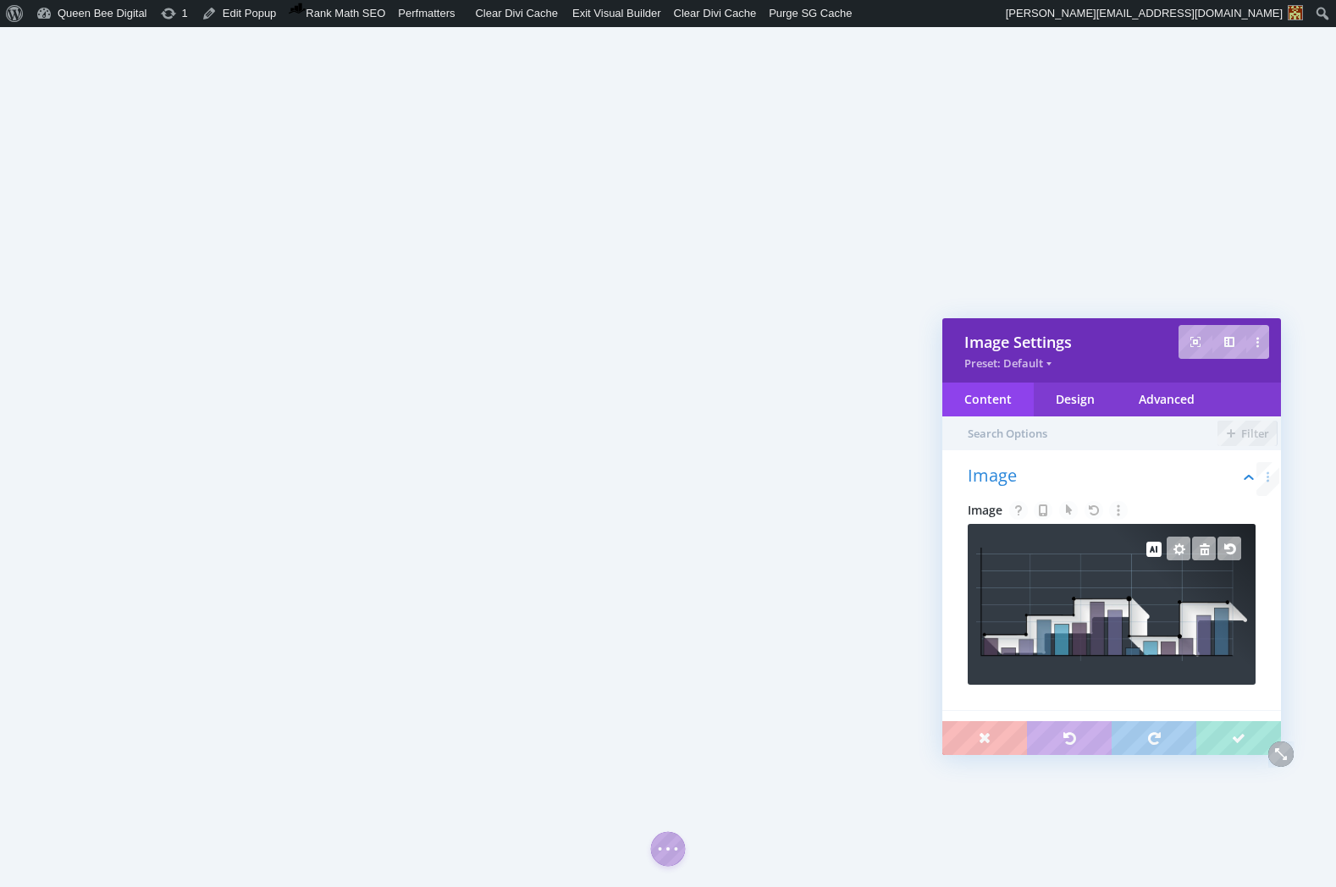
click at [1035, 587] on img at bounding box center [1111, 604] width 271 height 113
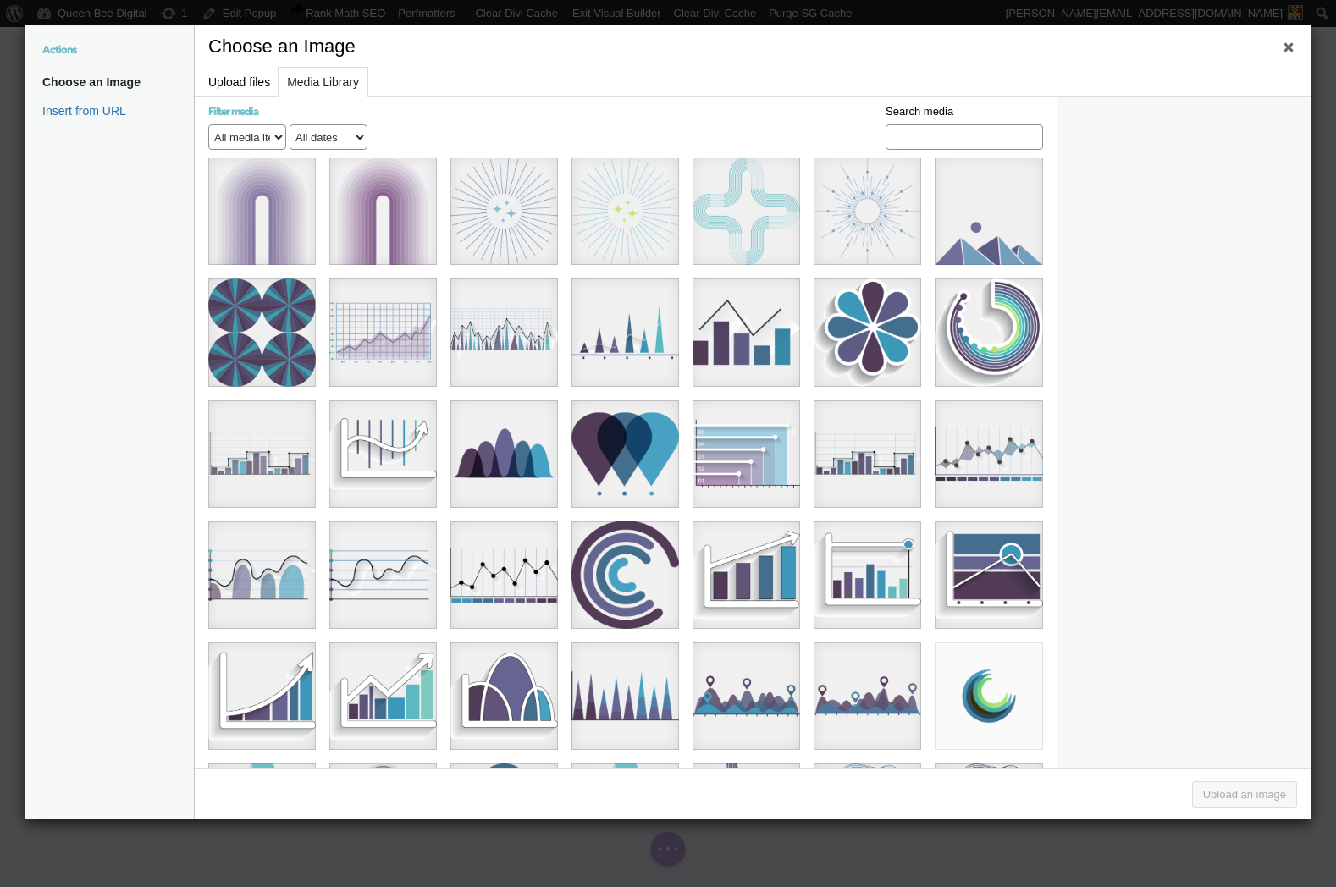
scroll to position [3645, 0]
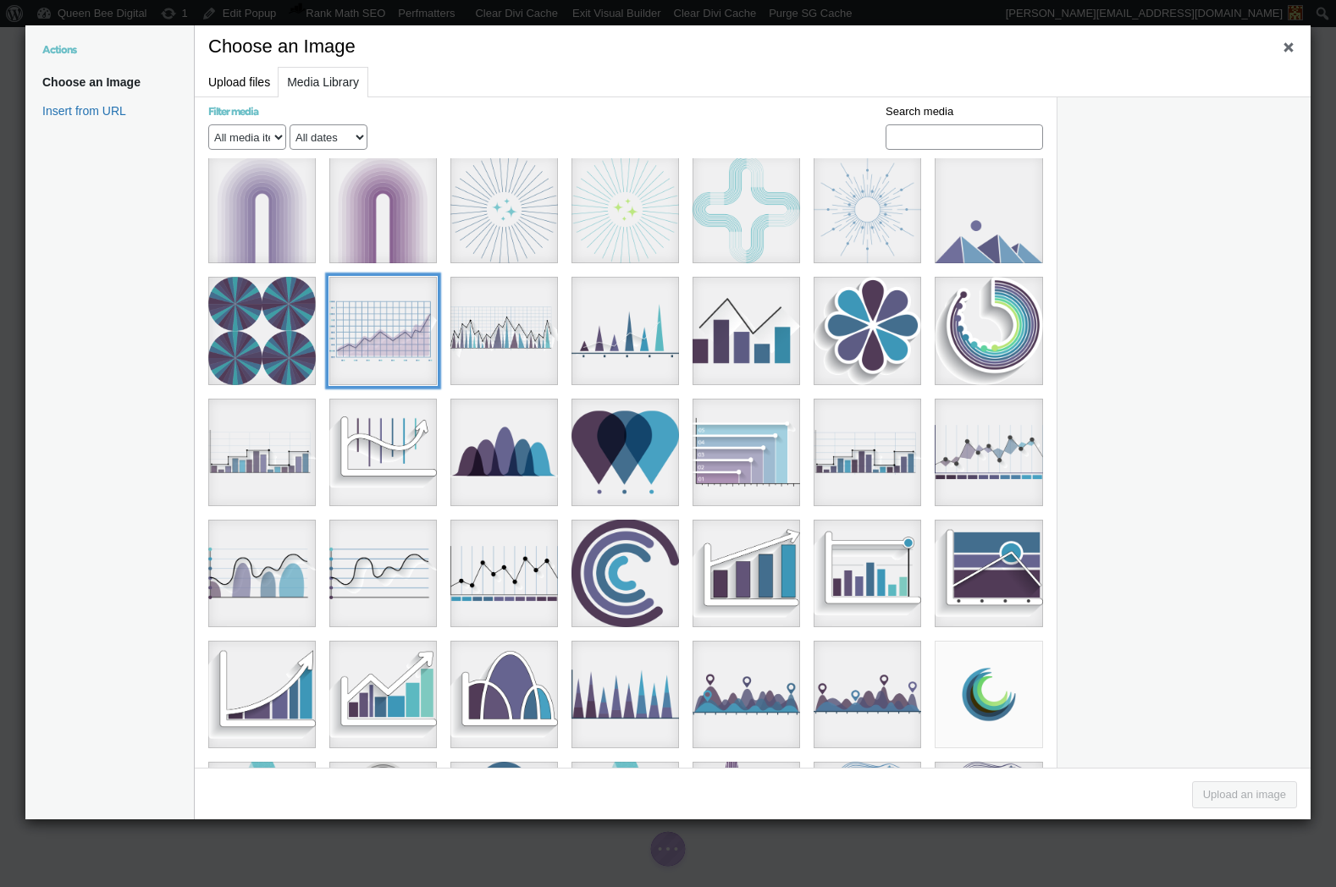
click at [395, 279] on div "line chartAsset 2@2x" at bounding box center [383, 331] width 108 height 108
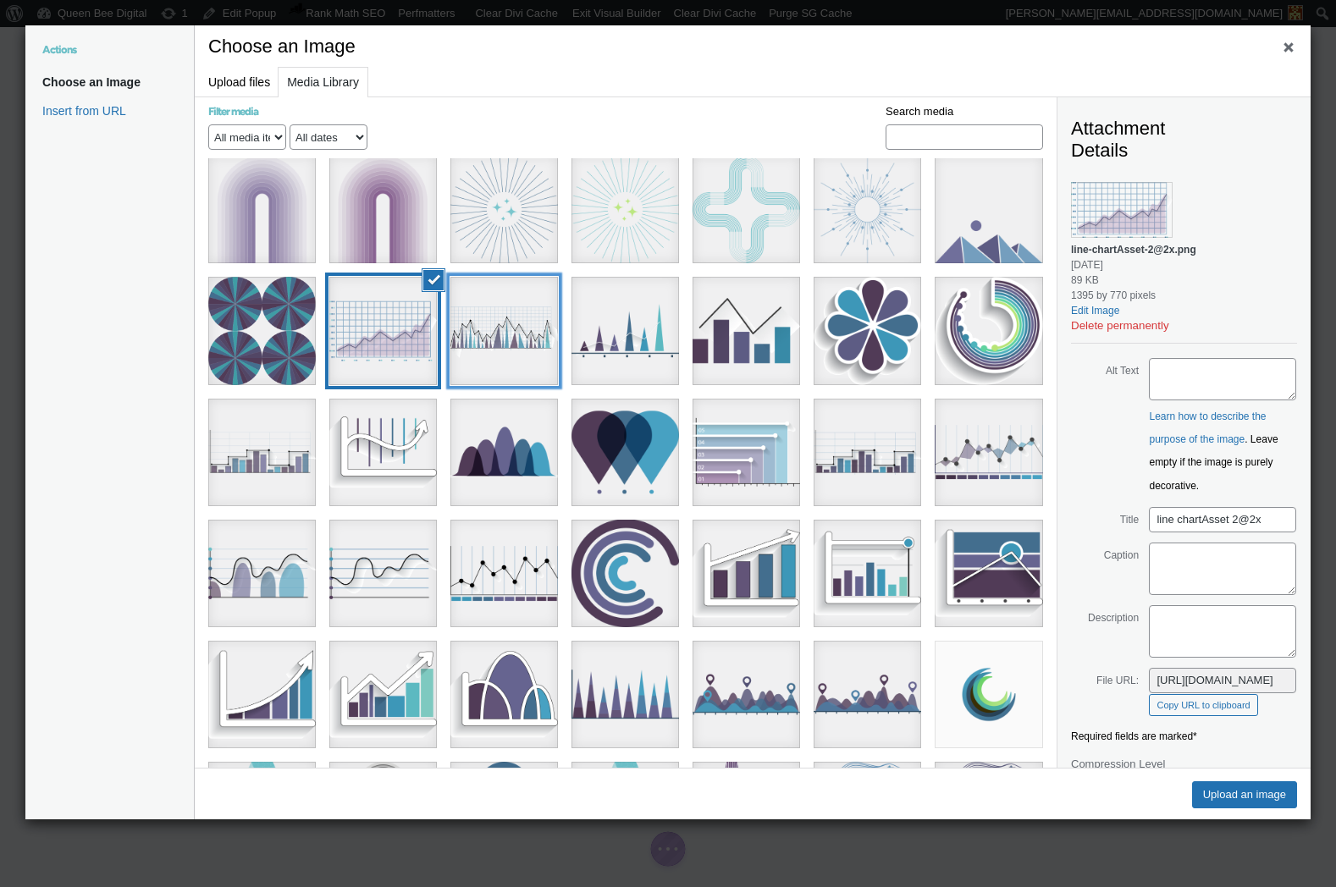
click at [524, 277] on div "3d chartsAsset 1@16x" at bounding box center [504, 331] width 108 height 108
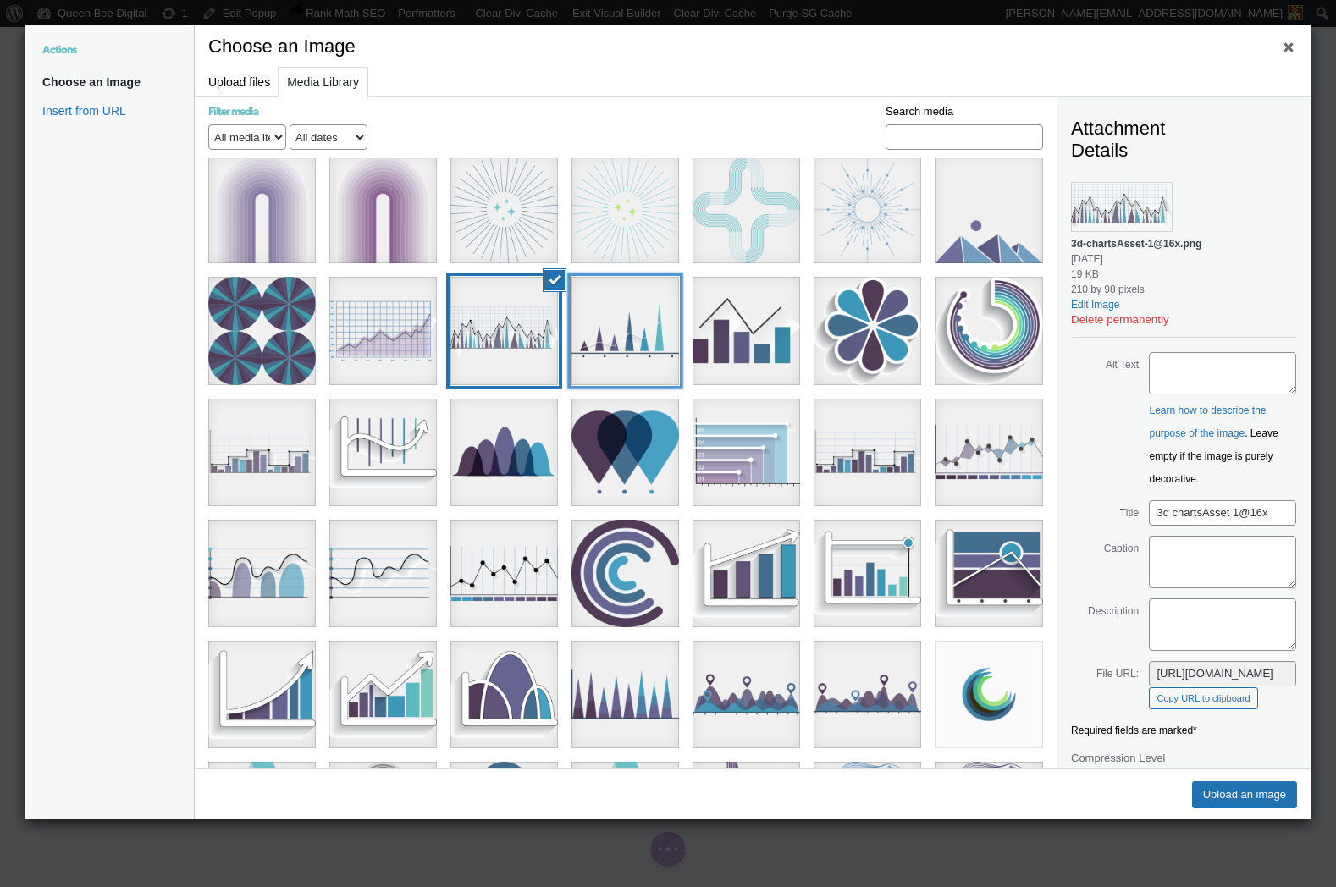
click at [650, 279] on div "3d charts 4Asset 3@8x" at bounding box center [625, 331] width 108 height 108
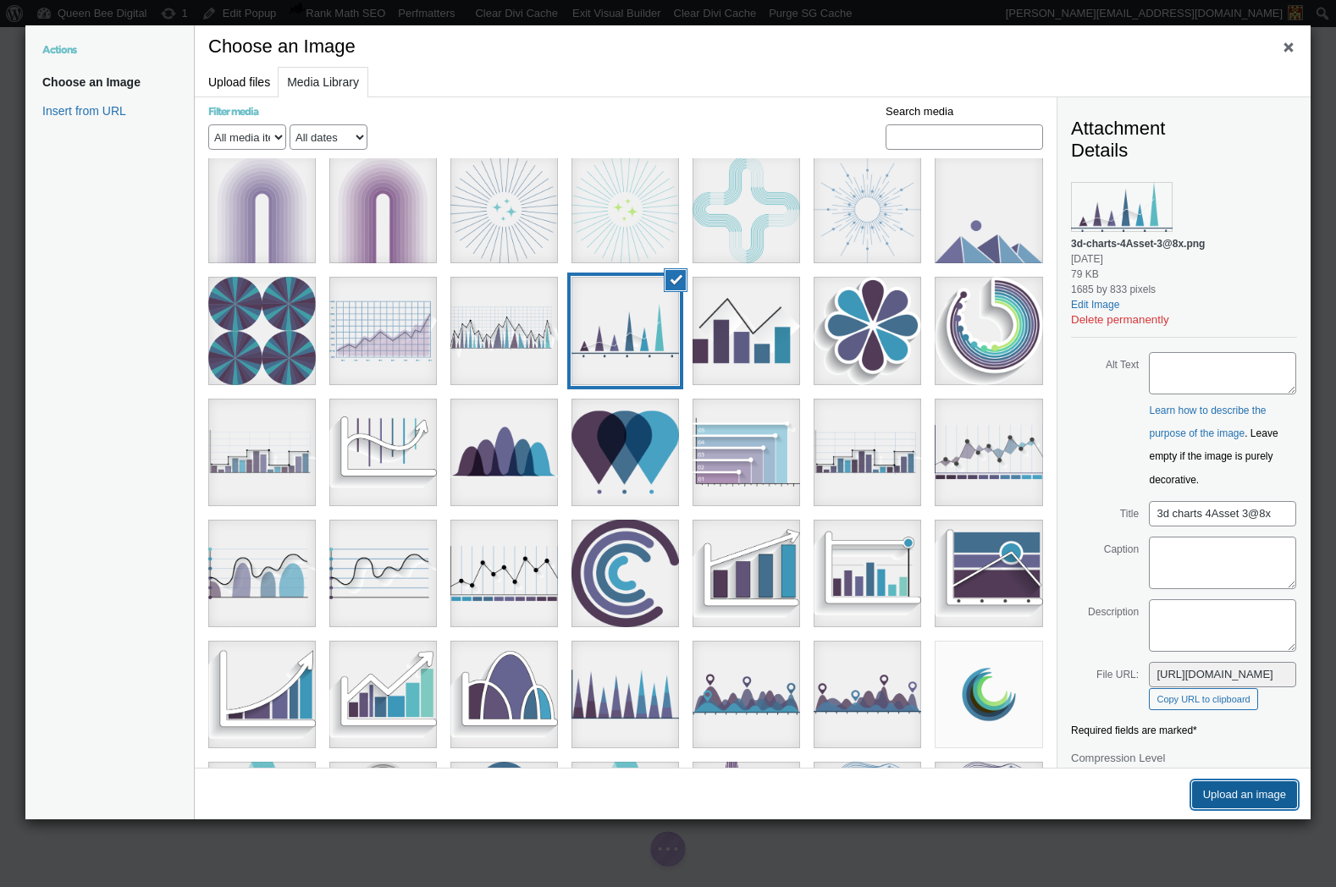
click at [1261, 790] on button "Upload an image" at bounding box center [1244, 794] width 105 height 27
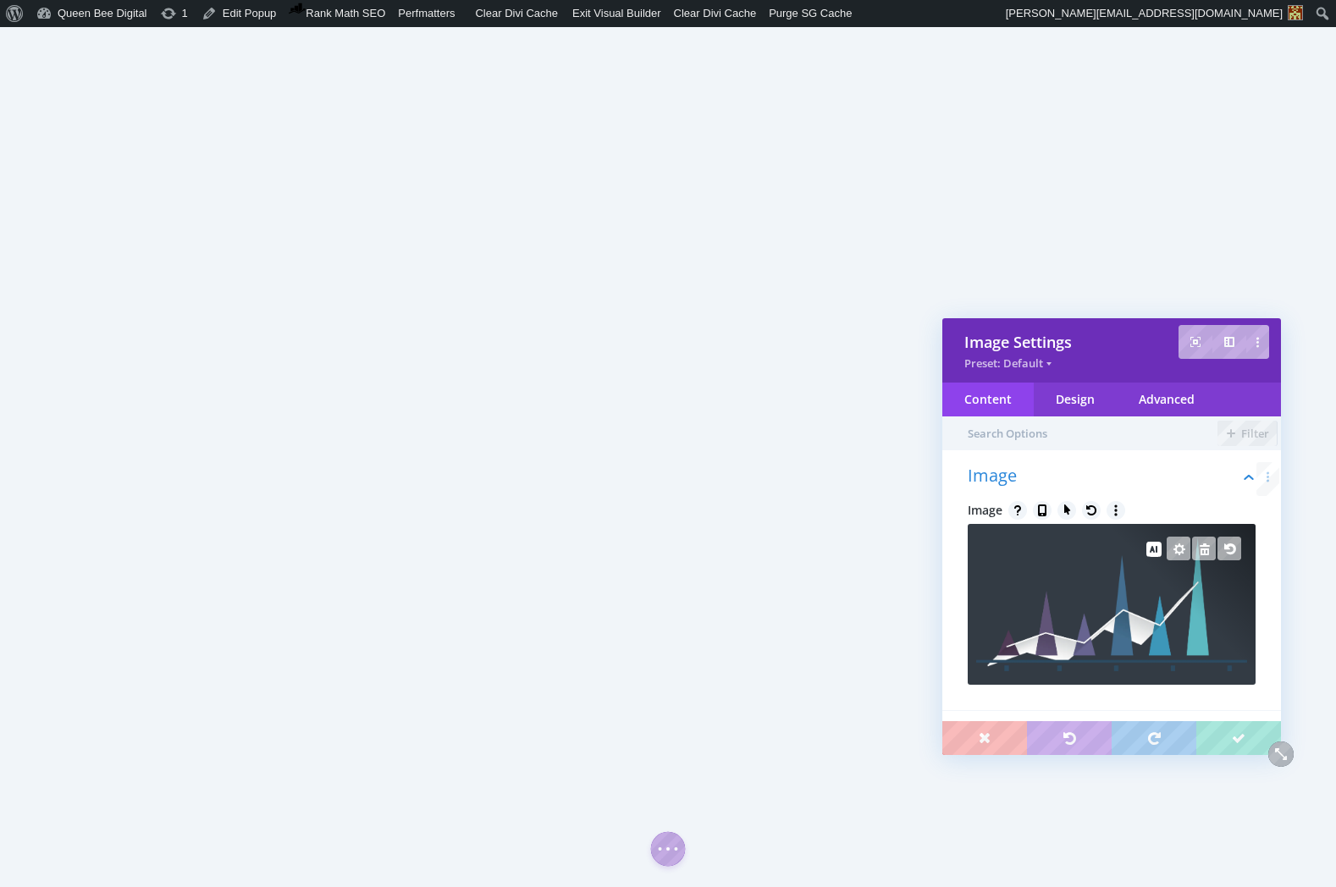
click at [1102, 621] on img at bounding box center [1111, 605] width 271 height 134
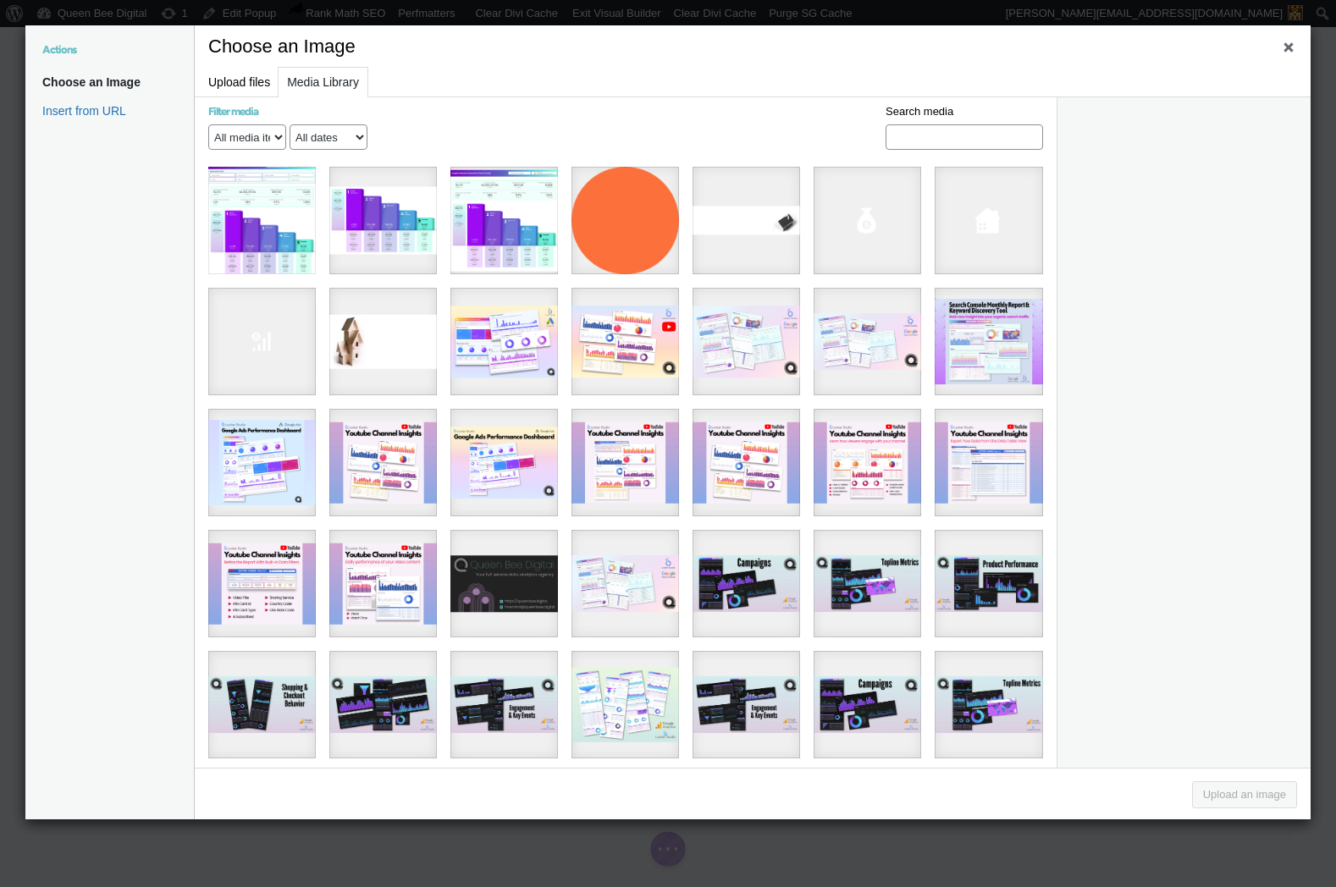
scroll to position [348, 0]
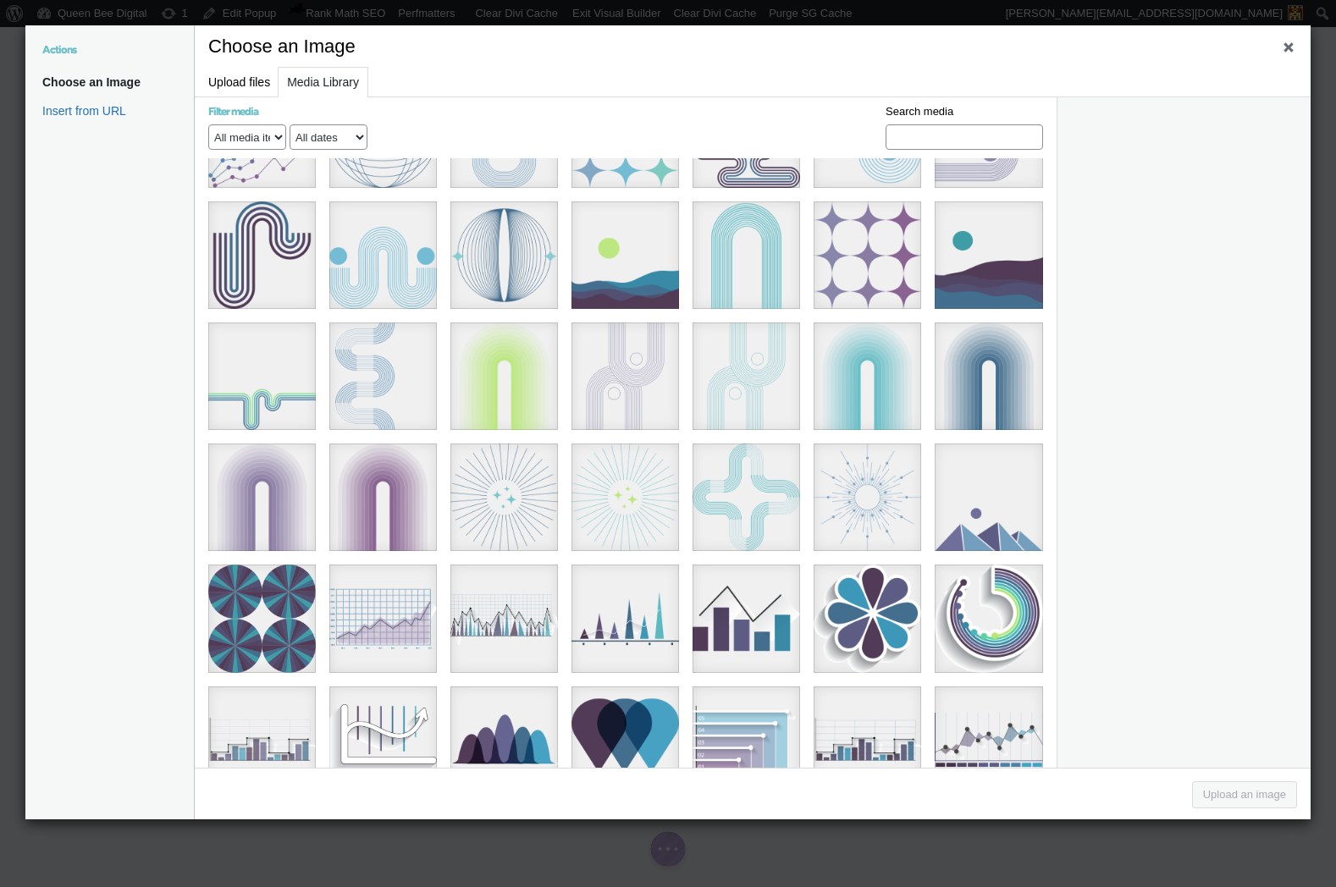
scroll to position [3375, 0]
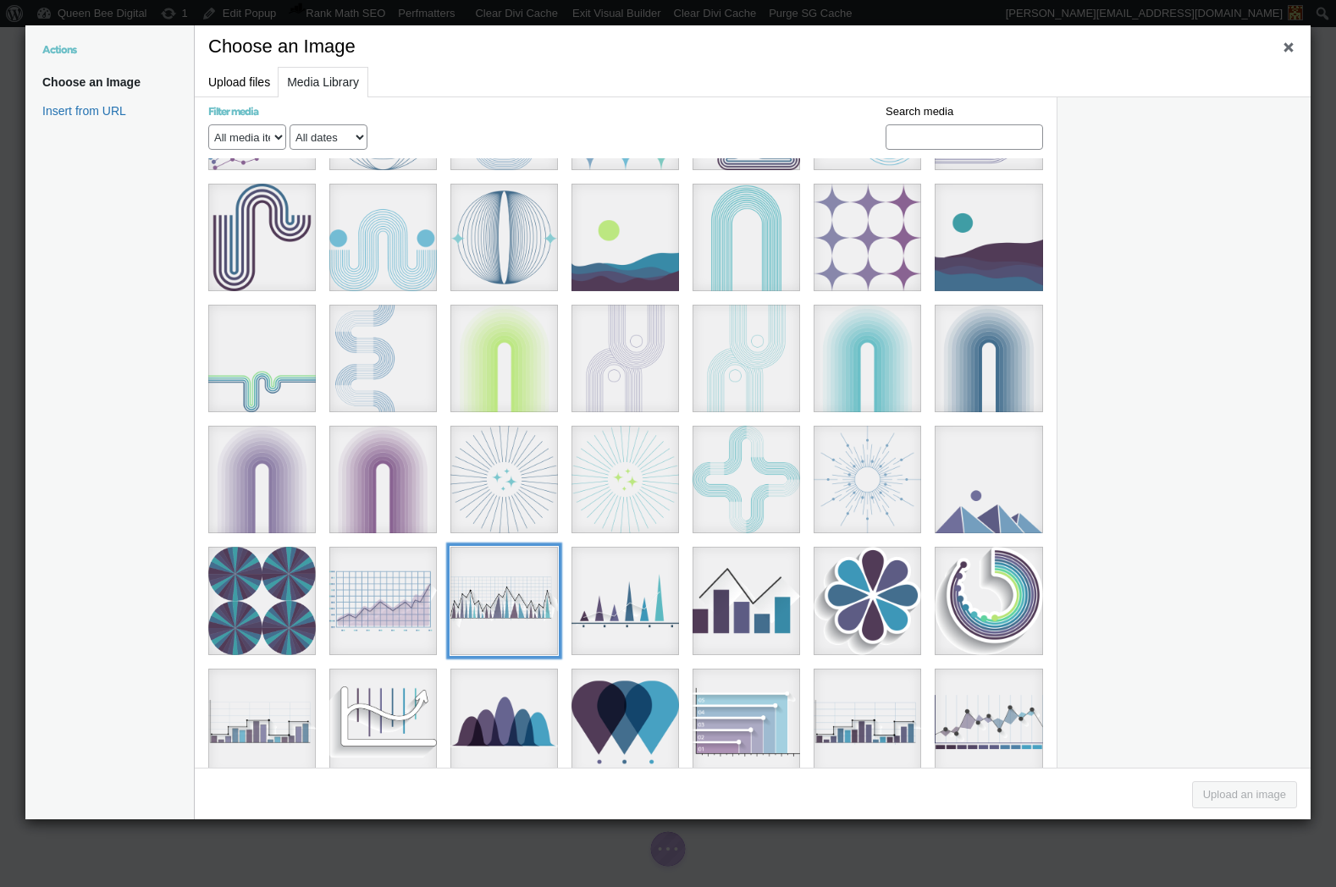
click at [492, 547] on div "3d chartsAsset 1@16x" at bounding box center [504, 601] width 108 height 108
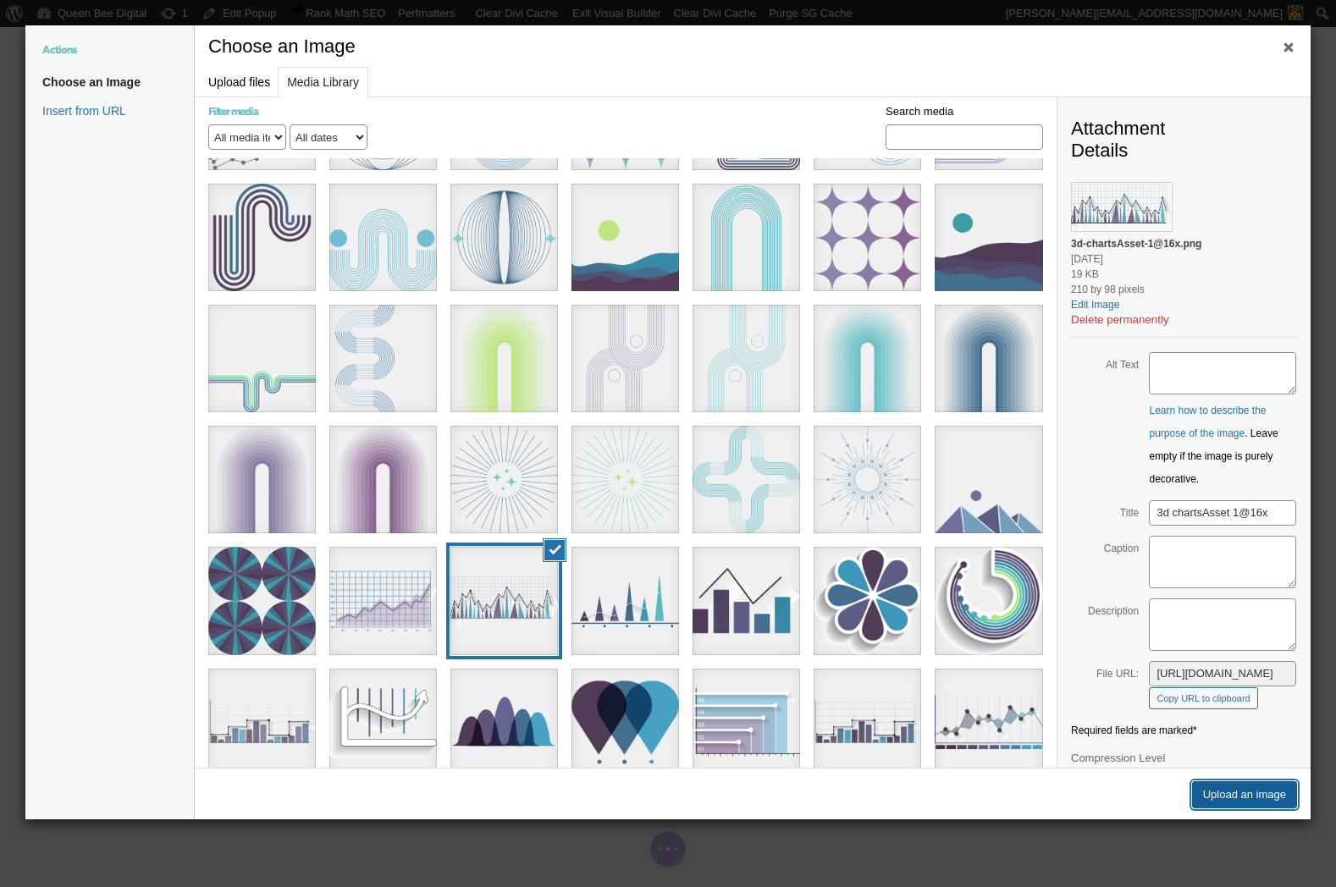
click at [1232, 795] on button "Upload an image" at bounding box center [1244, 794] width 105 height 27
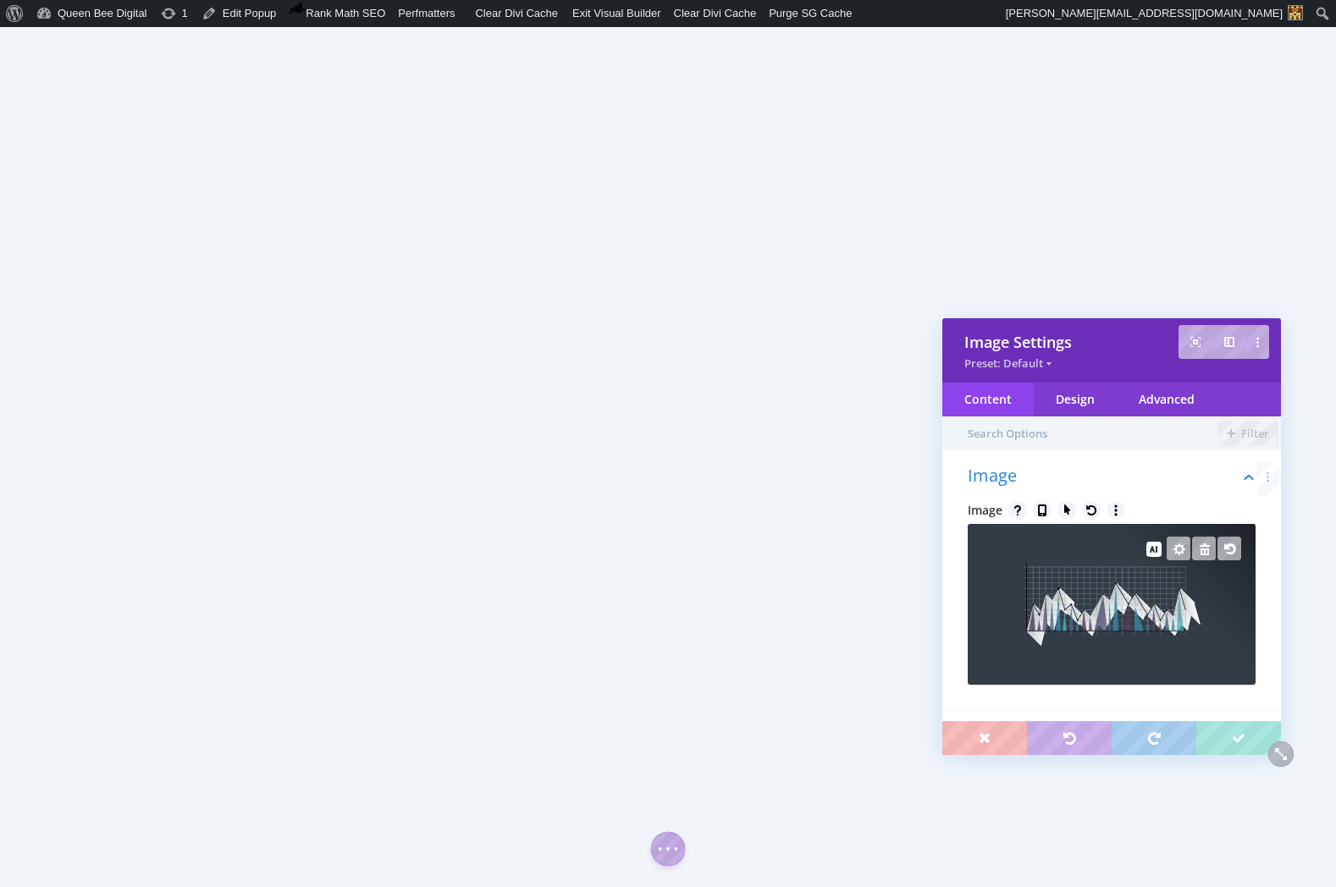
click at [1111, 614] on img at bounding box center [1112, 604] width 178 height 83
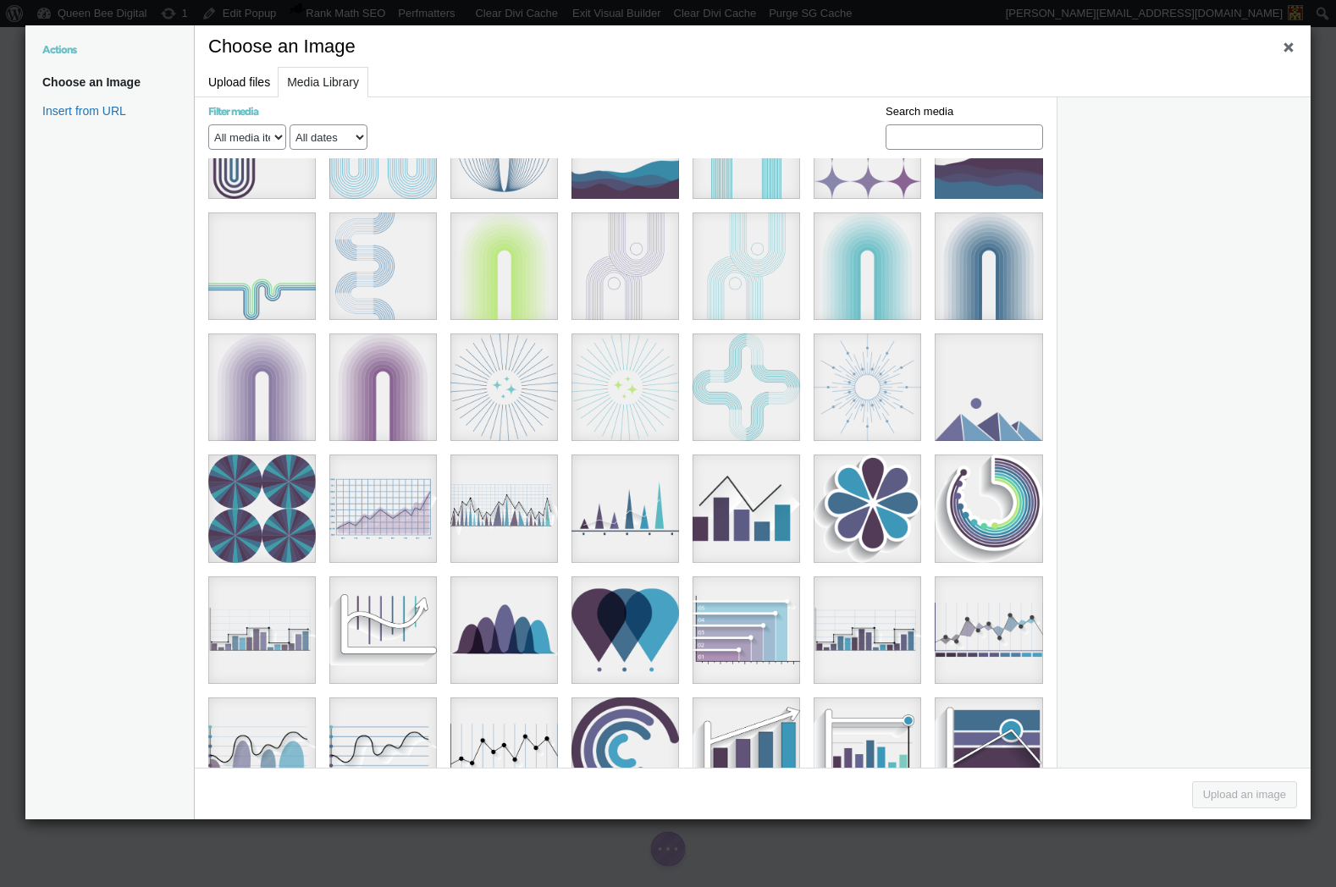
scroll to position [3473, 0]
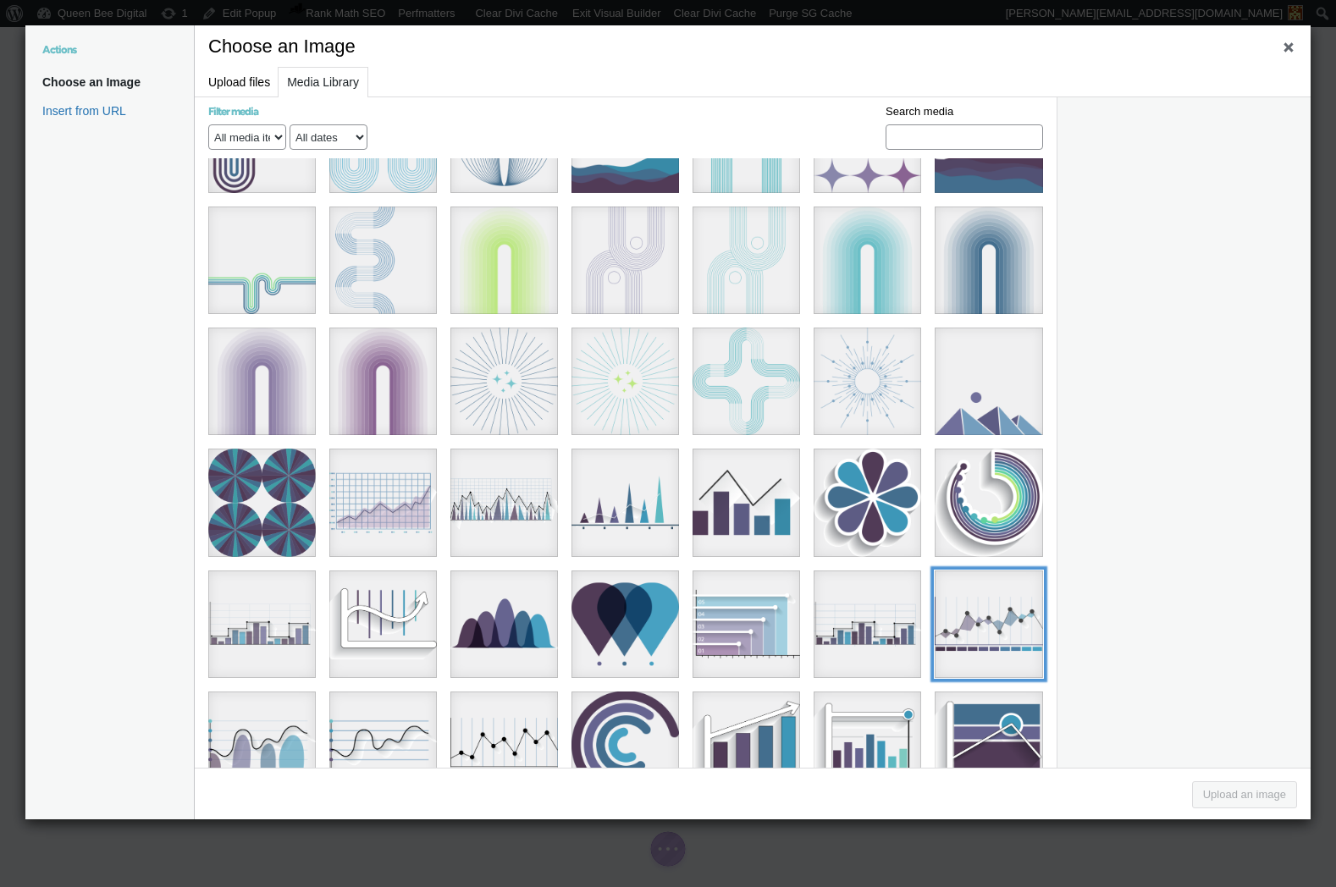
drag, startPoint x: 980, startPoint y: 572, endPoint x: 1006, endPoint y: 584, distance: 28.8
click at [980, 572] on div "graphs4Asset 32@8x" at bounding box center [989, 625] width 108 height 108
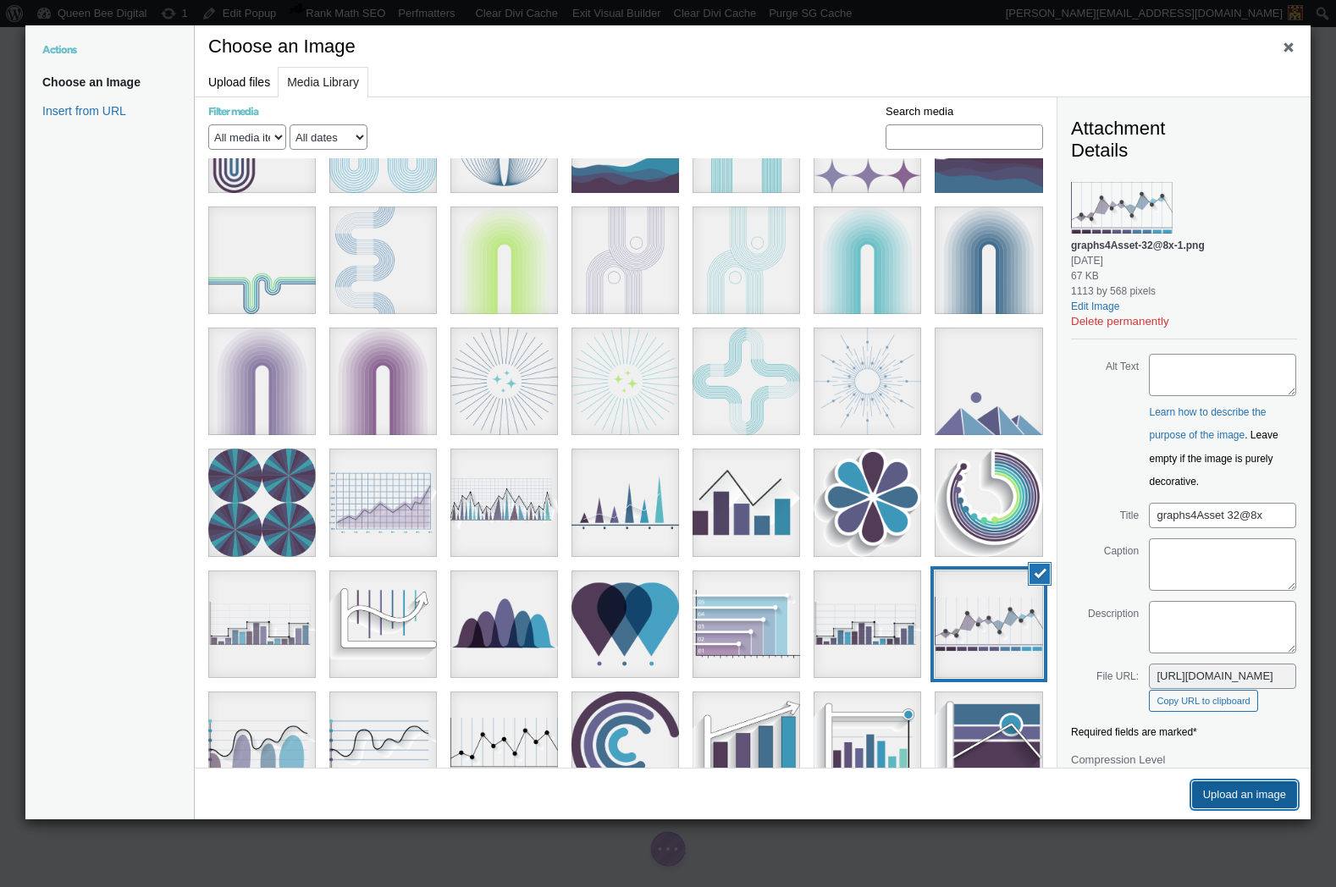
click at [1269, 786] on button "Upload an image" at bounding box center [1244, 794] width 105 height 27
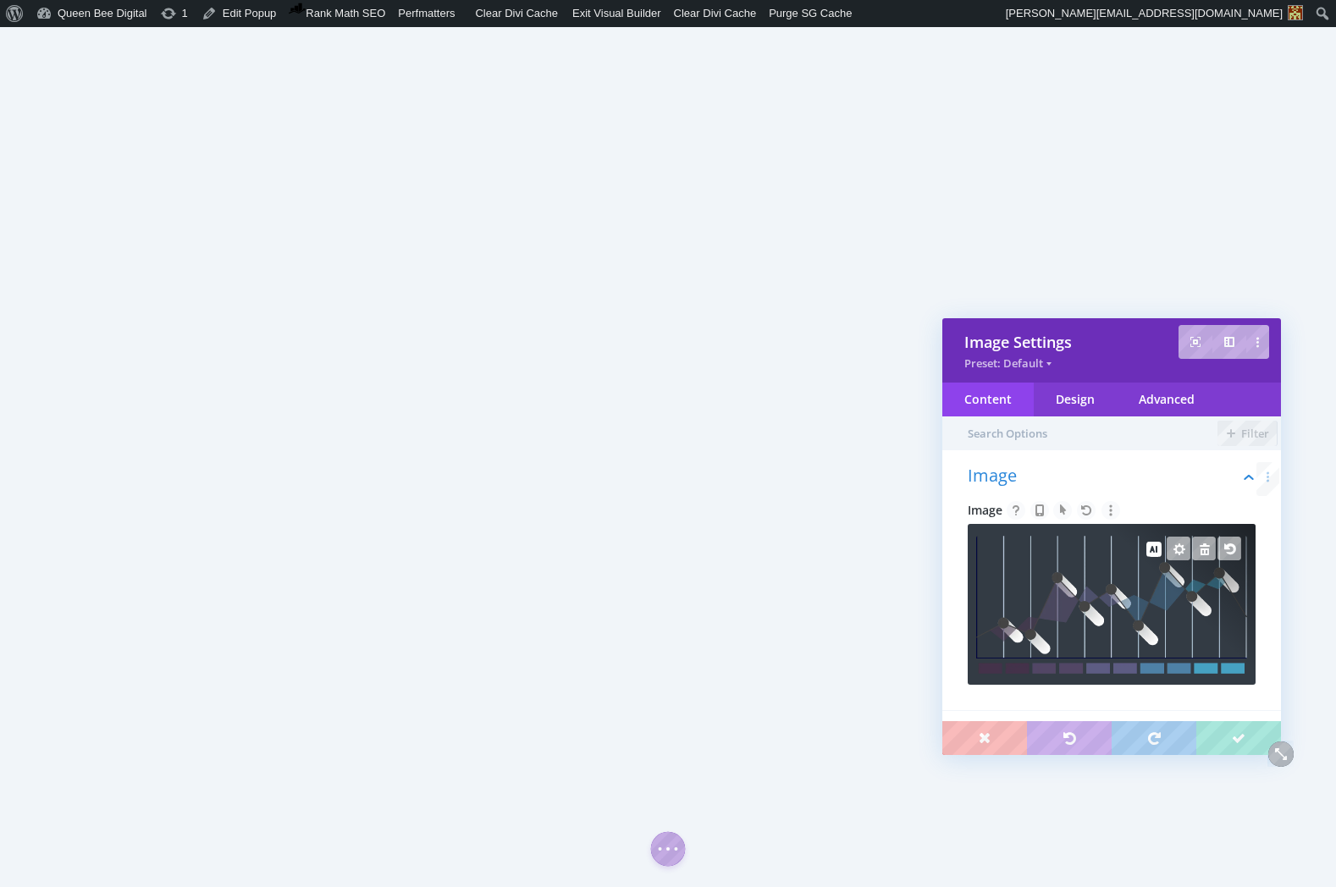
click at [1111, 611] on img at bounding box center [1111, 605] width 271 height 138
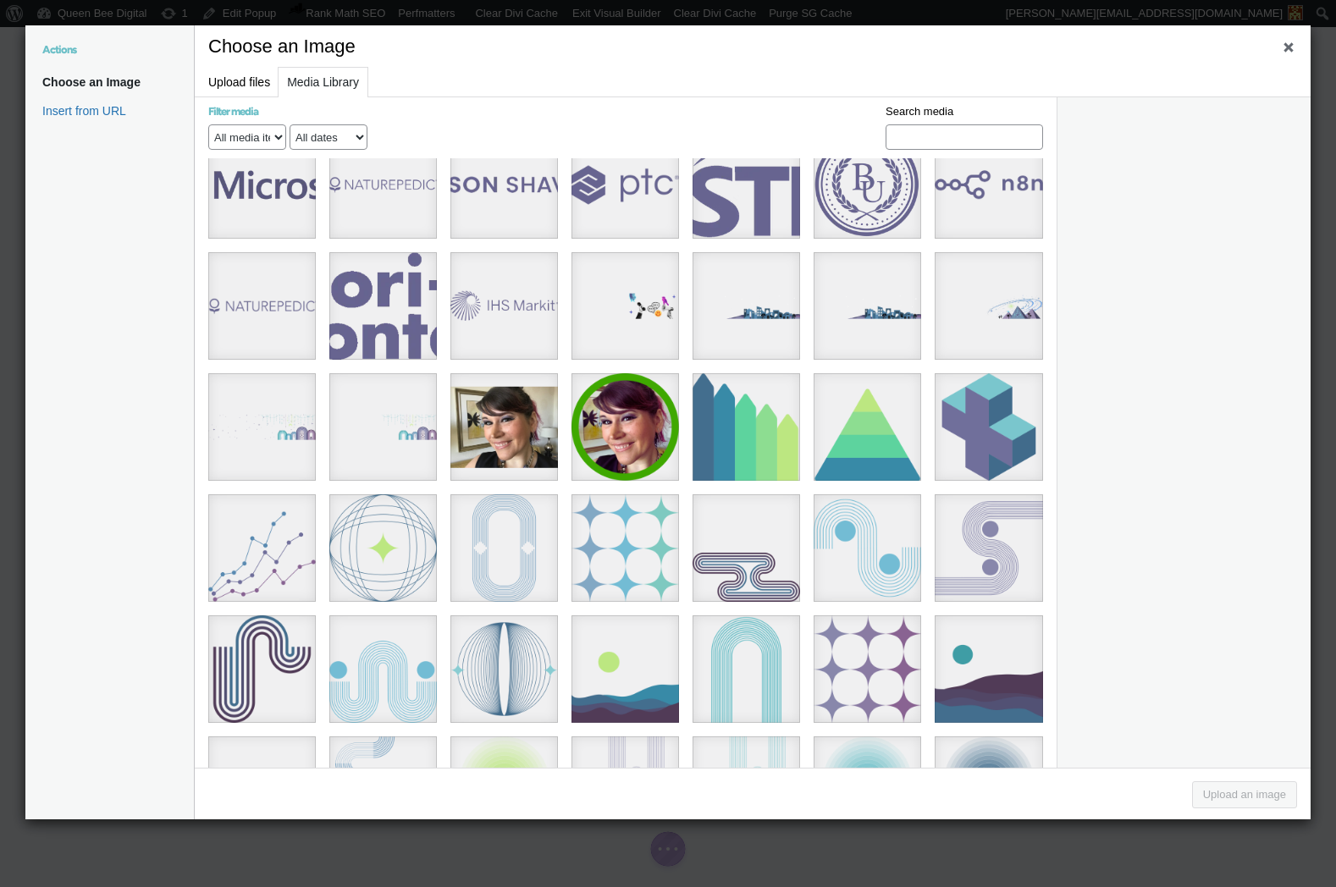
scroll to position [3051, 0]
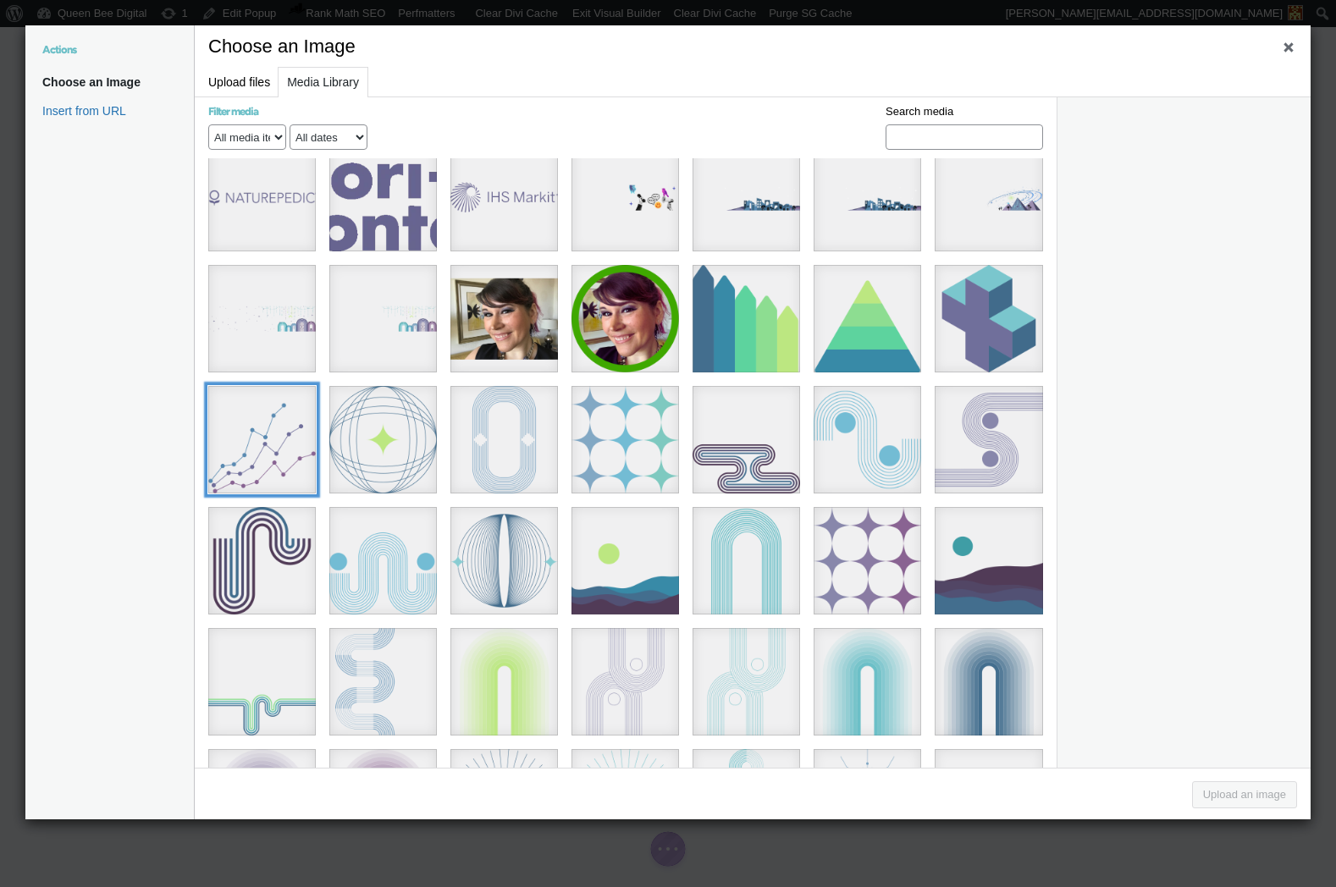
click at [282, 410] on div "2024-11-24 line_chart" at bounding box center [262, 440] width 108 height 108
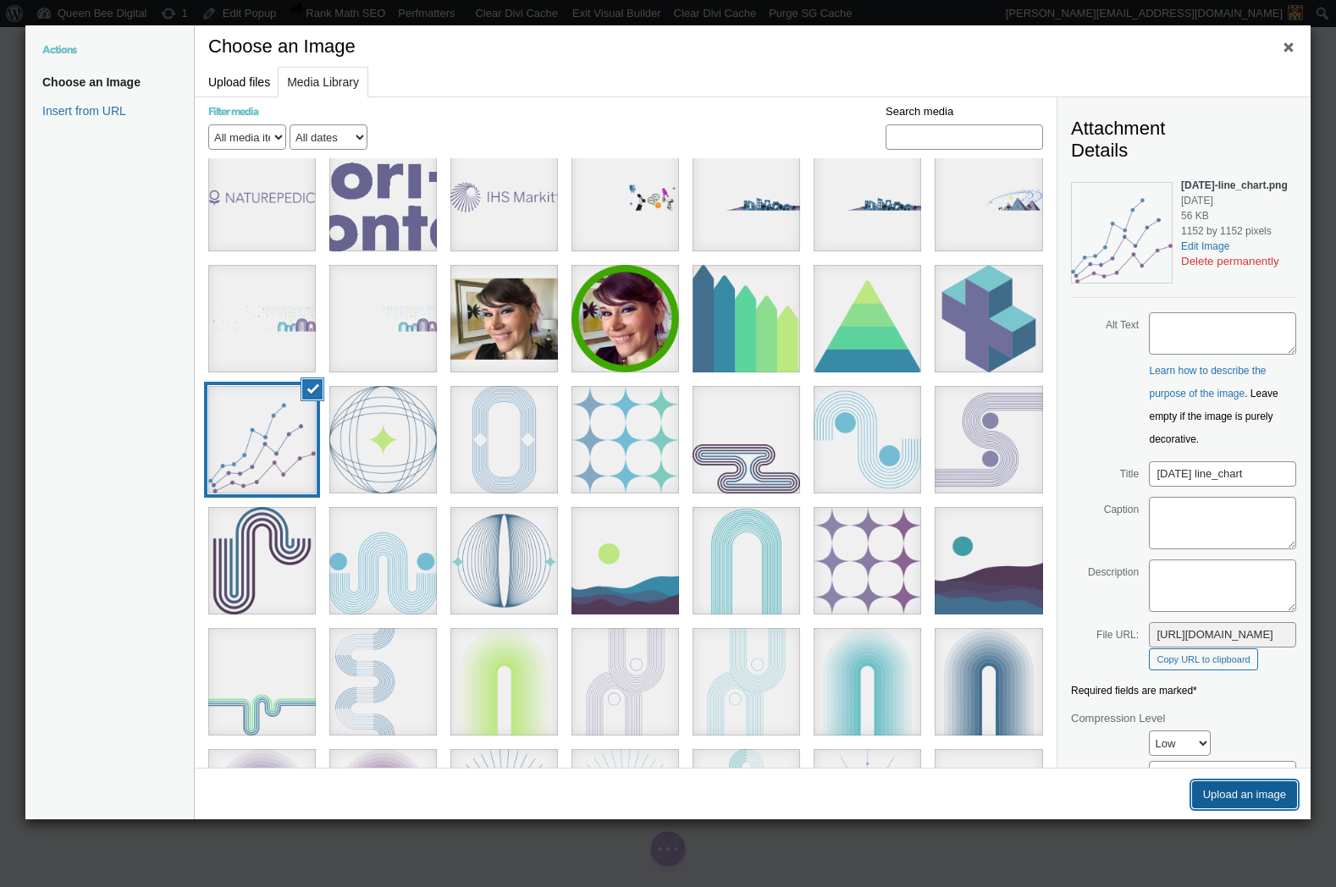
click at [1231, 791] on button "Upload an image" at bounding box center [1244, 794] width 105 height 27
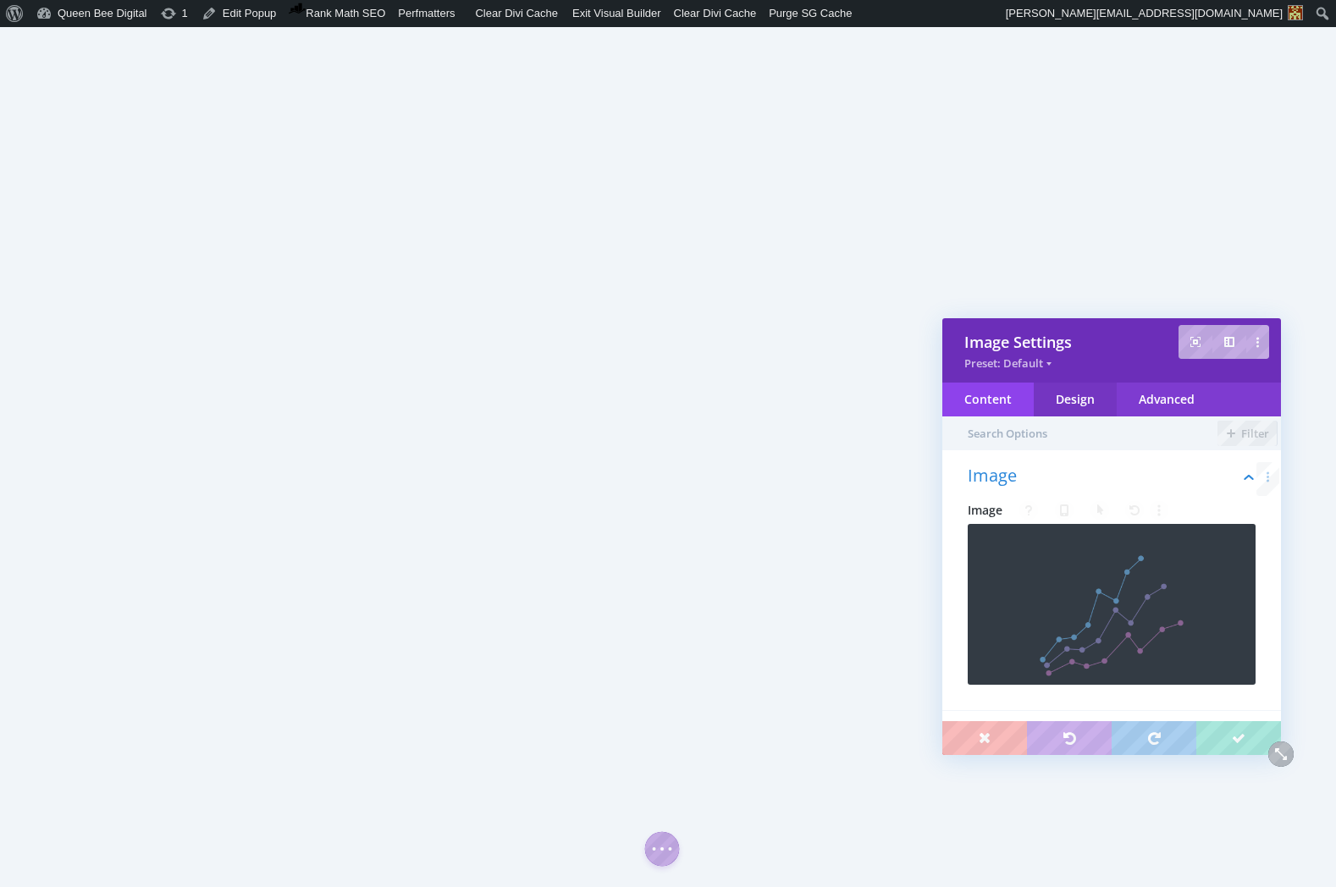
click at [1079, 397] on div "Design" at bounding box center [1075, 400] width 83 height 34
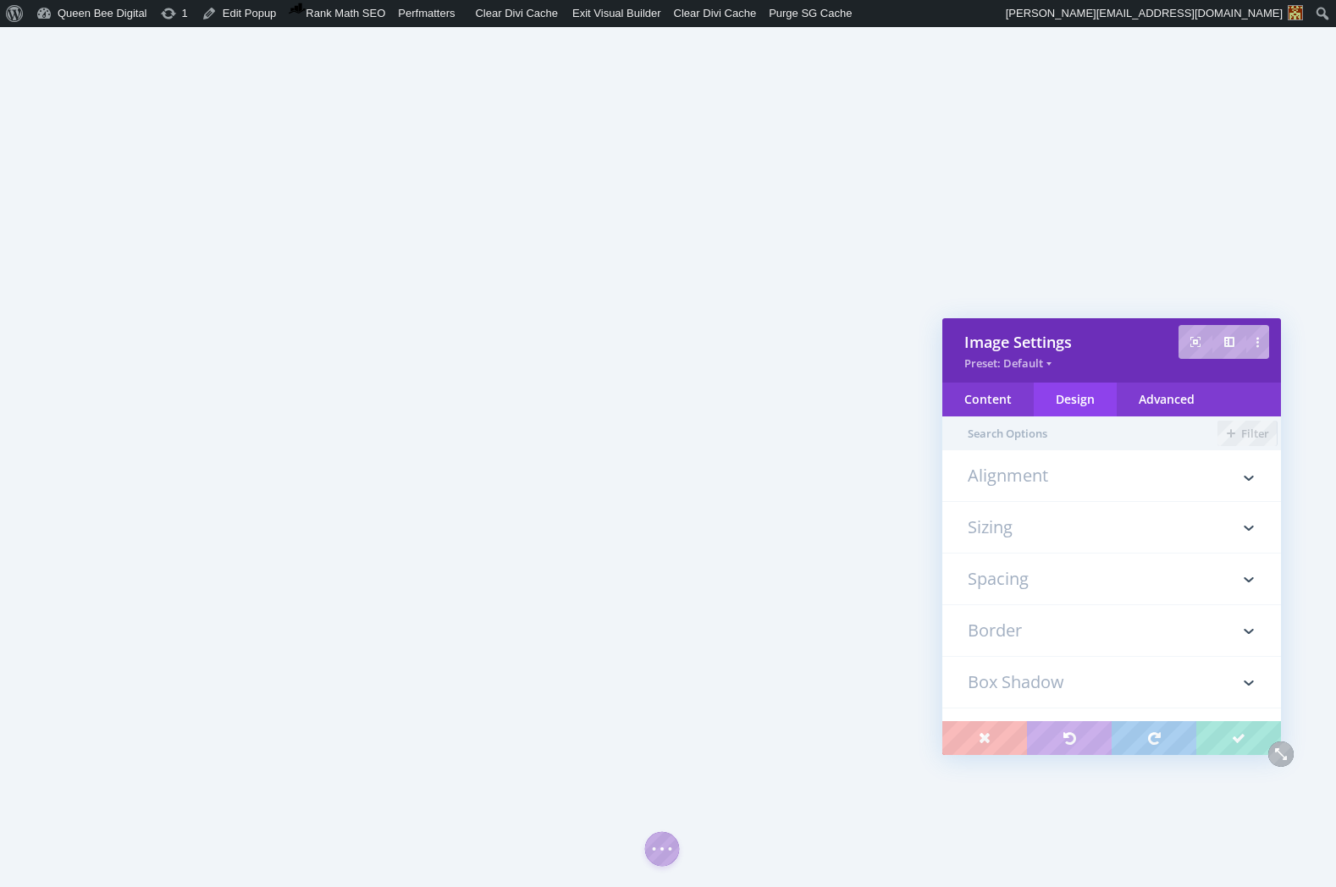
click at [1053, 533] on h3 "Sizing" at bounding box center [1112, 527] width 288 height 51
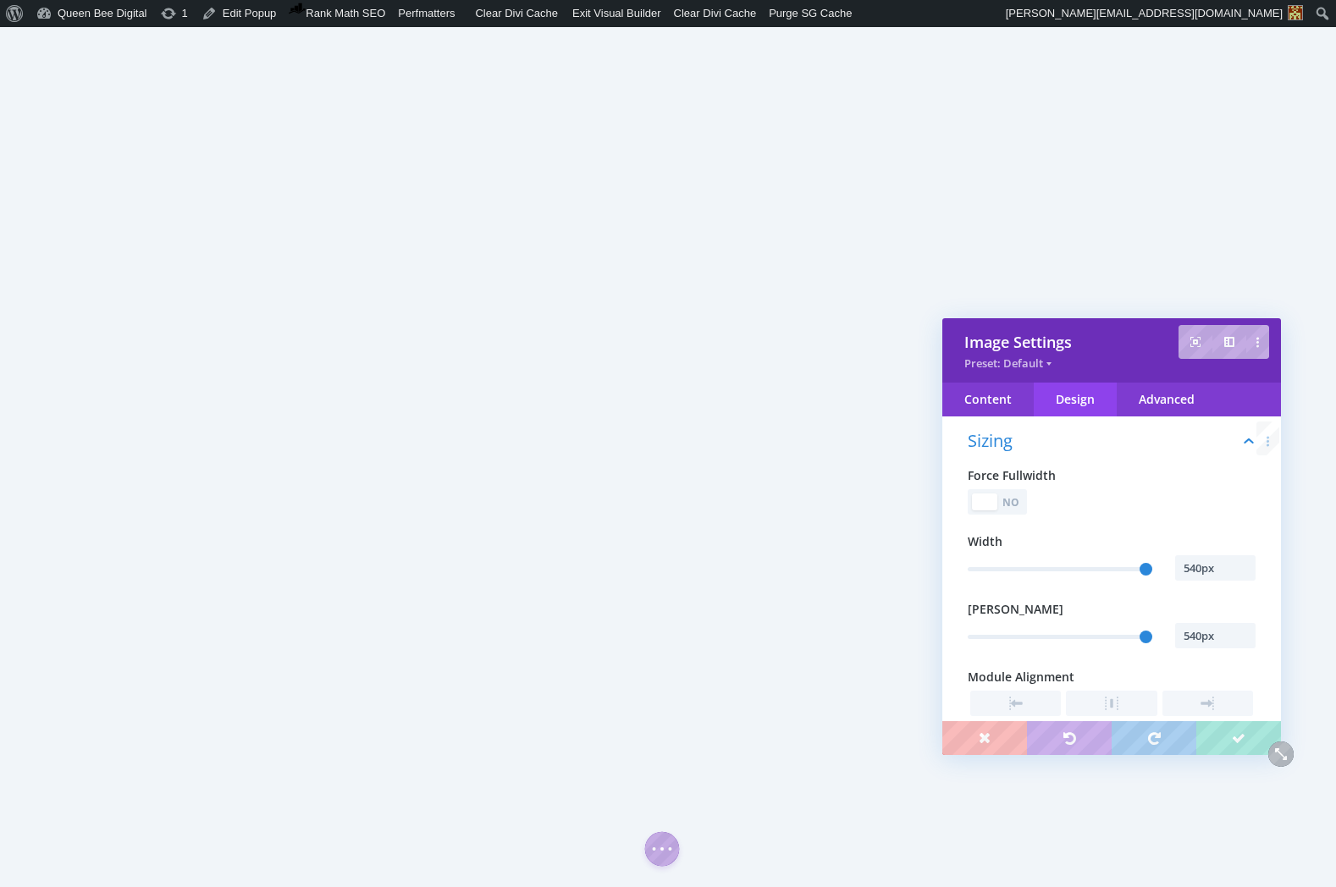
scroll to position [95, 0]
drag, startPoint x: 1215, startPoint y: 567, endPoint x: 1165, endPoint y: 570, distance: 50.0
click at [1165, 570] on div "540px" at bounding box center [1112, 569] width 288 height 28
type input "75%"
type input "75"
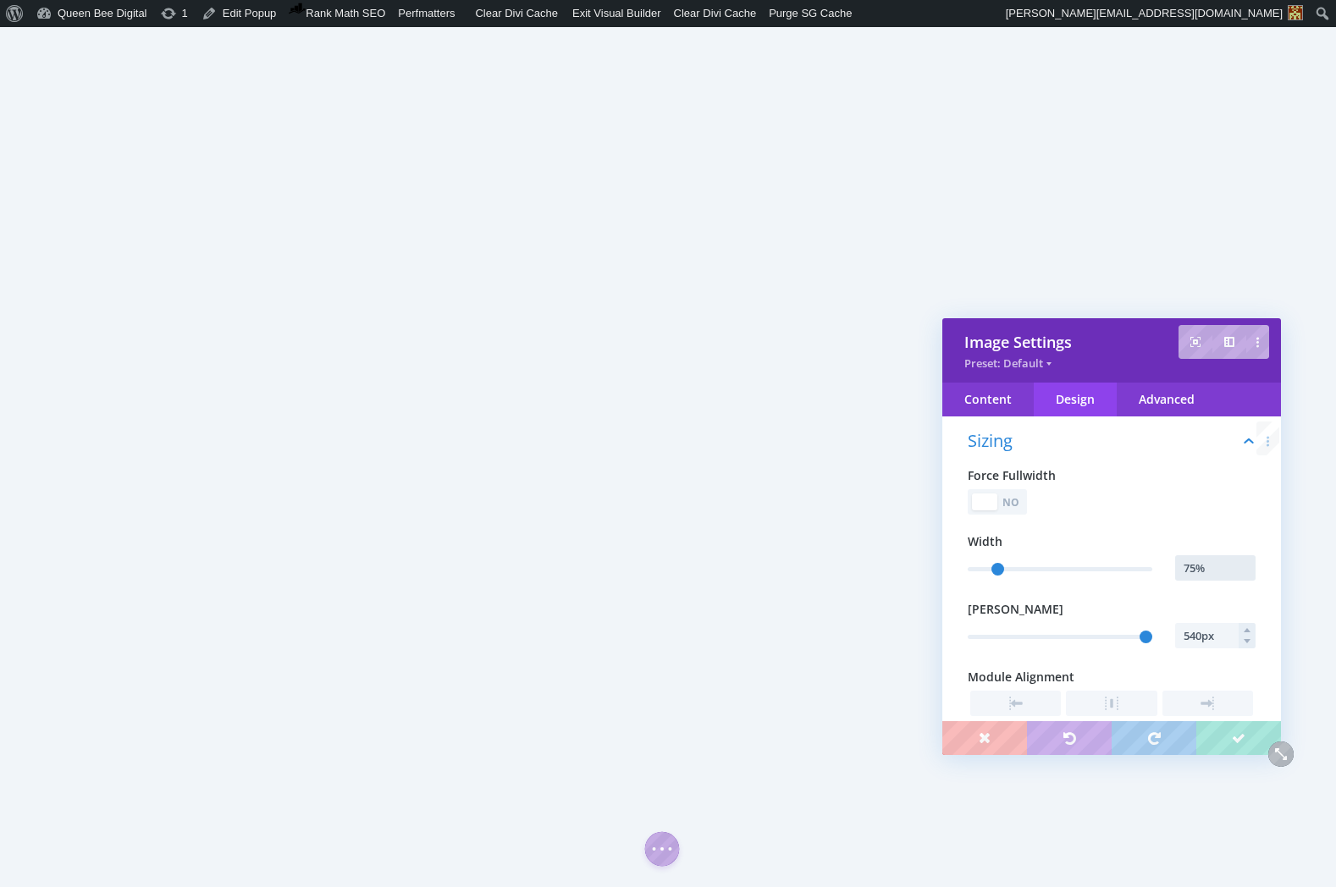
type input "75%"
click at [1221, 637] on input "540px" at bounding box center [1215, 635] width 80 height 25
type input "75%"
type input "75"
type input "75%"
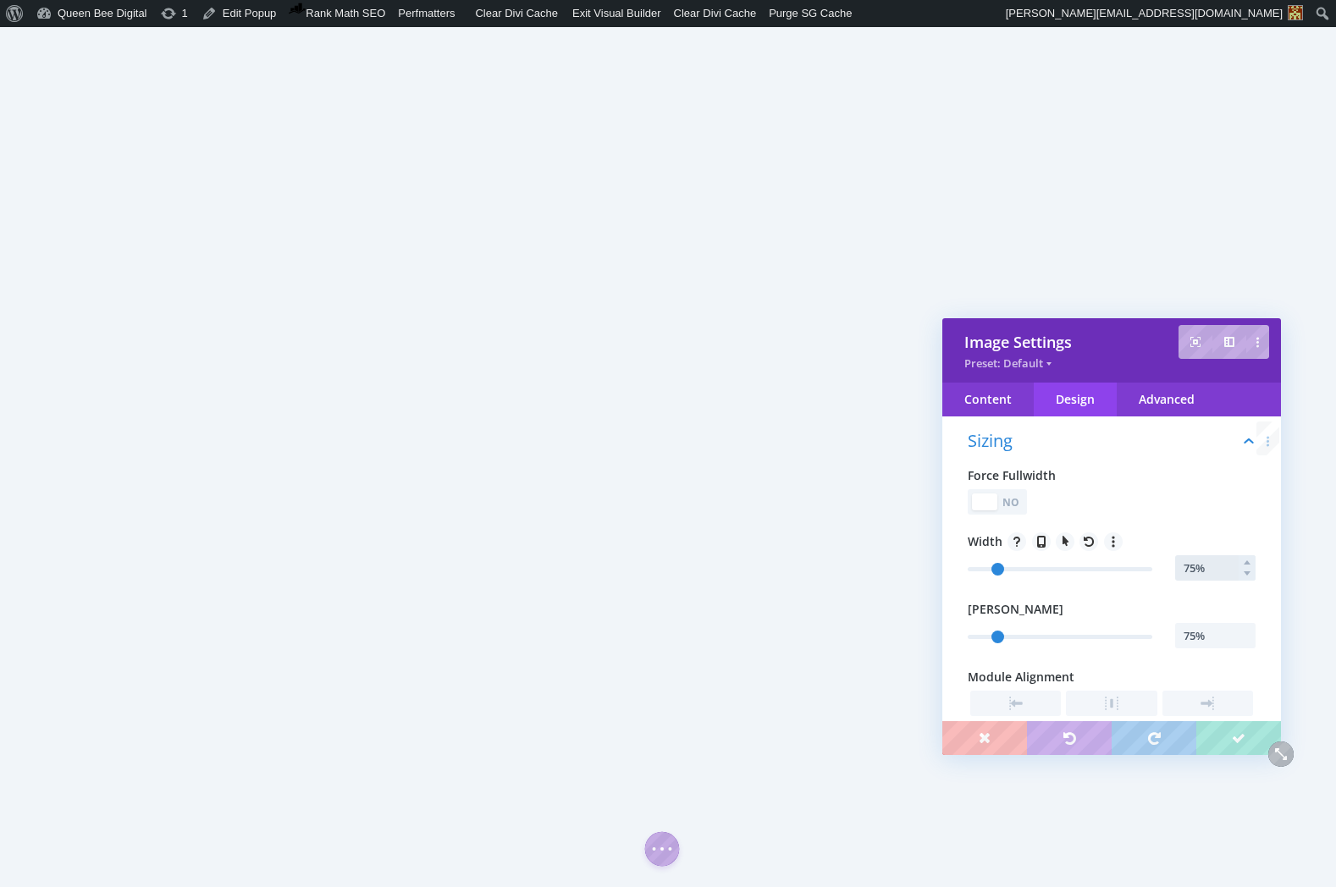
click at [1187, 570] on input "75%" at bounding box center [1215, 567] width 80 height 25
type input "5%"
type input "5"
type input "50%"
type input "50"
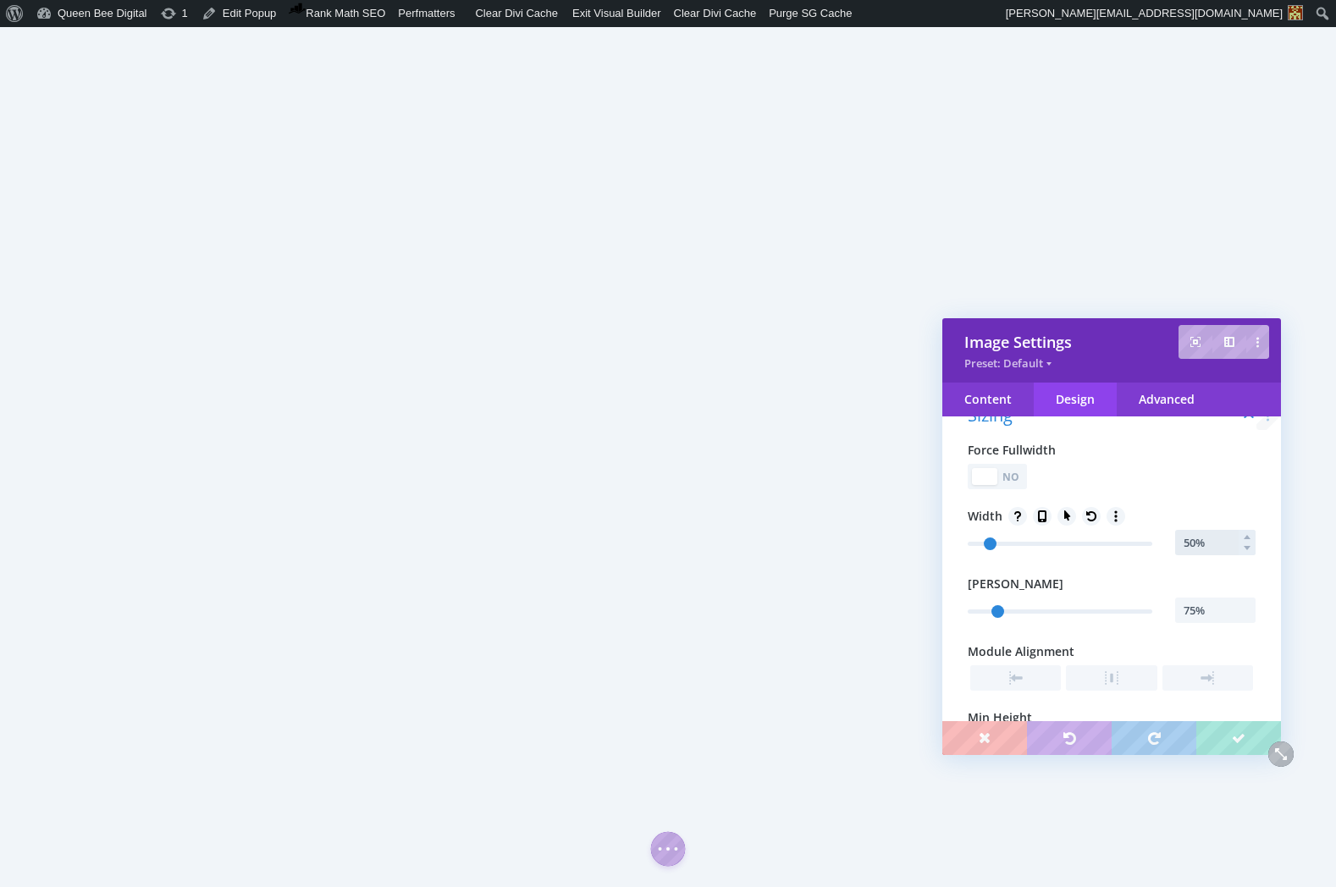
scroll to position [123, 0]
type input "50%"
click at [1186, 613] on input "75%" at bounding box center [1215, 607] width 80 height 25
type input "50%"
type input "50"
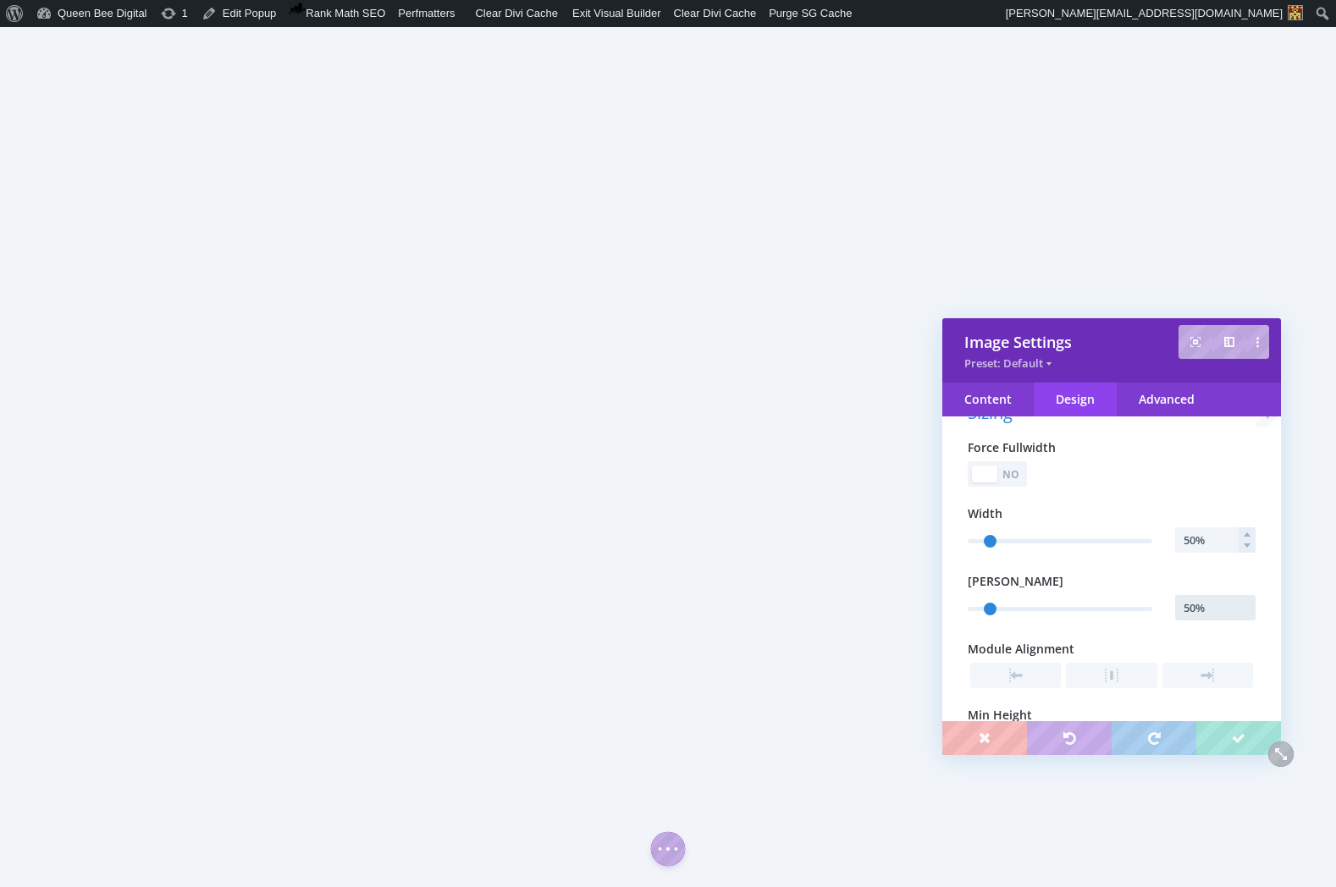
type input "50%"
click at [1184, 541] on input "50%" at bounding box center [1215, 539] width 80 height 25
type input "49%"
type input "49"
type input "48%"
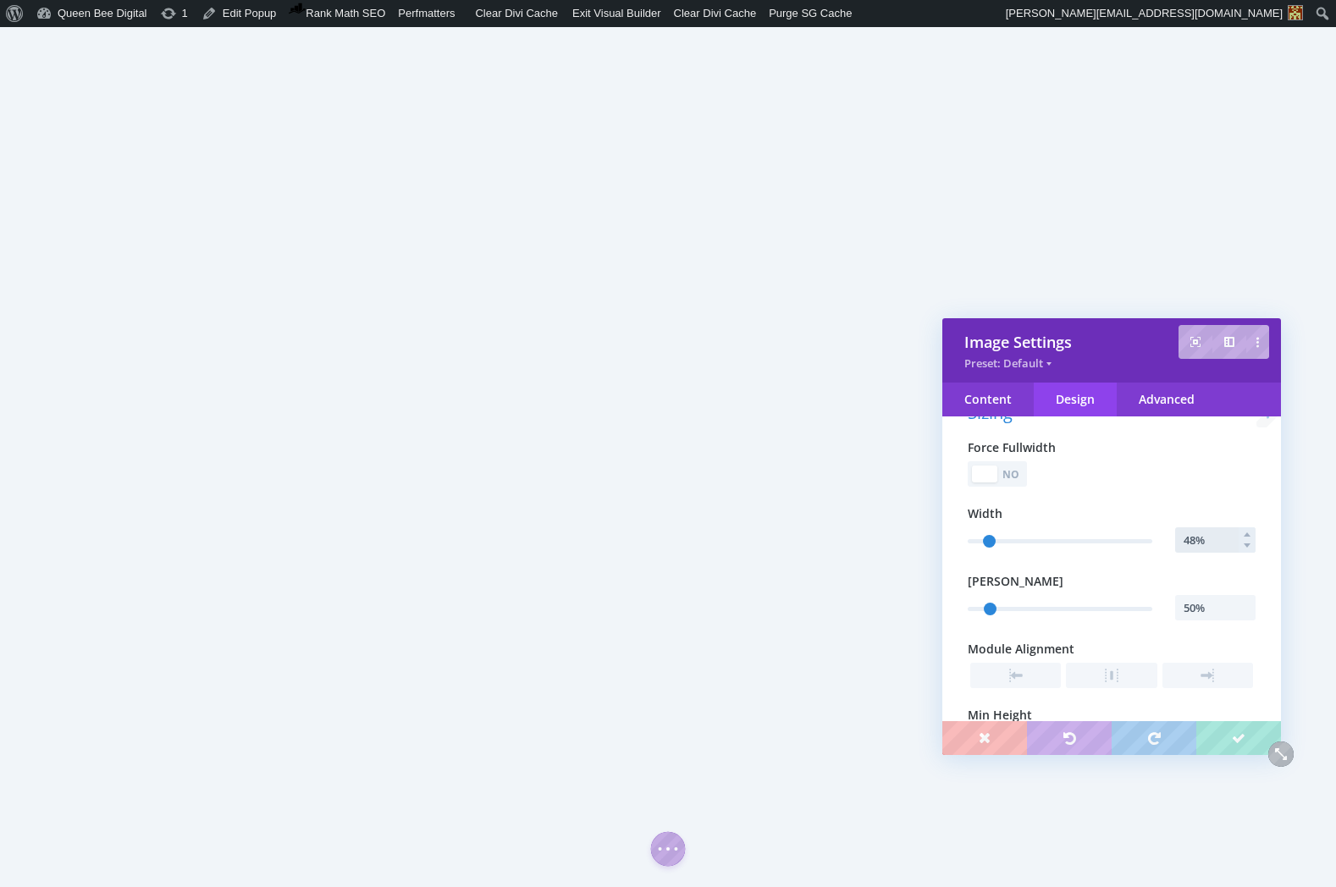
type input "48"
type input "47%"
type input "47"
type input "46%"
type input "46"
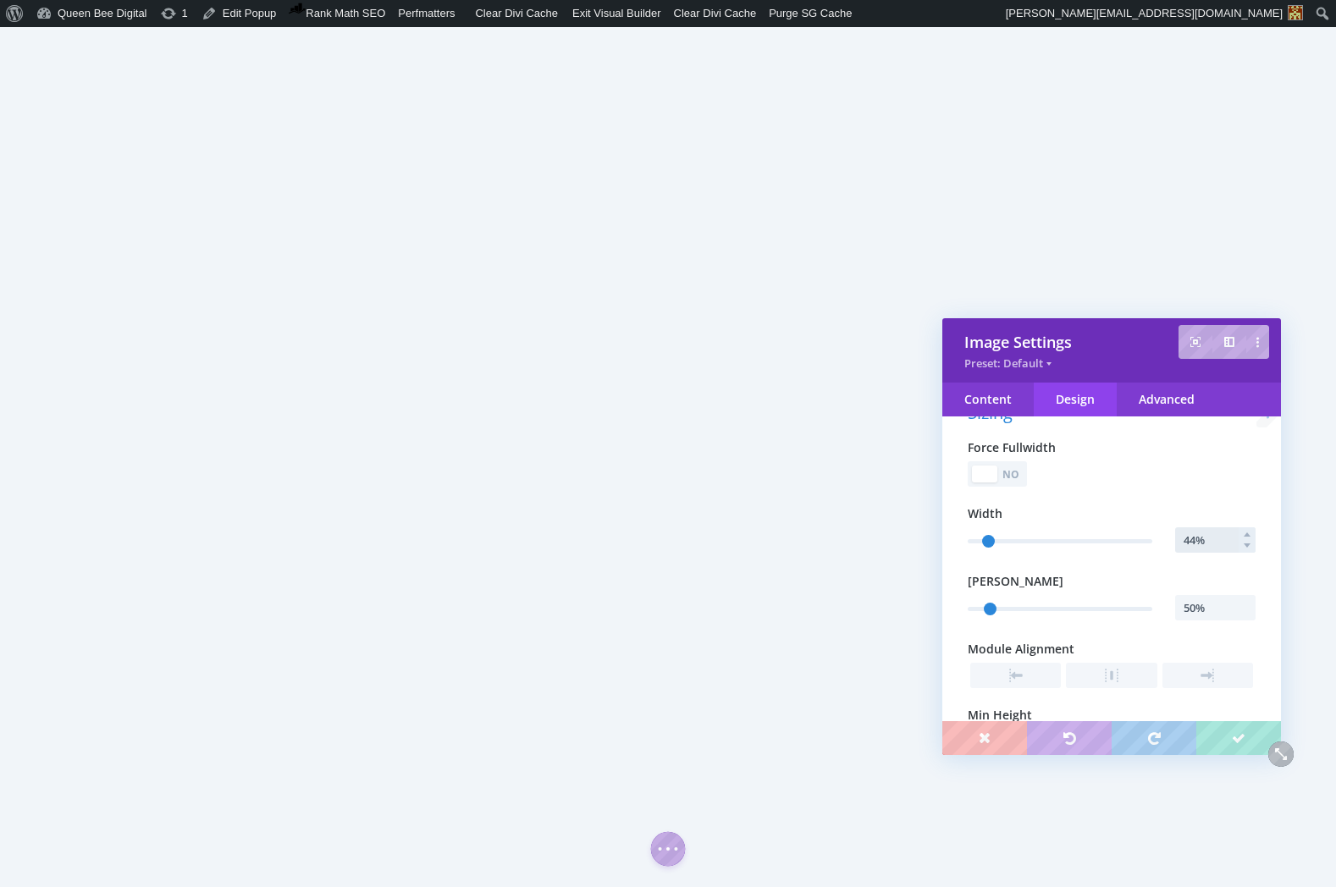
type input "43%"
type input "43"
type input "42%"
type input "42"
type input "41%"
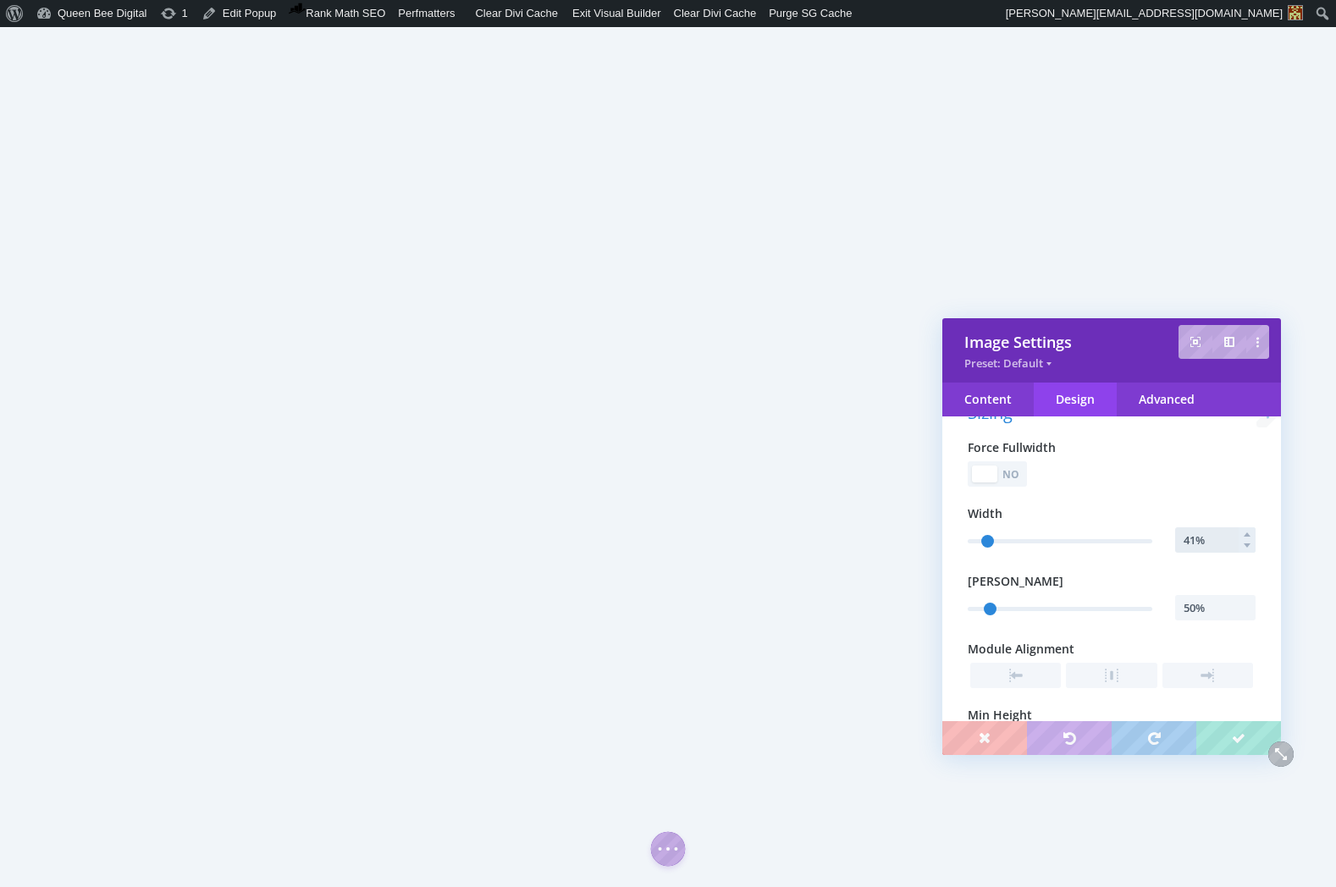
type input "41"
type input "40%"
type input "40"
type input "39%"
type input "39"
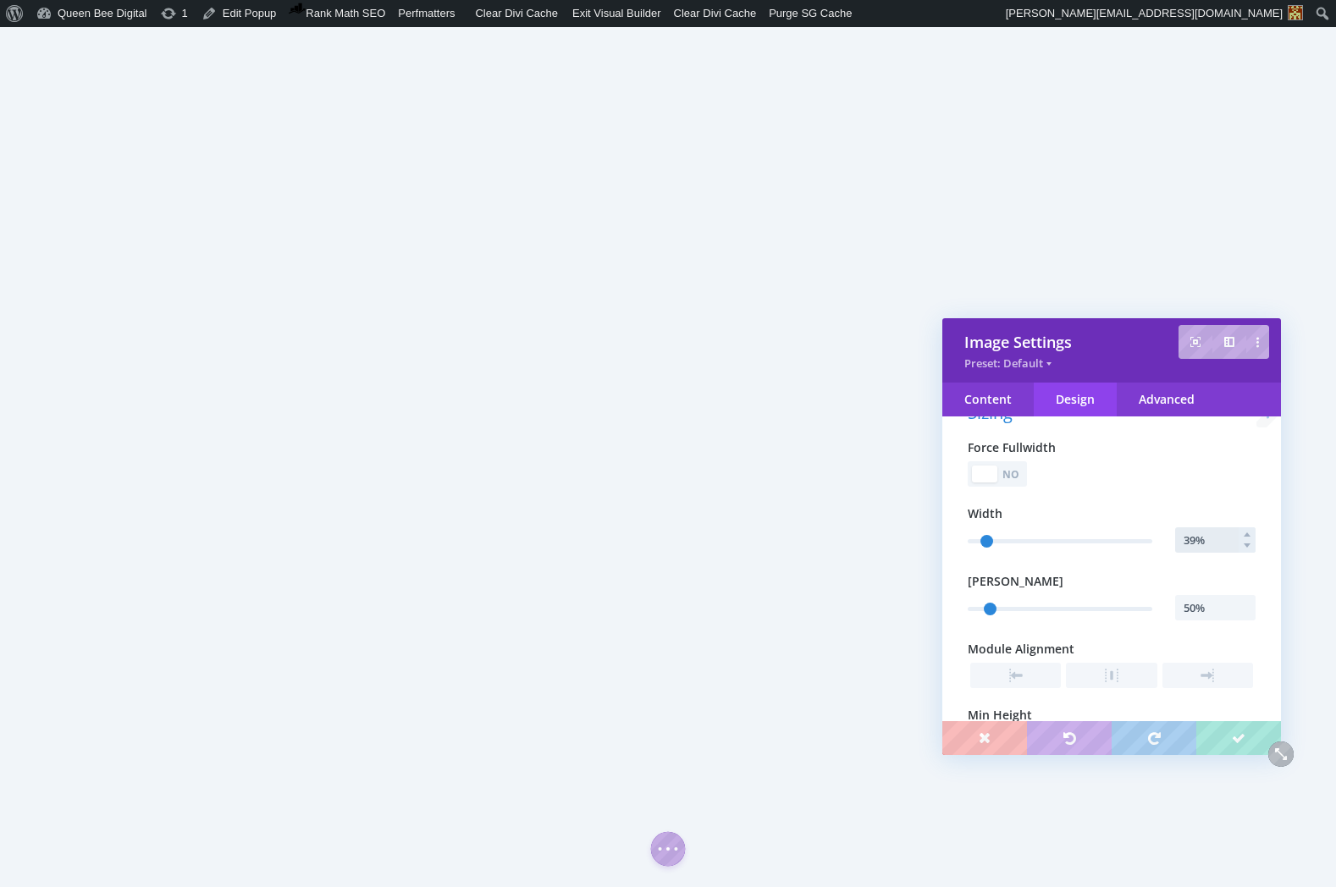
type input "38%"
type input "37"
type input "36%"
type input "36"
click at [981, 395] on div "Content" at bounding box center [987, 400] width 91 height 34
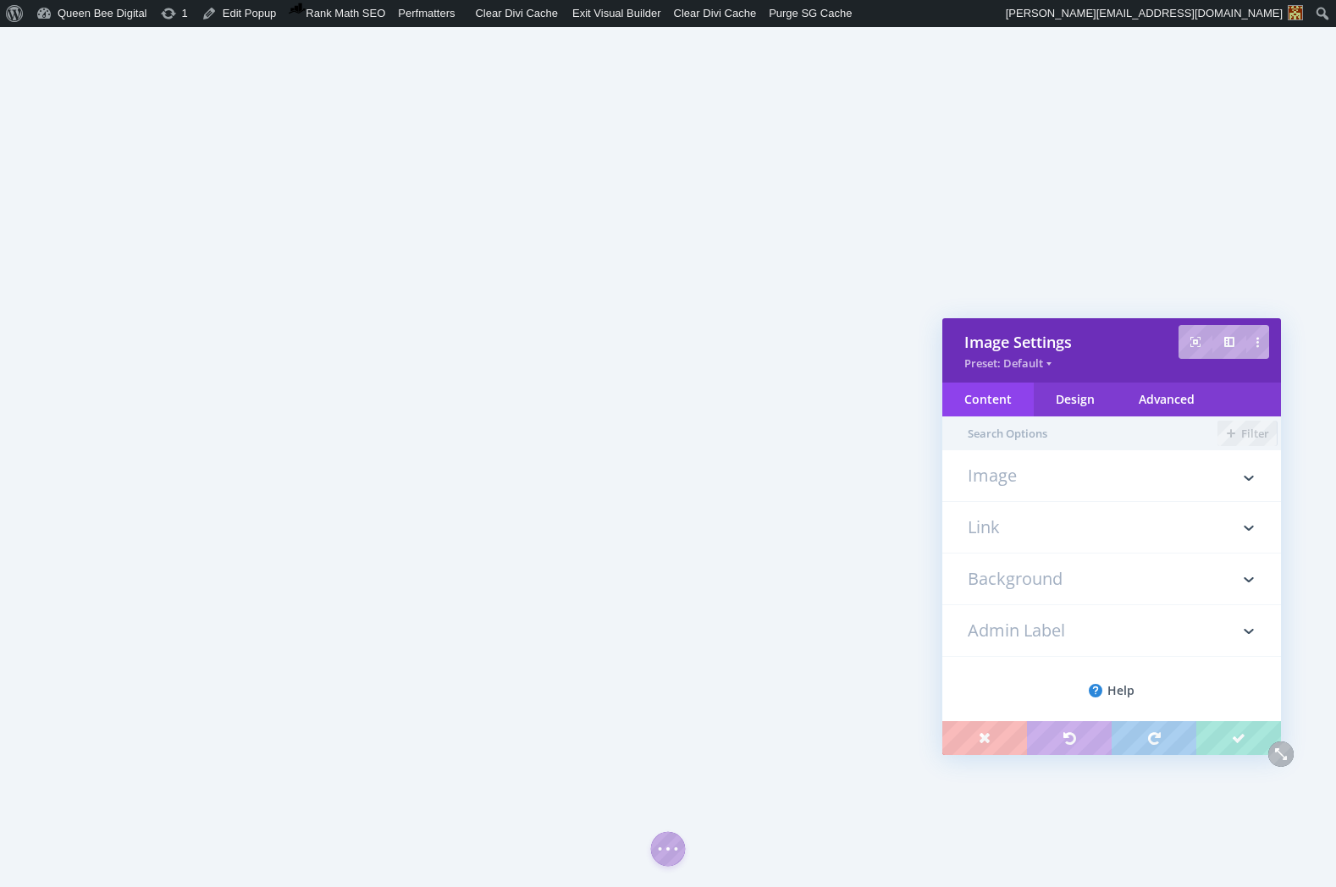
click at [1037, 476] on h3 "Image" at bounding box center [1112, 484] width 288 height 34
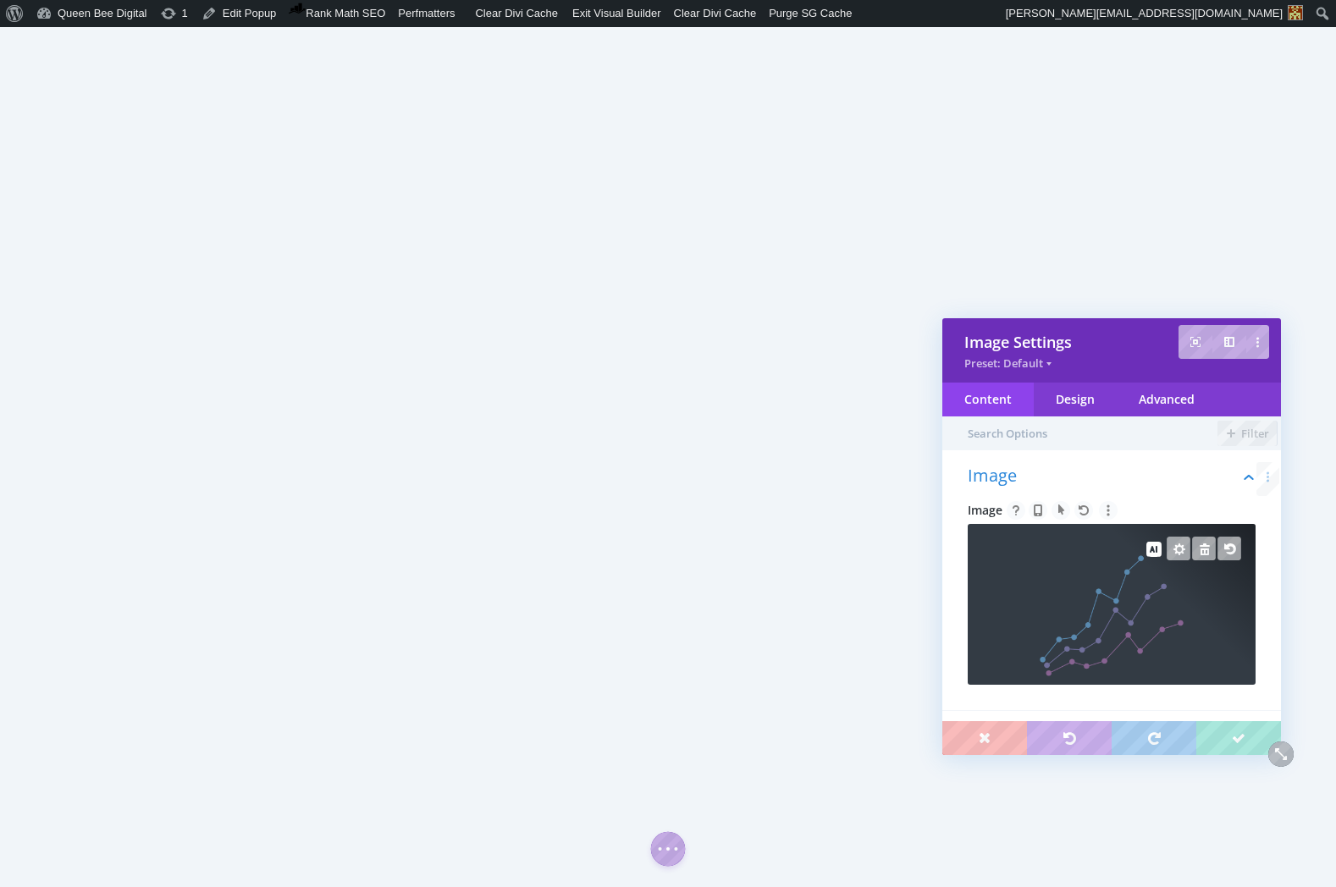
click at [1078, 584] on img at bounding box center [1112, 605] width 144 height 144
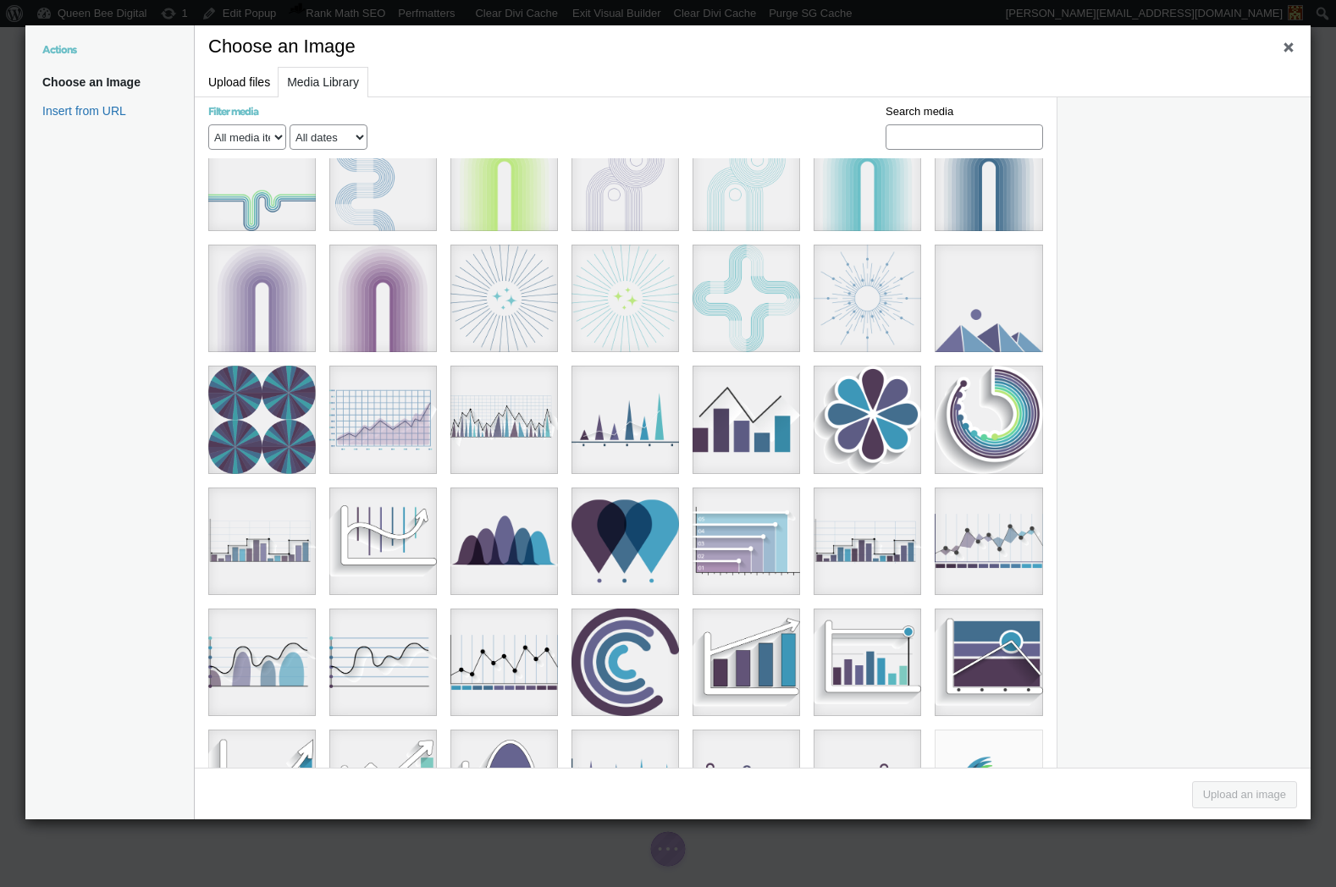
scroll to position [3557, 0]
click at [379, 729] on div "2d charts 2Asset 5@16x" at bounding box center [383, 783] width 108 height 108
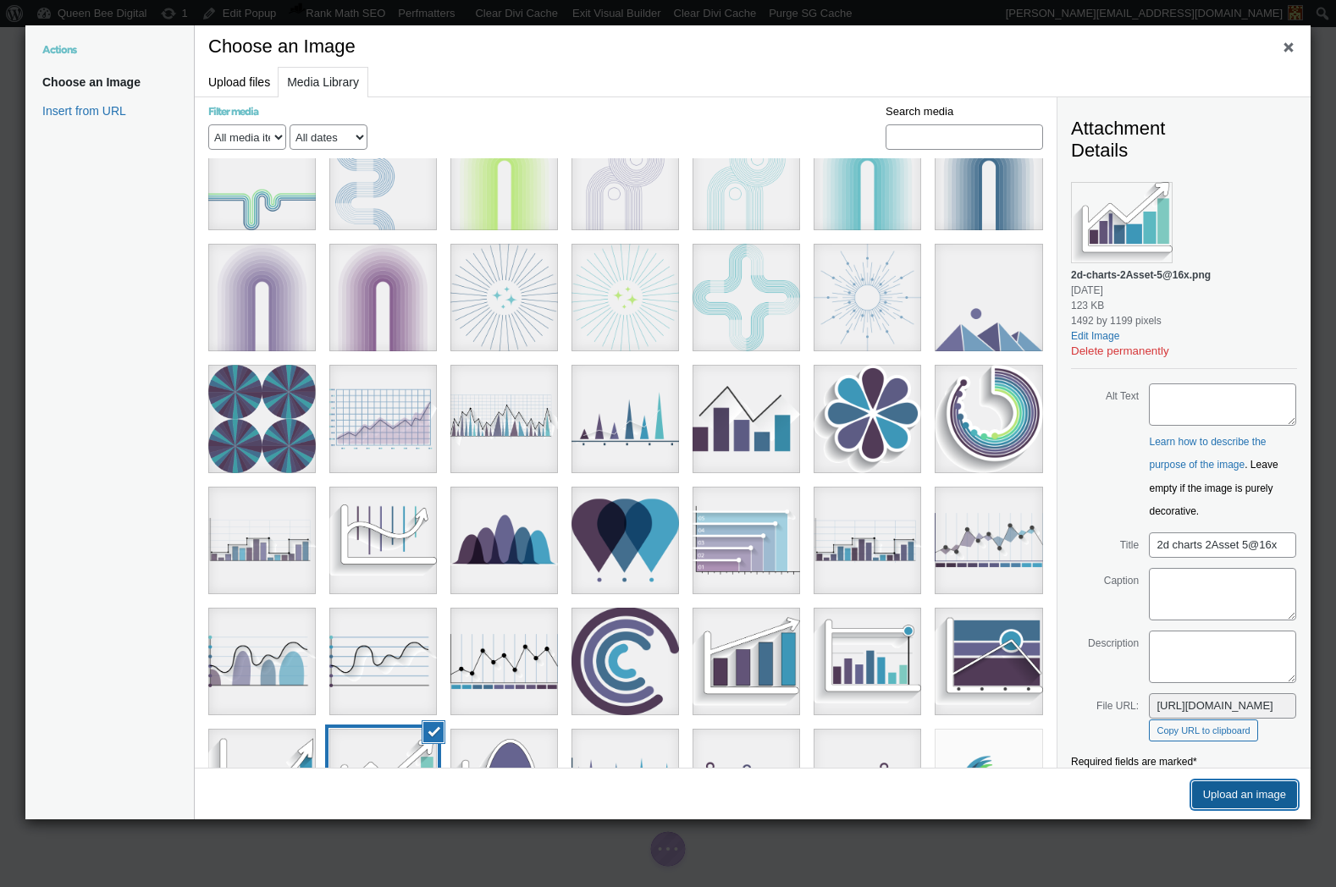
click at [1212, 783] on button "Upload an image" at bounding box center [1244, 794] width 105 height 27
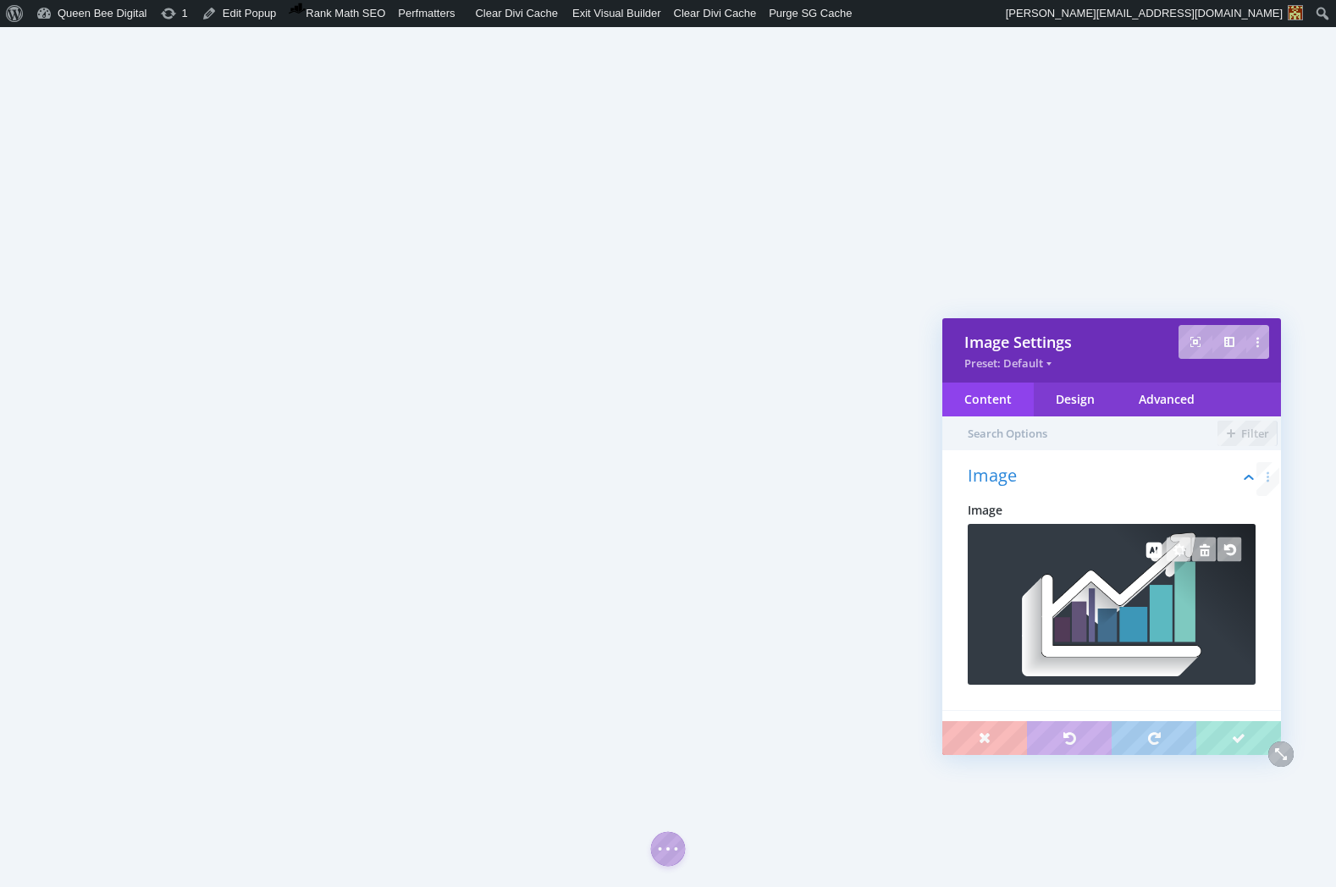
click at [1160, 593] on div at bounding box center [1112, 604] width 288 height 161
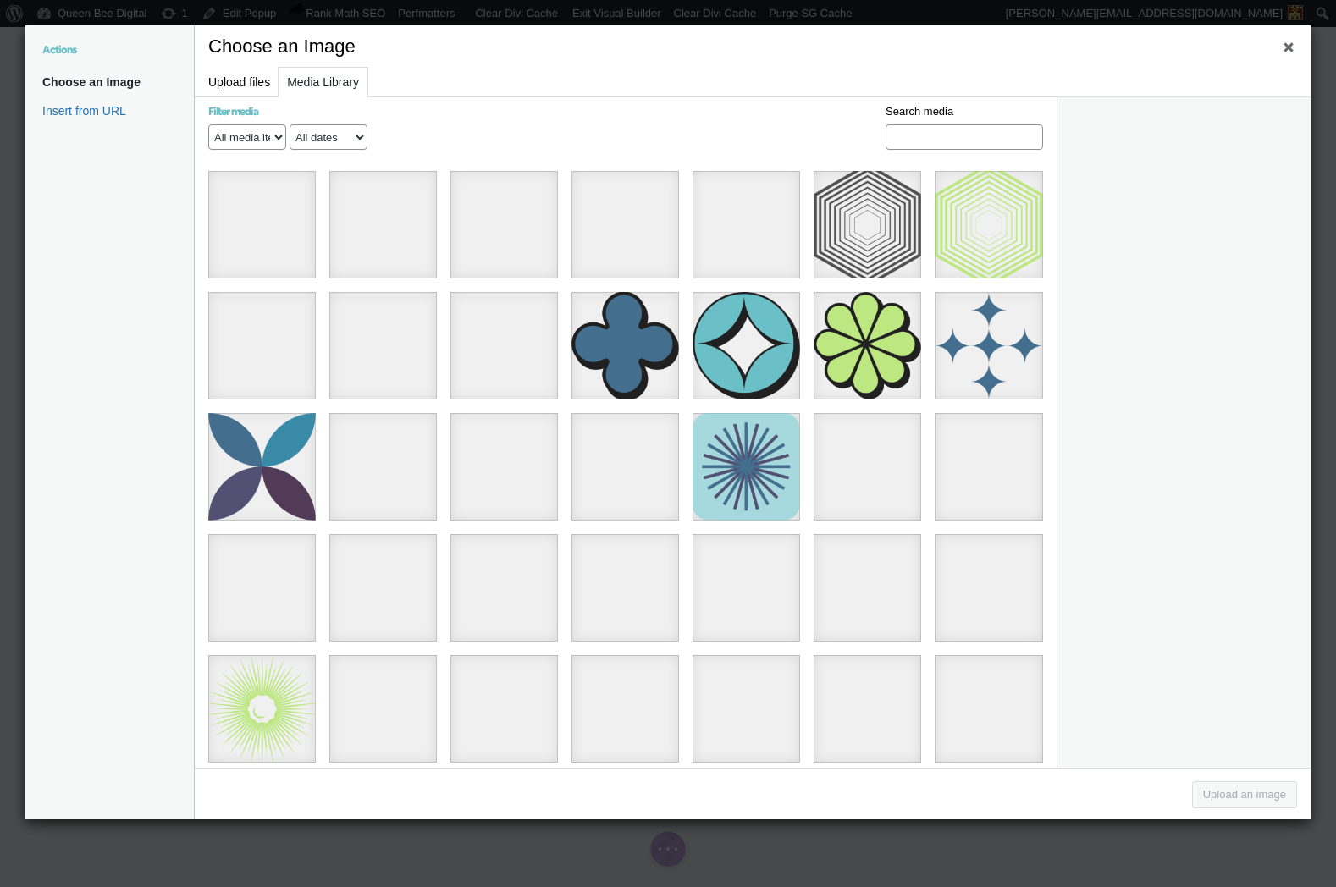
scroll to position [11895, 0]
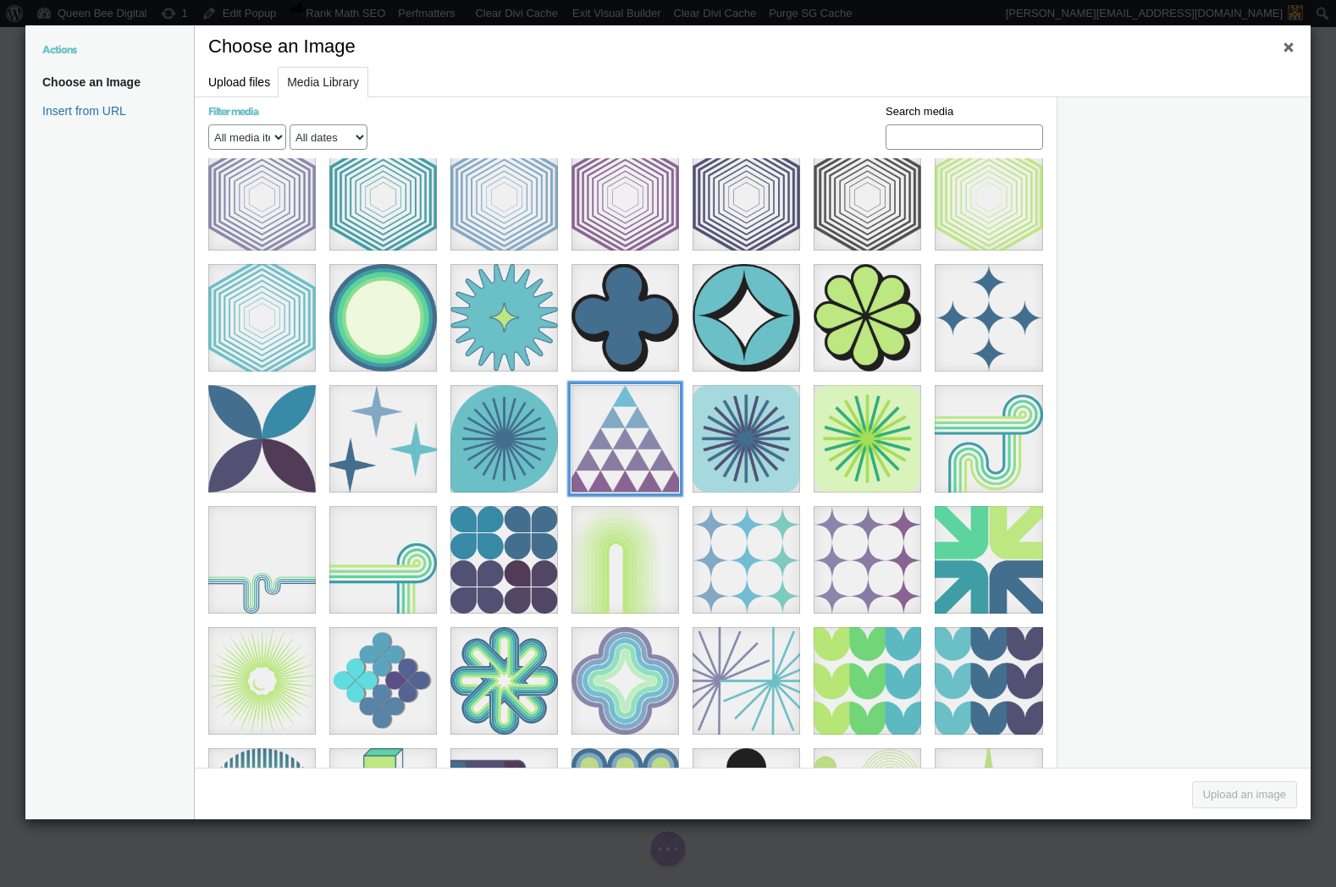
click at [620, 385] on div "qbd_icons8Asset 7@4x" at bounding box center [625, 439] width 108 height 108
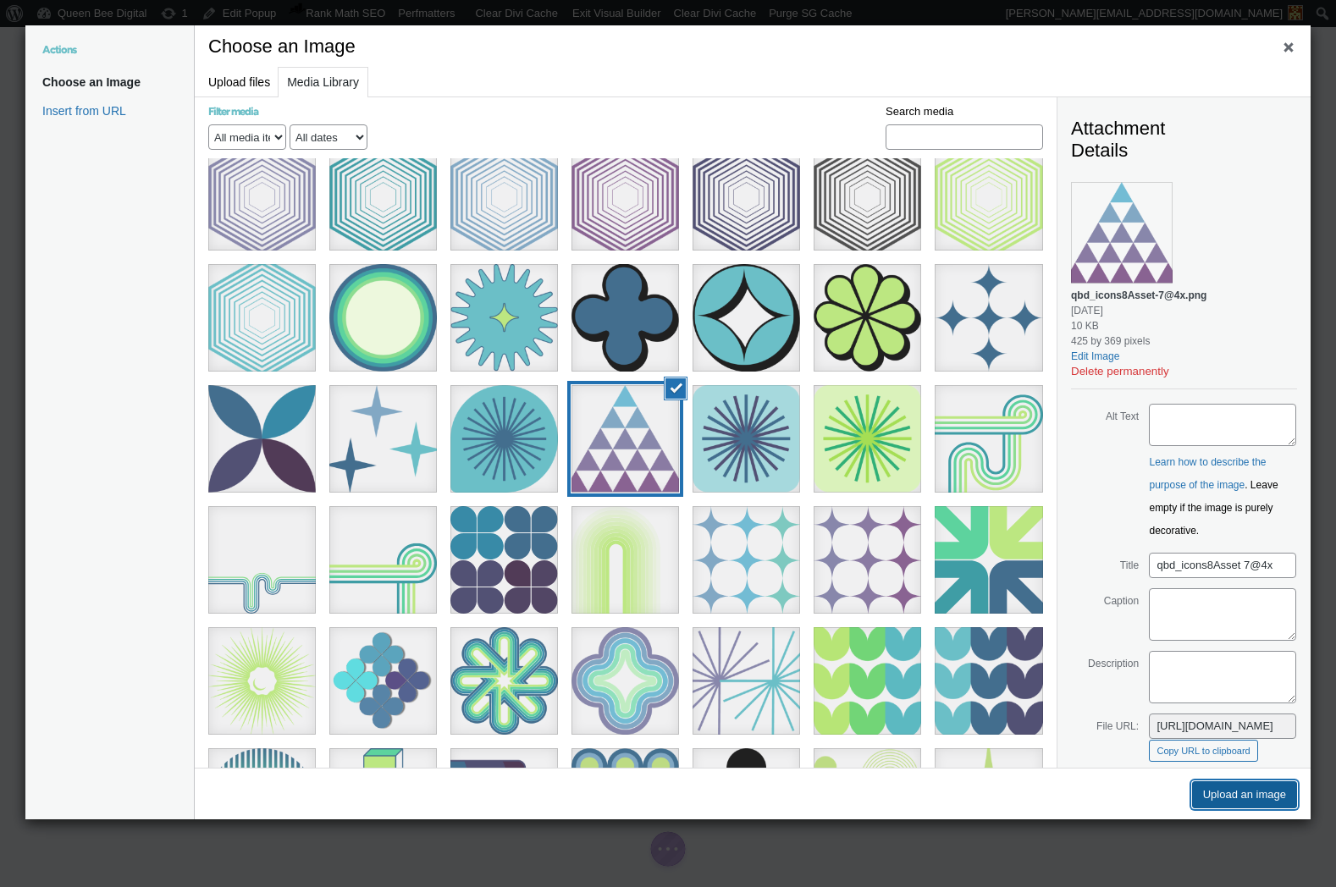
click at [1263, 792] on button "Upload an image" at bounding box center [1244, 794] width 105 height 27
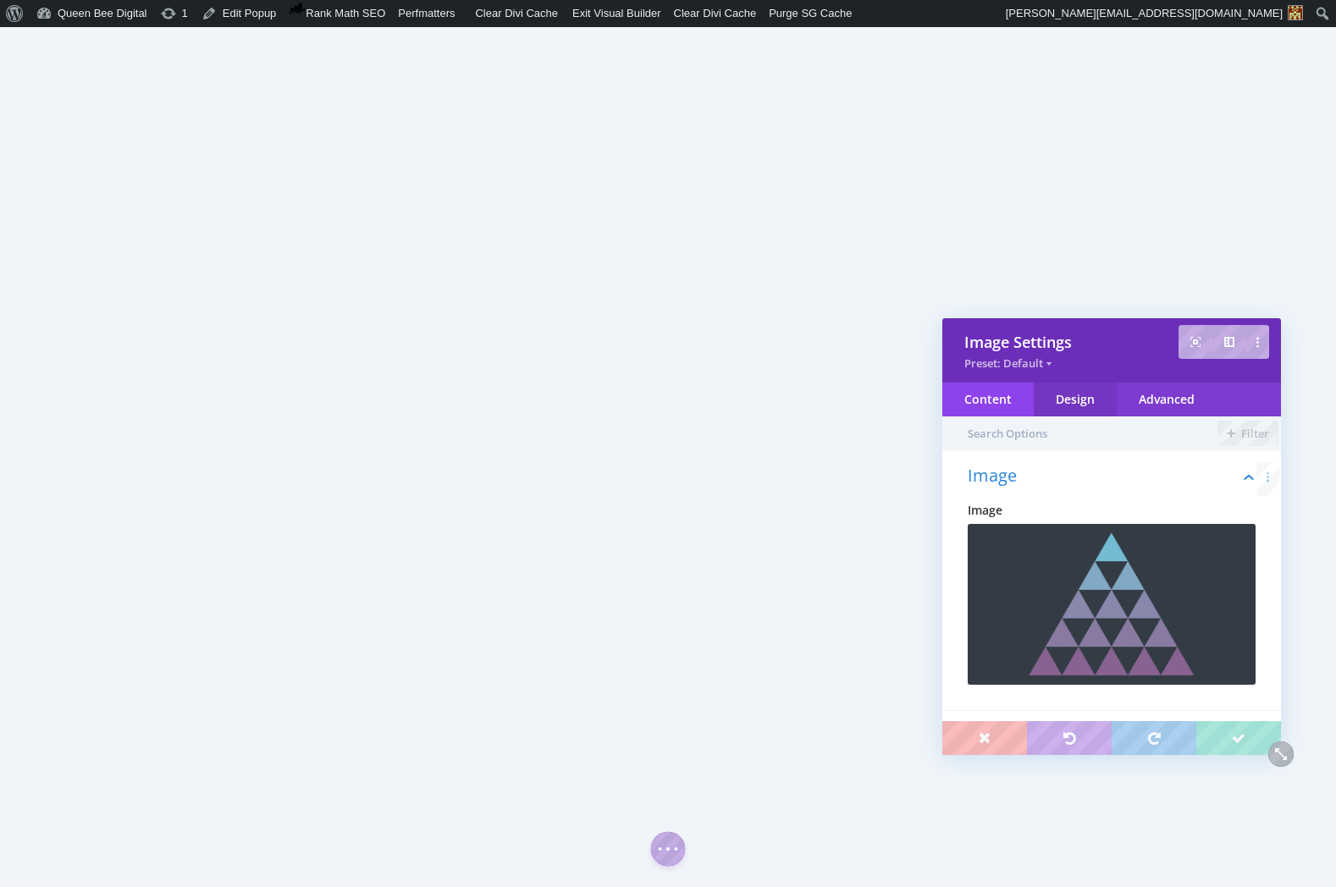
click at [1082, 398] on div "Design" at bounding box center [1075, 400] width 83 height 34
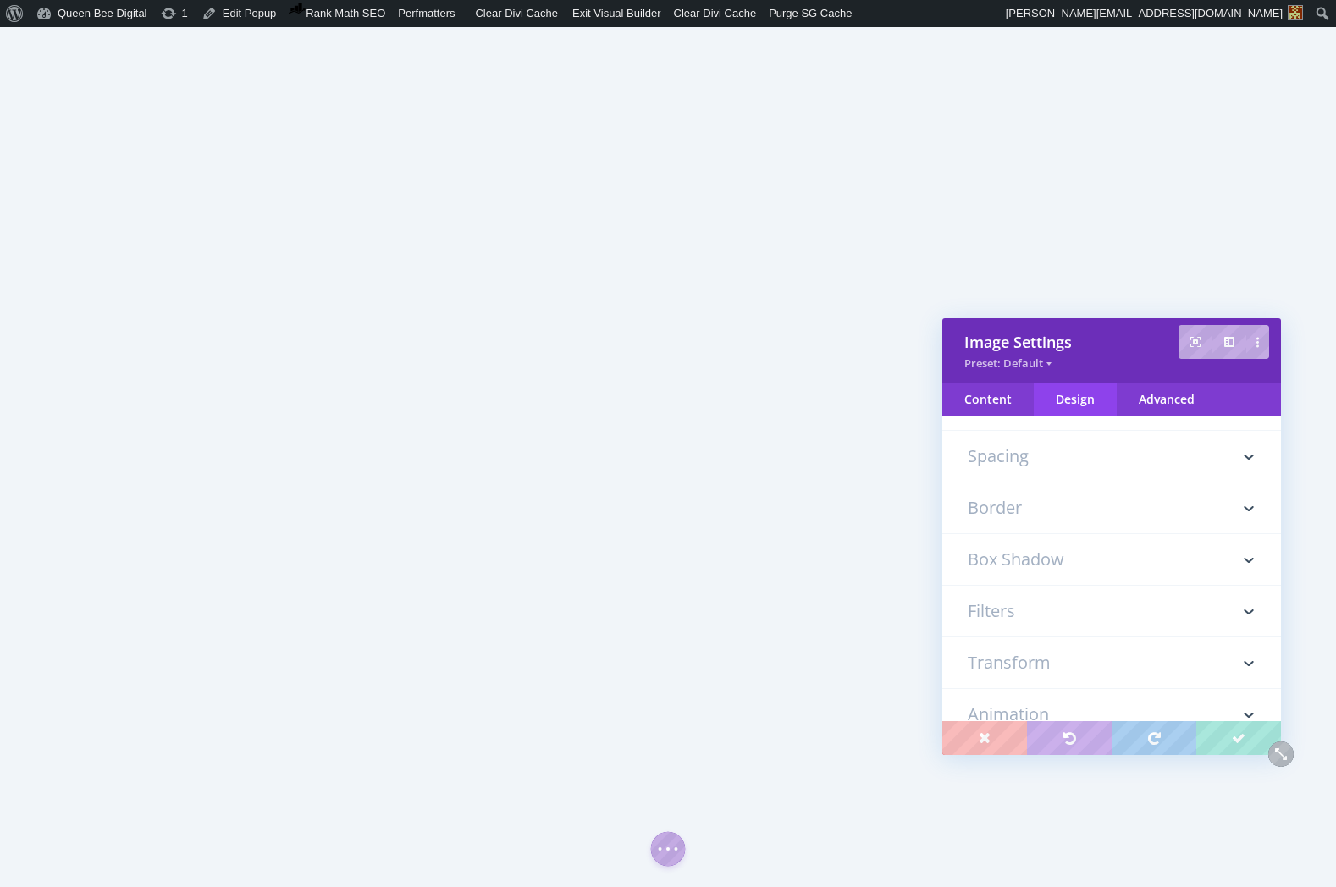
scroll to position [0, 0]
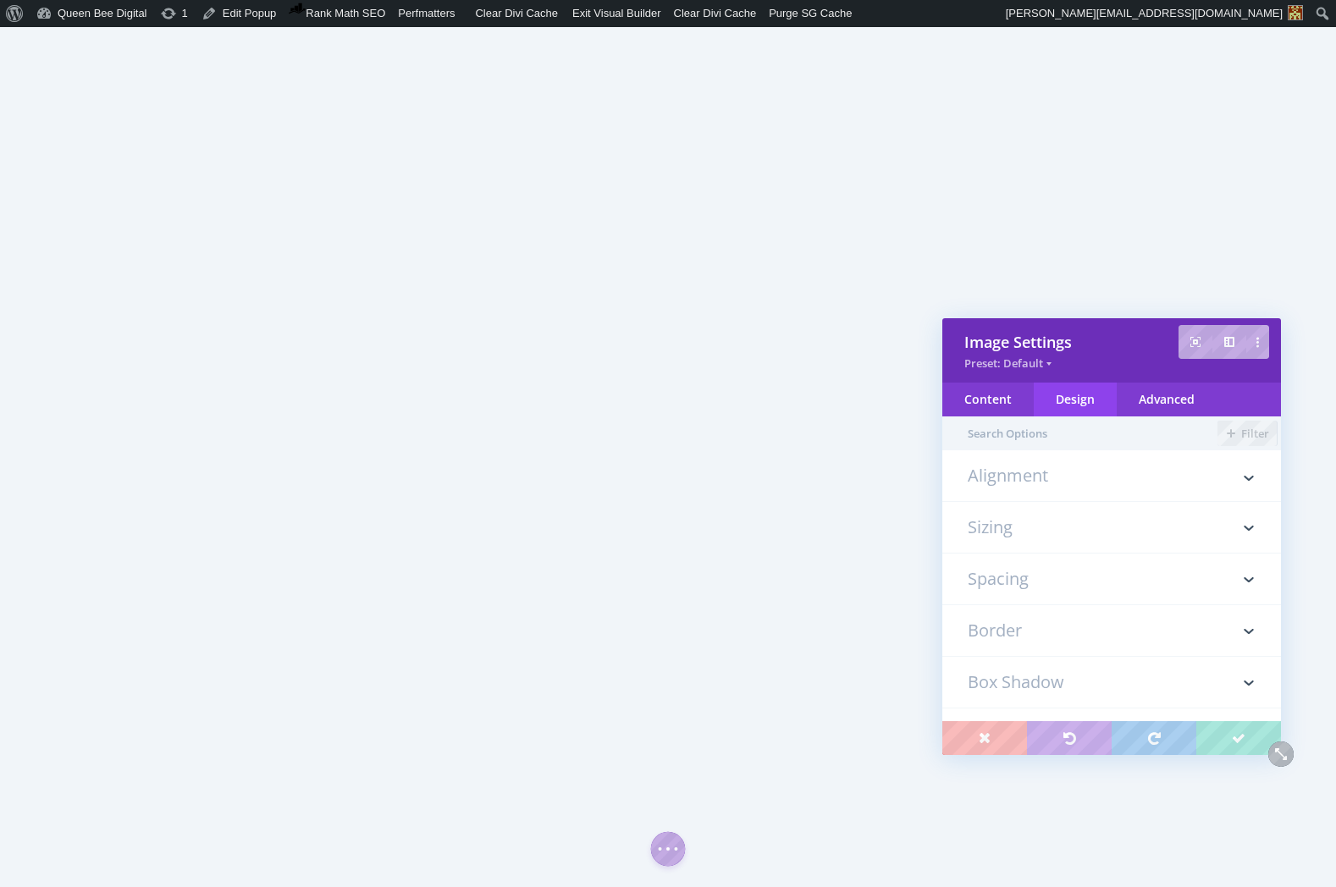
click at [1078, 533] on h3 "Sizing" at bounding box center [1112, 527] width 288 height 51
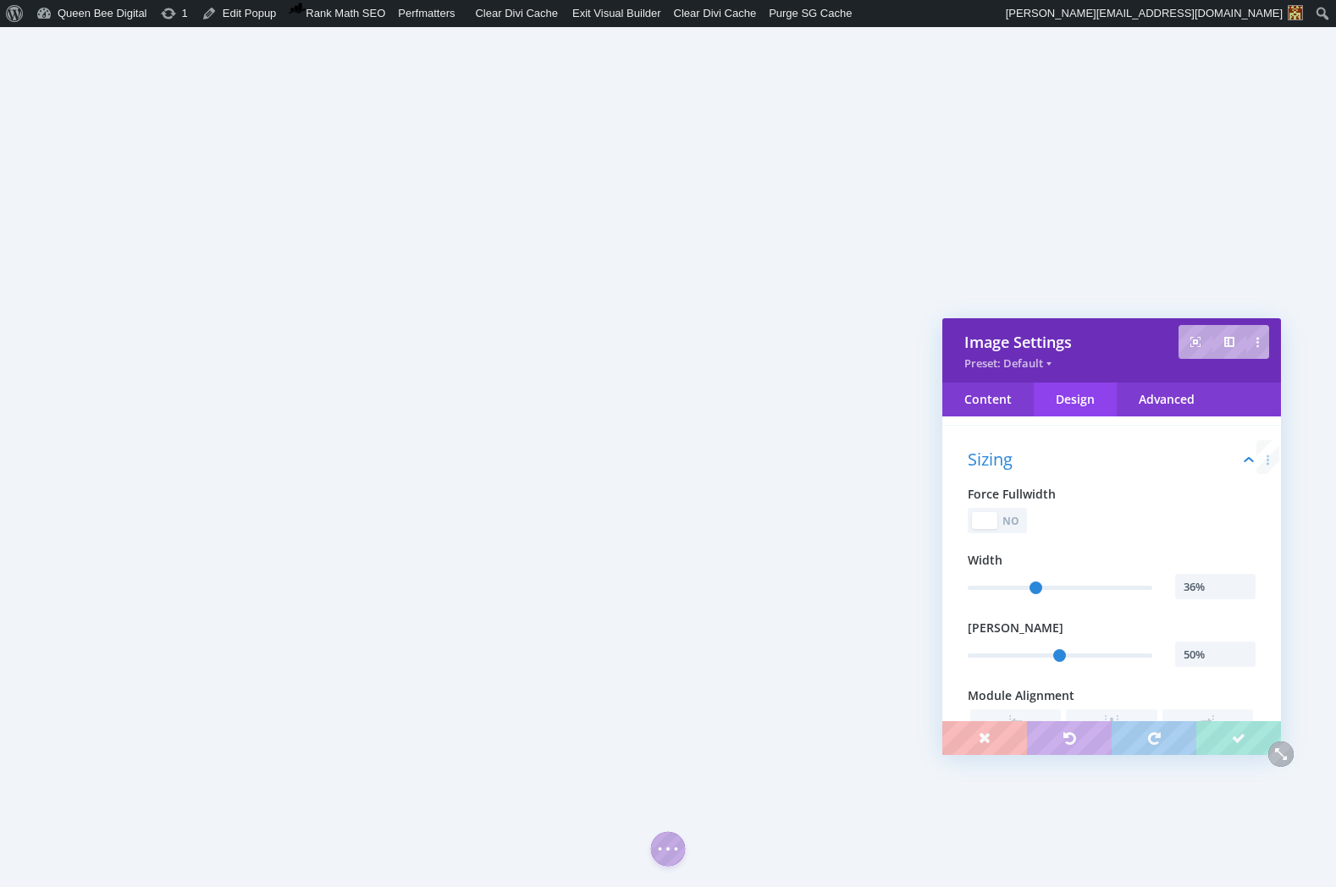
scroll to position [95, 0]
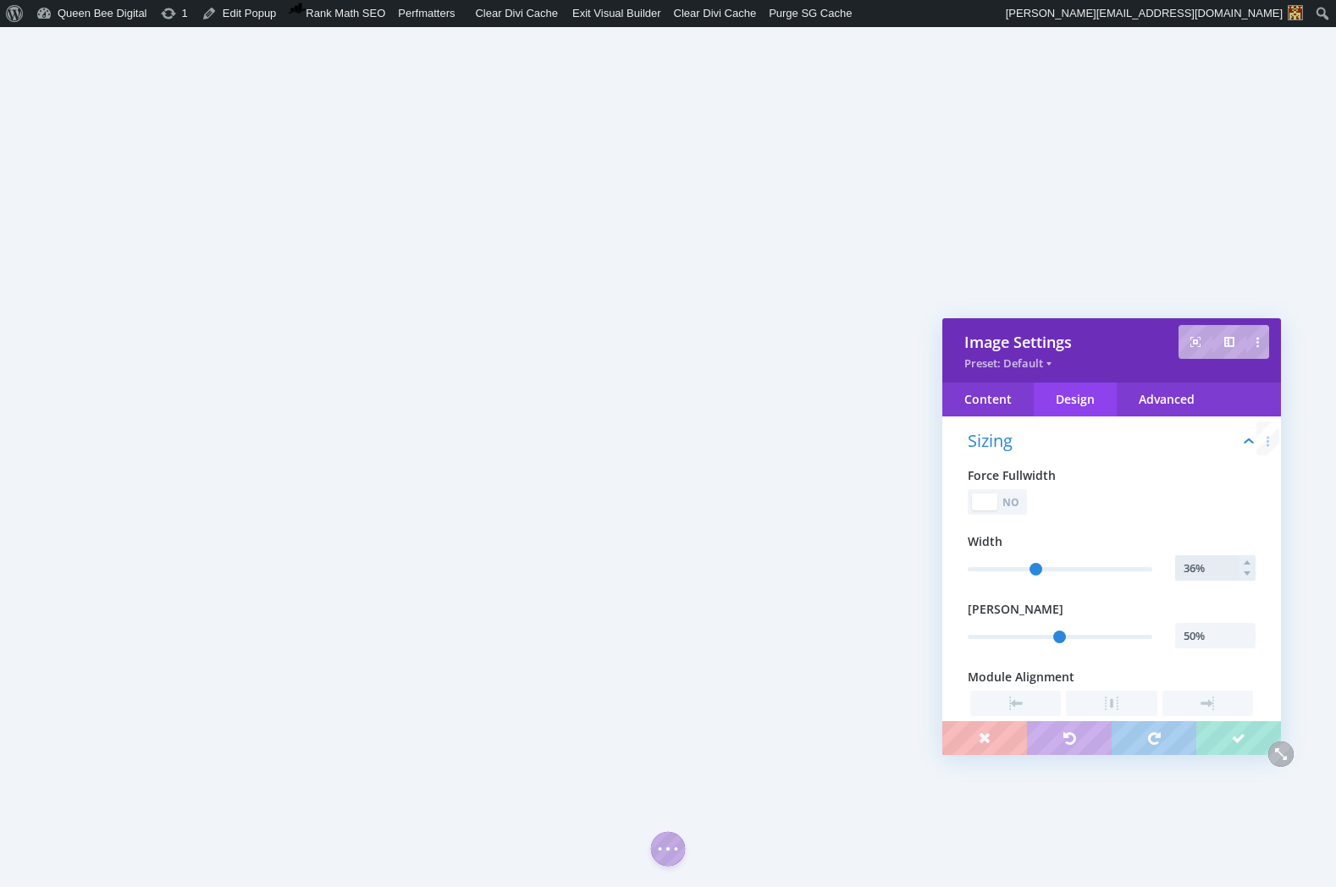
click at [1195, 570] on input "36%" at bounding box center [1215, 567] width 80 height 25
type input "35%"
type input "35"
type input "34%"
type input "34"
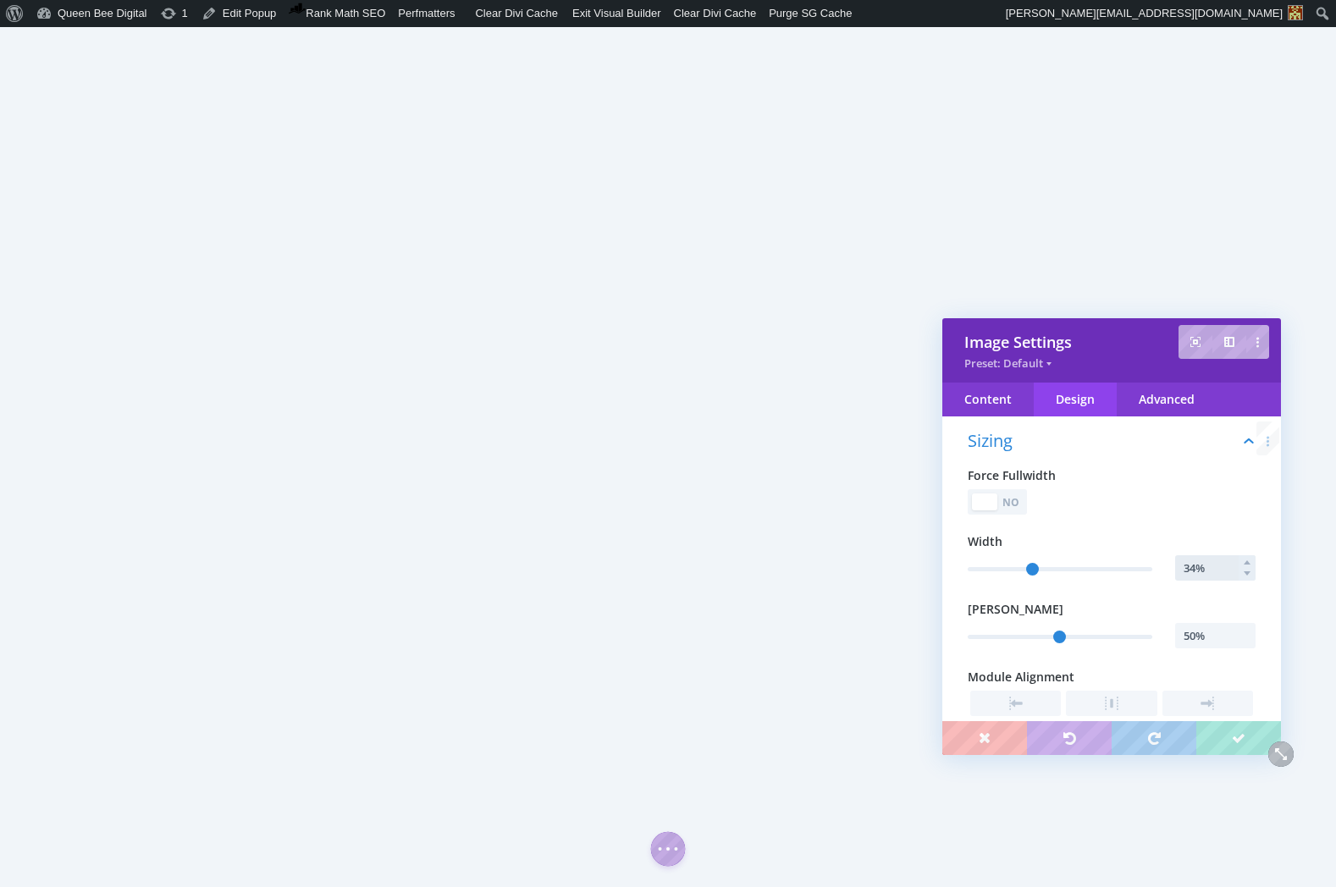
type input "33%"
type input "33"
type input "32%"
type input "32"
type input "31%"
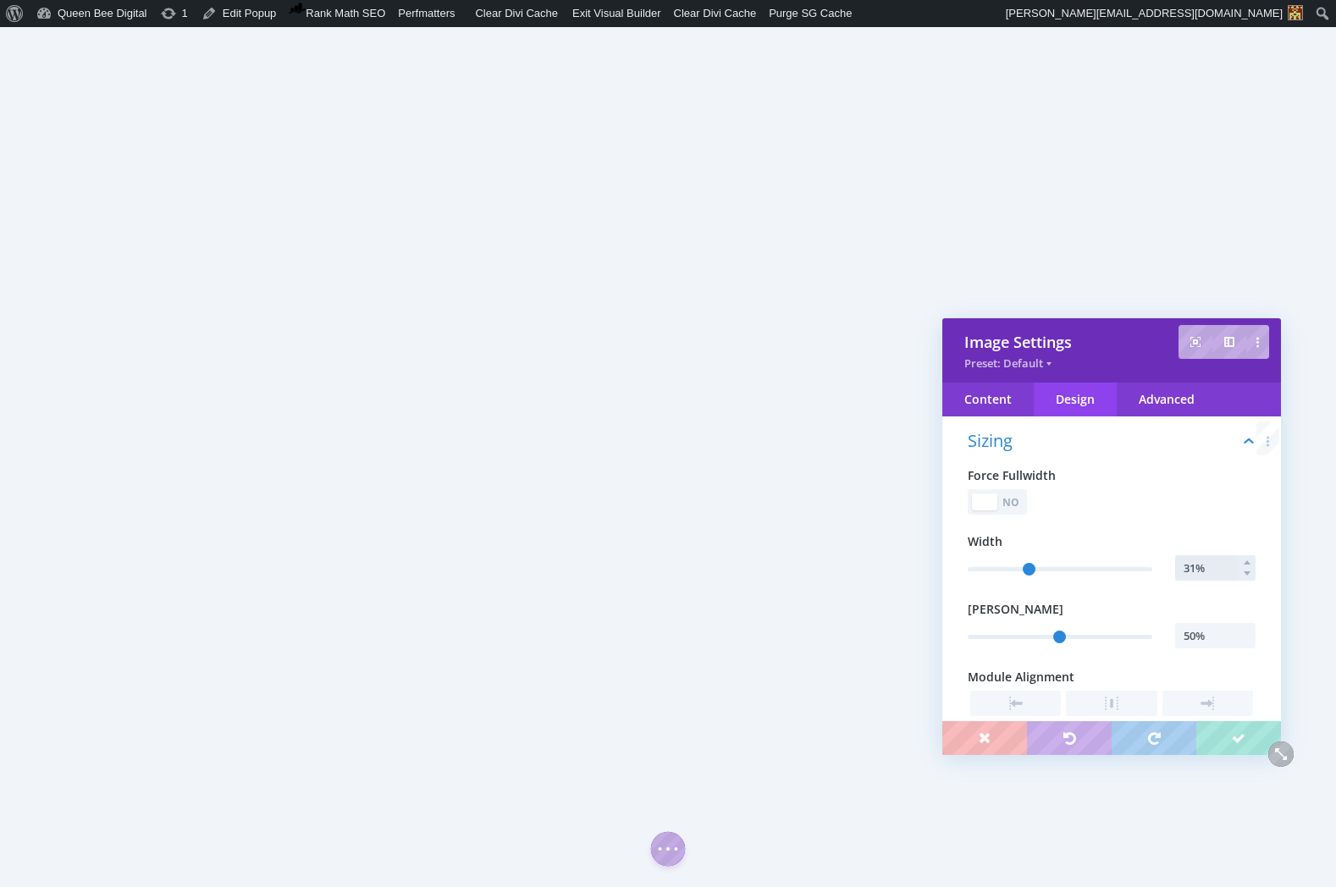
type input "31"
type input "30%"
type input "30"
type input "29%"
type input "29"
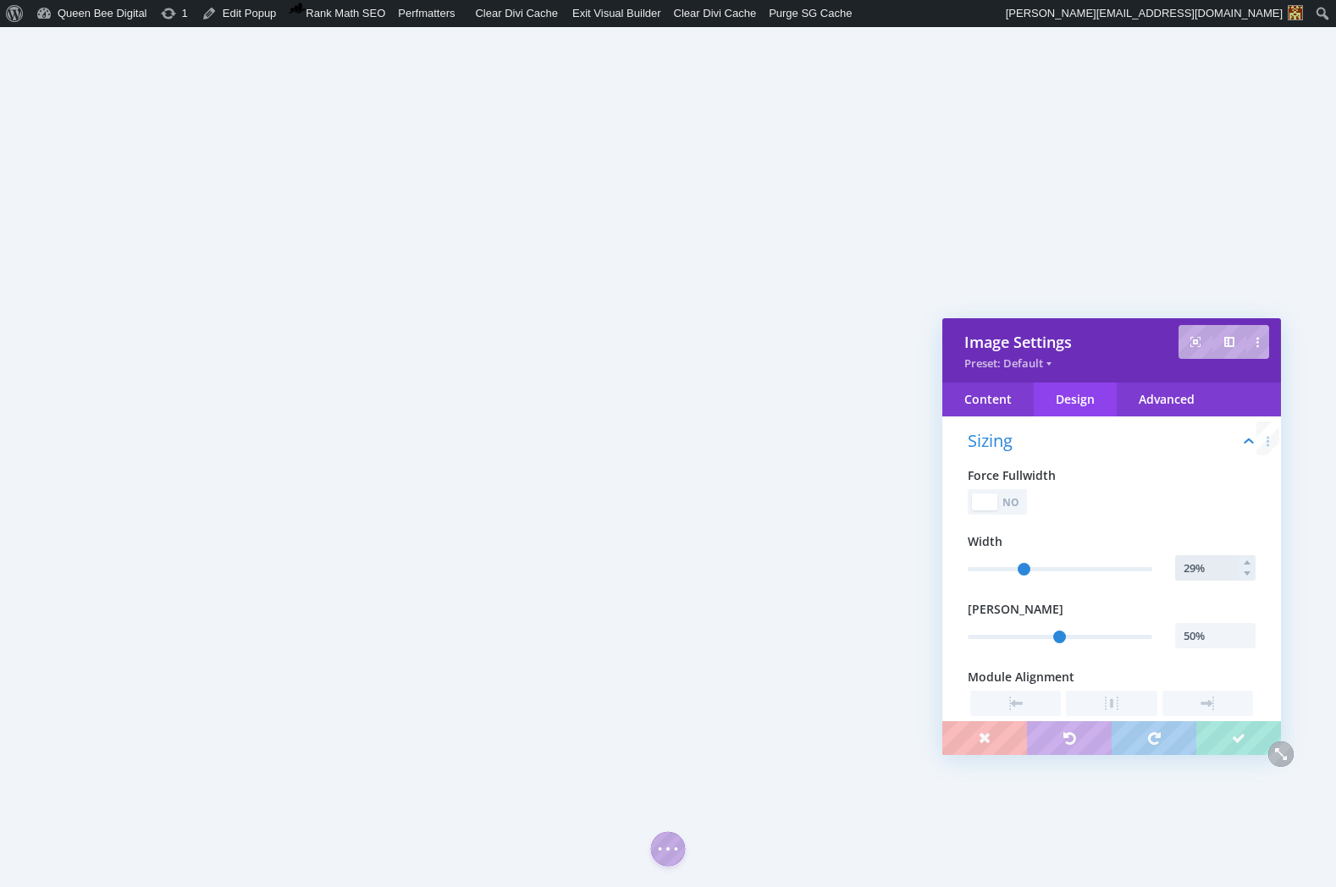
type input "28%"
type input "28"
type input "27%"
type input "27"
type input "26%"
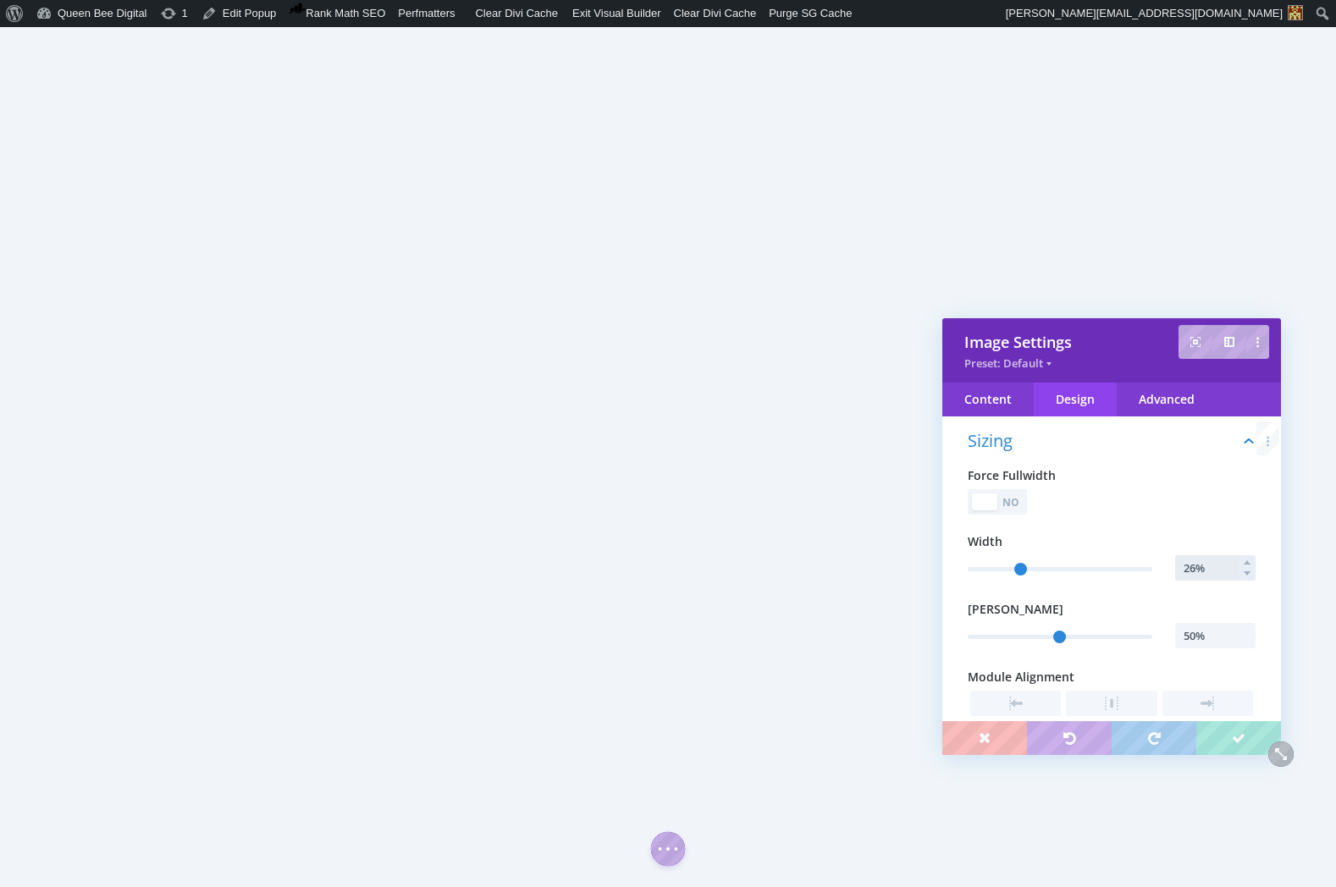
type input "26"
type input "25%"
type input "25"
type input "24%"
type input "24"
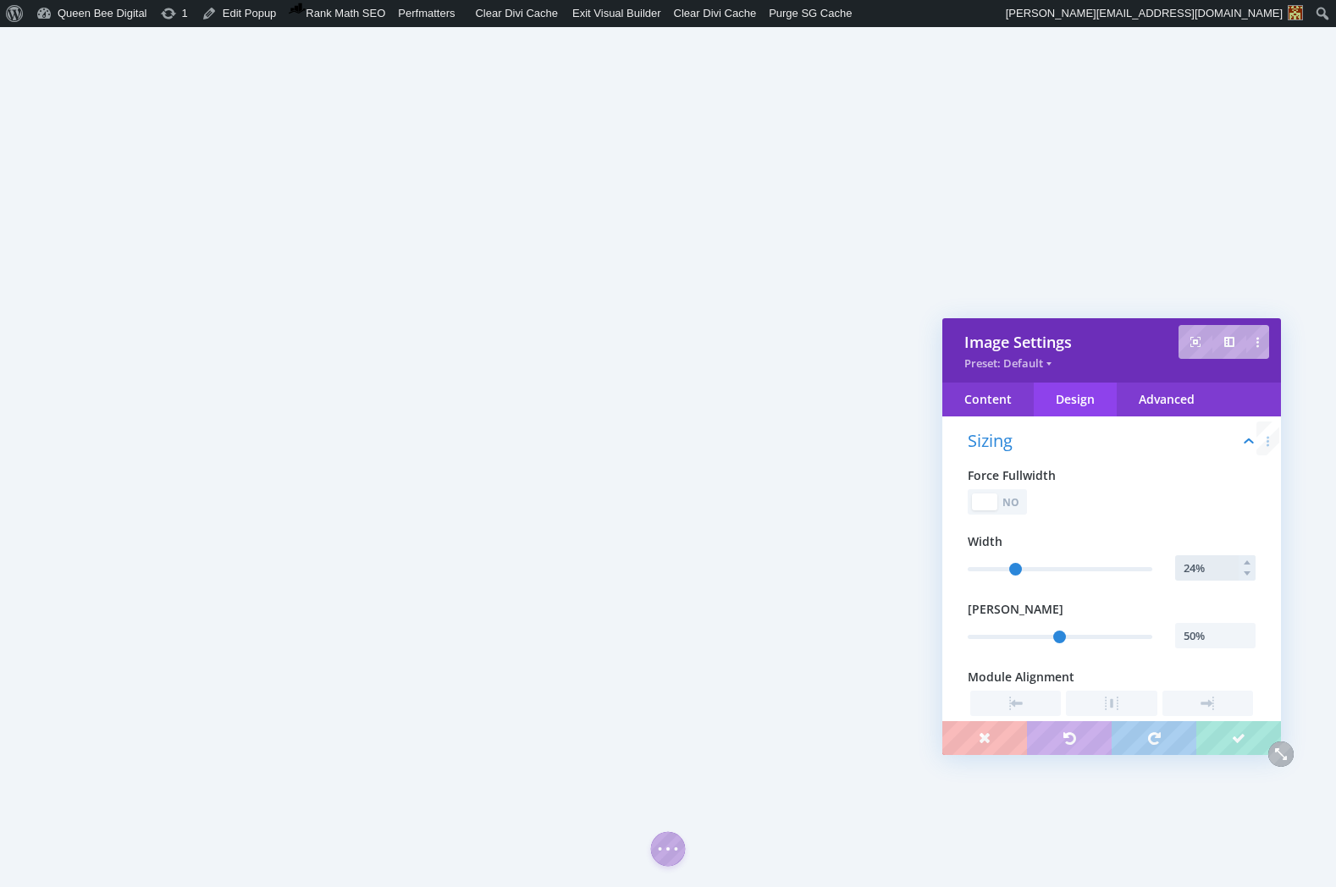
type input "23%"
type input "23"
type input "22%"
type input "22"
type input "21%"
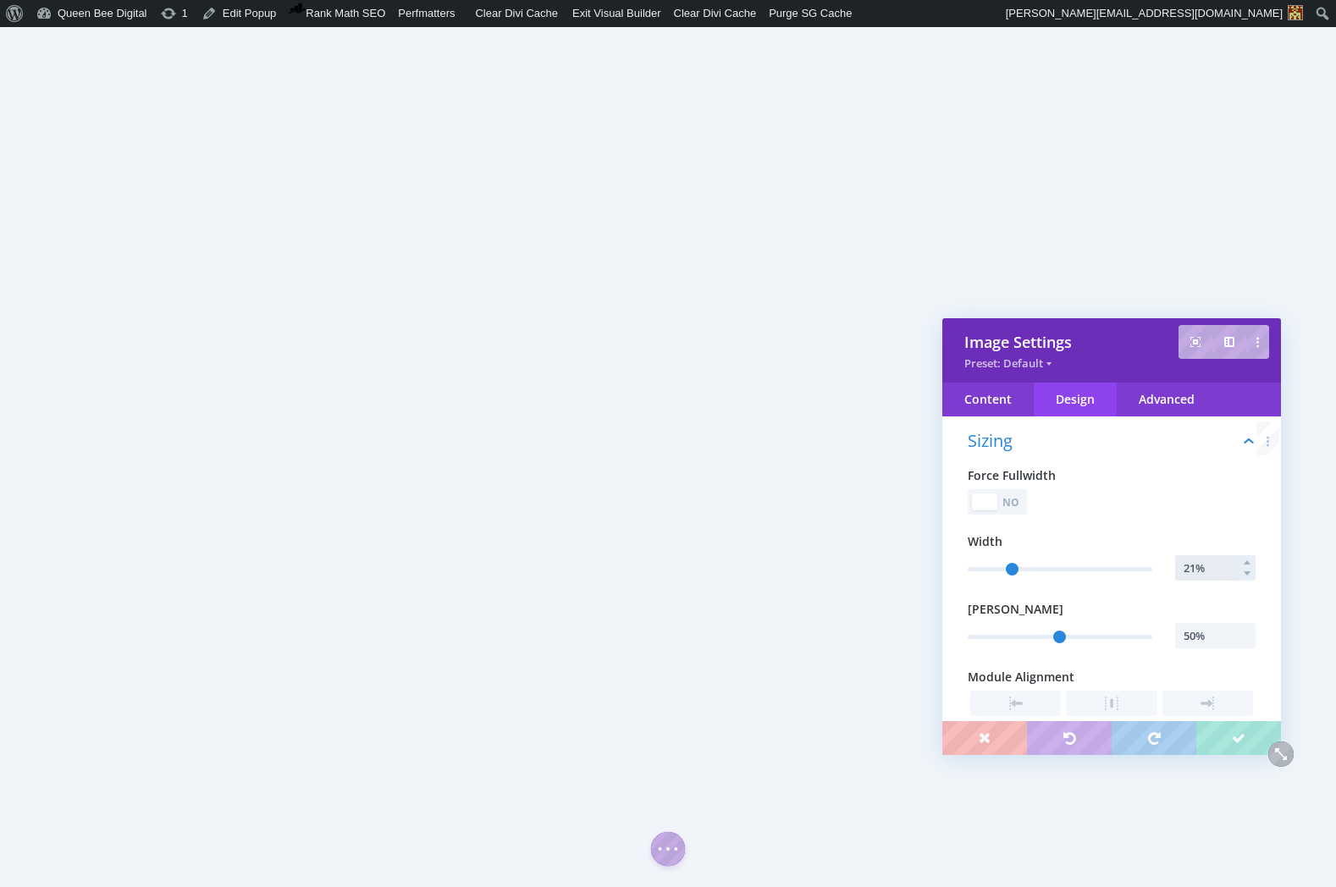
type input "21"
type input "20%"
type input "20"
type input "19%"
type input "19"
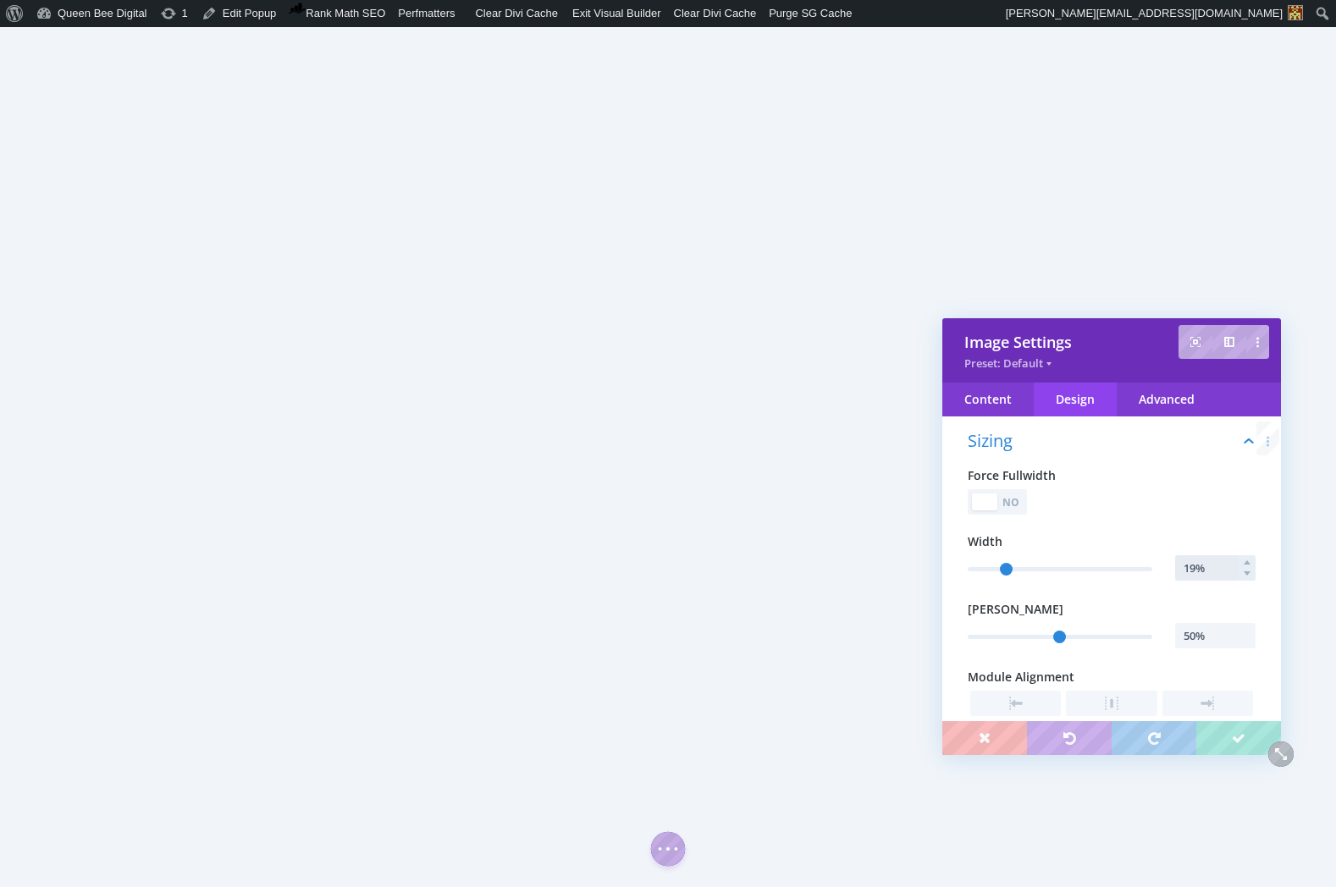
type input "18%"
type input "18"
click at [996, 400] on div "Content" at bounding box center [987, 400] width 91 height 34
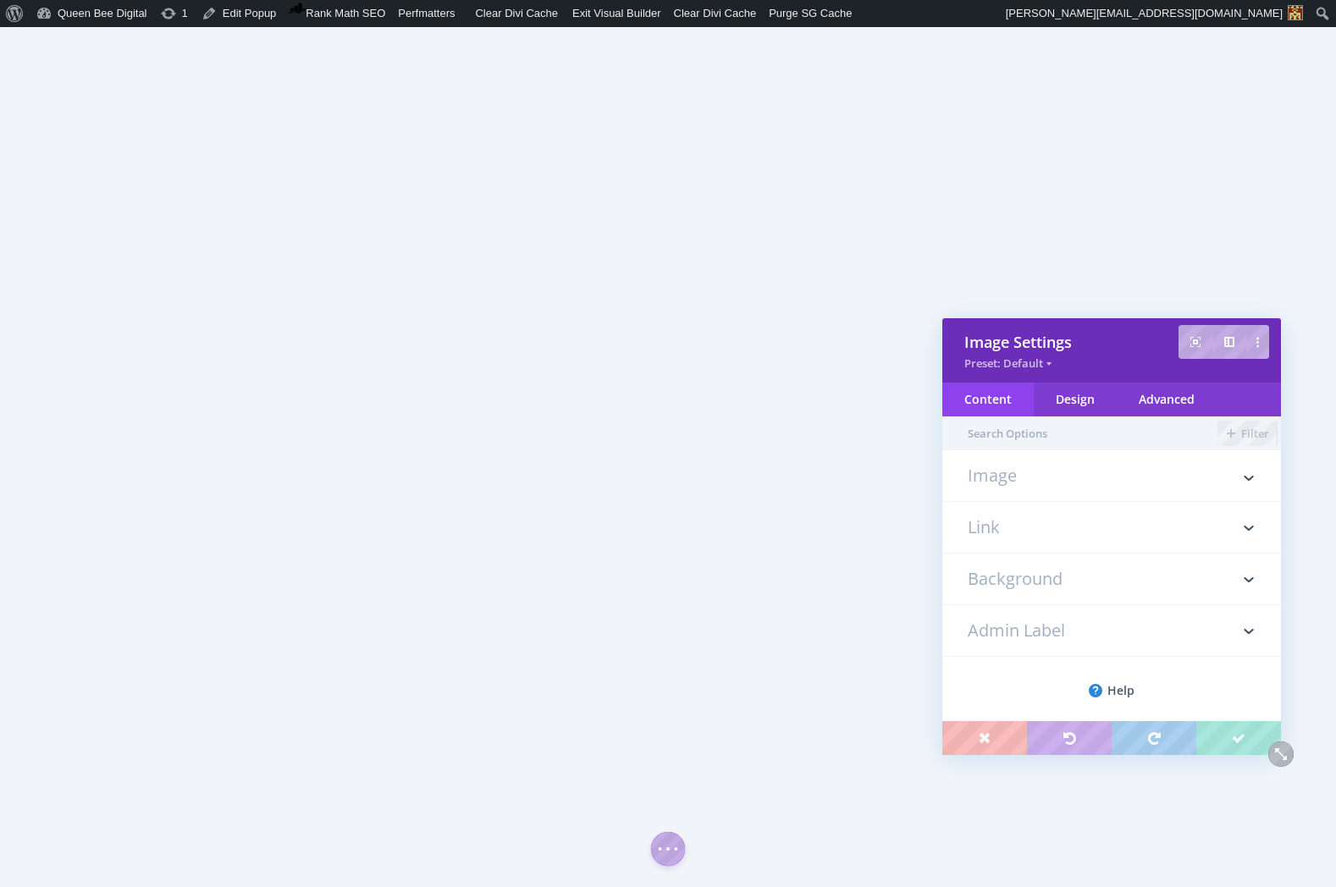
click at [1012, 478] on h3 "Image" at bounding box center [1112, 484] width 288 height 34
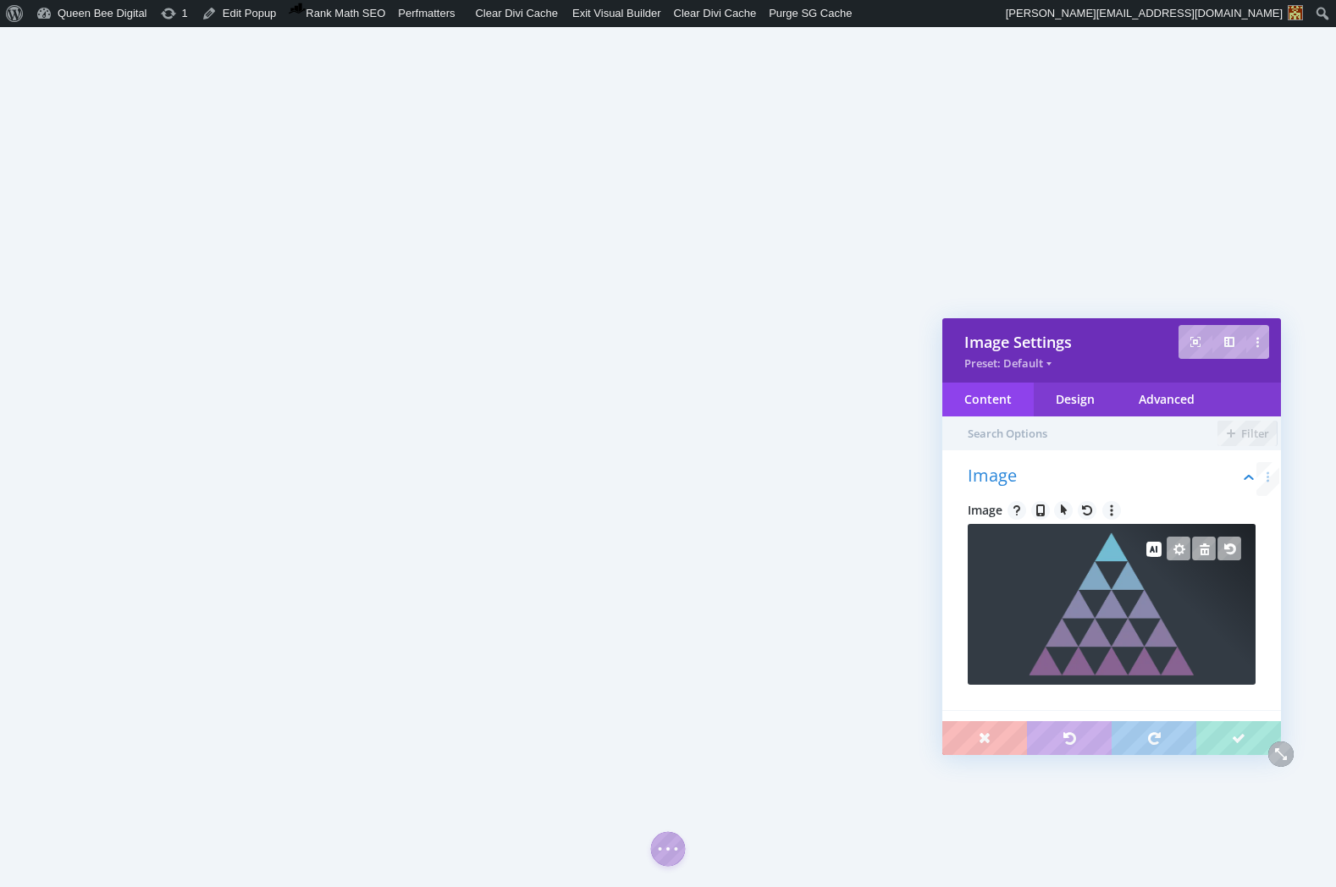
click at [1093, 591] on img at bounding box center [1112, 605] width 166 height 144
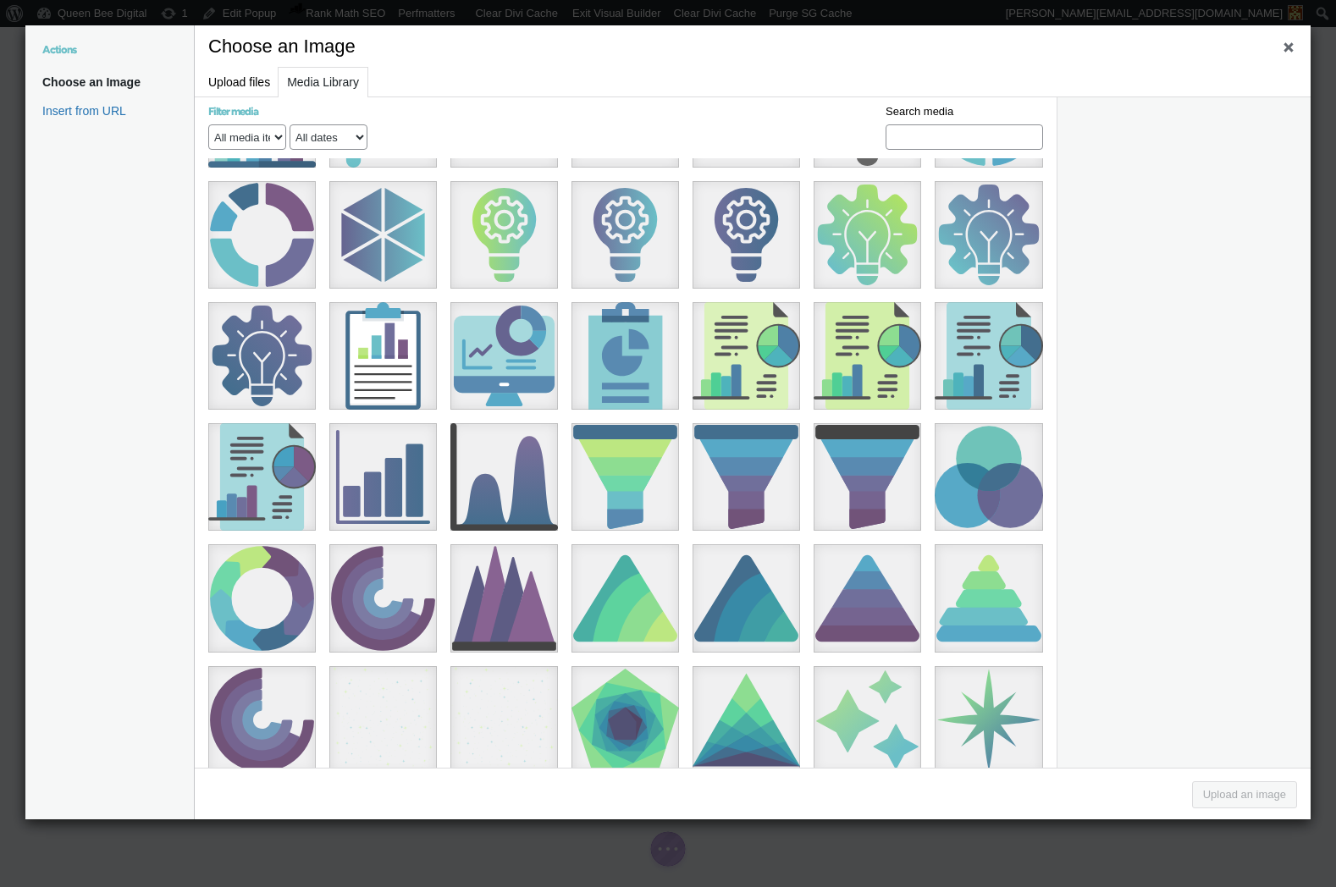
scroll to position [9668, 0]
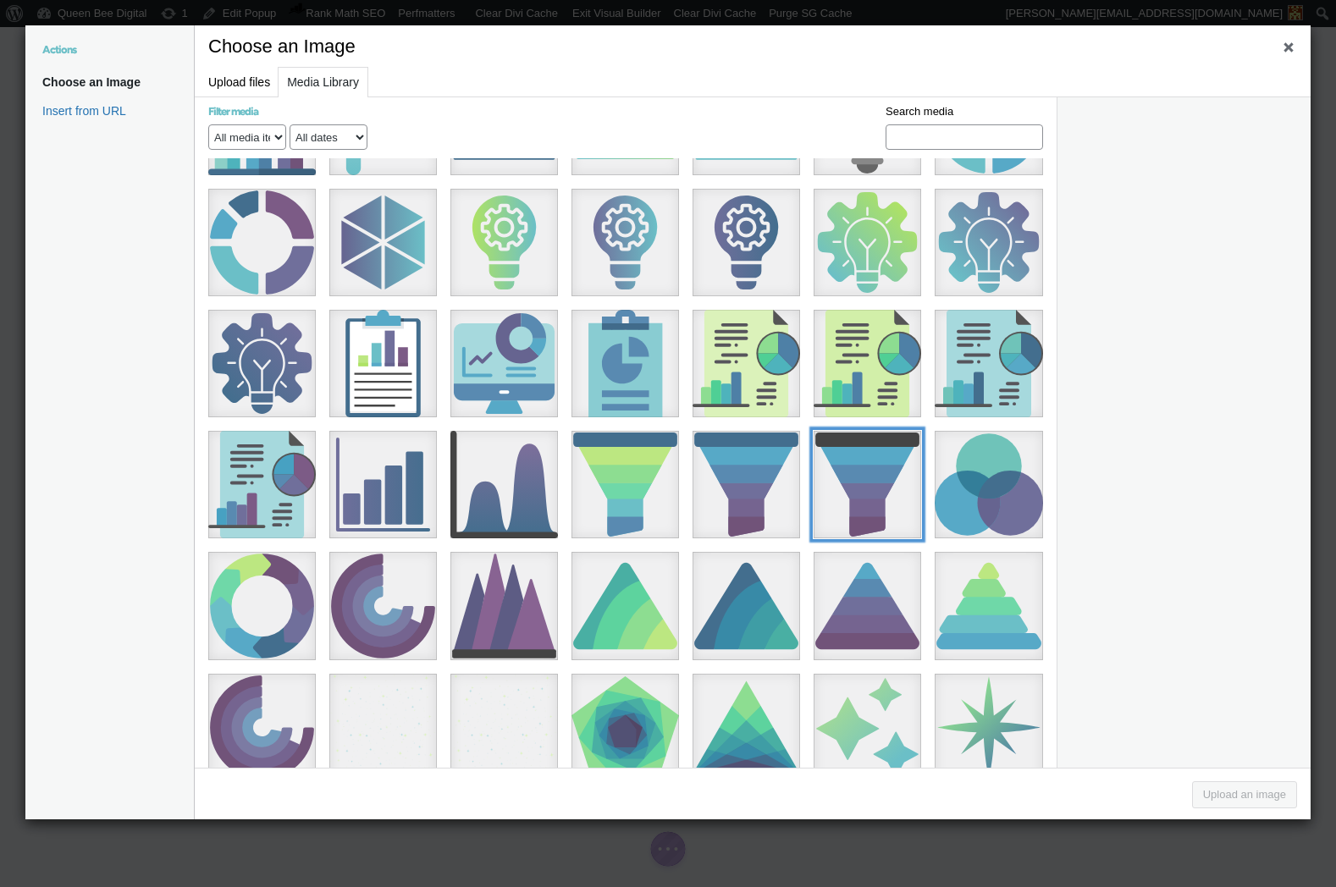
click at [874, 431] on div "045-funnel" at bounding box center [868, 485] width 108 height 108
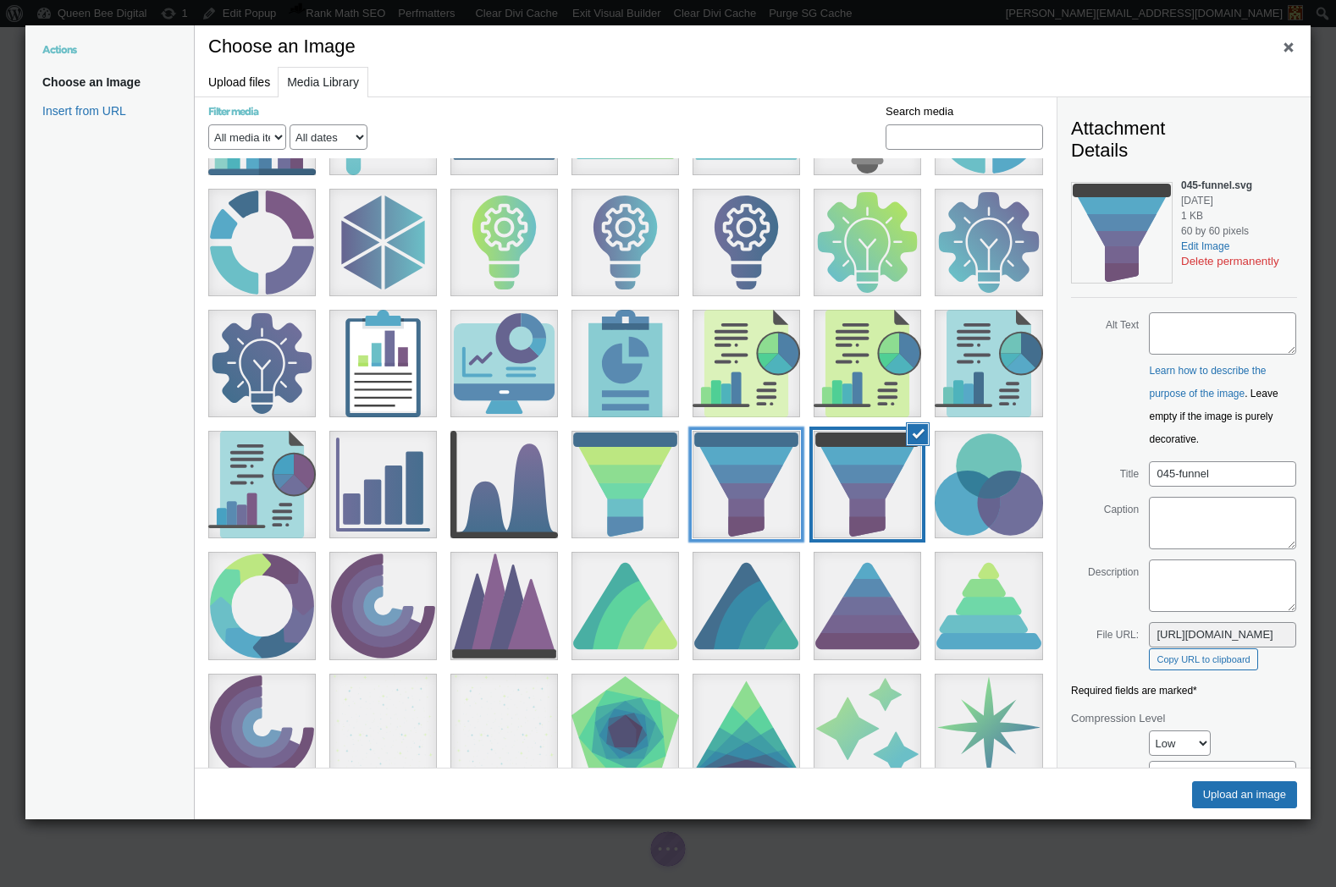
click at [757, 431] on div "046-funnel-1" at bounding box center [747, 485] width 108 height 108
click at [849, 431] on div "045-funnel" at bounding box center [868, 485] width 108 height 108
click at [1242, 792] on button "Upload an image" at bounding box center [1244, 794] width 105 height 27
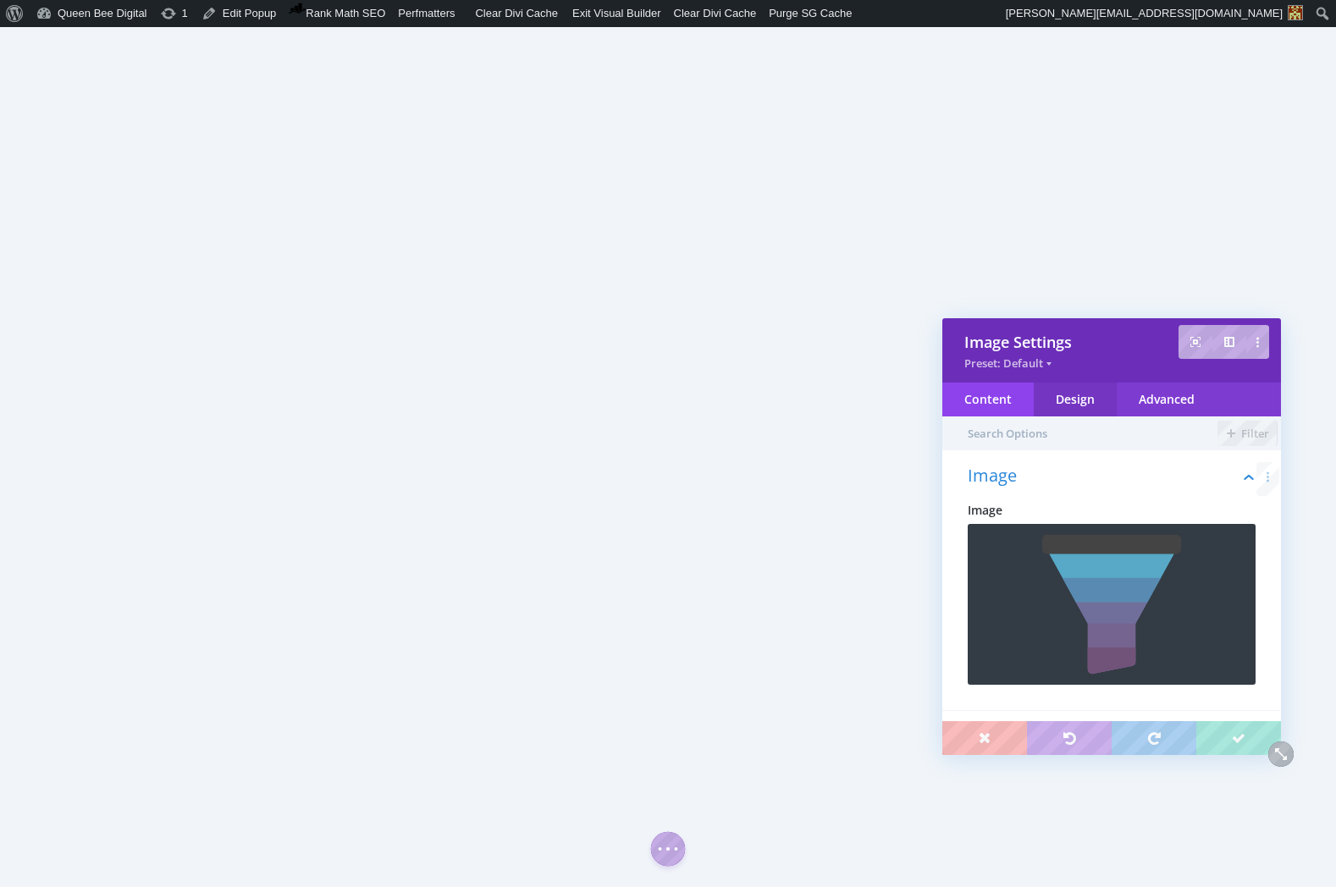
click at [1079, 396] on div "Design" at bounding box center [1075, 400] width 83 height 34
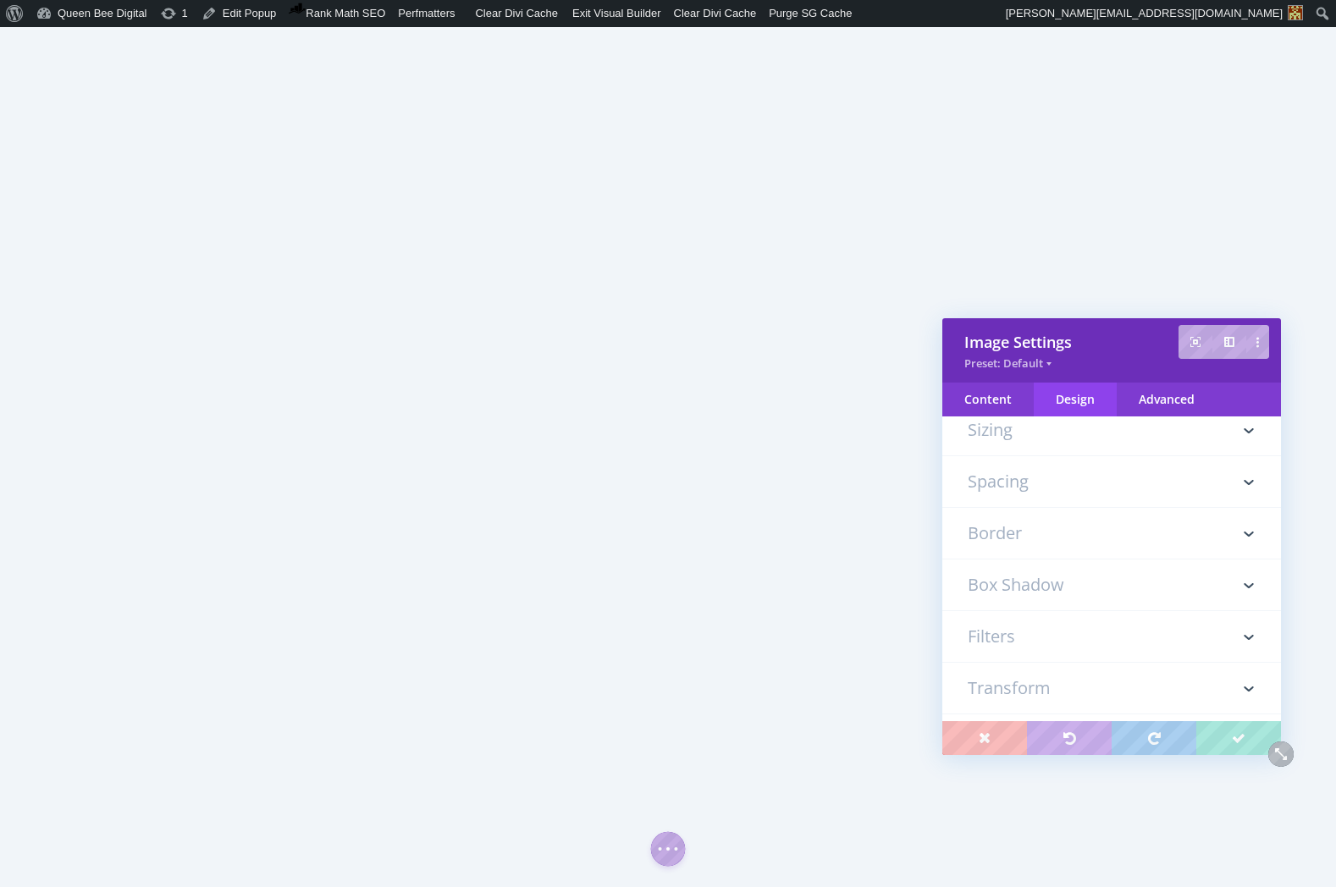
scroll to position [0, 0]
click at [1031, 529] on h3 "Sizing" at bounding box center [1112, 527] width 288 height 51
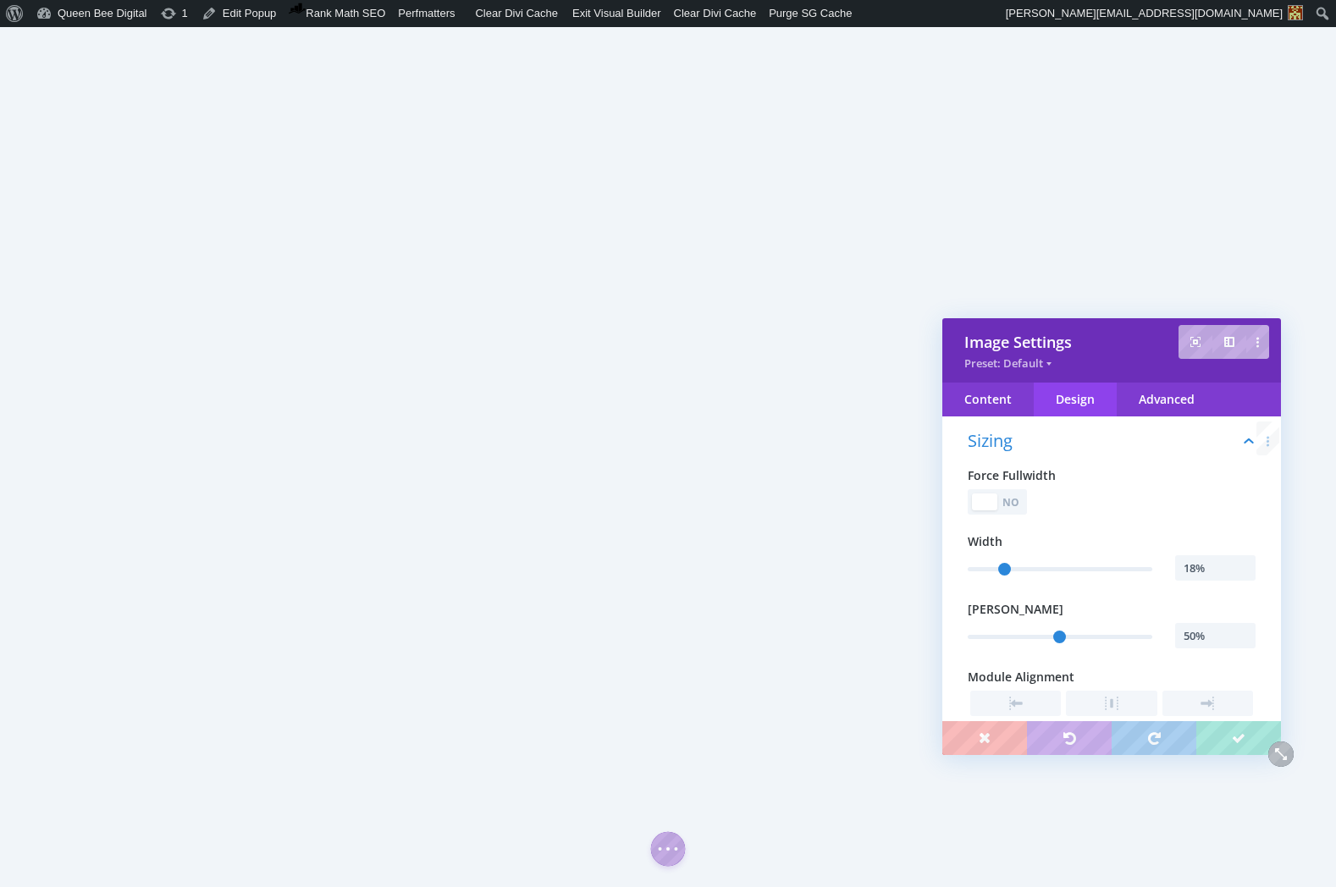
scroll to position [95, 0]
click at [1217, 572] on input "18%" at bounding box center [1215, 567] width 80 height 25
type input "19%"
type input "19"
type input "20%"
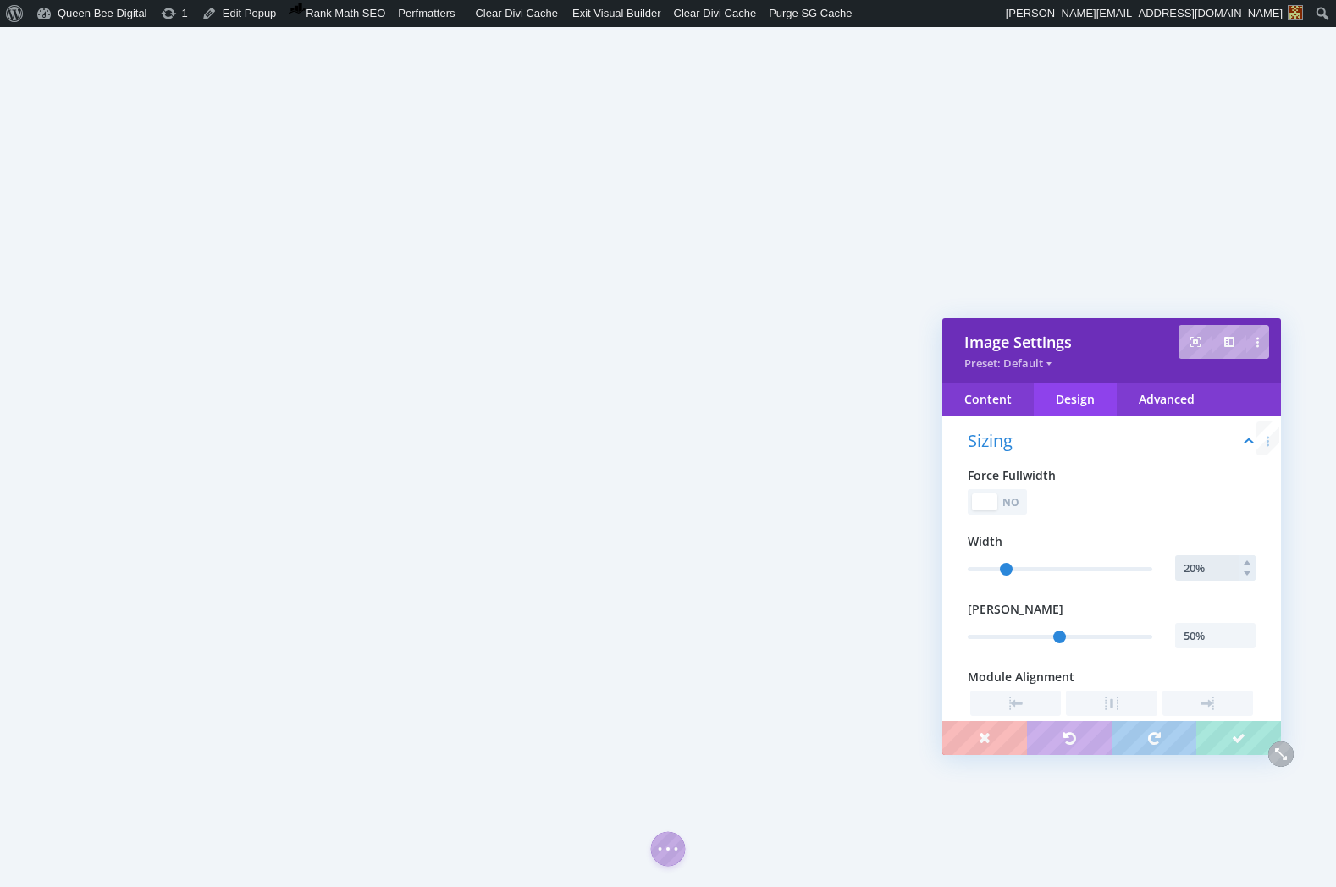
type input "20"
type input "21%"
type input "21"
type input "22%"
type input "22"
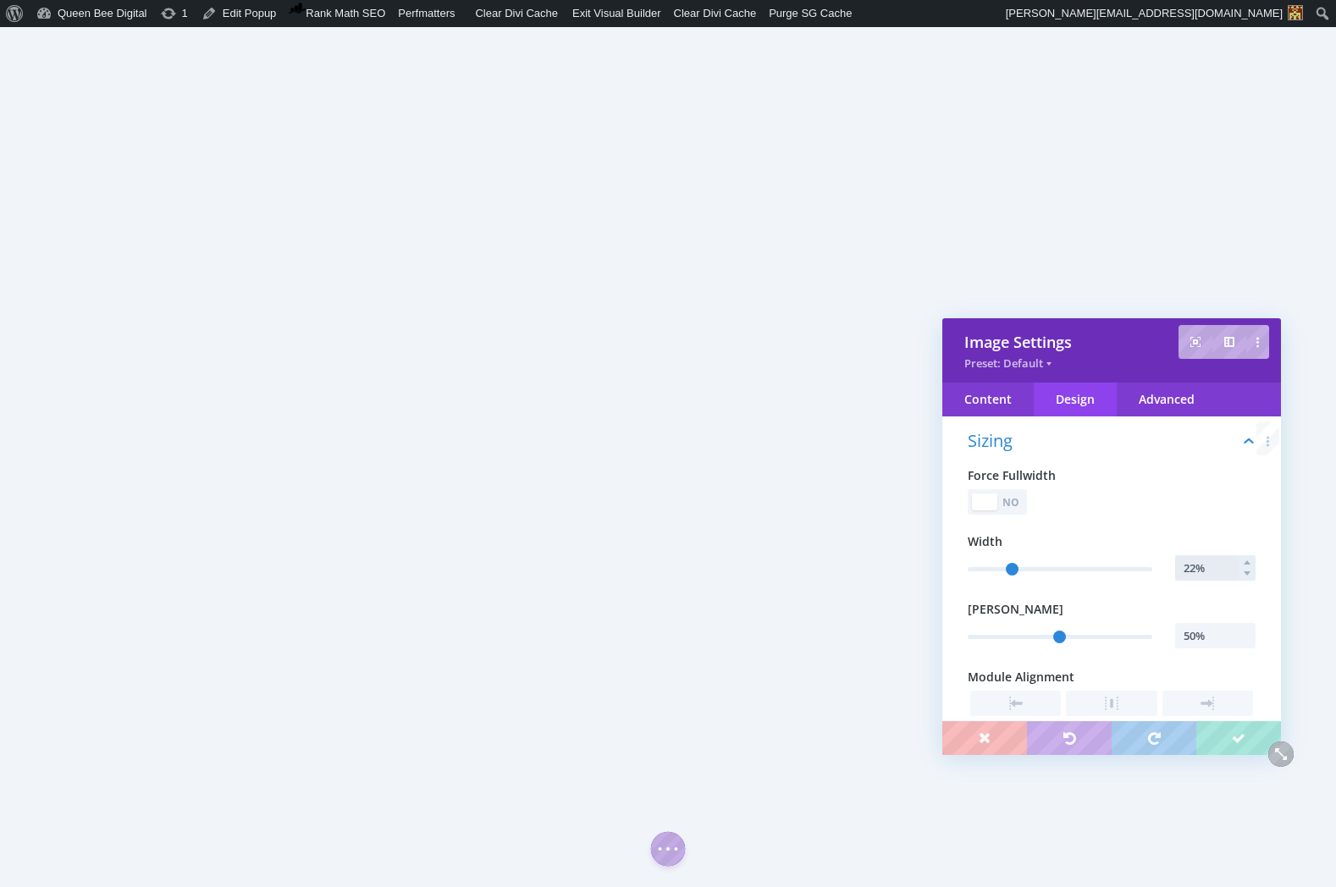
type input "23%"
type input "23"
type input "24%"
type input "24"
type input "25%"
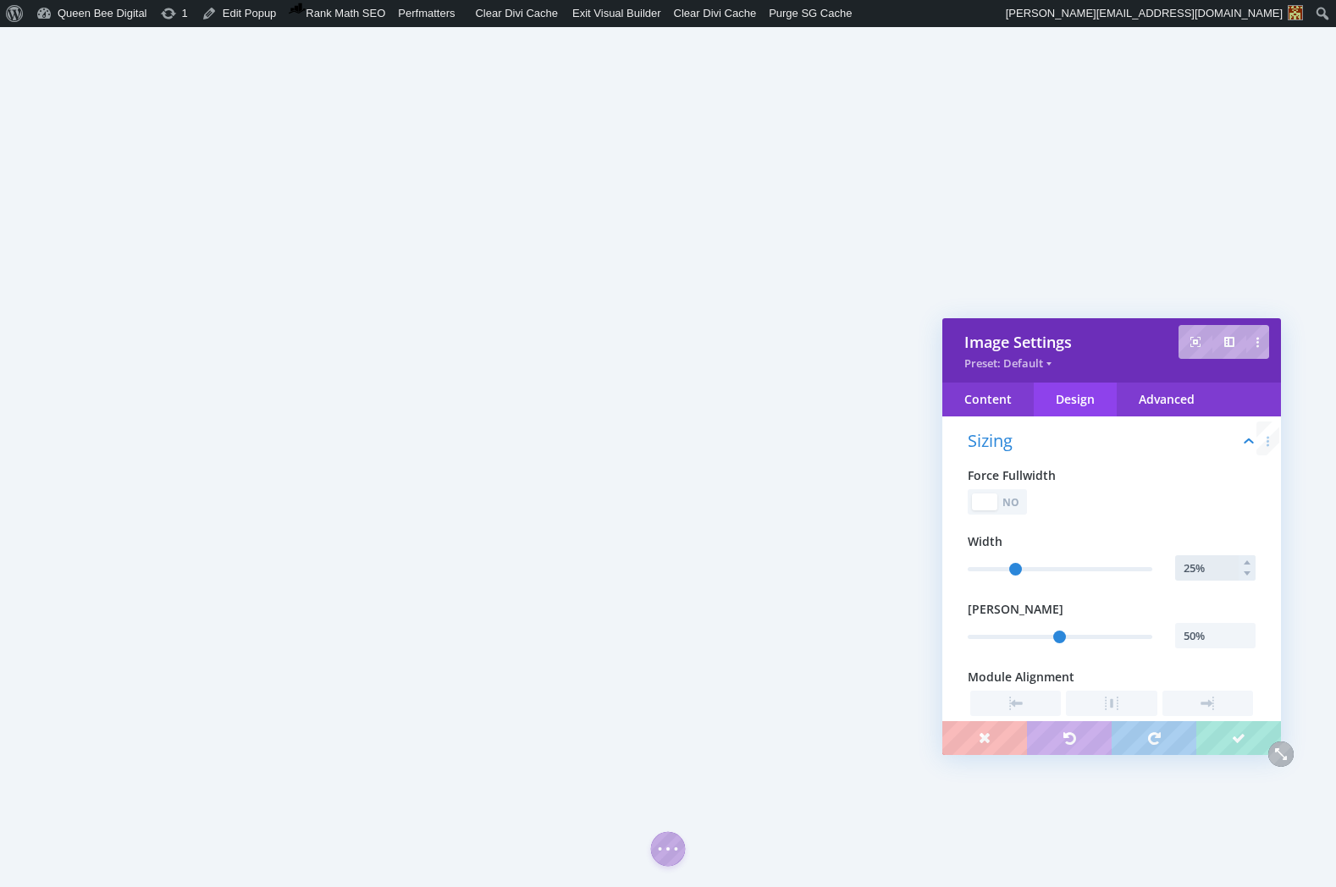
type input "25"
click at [1206, 641] on input "50%" at bounding box center [1215, 635] width 80 height 25
type input "25%"
type input "25"
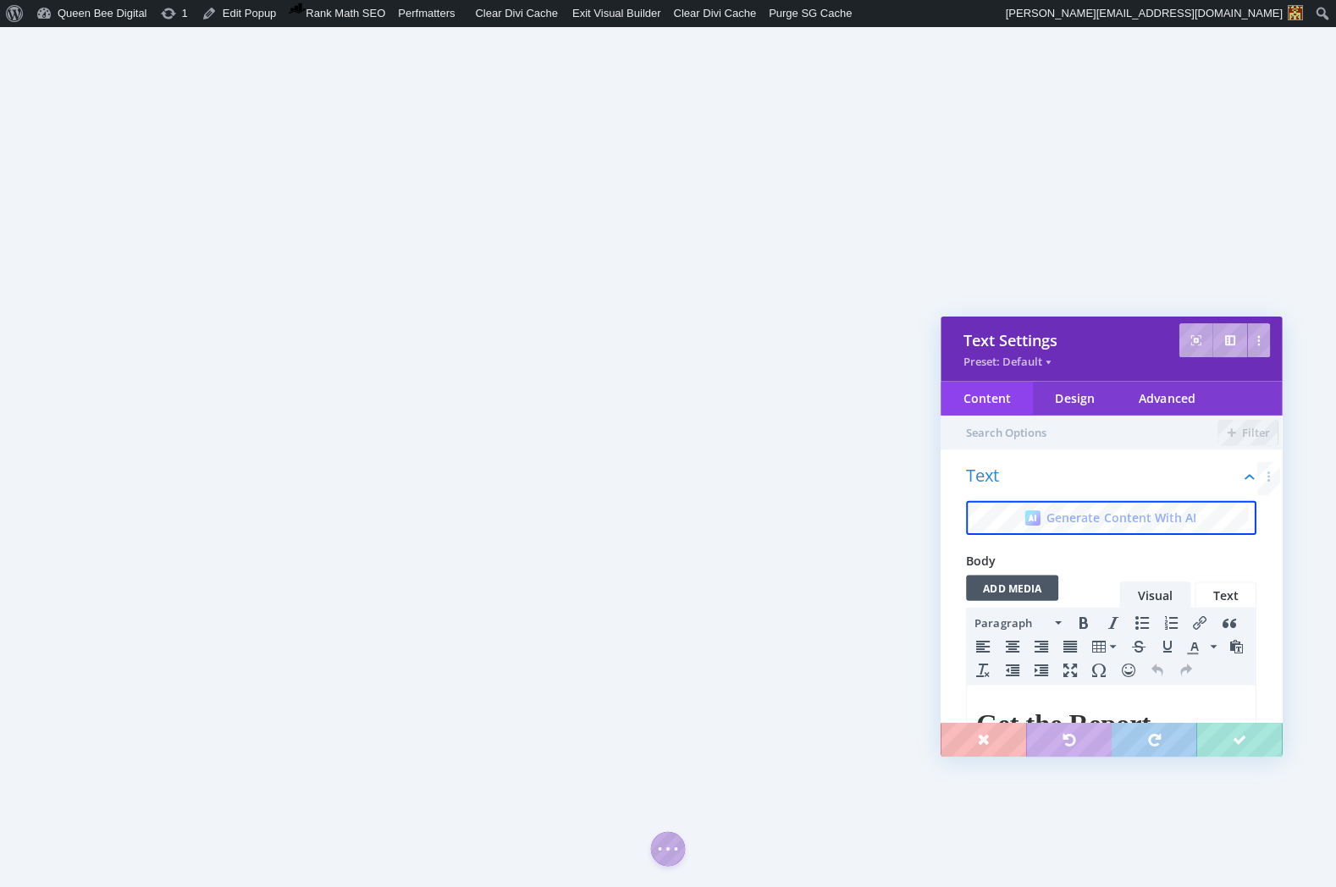
scroll to position [0, 0]
click at [1082, 403] on div "Design" at bounding box center [1075, 400] width 83 height 34
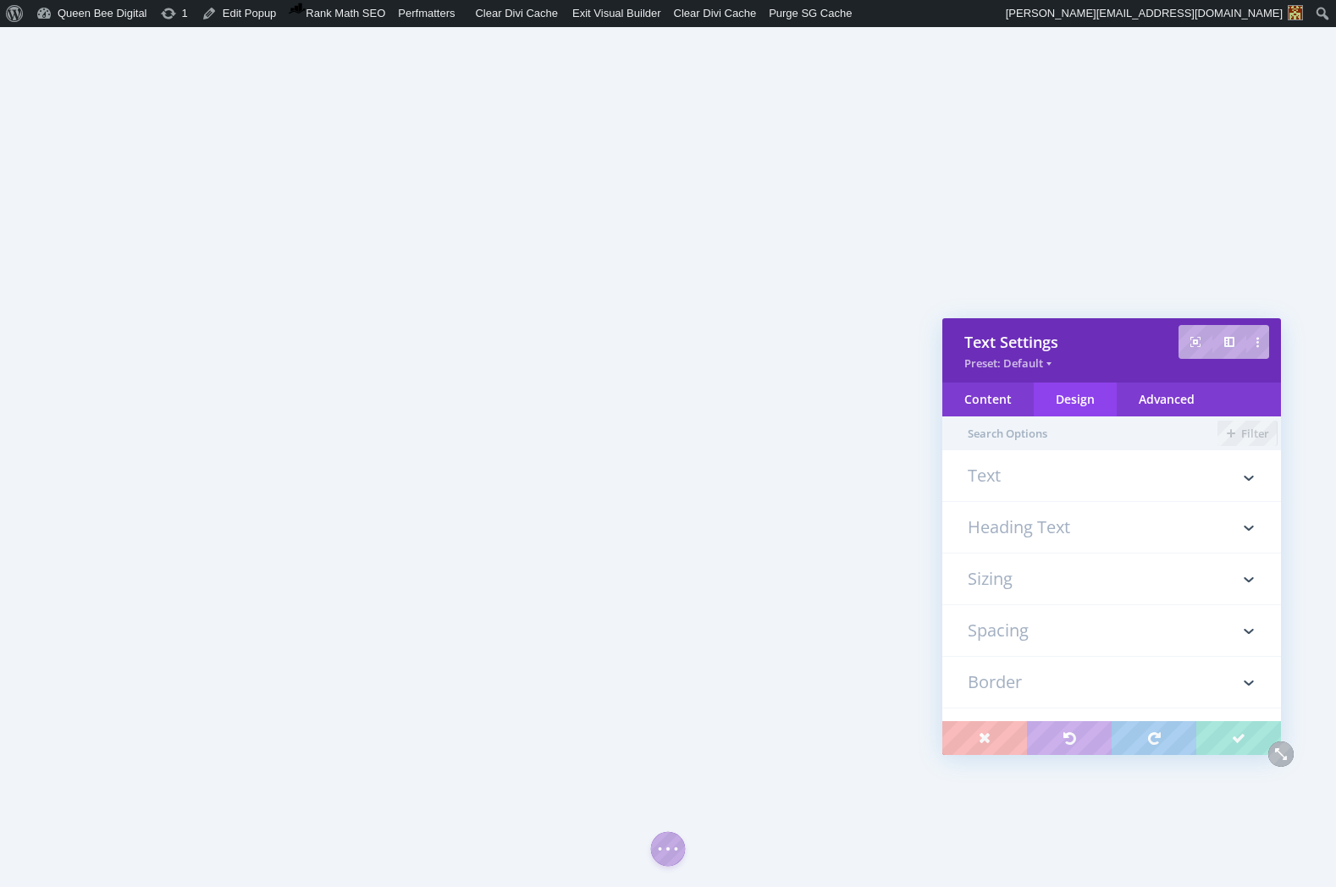
click at [1025, 625] on h3 "Spacing" at bounding box center [1112, 630] width 288 height 51
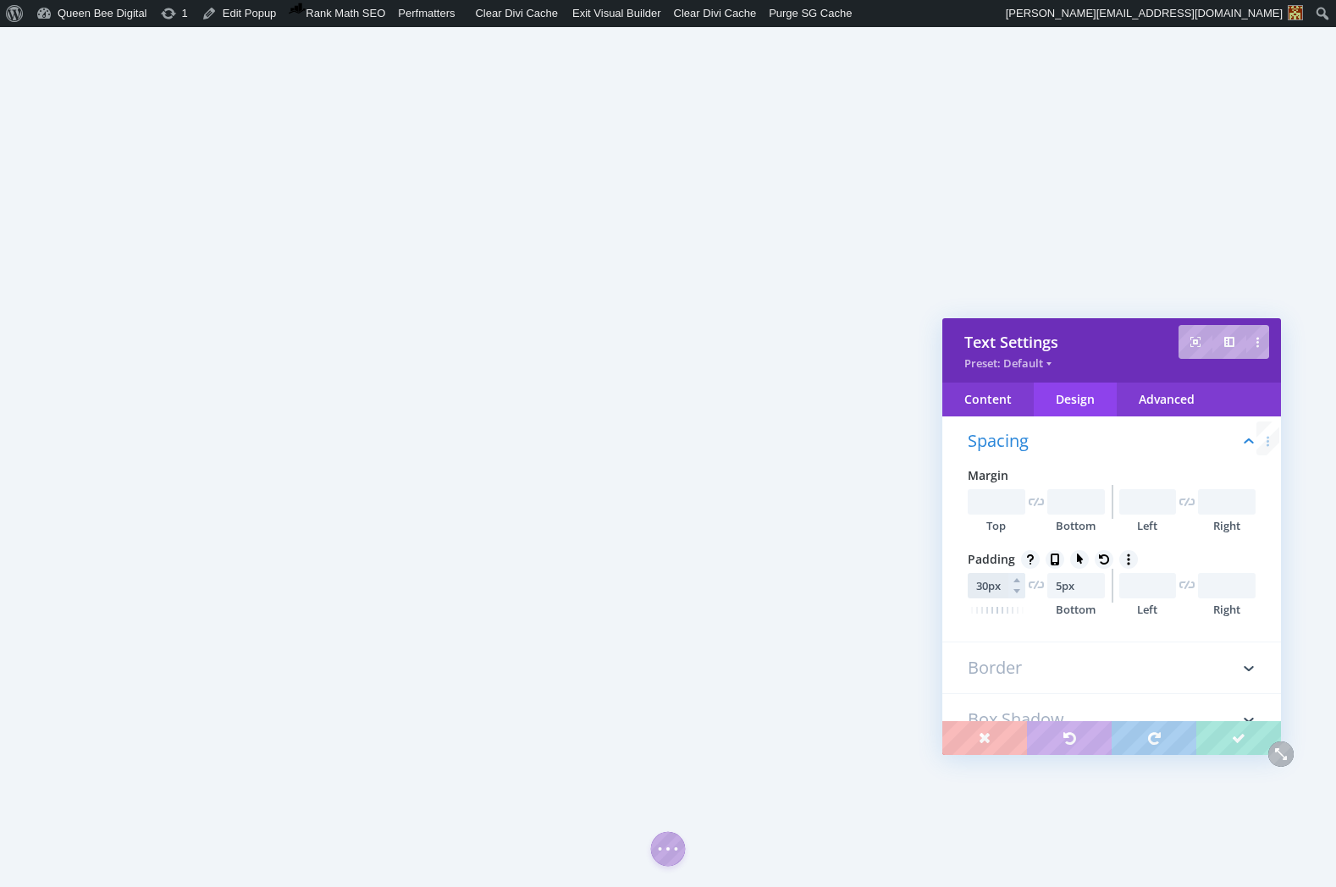
click at [1000, 585] on input "30px" at bounding box center [997, 585] width 58 height 25
type input "25px"
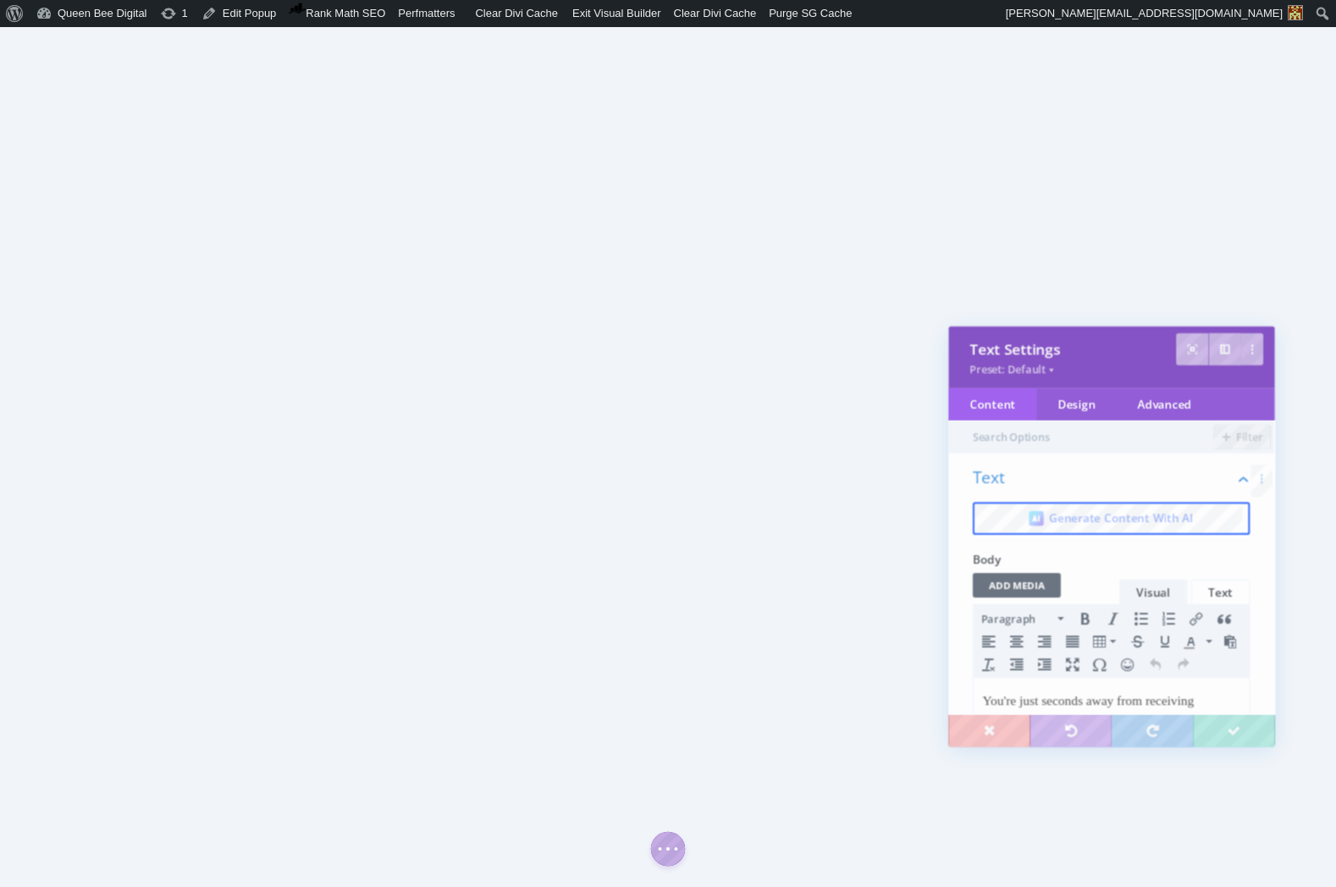
scroll to position [0, 0]
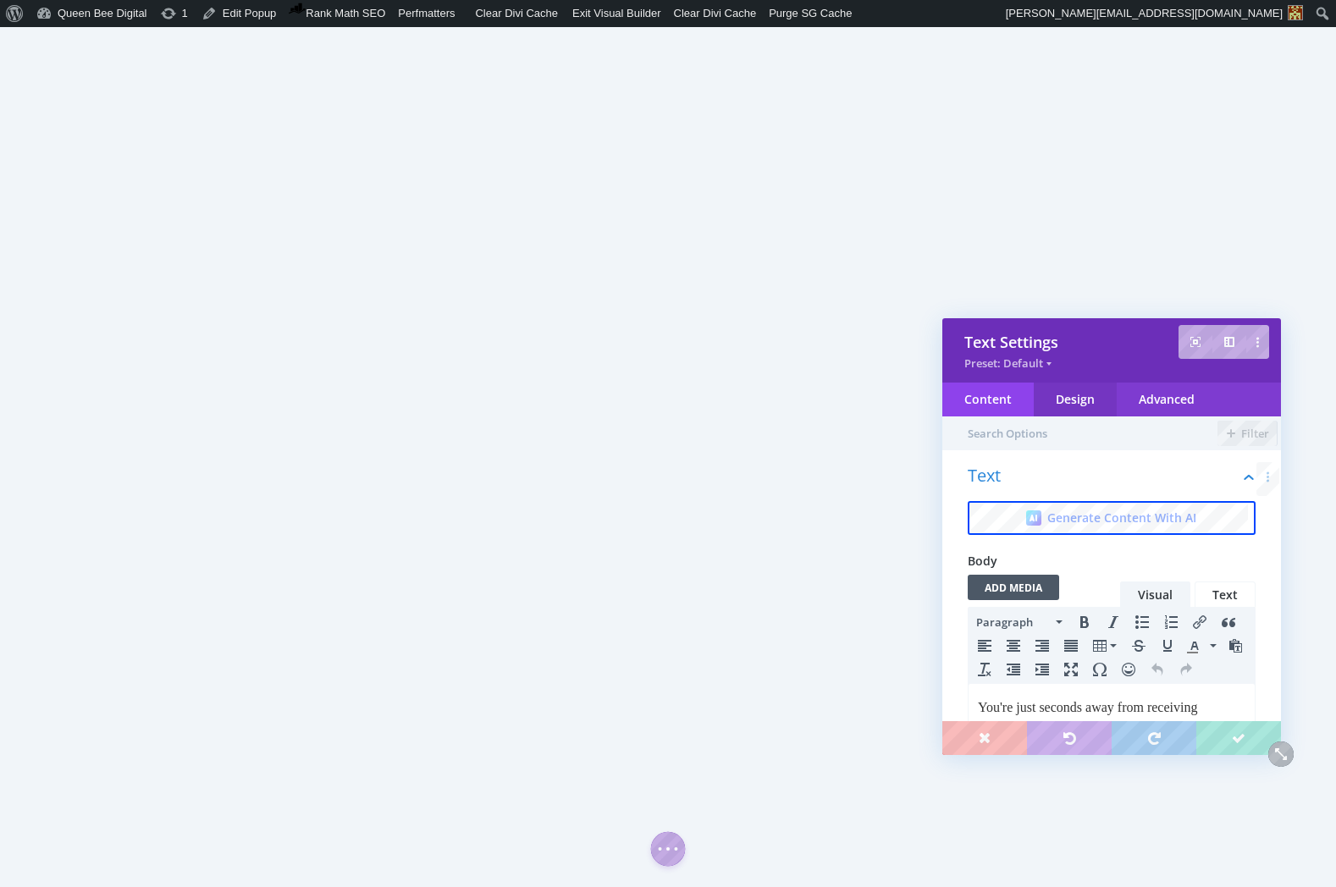
click at [1079, 403] on div "Design" at bounding box center [1075, 400] width 83 height 34
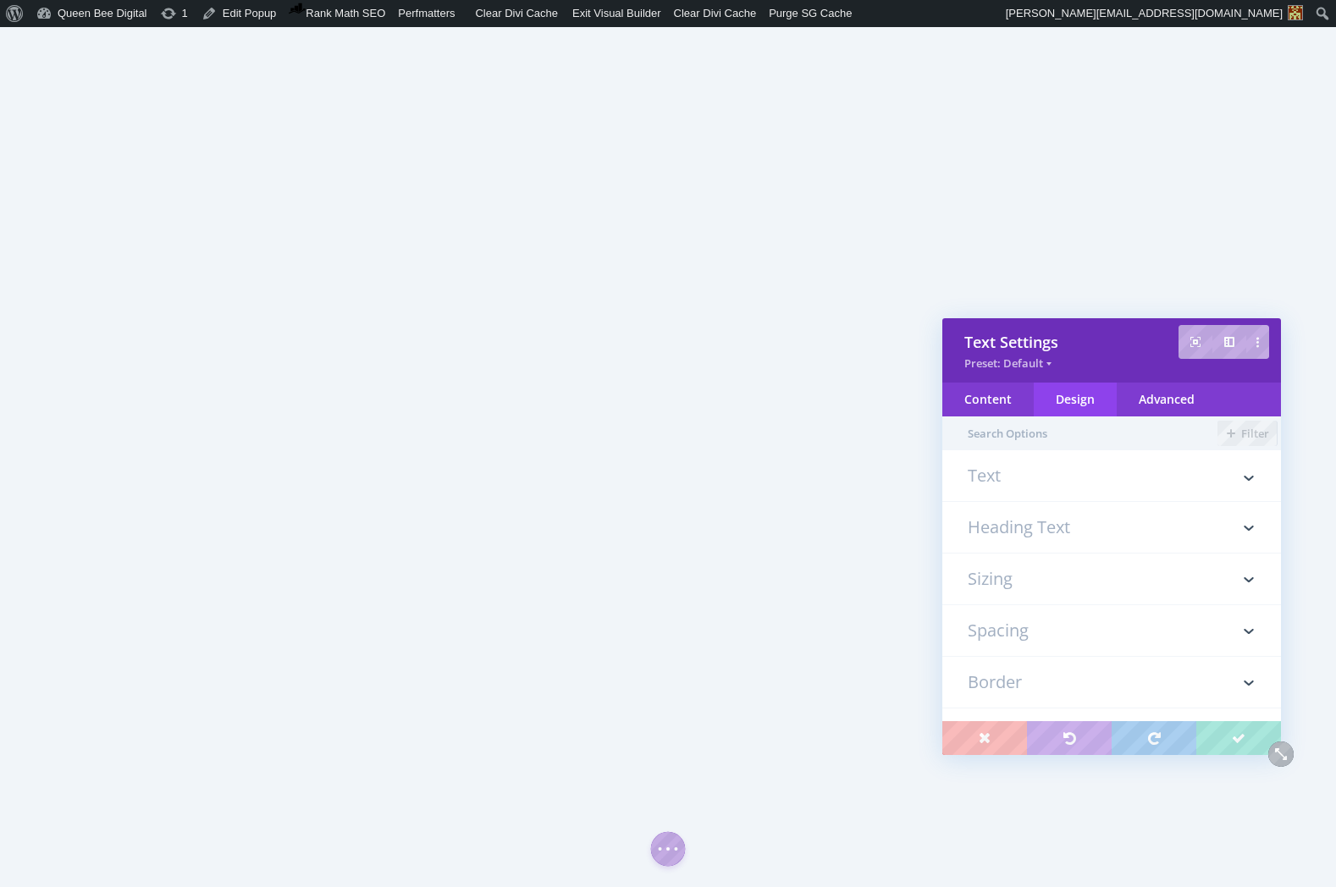
click at [1032, 638] on h3 "Spacing" at bounding box center [1112, 630] width 288 height 51
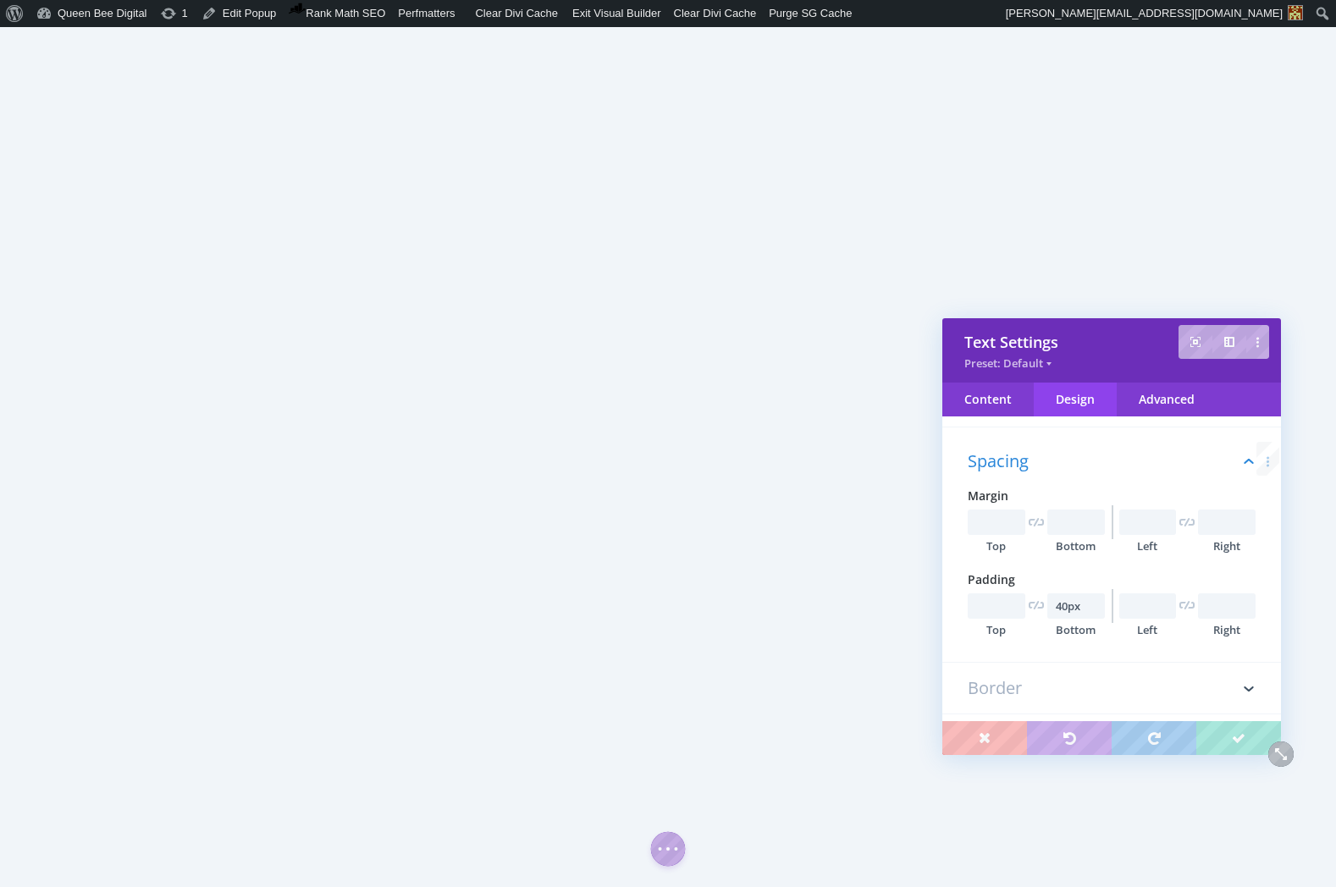
scroll to position [198, 0]
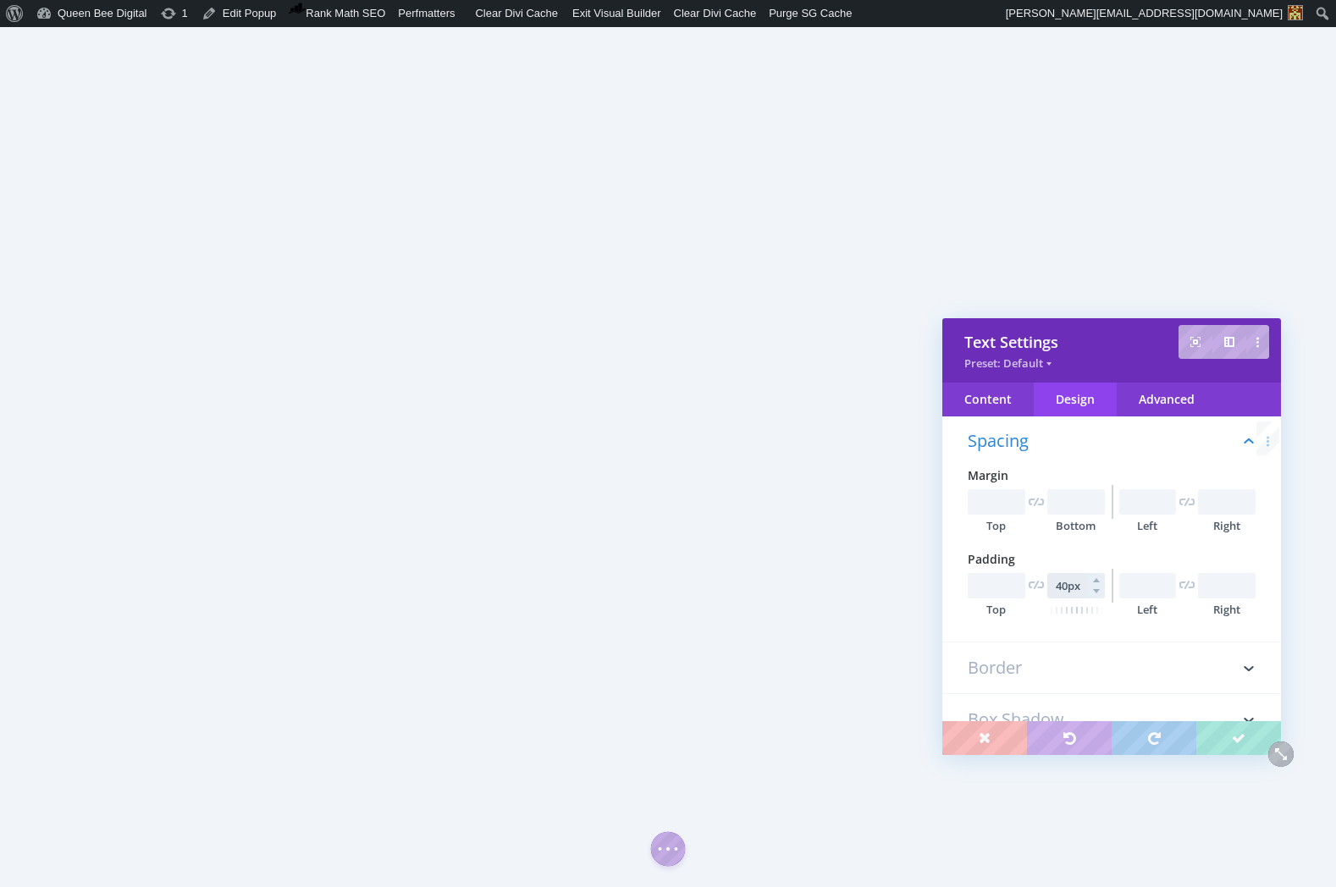
click at [1054, 585] on input "40px" at bounding box center [1076, 585] width 58 height 25
type input "30px"
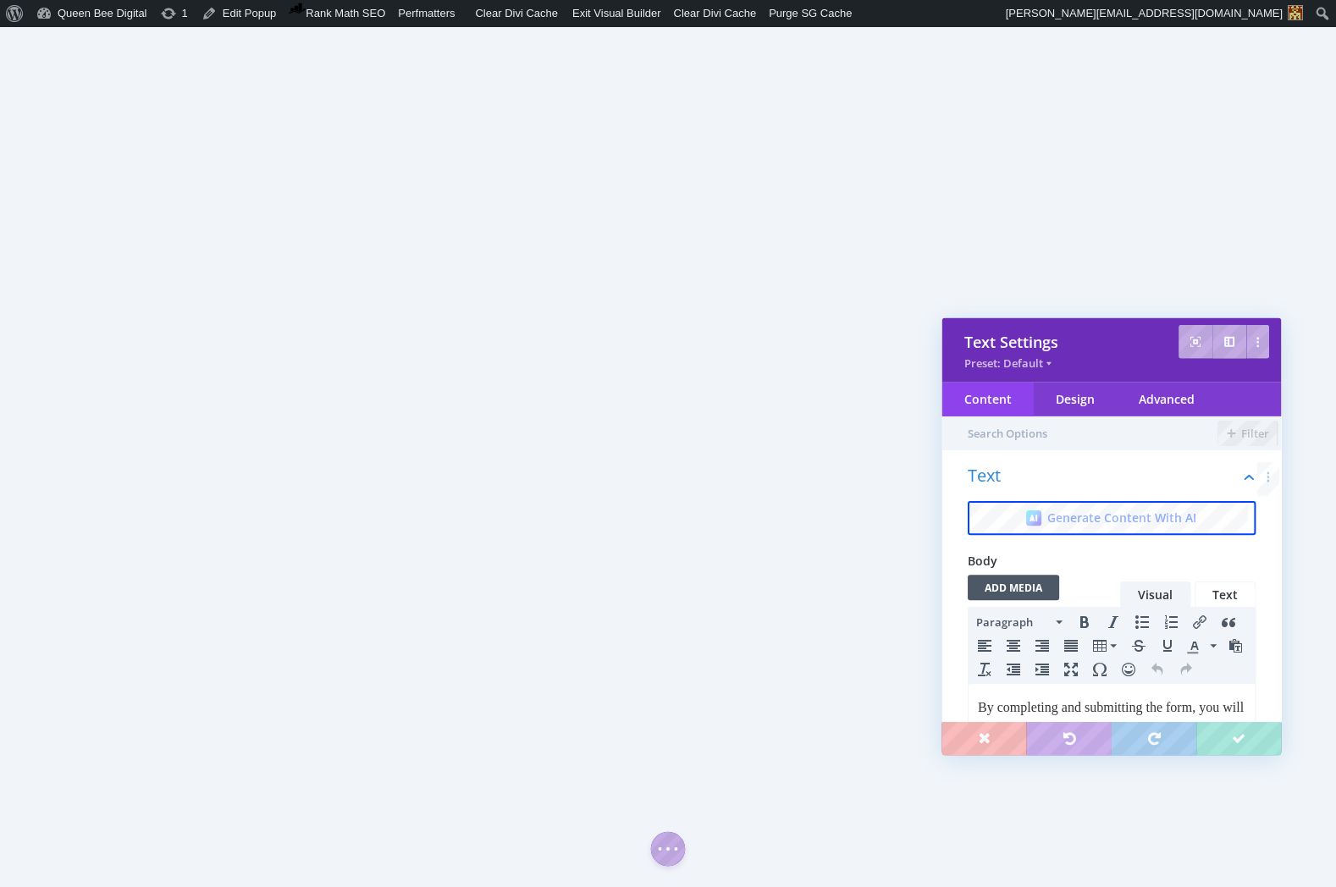
scroll to position [0, 0]
click at [1083, 395] on div "Design" at bounding box center [1075, 400] width 83 height 34
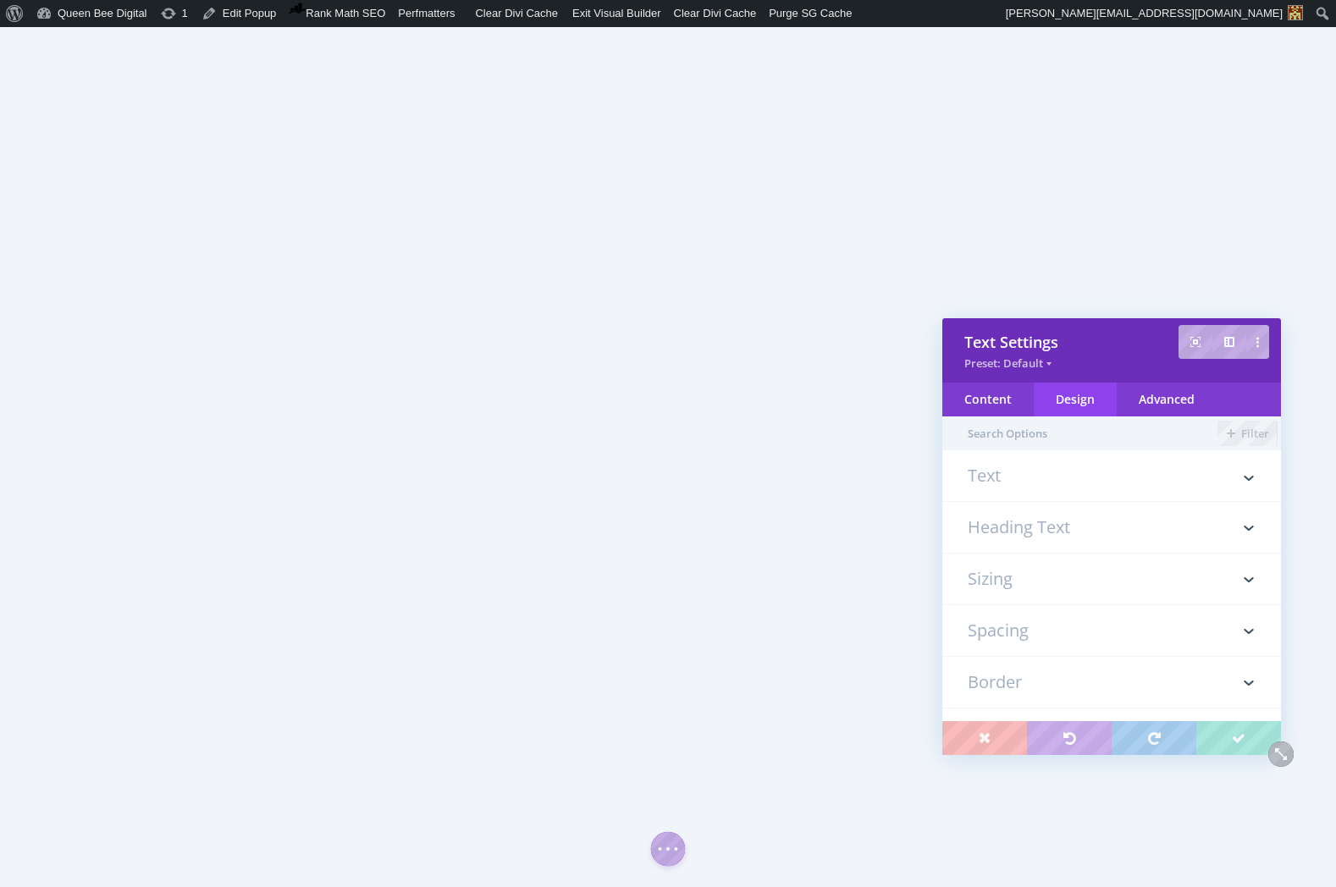
click at [1066, 626] on h3 "Spacing" at bounding box center [1112, 630] width 288 height 51
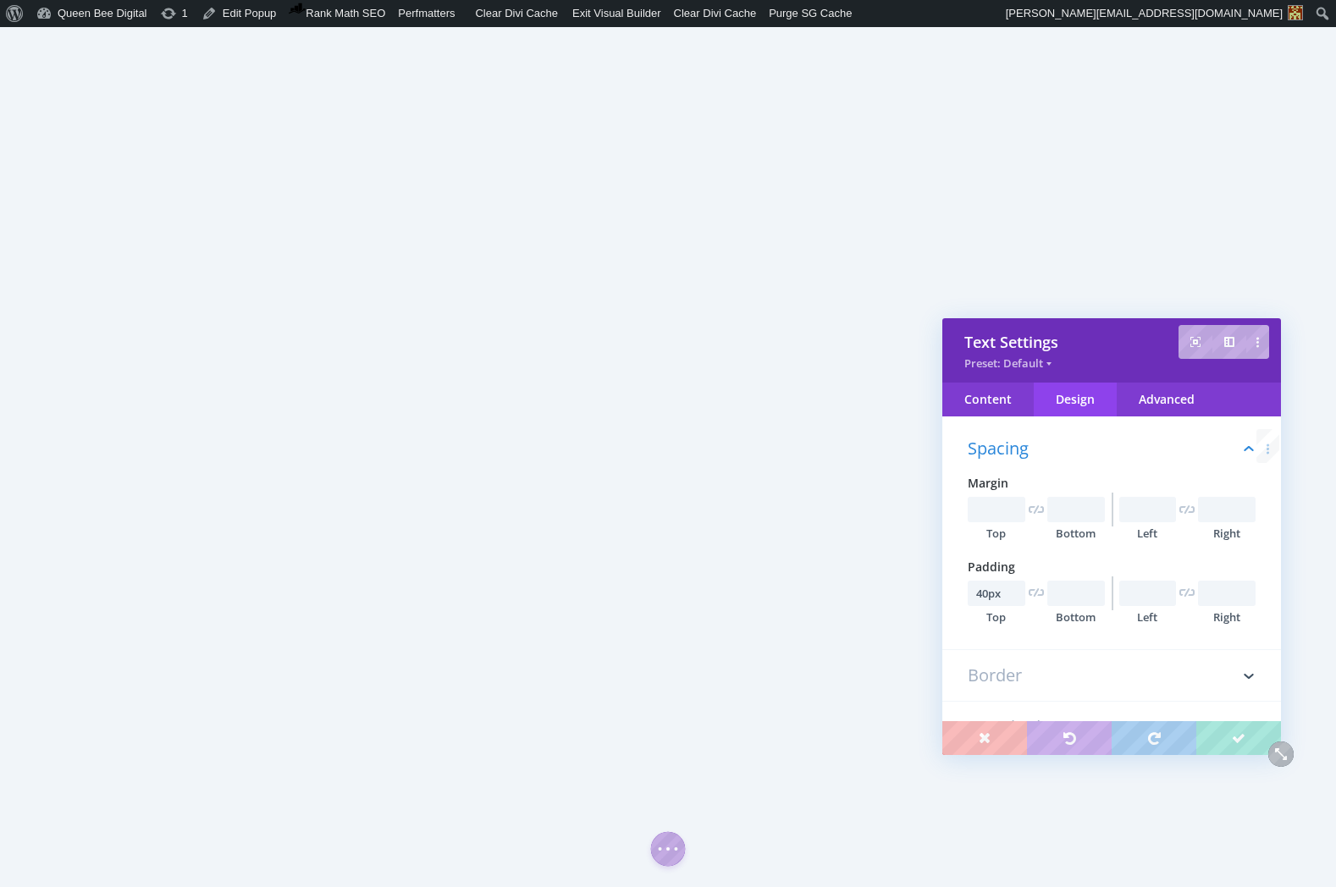
scroll to position [198, 0]
click at [996, 583] on input "40px" at bounding box center [997, 585] width 58 height 25
type input "30px"
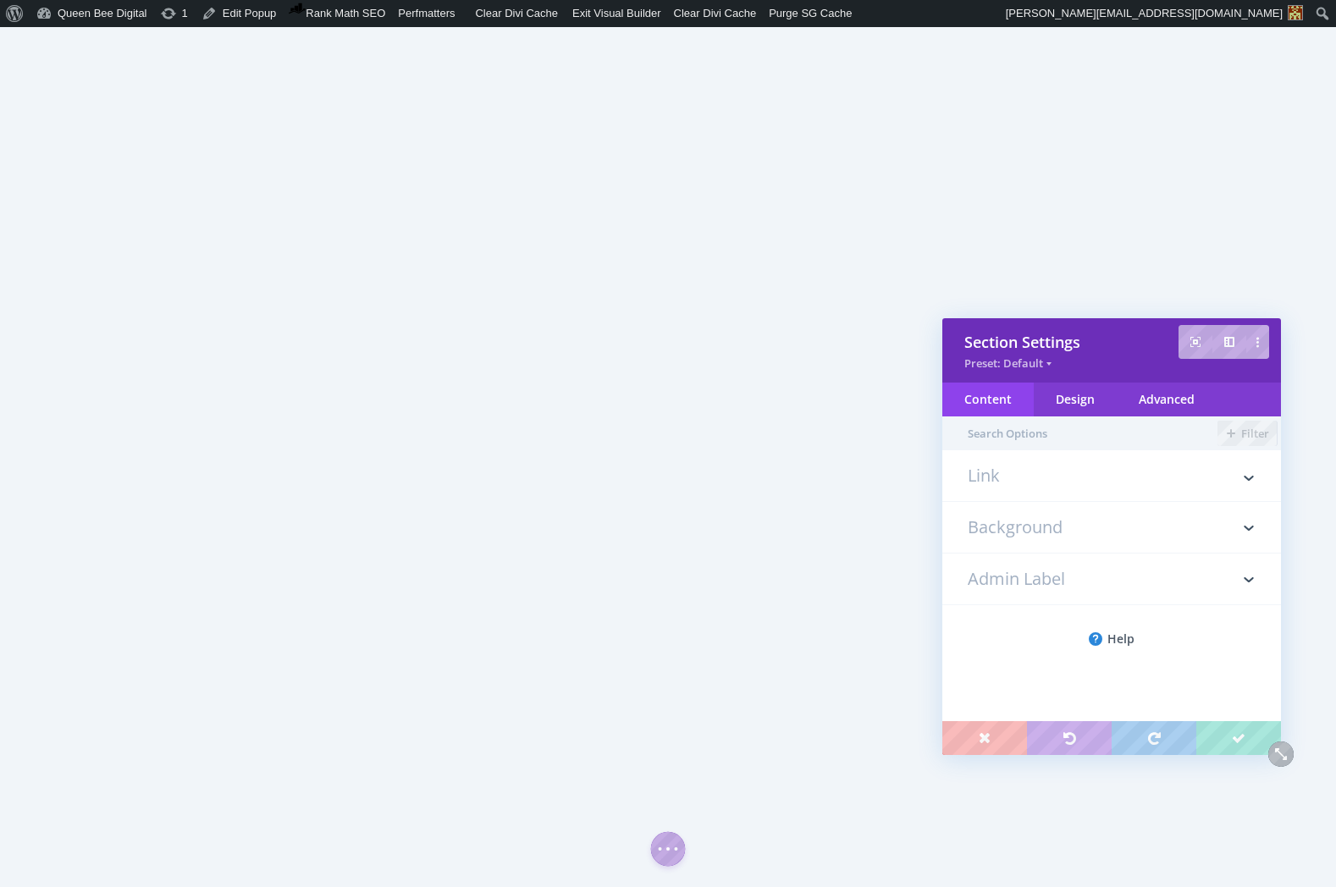
click at [1077, 524] on h3 "Background" at bounding box center [1112, 527] width 288 height 51
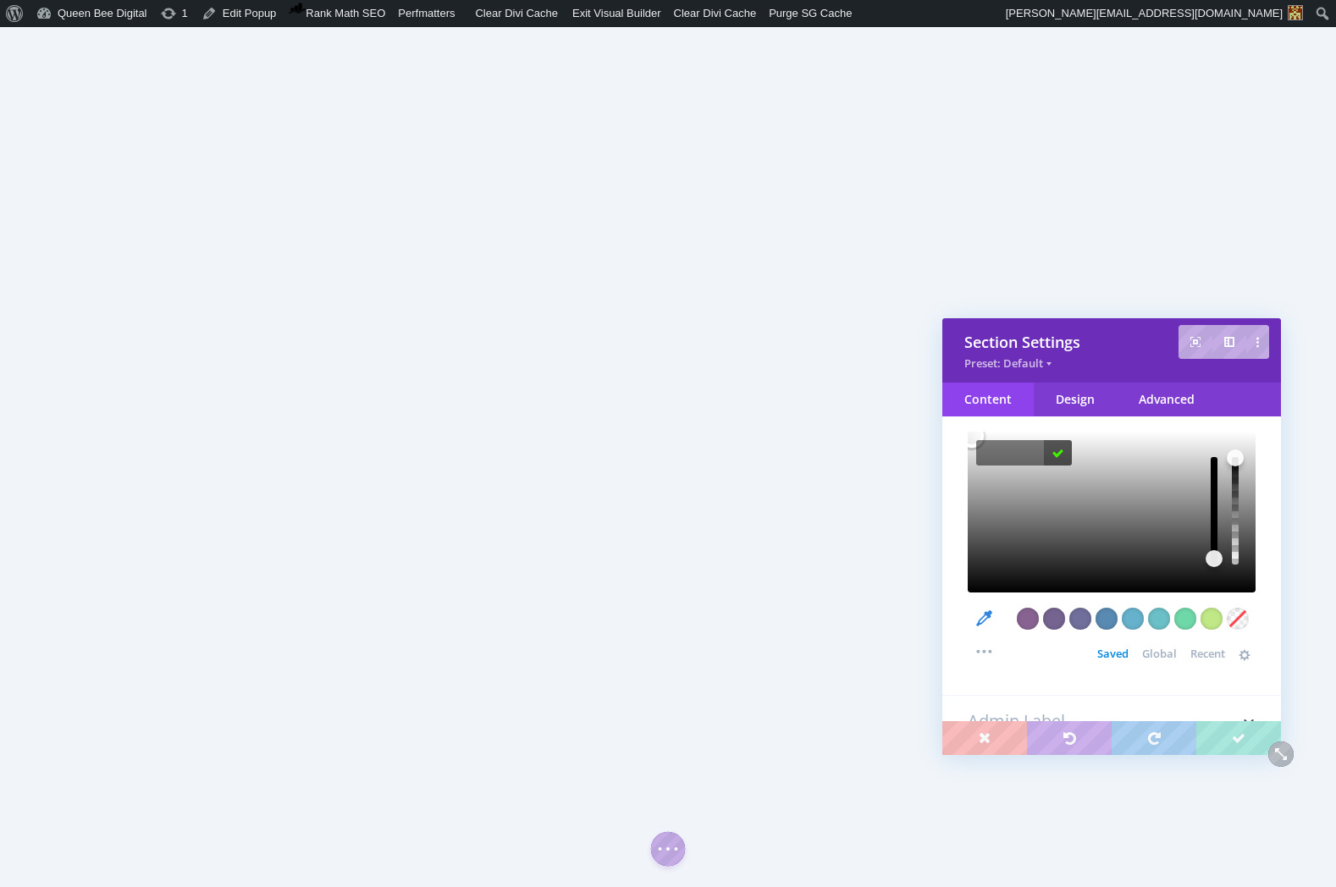
scroll to position [306, 0]
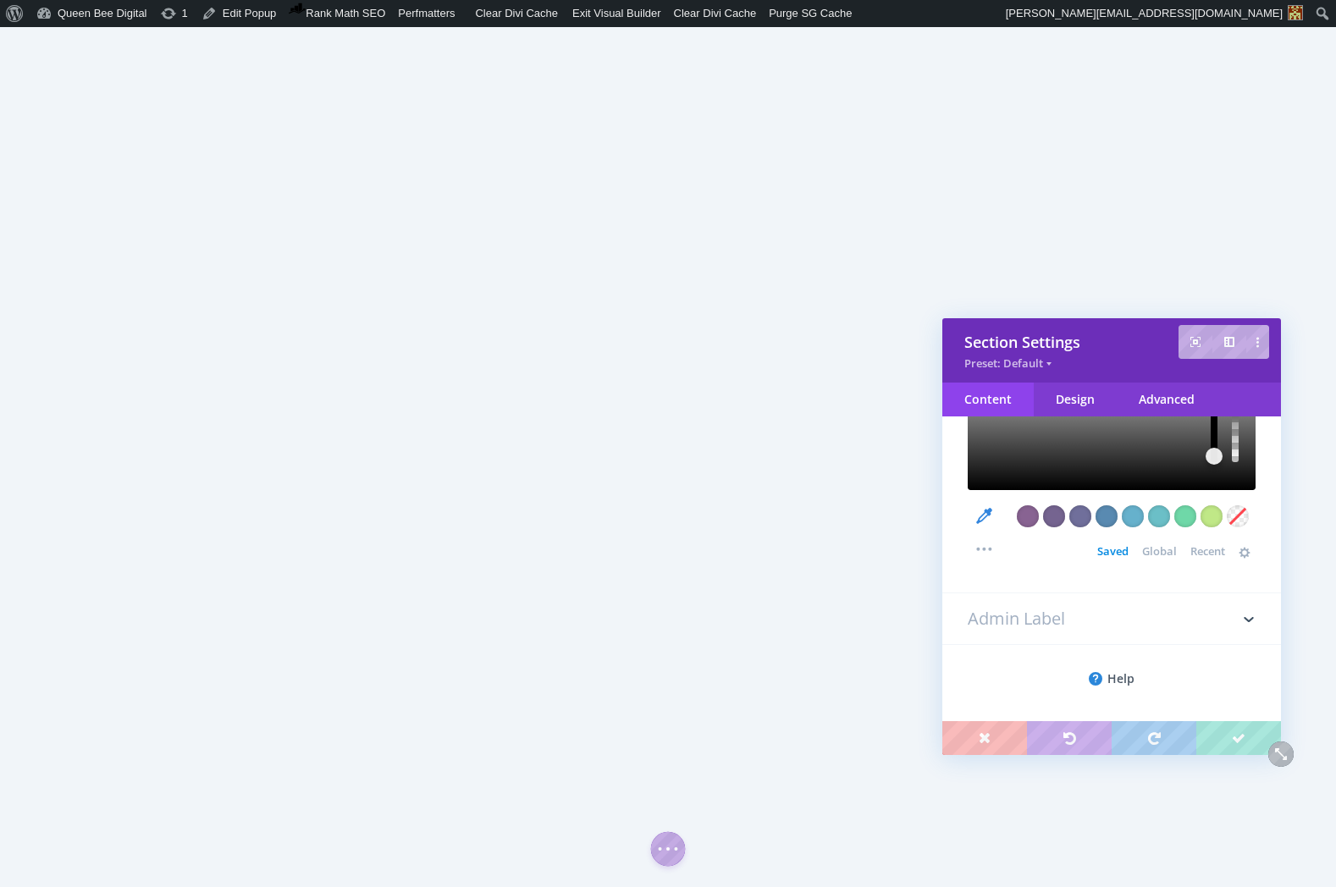
click at [1149, 550] on span "Global" at bounding box center [1159, 551] width 35 height 14
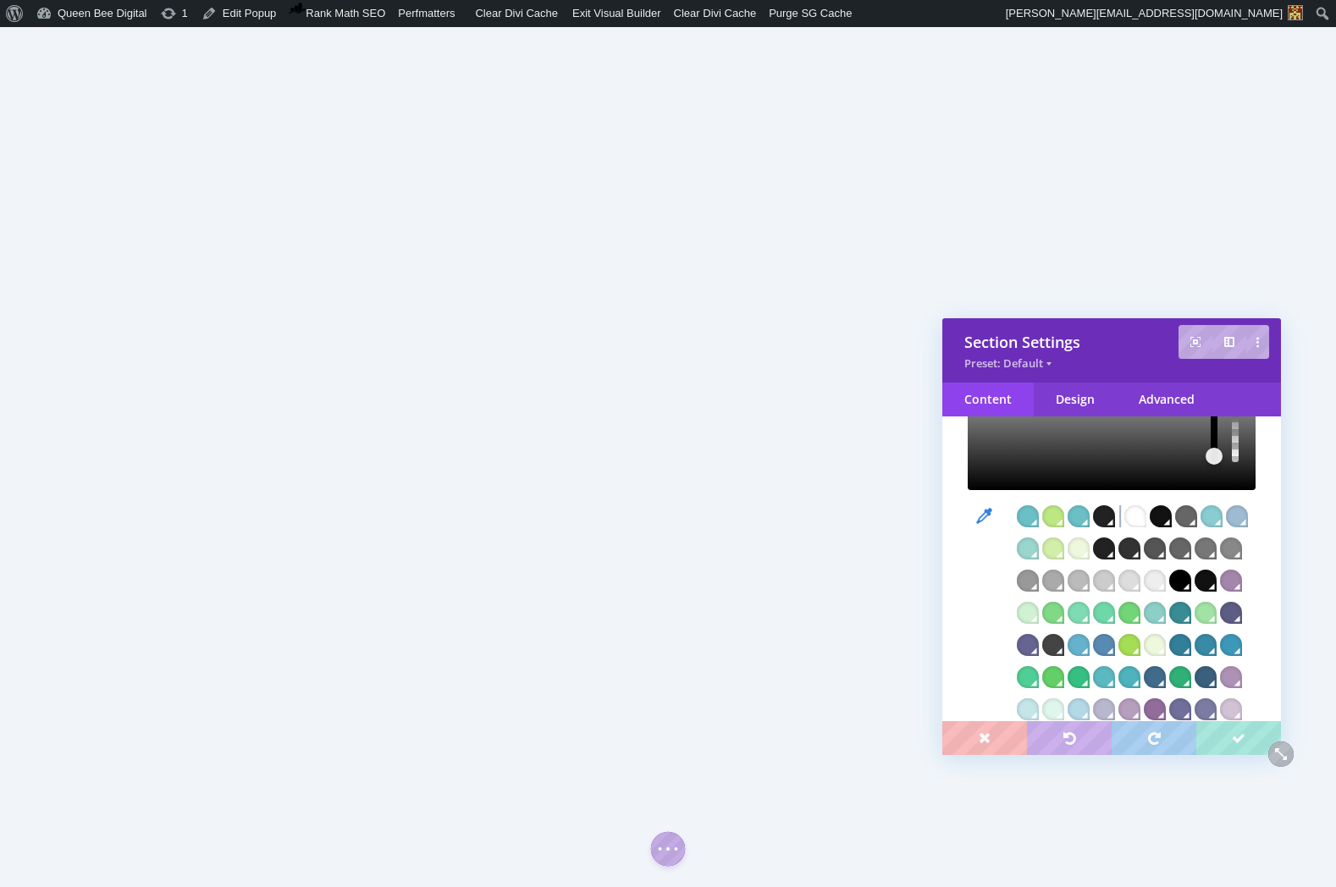
click at [1090, 538] on div at bounding box center [1079, 549] width 22 height 22
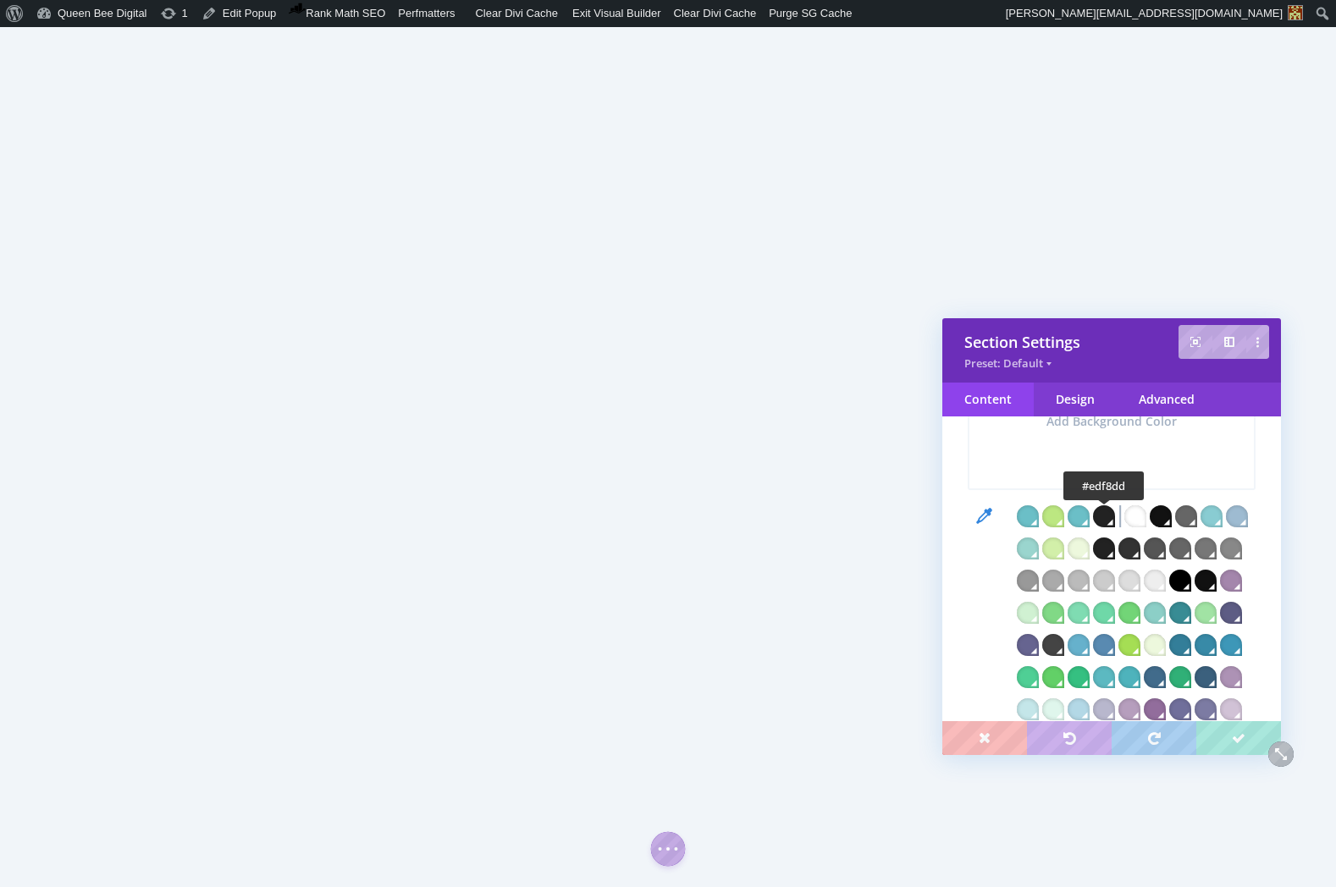
scroll to position [334, 0]
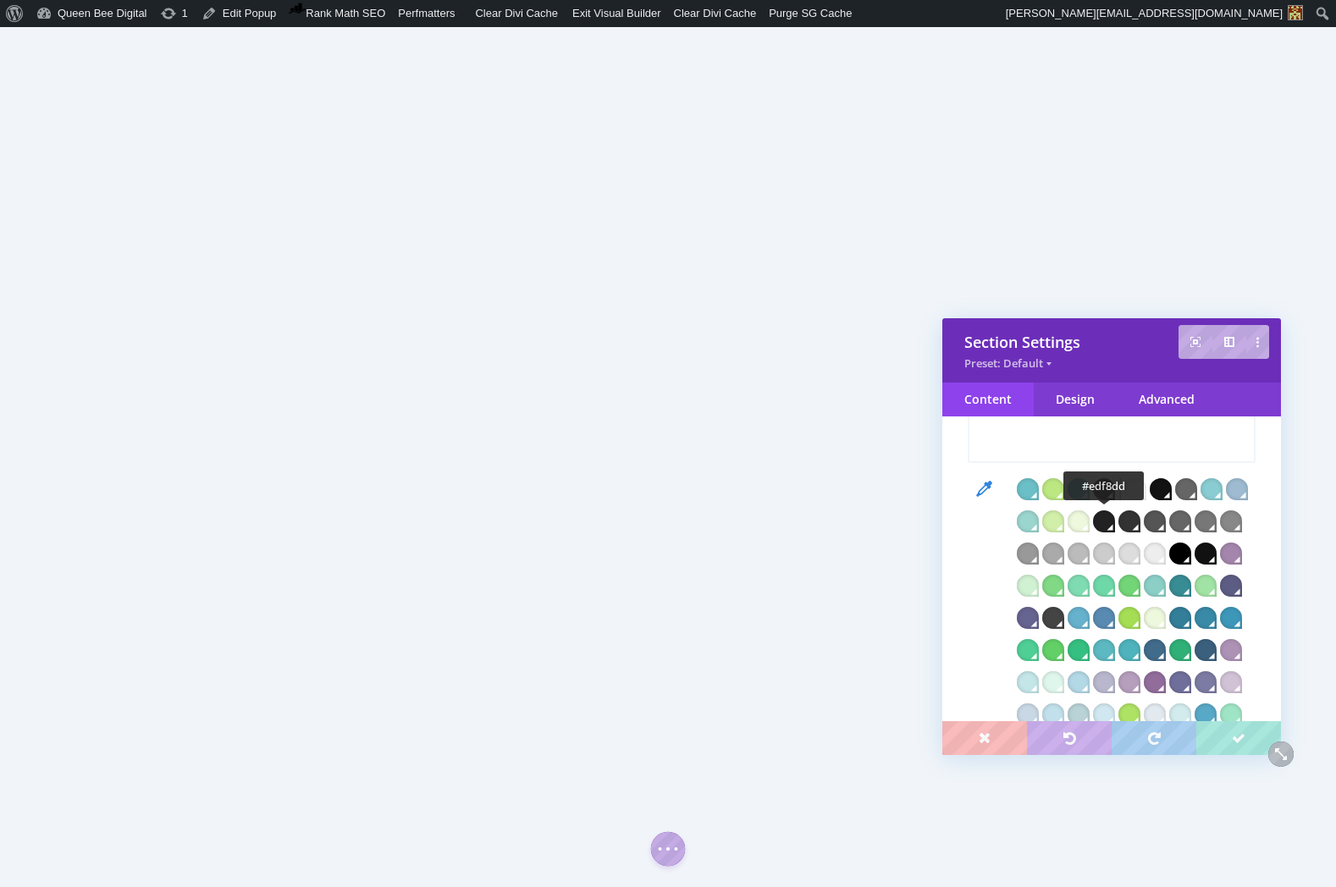
click at [1090, 522] on div at bounding box center [1079, 522] width 22 height 22
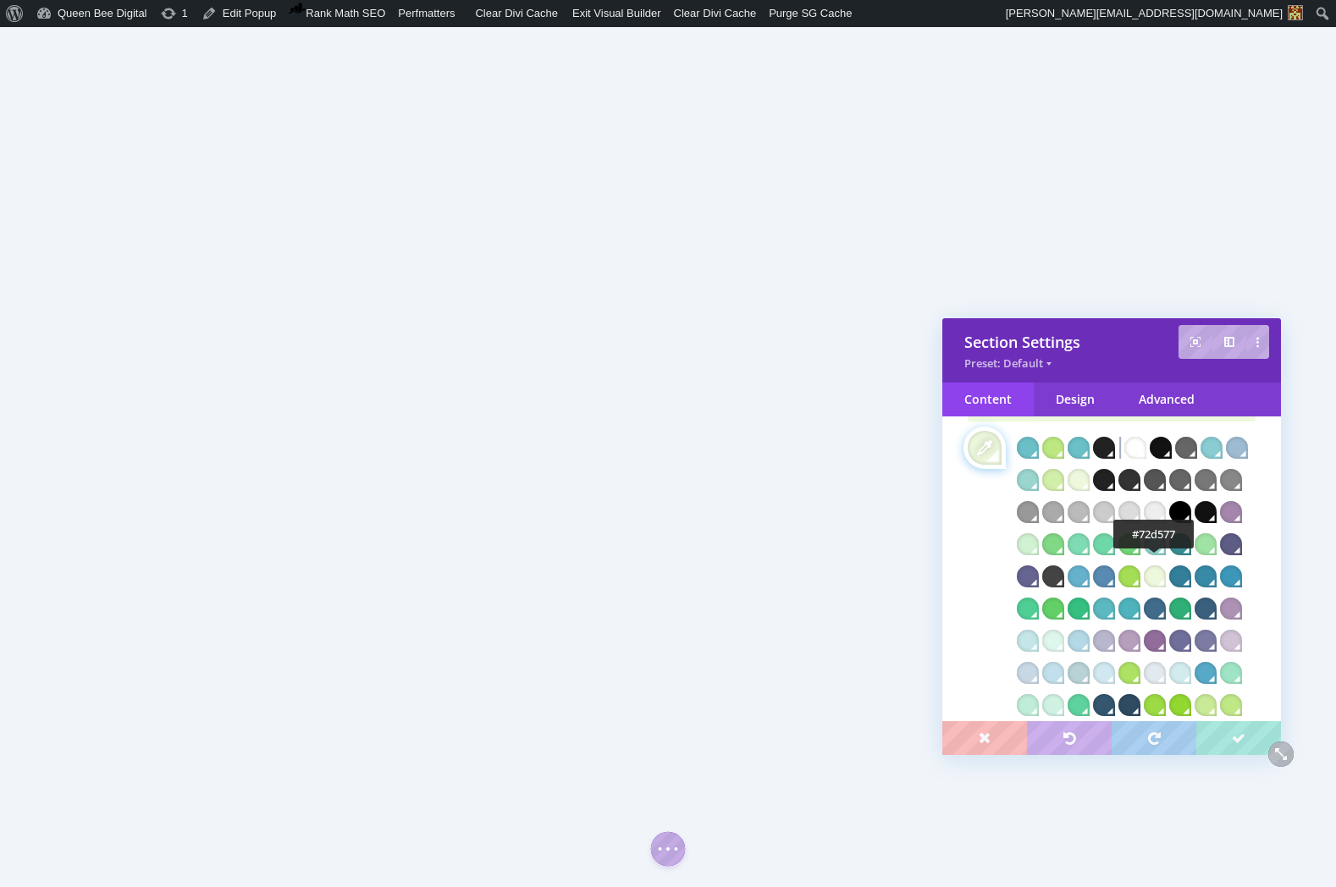
scroll to position [388, 0]
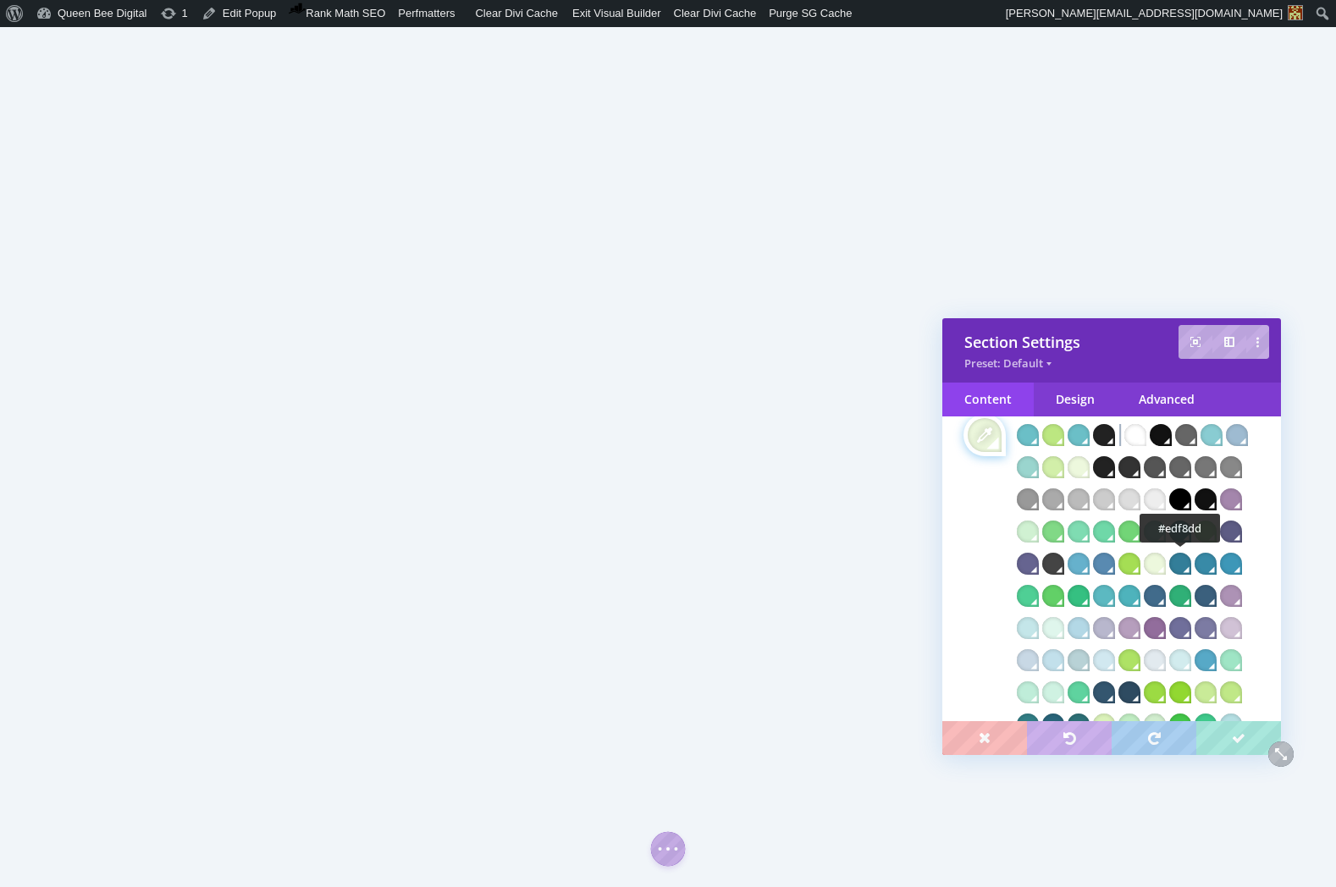
click at [1166, 561] on div at bounding box center [1155, 564] width 22 height 22
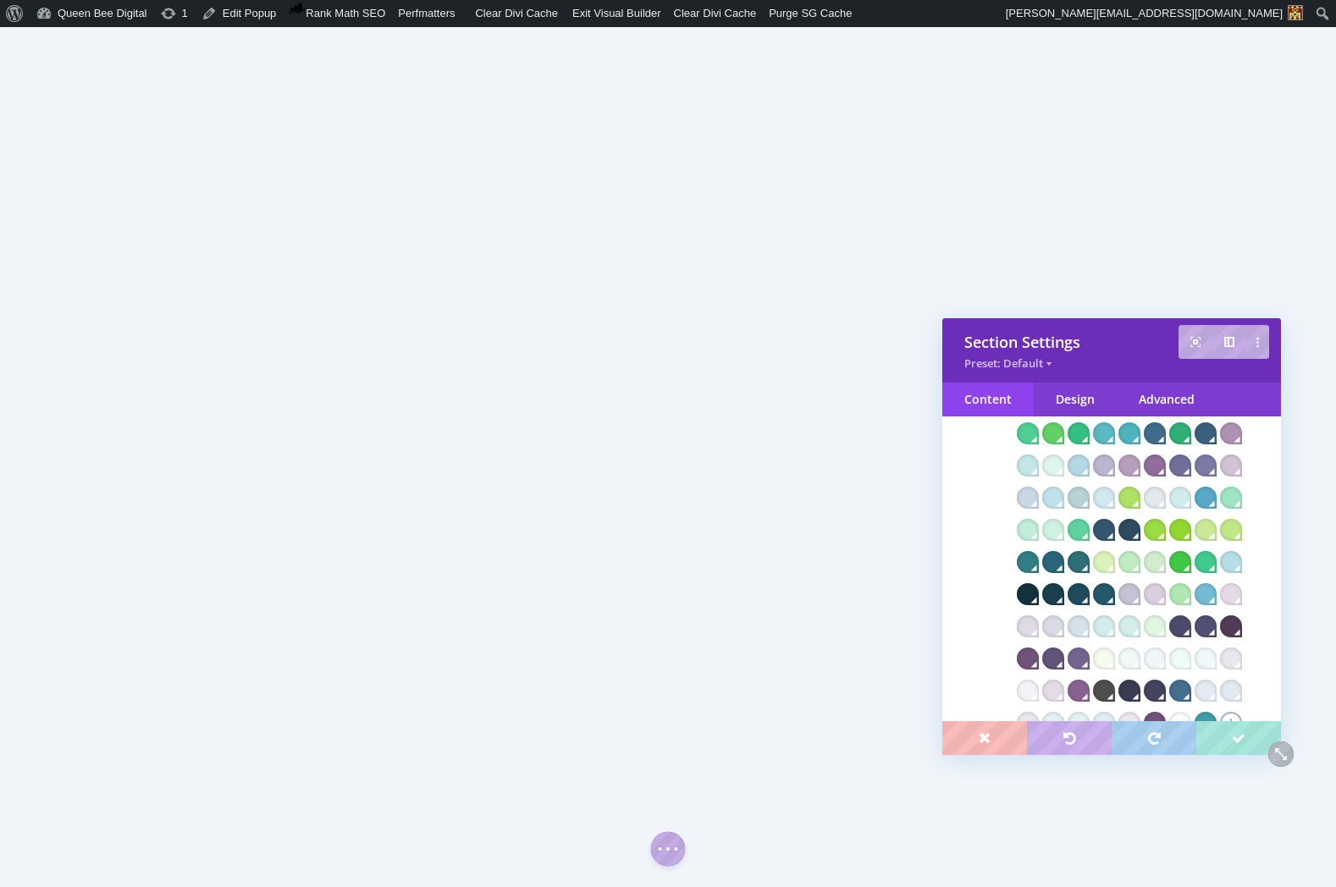
scroll to position [556, 0]
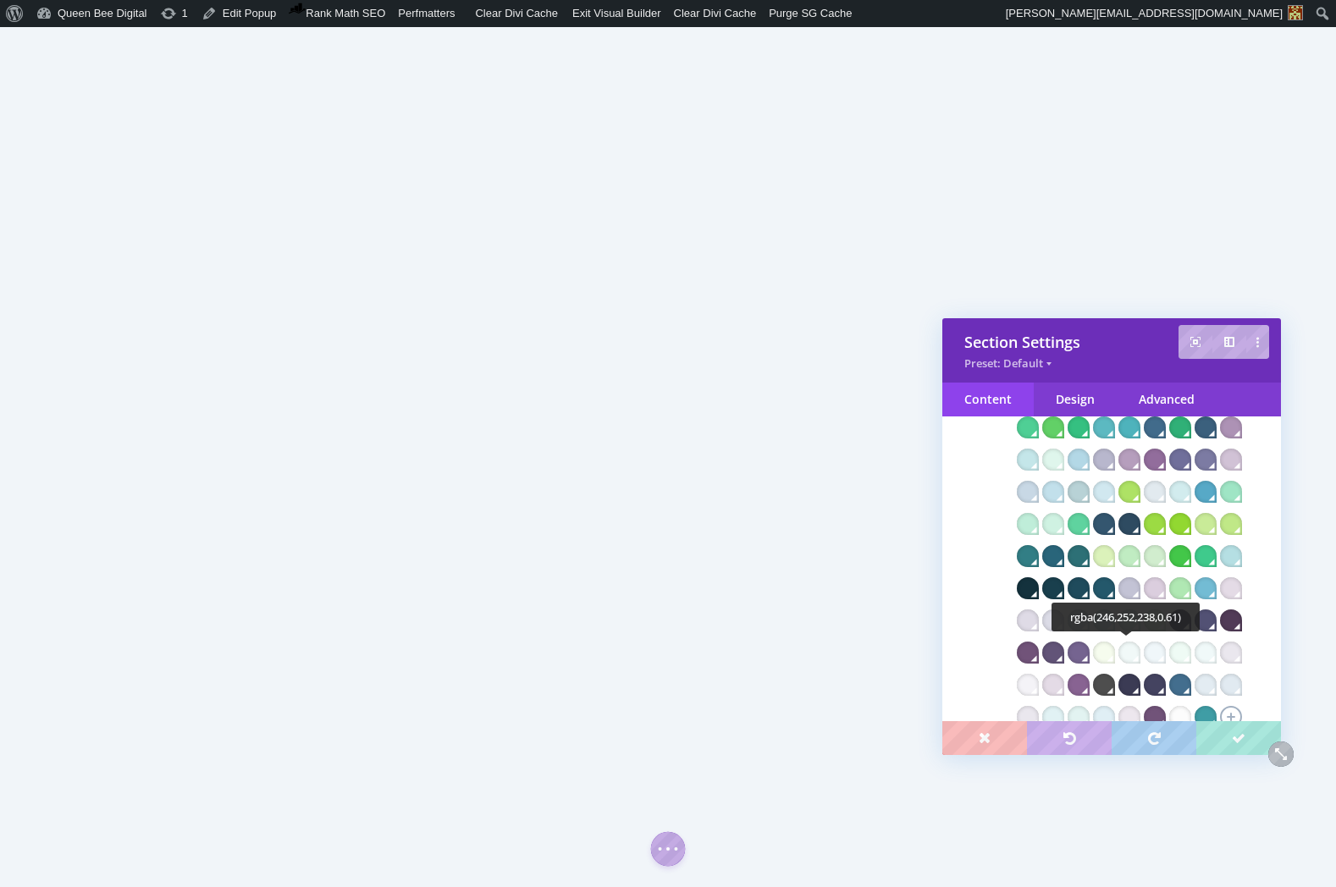
click at [1115, 651] on div at bounding box center [1104, 653] width 22 height 22
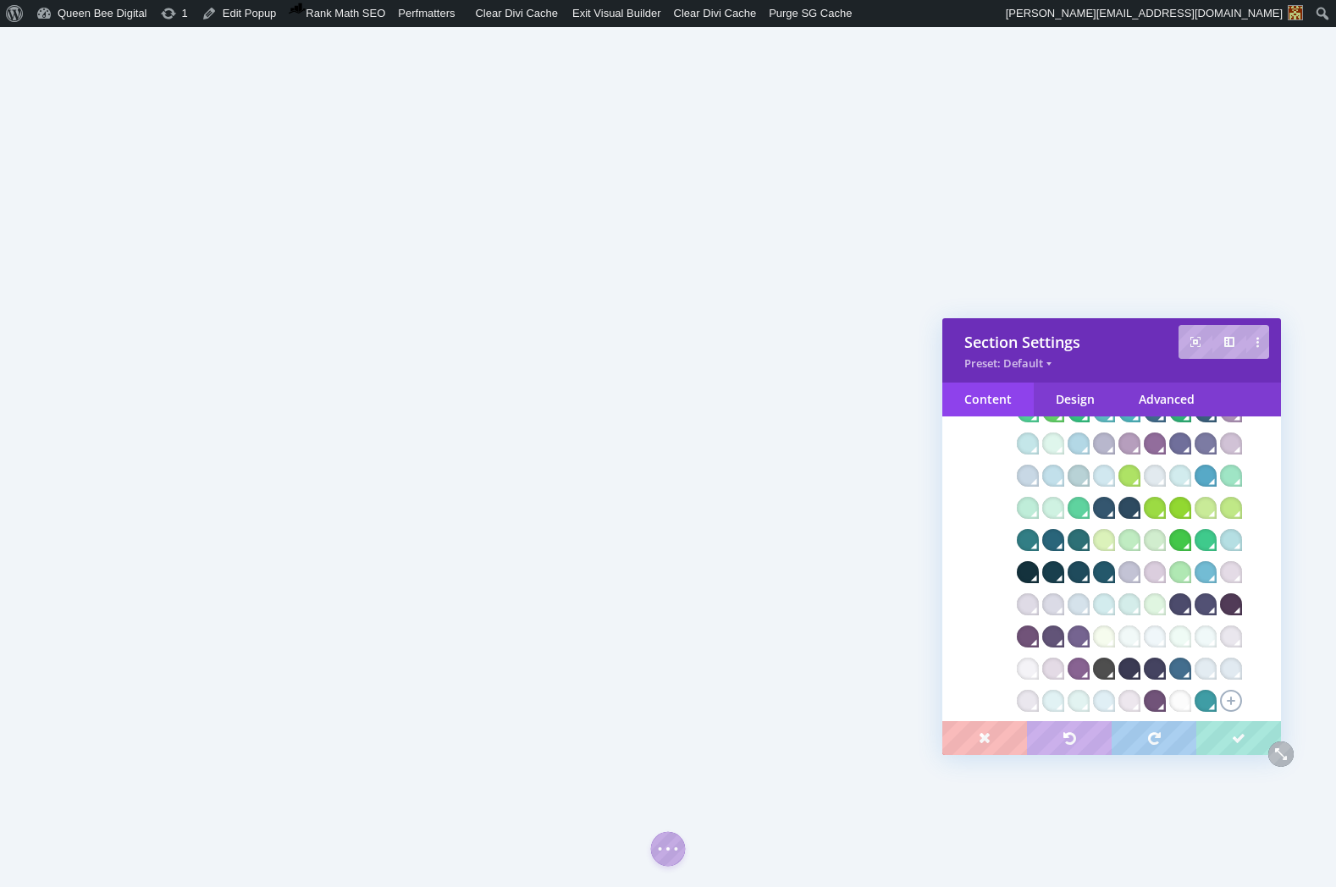
scroll to position [570, 0]
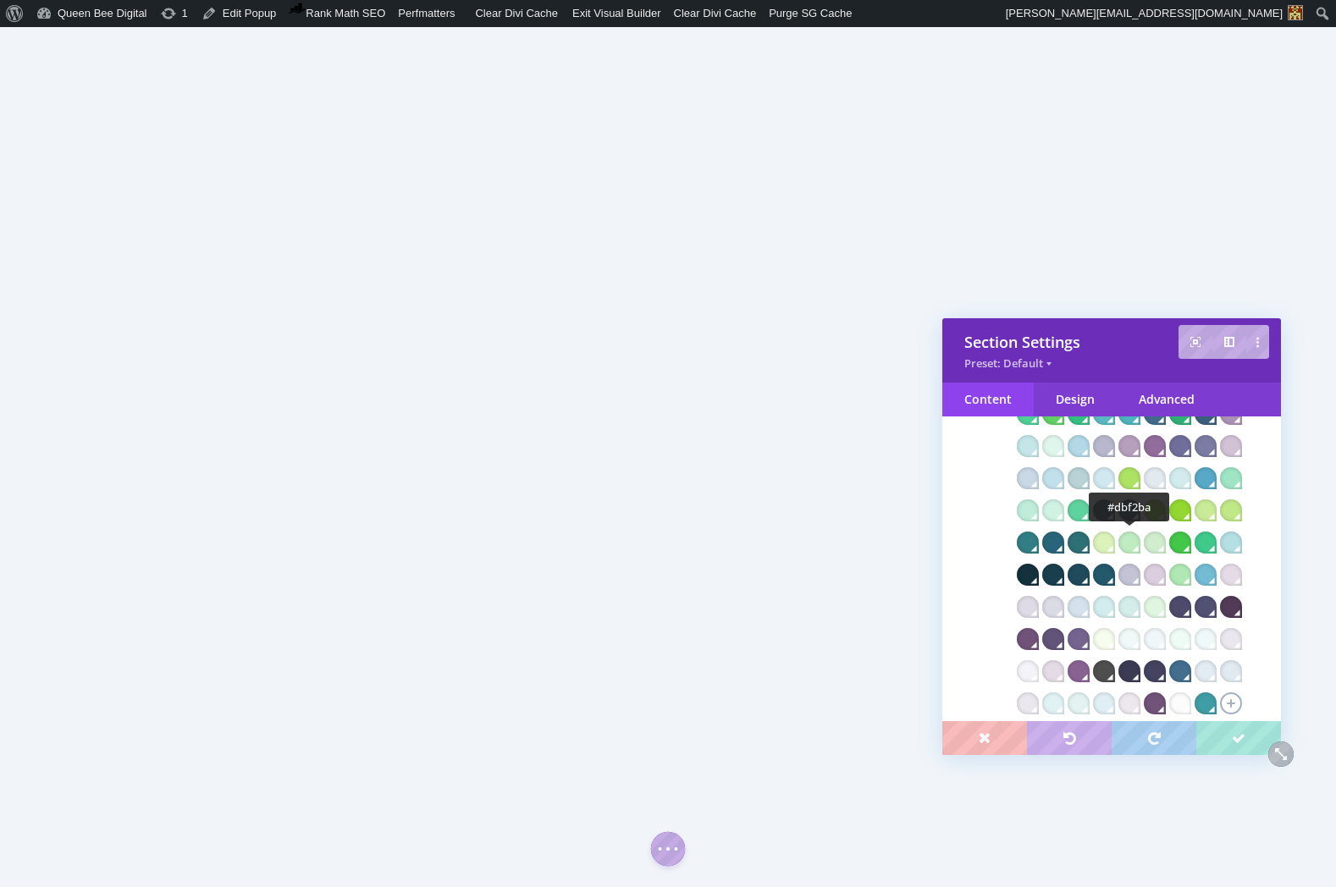
click at [1115, 539] on div at bounding box center [1104, 543] width 22 height 22
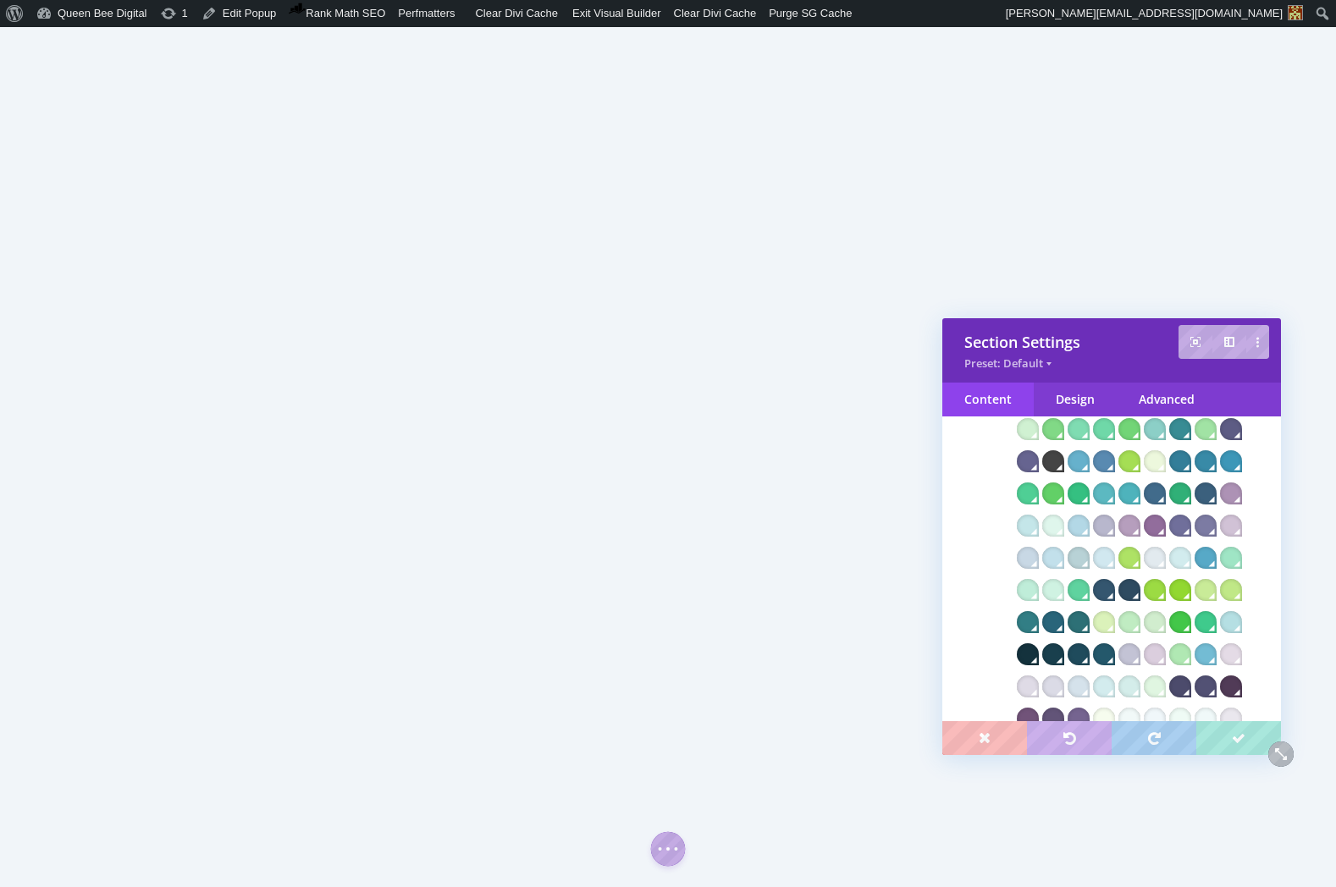
scroll to position [472, 0]
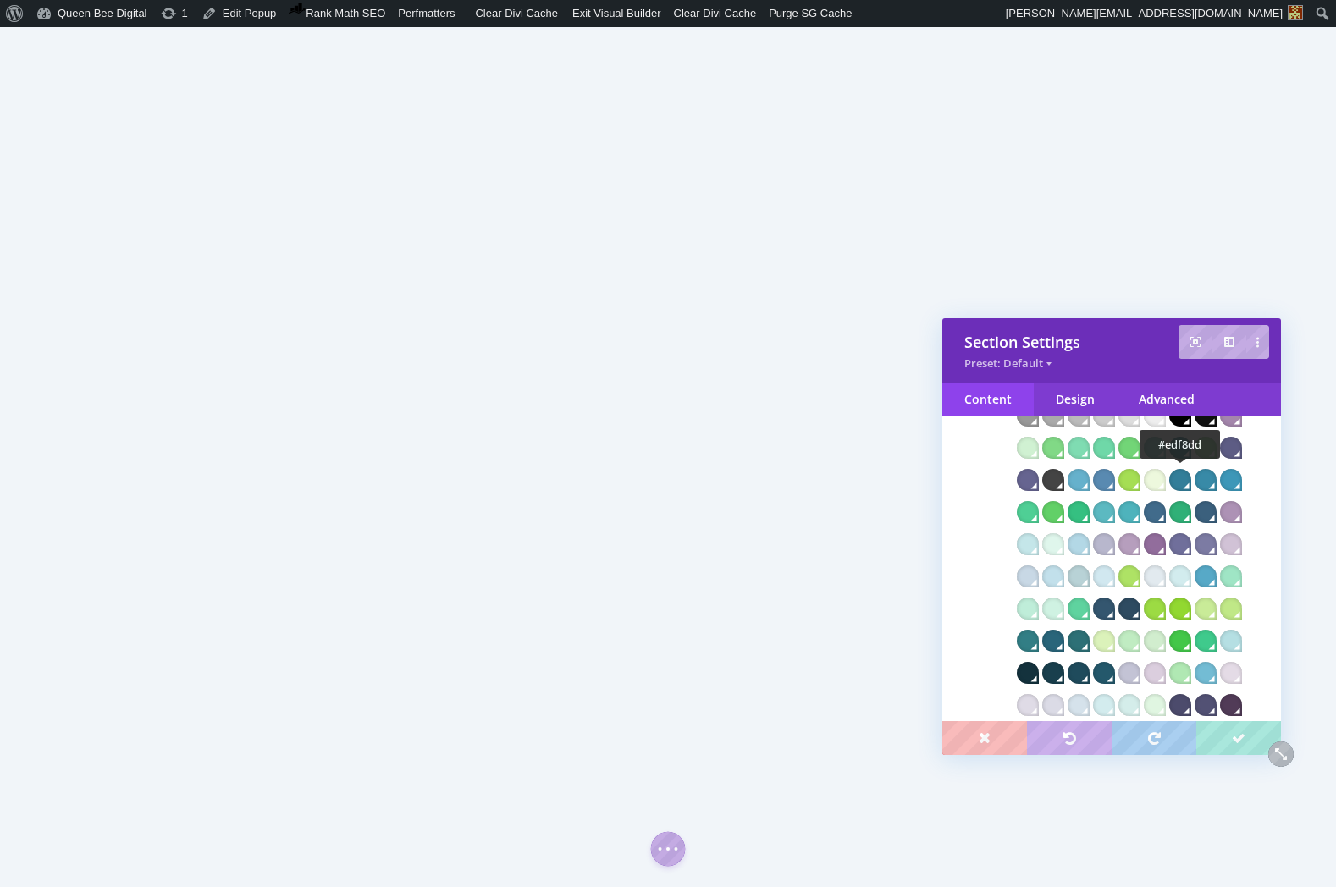
click at [1166, 477] on div at bounding box center [1155, 480] width 22 height 22
click at [1191, 575] on div at bounding box center [1180, 577] width 22 height 22
click at [1115, 573] on div at bounding box center [1104, 577] width 22 height 22
drag, startPoint x: 1154, startPoint y: 699, endPoint x: 1132, endPoint y: 700, distance: 22.0
click at [1140, 699] on div at bounding box center [1129, 705] width 22 height 22
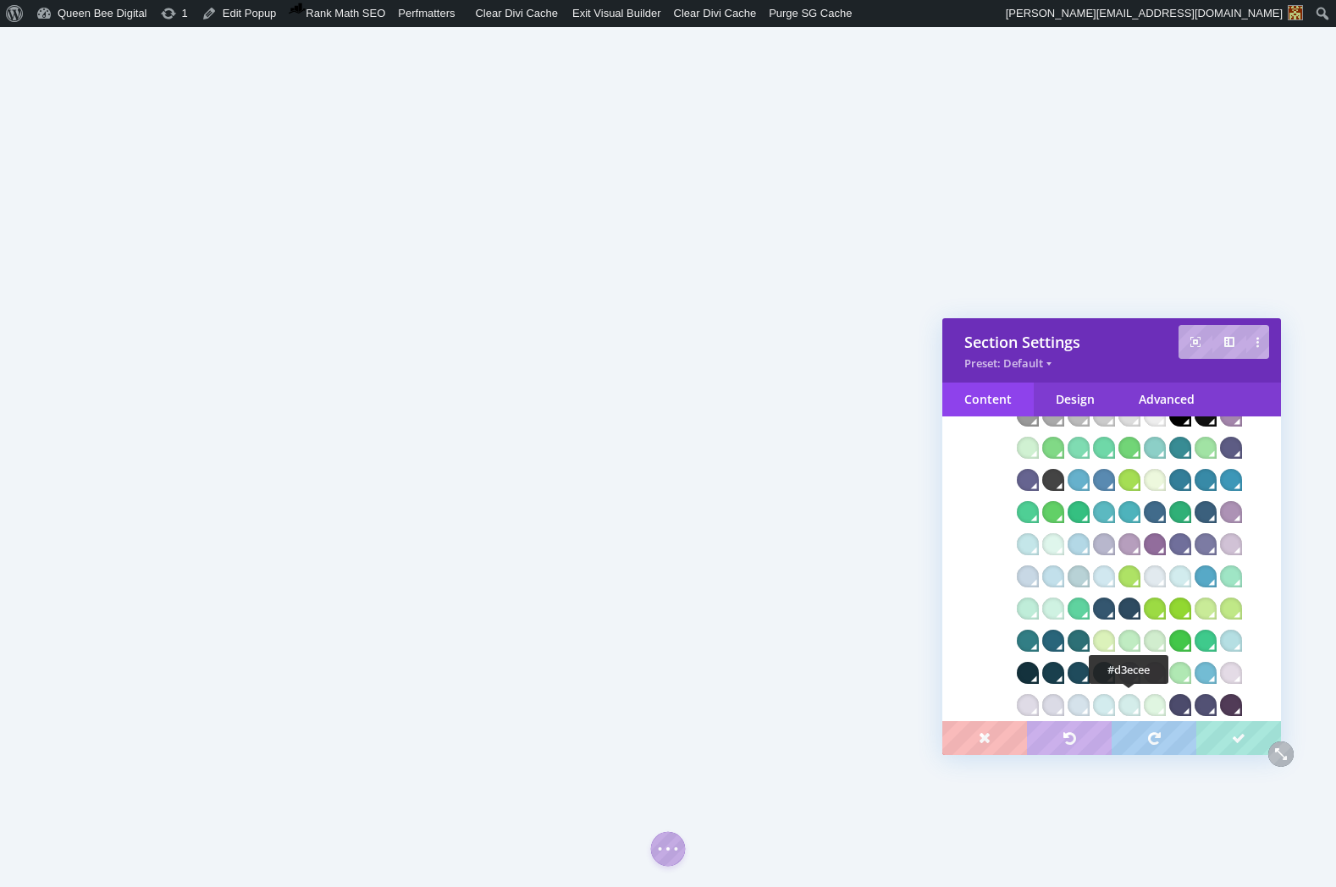
click at [1115, 701] on div at bounding box center [1104, 705] width 22 height 22
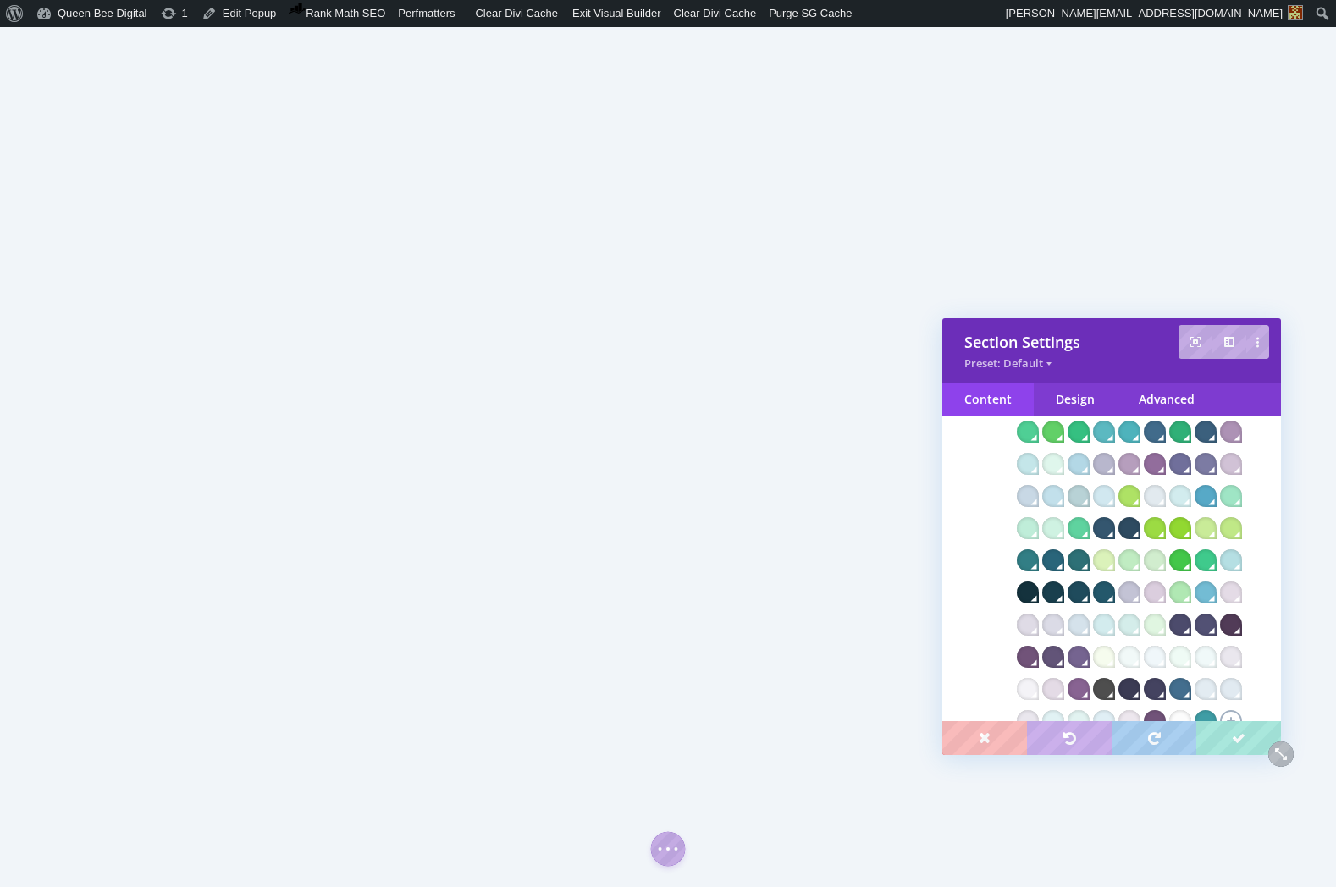
scroll to position [557, 0]
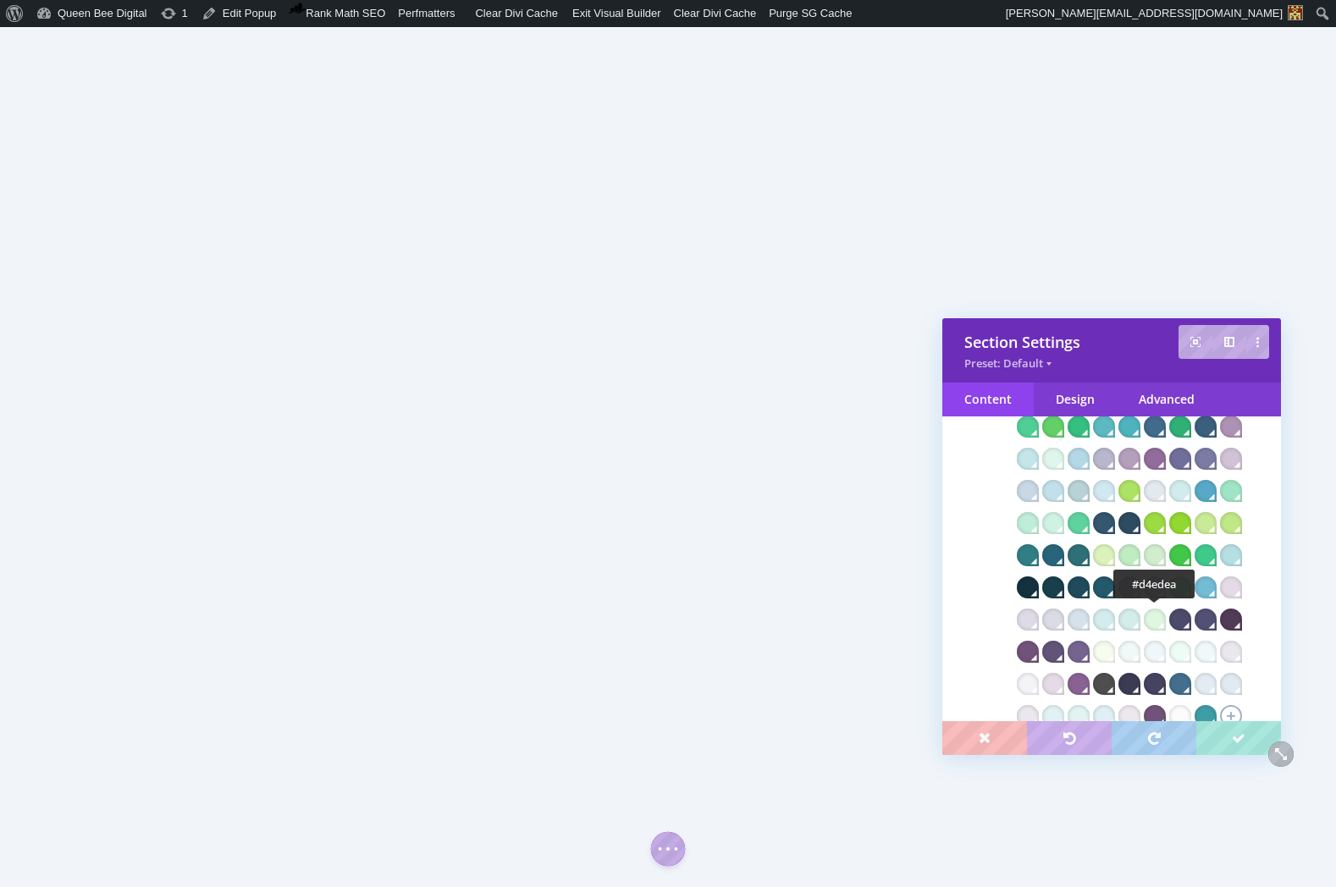
click at [1140, 618] on div at bounding box center [1129, 620] width 22 height 22
click at [1115, 620] on div at bounding box center [1104, 620] width 22 height 22
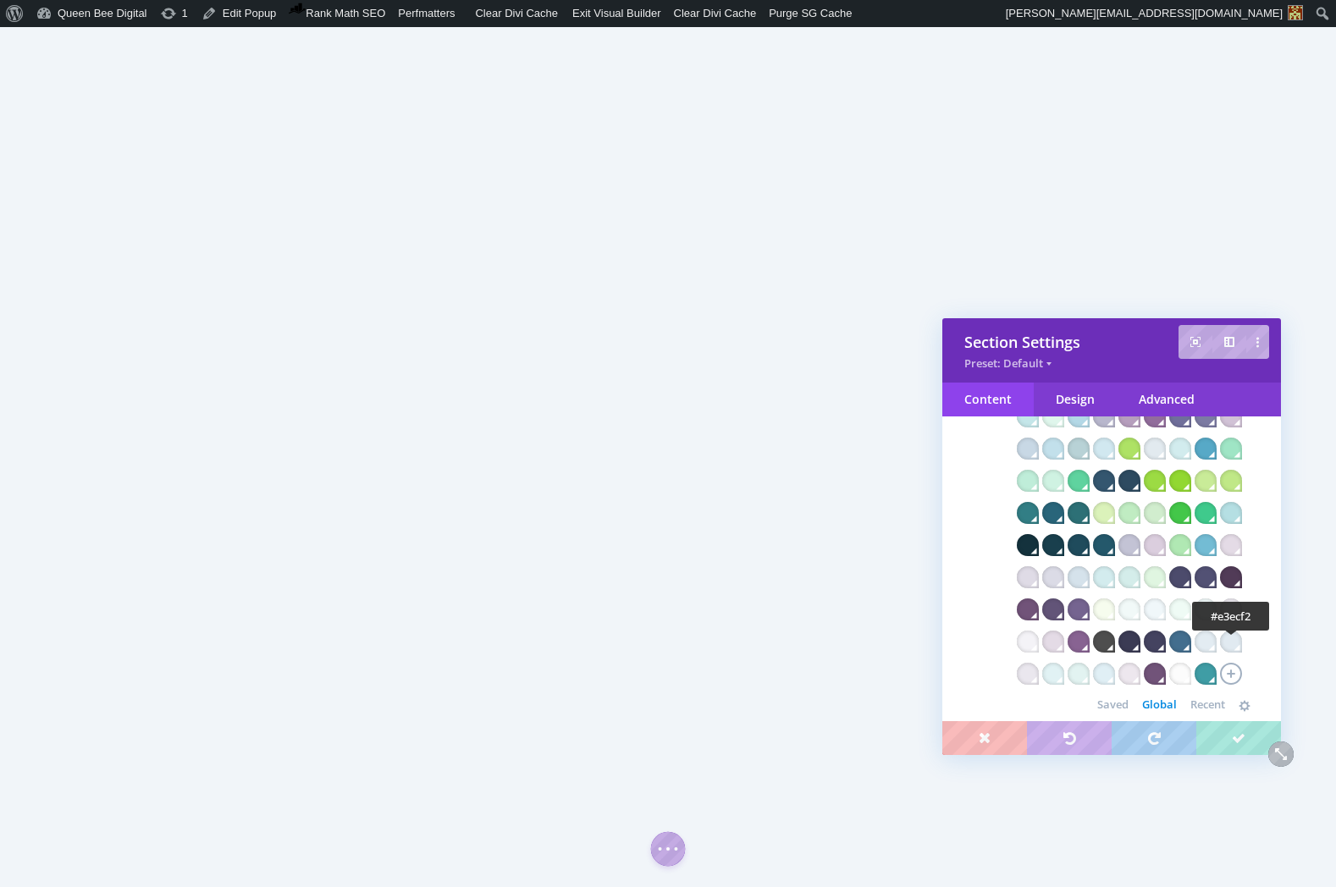
scroll to position [600, 0]
click at [1217, 605] on div at bounding box center [1206, 609] width 22 height 22
click at [1090, 675] on div at bounding box center [1079, 673] width 22 height 22
click at [1064, 675] on div at bounding box center [1053, 673] width 22 height 22
click at [1039, 673] on div at bounding box center [1028, 673] width 22 height 22
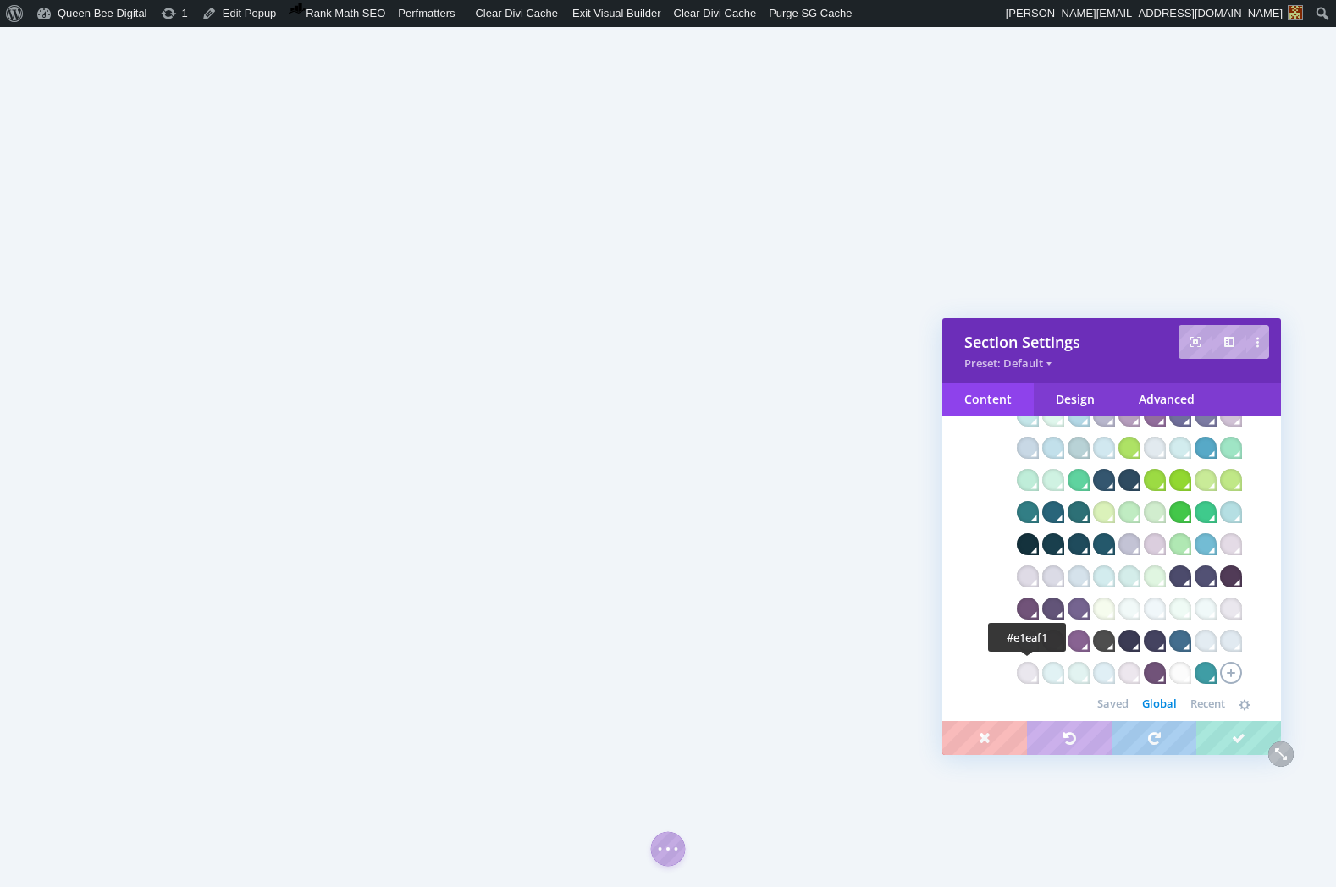
click at [1220, 652] on div at bounding box center [1231, 641] width 22 height 22
click at [1064, 670] on div at bounding box center [1053, 673] width 22 height 22
click at [1090, 671] on div at bounding box center [1079, 673] width 22 height 22
click at [1064, 671] on div at bounding box center [1053, 673] width 22 height 22
